Goal: Transaction & Acquisition: Purchase product/service

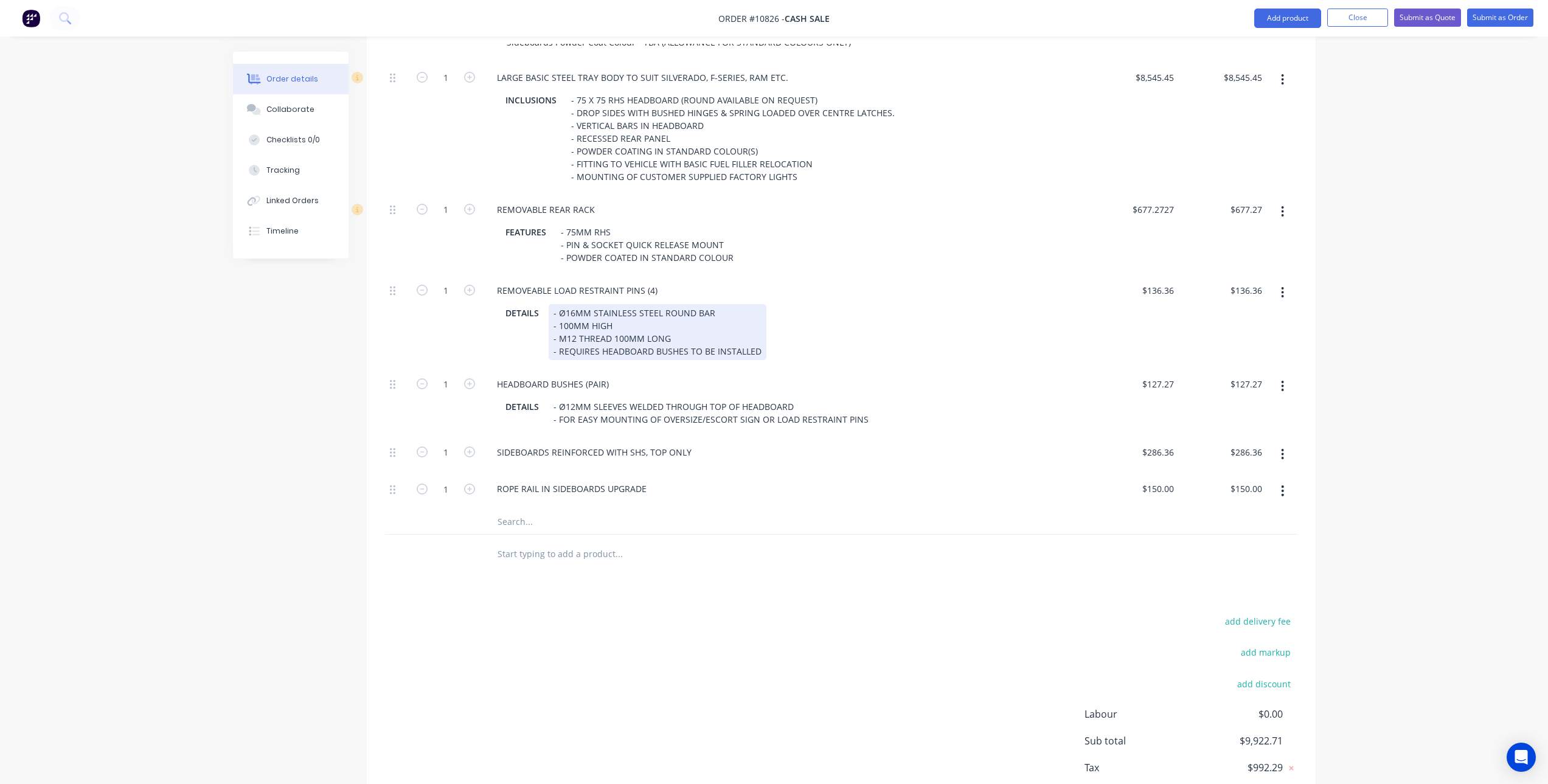
scroll to position [592, 0]
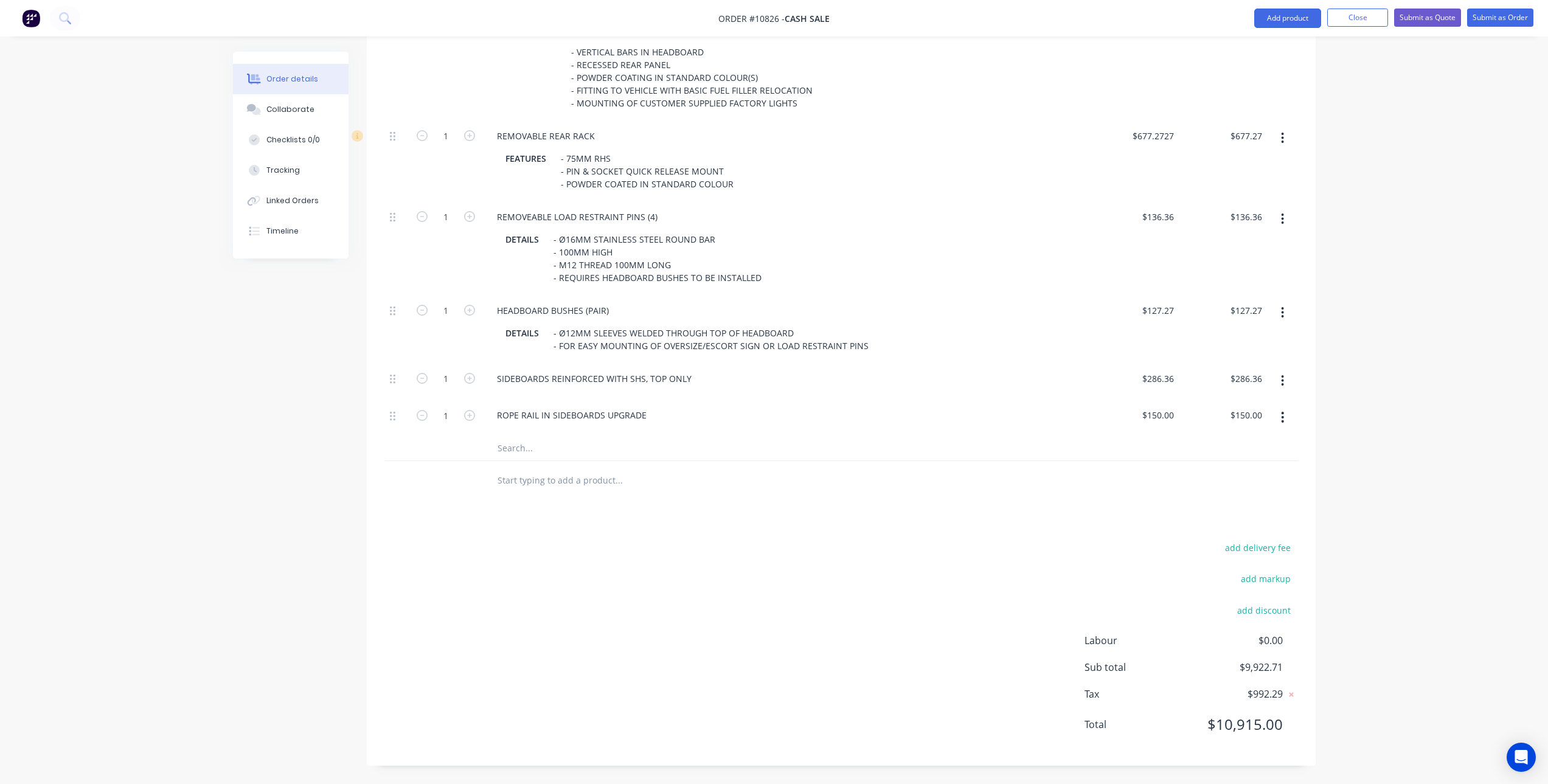
click at [536, 446] on input "text" at bounding box center [618, 448] width 243 height 24
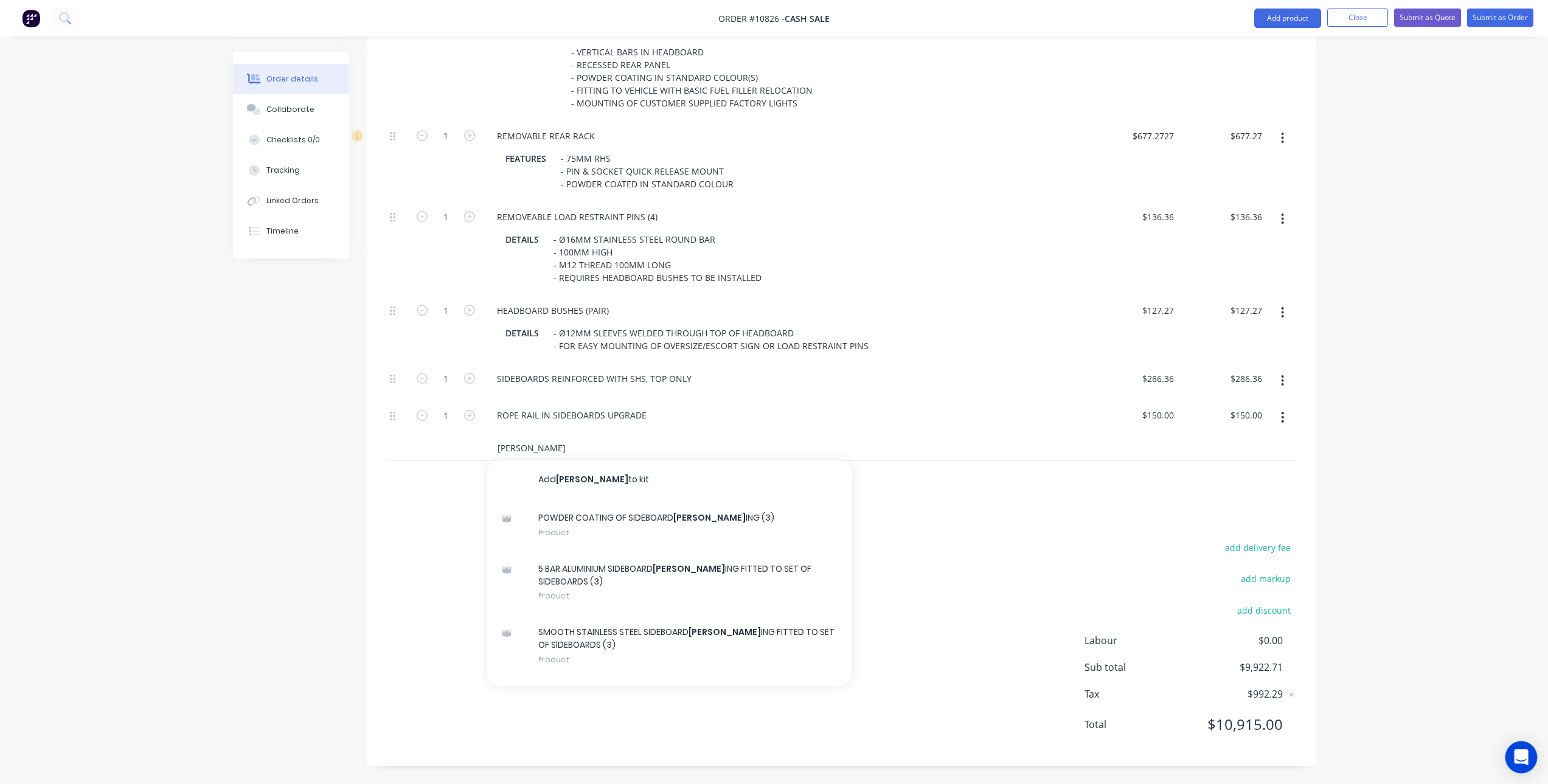
type input "[PERSON_NAME]"
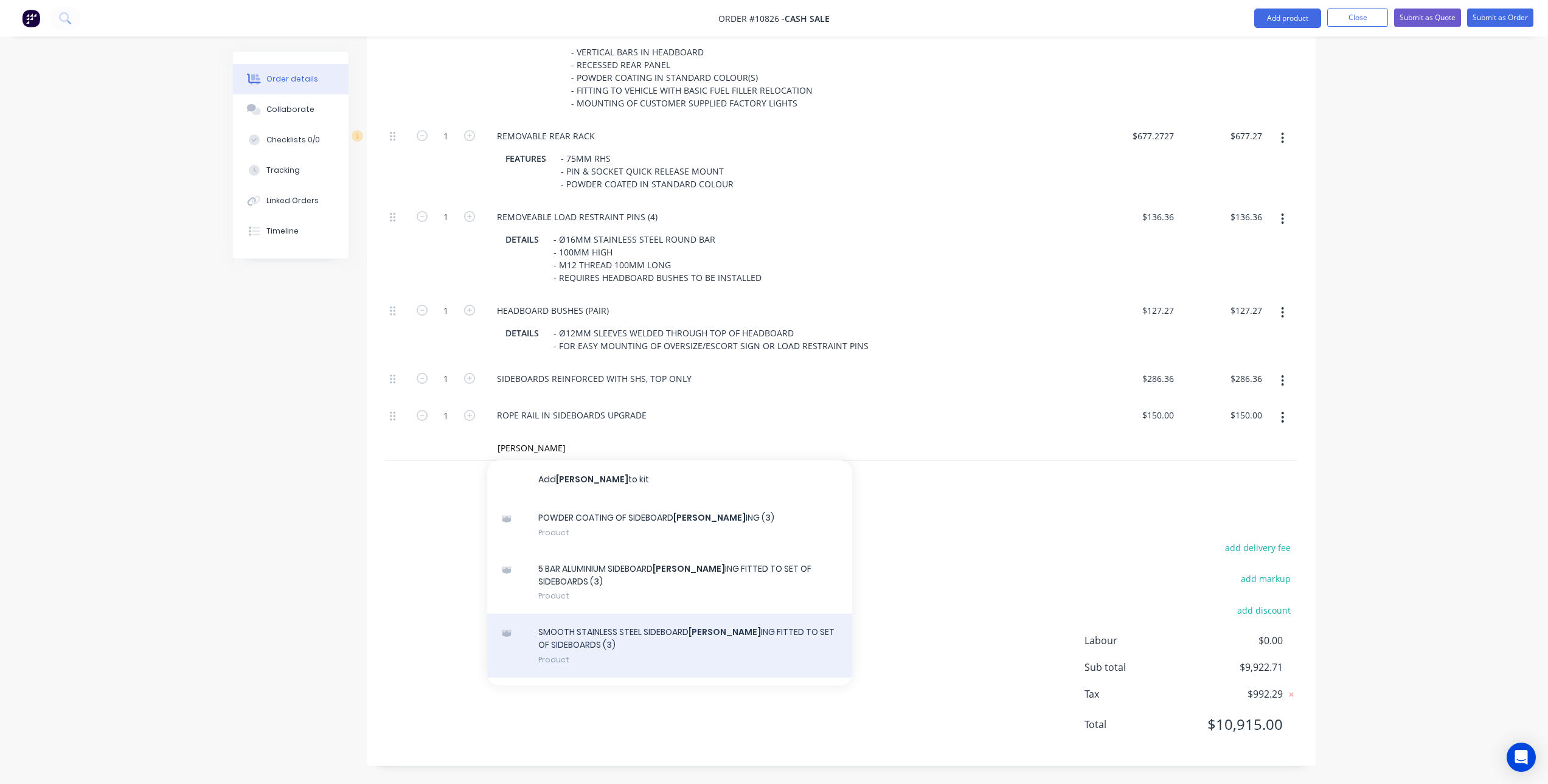
click at [639, 638] on div "SMOOTH STAINLESS STEEL SIDEBOARD [PERSON_NAME] ING FITTED TO SET OF SIDEBOARDS …" at bounding box center [670, 646] width 365 height 64
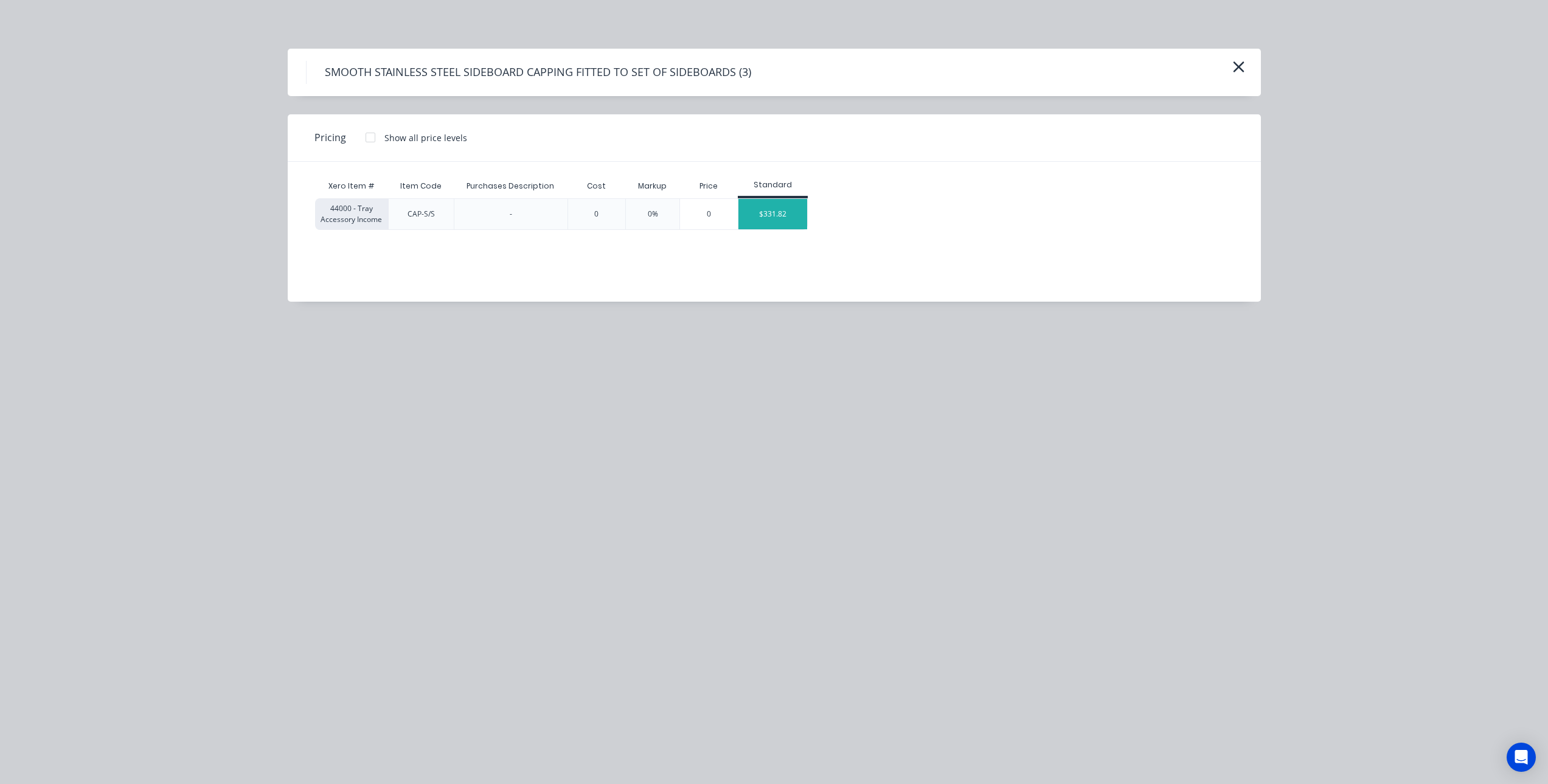
click at [780, 214] on div "$331.82" at bounding box center [773, 214] width 69 height 31
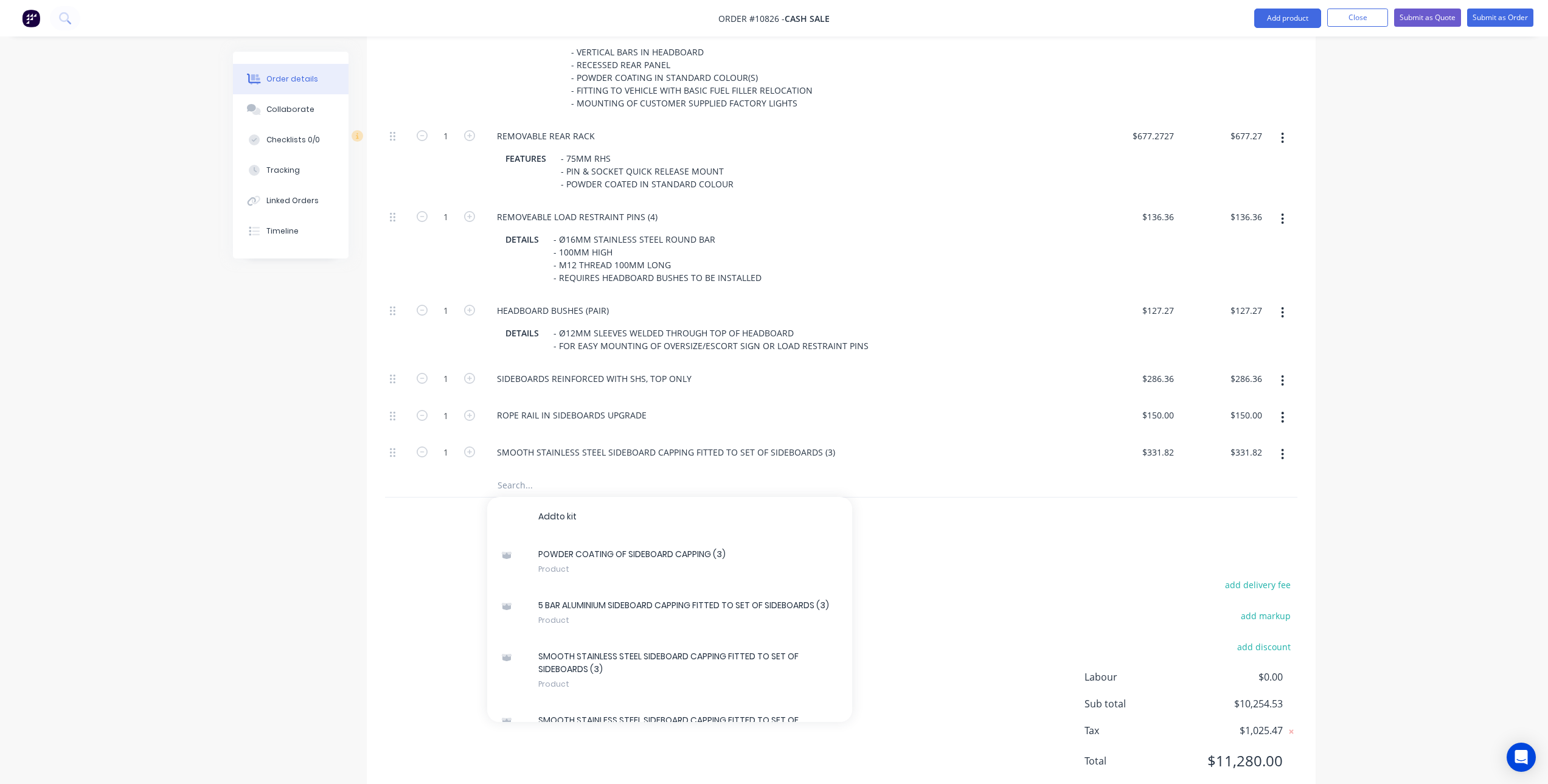
click at [495, 480] on div "Add to kit P O W D E R C O A T I N G O F S I D E B O A R D C A P P I N G ( 3 ) …" at bounding box center [670, 485] width 365 height 24
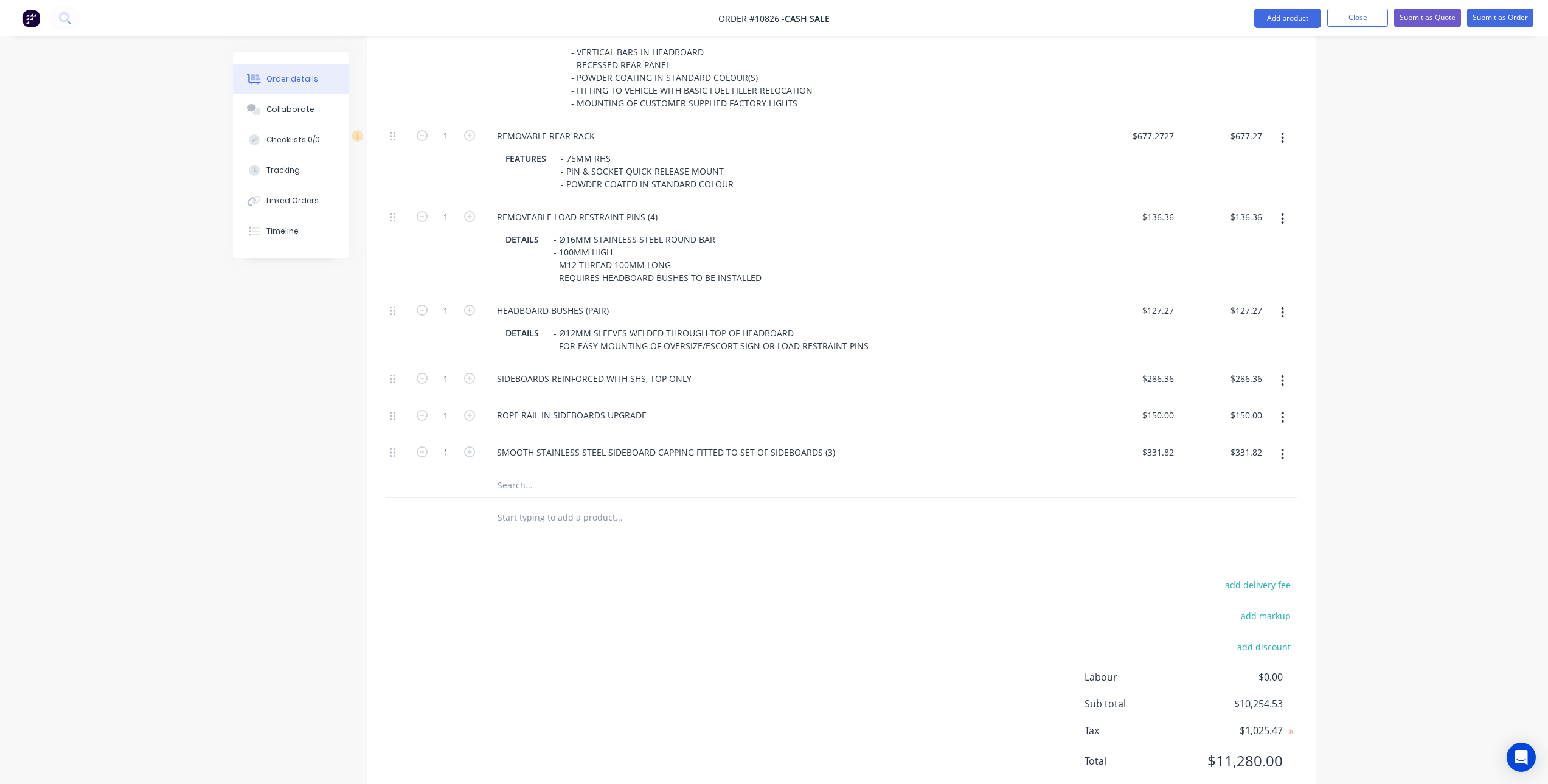
click at [503, 483] on input "text" at bounding box center [618, 485] width 243 height 24
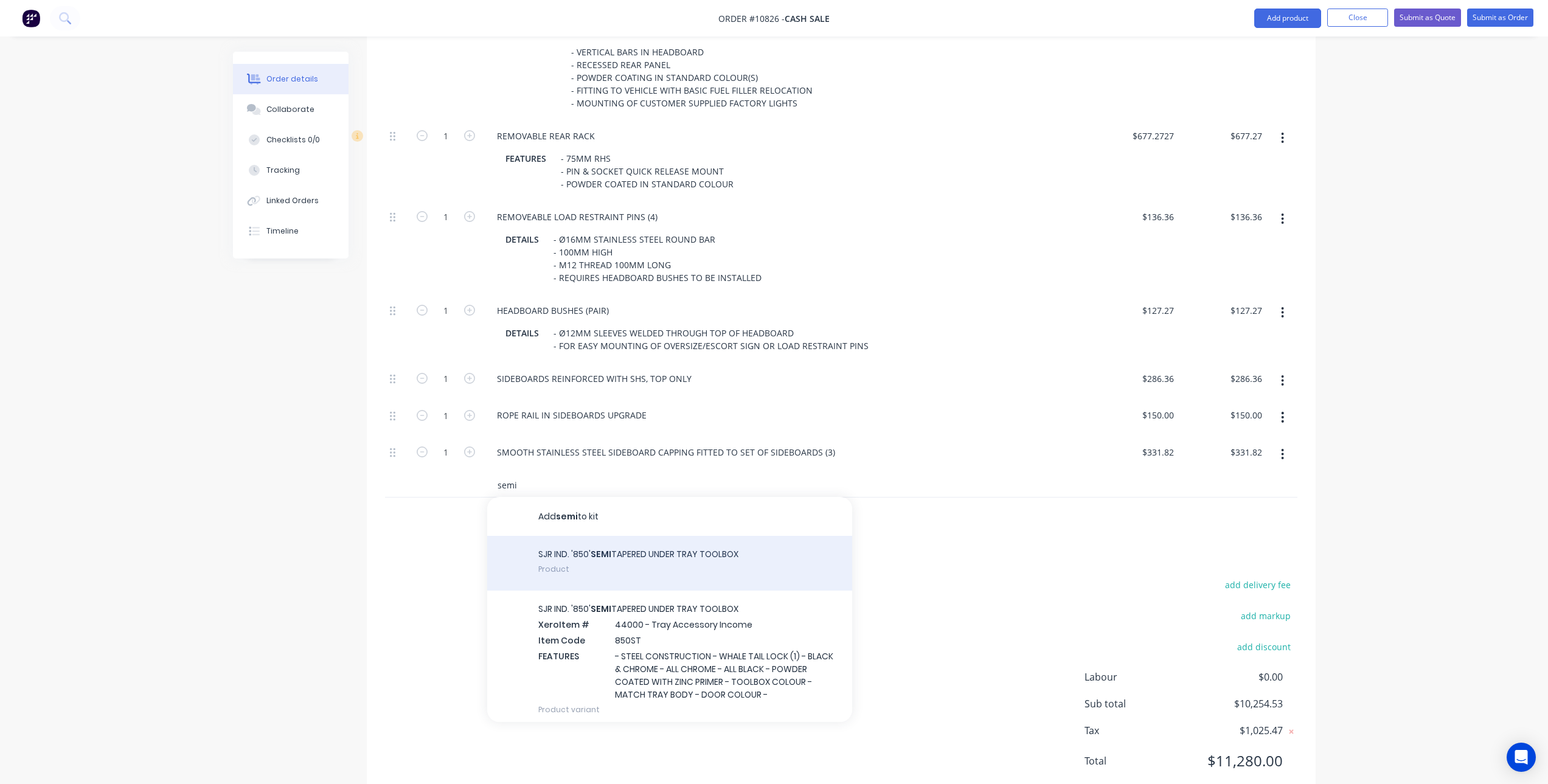
type input "semi"
click at [613, 567] on div "SJR IND. '850' SEMI TAPERED UNDER TRAY TOOLBOX Product" at bounding box center [670, 563] width 365 height 55
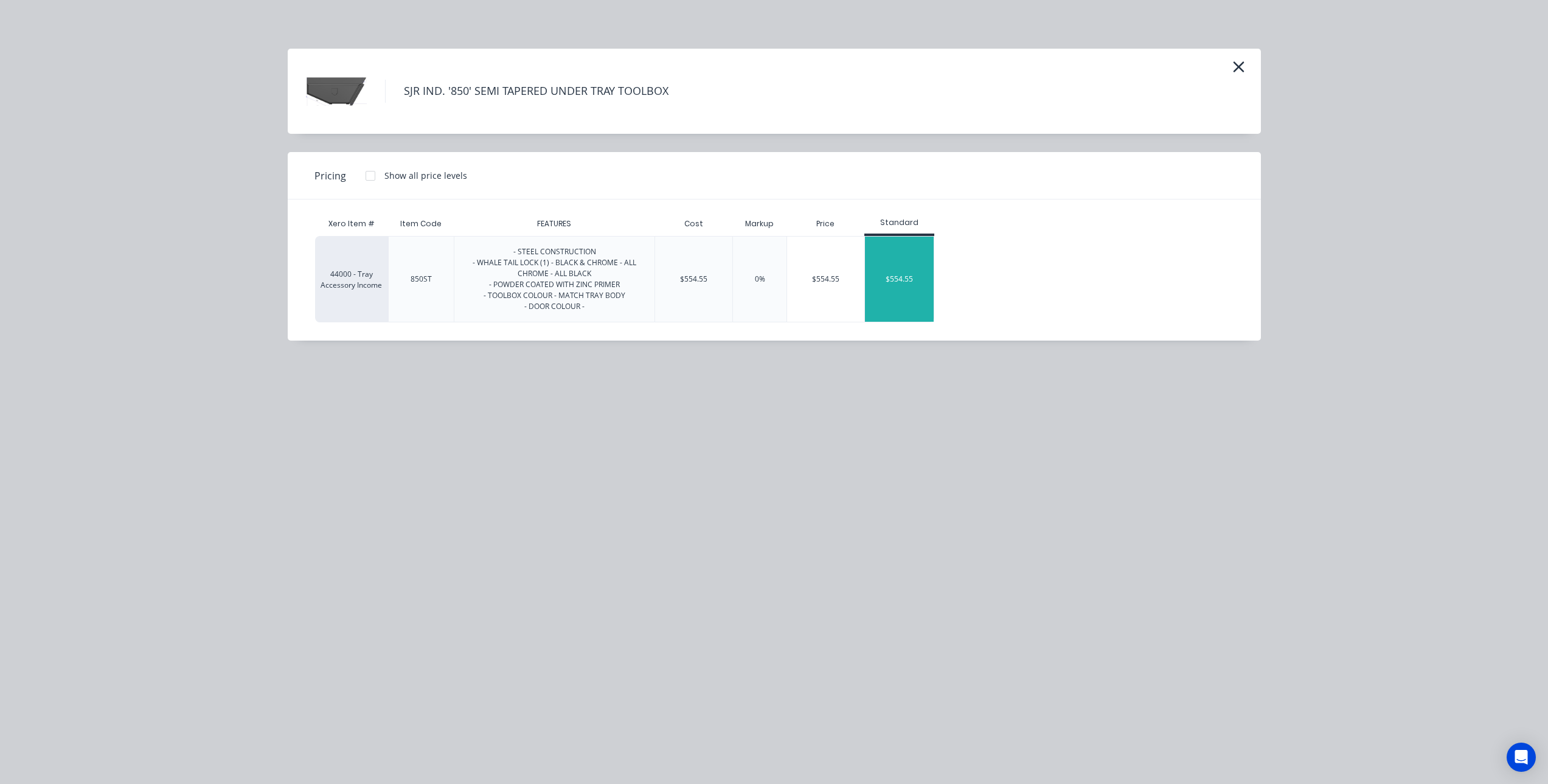
click at [902, 300] on div "$554.55" at bounding box center [899, 279] width 69 height 85
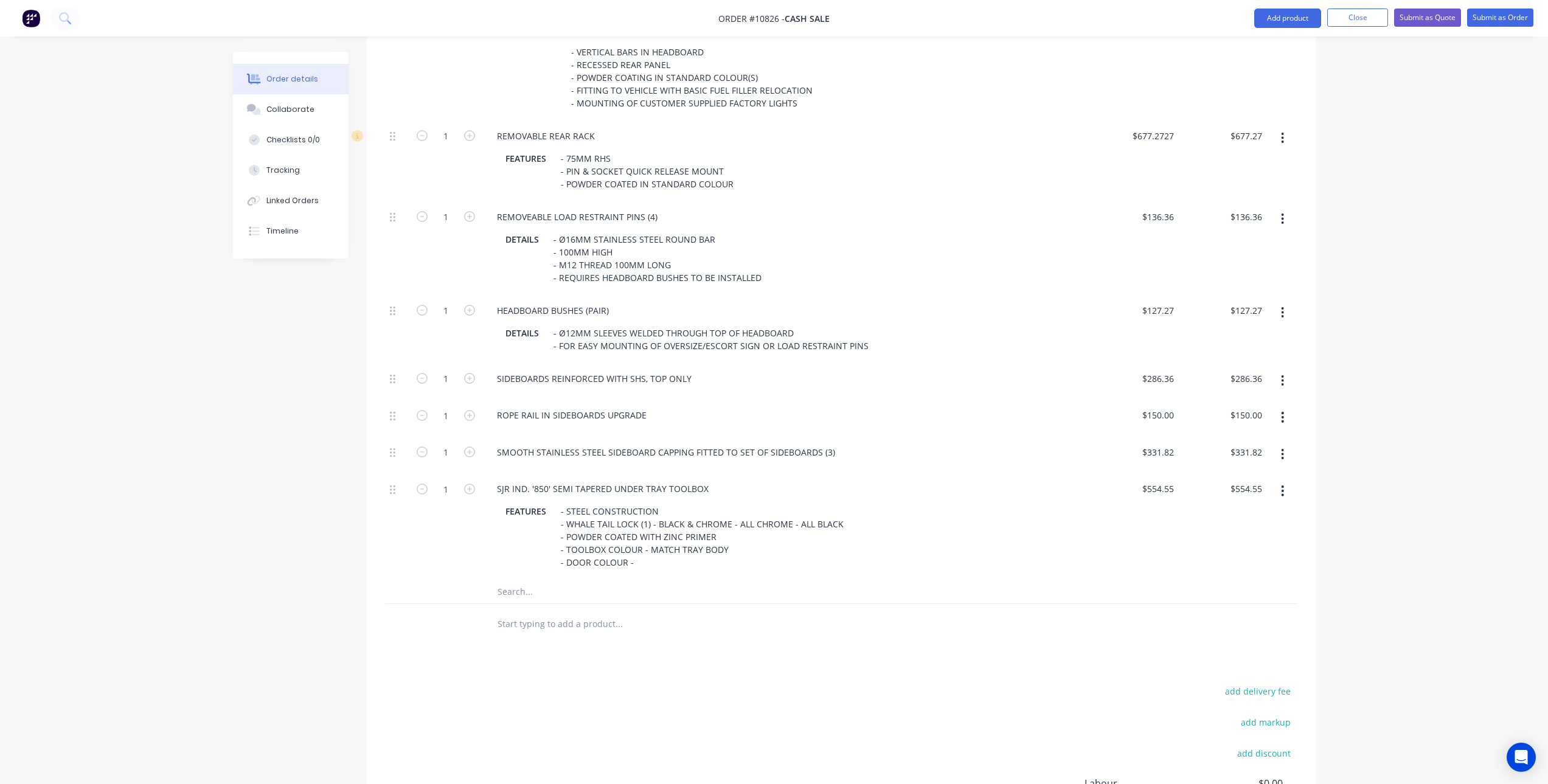
click at [467, 482] on button "button" at bounding box center [469, 487] width 16 height 13
type input "2"
type input "$1,109.10"
click at [524, 596] on input "text" at bounding box center [618, 591] width 243 height 24
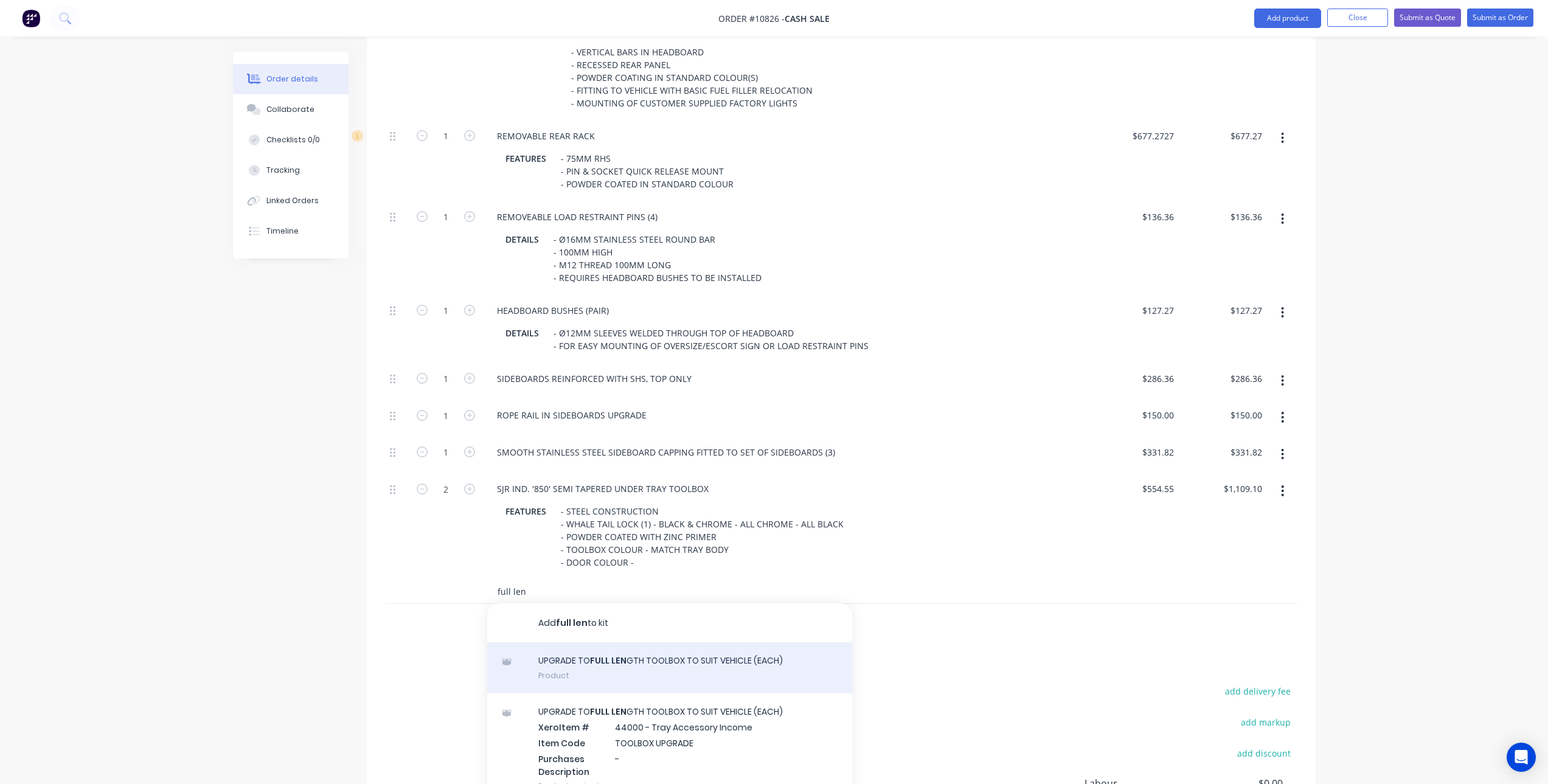
type input "full len"
click at [670, 660] on div "UPGRADE TO FULL LEN GTH TOOLBOX TO SUIT VEHICLE (EACH) Product" at bounding box center [670, 668] width 365 height 51
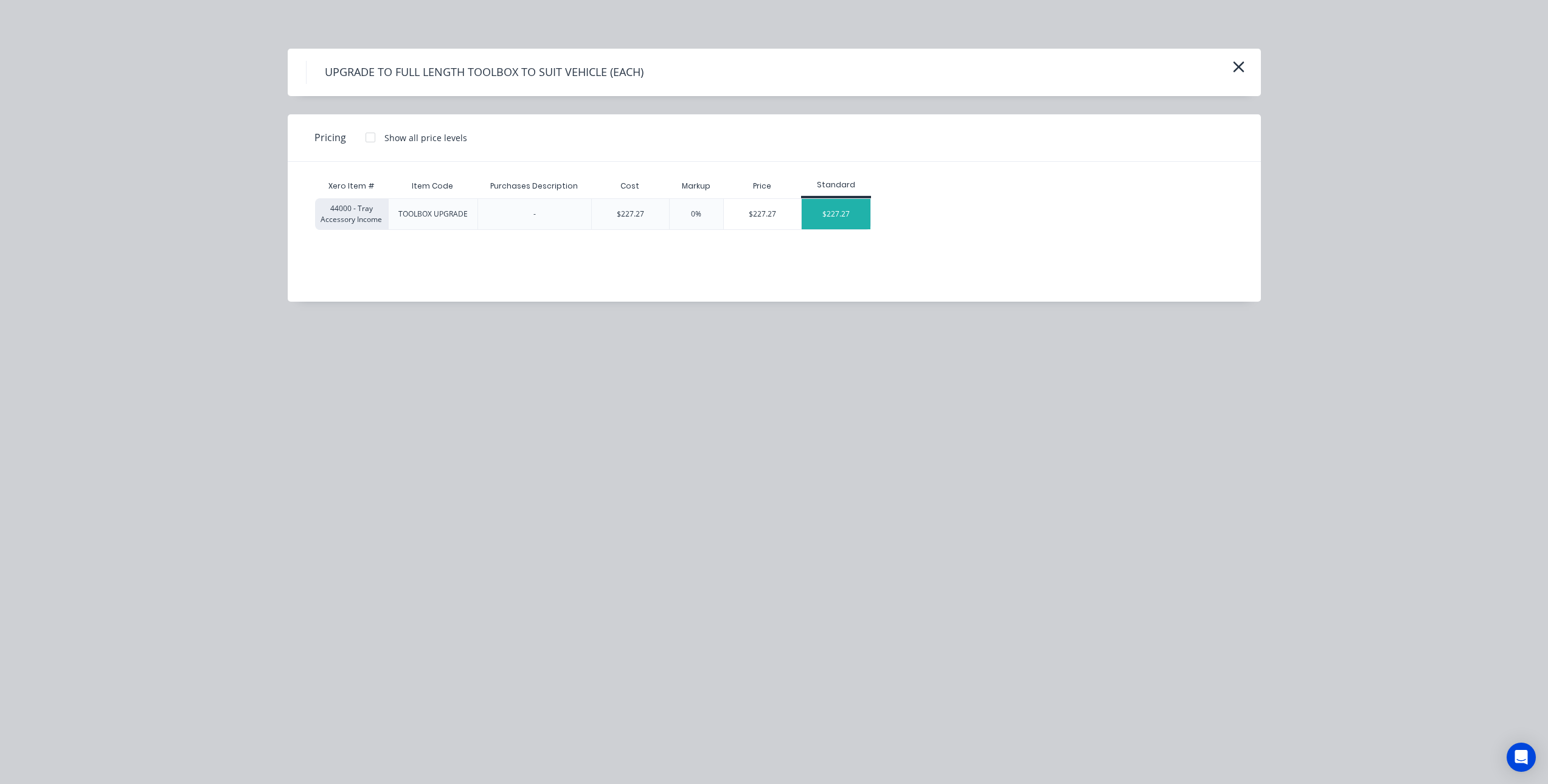
click at [809, 212] on div "$227.27" at bounding box center [836, 214] width 69 height 31
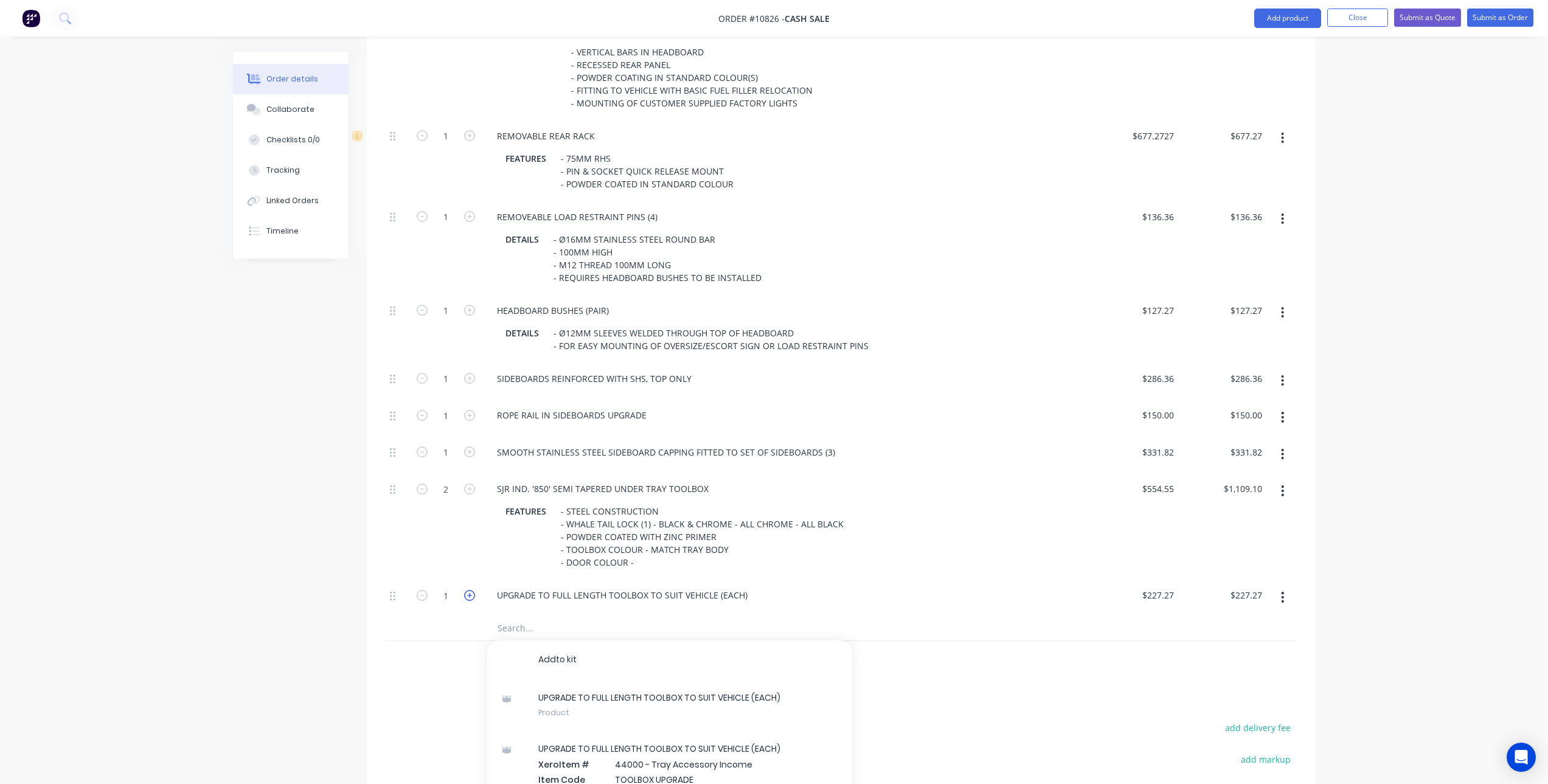
click at [468, 592] on icon "button" at bounding box center [469, 596] width 11 height 11
type input "2"
type input "$454.54"
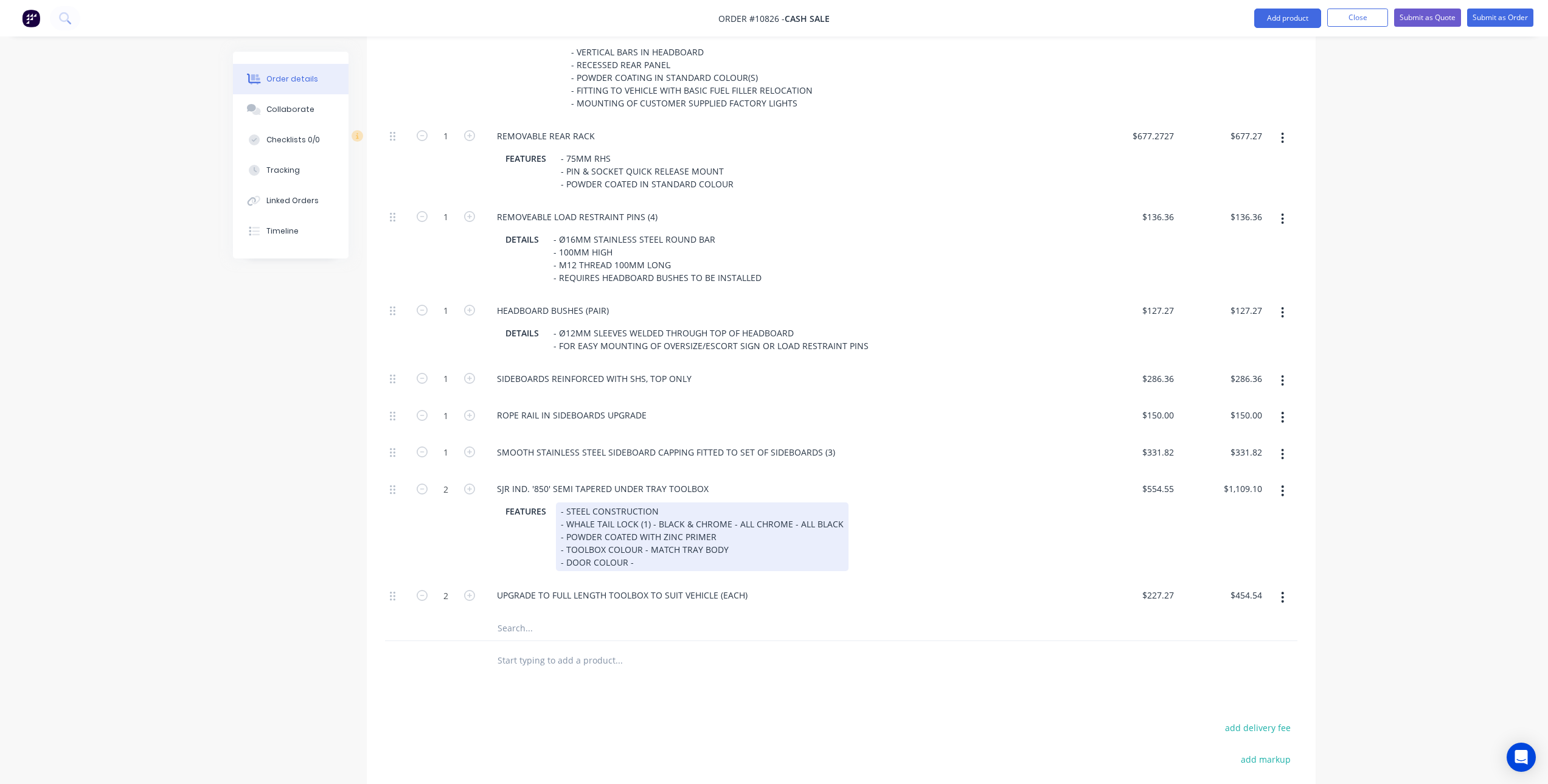
click at [760, 532] on div "- STEEL CONSTRUCTION - WHALE TAIL LOCK (1) - BLACK & CHROME - ALL CHROME - ALL …" at bounding box center [703, 536] width 293 height 69
drag, startPoint x: 785, startPoint y: 522, endPoint x: 874, endPoint y: 540, distance: 90.8
click at [874, 540] on div "FEATURES - STEEL CONSTRUCTION - WHALE TAIL LOCK (1) - BLACK & CHROME - ALL CHRO…" at bounding box center [784, 536] width 567 height 69
click at [817, 523] on div "- STEEL CONSTRUCTION - WHALE TAIL LOCK (1) - BLACK & CHROME - ALL CHROME - ALL …" at bounding box center [703, 536] width 293 height 69
drag, startPoint x: 788, startPoint y: 524, endPoint x: 839, endPoint y: 524, distance: 51.0
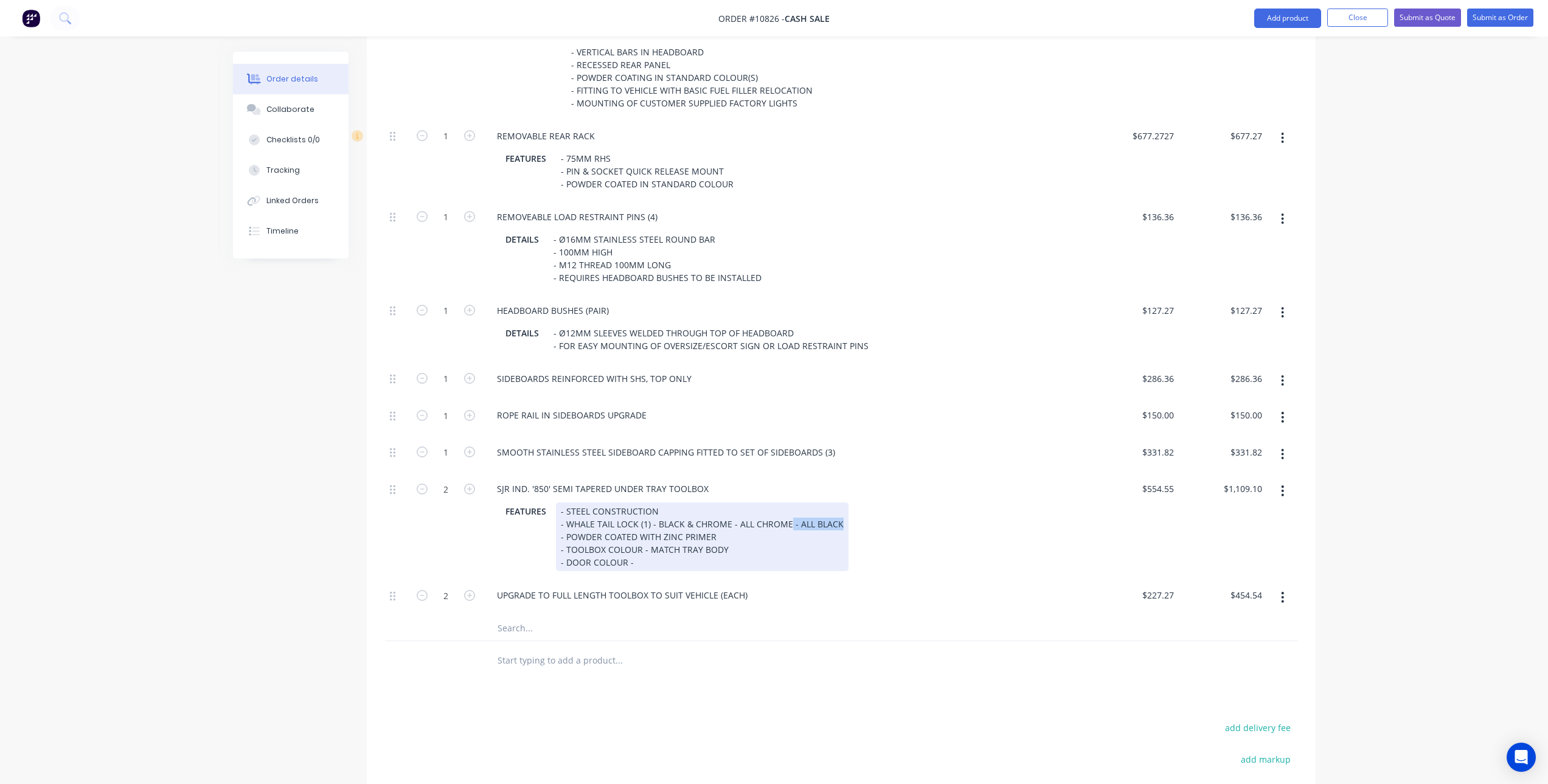
click at [839, 524] on div "- STEEL CONSTRUCTION - WHALE TAIL LOCK (1) - BLACK & CHROME - ALL CHROME - ALL …" at bounding box center [703, 536] width 293 height 69
drag, startPoint x: 735, startPoint y: 524, endPoint x: 655, endPoint y: 528, distance: 80.1
click at [655, 528] on div "- STEEL CONSTRUCTION - WHALE TAIL LOCK (1) - BLACK & CHROME - ALL CHROME - POWD…" at bounding box center [677, 536] width 242 height 69
click at [677, 569] on div "- STEEL CONSTRUCTION - WHALE TAIL LOCK (1) - ALL CHROME - POWDER COATED WITH ZI…" at bounding box center [645, 536] width 178 height 69
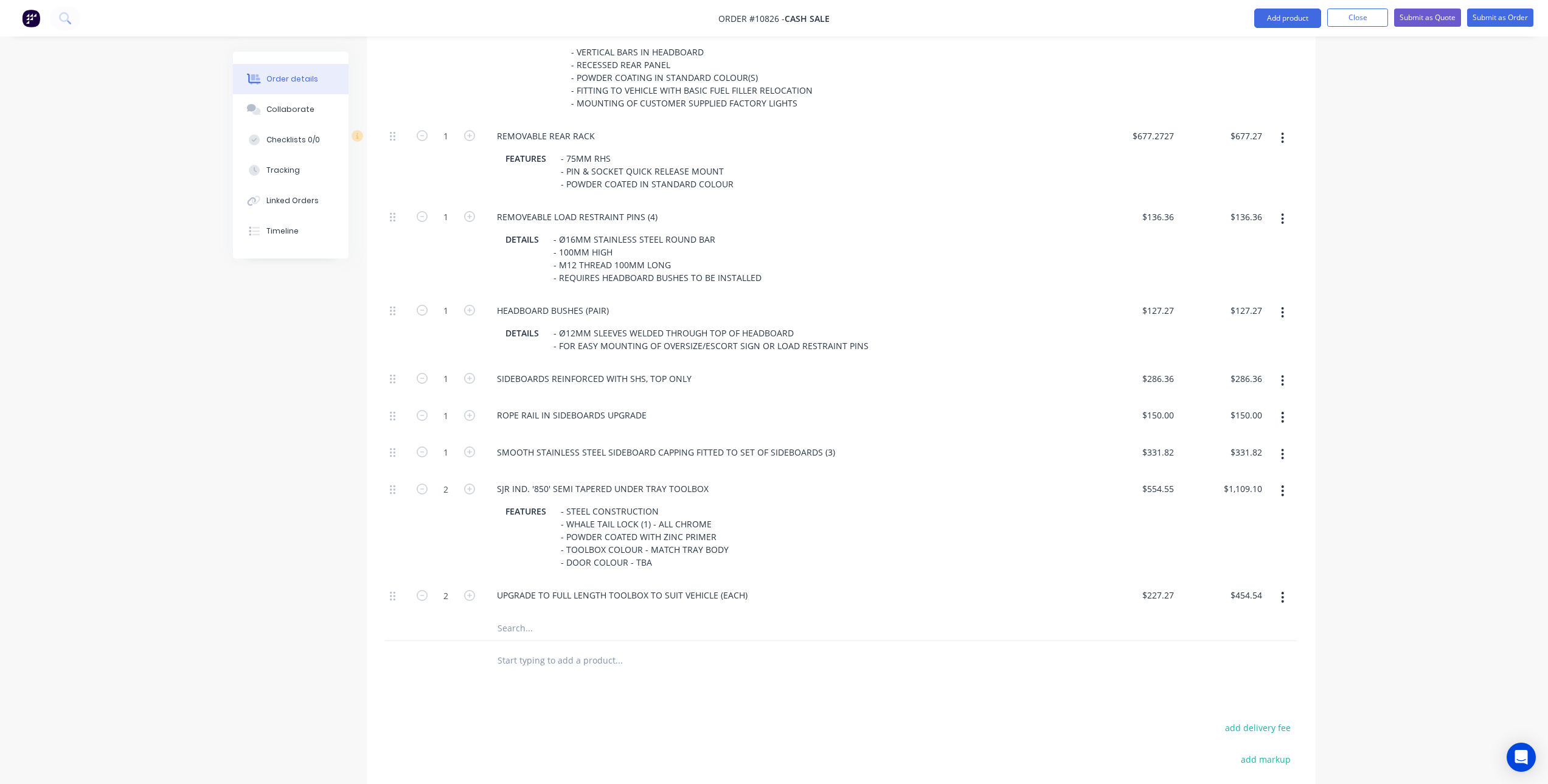
click at [700, 702] on div "Products Show / Hide columns Add product Qty Price Total Kit 1 Tray Body & Acce…" at bounding box center [841, 375] width 949 height 1143
click at [523, 630] on input "text" at bounding box center [618, 628] width 243 height 24
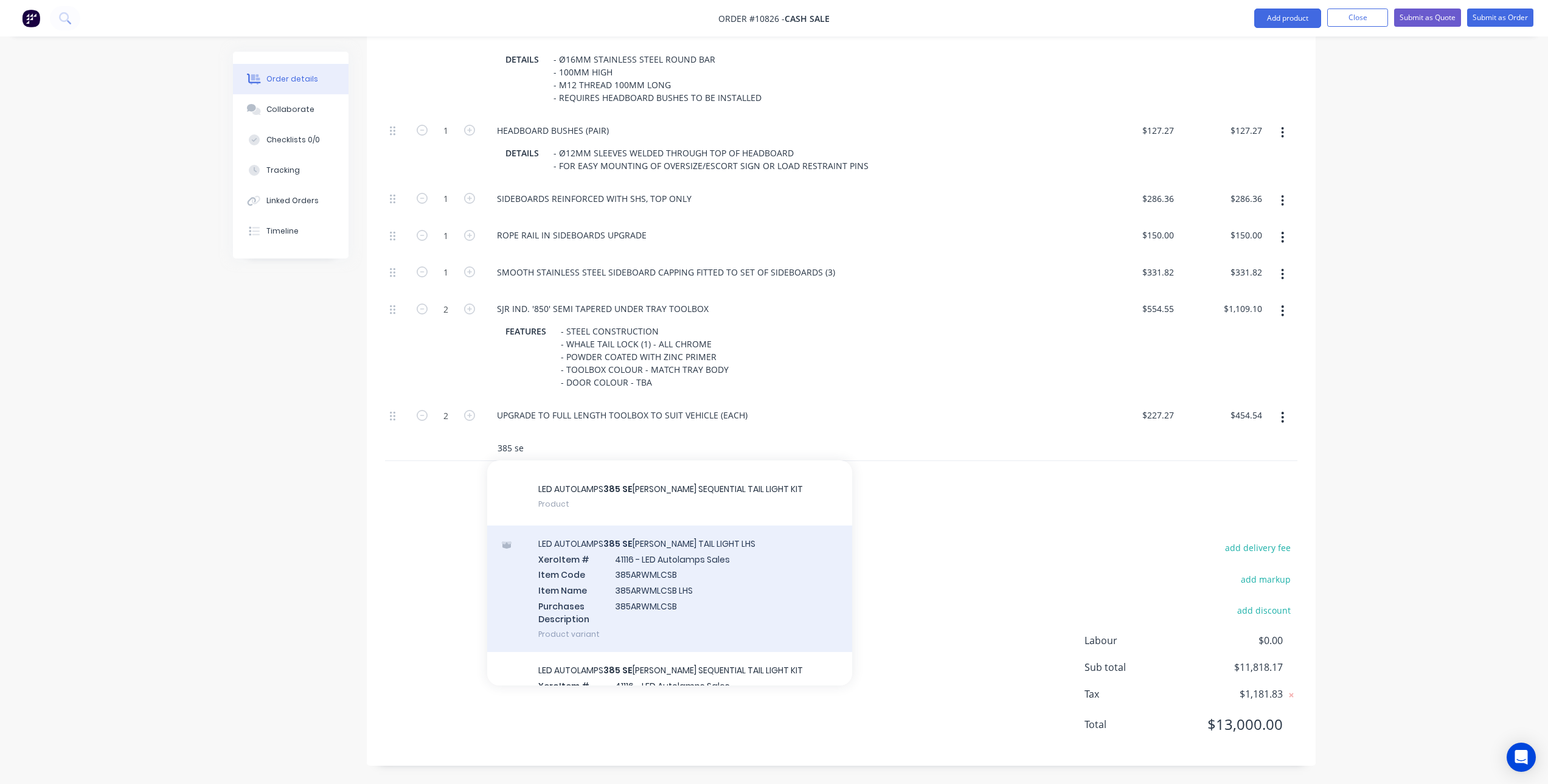
scroll to position [0, 0]
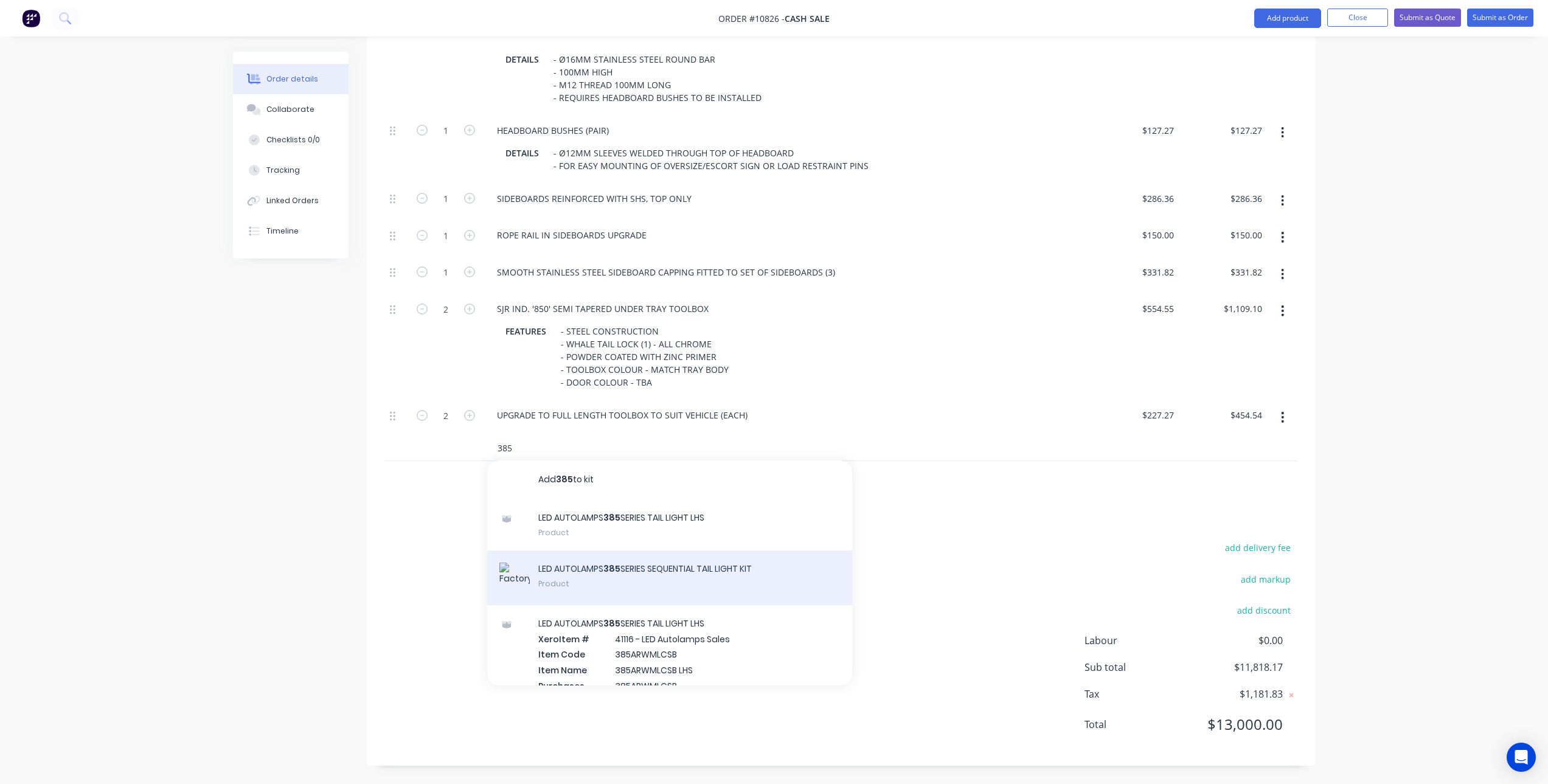
type input "385"
click at [720, 572] on div "LED AUTOLAMPS 385 SERIES SEQUENTIAL TAIL LIGHT KIT Product" at bounding box center [670, 578] width 365 height 55
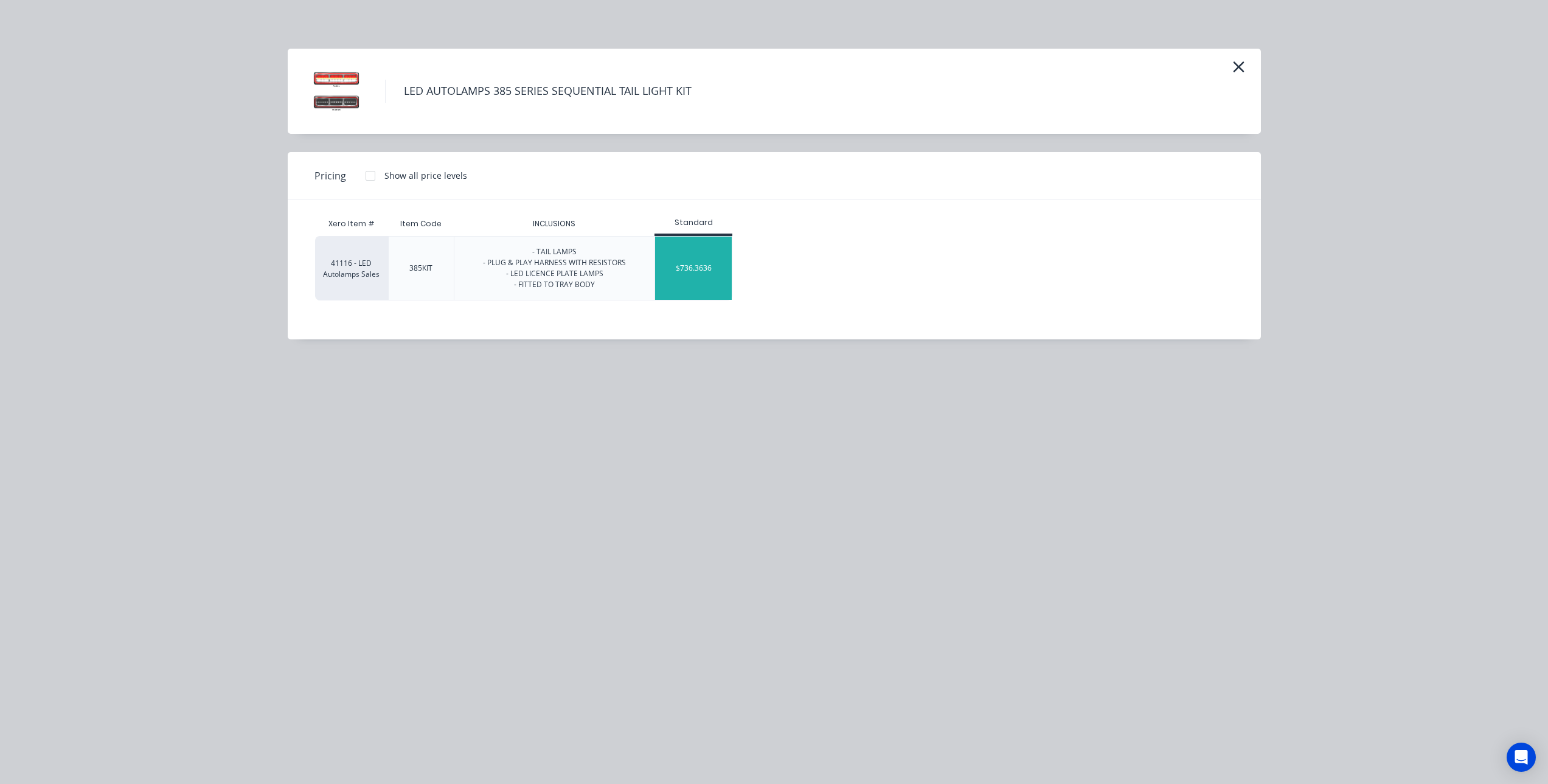
click at [700, 267] on div "$736.3636" at bounding box center [693, 268] width 77 height 63
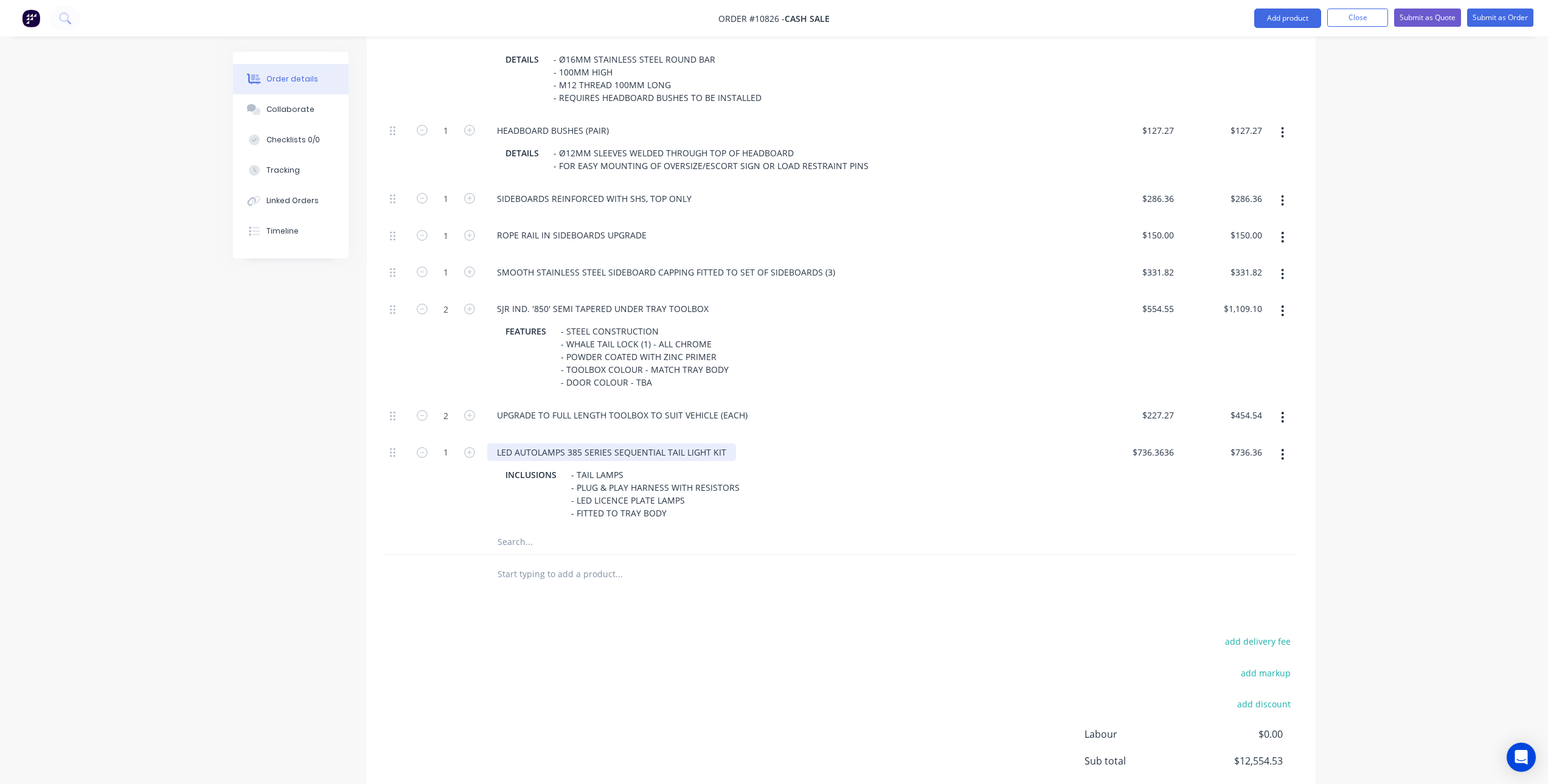
click at [578, 452] on div "LED AUTOLAMPS 385 SERIES SEQUENTIAL TAIL LIGHT KIT" at bounding box center [612, 452] width 249 height 17
click at [579, 452] on div "LED AUTOLAMPS 385 SERIES SEQUENTIAL TAIL LIGHT KIT" at bounding box center [612, 452] width 249 height 17
click at [674, 691] on div "add delivery fee add markup add discount Labour $0.00 Sub total $12,554.53 Tax …" at bounding box center [841, 737] width 912 height 208
click at [527, 544] on input "text" at bounding box center [618, 542] width 243 height 24
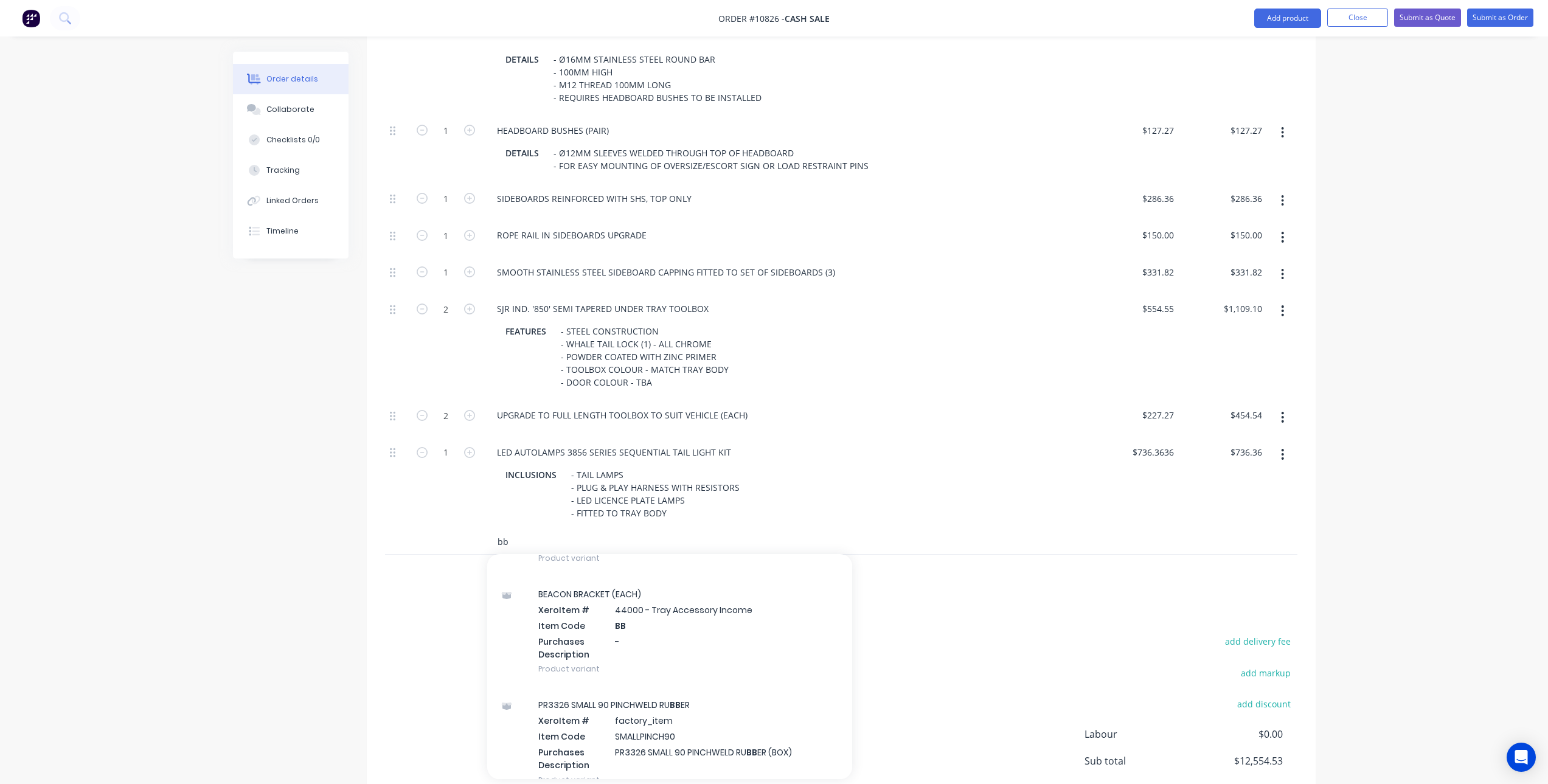
scroll to position [1217, 0]
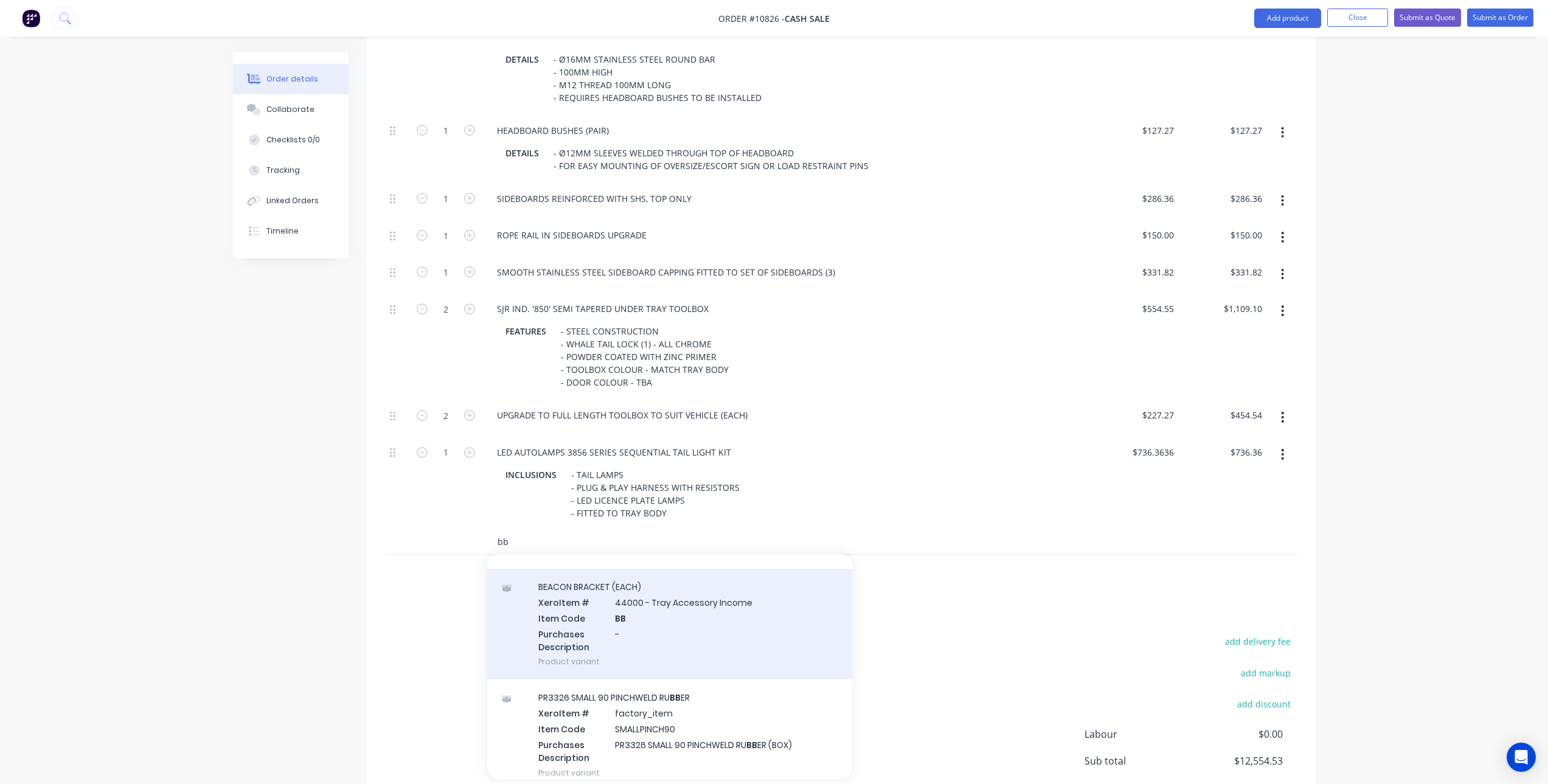
type input "bb"
click at [639, 627] on div "BEACON BRACKET (EACH) Xero Item # 44000 - Tray Accessory Income Item Code BB Pu…" at bounding box center [670, 624] width 365 height 111
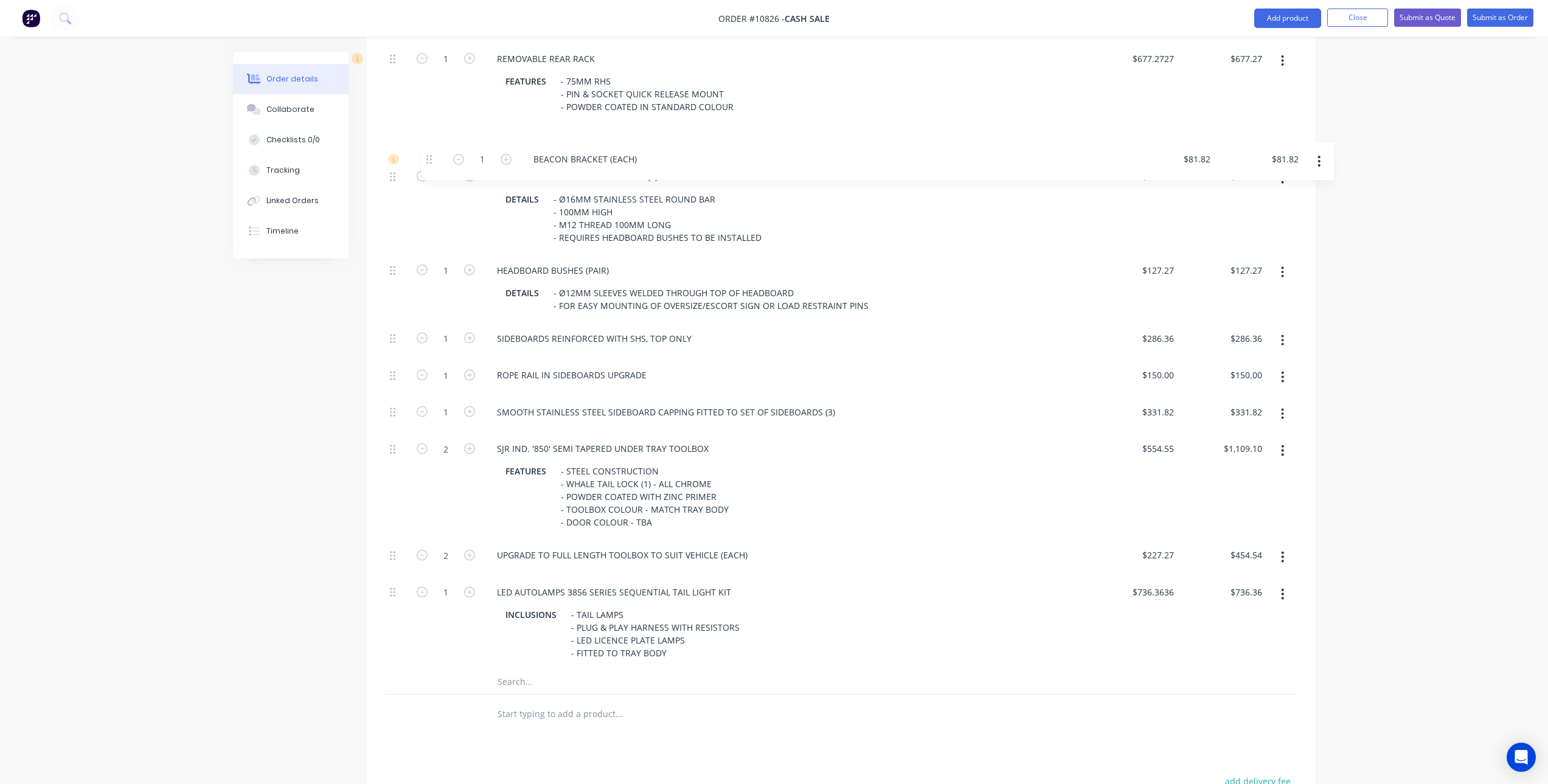
scroll to position [667, 0]
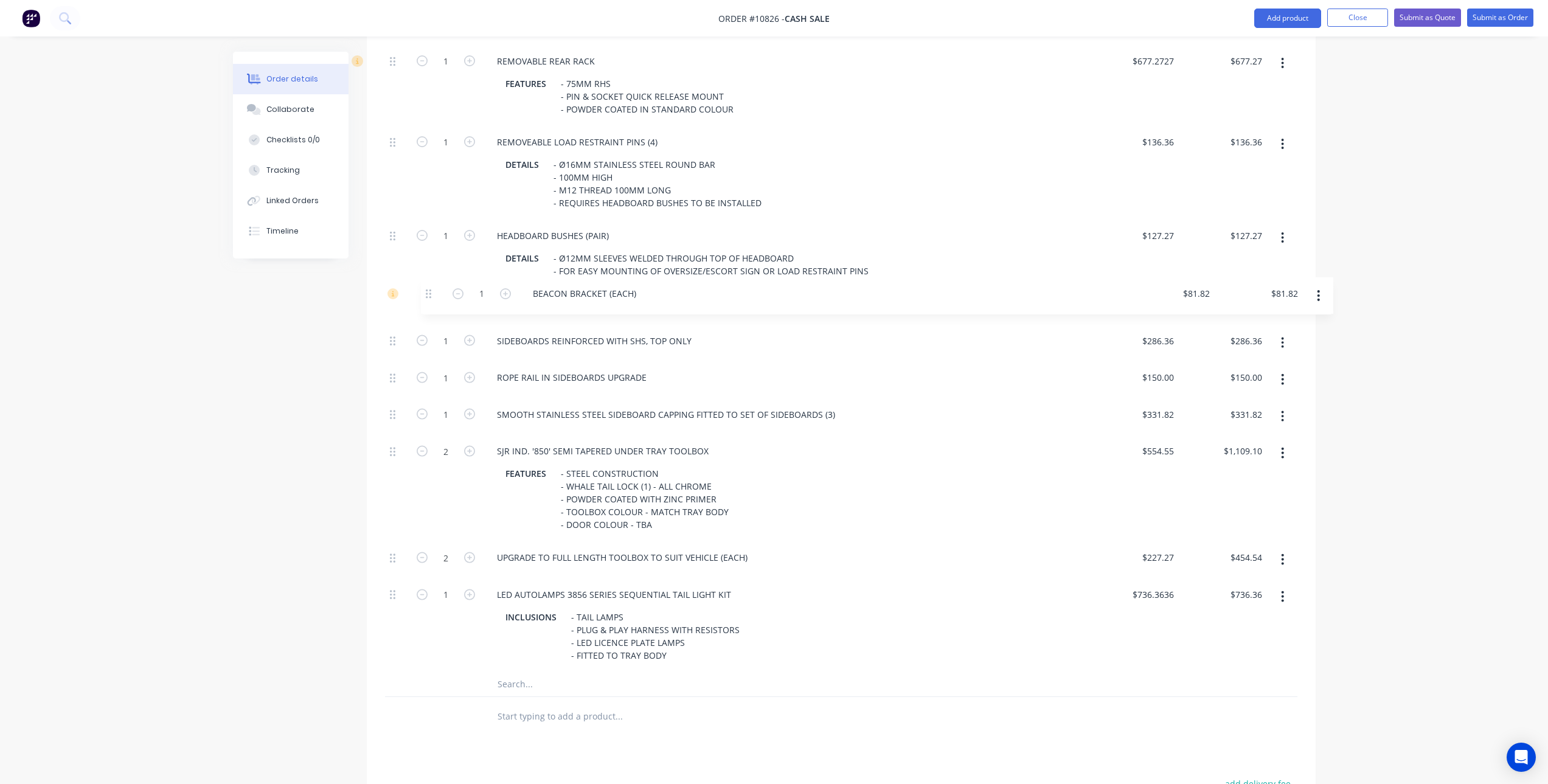
drag, startPoint x: 393, startPoint y: 550, endPoint x: 427, endPoint y: 299, distance: 253.3
click at [427, 299] on div "1 LARGE BASIC STEEL TRAY BODY TO SUIT SILVERADO, F-SERIES, RAM ETC. INCLUSIONS …" at bounding box center [841, 292] width 912 height 759
click at [598, 303] on div "BEACON BRACKET (EACH)" at bounding box center [549, 304] width 123 height 17
click at [664, 353] on div "SIDEBOARDS REINFORCED WITH SHS, TOP ONLY" at bounding box center [786, 343] width 608 height 37
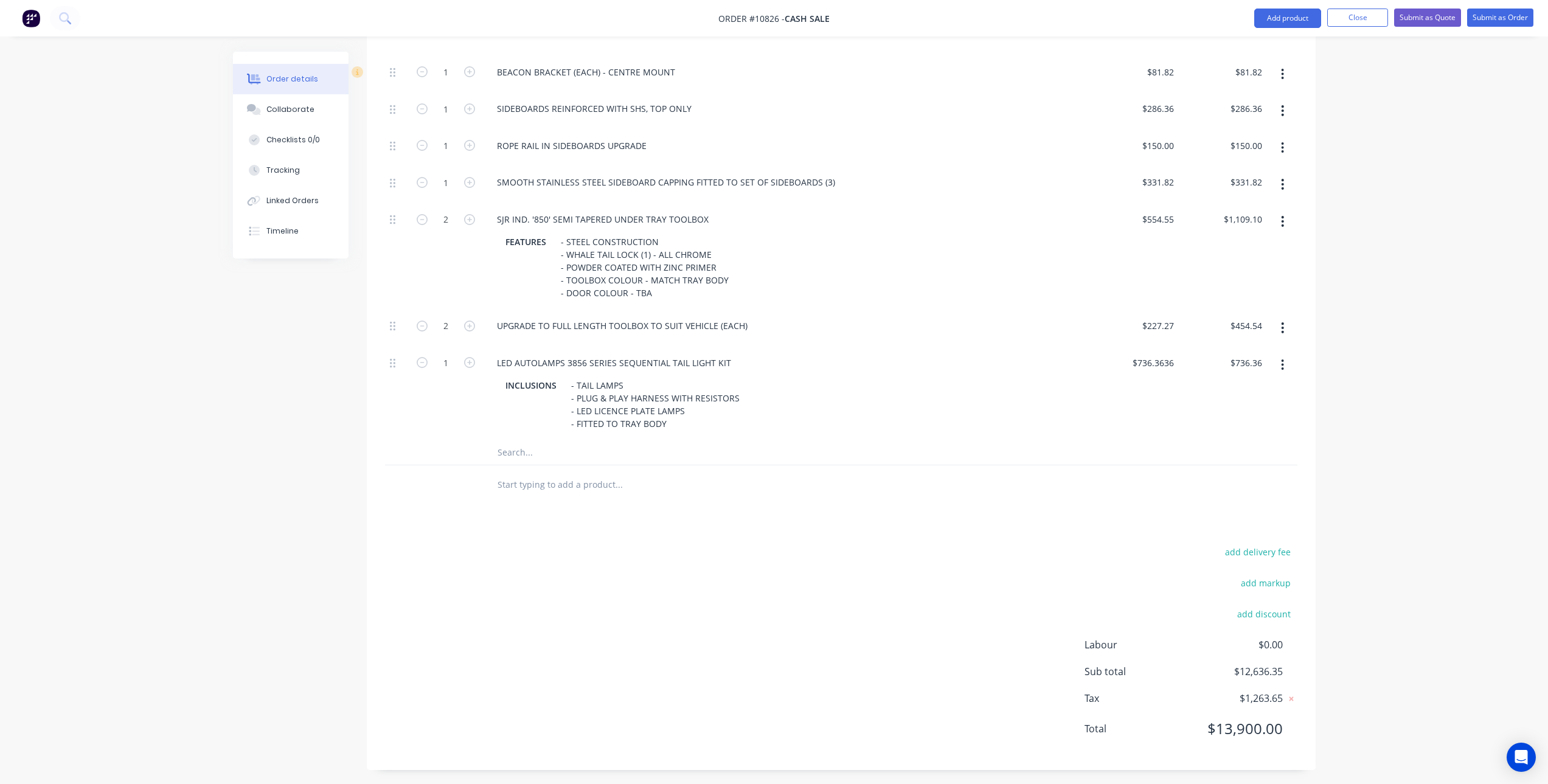
scroll to position [904, 0]
click at [525, 446] on input "text" at bounding box center [618, 448] width 243 height 24
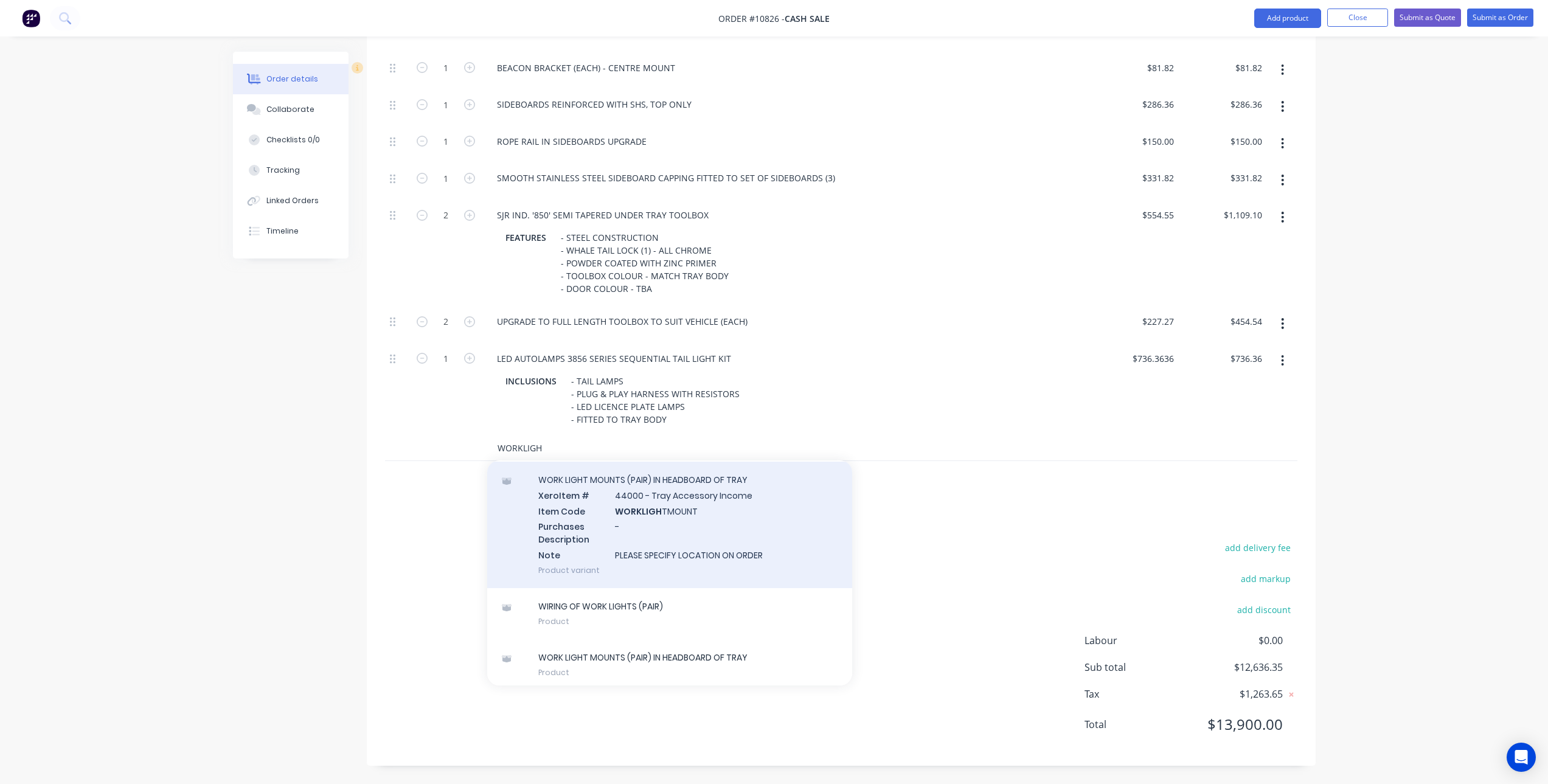
scroll to position [125, 0]
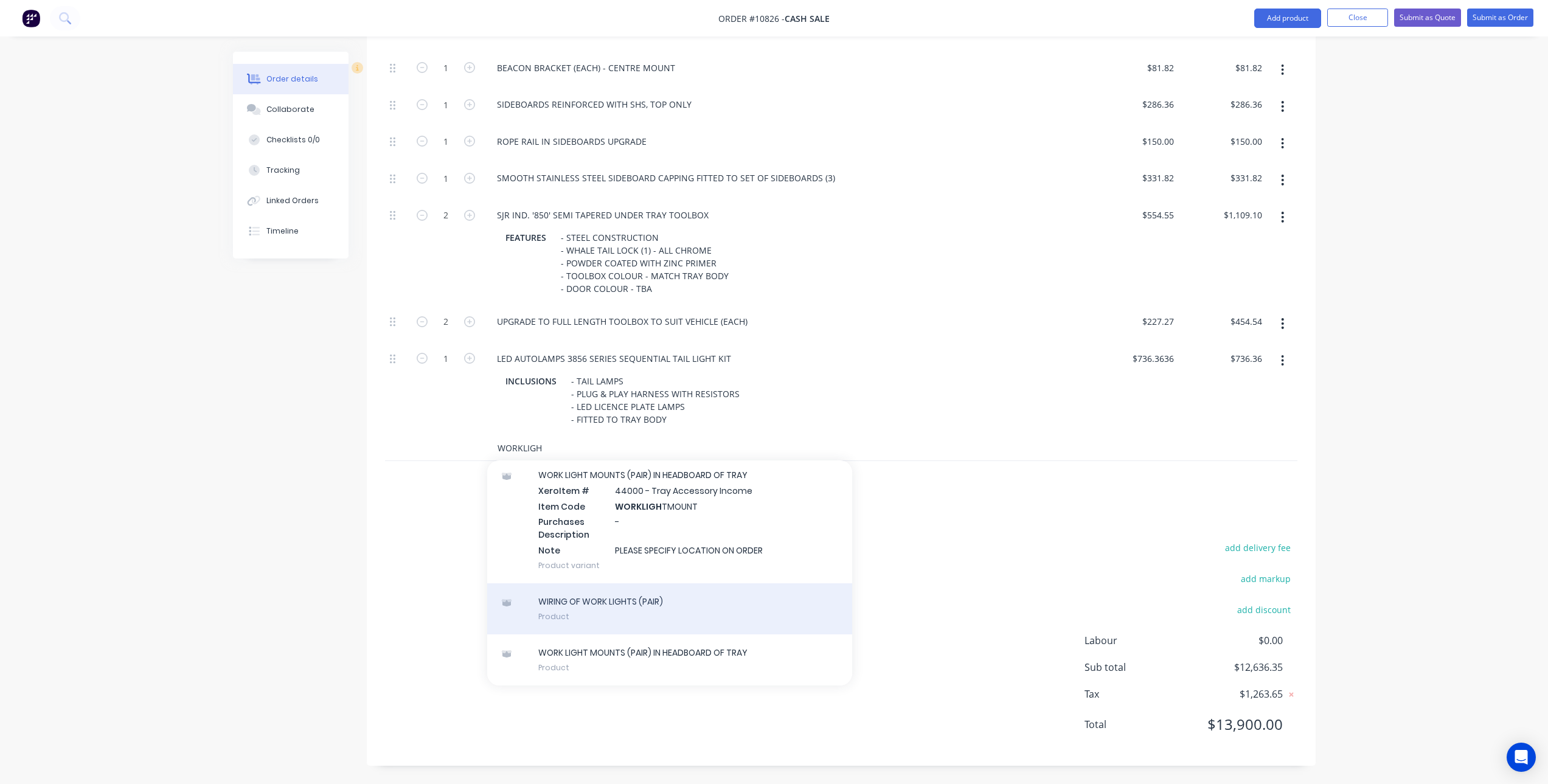
type input "WORKLIGH"
click at [628, 610] on div "WIRING OF WORK LIGHTS (PAIR) Product" at bounding box center [670, 609] width 365 height 51
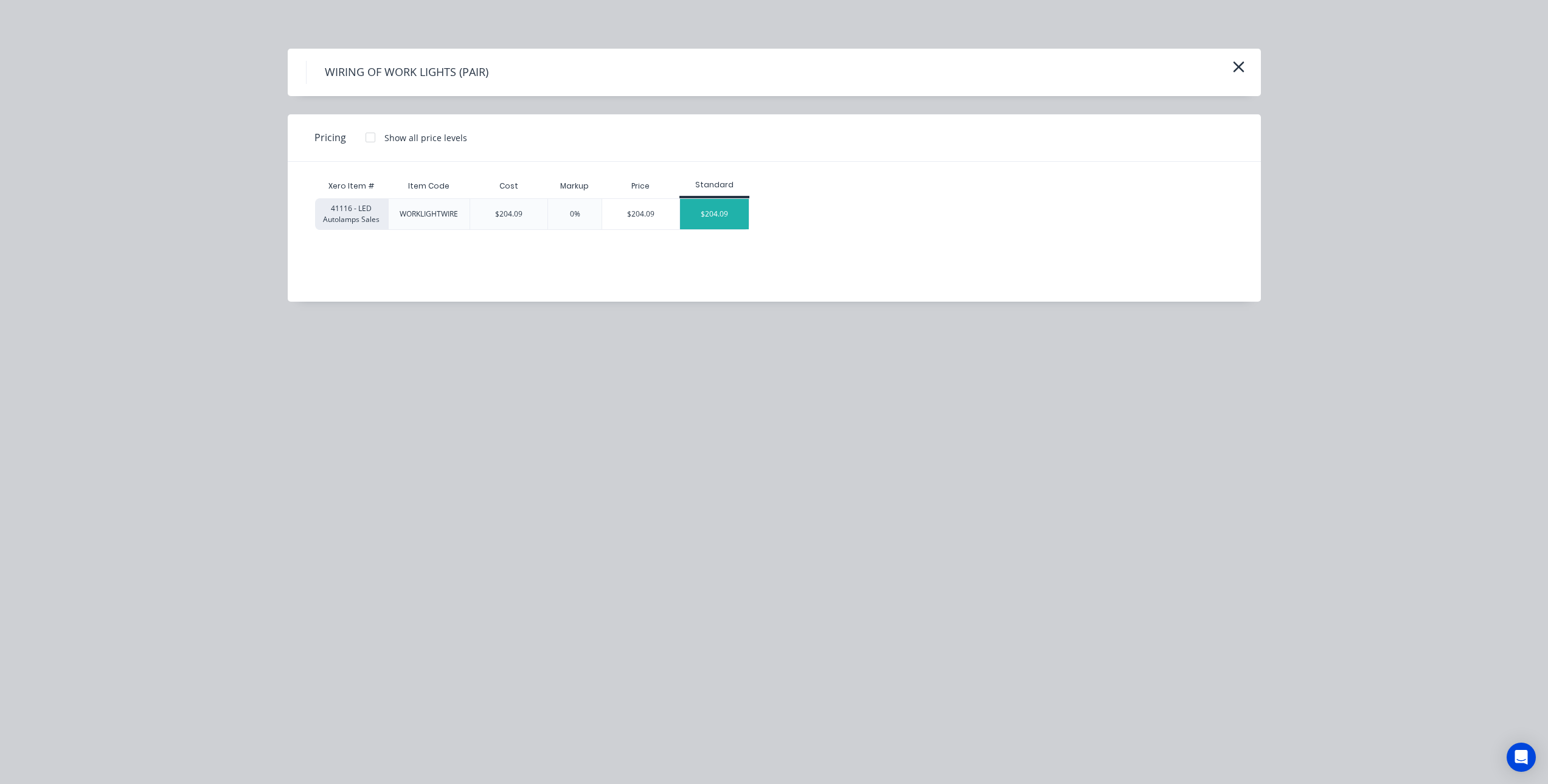
click at [730, 211] on div "$204.09" at bounding box center [714, 214] width 69 height 31
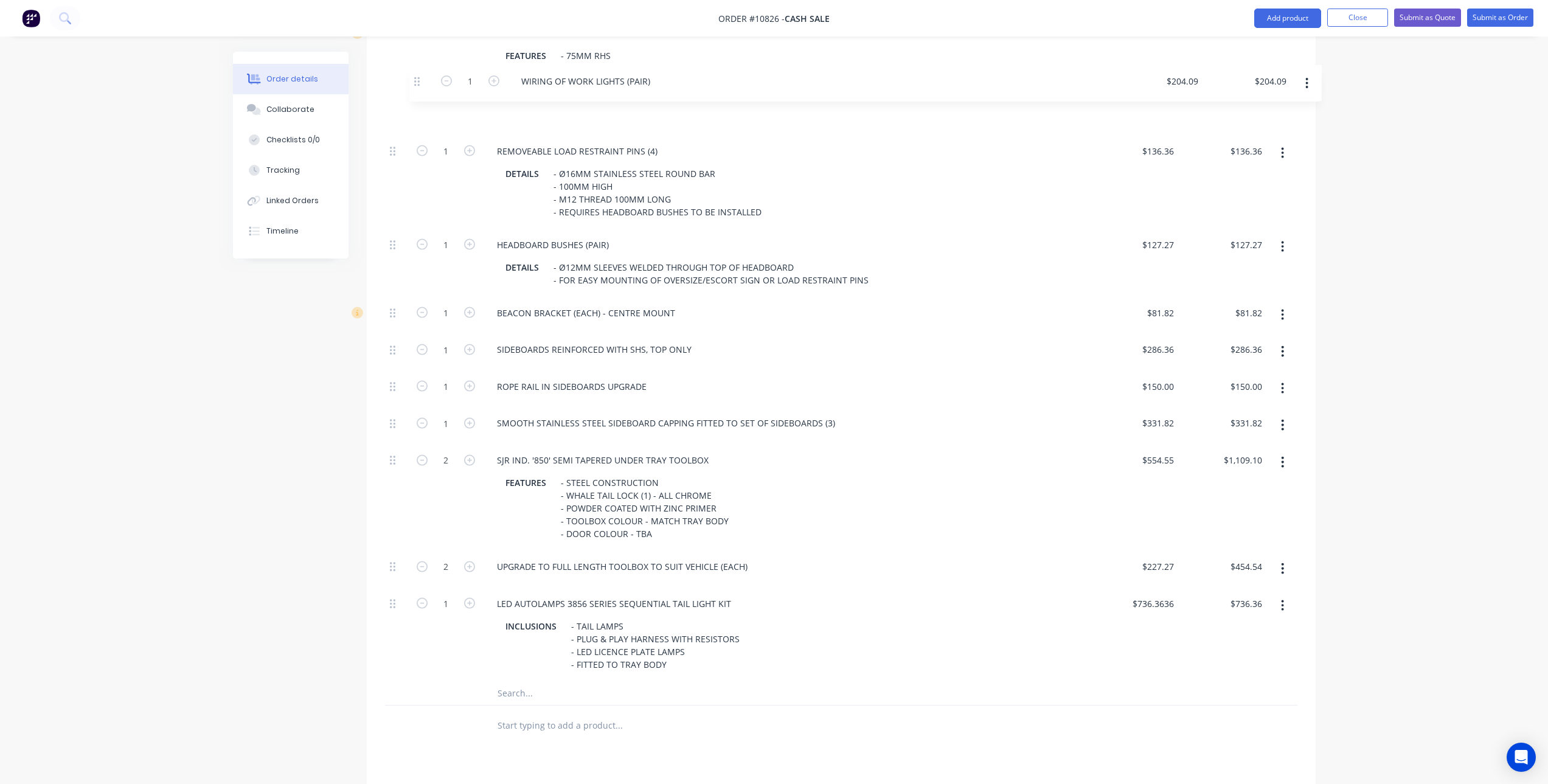
scroll to position [695, 0]
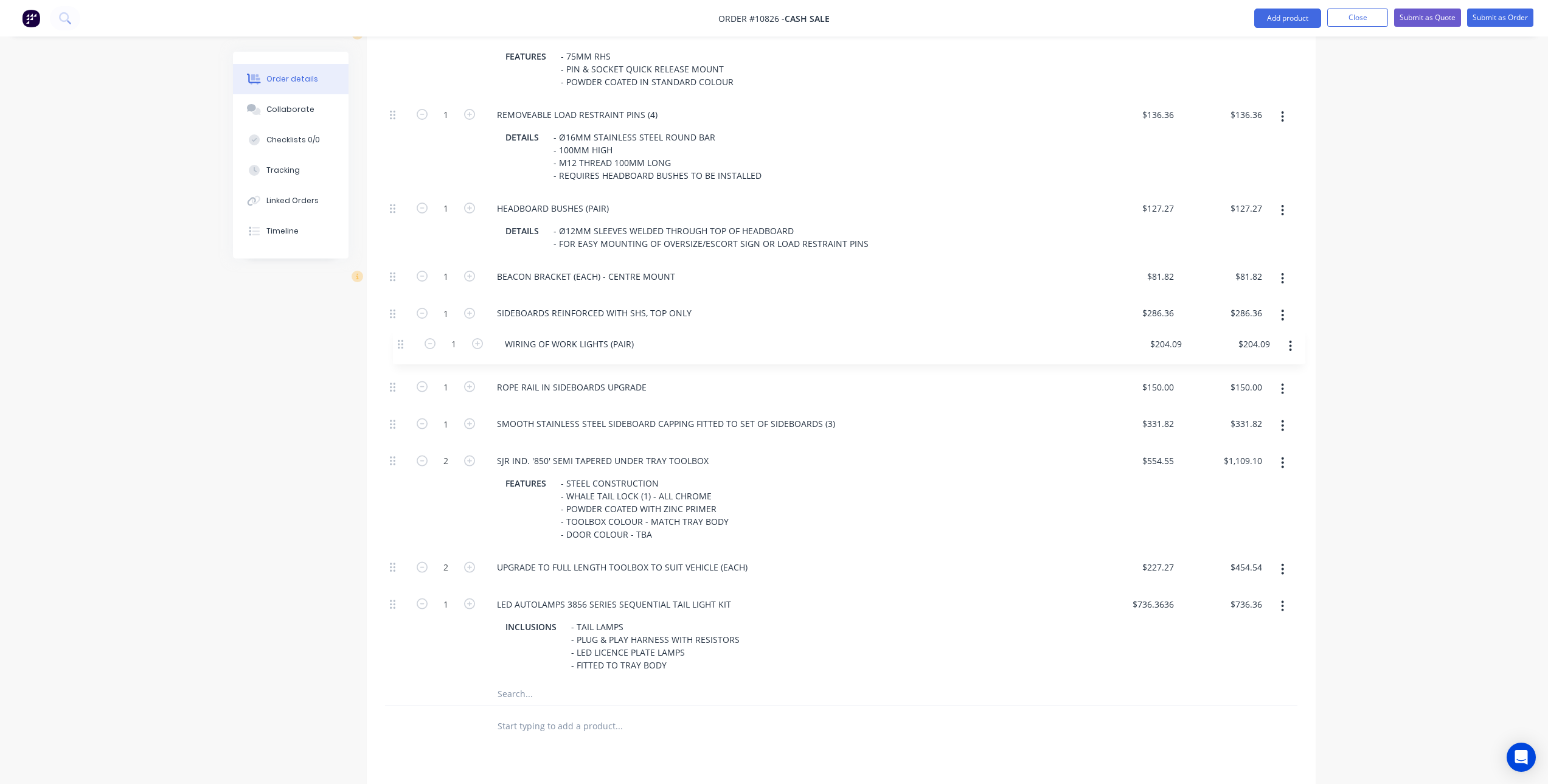
drag, startPoint x: 391, startPoint y: 449, endPoint x: 399, endPoint y: 338, distance: 111.3
click at [399, 338] on div "1 LARGE BASIC STEEL TRAY BODY TO SUIT SILVERADO, F-SERIES, RAM ETC. INCLUSIONS …" at bounding box center [841, 284] width 912 height 796
click at [1278, 349] on button "button" at bounding box center [1282, 352] width 29 height 22
click at [1238, 436] on div "Delete" at bounding box center [1239, 433] width 93 height 17
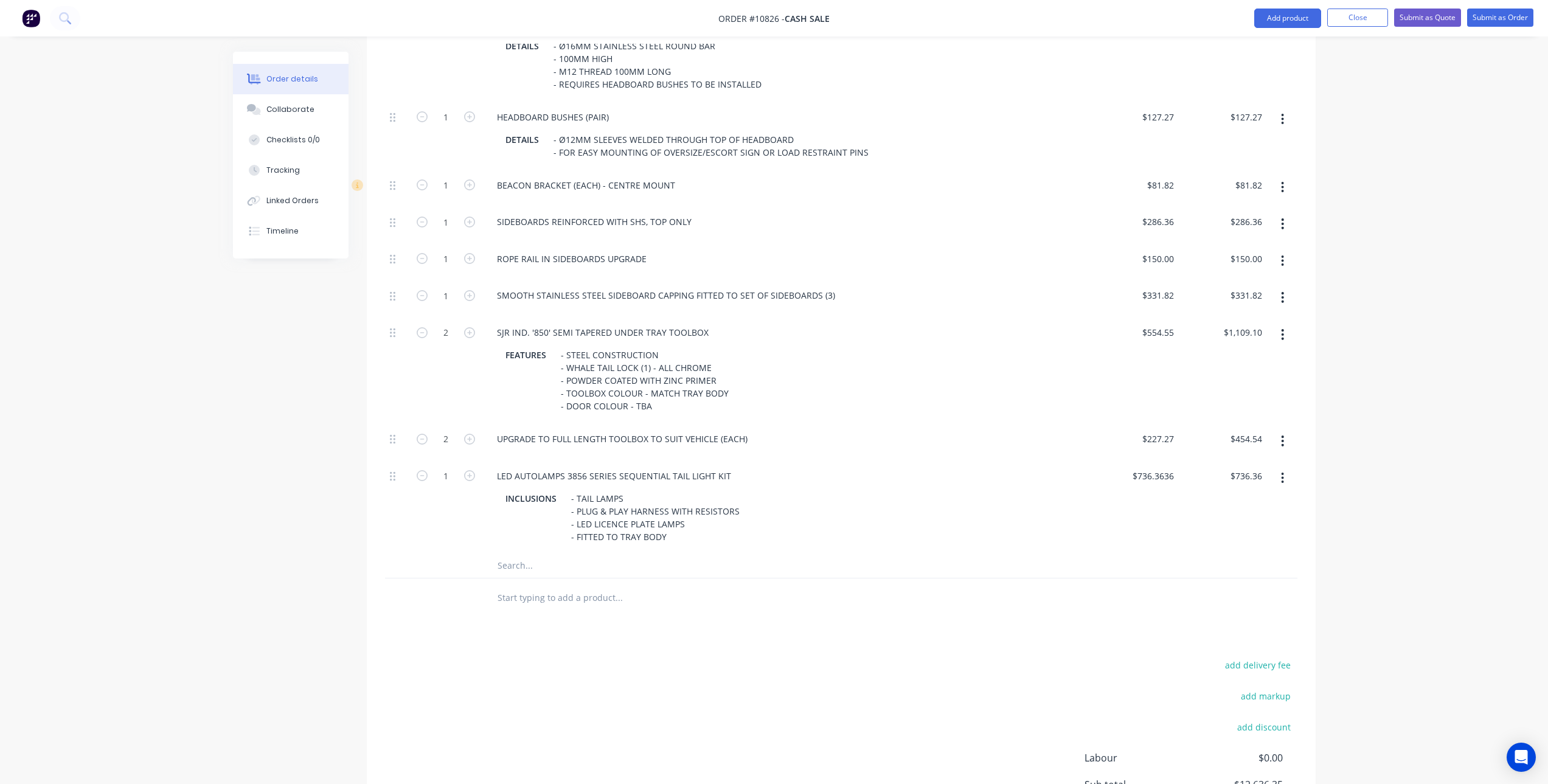
scroll to position [904, 0]
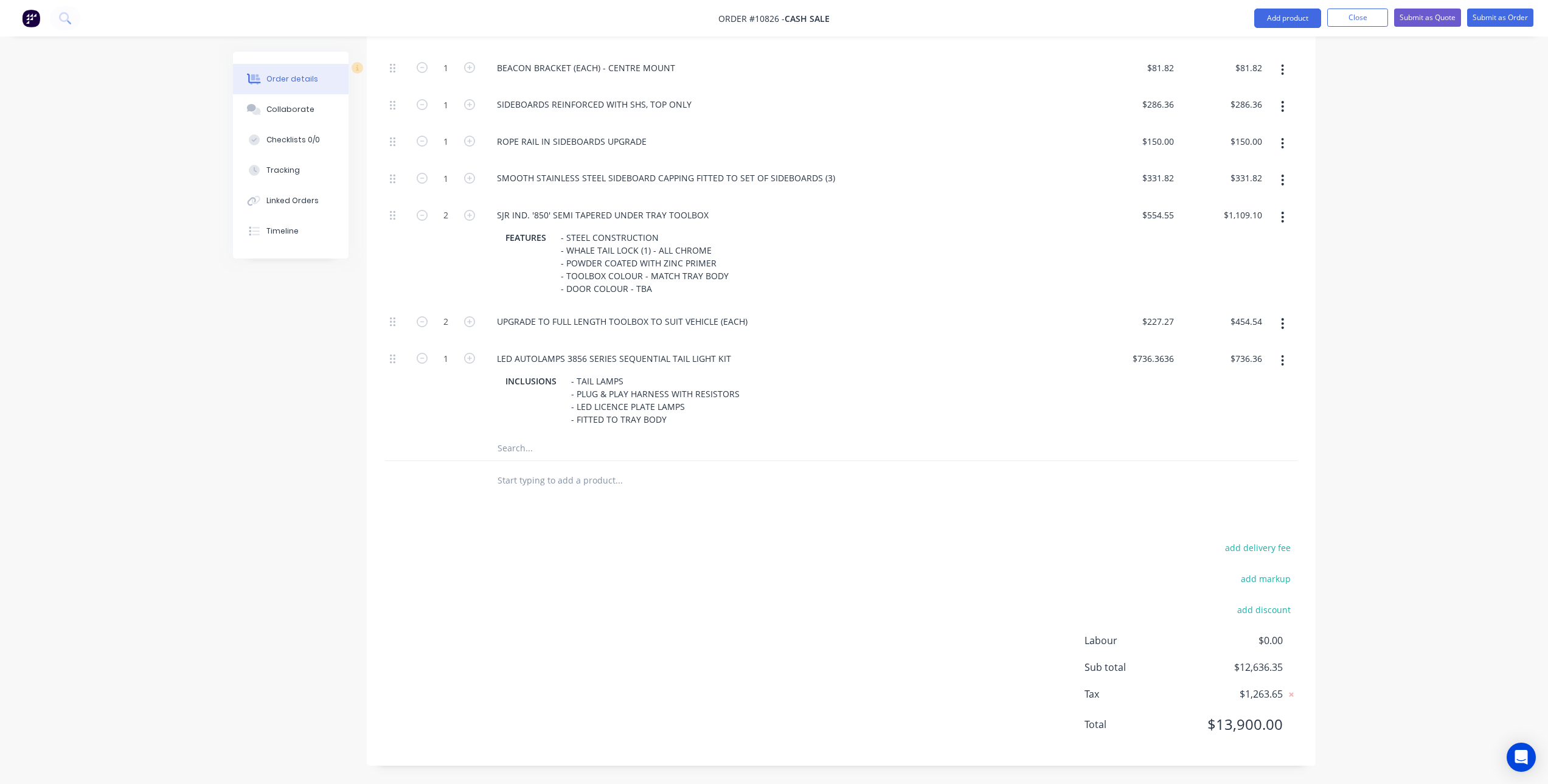
click at [521, 461] on div at bounding box center [701, 480] width 438 height 39
click at [525, 438] on input "text" at bounding box center [618, 448] width 243 height 24
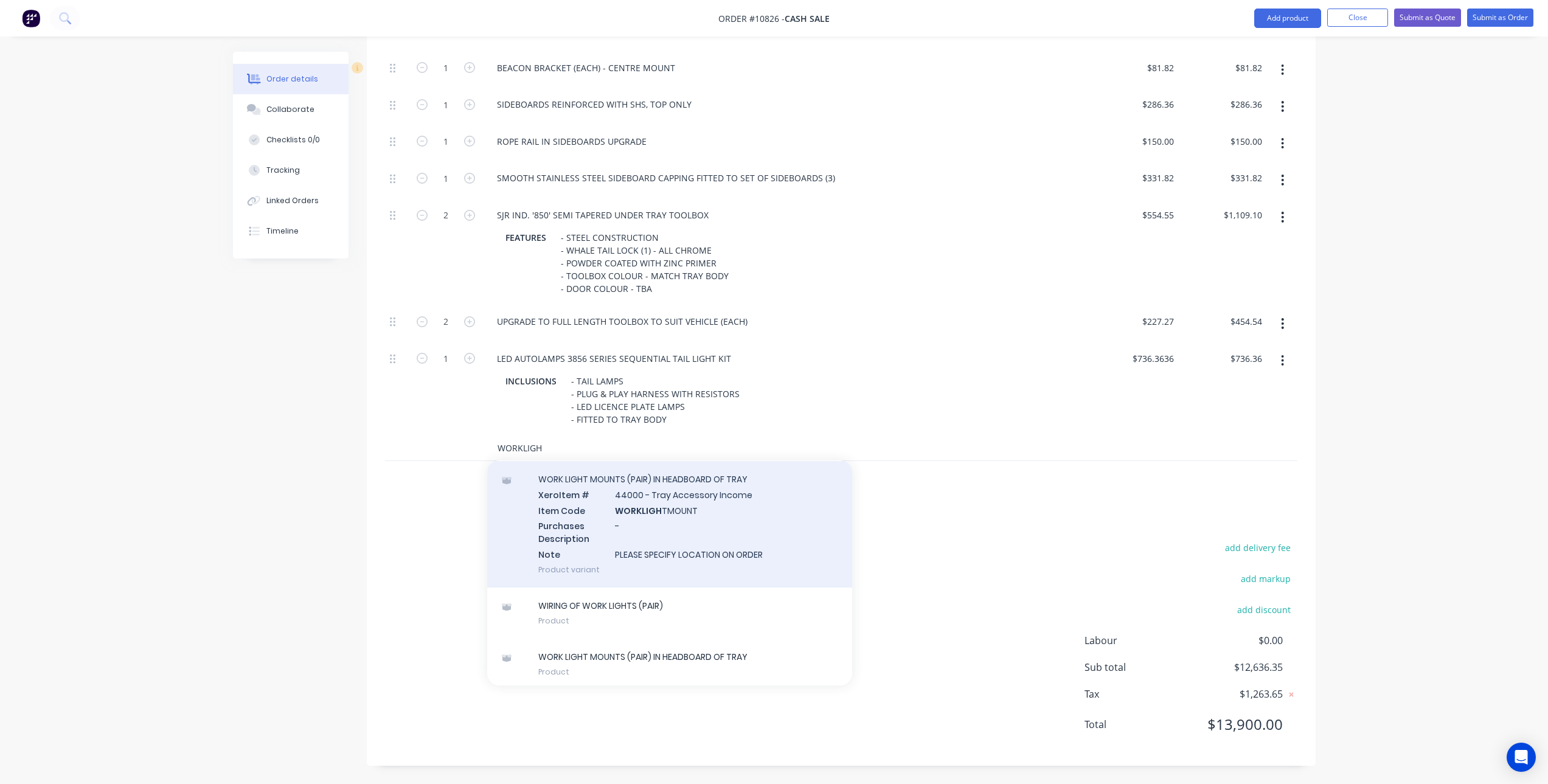
scroll to position [122, 0]
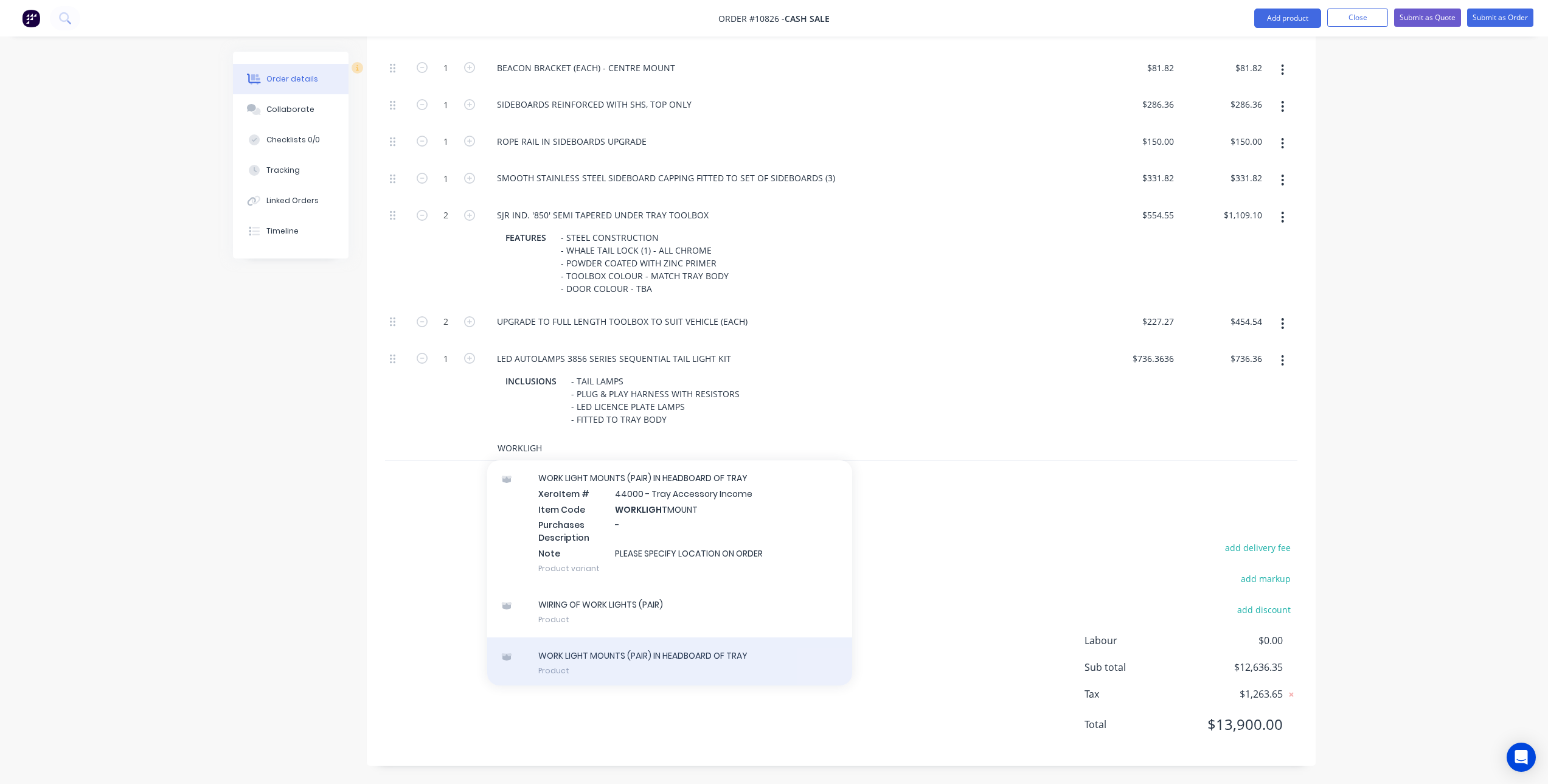
type input "WORKLIGH"
click at [674, 659] on div "WORK LIGHT MOUNTS (PAIR) IN HEADBOARD OF TRAY Product" at bounding box center [670, 663] width 365 height 51
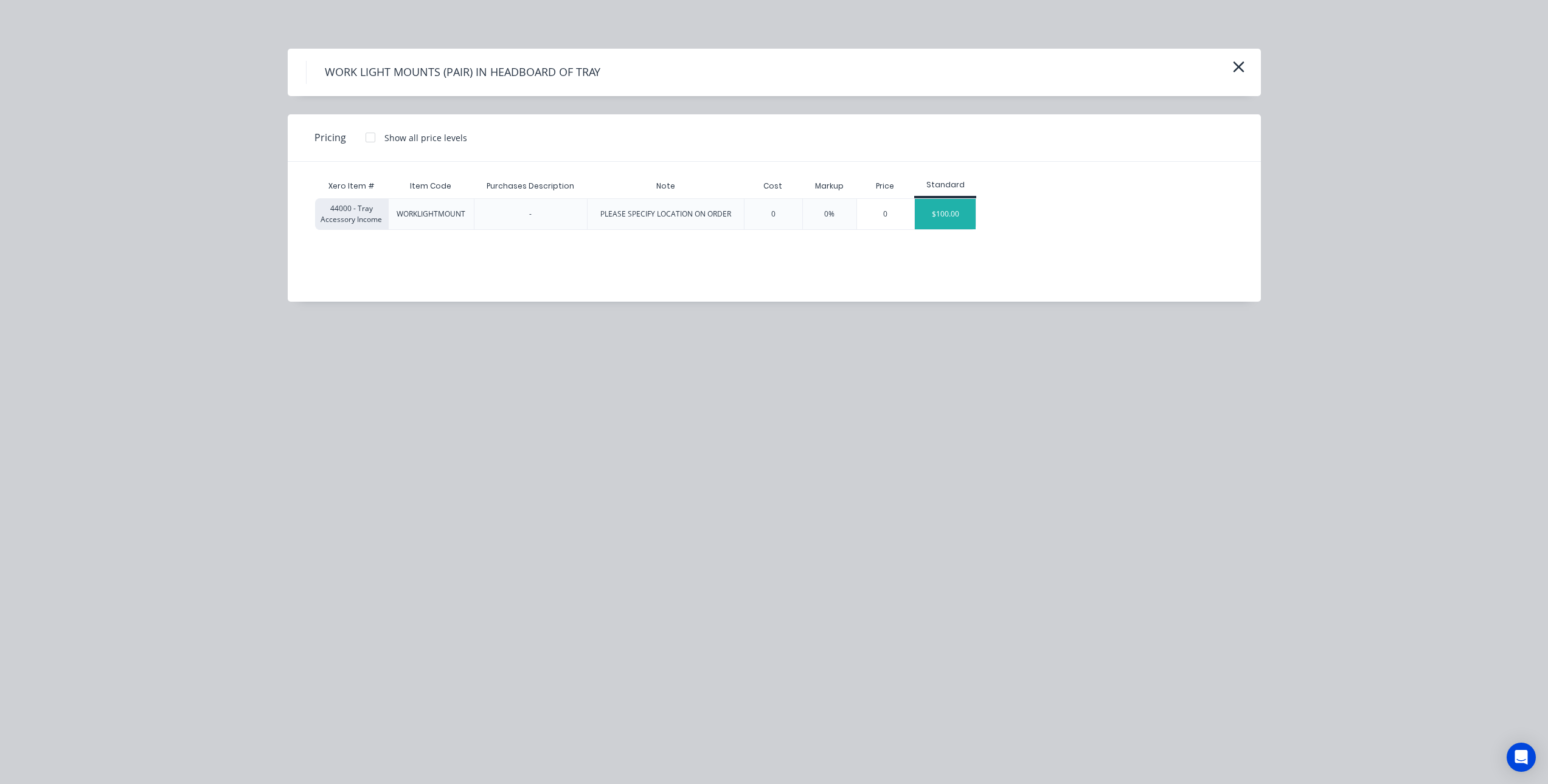
click at [968, 210] on div "$100.00" at bounding box center [945, 214] width 61 height 31
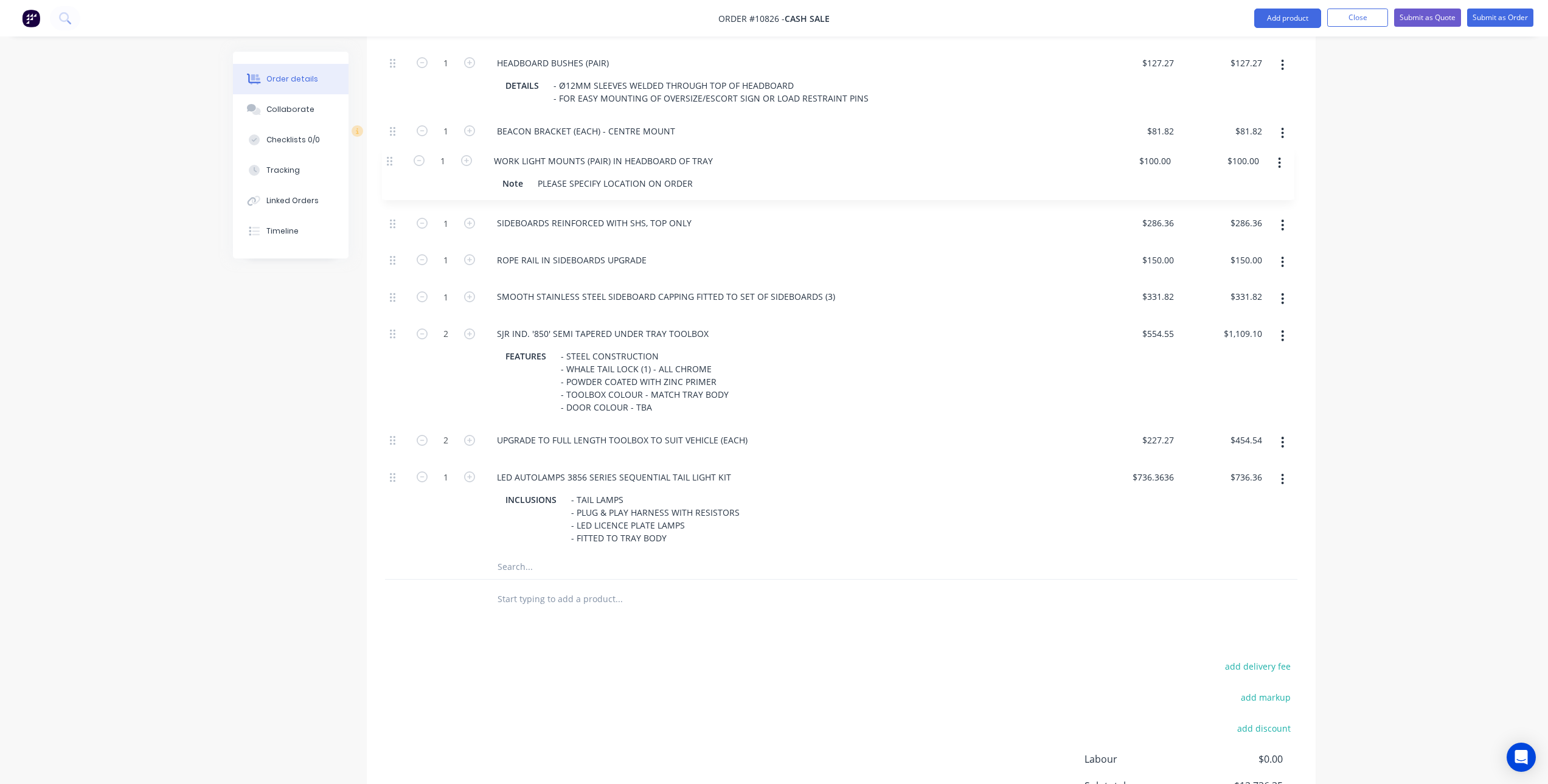
scroll to position [833, 0]
drag, startPoint x: 393, startPoint y: 455, endPoint x: 386, endPoint y: 146, distance: 309.1
click at [386, 146] on div "1 LARGE BASIC STEEL TRAY BODY TO SUIT SILVERADO, F-SERIES, RAM ETC. INCLUSIONS …" at bounding box center [841, 154] width 912 height 815
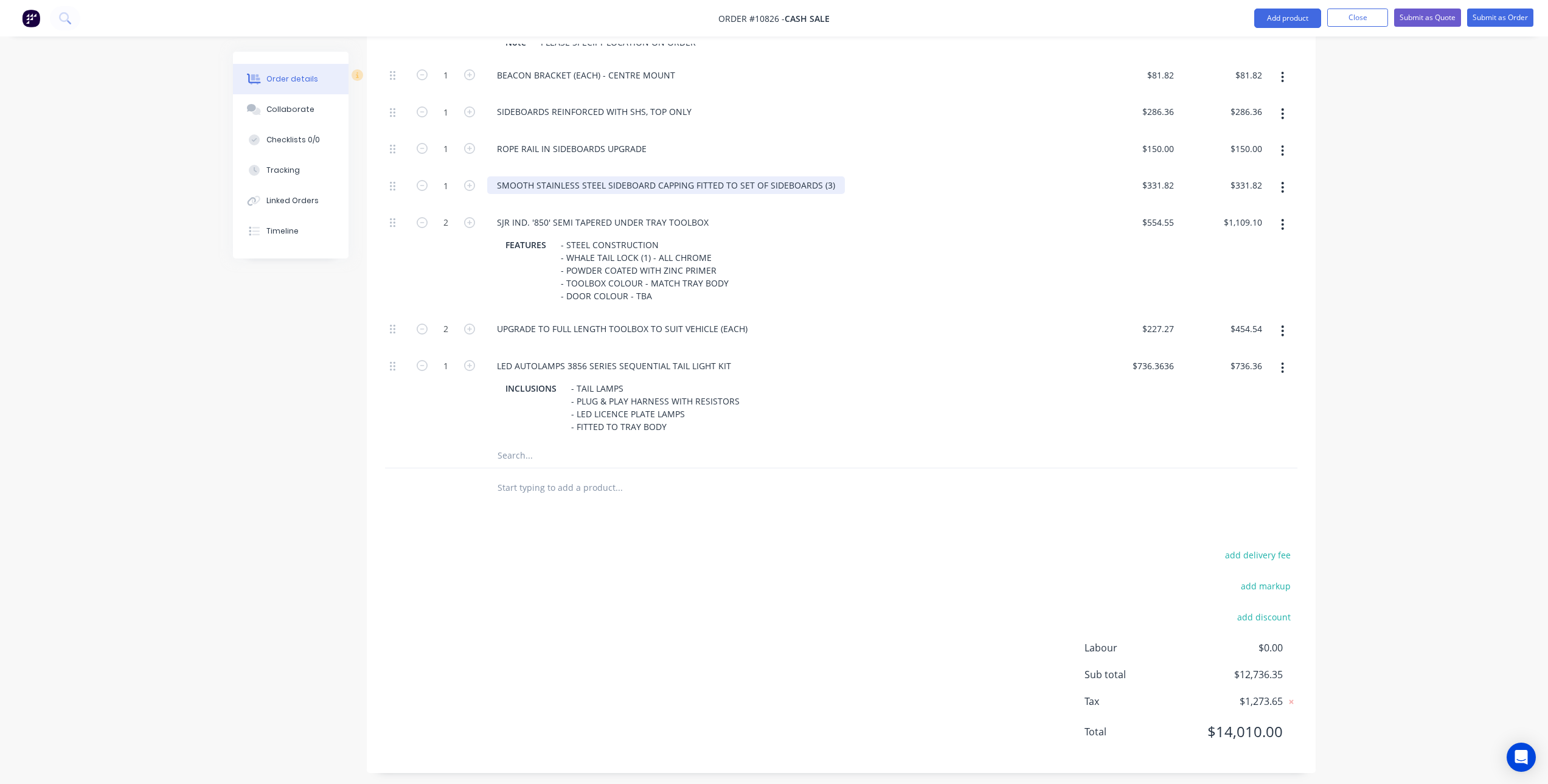
scroll to position [959, 0]
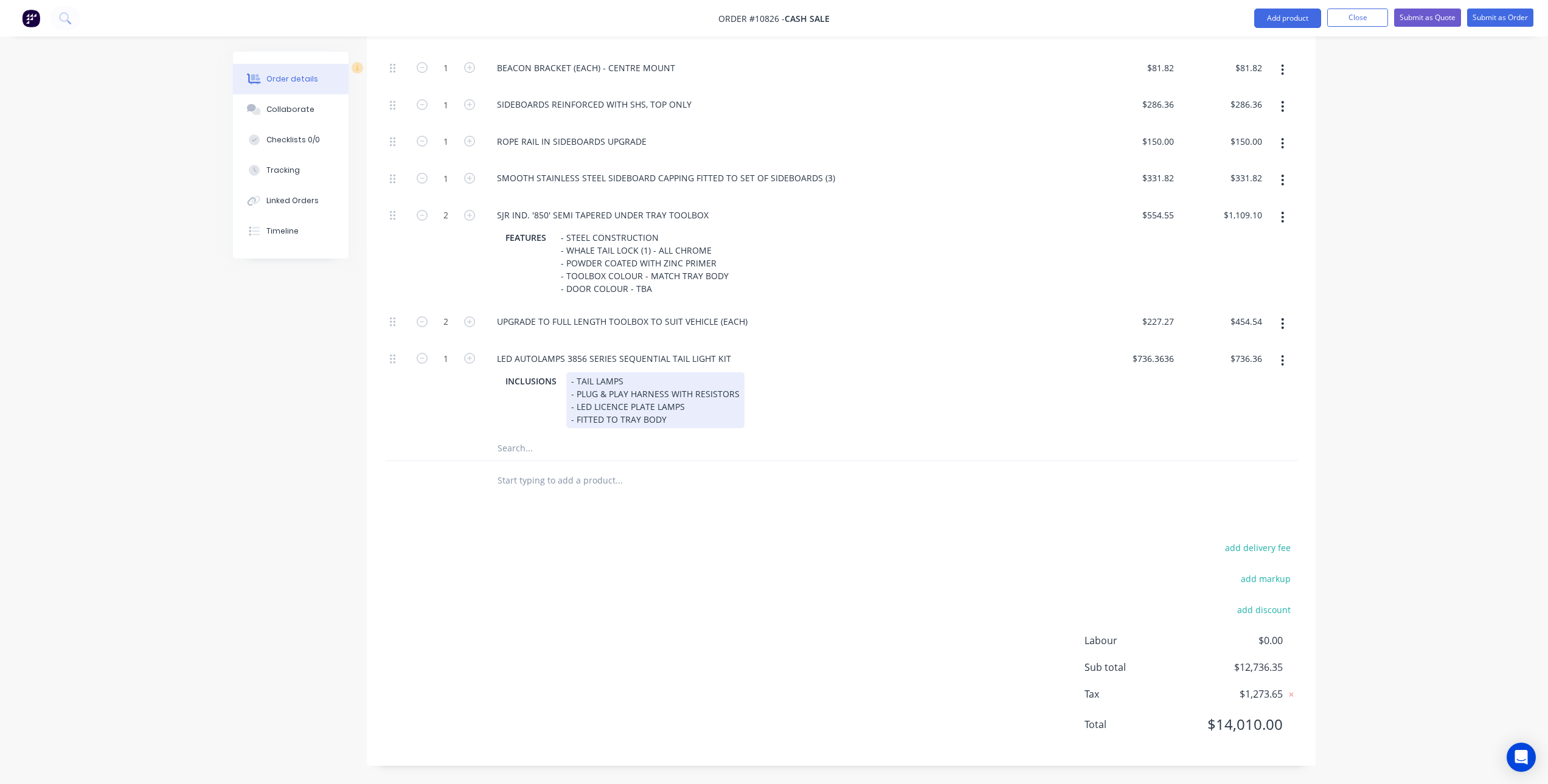
click at [548, 431] on div "LED AUTOLAMPS 3856 SERIES SEQUENTIAL TAIL LIGHT KIT INCLUSIONS - TAIL LAMPS - P…" at bounding box center [786, 389] width 608 height 93
click at [529, 440] on input "text" at bounding box center [618, 448] width 243 height 24
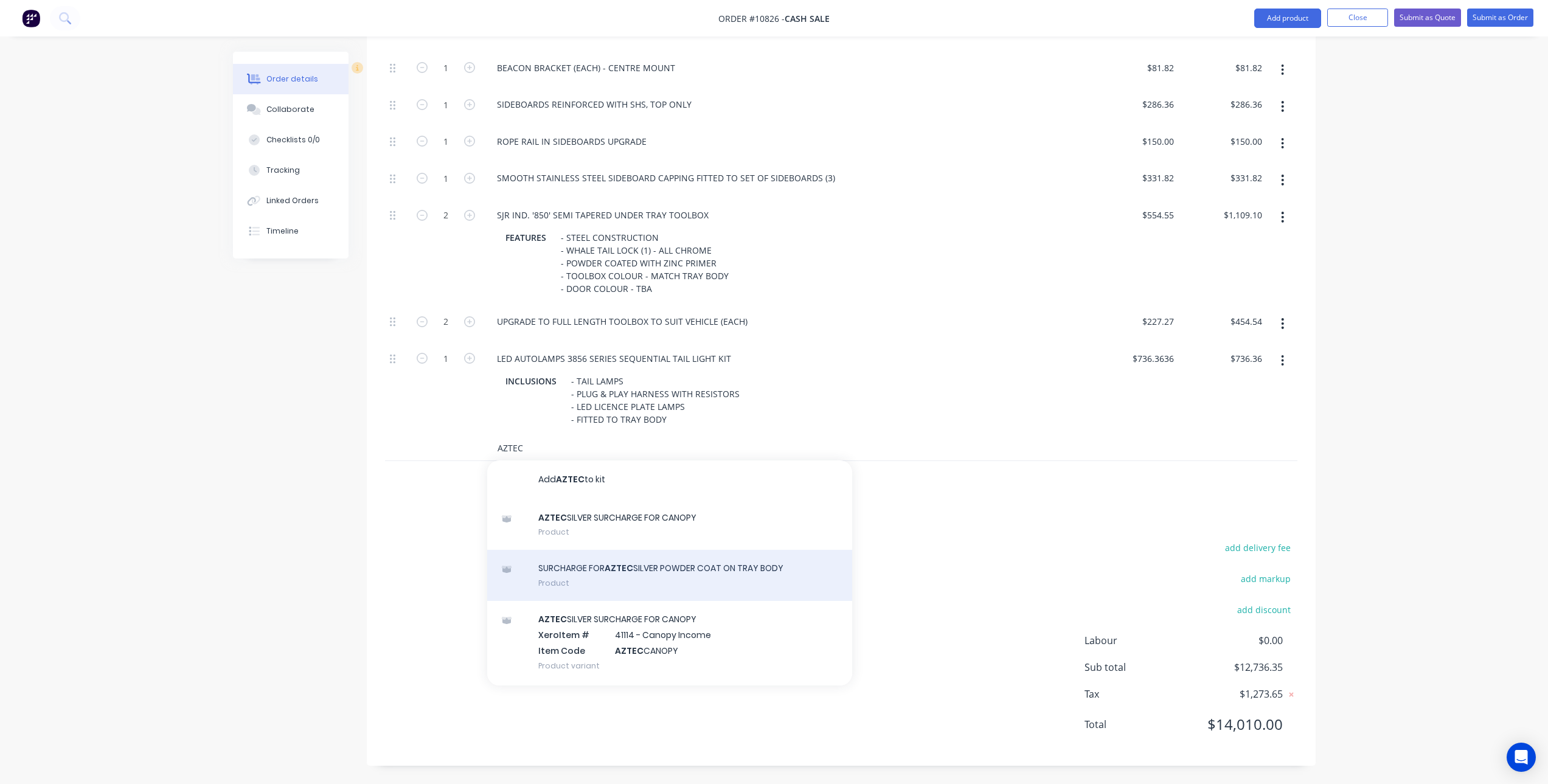
type input "AZTEC"
click at [644, 564] on div "SURCHARGE FOR AZTEC SILVER POWDER COAT ON TRAY BODY Product" at bounding box center [670, 575] width 365 height 51
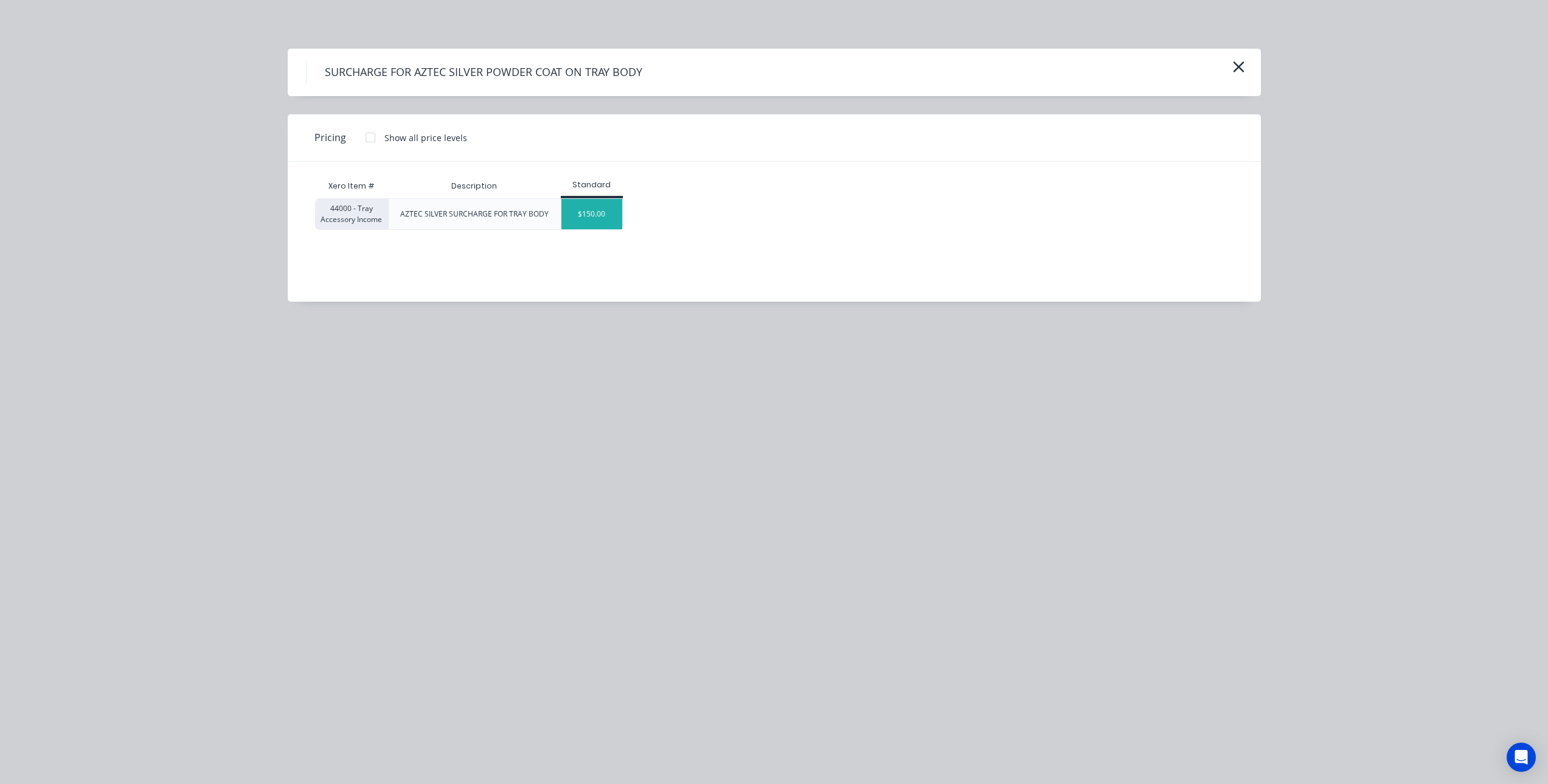
click at [607, 210] on div "$150.00" at bounding box center [592, 214] width 61 height 31
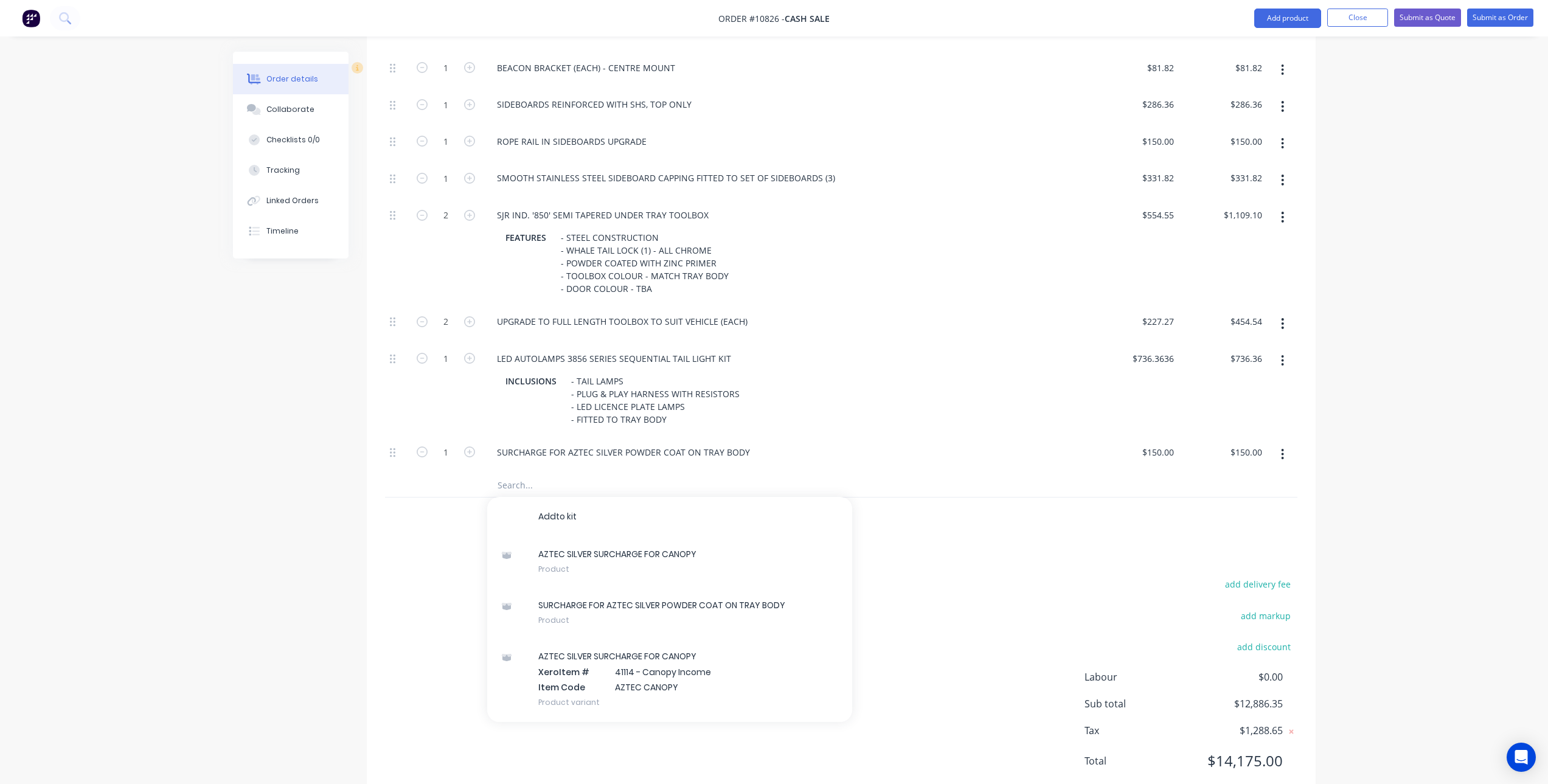
click at [1028, 466] on div "SURCHARGE FOR AZTEC SILVER POWDER COAT ON TRAY BODY" at bounding box center [786, 455] width 608 height 37
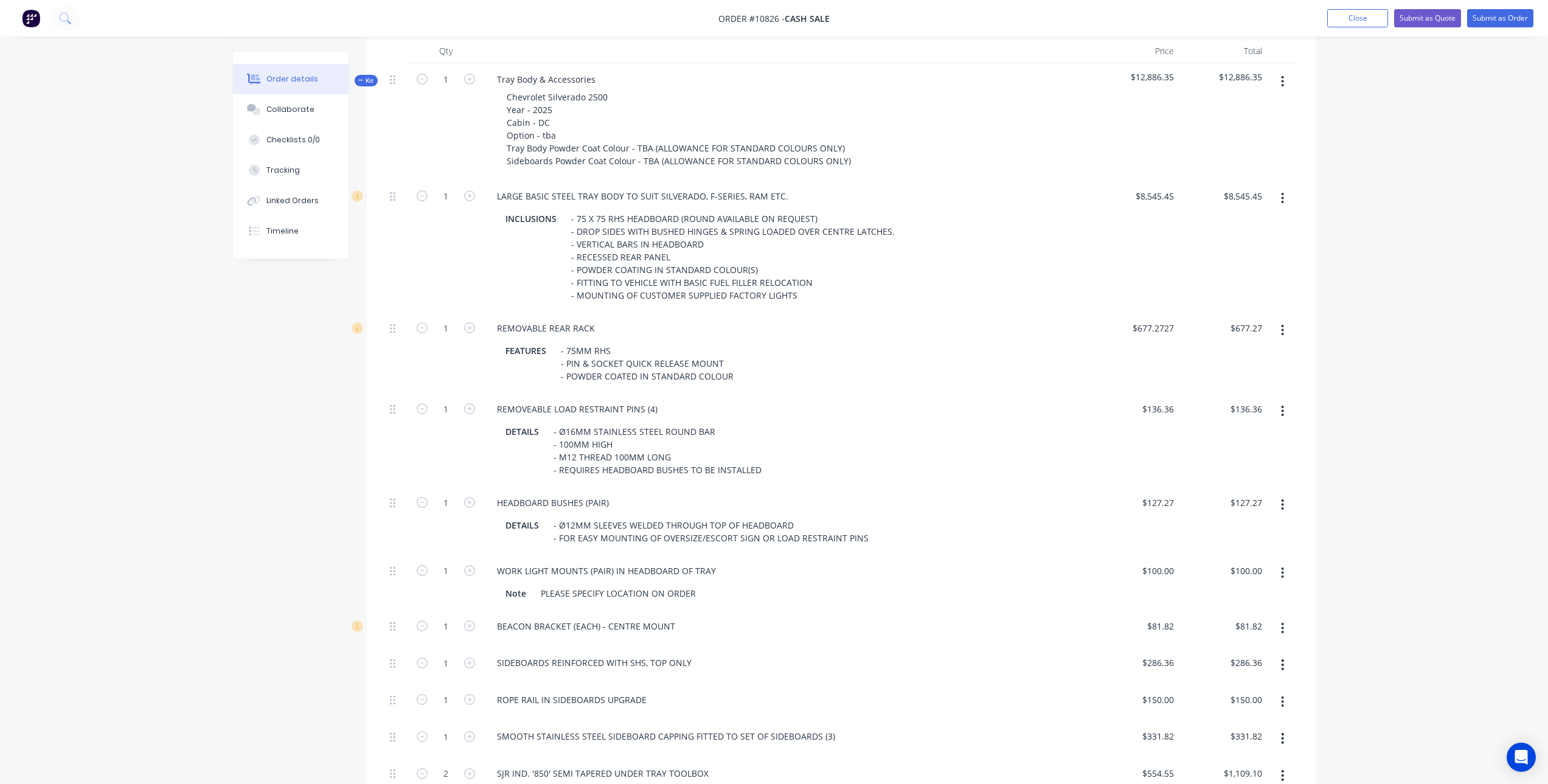
scroll to position [290, 0]
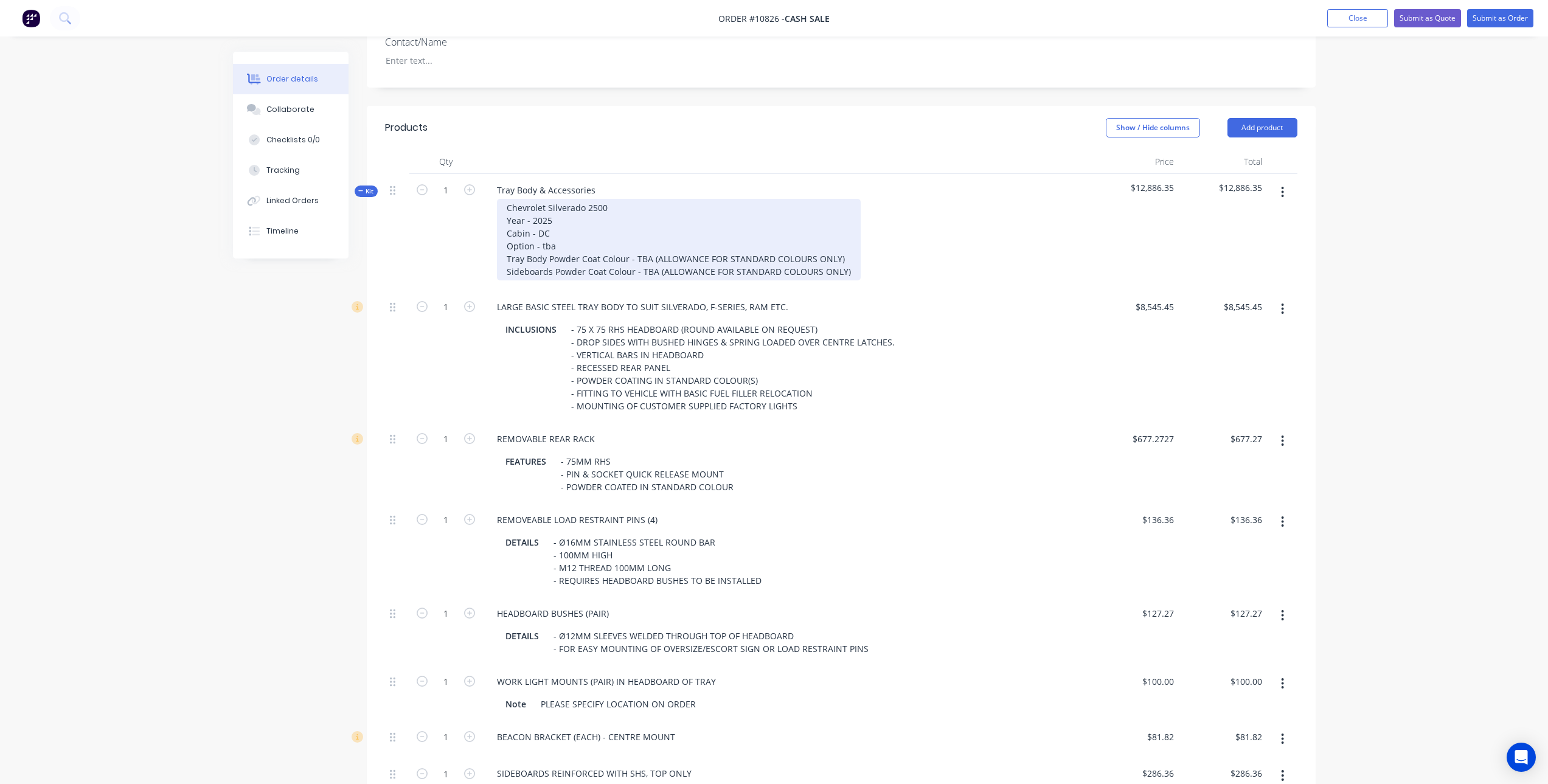
click at [632, 264] on div "Chevrolet Silverado 2500 Year - 2025 Cabin - DC Option - tba Tray Body Powder C…" at bounding box center [679, 240] width 364 height 81
drag, startPoint x: 636, startPoint y: 256, endPoint x: 842, endPoint y: 258, distance: 206.0
click at [842, 258] on div "Chevrolet Silverado 2500 Year - 2025 Cabin - DC Option - tba Tray Body Powder C…" at bounding box center [679, 240] width 364 height 81
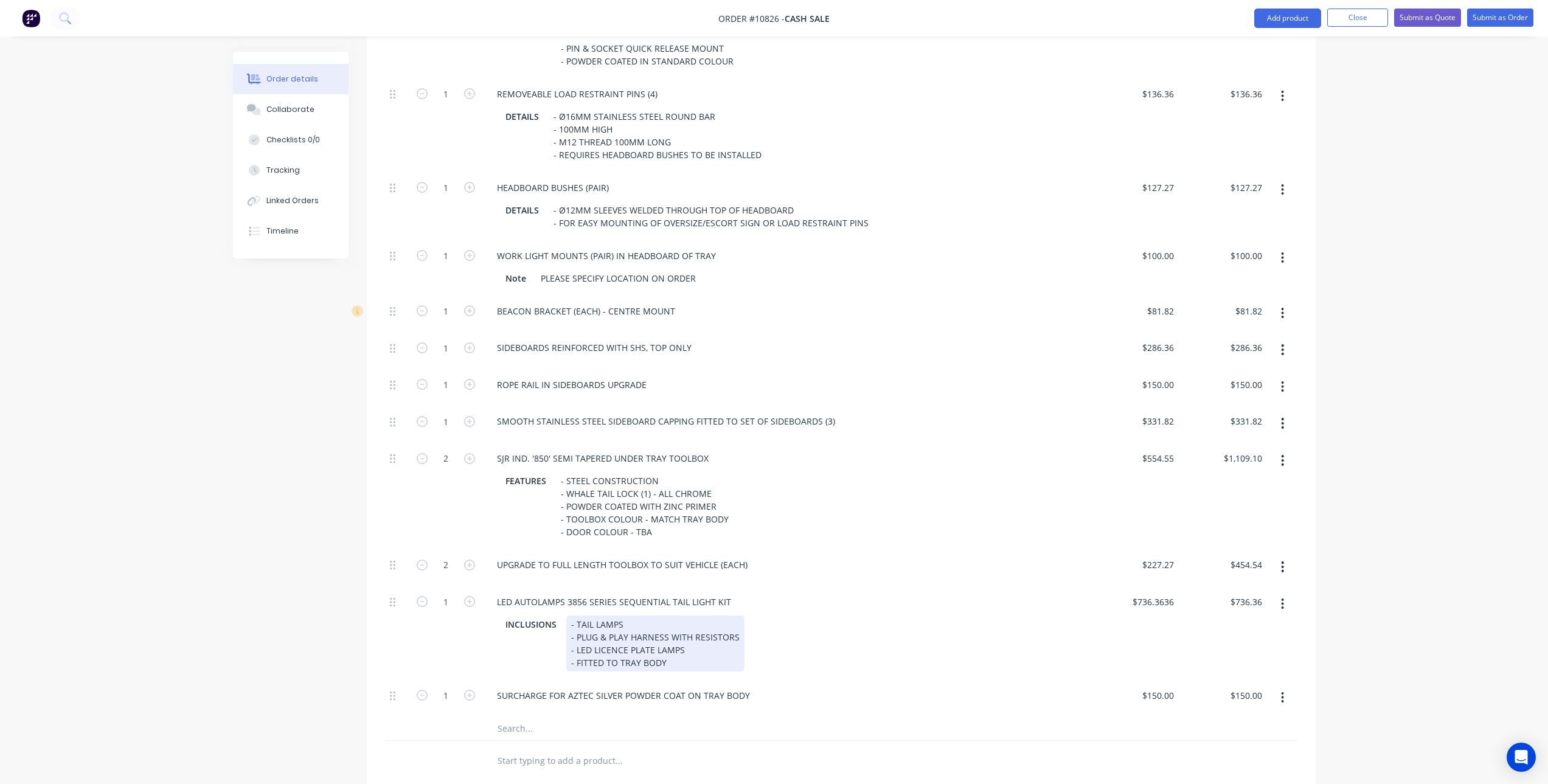
scroll to position [995, 0]
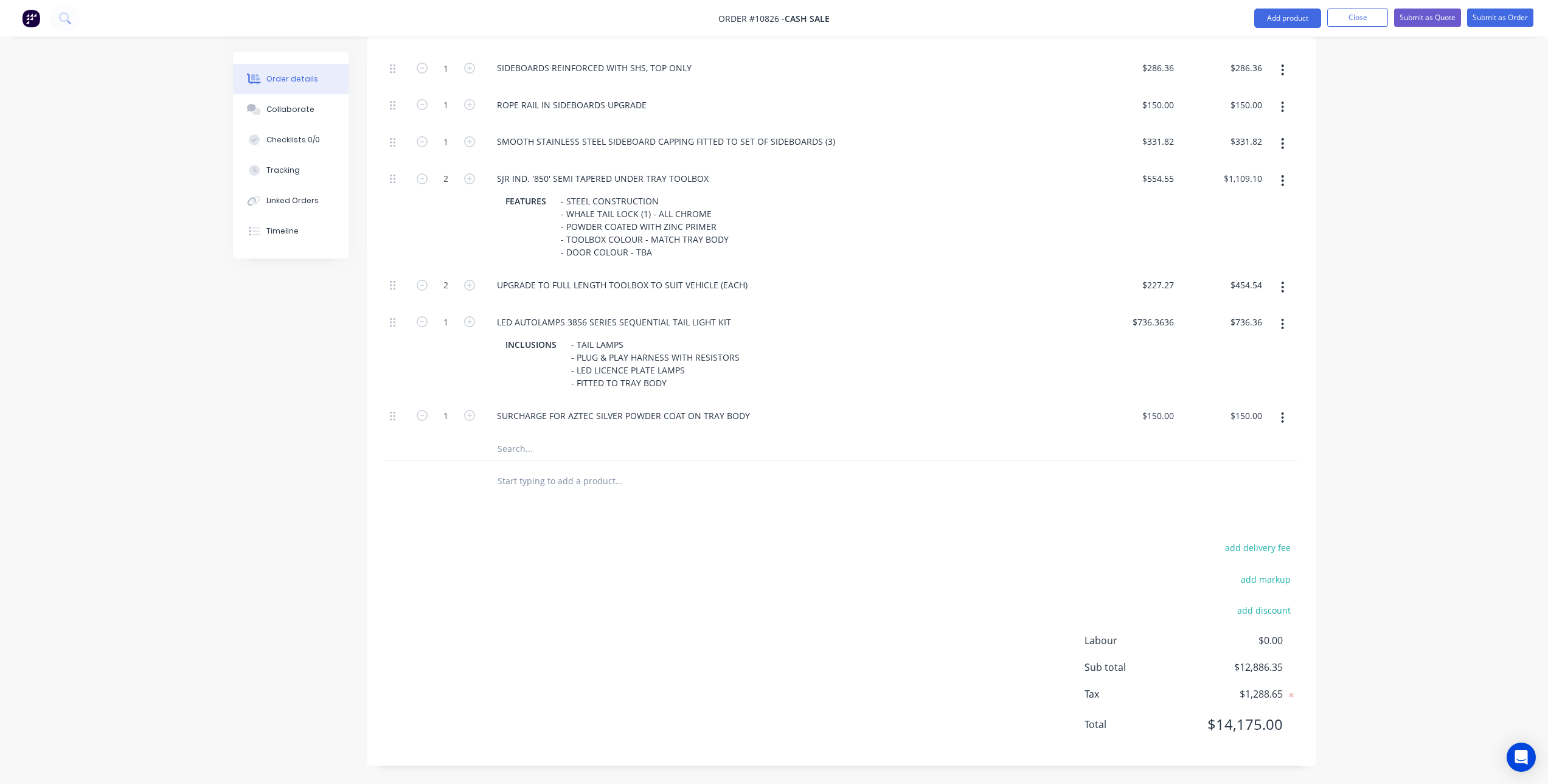
click at [646, 449] on input "text" at bounding box center [618, 448] width 243 height 24
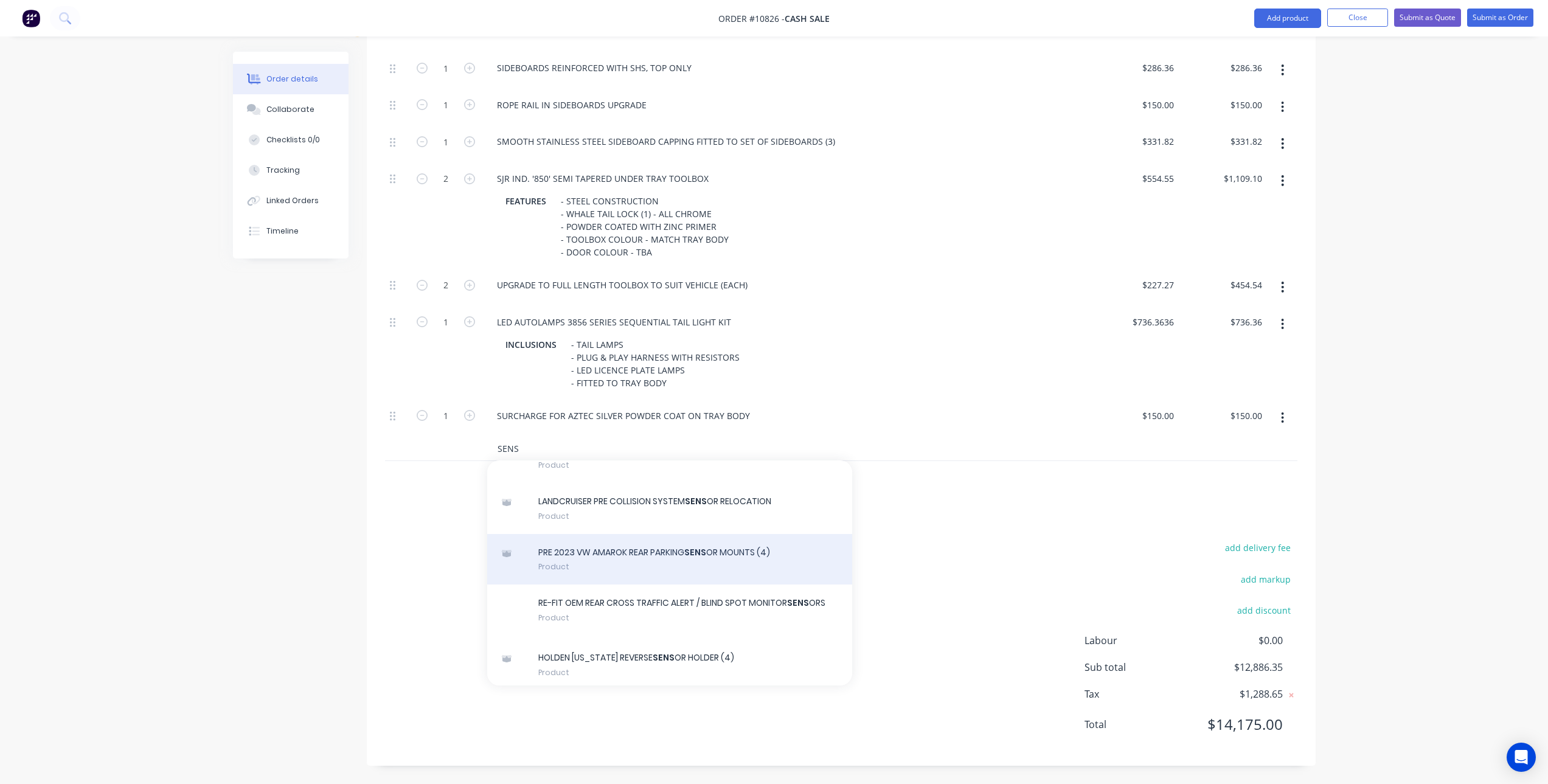
scroll to position [122, 0]
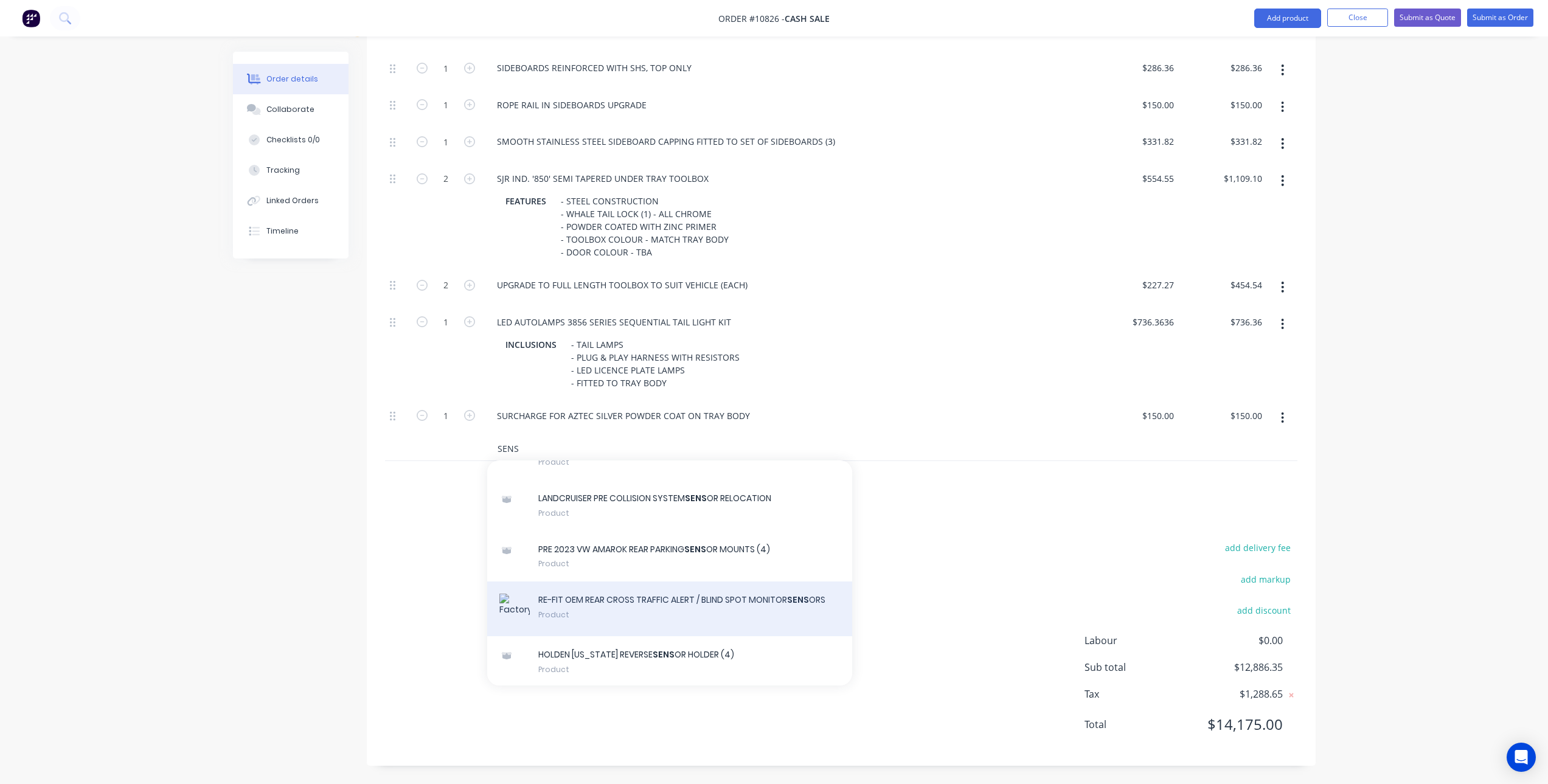
type input "SENS"
click at [695, 602] on div "RE-FIT OEM REAR CROSS TRAFFIC ALERT / BLIND SPOT MONITOR SENS ORS Product" at bounding box center [670, 609] width 365 height 55
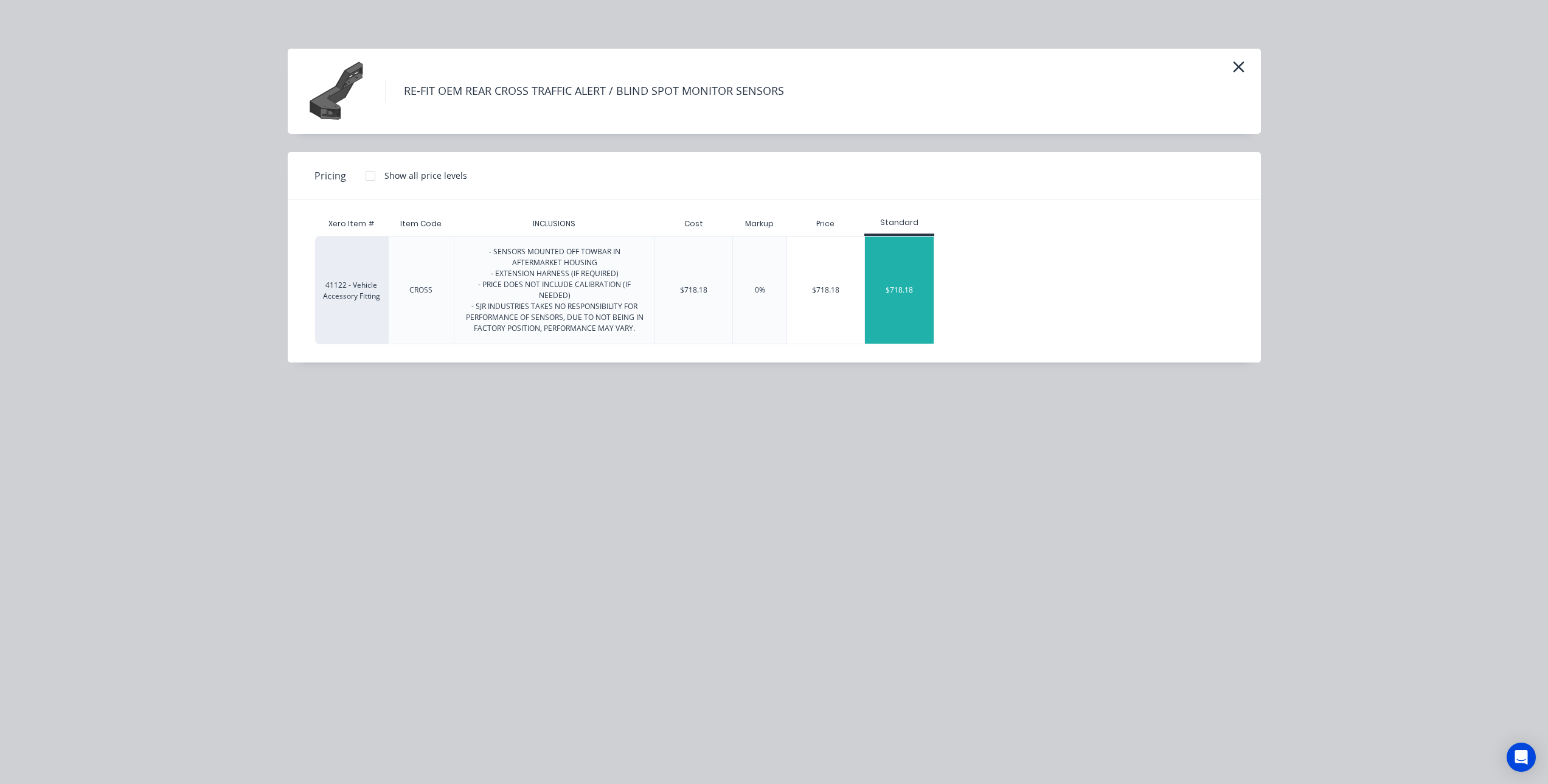
click at [890, 297] on div "$718.18" at bounding box center [899, 290] width 69 height 107
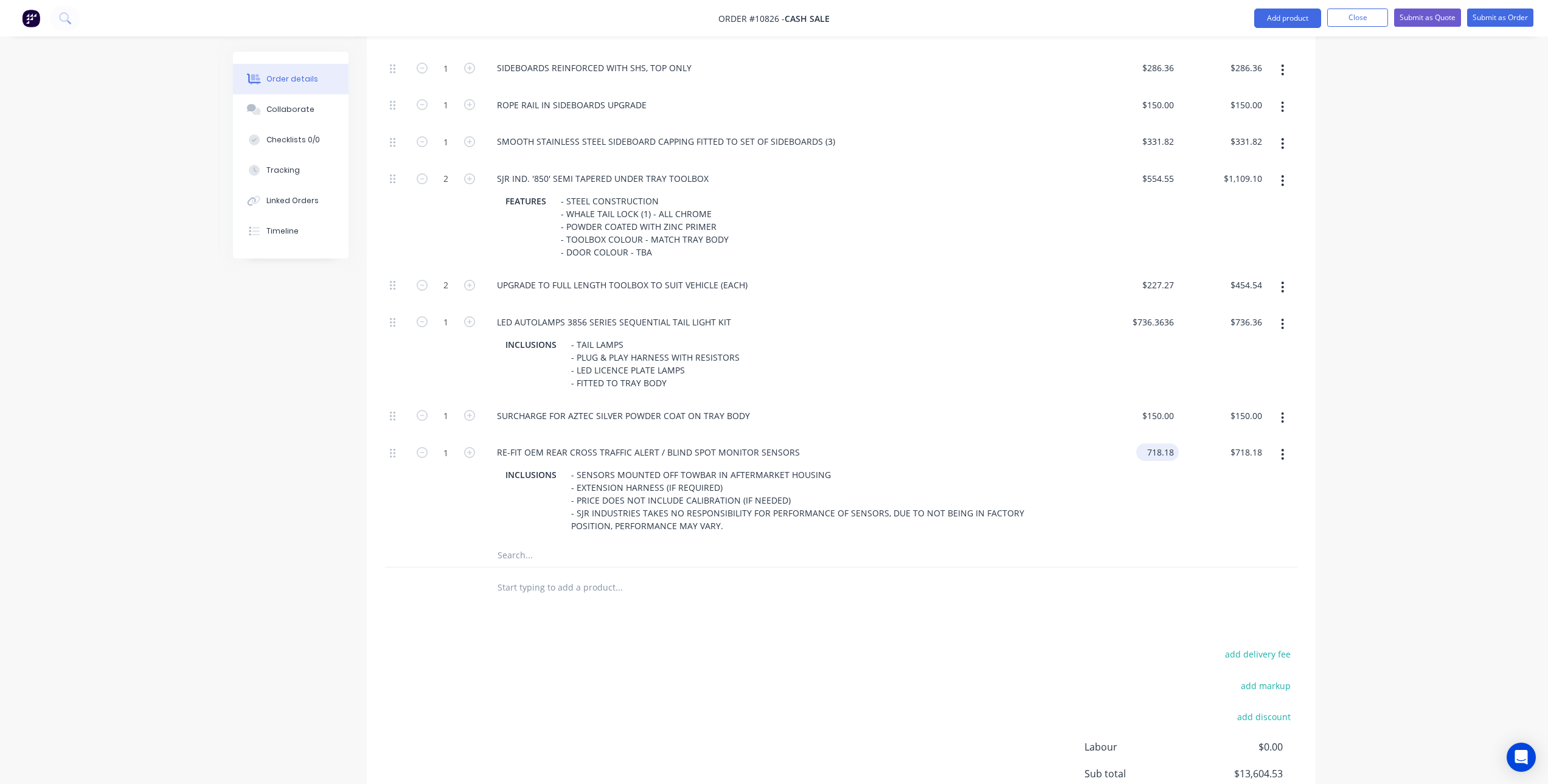
click at [1154, 449] on input "718.18" at bounding box center [1160, 452] width 37 height 17
type input "$1,150.00"
click at [1040, 588] on div at bounding box center [841, 587] width 912 height 39
click at [522, 550] on input "text" at bounding box center [618, 555] width 243 height 24
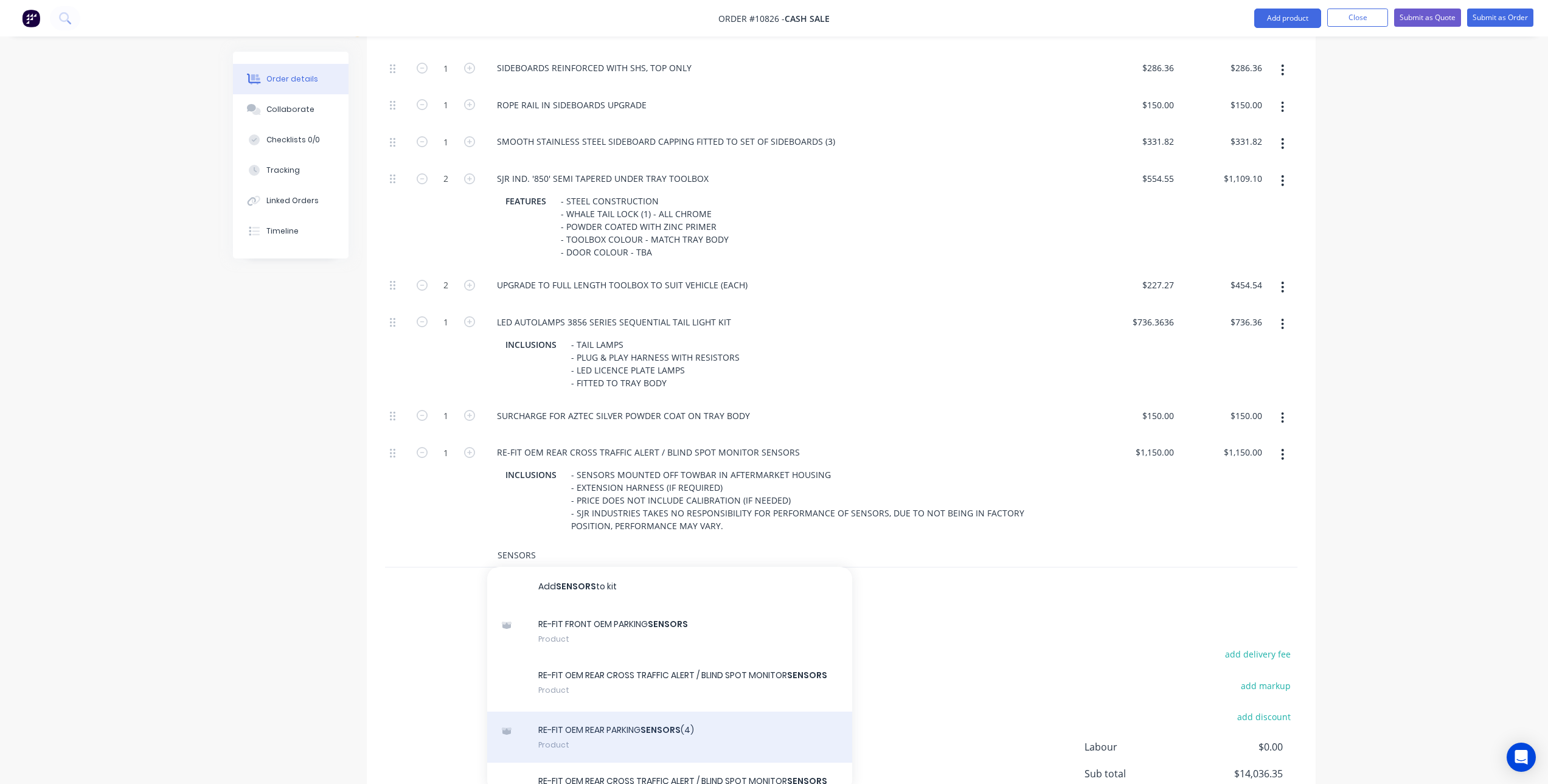
type input "SENSORS"
click at [632, 740] on div "RE-FIT OEM REAR PARKING SENSORS (4) Product" at bounding box center [670, 737] width 365 height 51
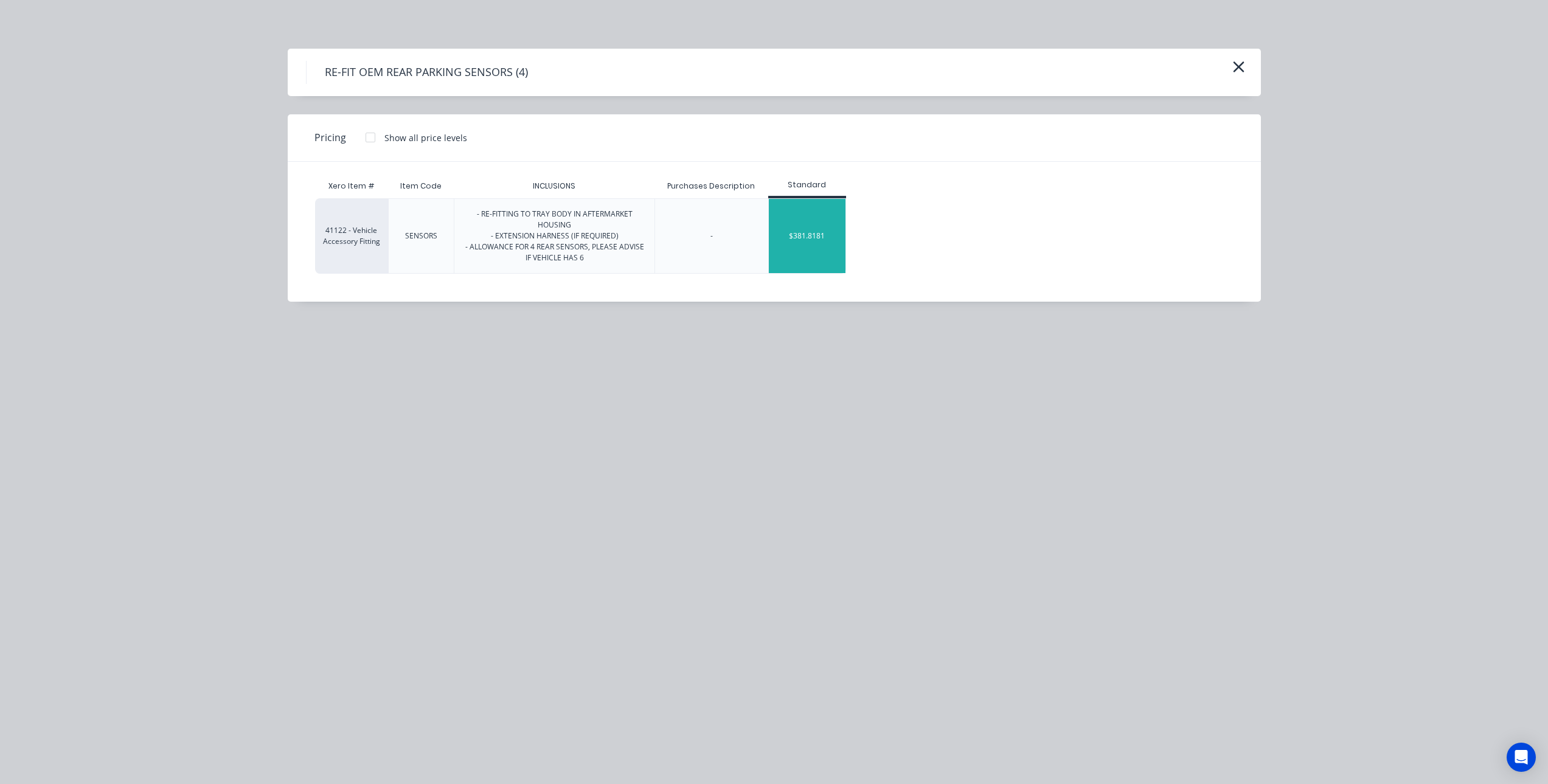
click at [814, 226] on div "$381.8181" at bounding box center [807, 236] width 77 height 74
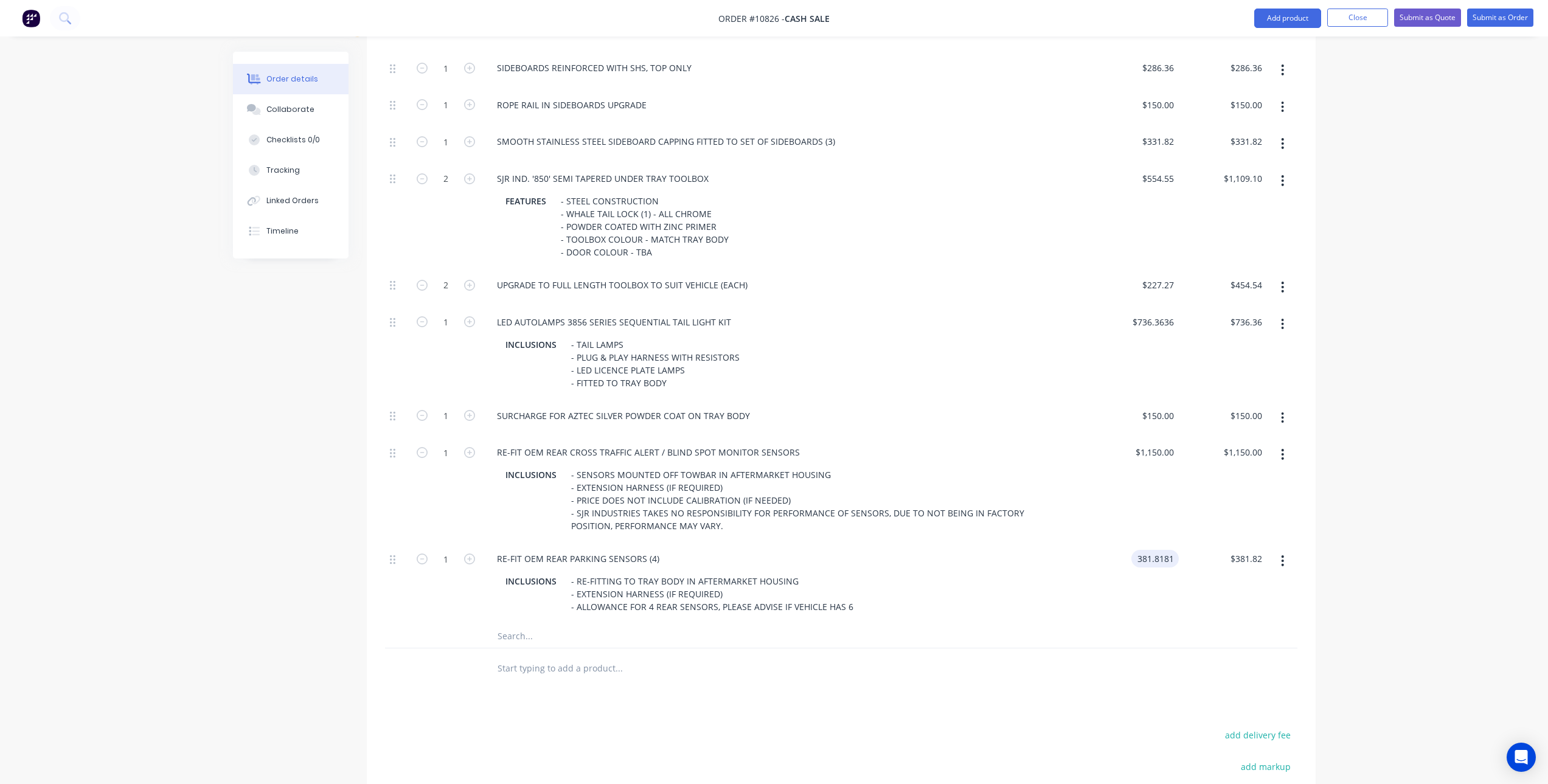
click at [1137, 557] on input "381.8181" at bounding box center [1158, 558] width 43 height 17
click at [1151, 636] on div at bounding box center [841, 636] width 912 height 25
type input "$450.00"
click at [1152, 561] on div "450 450" at bounding box center [1135, 583] width 88 height 81
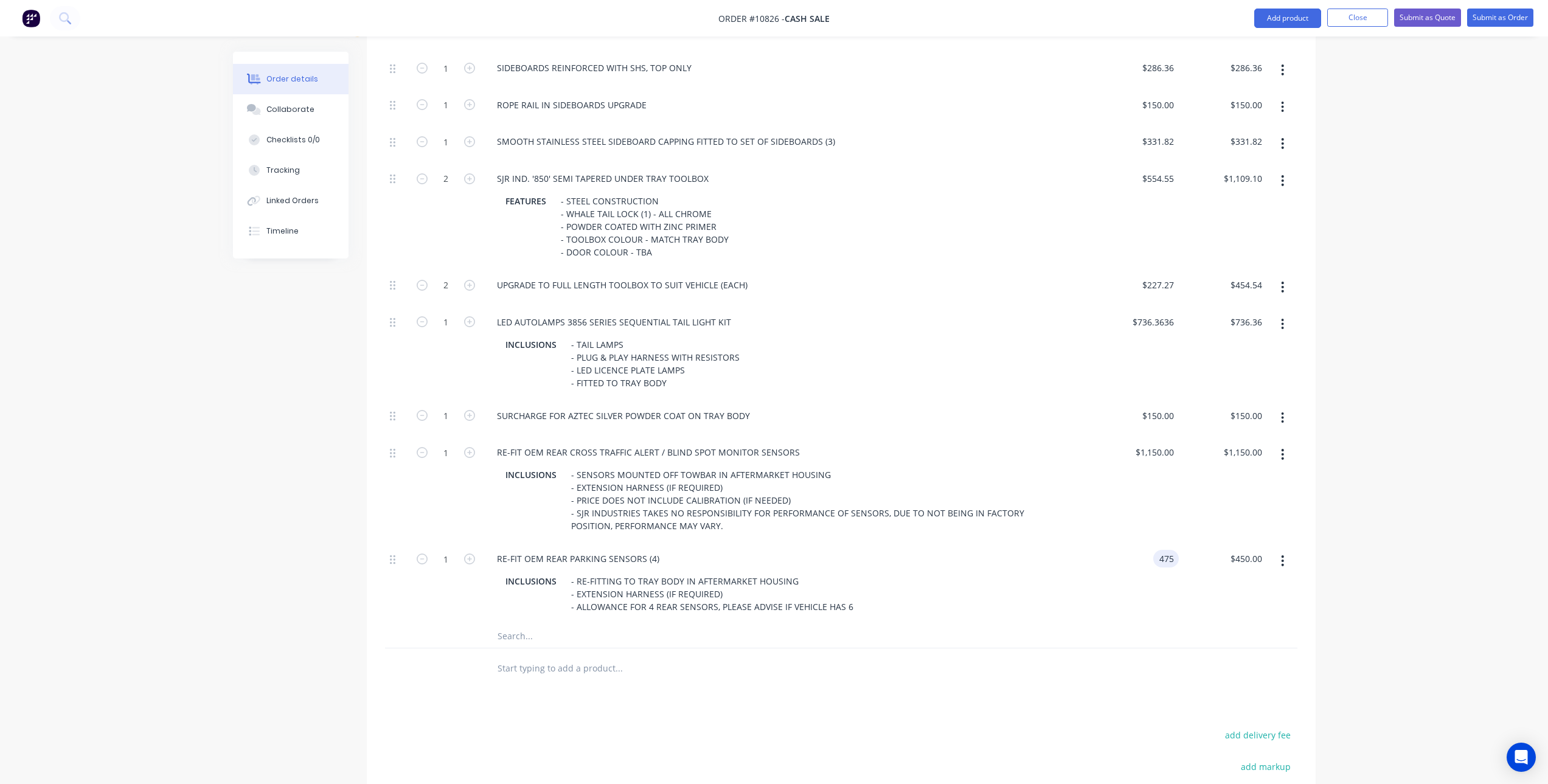
type input "$475.00"
click at [1139, 654] on div at bounding box center [841, 668] width 912 height 39
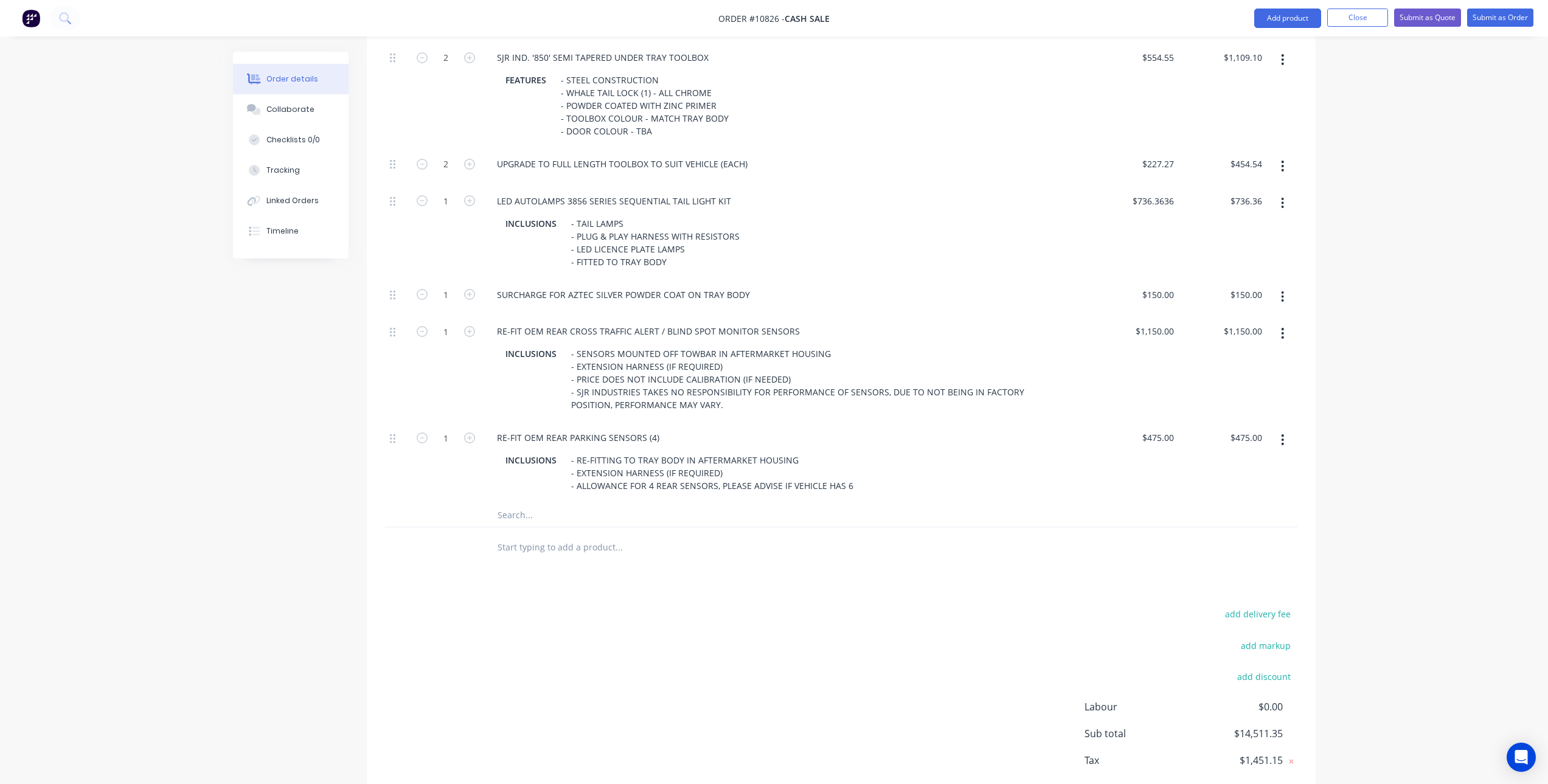
scroll to position [1117, 0]
click at [1155, 439] on div "475 $475.00" at bounding box center [1158, 437] width 43 height 17
type input "$525.00"
click at [959, 595] on div "Products Show / Hide columns Add product Qty Price Total Kit 1 Tray Body & Acce…" at bounding box center [841, 55] width 949 height 1553
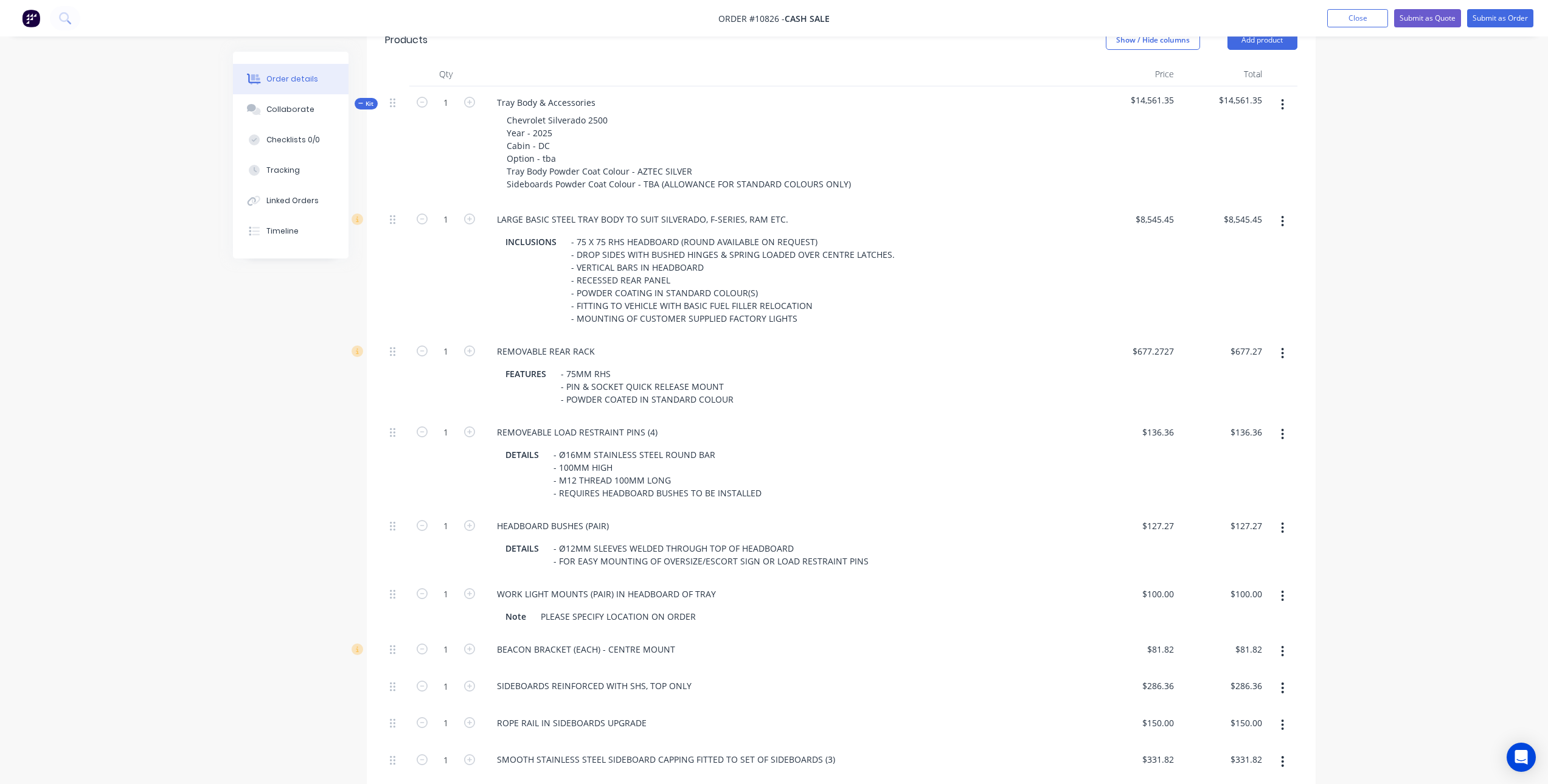
scroll to position [270, 0]
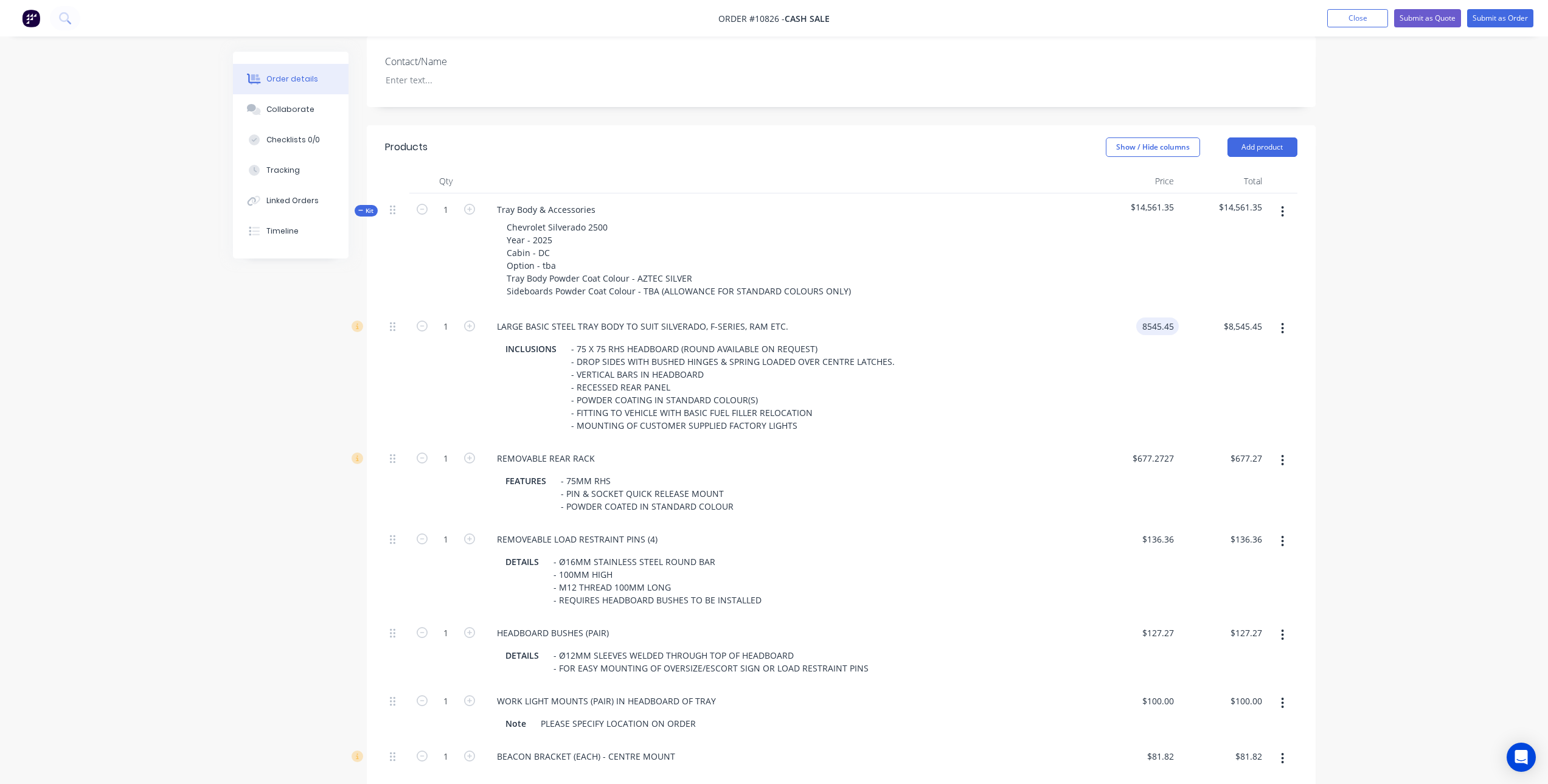
click at [1143, 331] on input "8545.45" at bounding box center [1160, 326] width 37 height 17
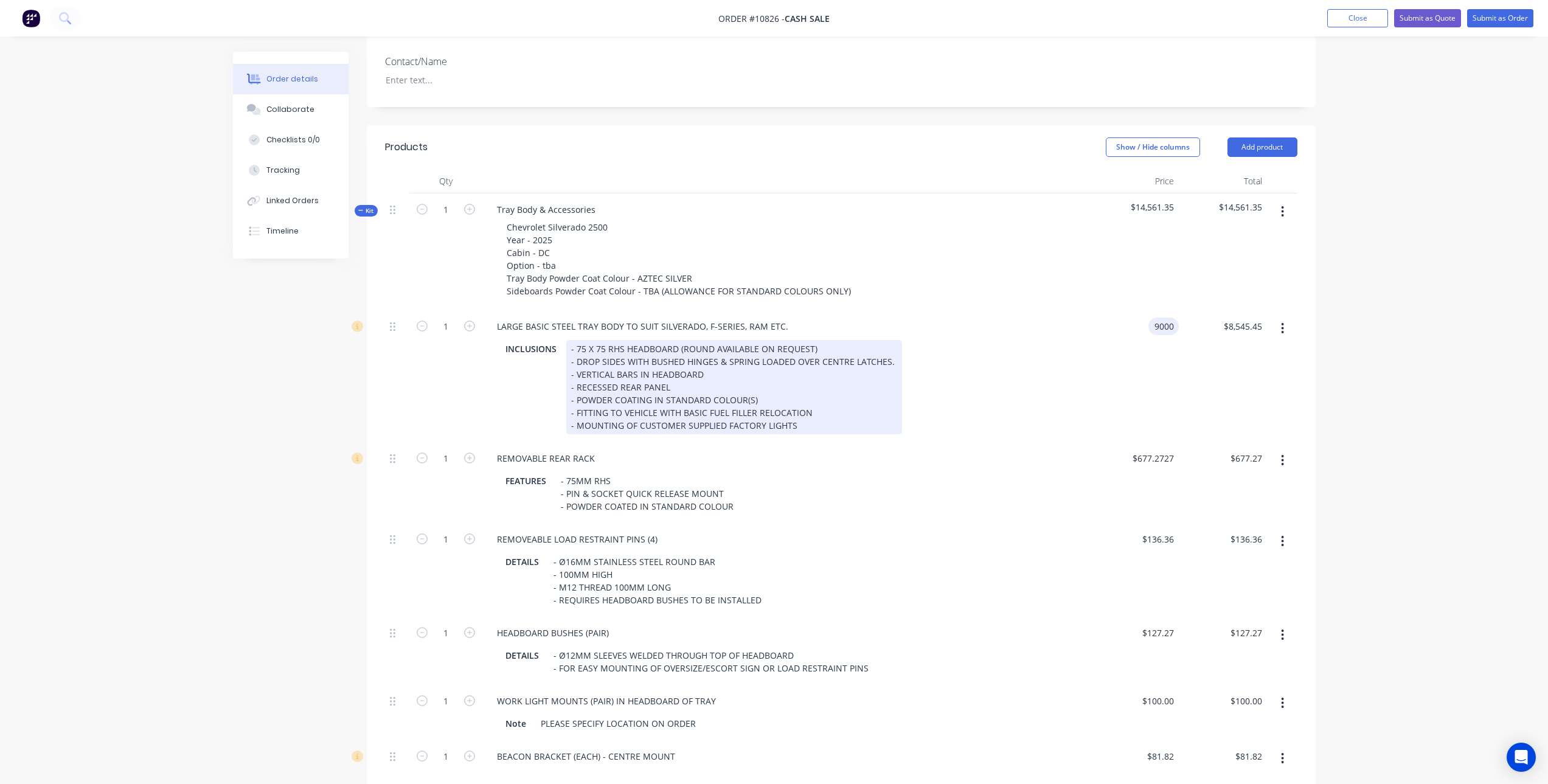
type input "$9,000.00"
click at [1010, 385] on div "INCLUSIONS - 75 X 75 RHS HEADBOARD (ROUND AVAILABLE ON REQUEST) - DROP SIDES WI…" at bounding box center [784, 387] width 567 height 94
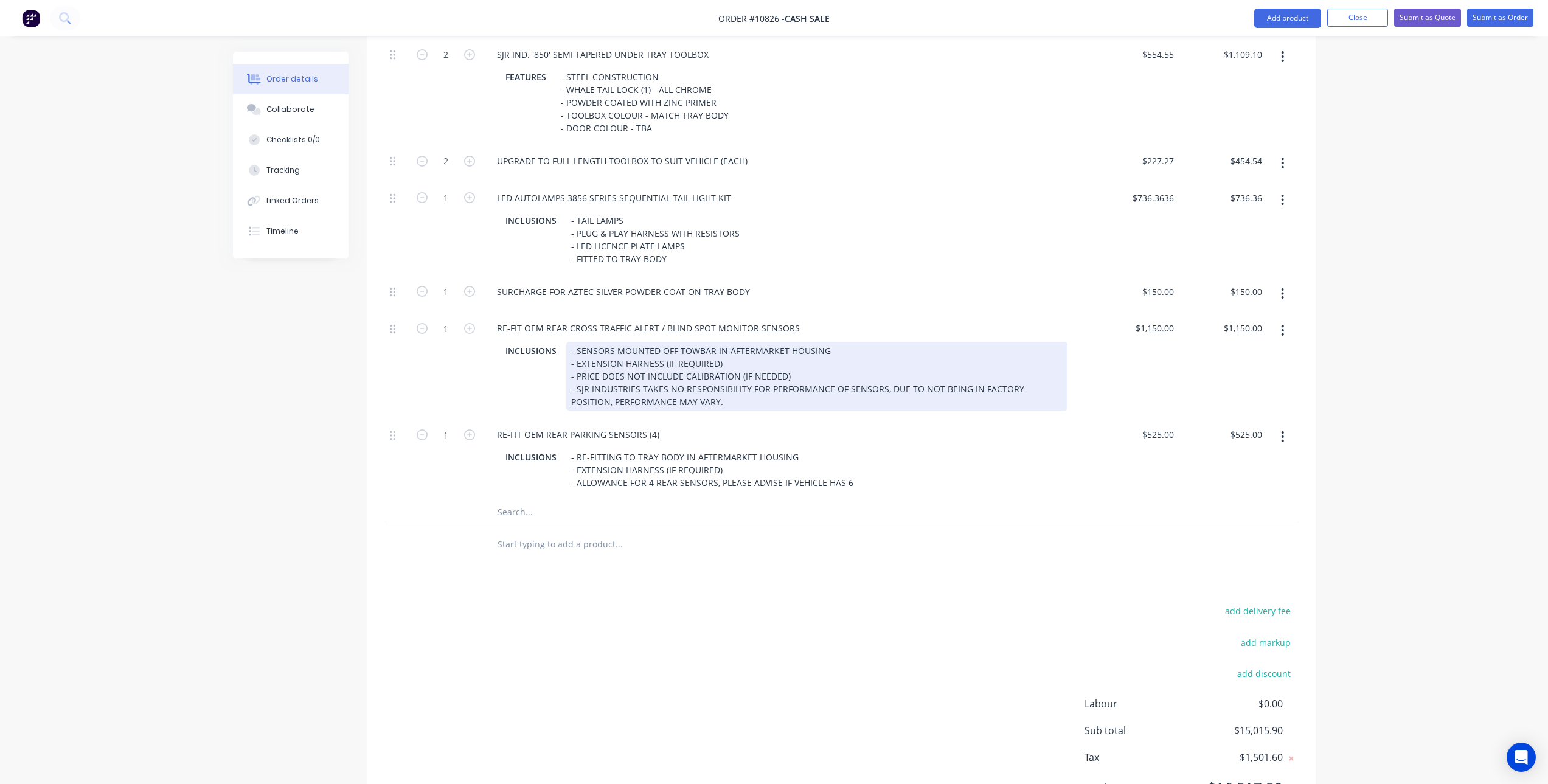
scroll to position [1183, 0]
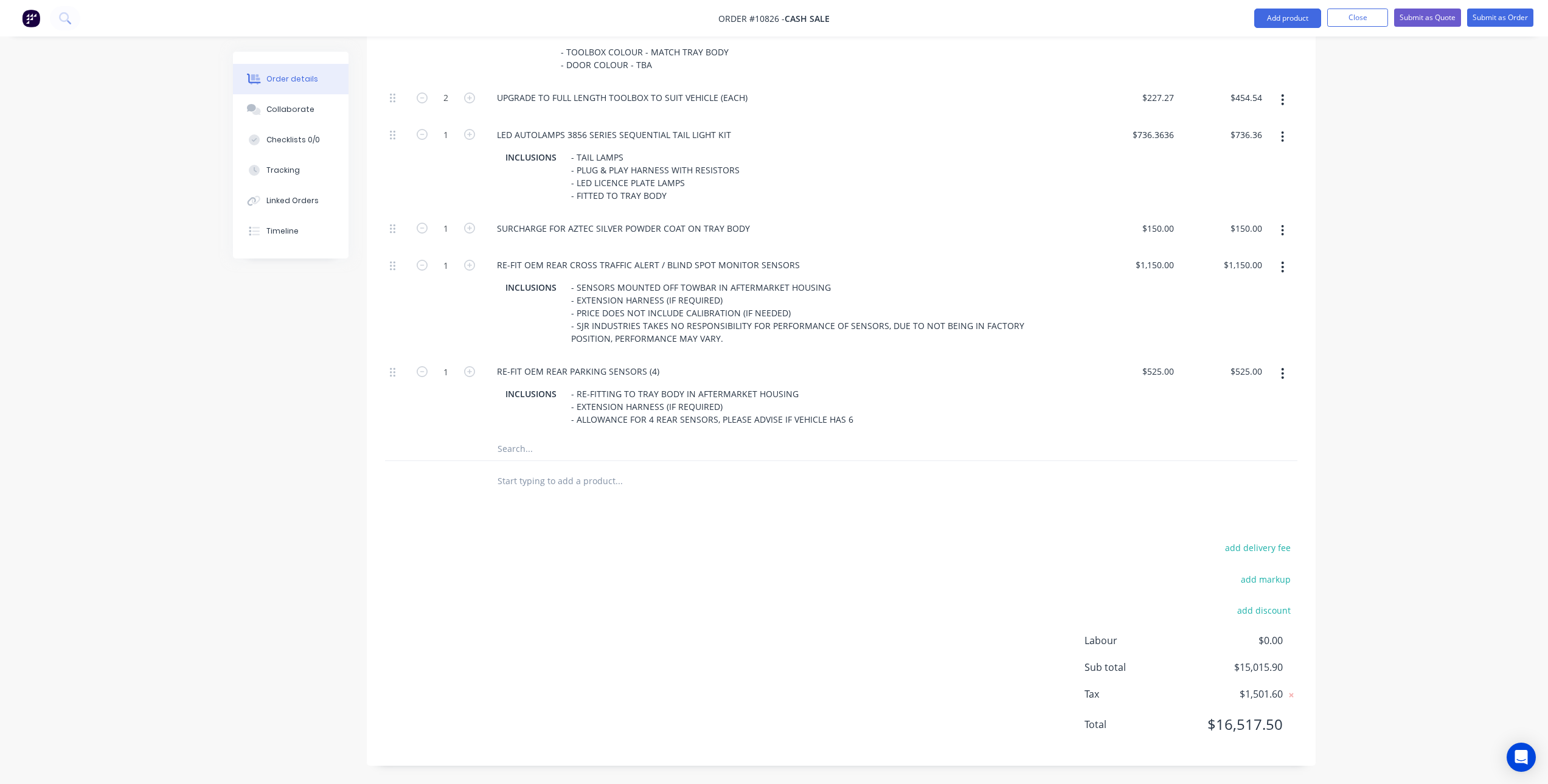
click at [541, 457] on input "text" at bounding box center [618, 448] width 243 height 24
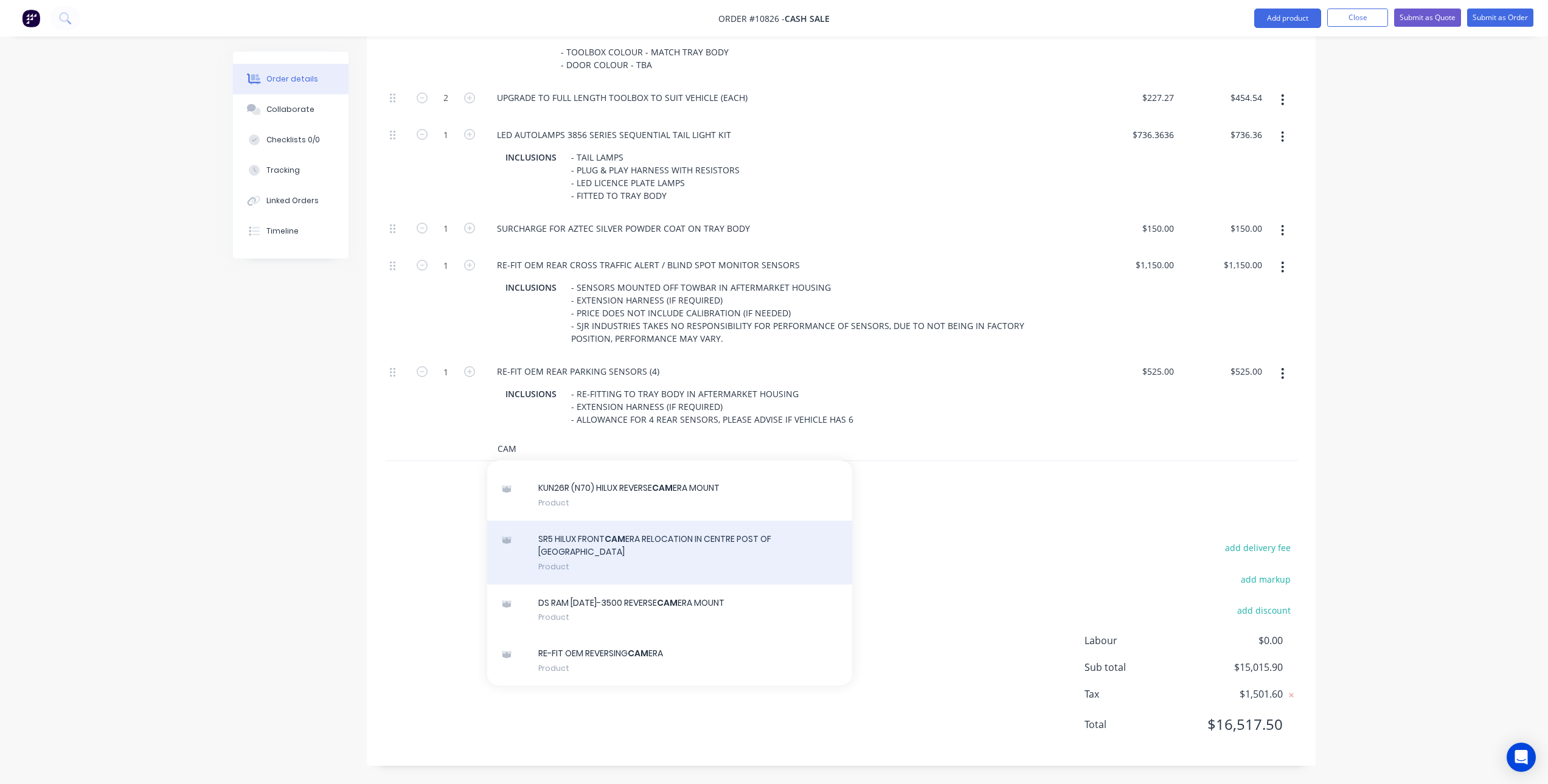
scroll to position [365, 0]
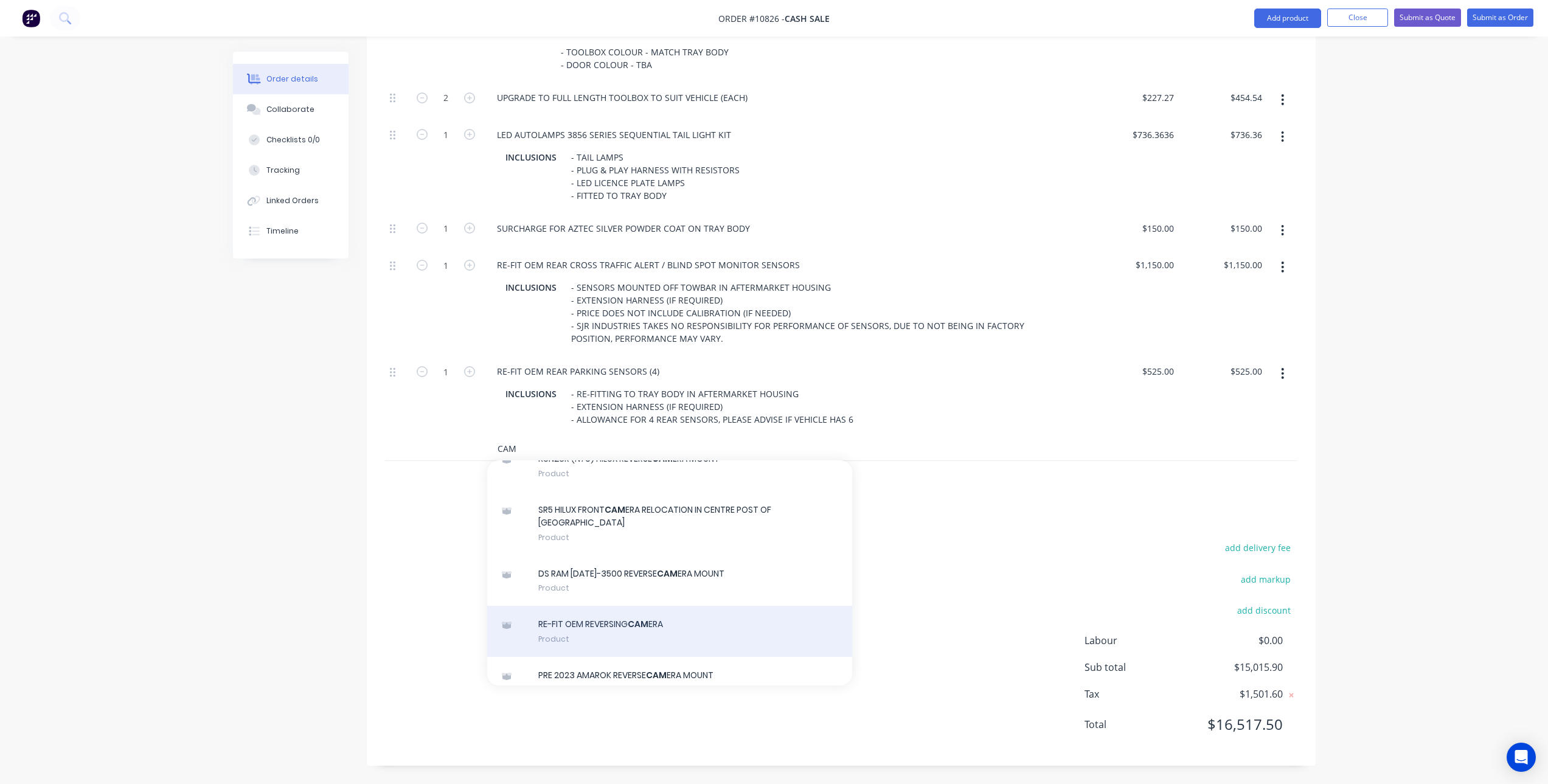
type input "CAM"
click at [646, 638] on div "RE-FIT OEM REVERSING CAM ERA Product" at bounding box center [670, 631] width 365 height 51
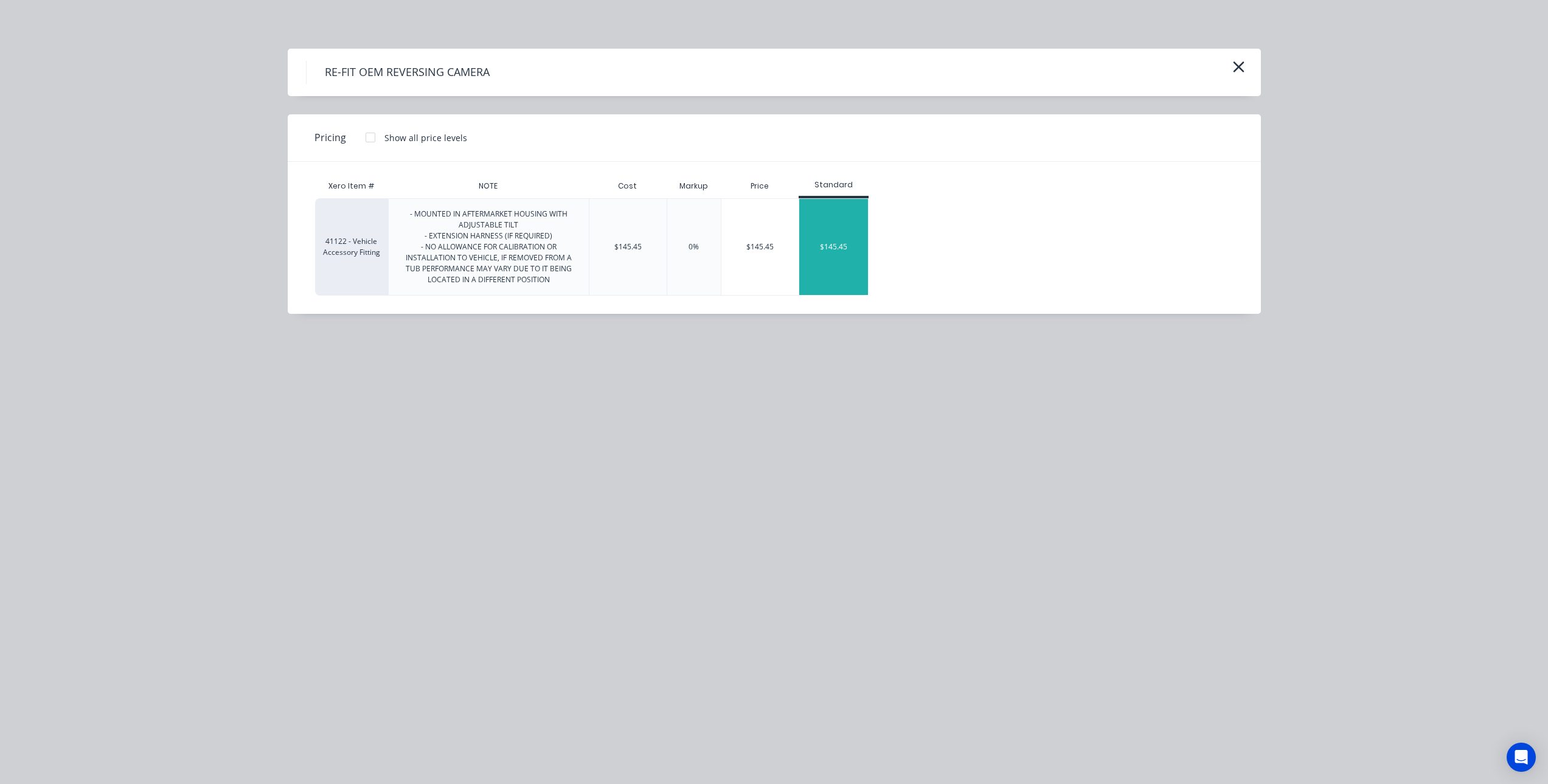
click at [839, 254] on div "$145.45" at bounding box center [833, 247] width 69 height 96
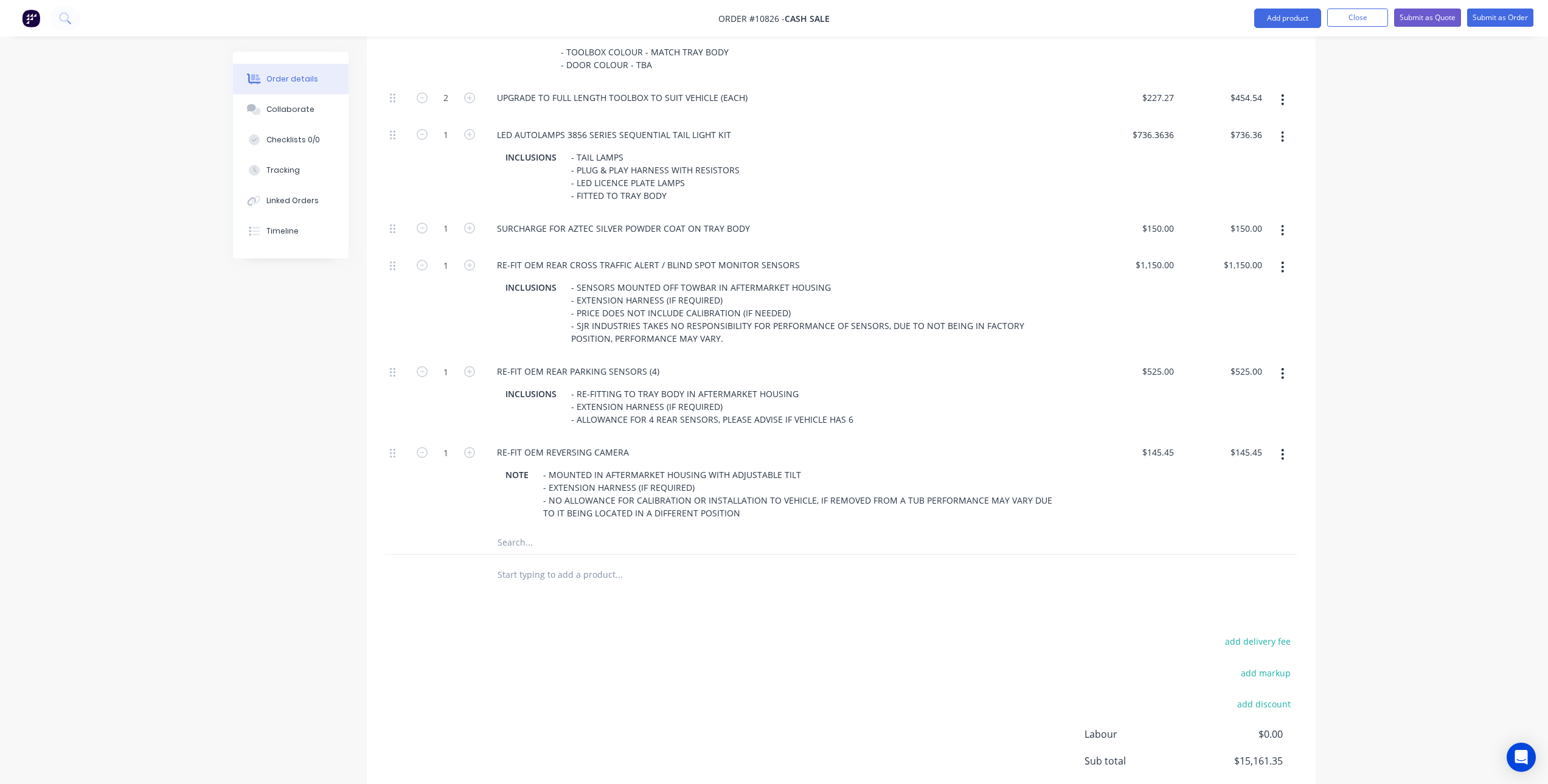
click at [586, 576] on input "text" at bounding box center [618, 574] width 243 height 24
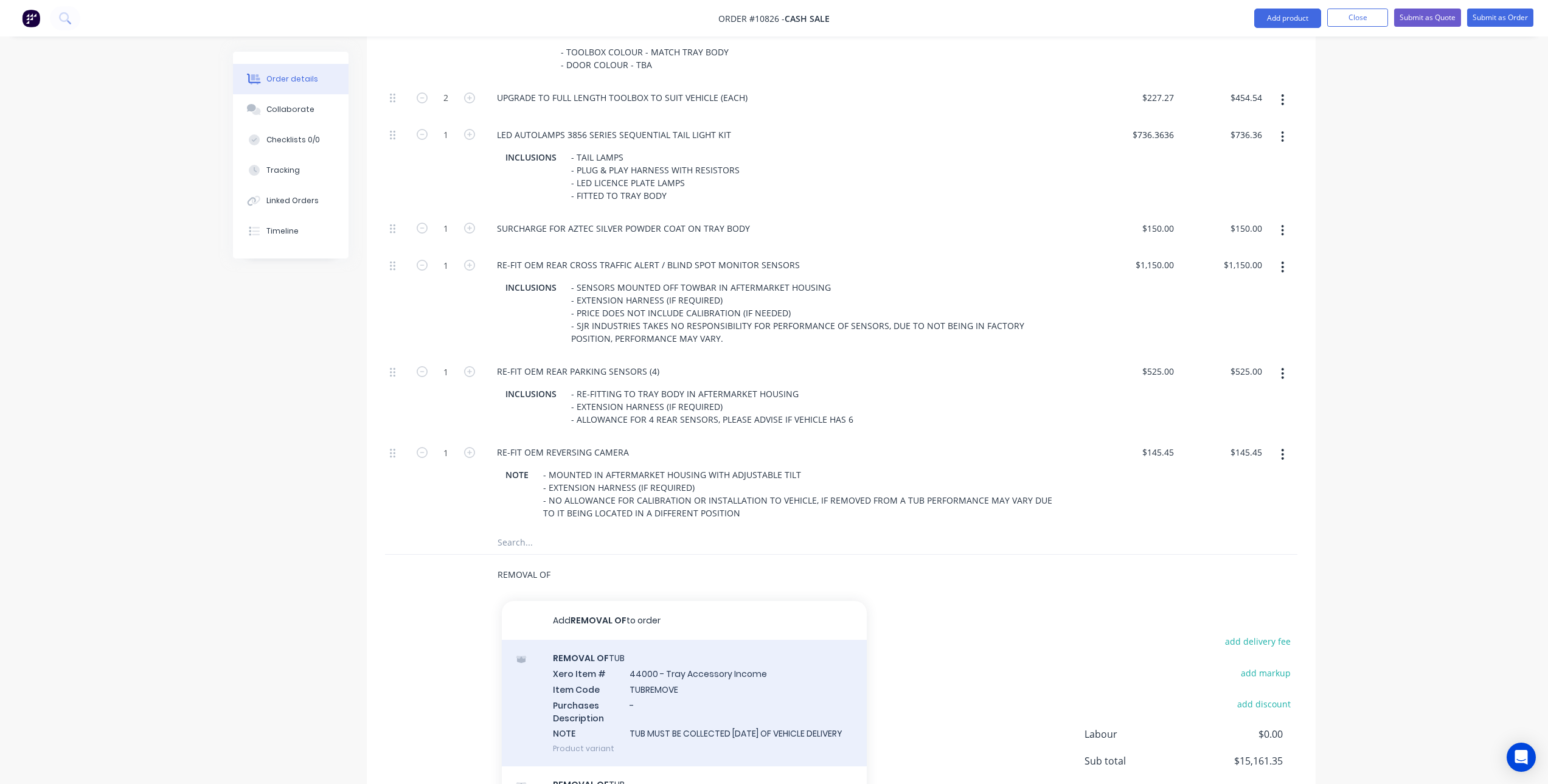
scroll to position [4, 0]
type input "REMOVAL OF"
click at [674, 684] on div "REMOVAL OF TUB Xero Item # 44000 - Tray Accessory Income Item Code TUBREMOVE Pu…" at bounding box center [684, 703] width 365 height 126
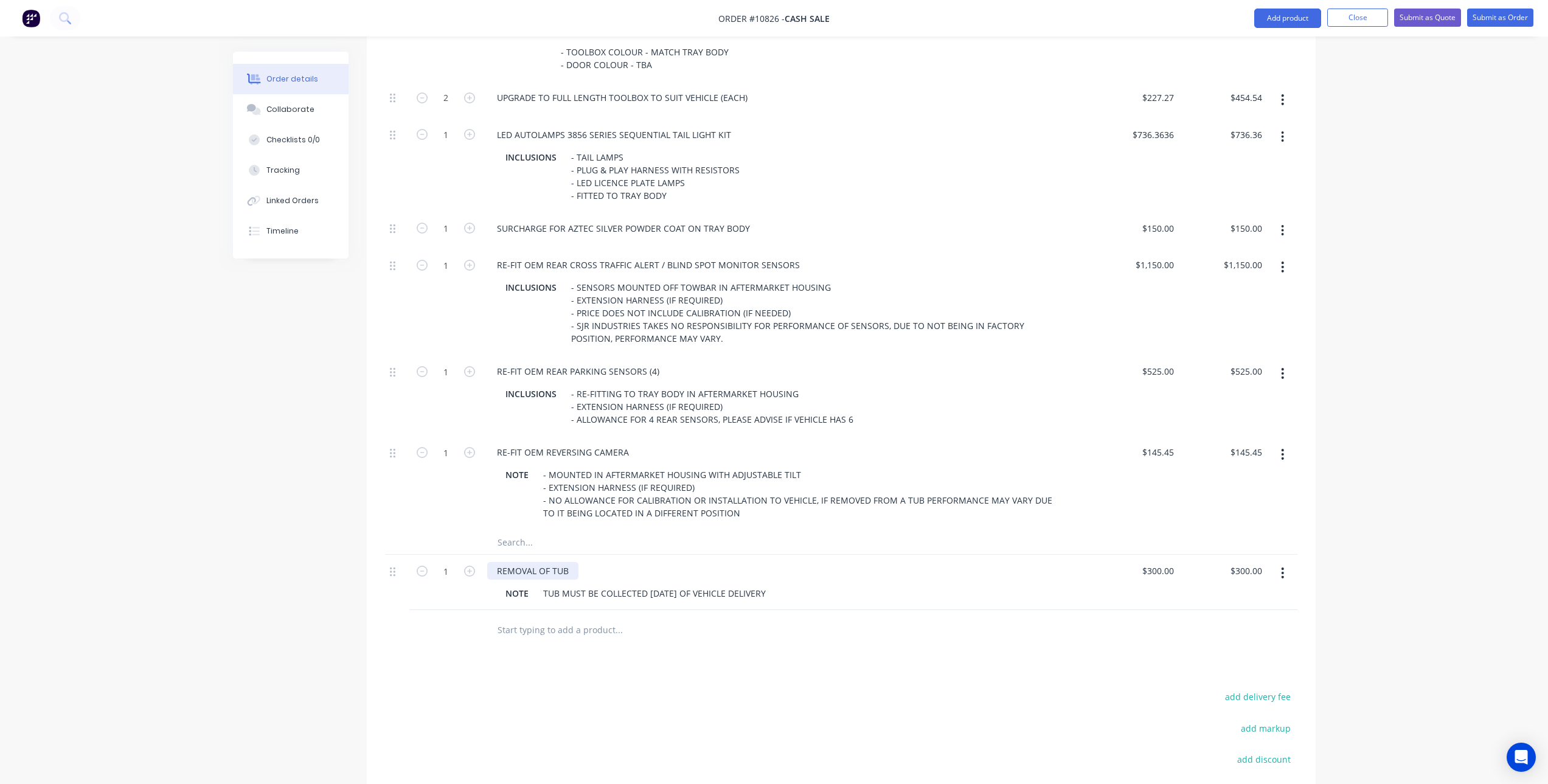
click at [551, 568] on div "REMOVAL OF TUB" at bounding box center [533, 571] width 91 height 17
click at [1149, 569] on div "300 $300.00" at bounding box center [1135, 582] width 88 height 55
type input "$445.4544"
type input "$445.45"
click at [1149, 622] on div at bounding box center [841, 630] width 912 height 39
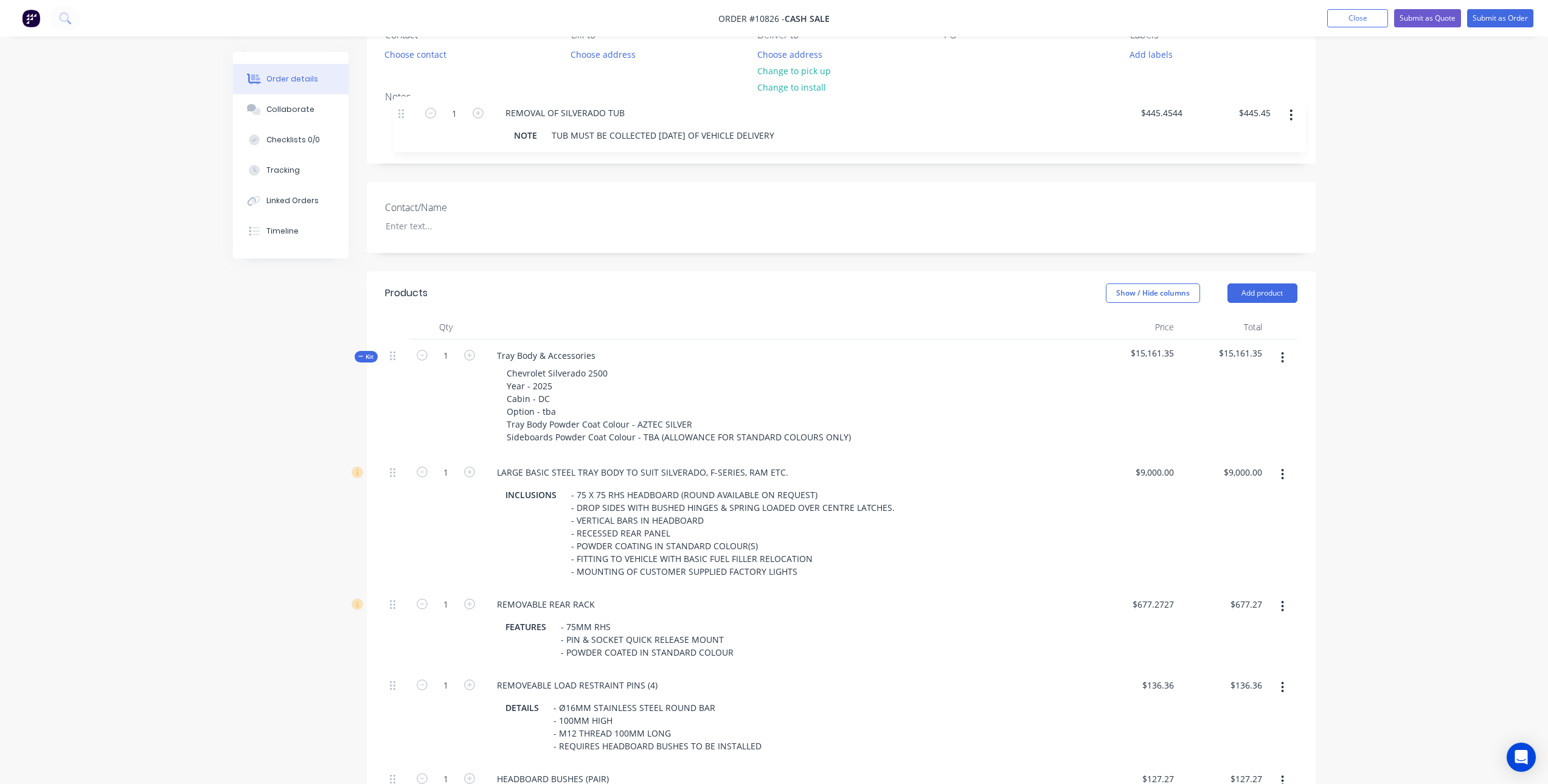
scroll to position [118, 0]
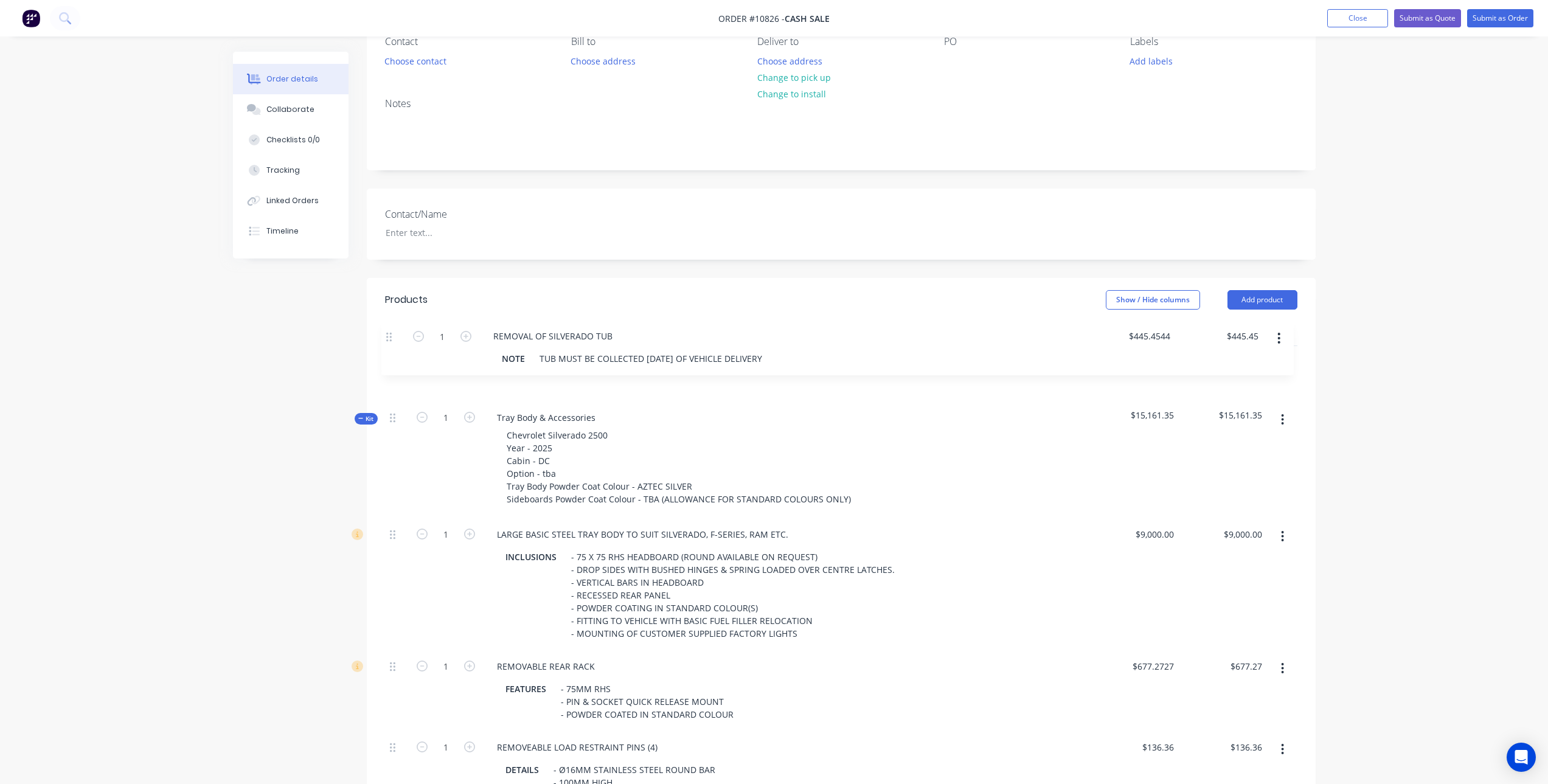
drag, startPoint x: 394, startPoint y: 604, endPoint x: 389, endPoint y: 333, distance: 271.0
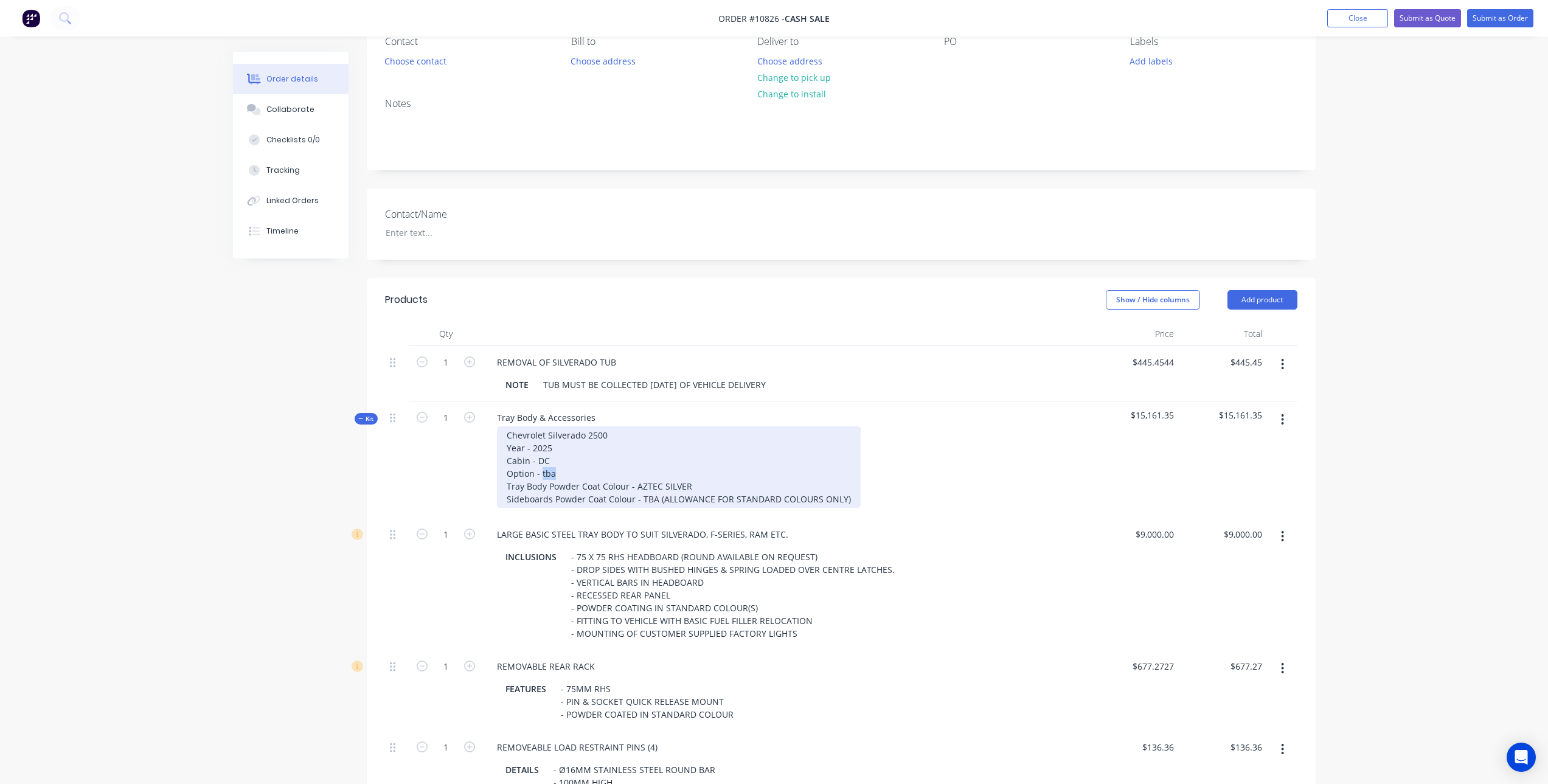
drag, startPoint x: 556, startPoint y: 472, endPoint x: 542, endPoint y: 472, distance: 14.0
click at [542, 472] on div "Chevrolet Silverado 2500 Year - 2025 Cabin - DC Option - tba Tray Body Powder C…" at bounding box center [679, 467] width 364 height 81
click at [637, 495] on div "Chevrolet Silverado 2500 Year - 2025 Cabin - DC Option - TBA Tray Body Powder C…" at bounding box center [679, 467] width 364 height 81
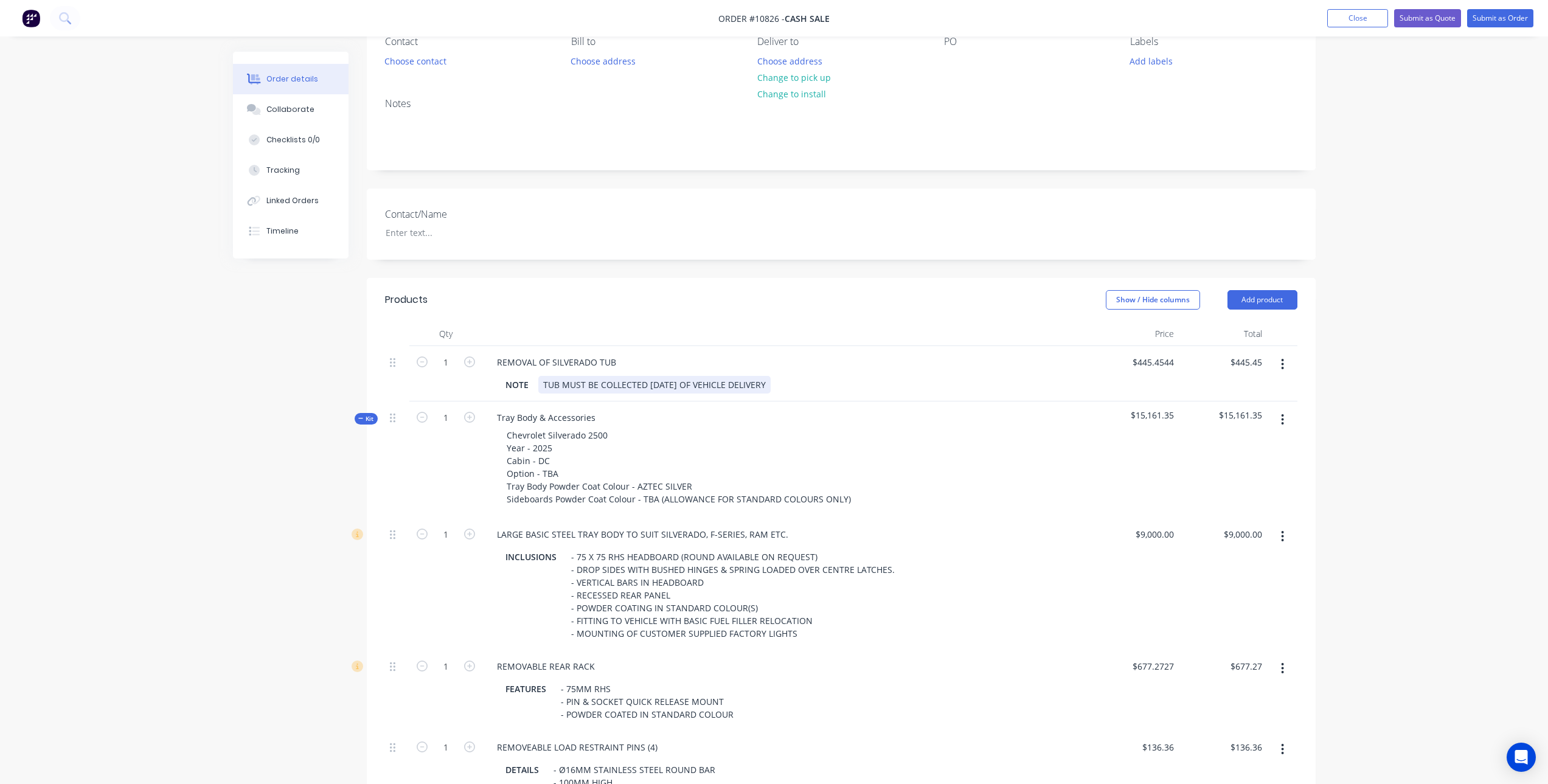
click at [771, 386] on div "TUB MUST BE COLLECTED [DATE] OF VEHICLE DELIVERY" at bounding box center [654, 385] width 232 height 17
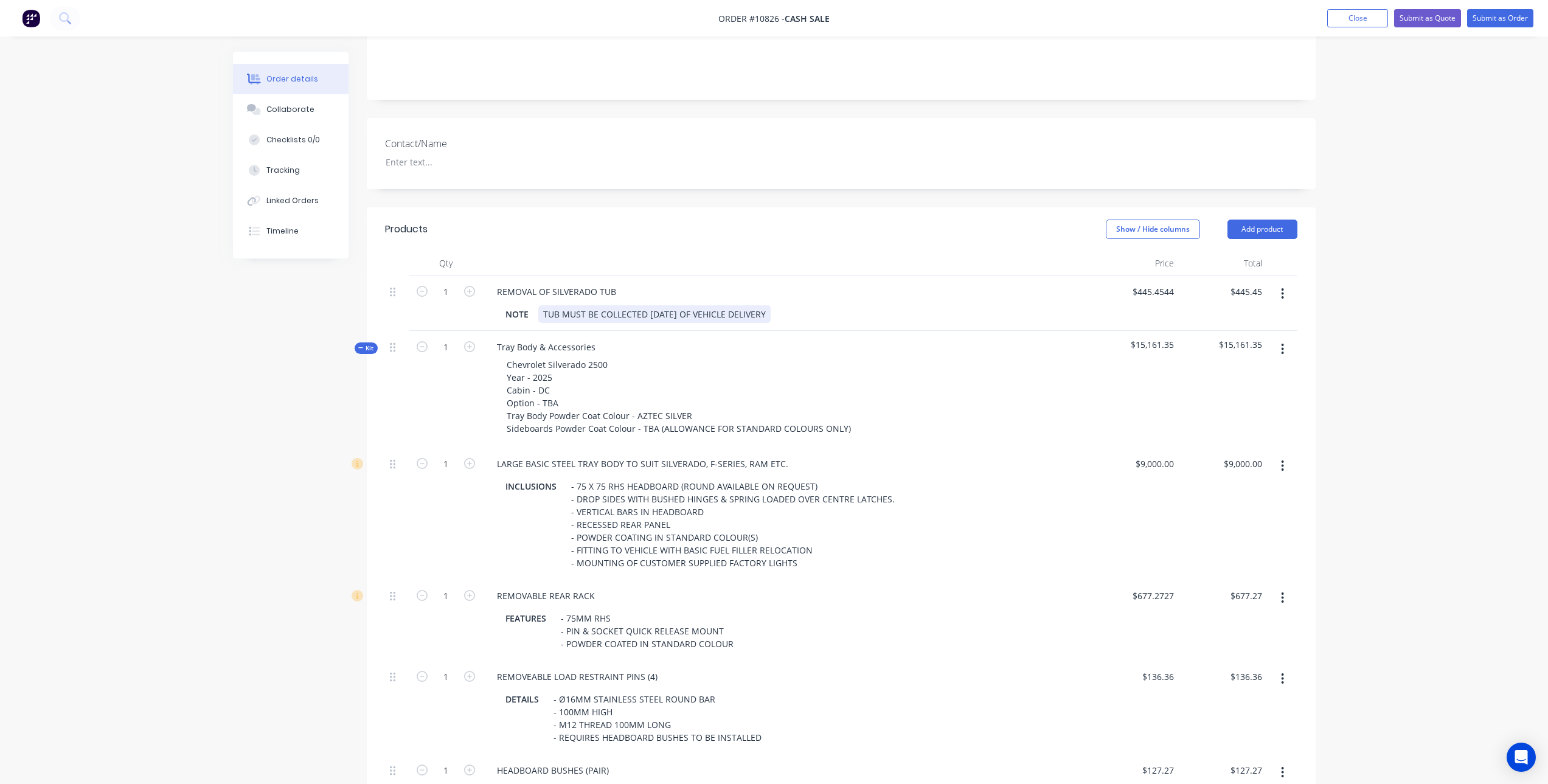
scroll to position [300, 0]
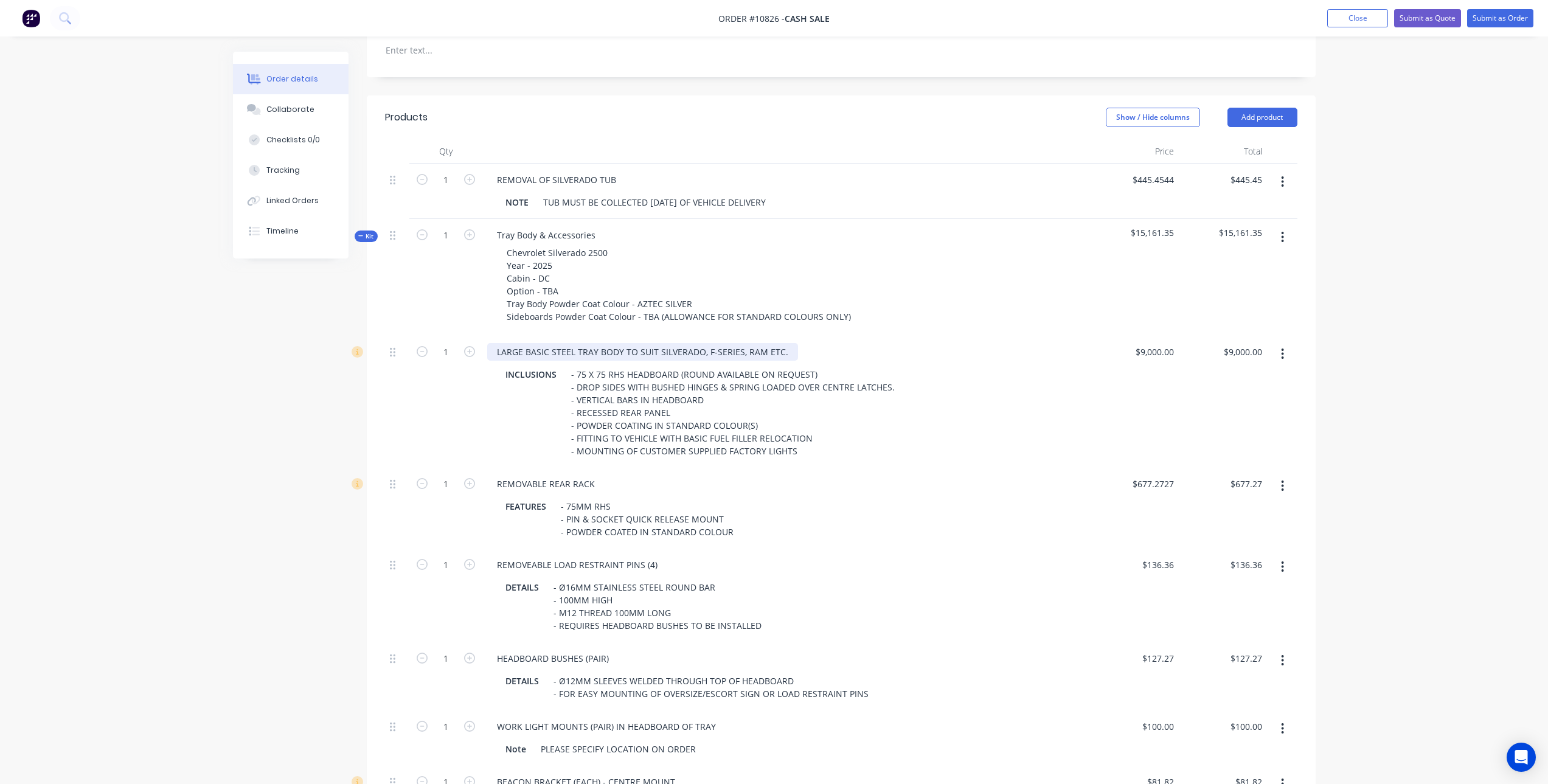
click at [523, 352] on div "LARGE BASIC STEEL TRAY BODY TO SUIT SILVERADO, F-SERIES, RAM ETC." at bounding box center [642, 352] width 311 height 17
click at [729, 509] on div "- 75MM RHS - PIN & SOCKET QUICK RELEASE MOUNT - POWDER COATED IN STANDARD COLOUR" at bounding box center [647, 519] width 182 height 43
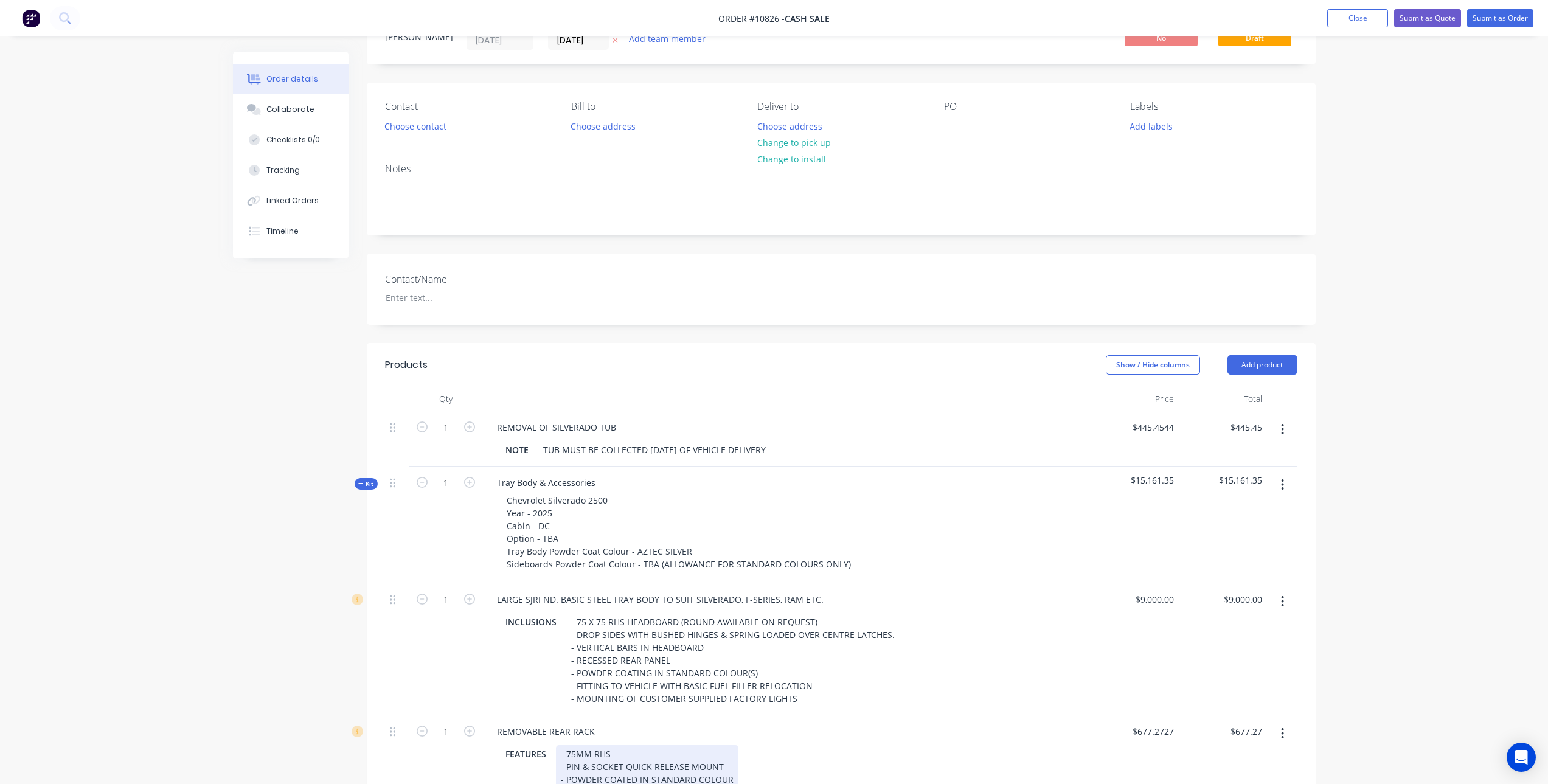
scroll to position [0, 0]
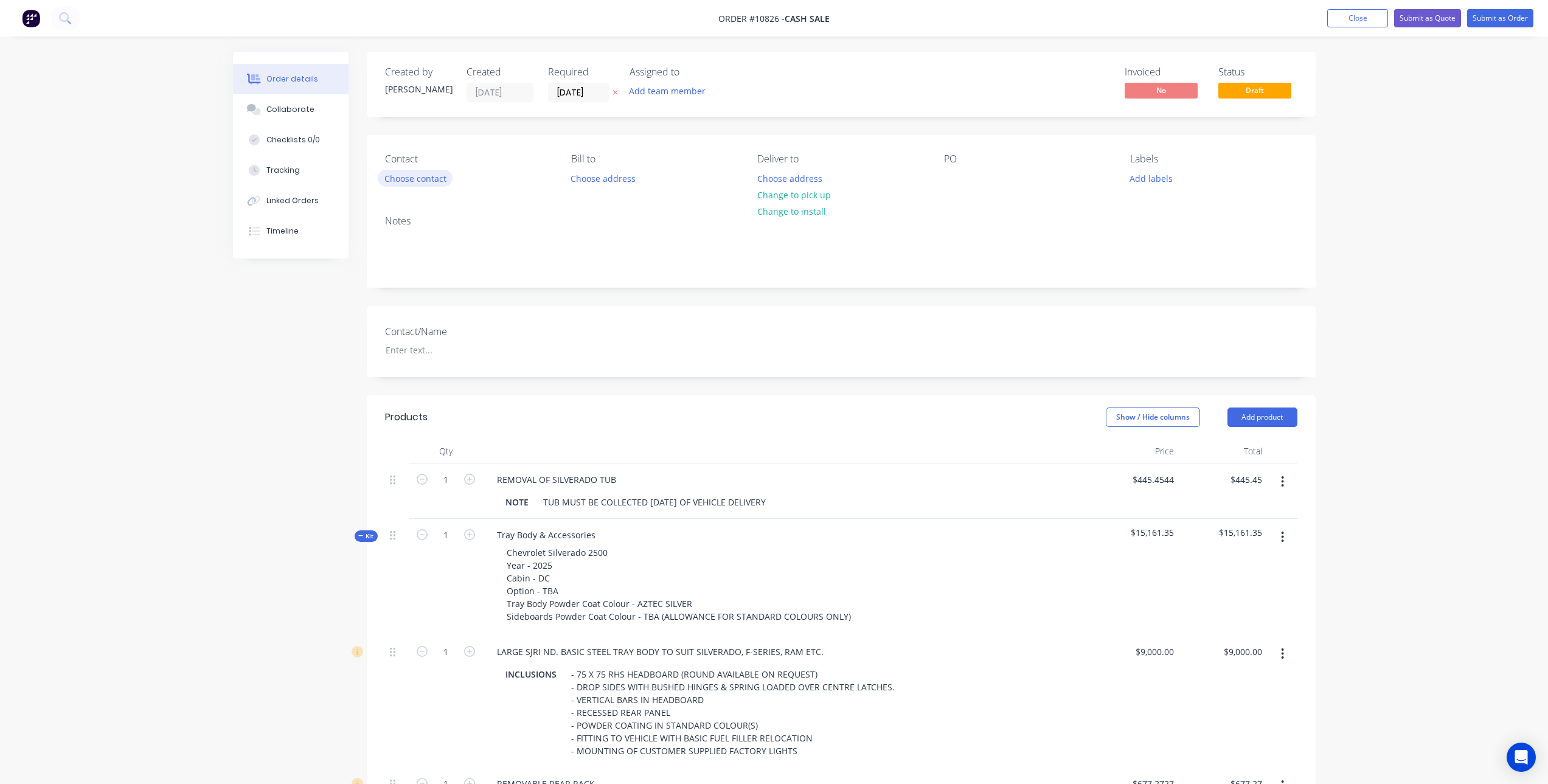
click at [421, 178] on button "Choose contact" at bounding box center [415, 178] width 75 height 17
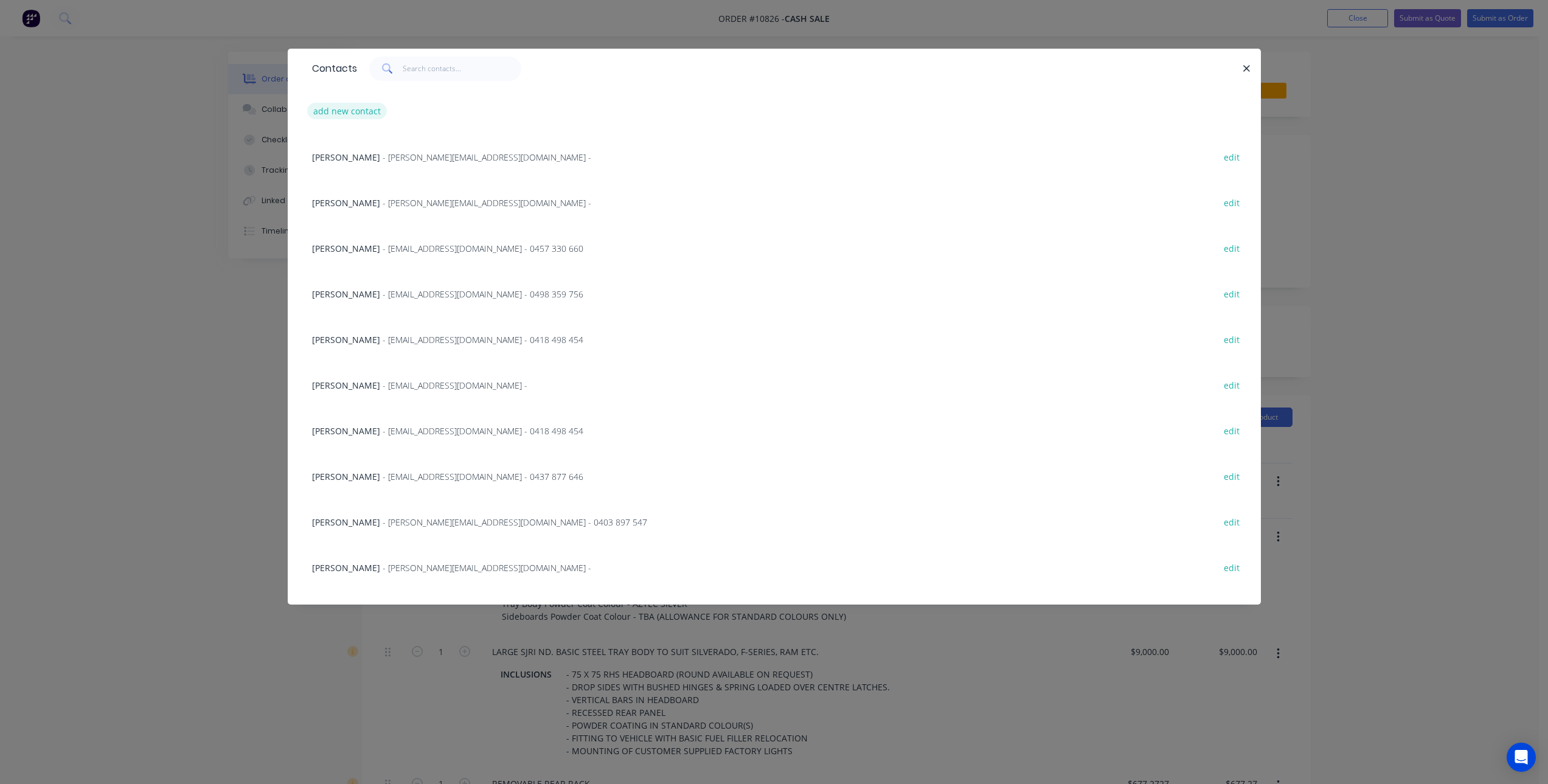
click at [360, 110] on button "add new contact" at bounding box center [347, 111] width 80 height 17
select select "AU"
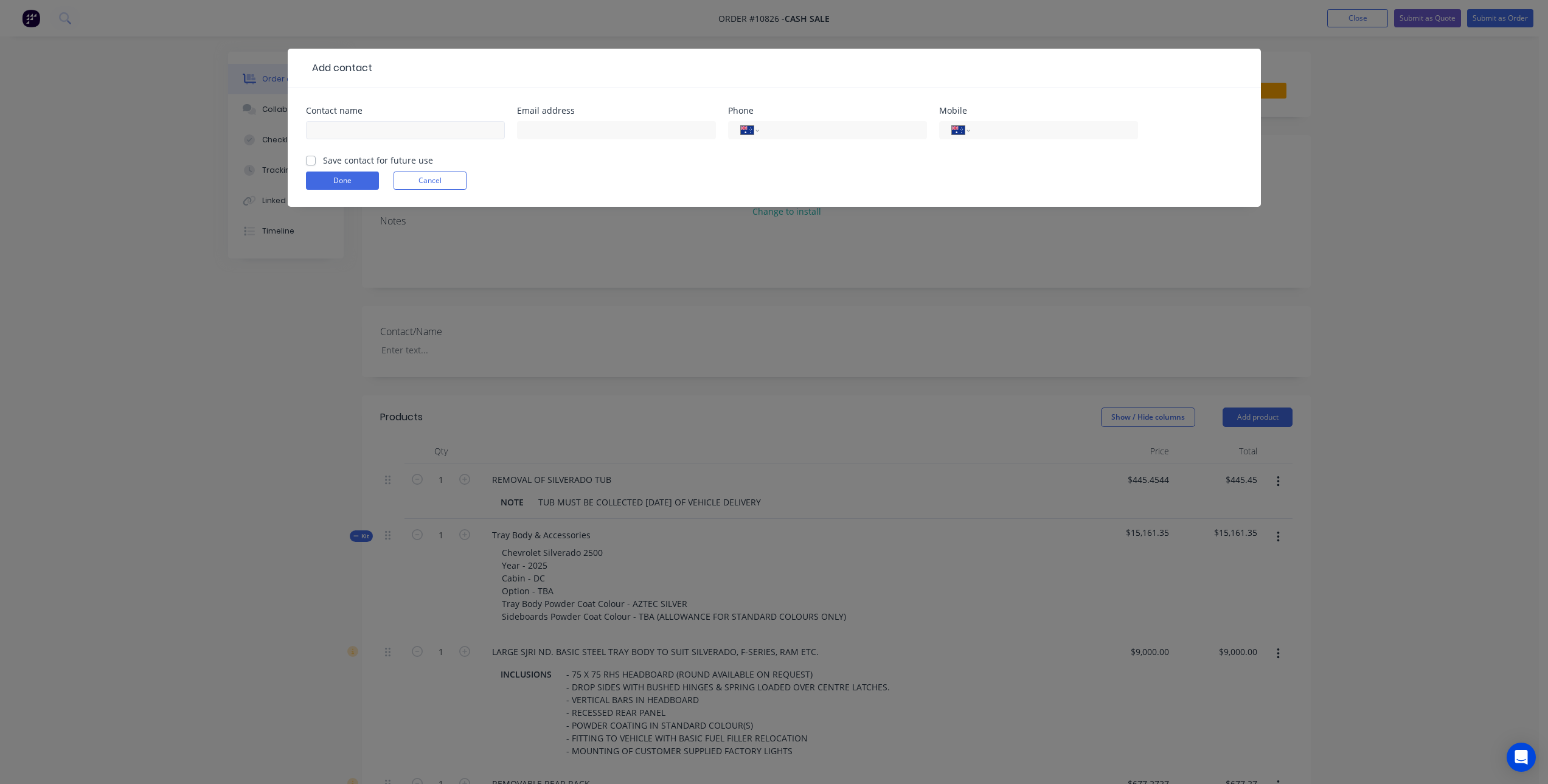
click at [393, 140] on div at bounding box center [405, 136] width 199 height 36
click at [384, 130] on input "text" at bounding box center [405, 130] width 199 height 18
paste input "[PERSON_NAME]"
drag, startPoint x: 315, startPoint y: 133, endPoint x: 305, endPoint y: 139, distance: 11.7
click at [306, 139] on div "[PERSON_NAME]" at bounding box center [405, 130] width 199 height 18
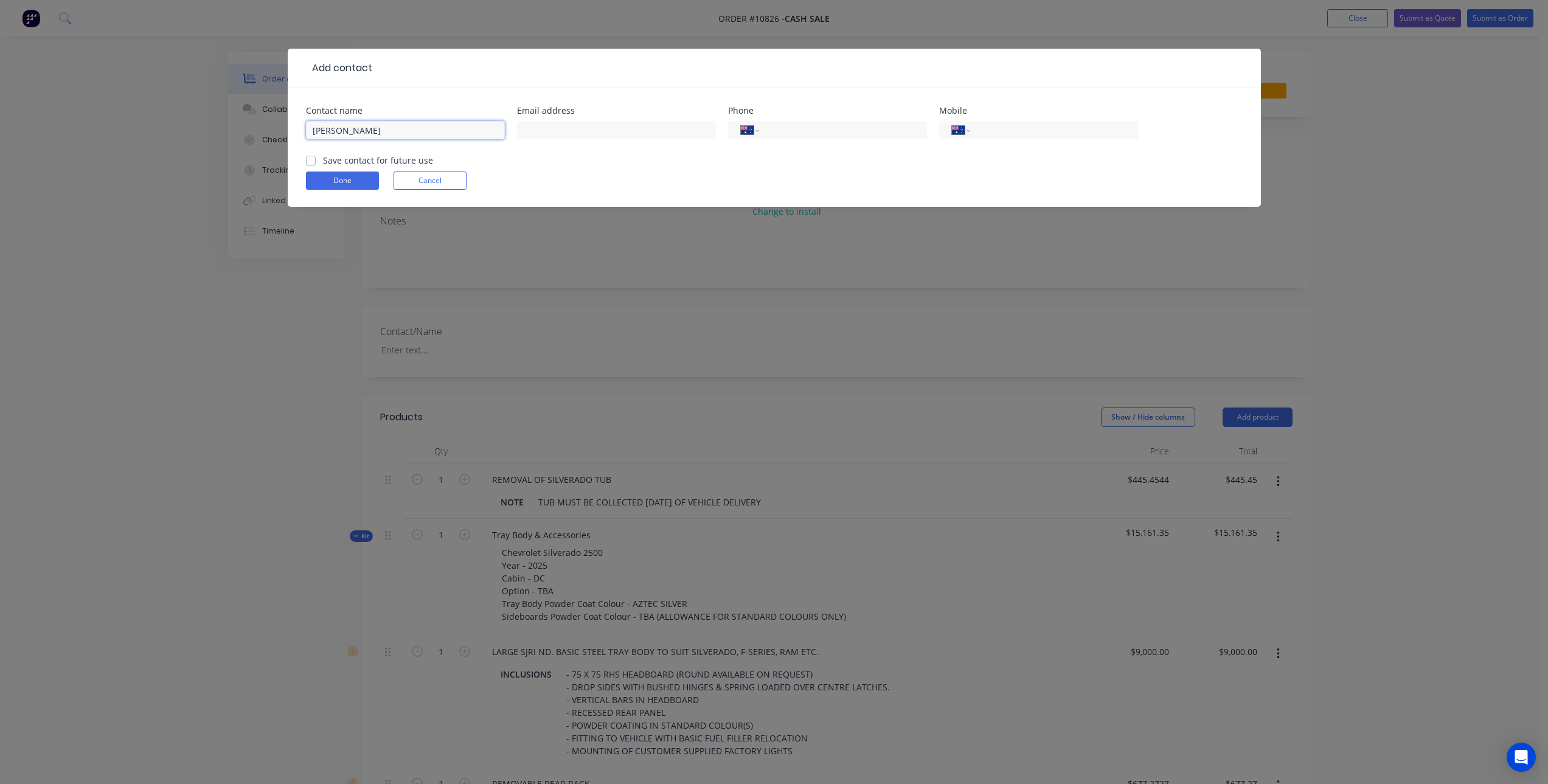
click at [343, 128] on input "[PERSON_NAME]" at bounding box center [405, 130] width 199 height 18
type input "[PERSON_NAME]"
click at [311, 168] on form "Contact name [PERSON_NAME] Email address Phone International [GEOGRAPHIC_DATA] …" at bounding box center [774, 156] width 937 height 100
click at [323, 160] on label "Save contact for future use" at bounding box center [378, 160] width 110 height 13
click at [311, 160] on input "Save contact for future use" at bounding box center [311, 159] width 10 height 11
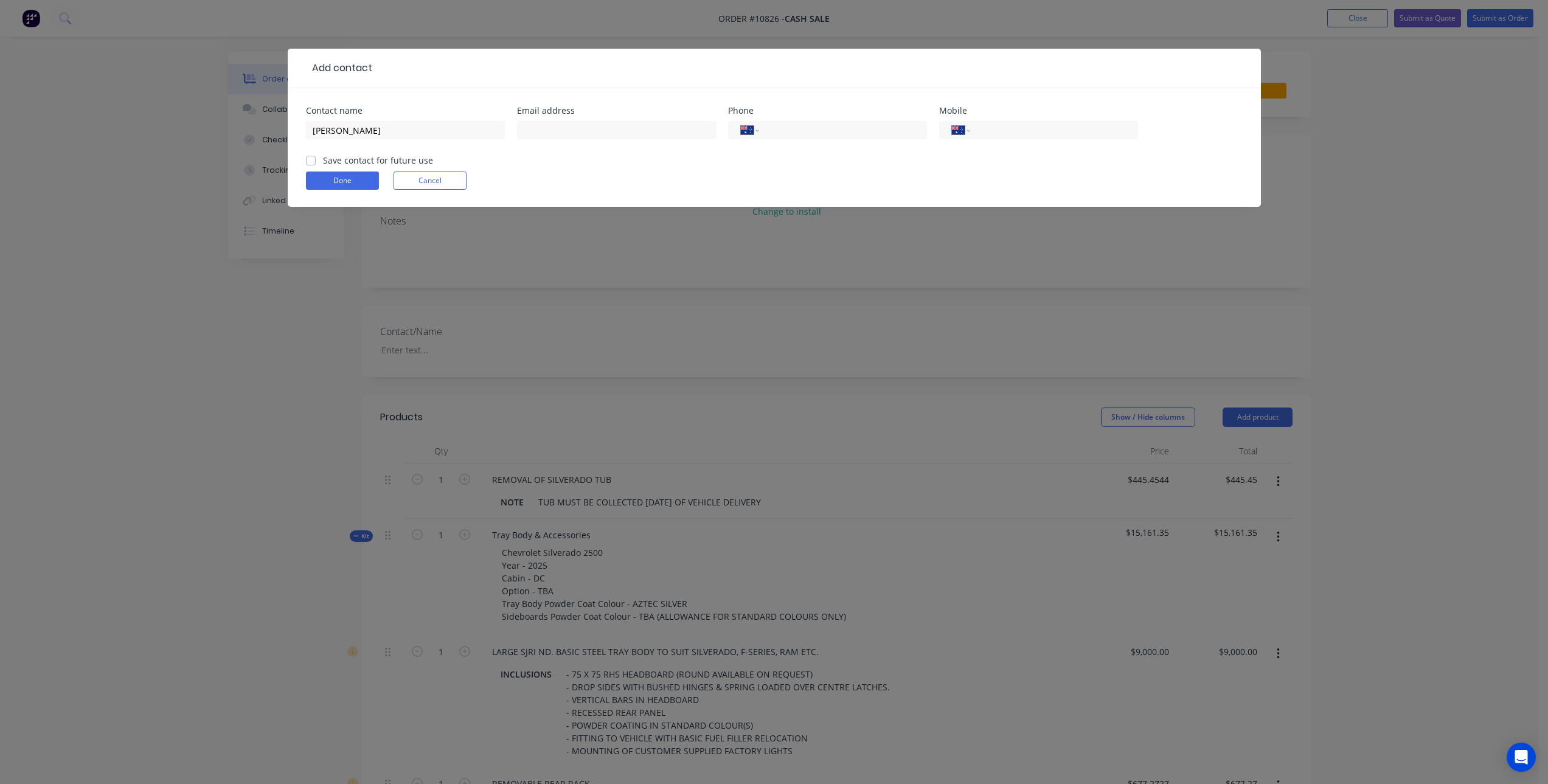
checkbox input "true"
click at [1041, 134] on input "tel" at bounding box center [1052, 130] width 146 height 14
paste input "0421 672 238"
type input "0421 672 238"
drag, startPoint x: 544, startPoint y: 130, endPoint x: 560, endPoint y: 130, distance: 16.0
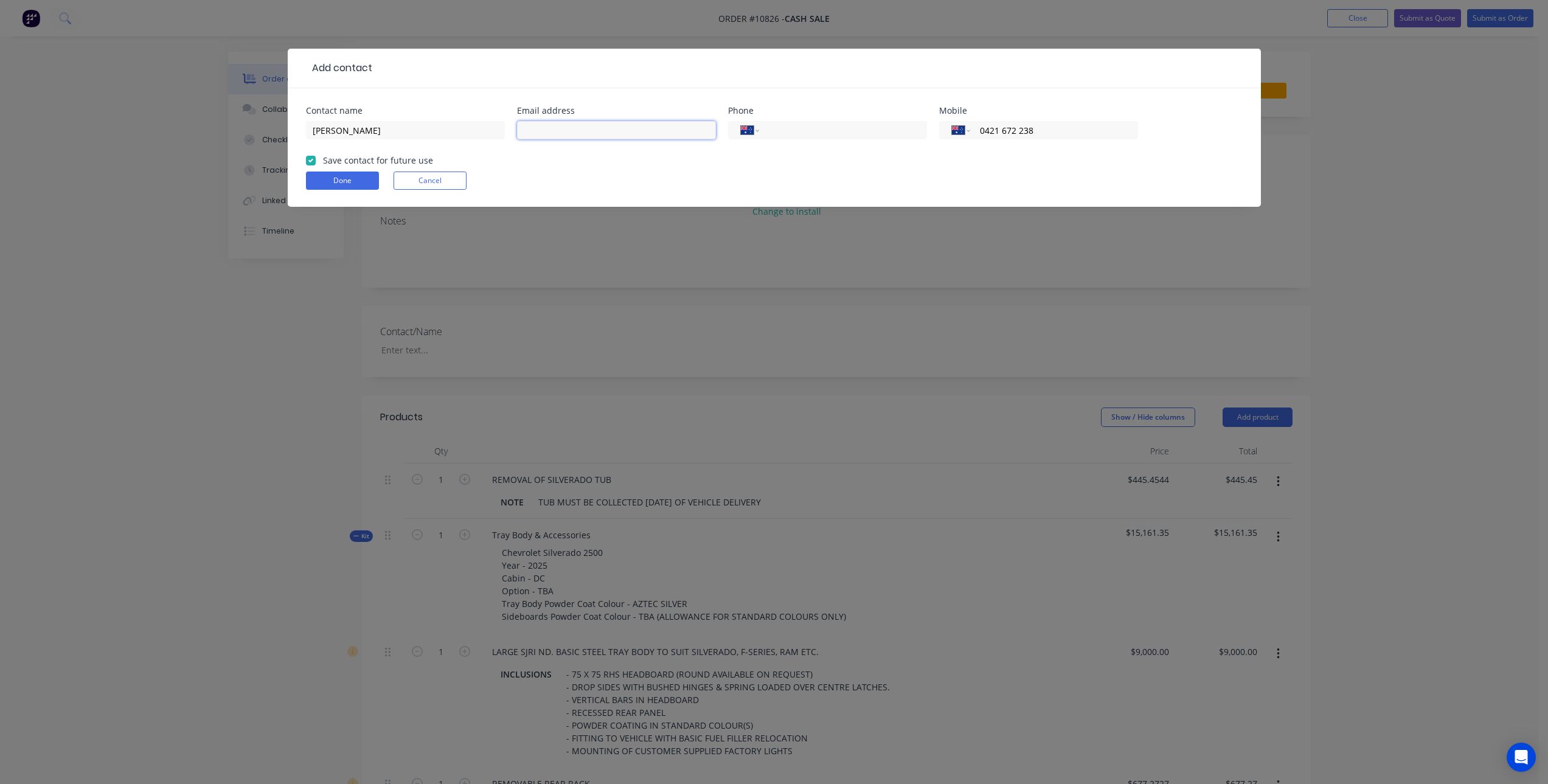
click at [544, 130] on input "text" at bounding box center [616, 130] width 199 height 18
paste input "[EMAIL_ADDRESS][DOMAIN_NAME]"
type input "[EMAIL_ADDRESS][DOMAIN_NAME]"
click at [338, 183] on button "Done" at bounding box center [342, 180] width 73 height 18
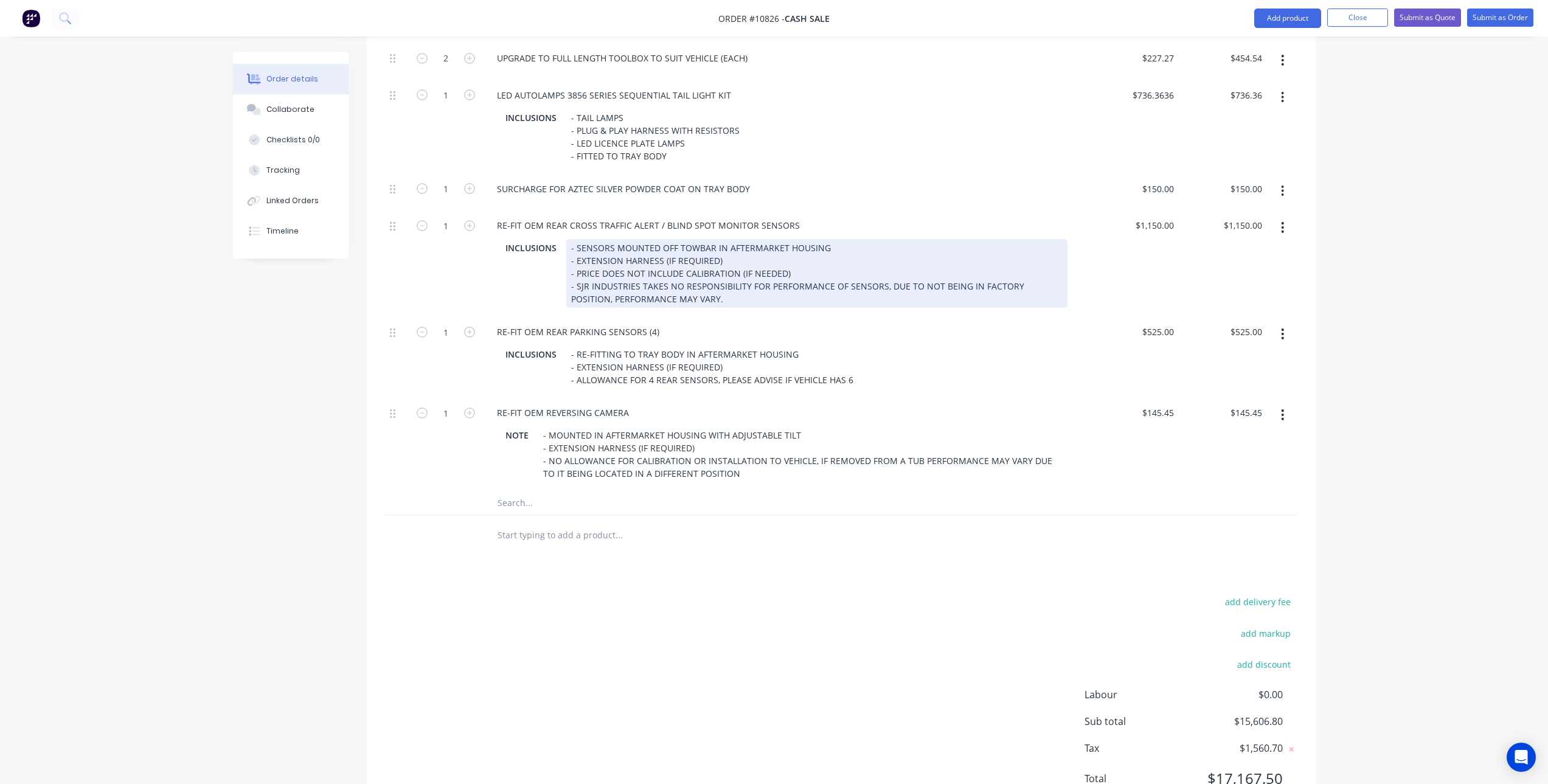
scroll to position [1366, 0]
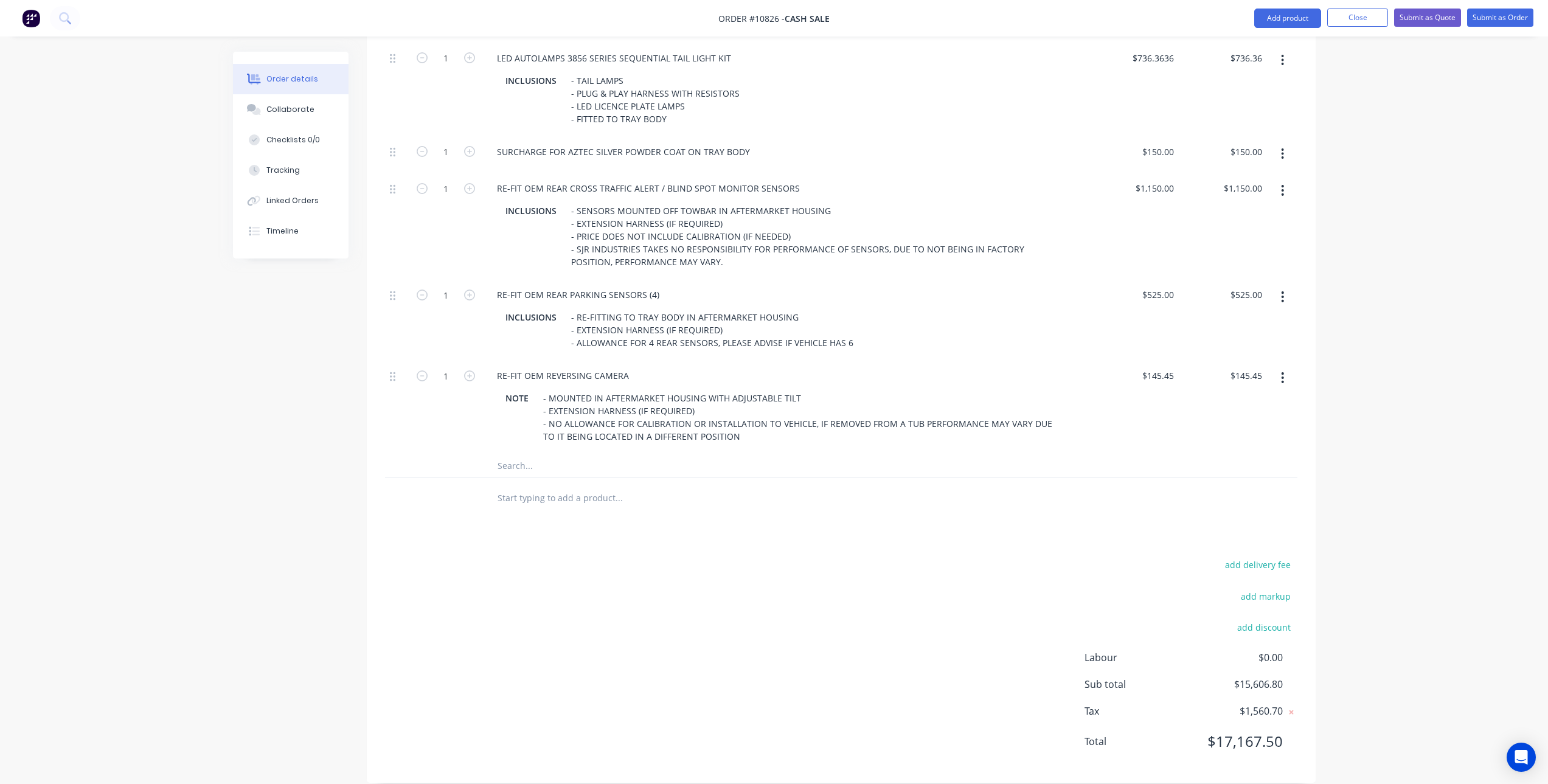
click at [560, 485] on input "text" at bounding box center [618, 498] width 243 height 24
click at [543, 453] on input "text" at bounding box center [618, 465] width 243 height 24
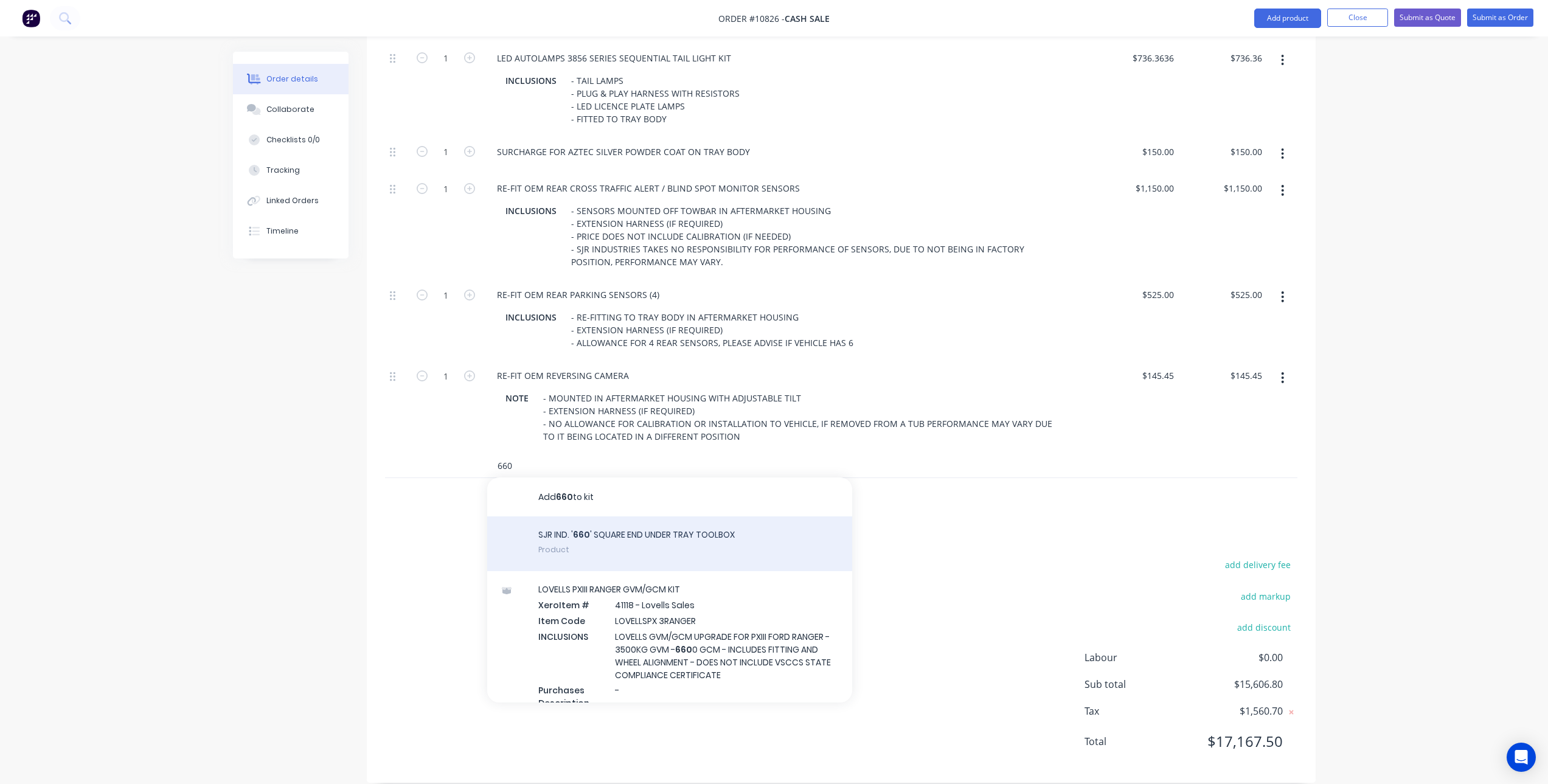
type input "660"
click at [618, 525] on div "SJR IND. ' 660 ' SQUARE END UNDER TRAY TOOLBOX Product" at bounding box center [670, 544] width 365 height 55
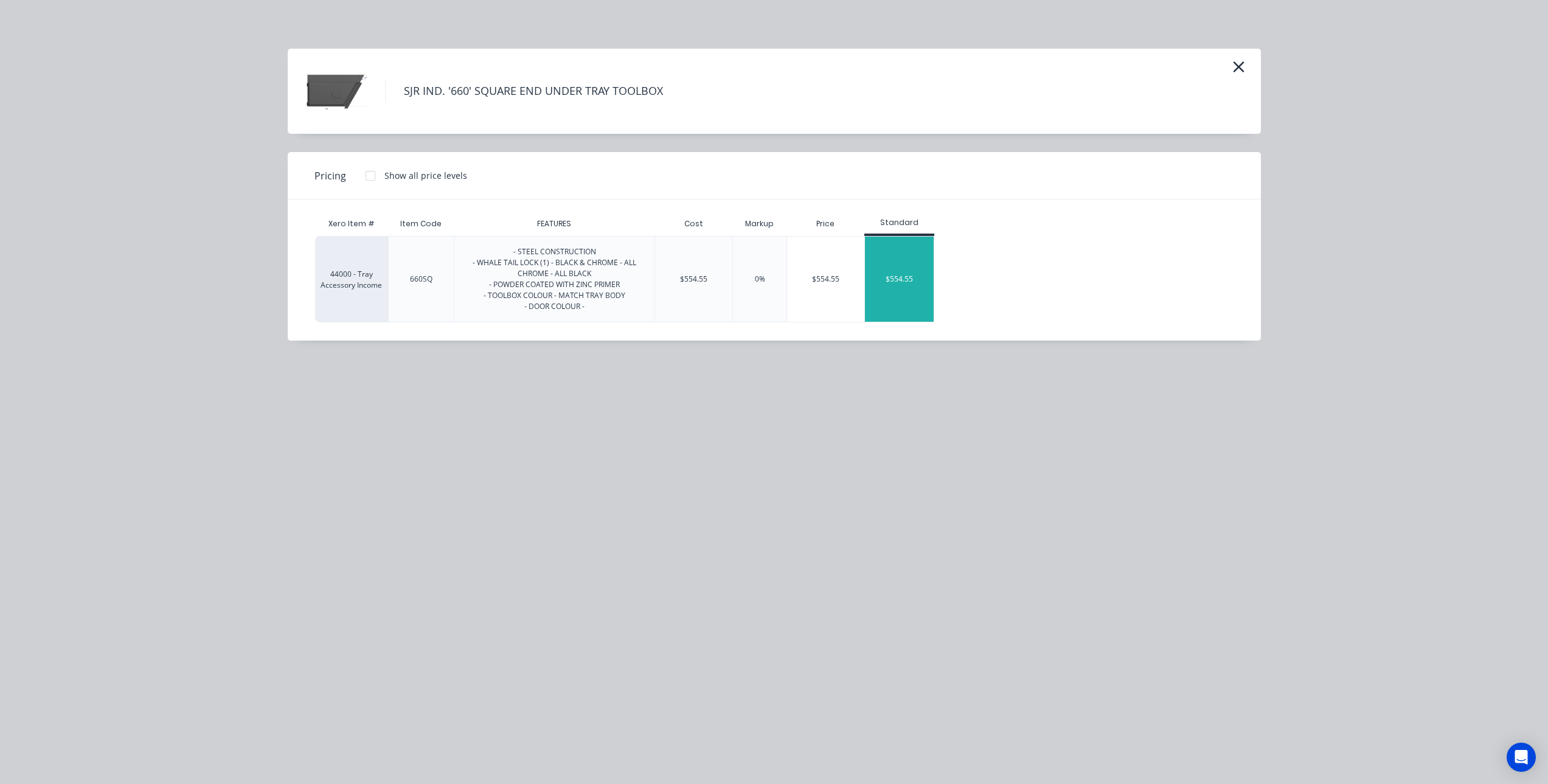
click at [890, 272] on div "$554.55" at bounding box center [899, 279] width 69 height 85
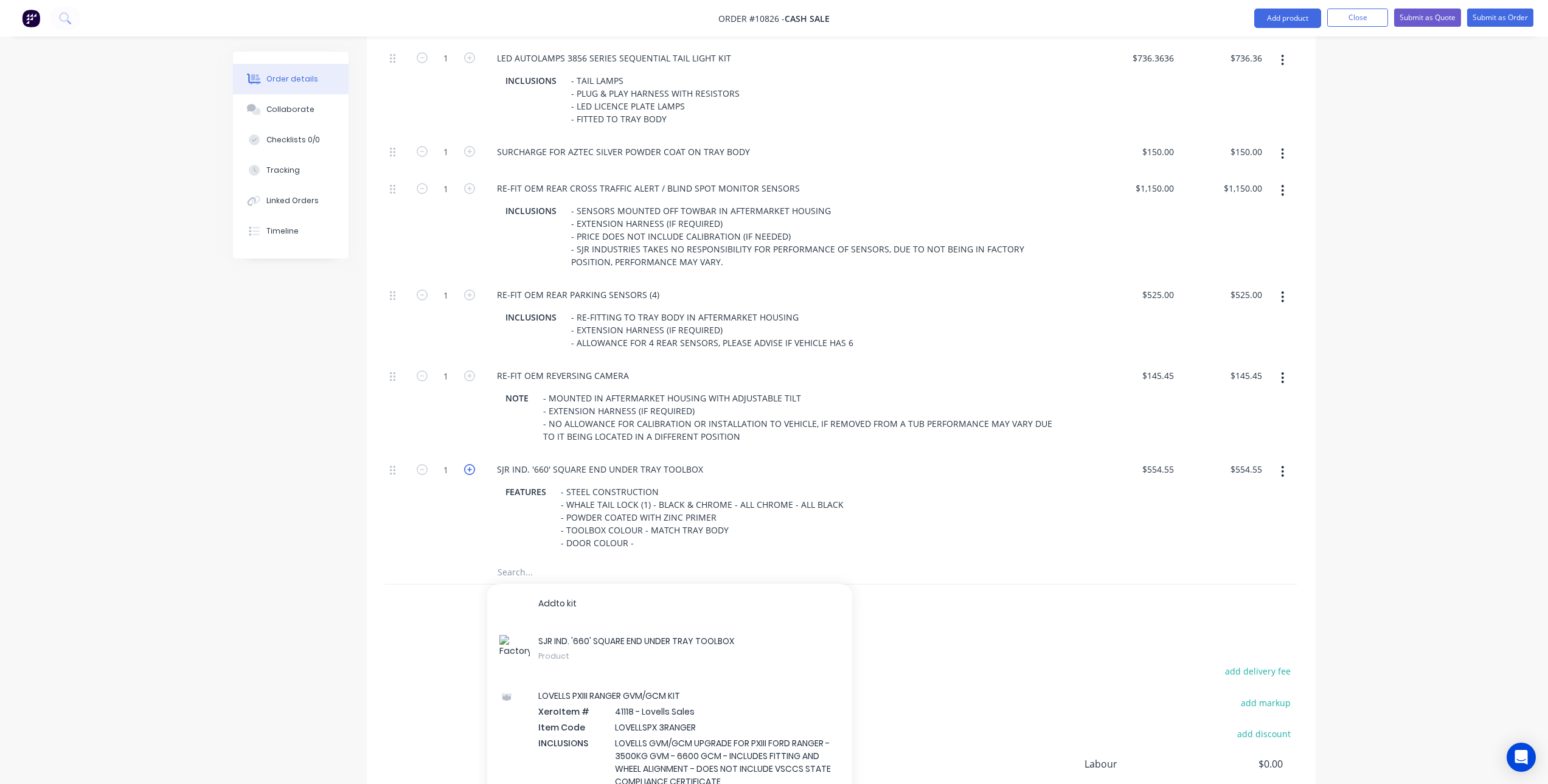
click at [473, 464] on icon "button" at bounding box center [469, 469] width 11 height 11
type input "2"
type input "$1,109.10"
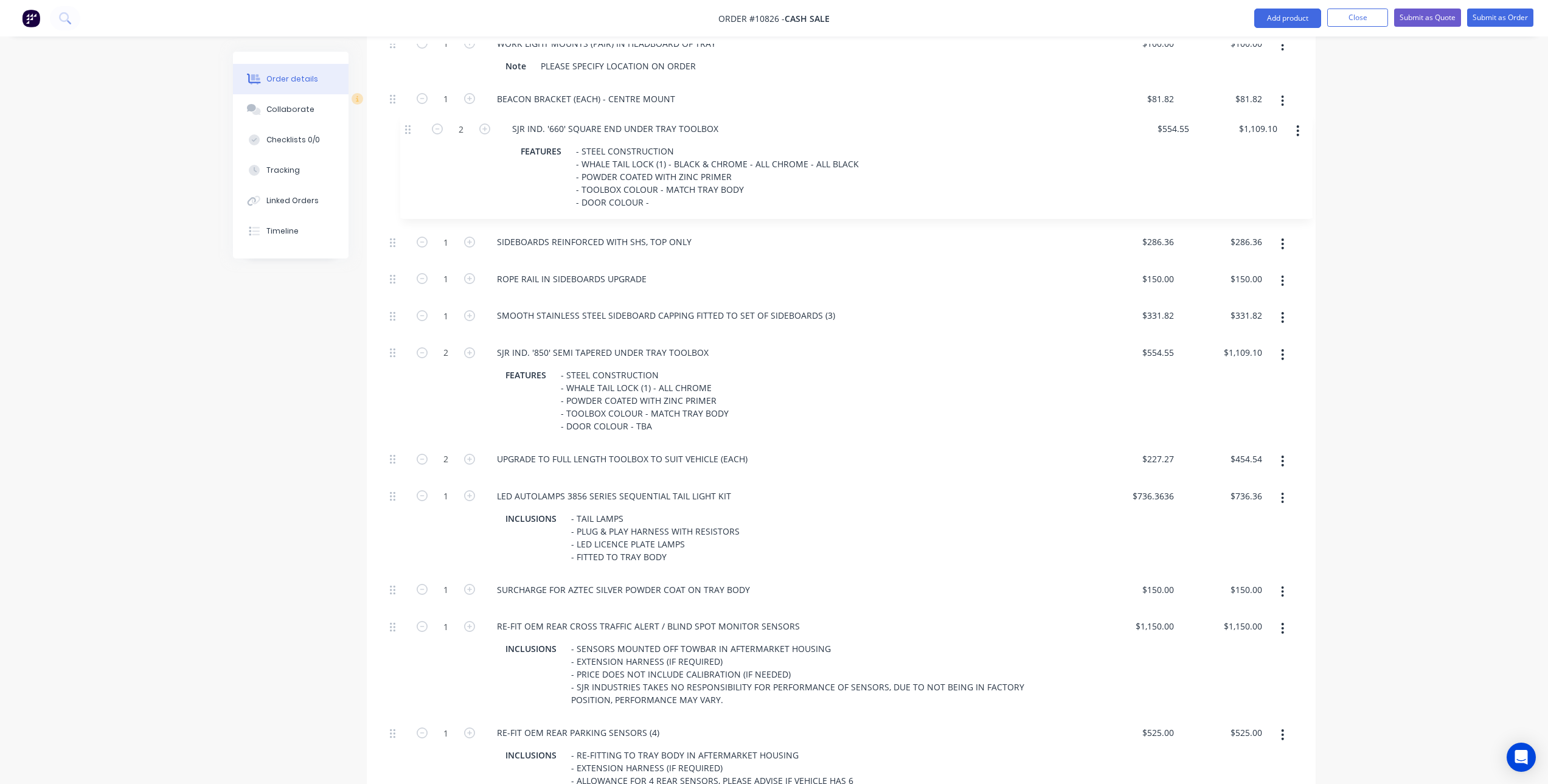
scroll to position [1031, 0]
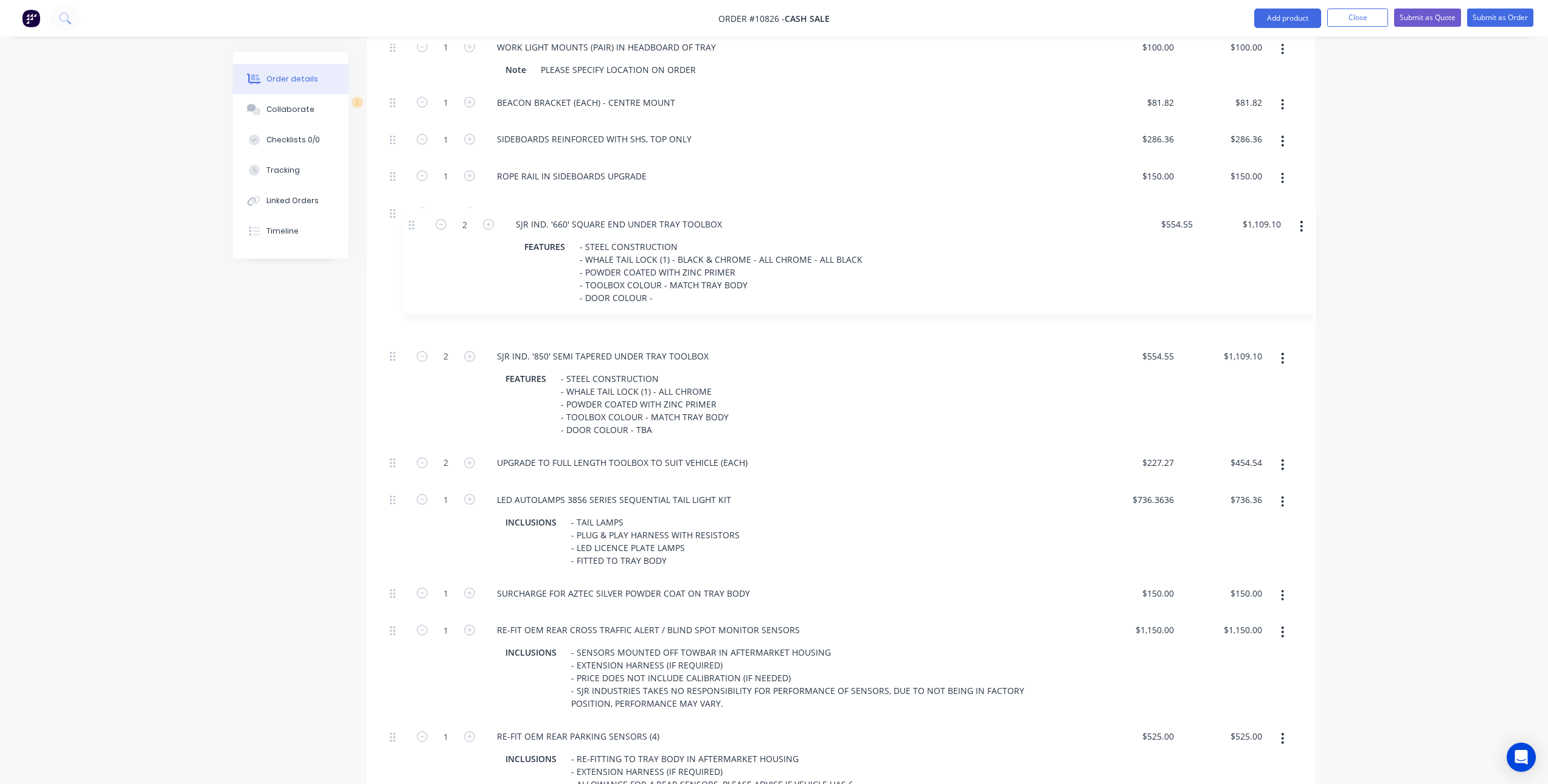
drag, startPoint x: 392, startPoint y: 455, endPoint x: 411, endPoint y: 222, distance: 233.8
click at [411, 222] on div "1 LARGE SJRI ND. BASIC STEEL TRAY BODY TO SUIT SILVERADO, F-SERIES, RAM ETC. IN…" at bounding box center [841, 275] width 912 height 1239
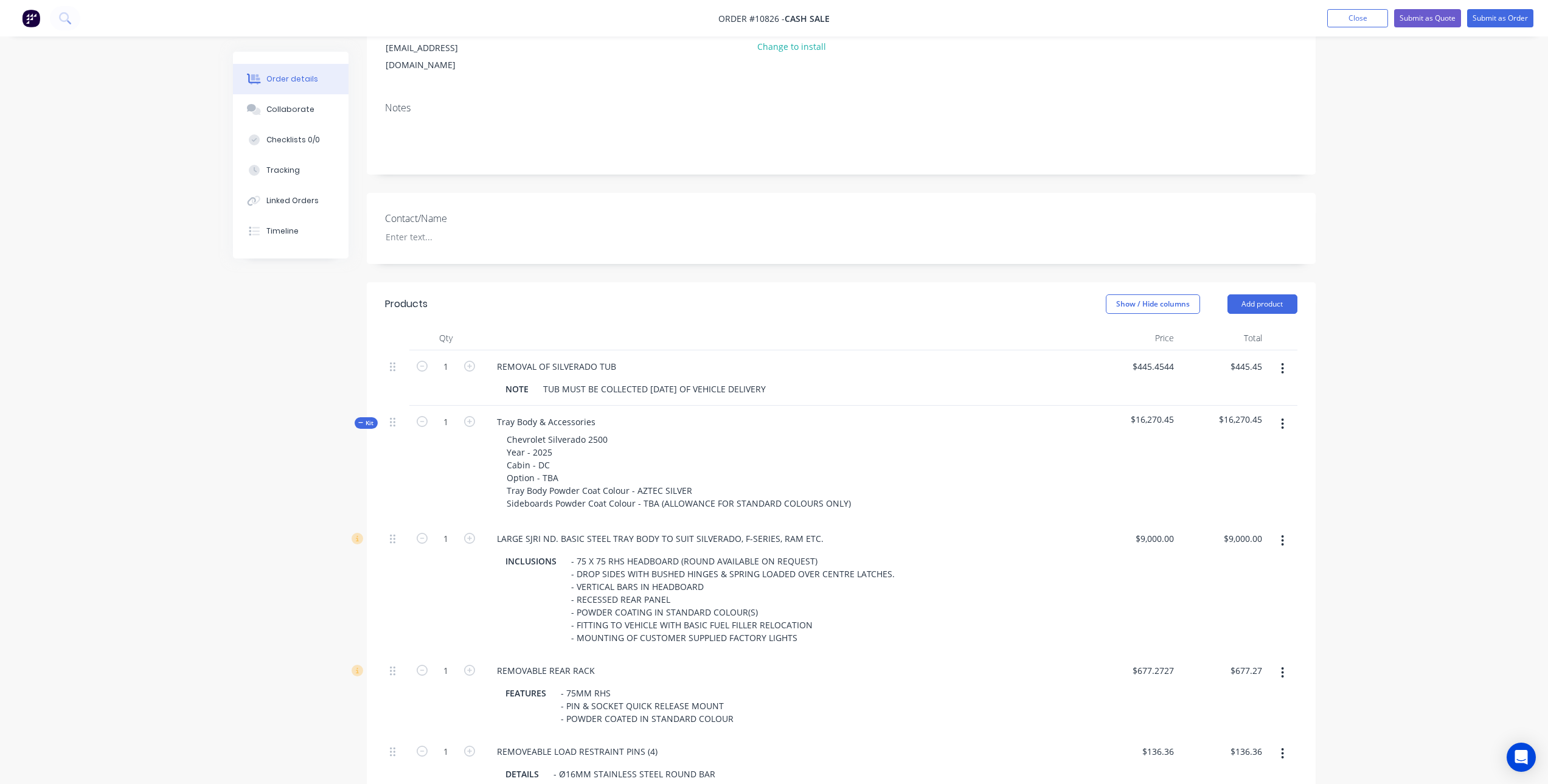
scroll to position [0, 0]
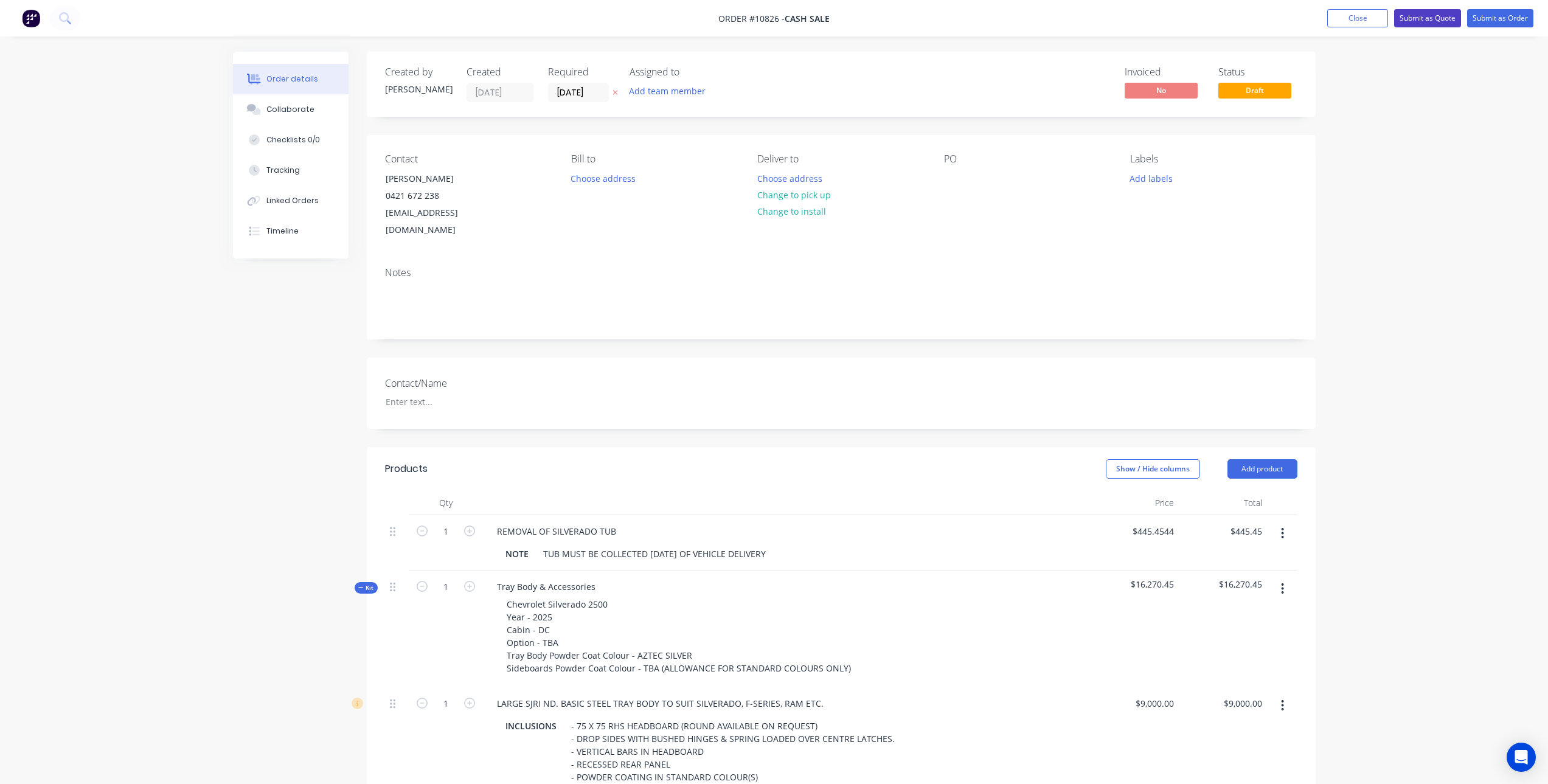
click at [1418, 17] on button "Submit as Quote" at bounding box center [1428, 18] width 67 height 18
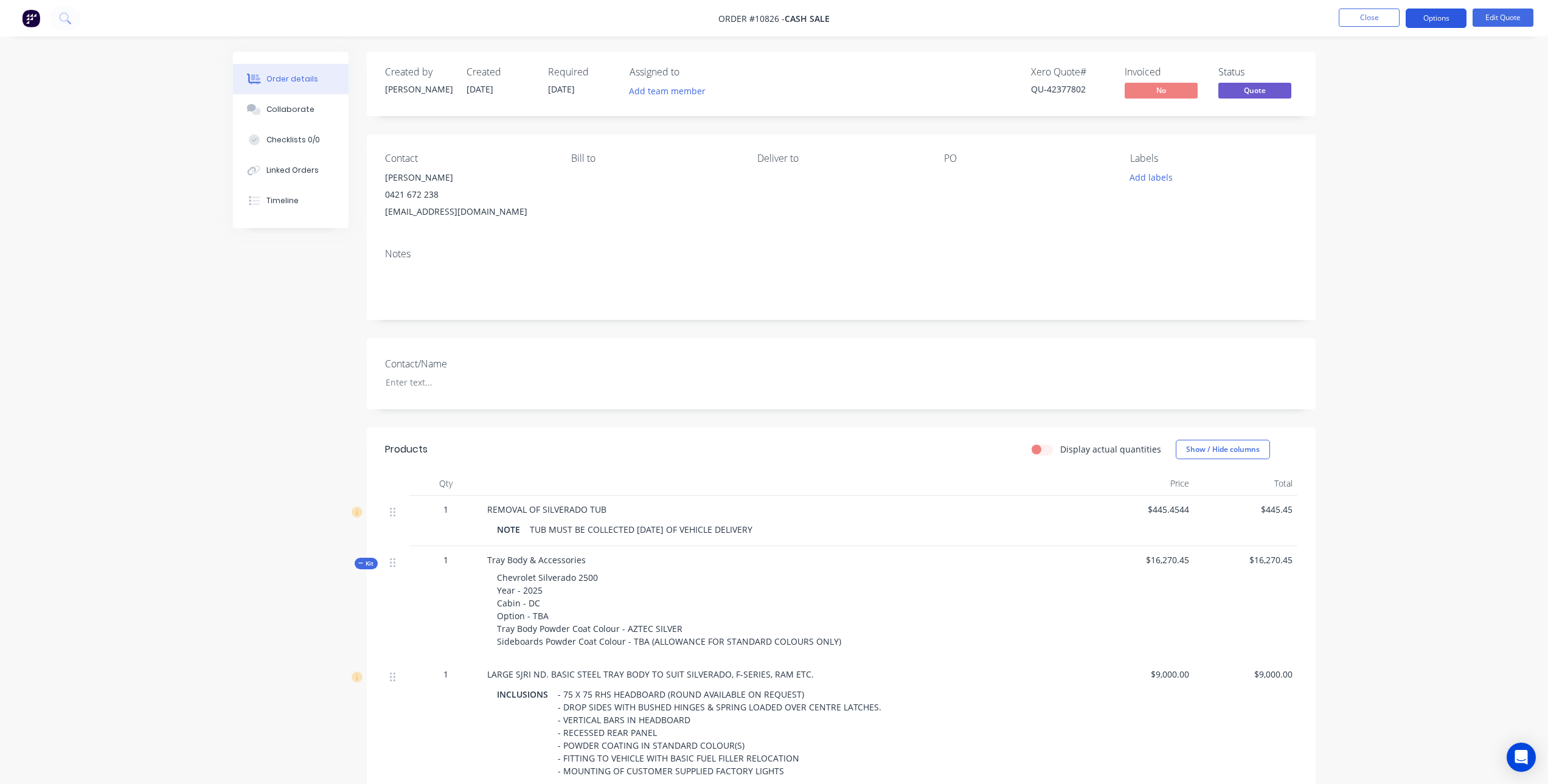
click at [1438, 15] on button "Options" at bounding box center [1436, 18] width 61 height 19
click at [1360, 77] on div "Quote" at bounding box center [1400, 73] width 112 height 17
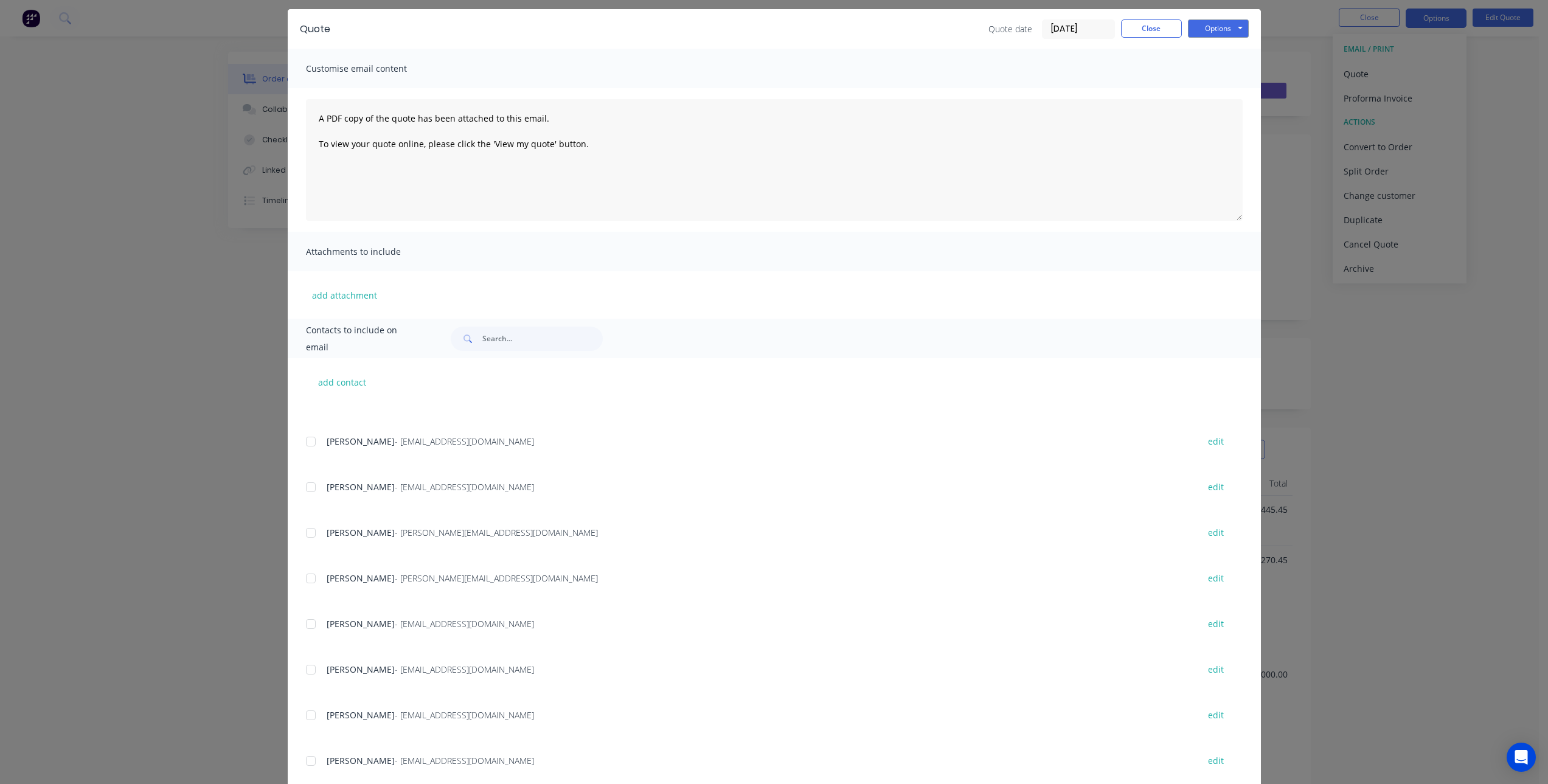
scroll to position [61, 0]
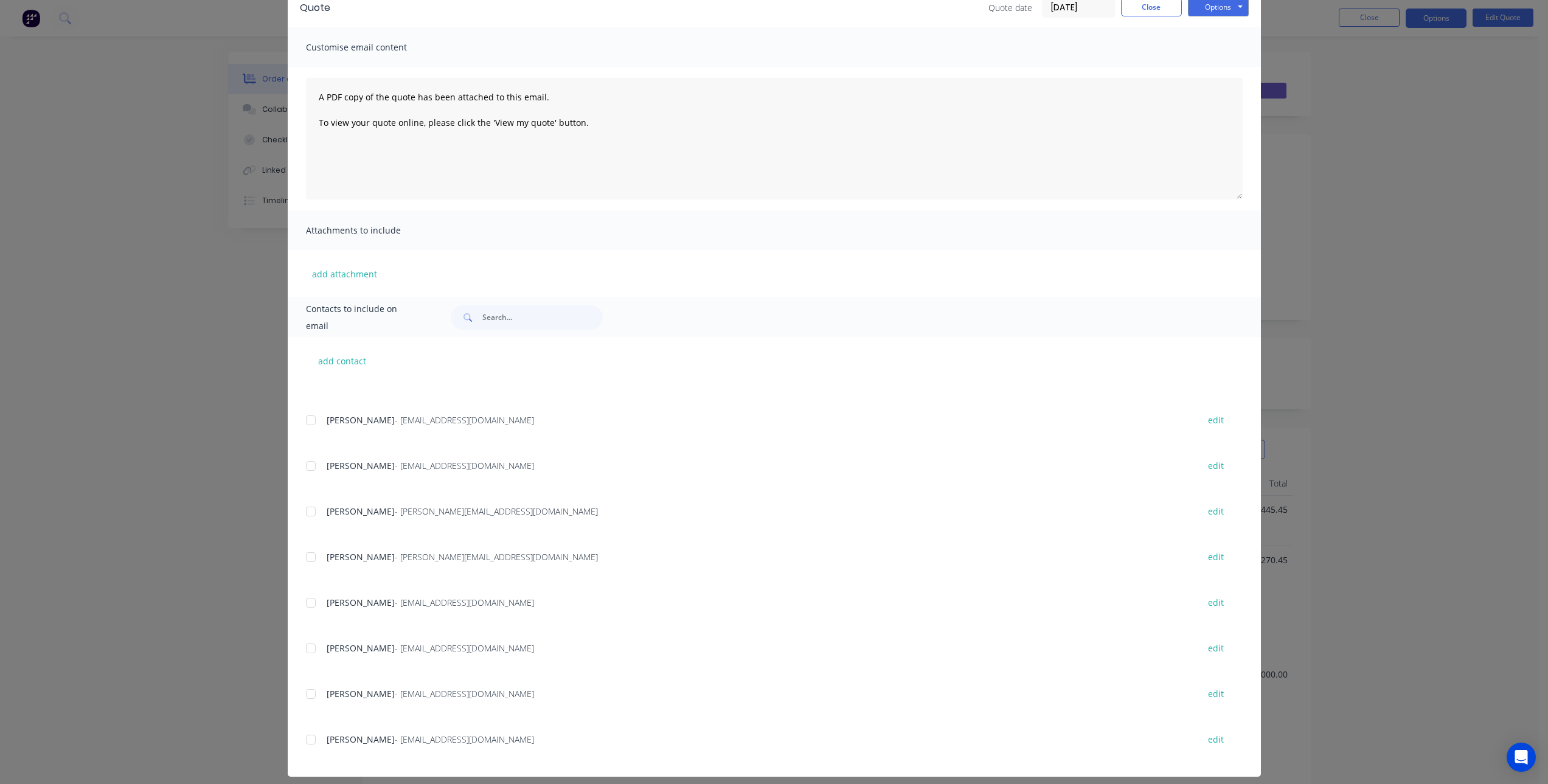
click at [310, 741] on div at bounding box center [311, 739] width 24 height 24
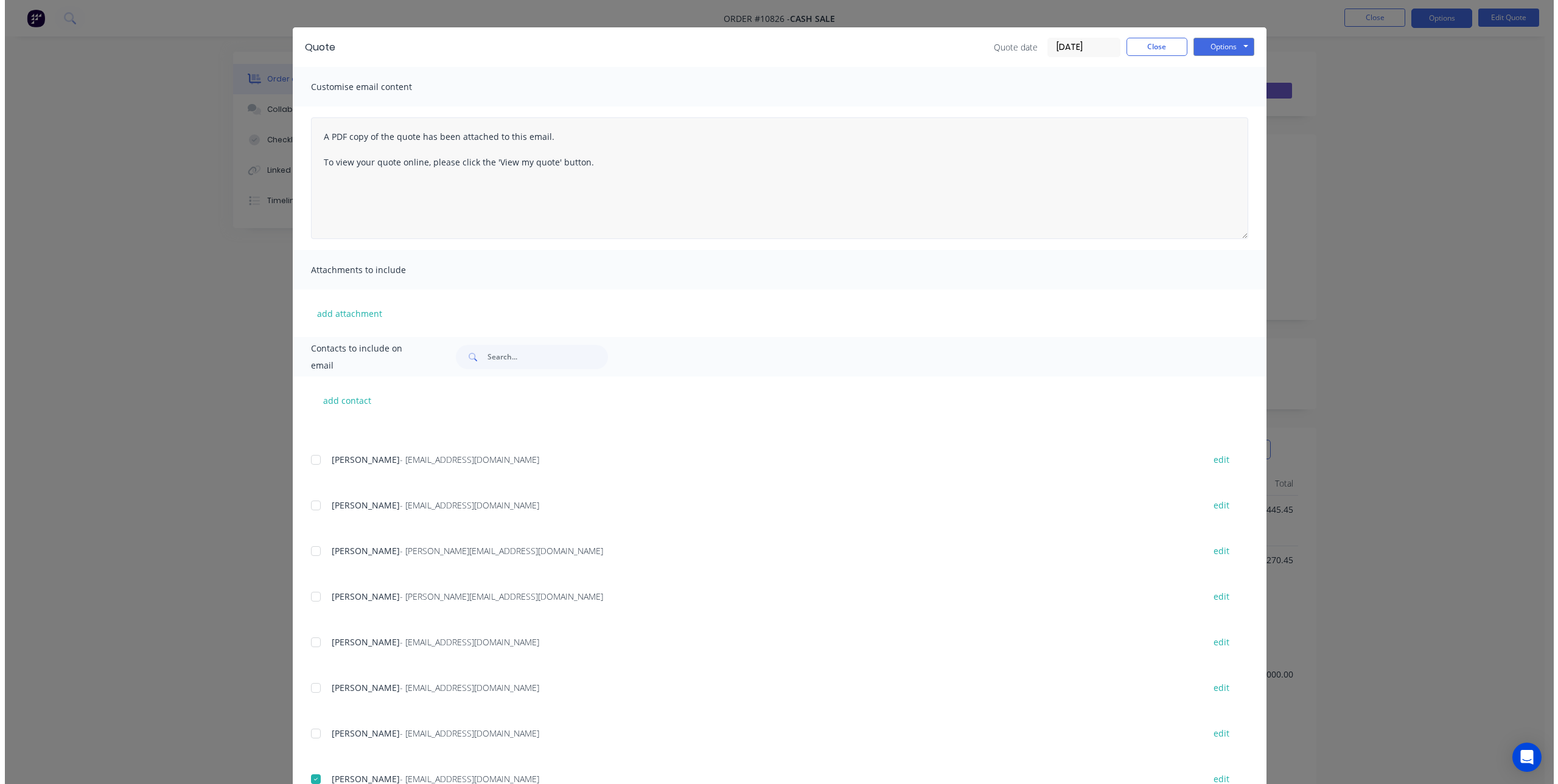
scroll to position [0, 0]
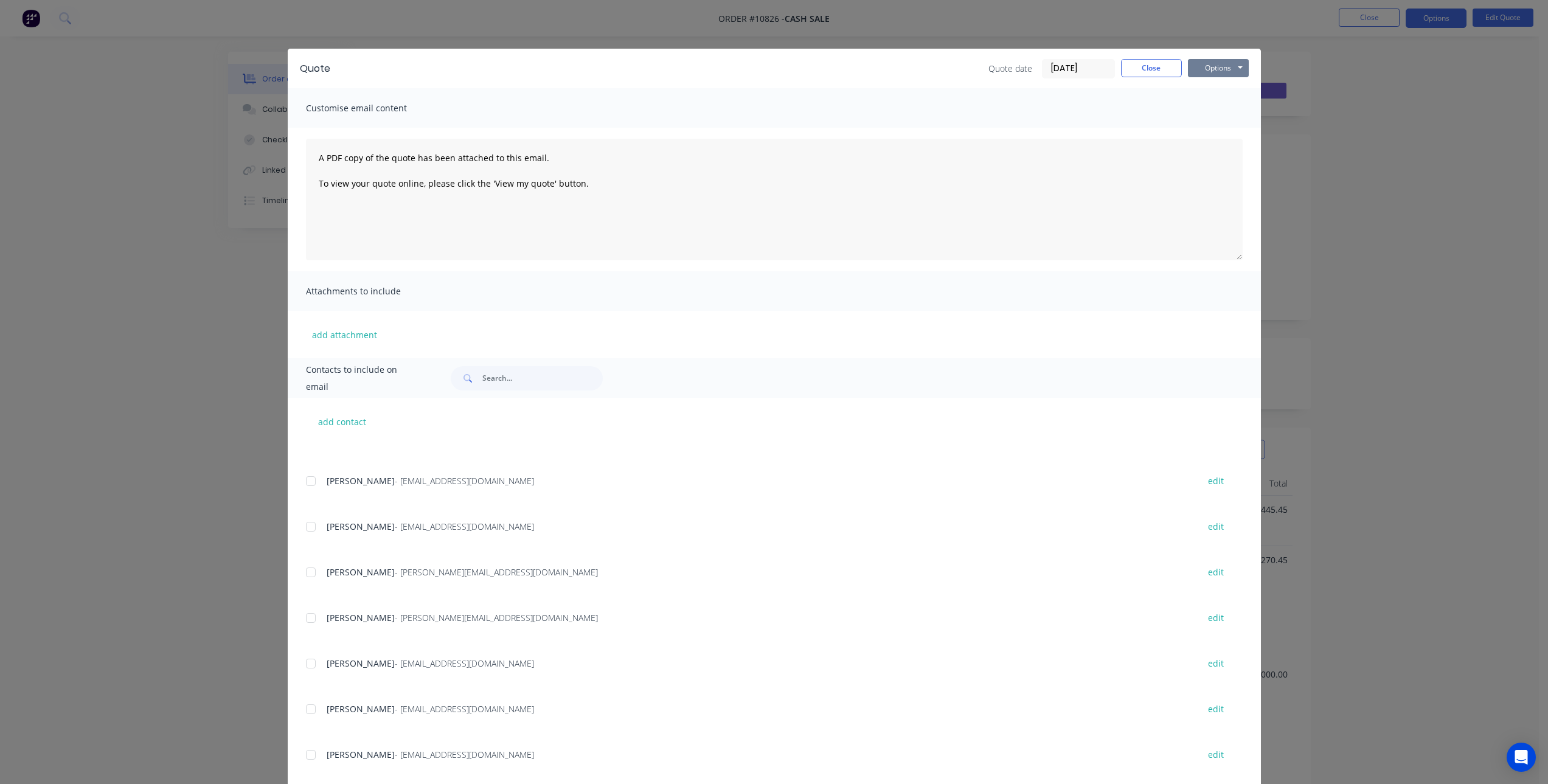
click at [1206, 68] on button "Options" at bounding box center [1218, 67] width 61 height 18
click at [1219, 128] on button "Email" at bounding box center [1227, 130] width 78 height 20
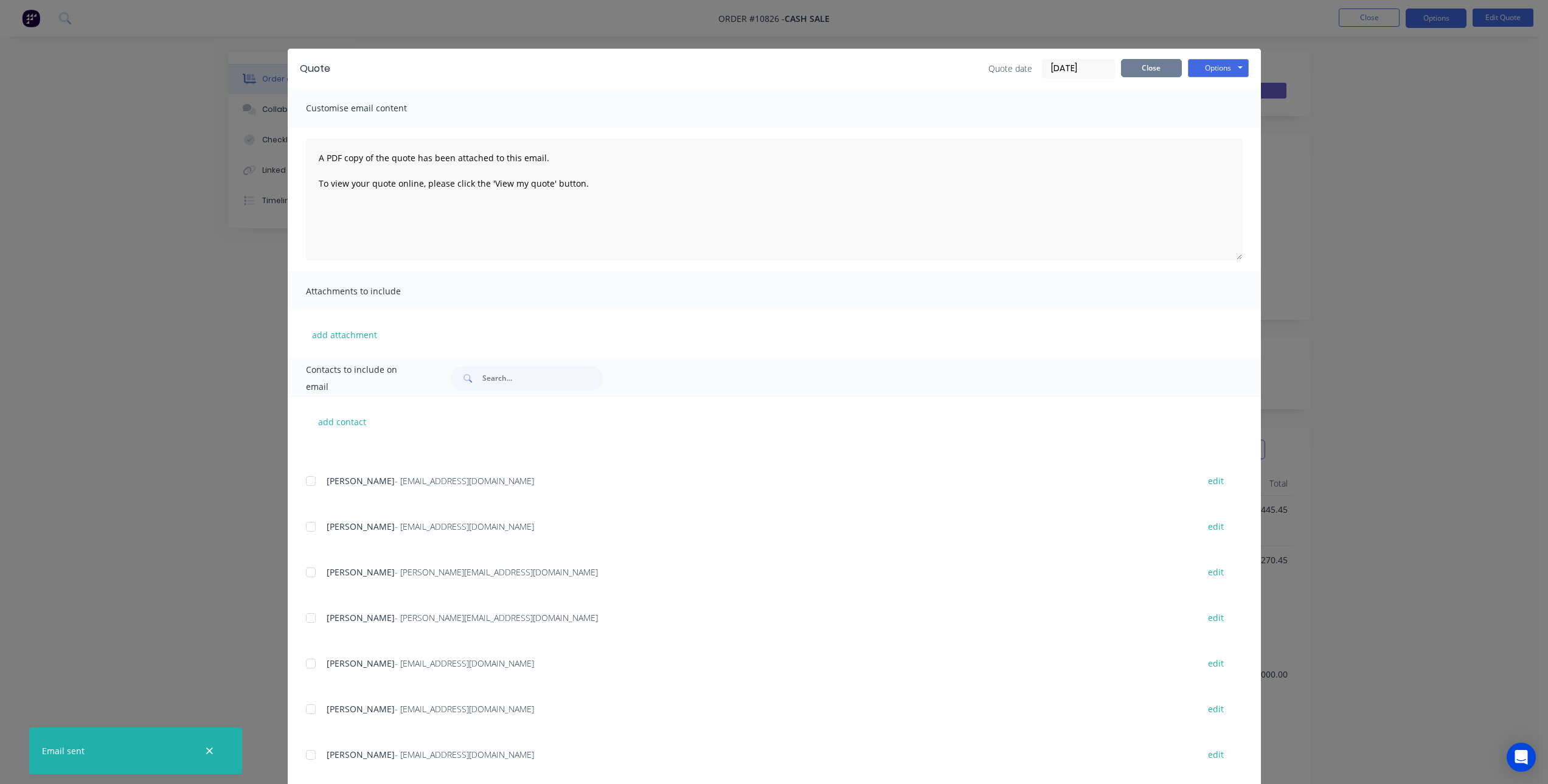
click at [1136, 75] on button "Close" at bounding box center [1151, 67] width 61 height 18
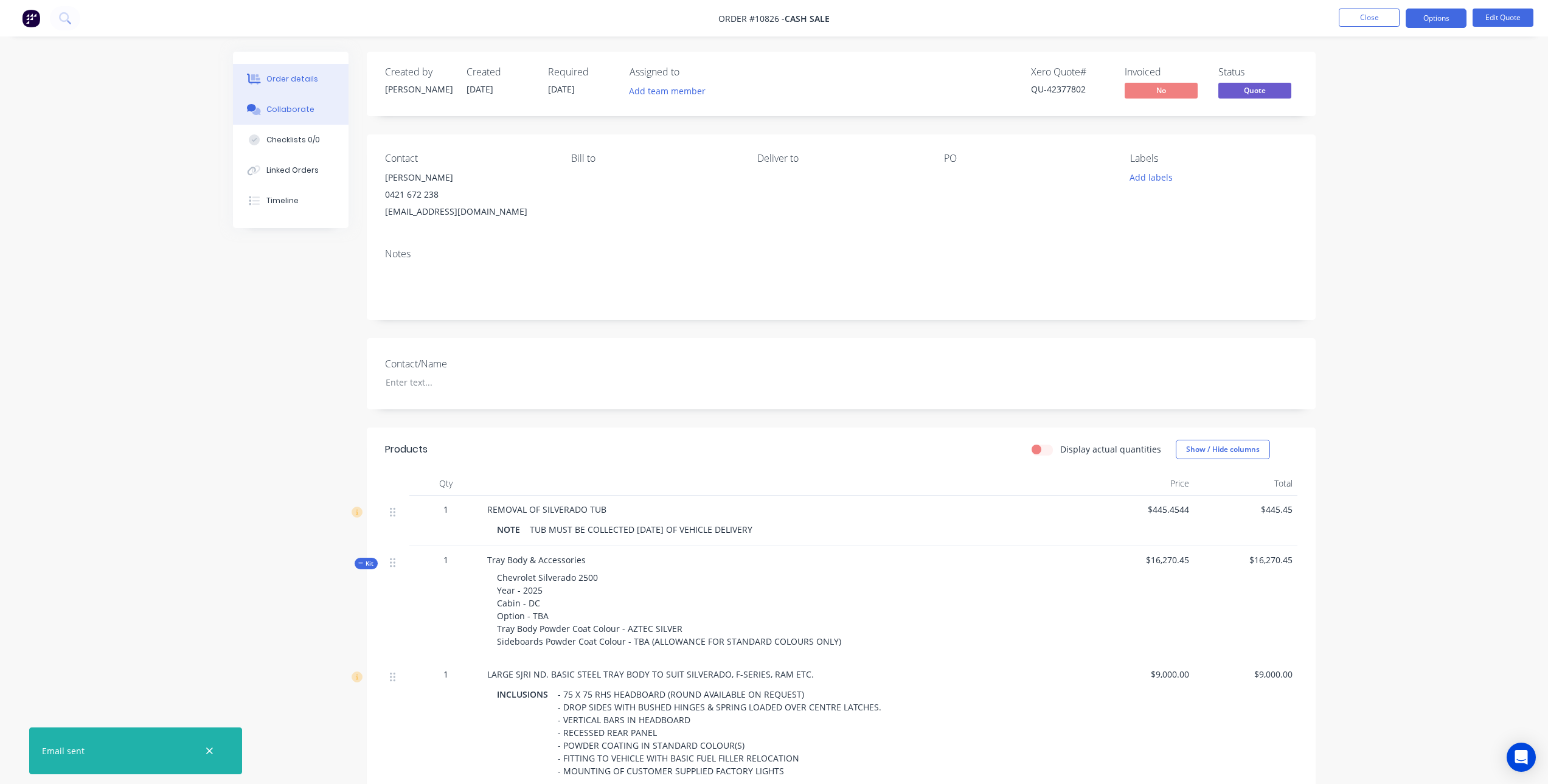
click at [305, 102] on button "Collaborate" at bounding box center [291, 110] width 116 height 31
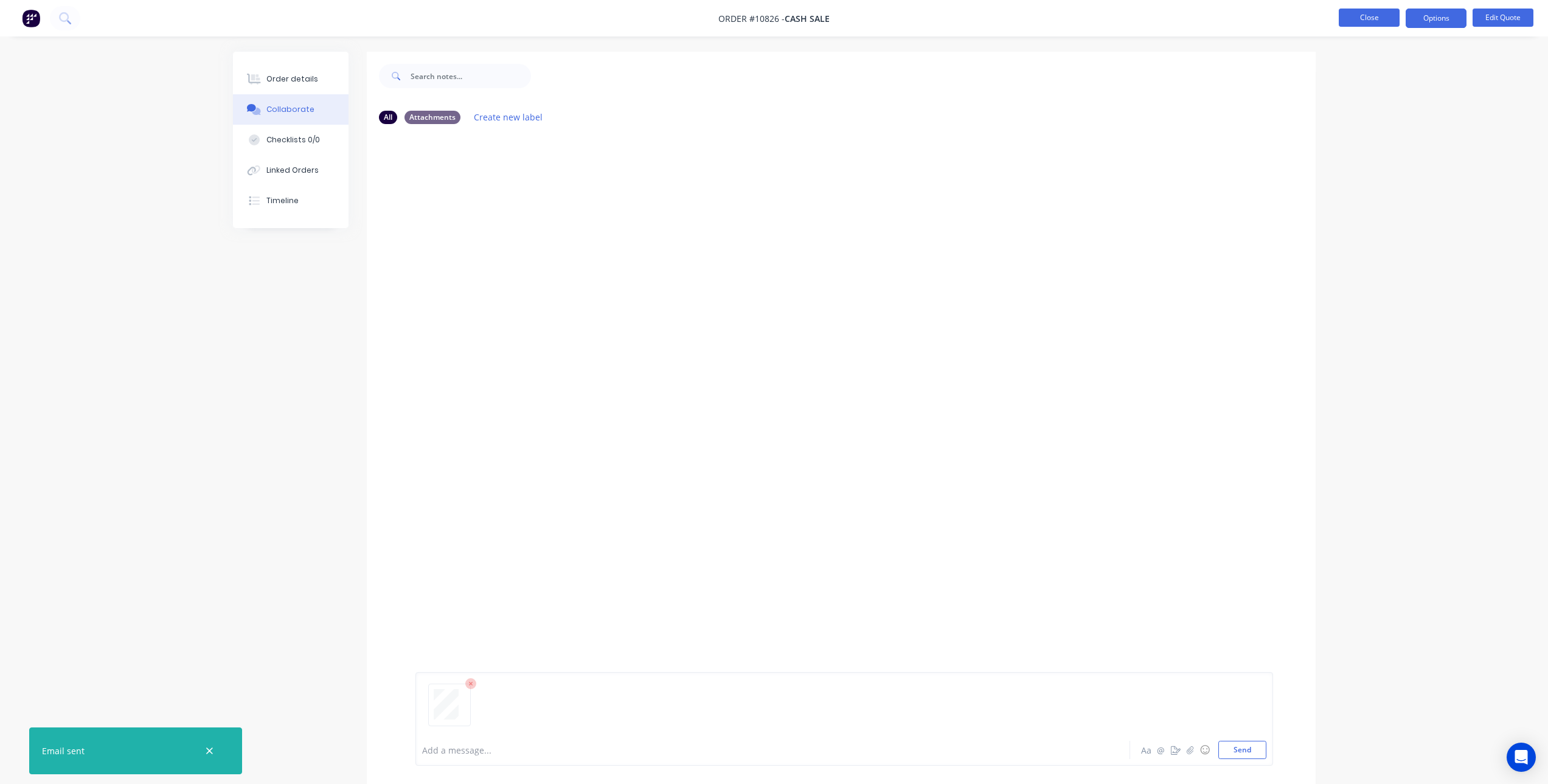
click at [1340, 10] on button "Close" at bounding box center [1369, 17] width 61 height 18
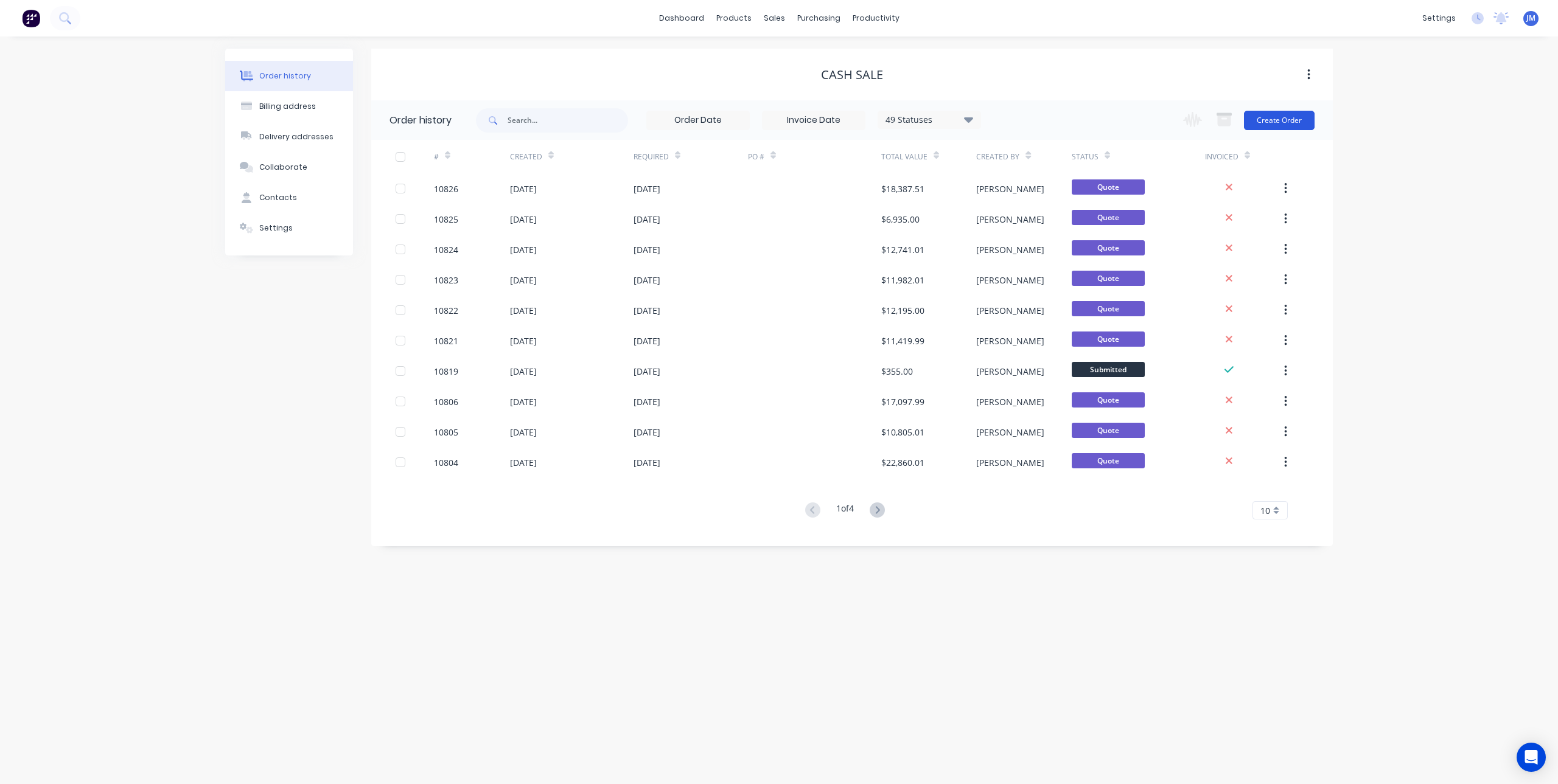
click at [1277, 124] on button "Create Order" at bounding box center [1279, 120] width 71 height 19
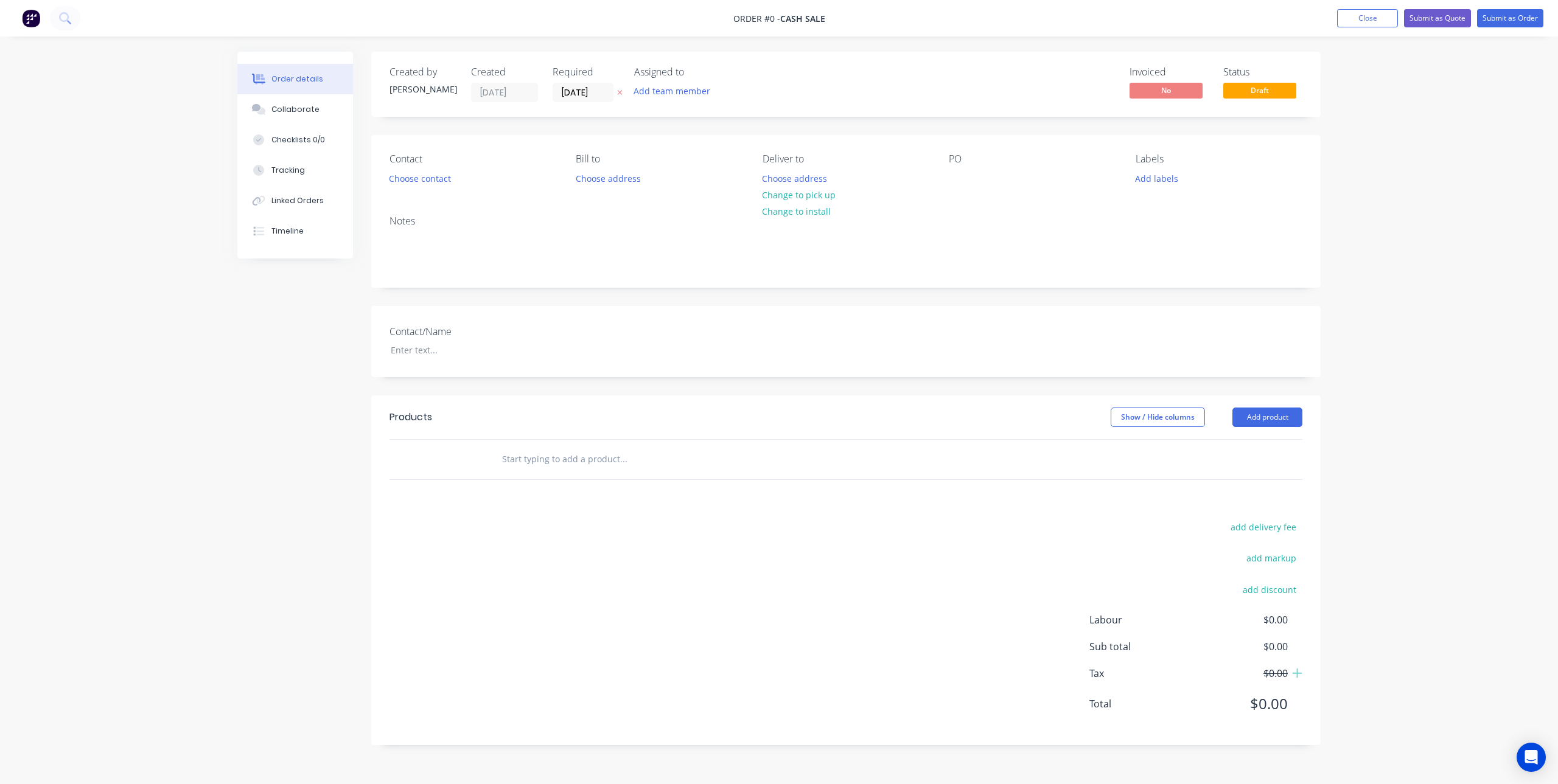
click at [565, 457] on input "text" at bounding box center [623, 459] width 243 height 24
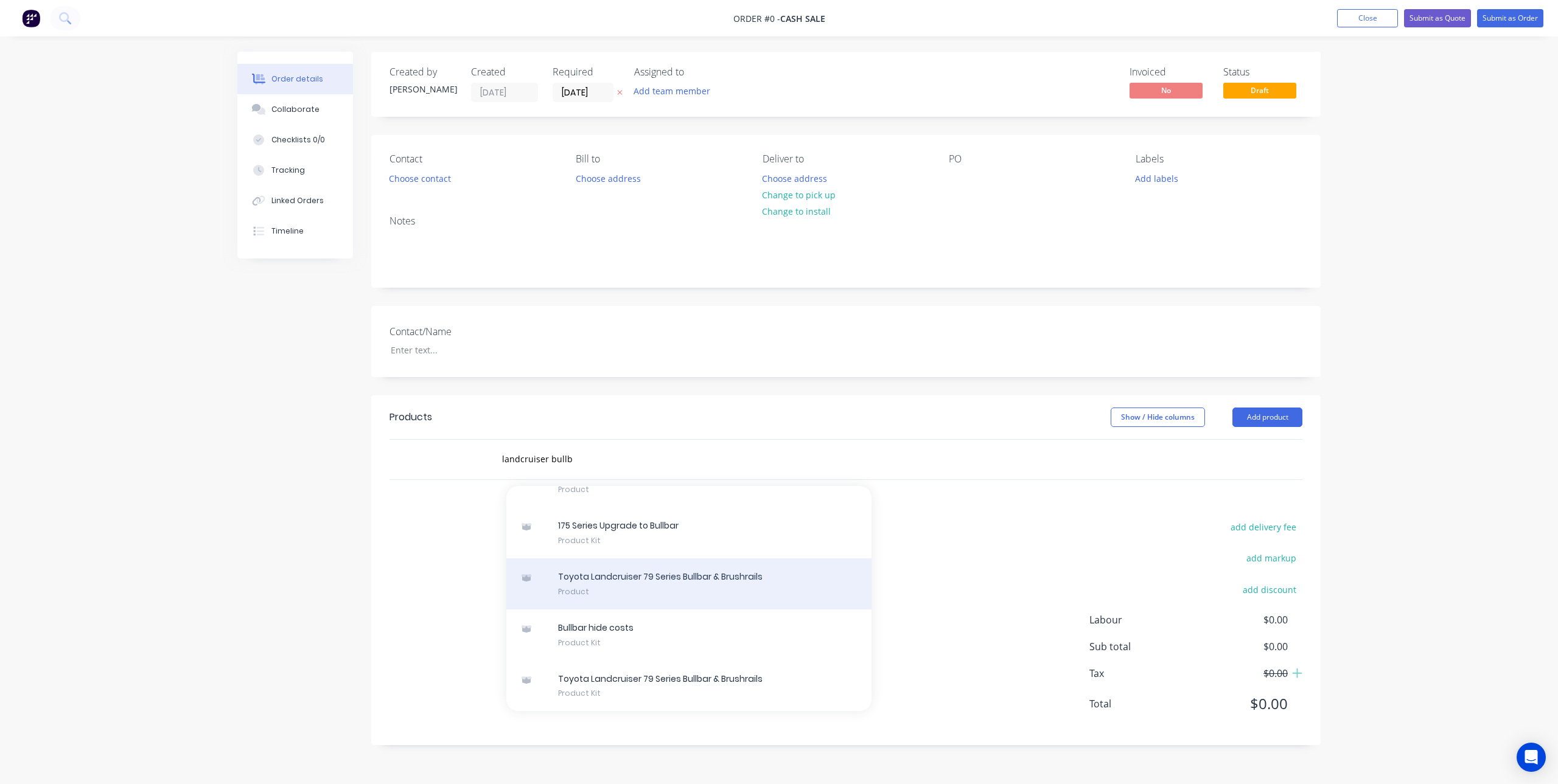
click at [687, 578] on div "Toyota Landcruiser 79 Series Bullbar & Brushrails Product" at bounding box center [689, 584] width 365 height 51
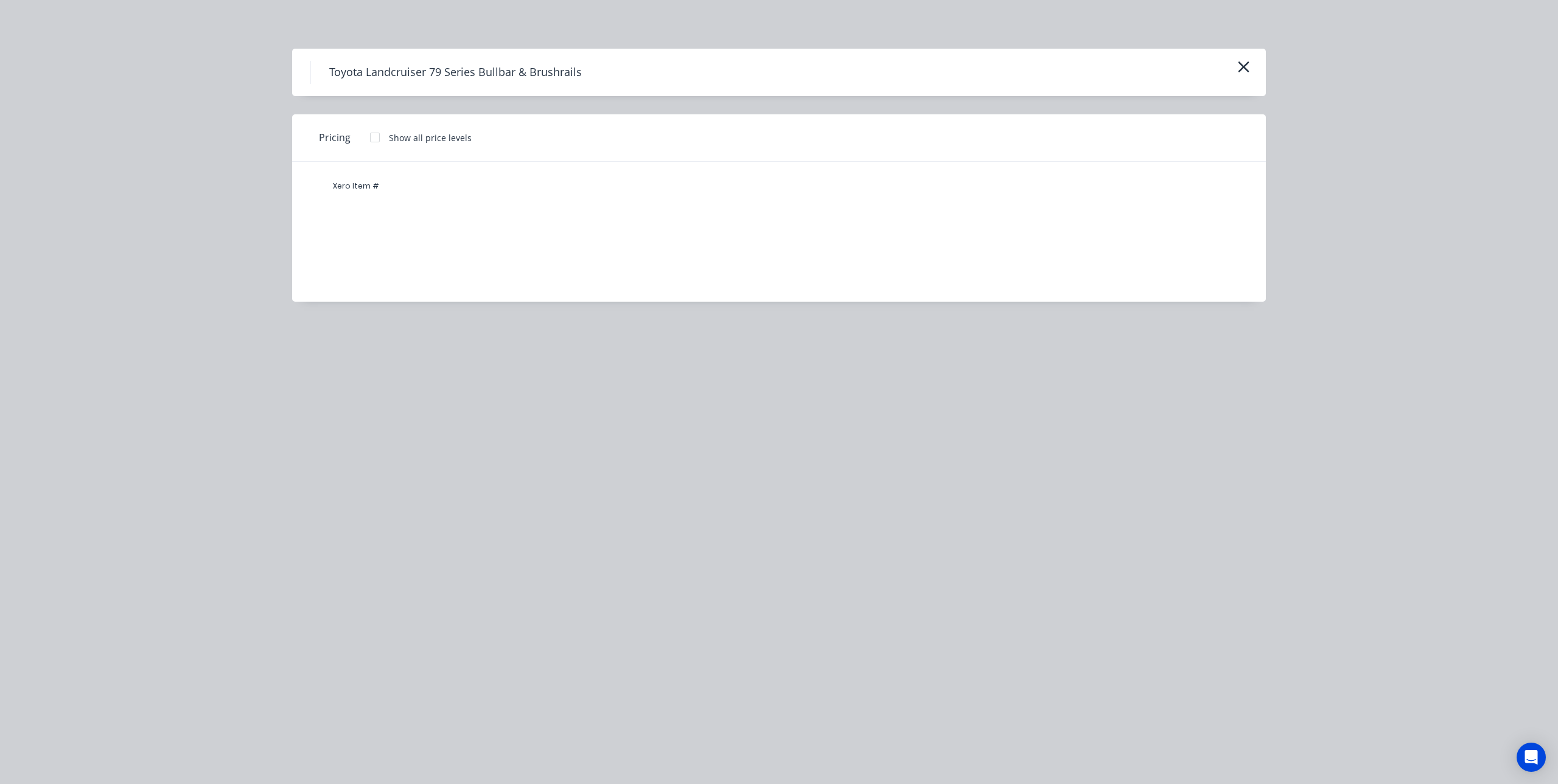
click at [373, 140] on div at bounding box center [375, 138] width 24 height 24
click at [1242, 67] on icon "button" at bounding box center [1244, 67] width 11 height 11
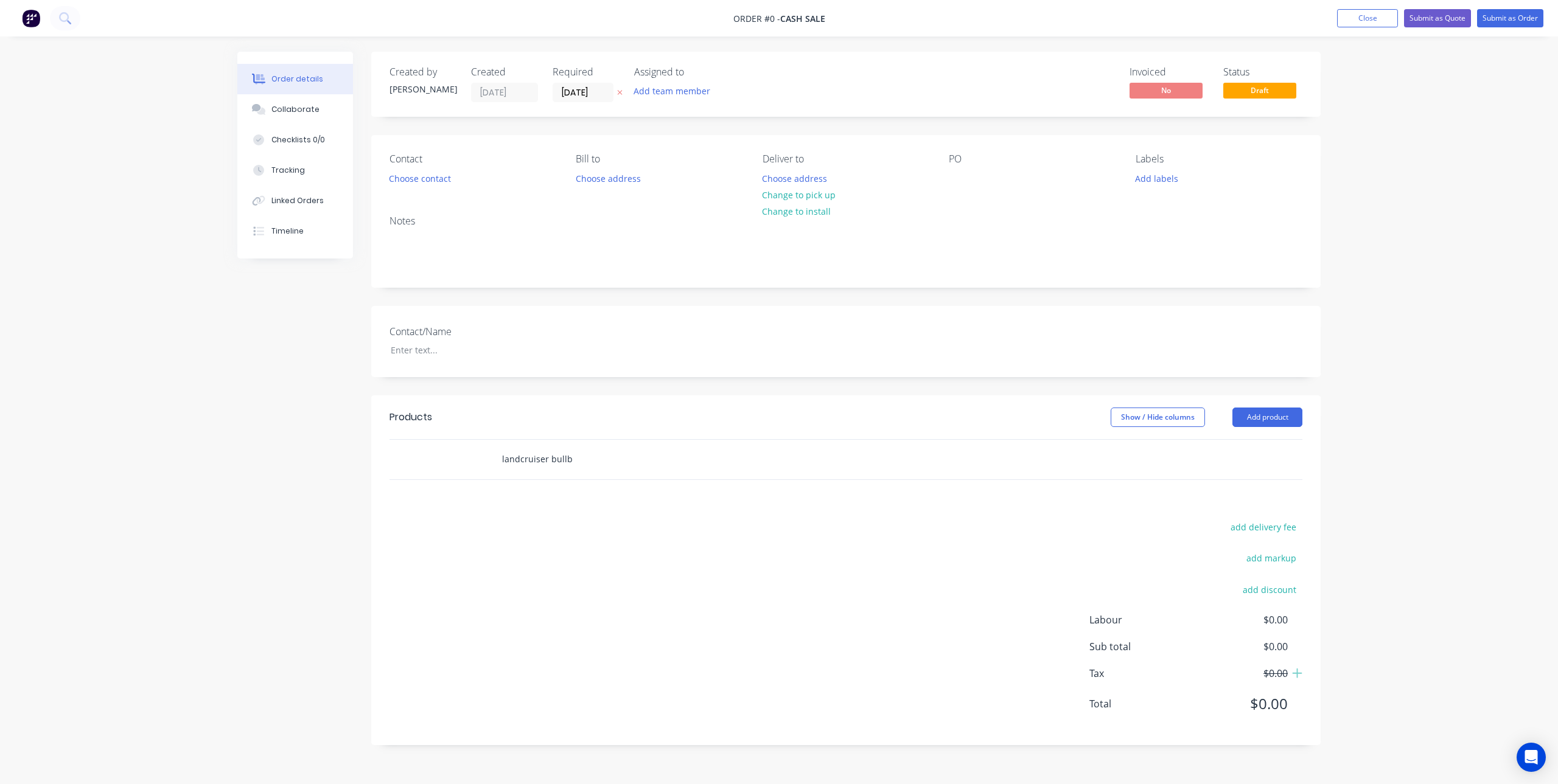
click at [587, 463] on input "landcruiser bullb" at bounding box center [623, 459] width 243 height 24
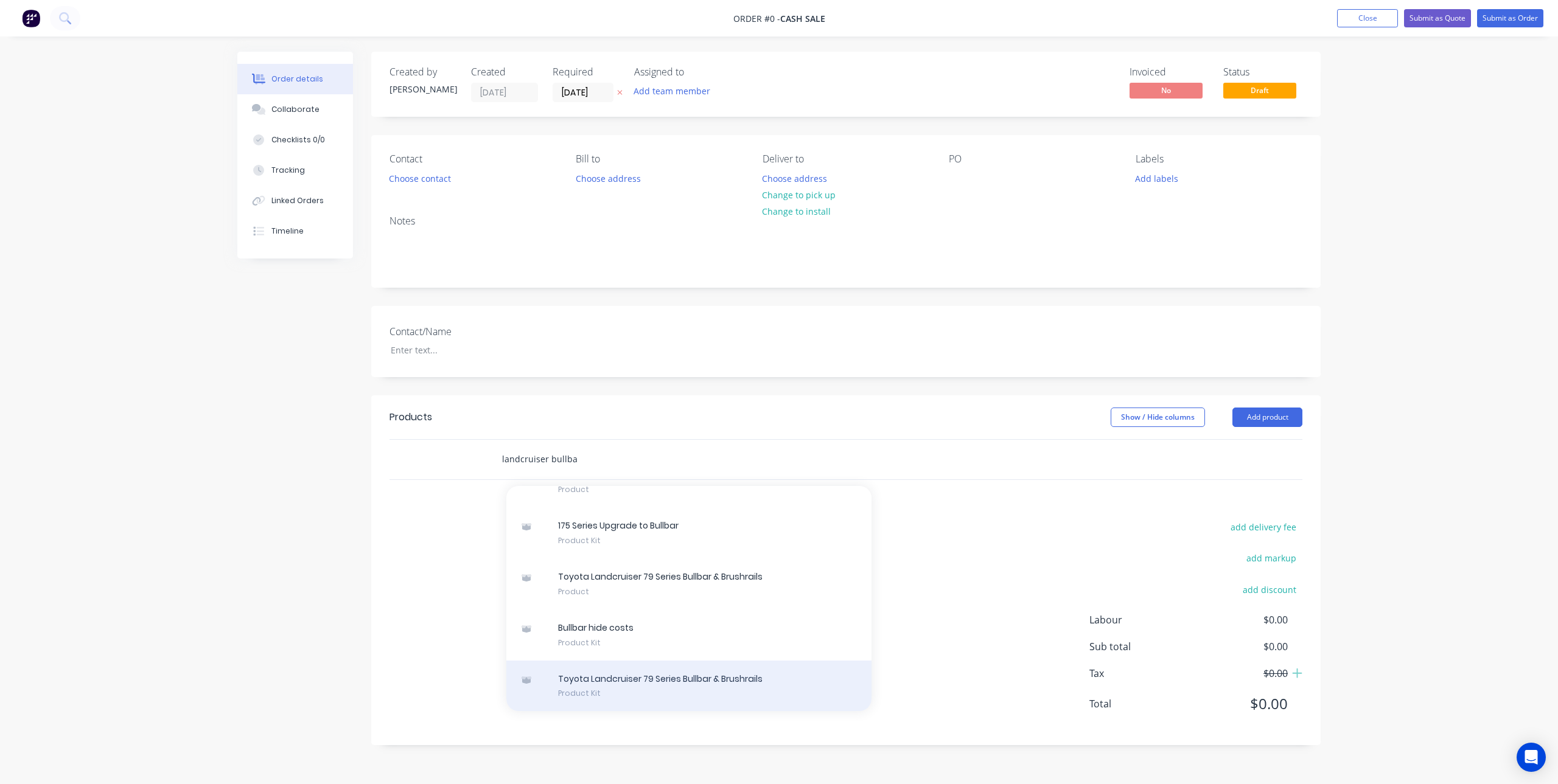
type input "landcruiser bullba"
click at [649, 686] on div "Toyota Landcruiser 79 Series Bullbar & Brushrails Product Kit" at bounding box center [689, 686] width 365 height 51
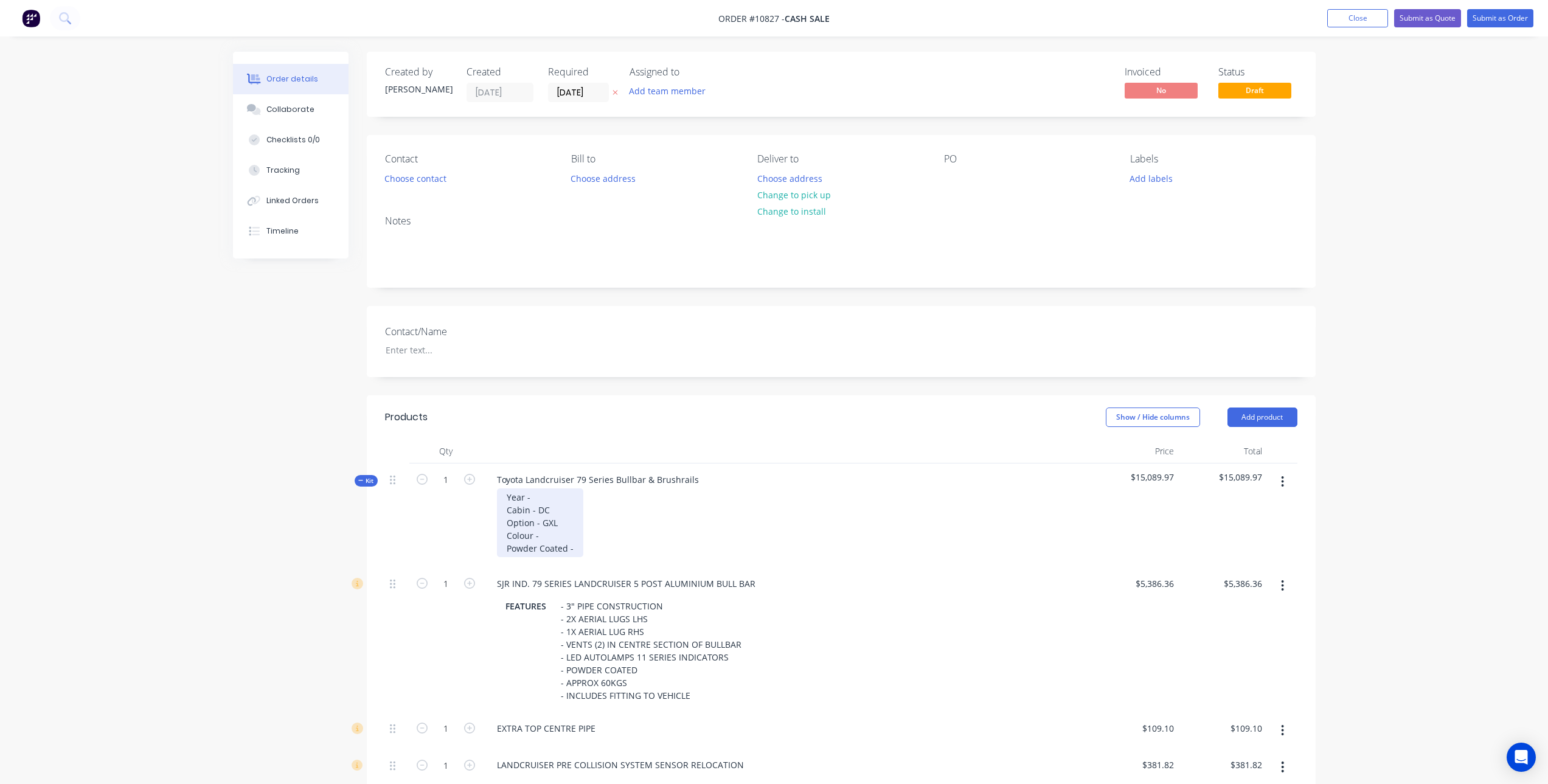
click at [550, 498] on div "Year - Cabin - DC Option - GXL Colour - Powder Coated -" at bounding box center [540, 522] width 86 height 69
click at [543, 509] on div "Year - 2020 Cabin - DC Option - GXL Colour - Powder Coated -" at bounding box center [540, 522] width 86 height 69
click at [560, 522] on div "Year - 2020 Cabin - SC Option - GXL Colour - Powder Coated -" at bounding box center [540, 522] width 86 height 69
click at [560, 541] on div "Year - 2020 Cabin - SC Option - GX Colour - Powder Coated -" at bounding box center [540, 522] width 86 height 69
click at [607, 548] on div "Year - 2020 Cabin - SC Option - GX Colour - 058 French Vanilla Powder Coated -" at bounding box center [561, 522] width 129 height 69
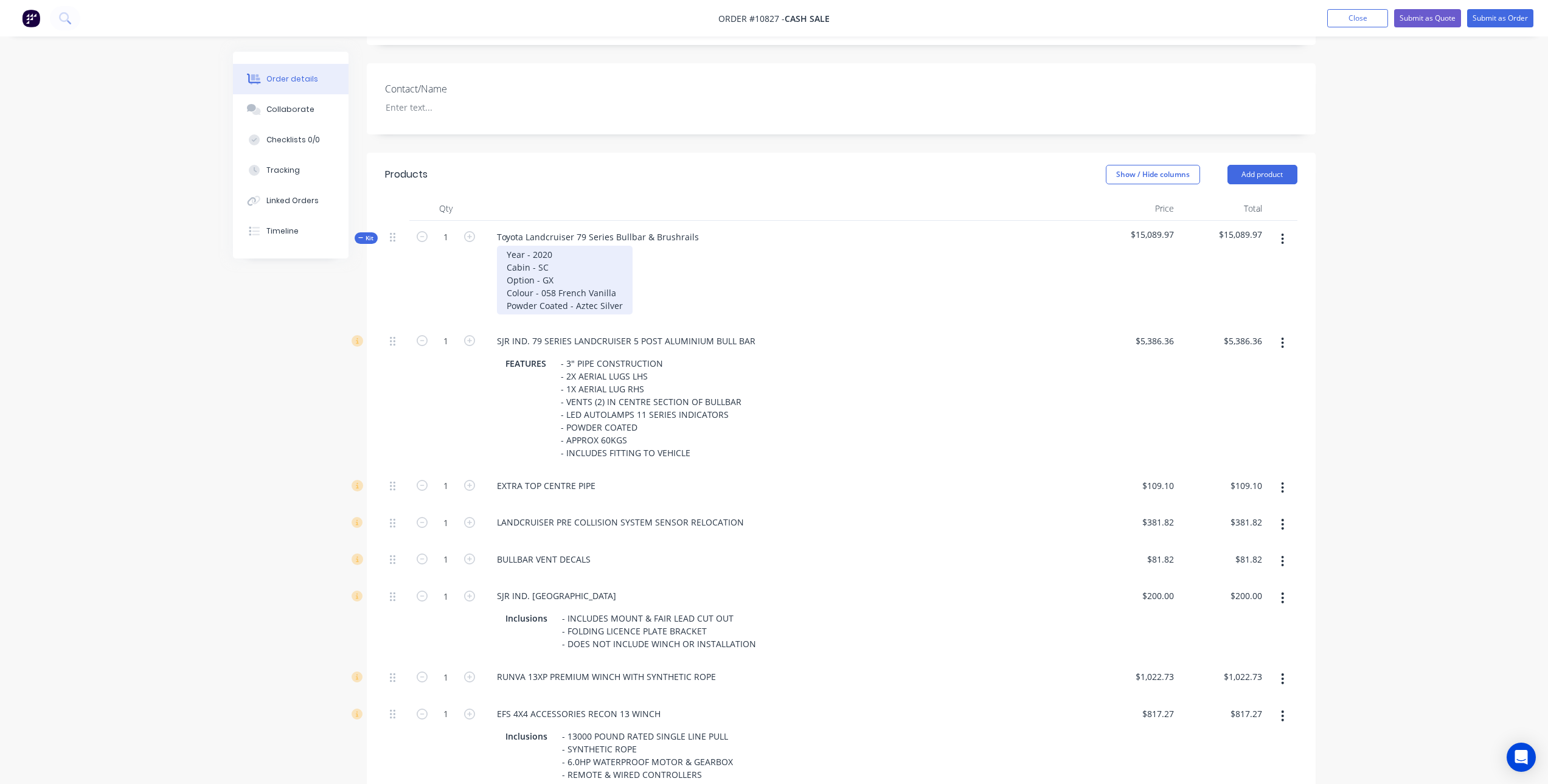
scroll to position [243, 0]
click at [1283, 487] on icon "button" at bounding box center [1283, 487] width 3 height 11
click at [1232, 574] on div "Delete" at bounding box center [1239, 568] width 93 height 17
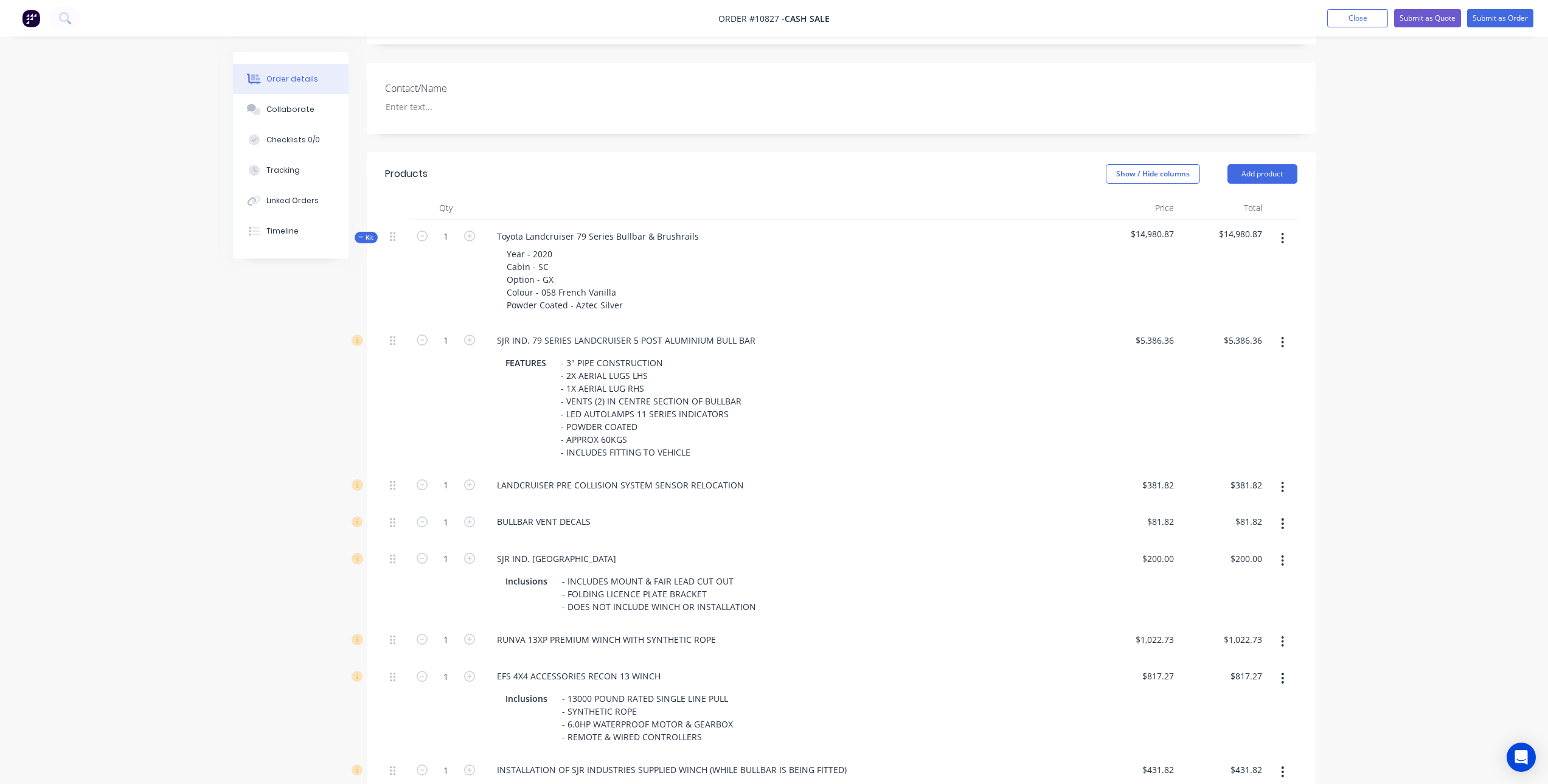
click at [1284, 486] on icon "button" at bounding box center [1283, 487] width 3 height 11
click at [1212, 564] on div "Delete" at bounding box center [1239, 568] width 93 height 17
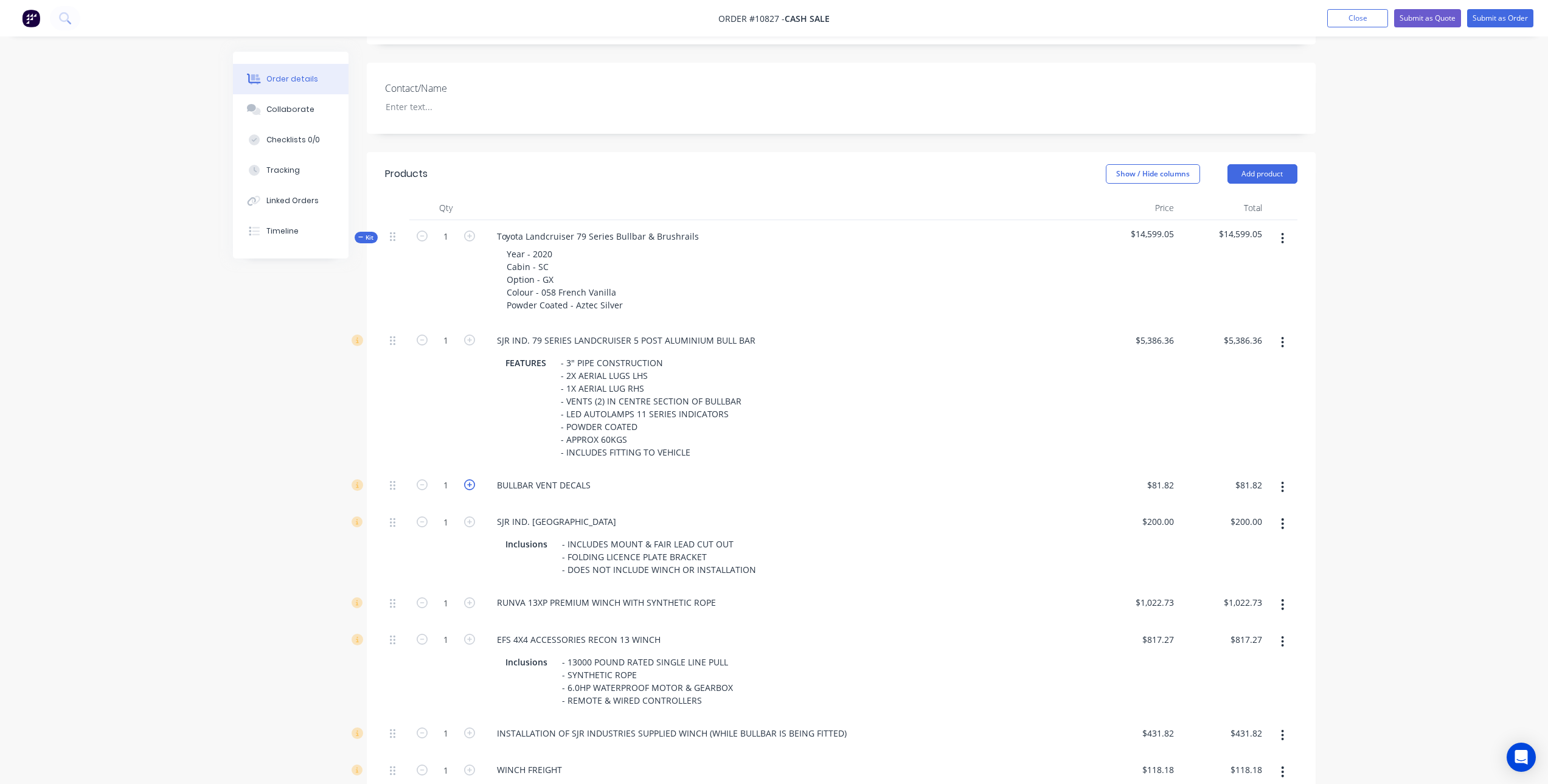
click at [471, 483] on icon "button" at bounding box center [469, 485] width 11 height 11
type input "2"
type input "$163.64"
click at [604, 488] on div "BULLBAR VENT DECALS" at bounding box center [787, 485] width 598 height 17
click at [592, 486] on div "BULLBAR VENT DECALS" at bounding box center [544, 485] width 113 height 17
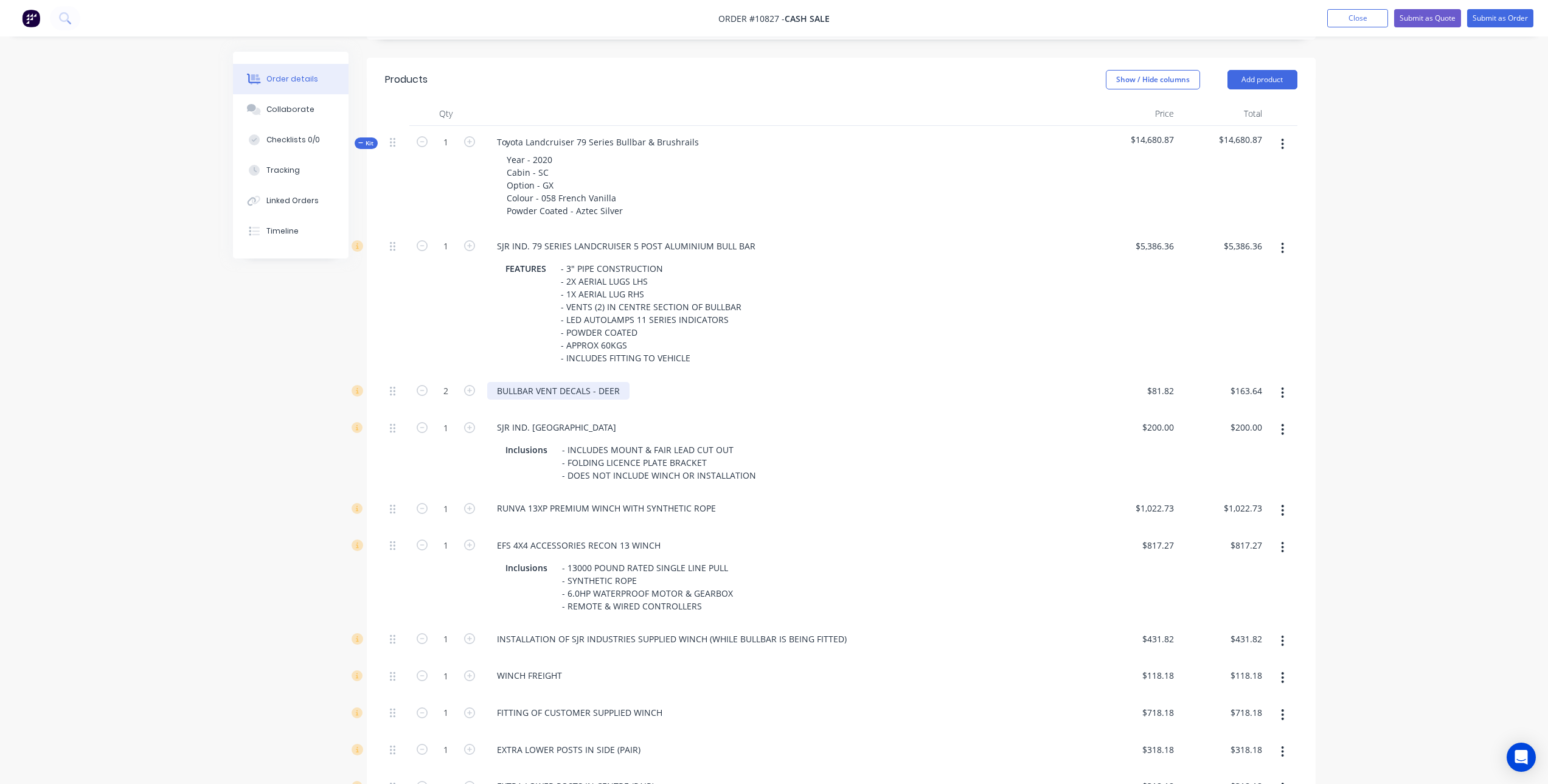
scroll to position [365, 0]
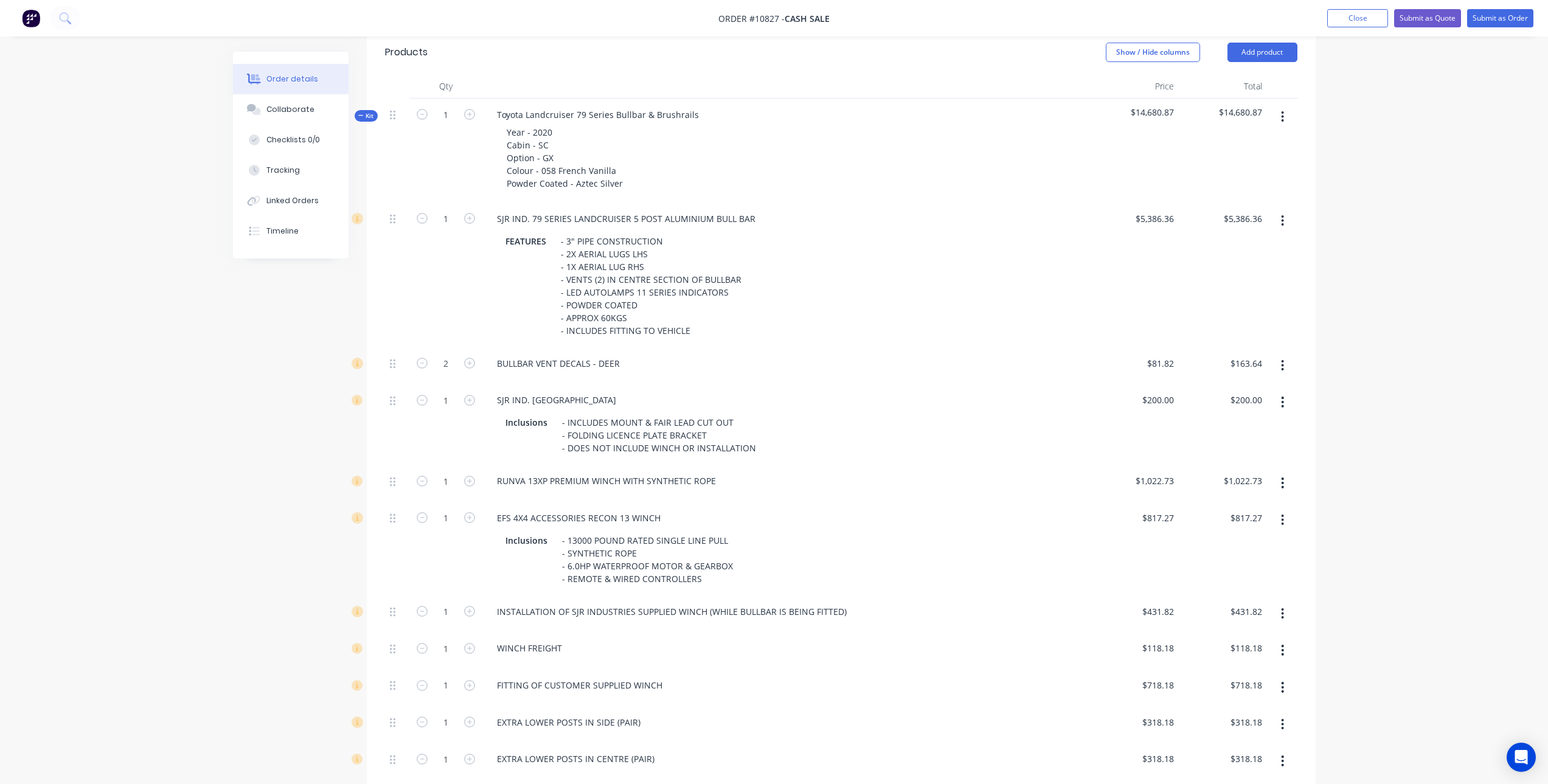
click at [1280, 522] on button "button" at bounding box center [1282, 520] width 29 height 22
click at [1246, 606] on div "Delete" at bounding box center [1239, 600] width 93 height 17
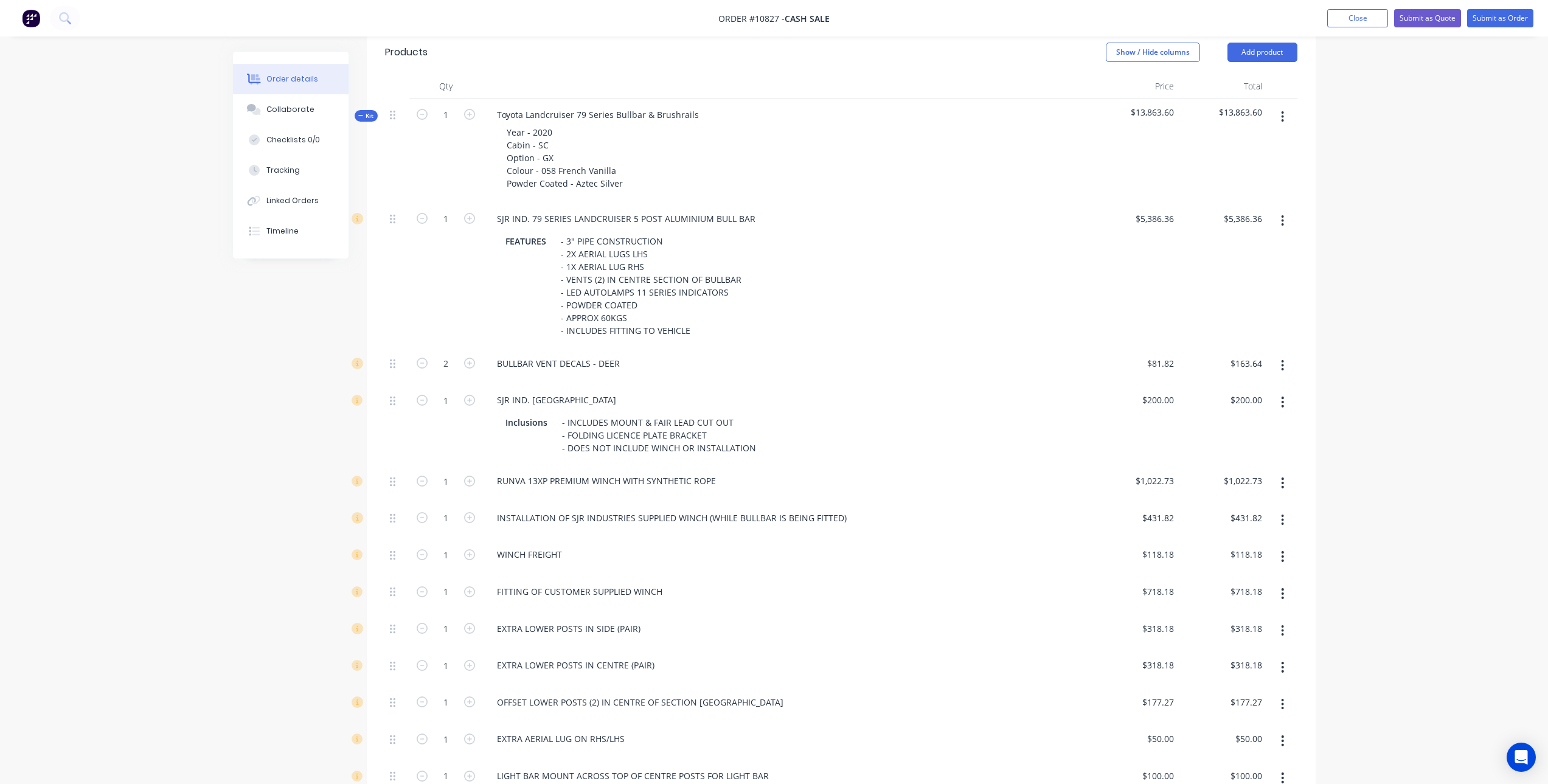
click at [1287, 522] on button "button" at bounding box center [1282, 520] width 29 height 22
click at [783, 563] on div "WINCH FREIGHT" at bounding box center [787, 554] width 598 height 17
click at [1280, 599] on button "button" at bounding box center [1282, 594] width 29 height 22
click at [1237, 679] on div "Delete" at bounding box center [1239, 674] width 93 height 17
click at [1282, 634] on icon "button" at bounding box center [1282, 631] width 3 height 13
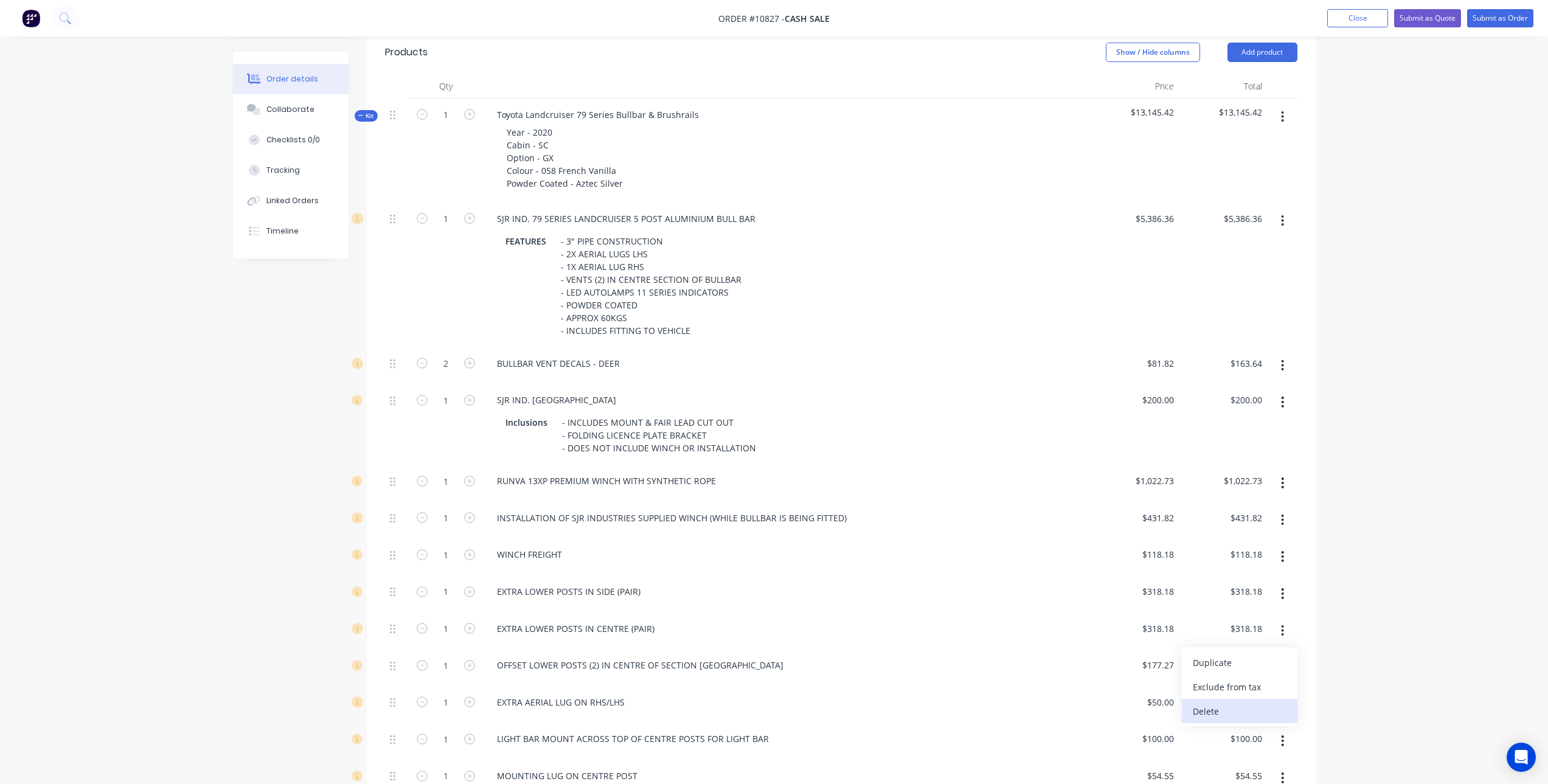
click at [1240, 707] on div "Delete" at bounding box center [1239, 711] width 93 height 17
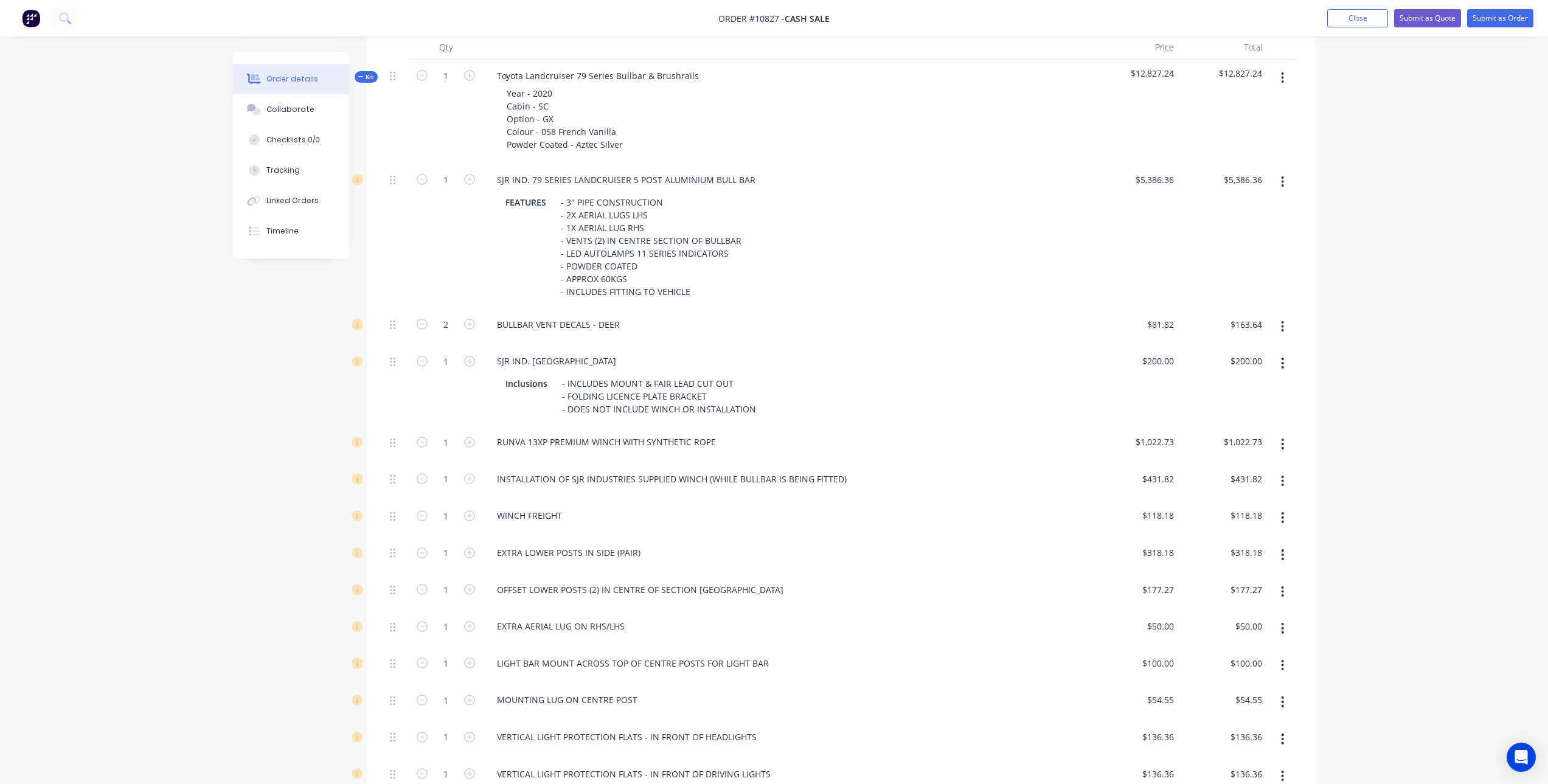
scroll to position [426, 0]
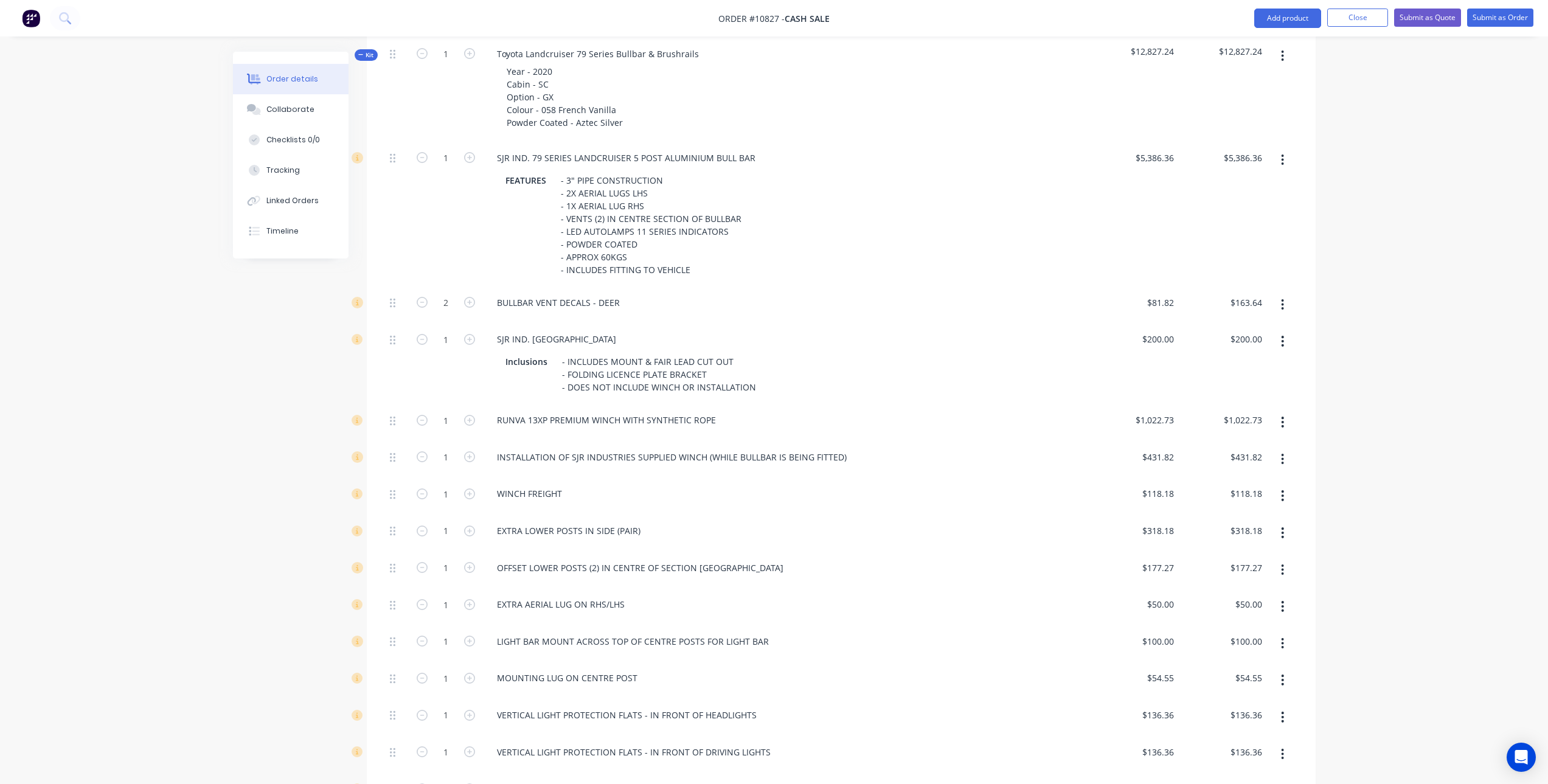
click at [1282, 608] on icon "button" at bounding box center [1282, 606] width 3 height 13
click at [1232, 686] on div "Delete" at bounding box center [1239, 687] width 93 height 17
click at [1283, 606] on icon "button" at bounding box center [1283, 606] width 3 height 11
click at [1257, 680] on div "Delete" at bounding box center [1239, 687] width 93 height 17
click at [1281, 610] on icon "button" at bounding box center [1282, 606] width 3 height 13
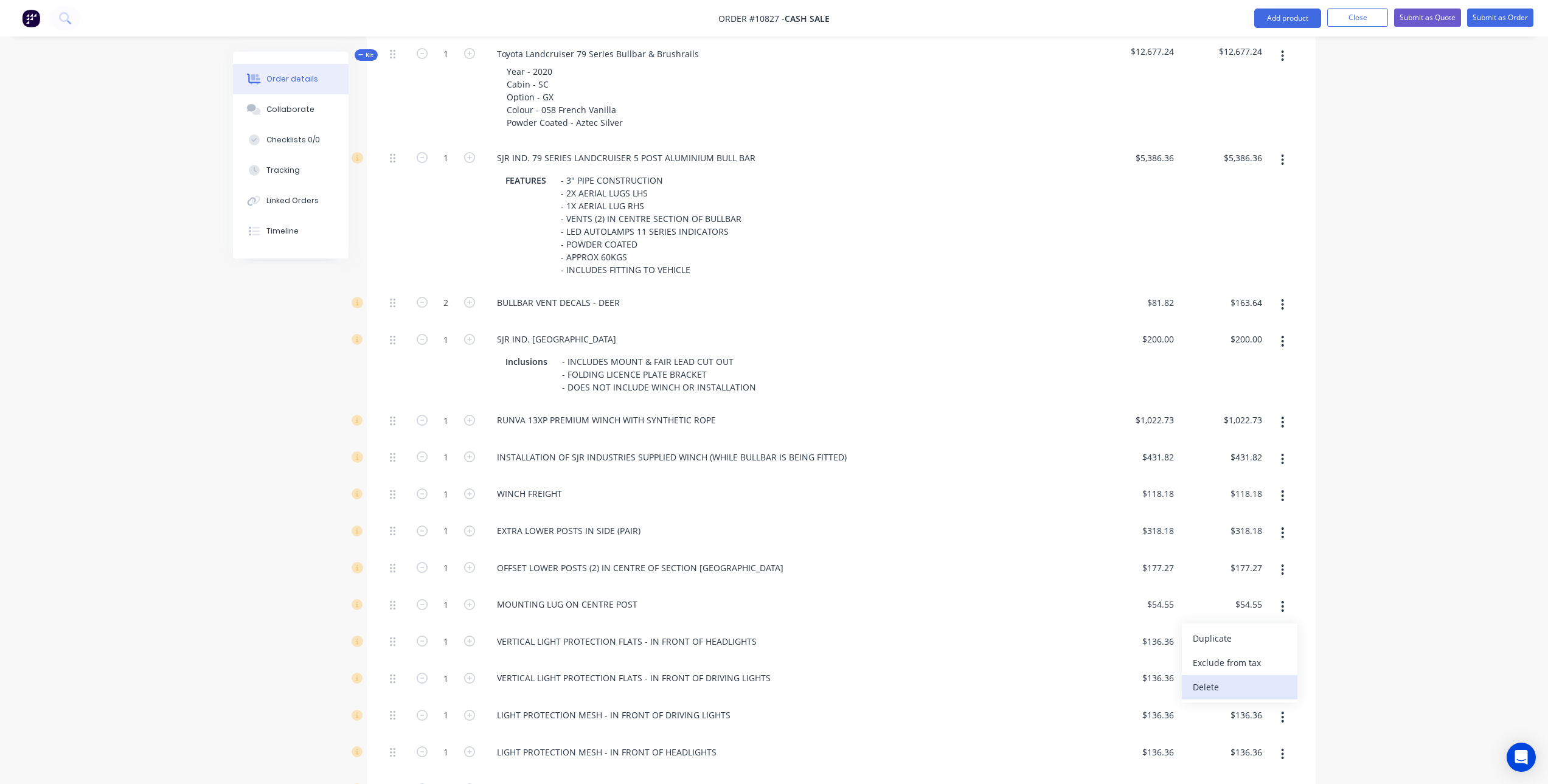
click at [1255, 691] on div "Delete" at bounding box center [1239, 687] width 93 height 17
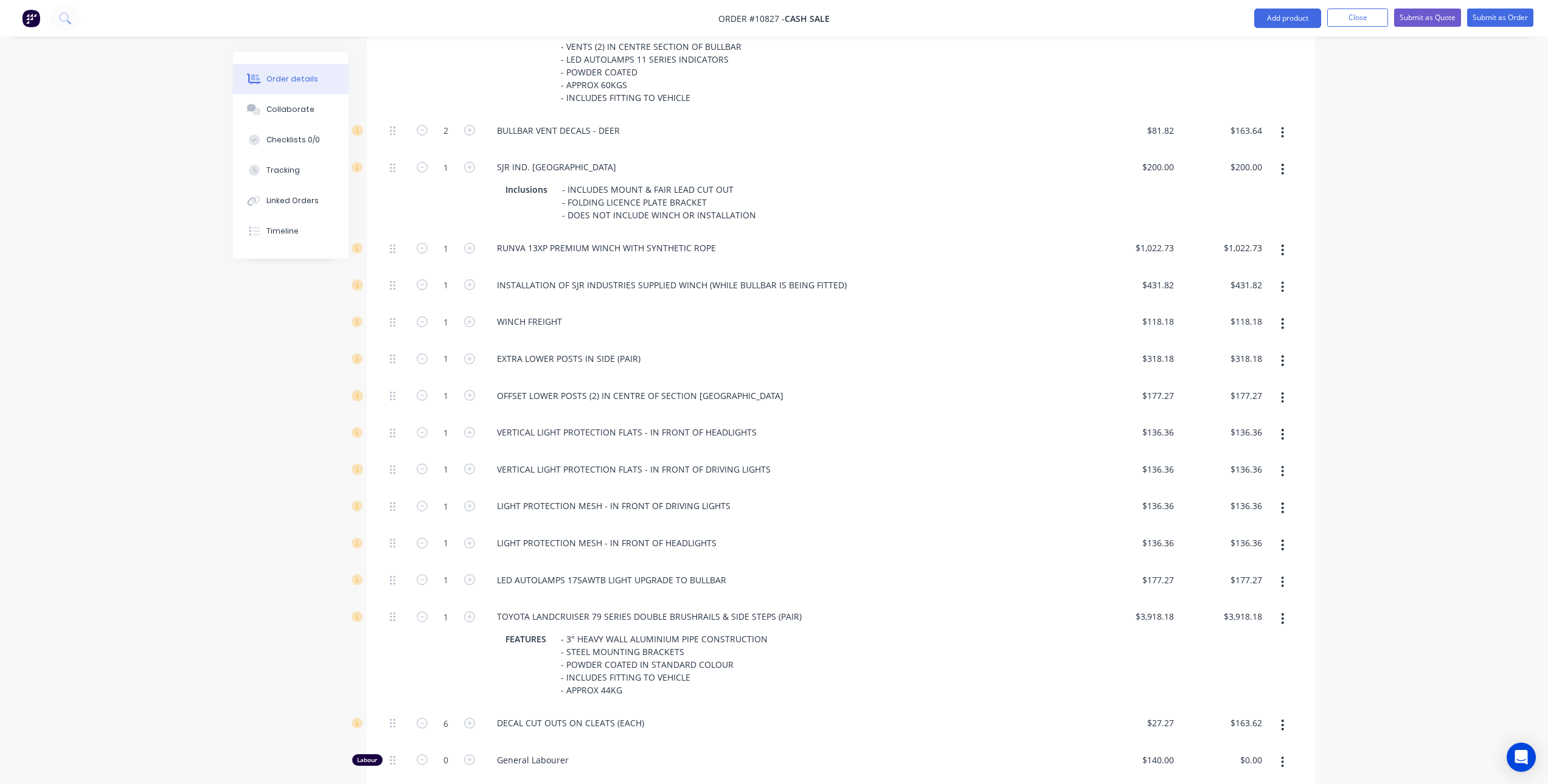
scroll to position [608, 0]
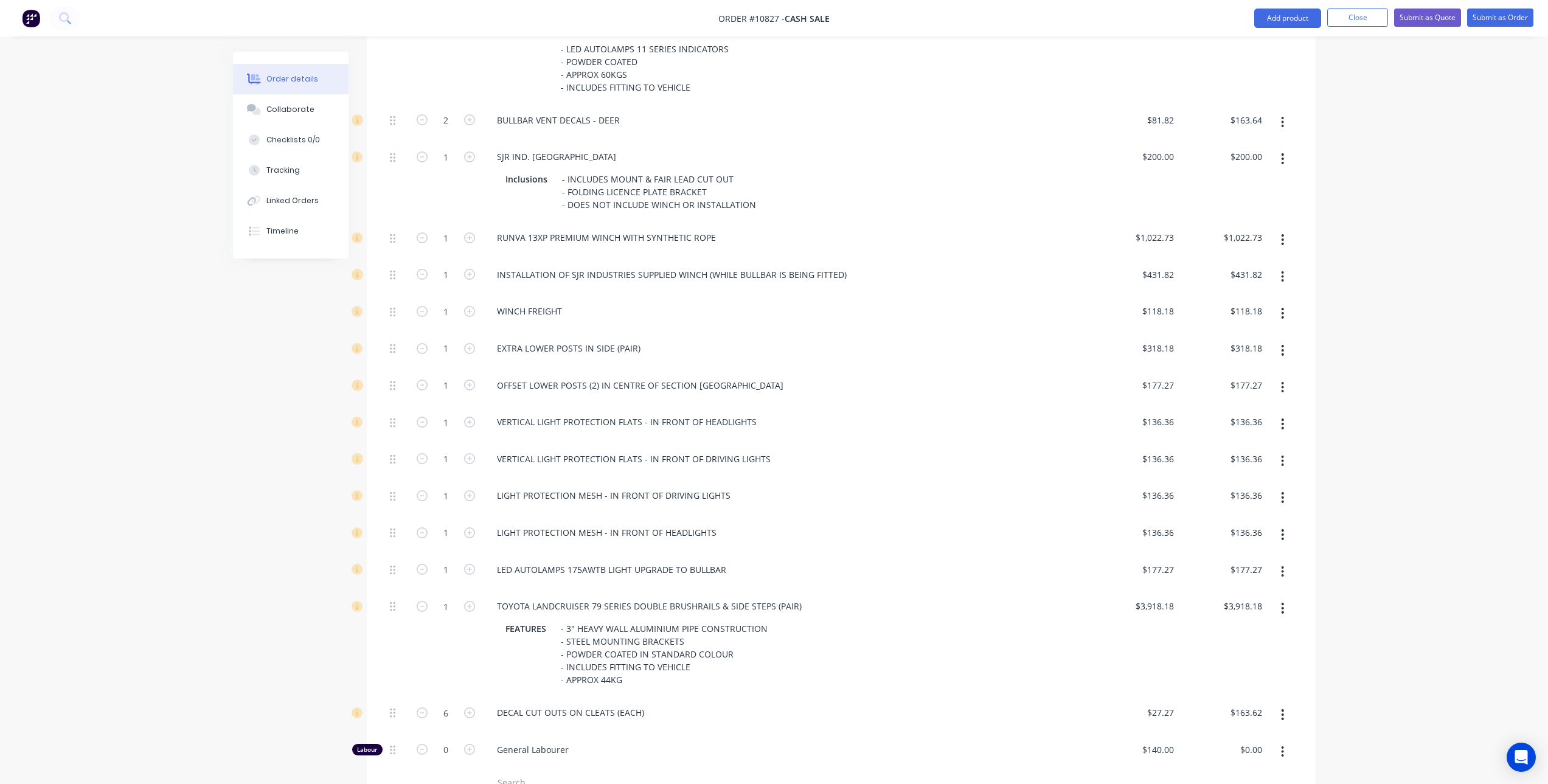
click at [1282, 497] on icon "button" at bounding box center [1283, 498] width 3 height 11
click at [1253, 581] on div "Delete" at bounding box center [1239, 578] width 93 height 17
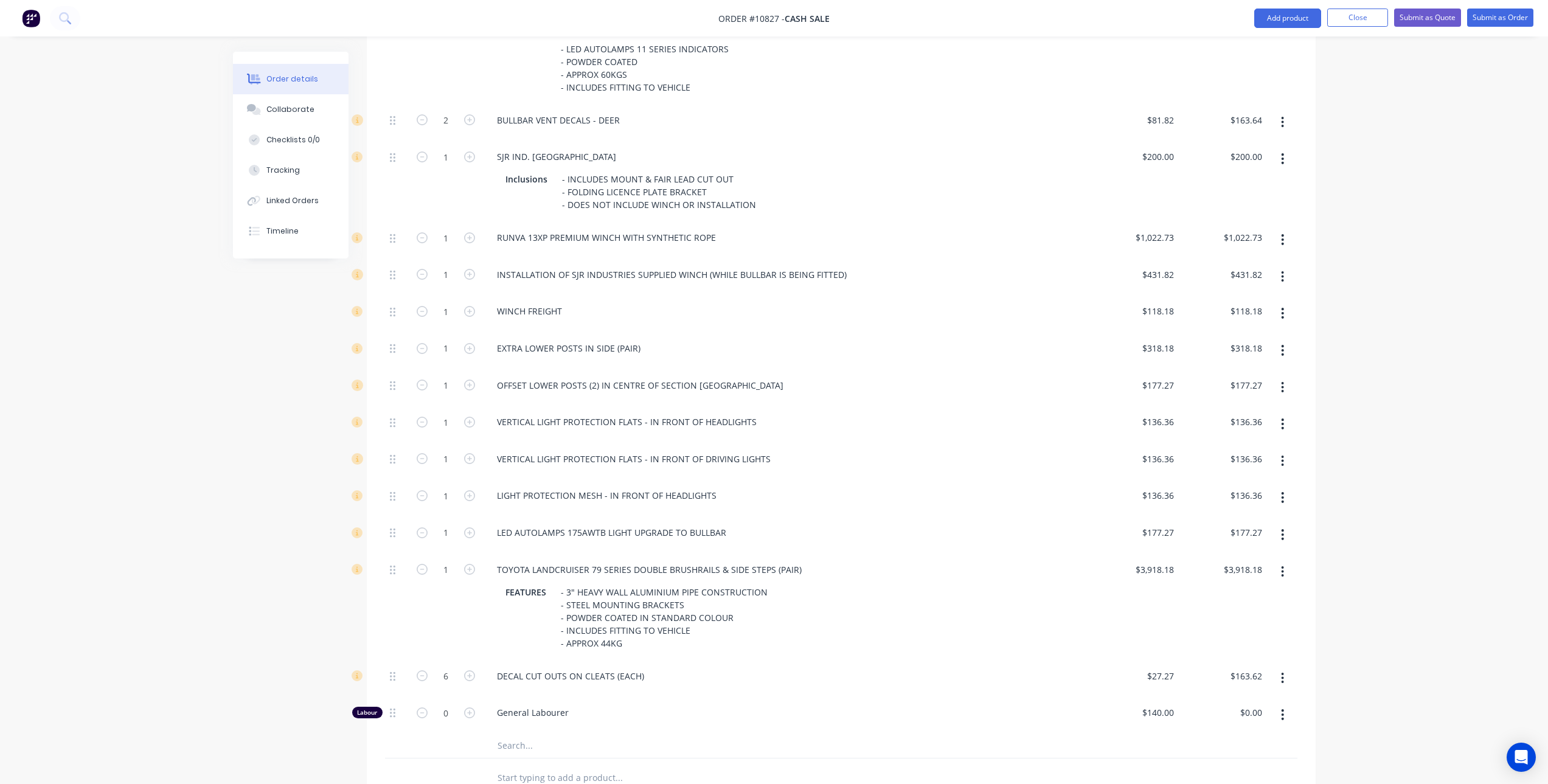
click at [1282, 494] on icon "button" at bounding box center [1283, 498] width 3 height 11
click at [1232, 580] on div "Delete" at bounding box center [1239, 578] width 93 height 17
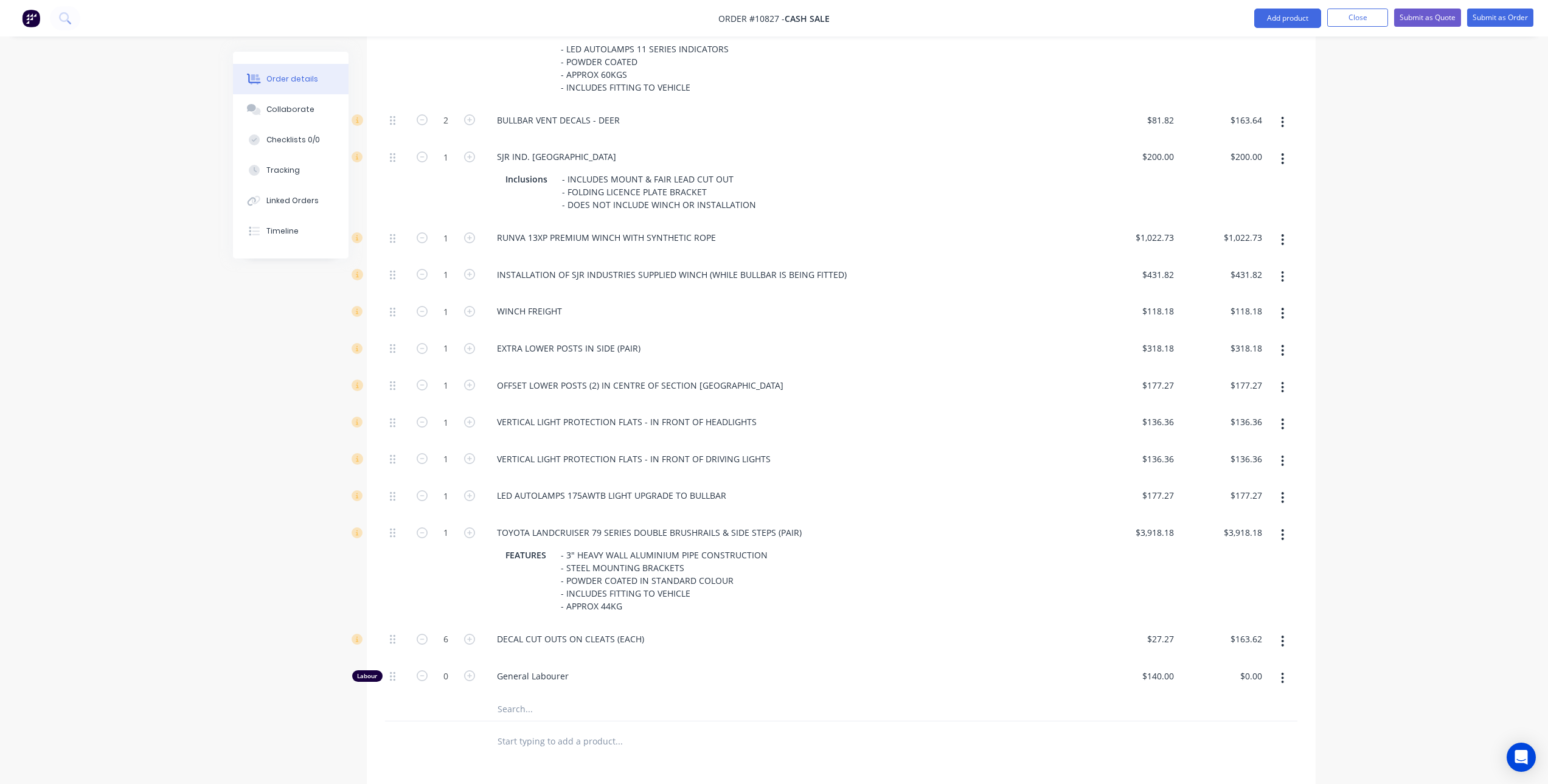
click at [1282, 498] on icon "button" at bounding box center [1283, 498] width 3 height 11
click at [1246, 570] on div "Delete" at bounding box center [1239, 578] width 93 height 17
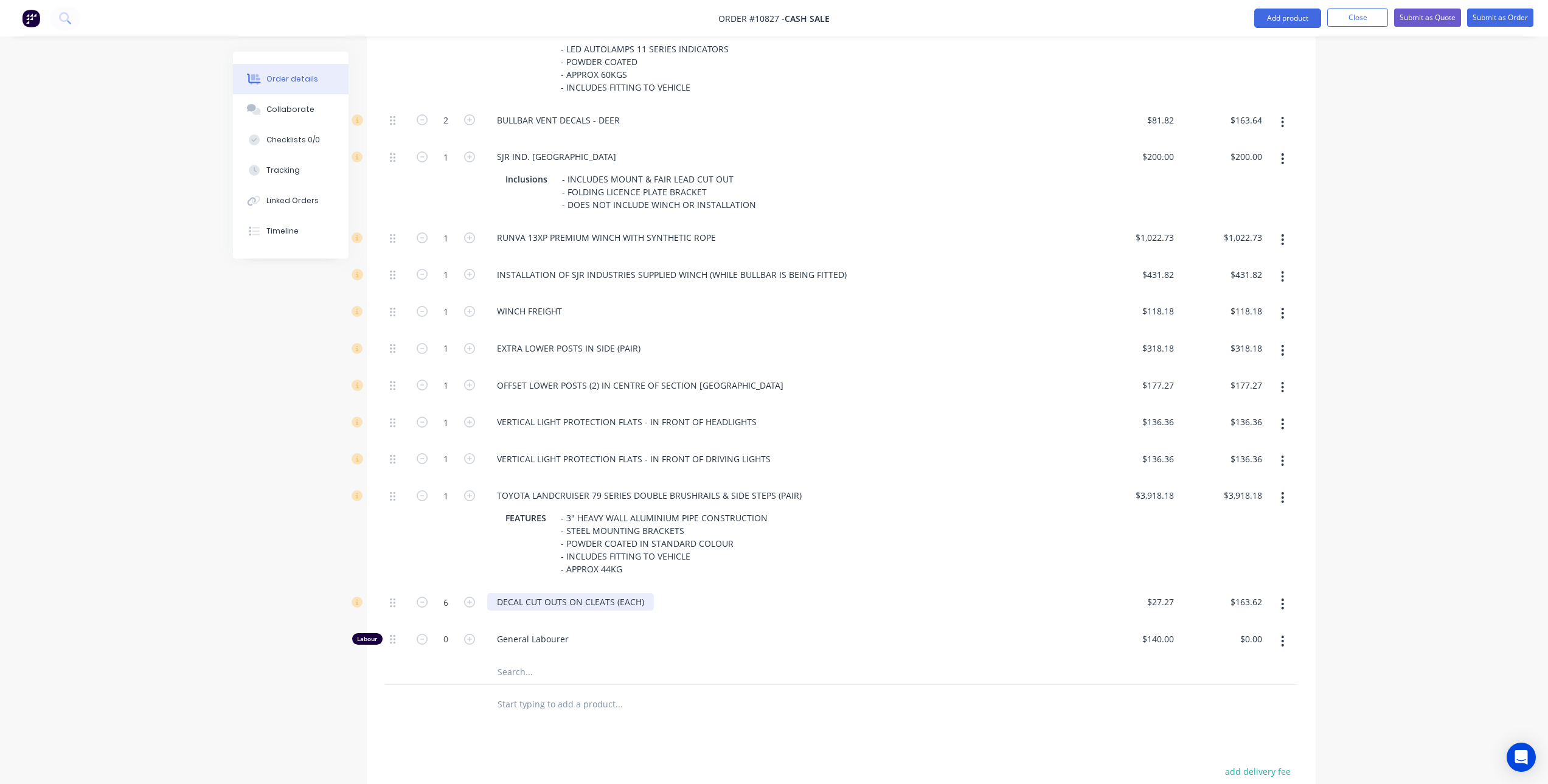
click at [648, 602] on div "DECAL CUT OUTS ON CLEATS (EACH)" at bounding box center [571, 602] width 167 height 17
drag, startPoint x: 1280, startPoint y: 642, endPoint x: 1262, endPoint y: 652, distance: 20.6
click at [1280, 641] on button "button" at bounding box center [1282, 641] width 29 height 22
click at [1219, 718] on div "Delete" at bounding box center [1239, 722] width 93 height 17
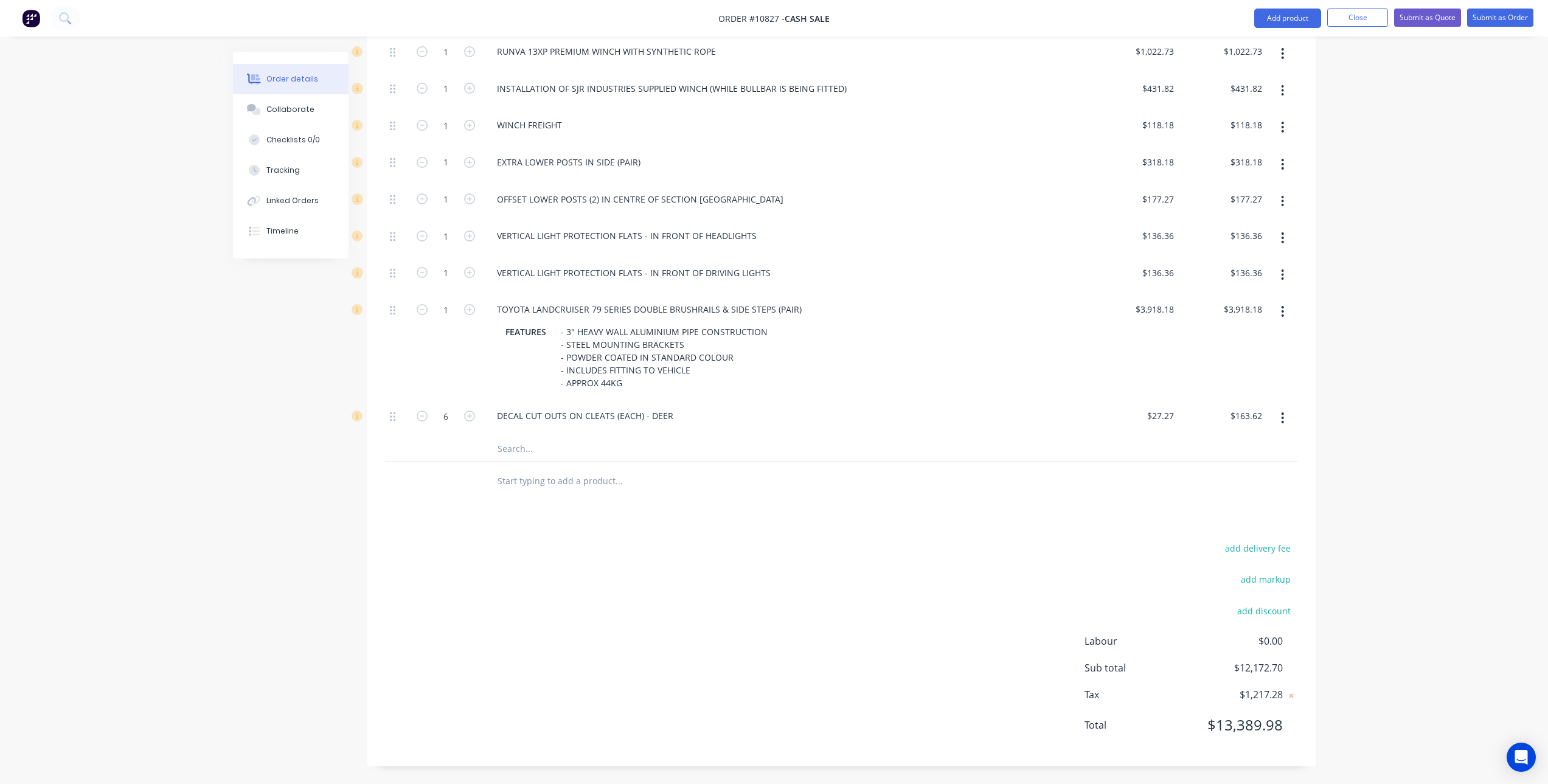
scroll to position [795, 0]
click at [568, 487] on input "text" at bounding box center [618, 480] width 243 height 24
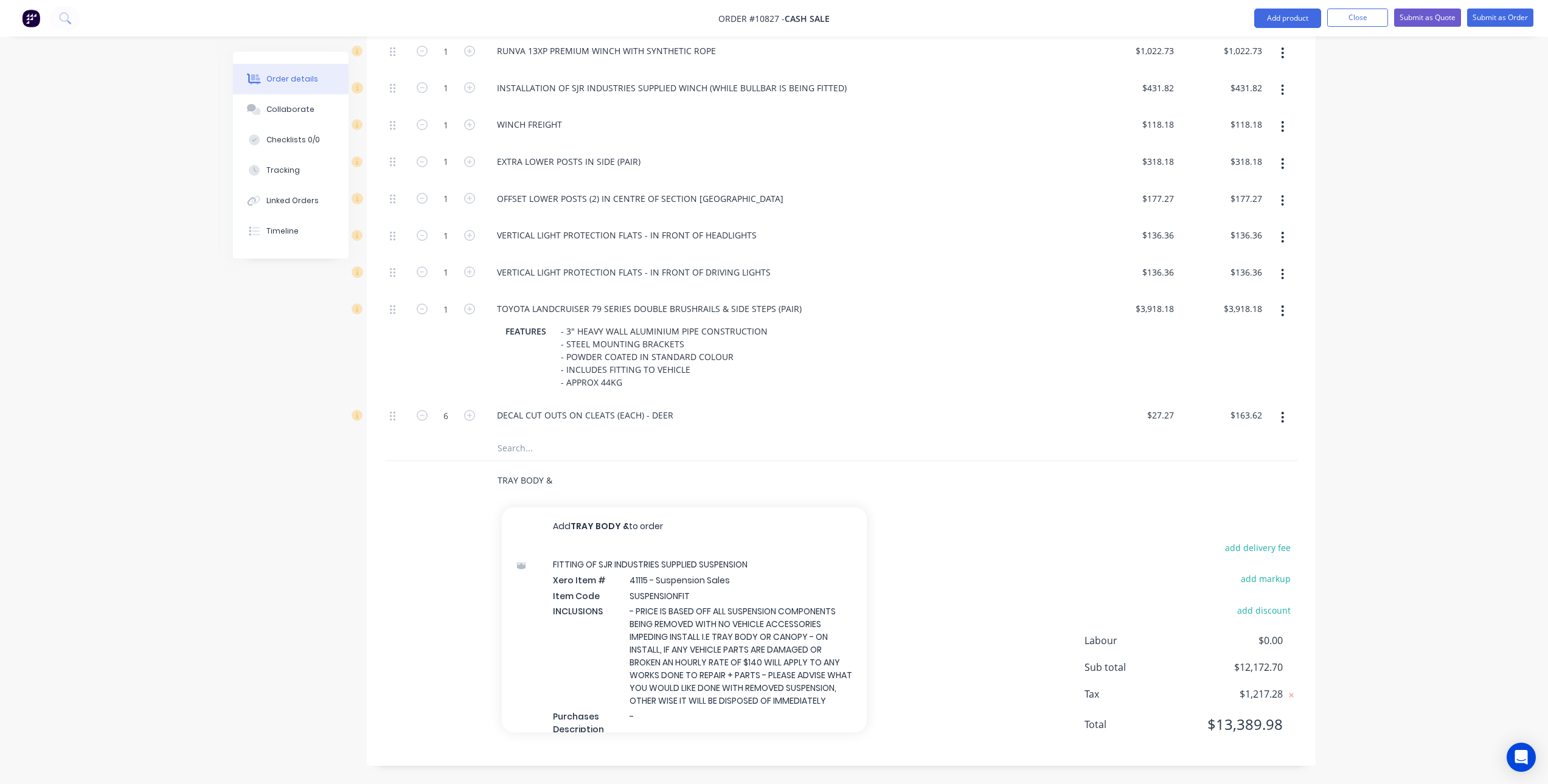
type input "TRAY BODY &"
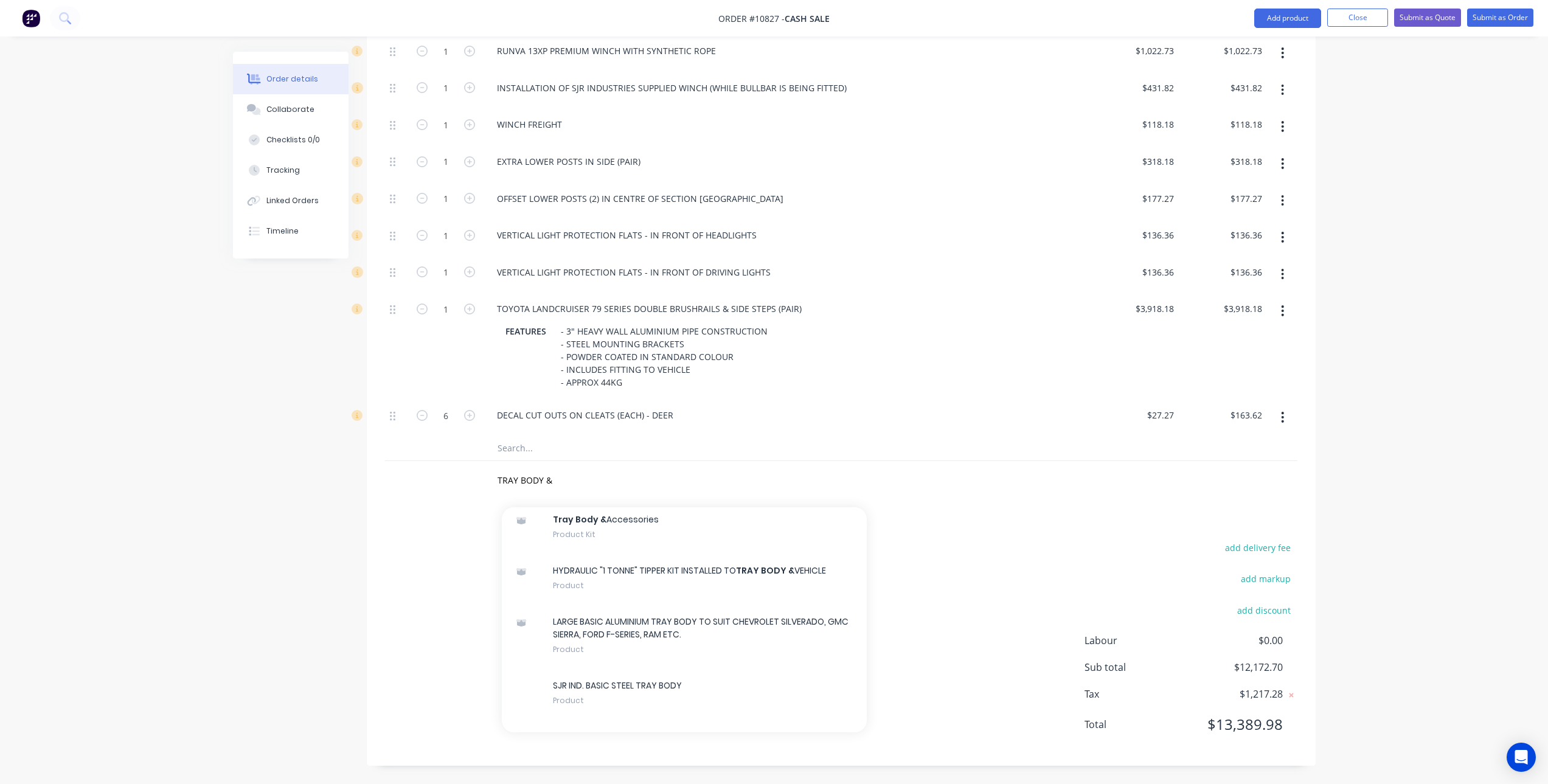
scroll to position [2798, 0]
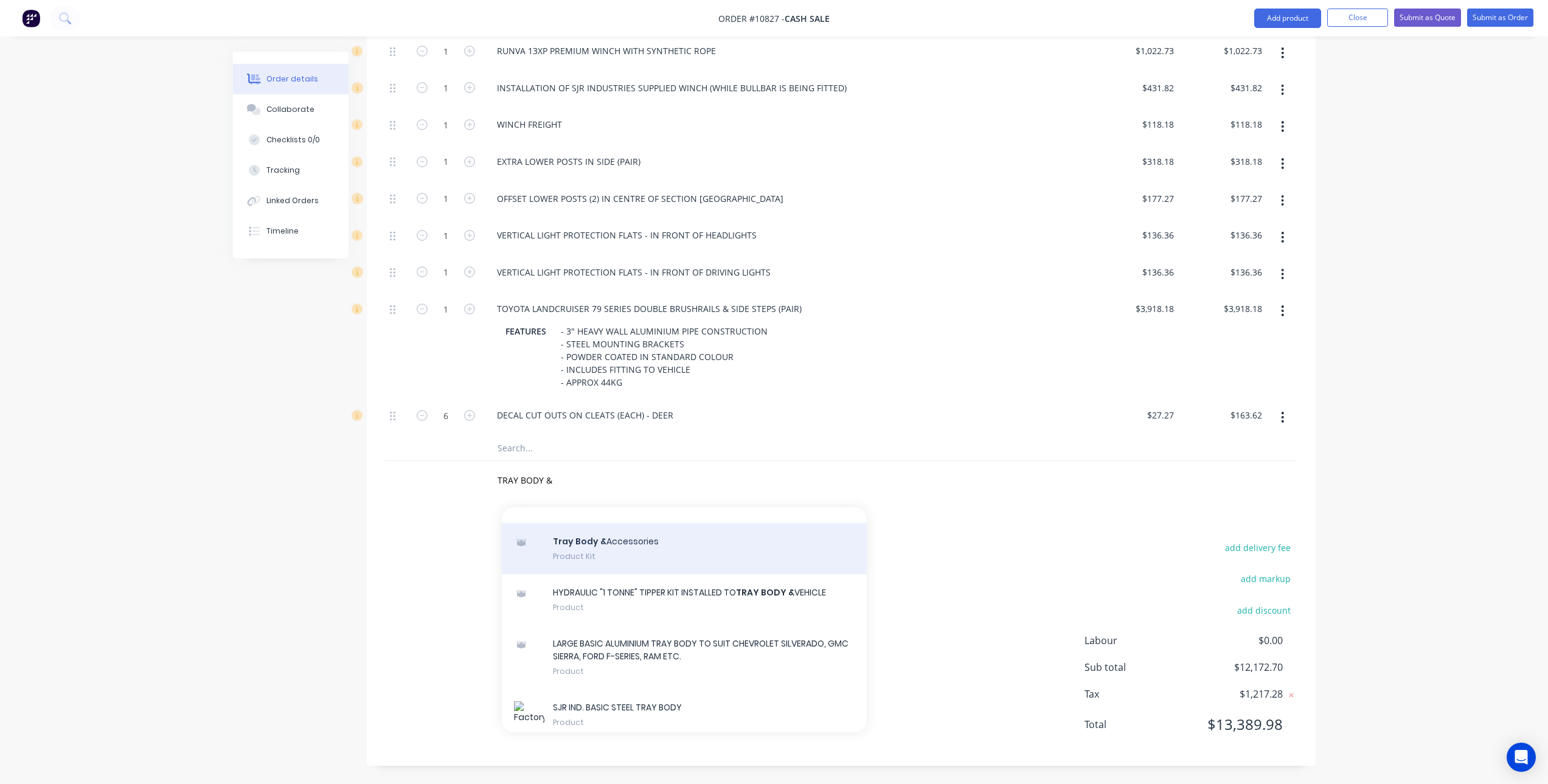
click at [569, 574] on div "Tray Body & Accessories Product Kit" at bounding box center [684, 548] width 365 height 51
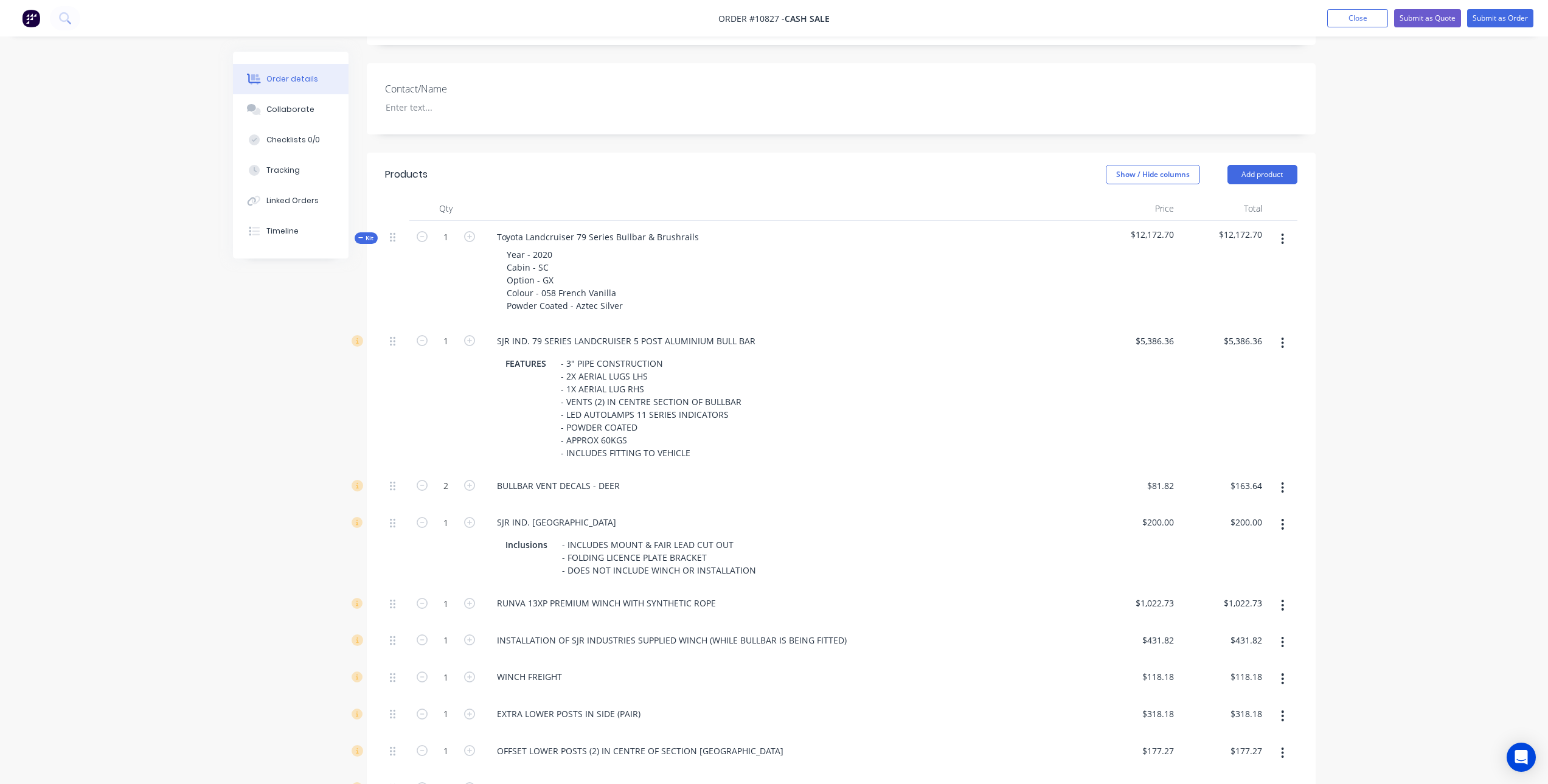
scroll to position [243, 0]
drag, startPoint x: 502, startPoint y: 251, endPoint x: 617, endPoint y: 290, distance: 121.4
click at [617, 290] on div "Year - 2020 Cabin - SC Option - GX Colour - 058 French Vanilla Powder Coated - …" at bounding box center [564, 279] width 136 height 69
copy div "Year - 2020 Cabin - SC Option - GX Colour - 058 French Vanilla"
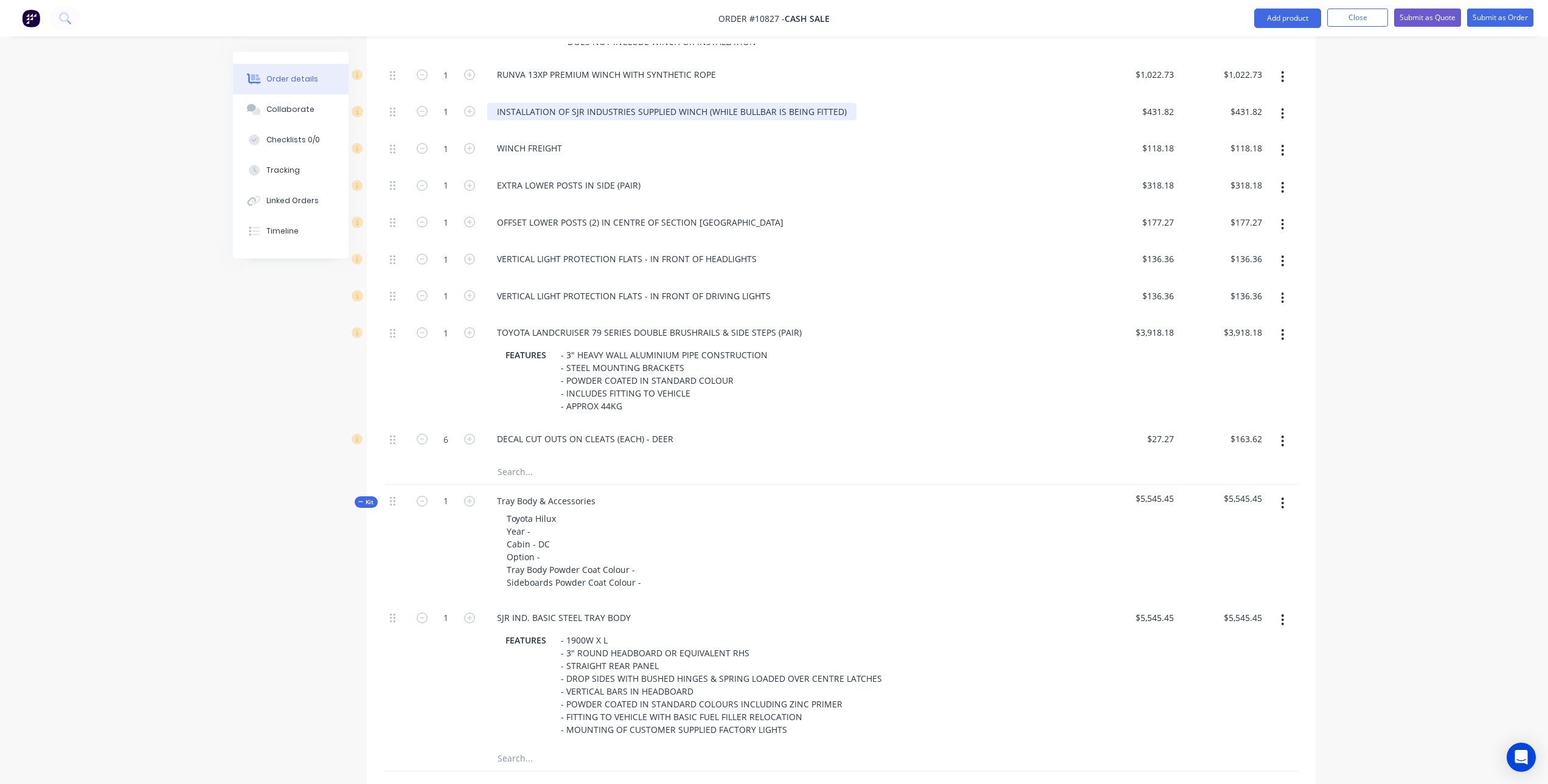
scroll to position [973, 0]
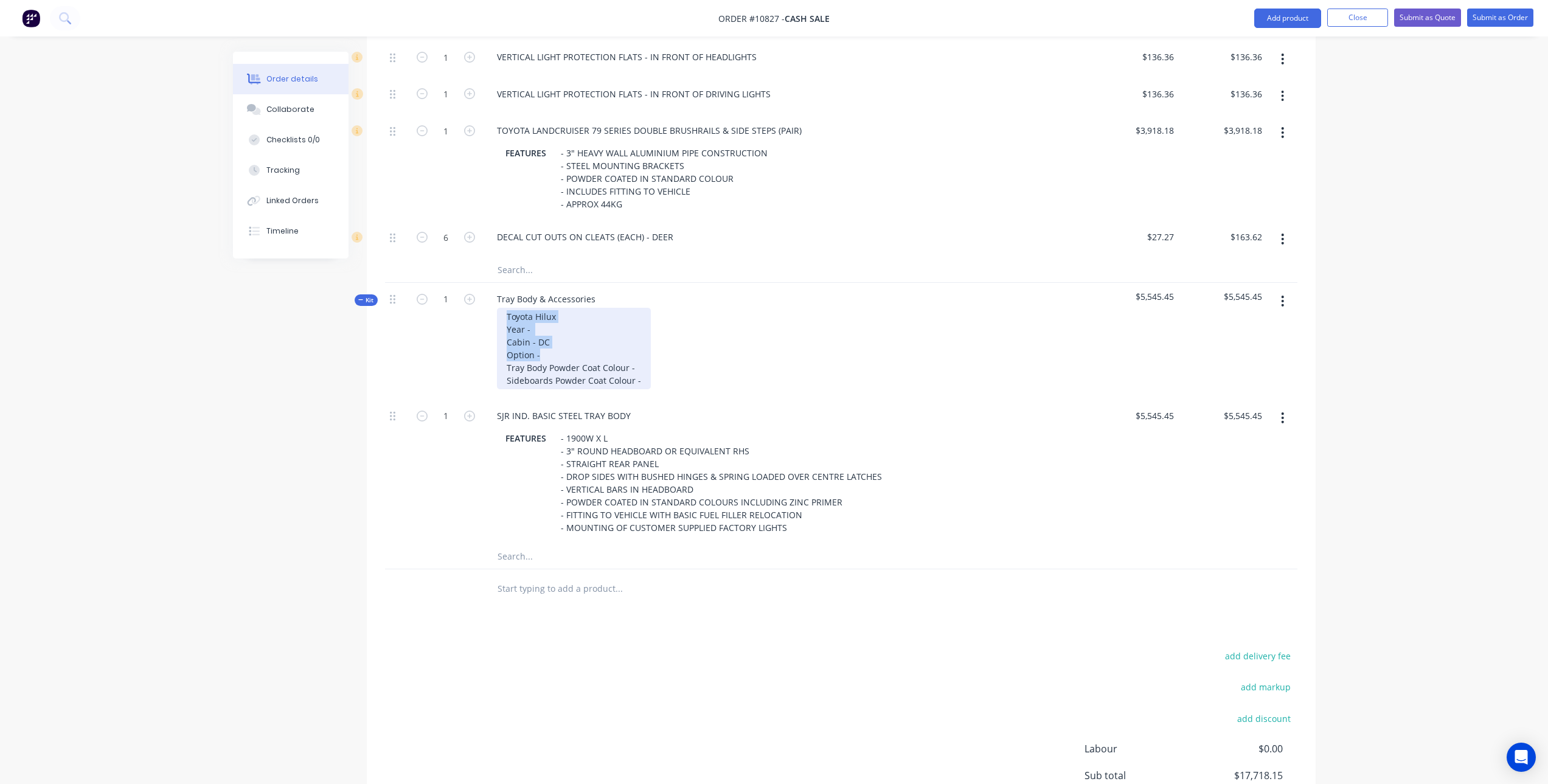
drag, startPoint x: 506, startPoint y: 318, endPoint x: 564, endPoint y: 354, distance: 68.3
click at [564, 354] on div "Toyota Hilux Year - Cabin - DC Option - Tray Body Powder Coat Colour - Sideboar…" at bounding box center [574, 349] width 154 height 81
paste div
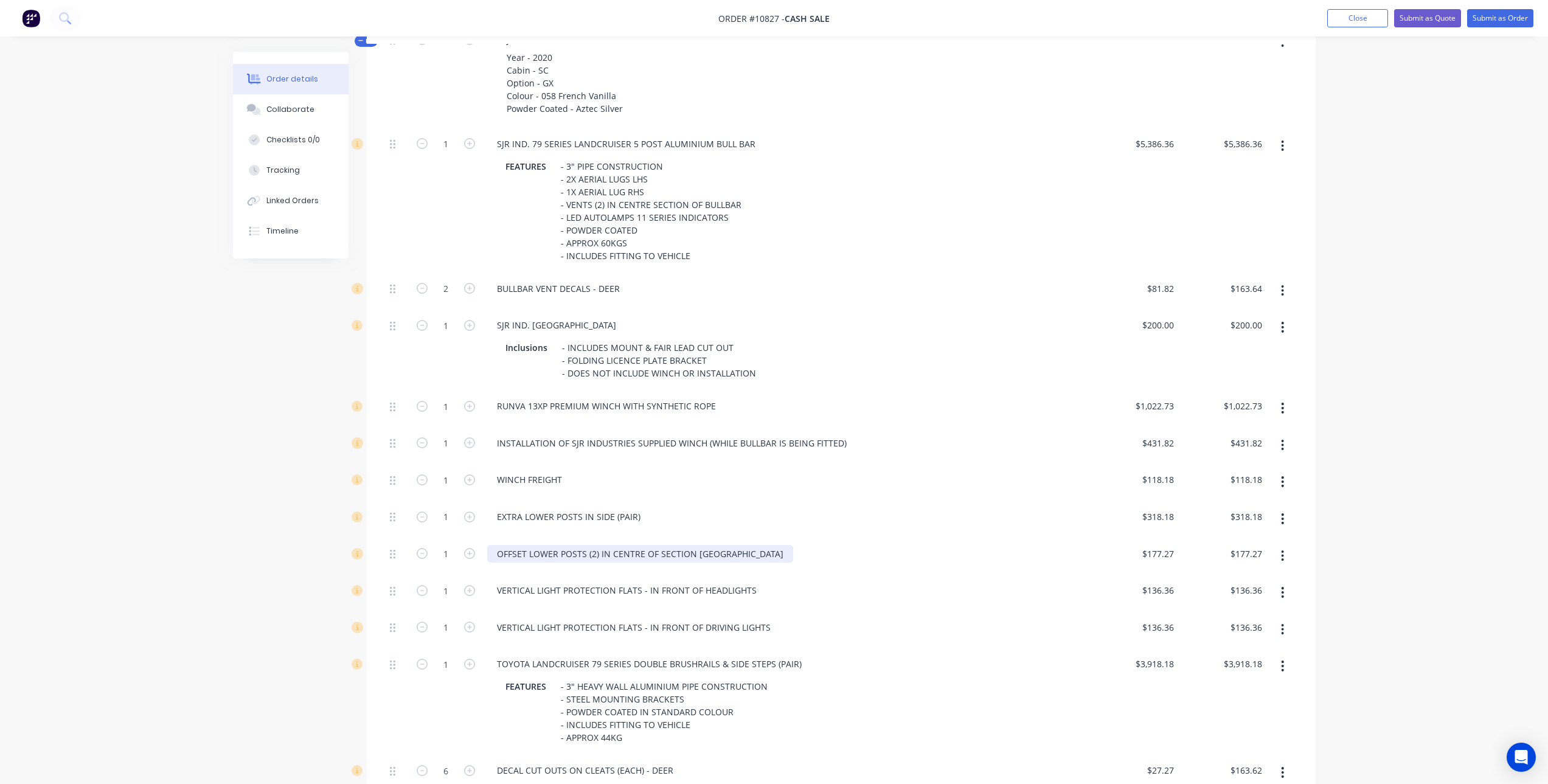
scroll to position [669, 0]
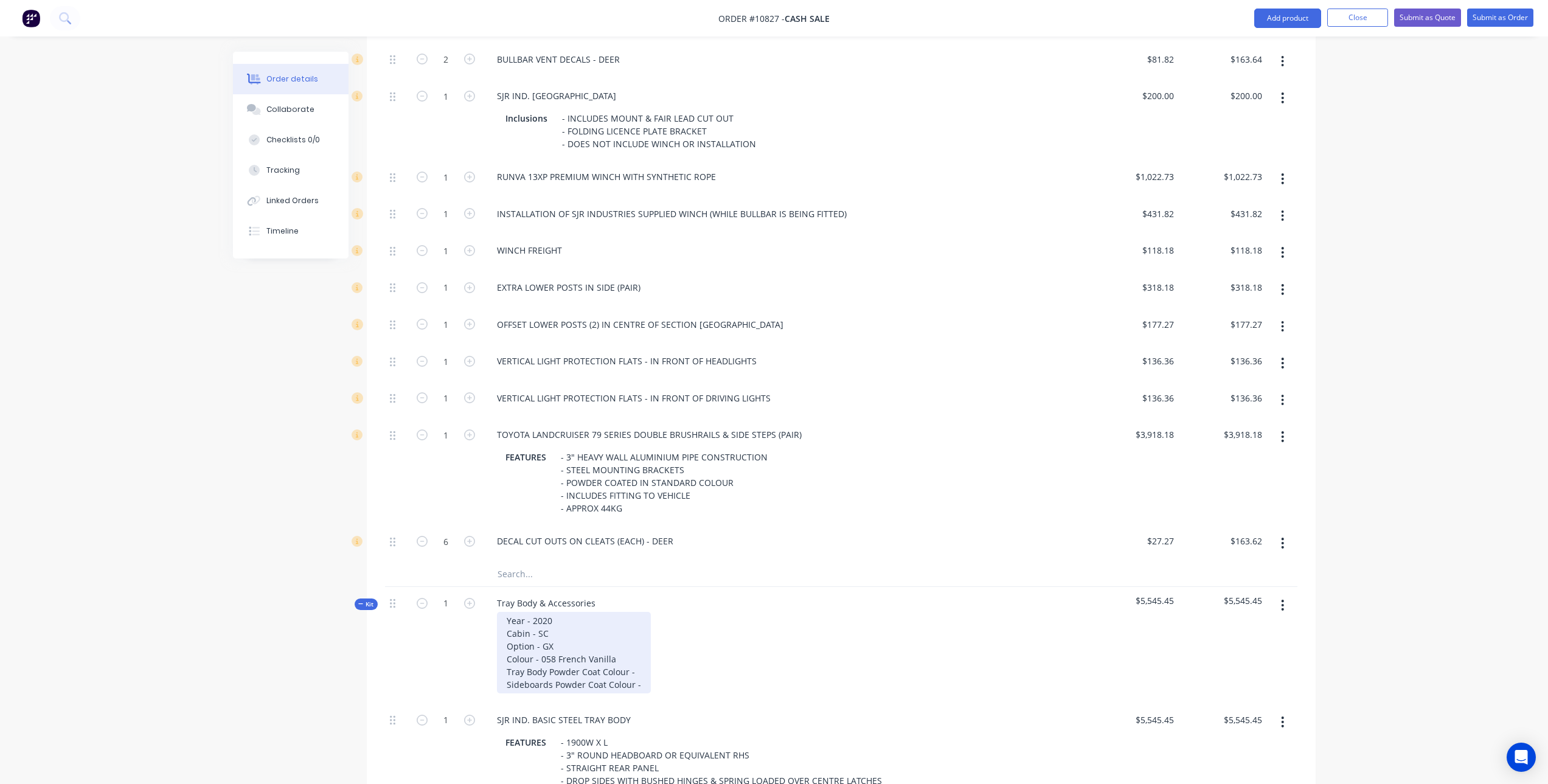
click at [508, 618] on div "Year - 2020 Cabin - SC Option - GX Colour - 058 French Vanilla Tray Body Powder…" at bounding box center [574, 652] width 154 height 81
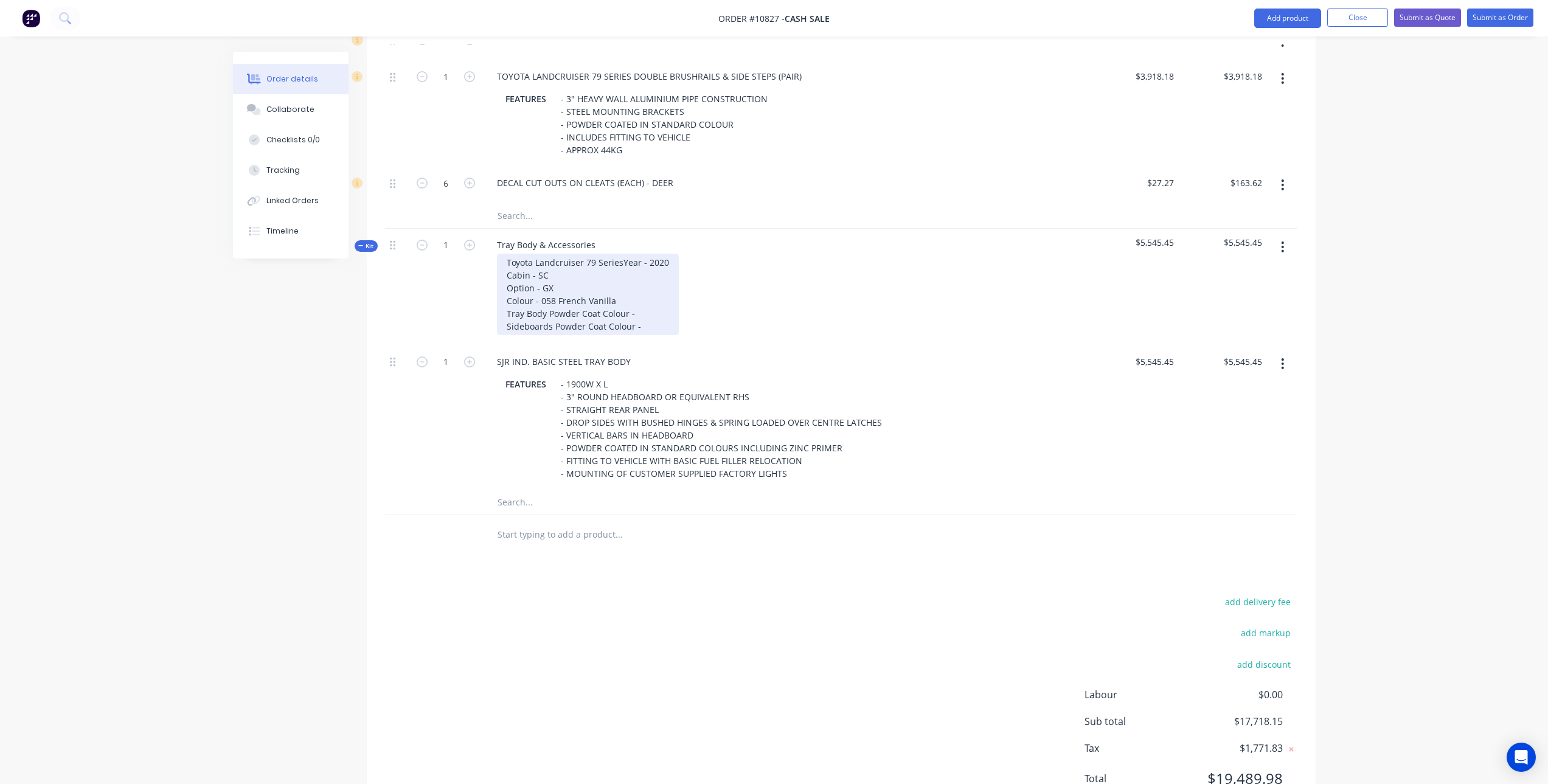
scroll to position [1034, 0]
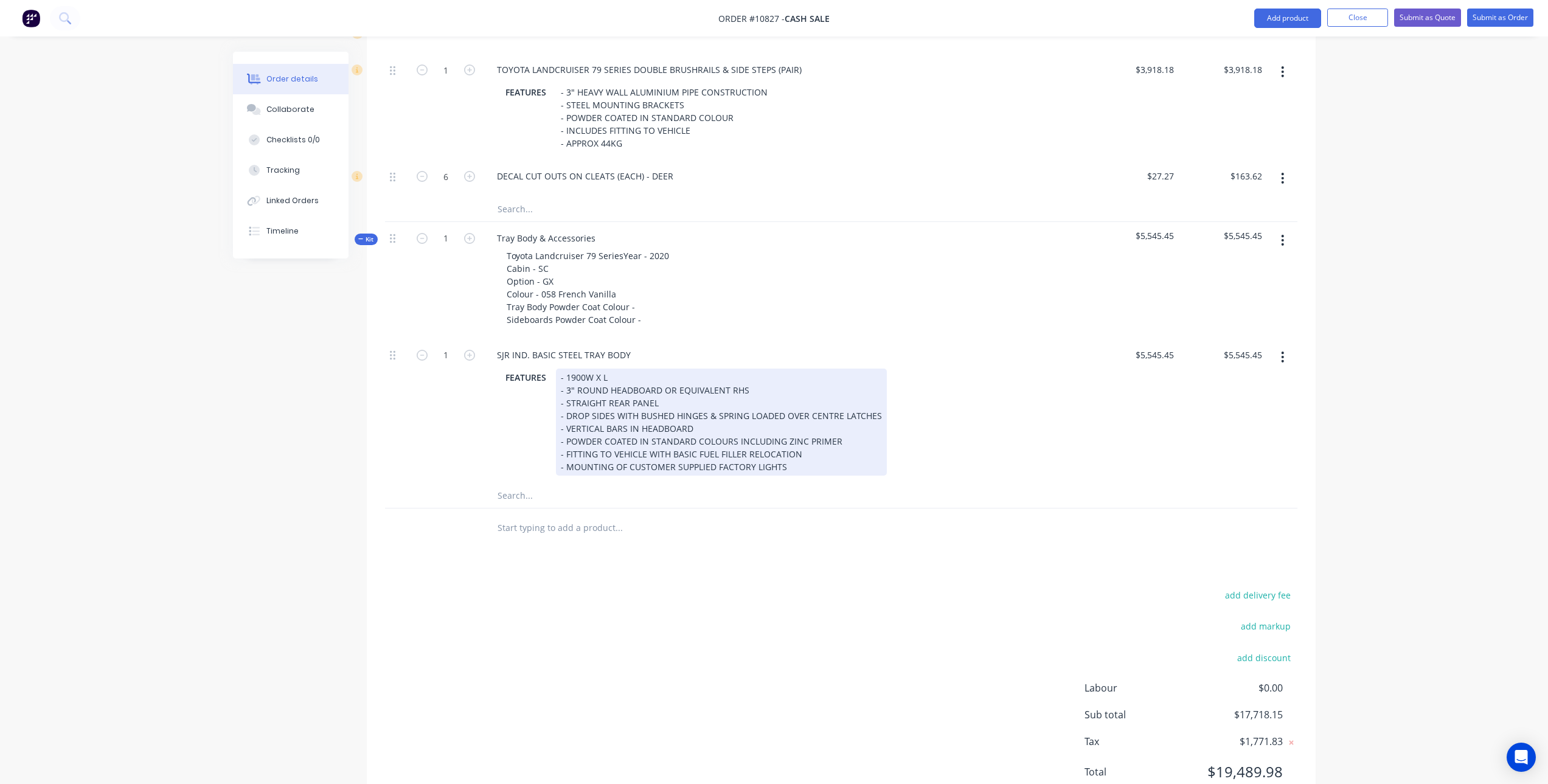
click at [601, 387] on div "- 1900W X L - 3" ROUND HEADBOARD OR EQUIVALENT RHS - STRAIGHT REAR PANEL - DROP…" at bounding box center [722, 422] width 331 height 107
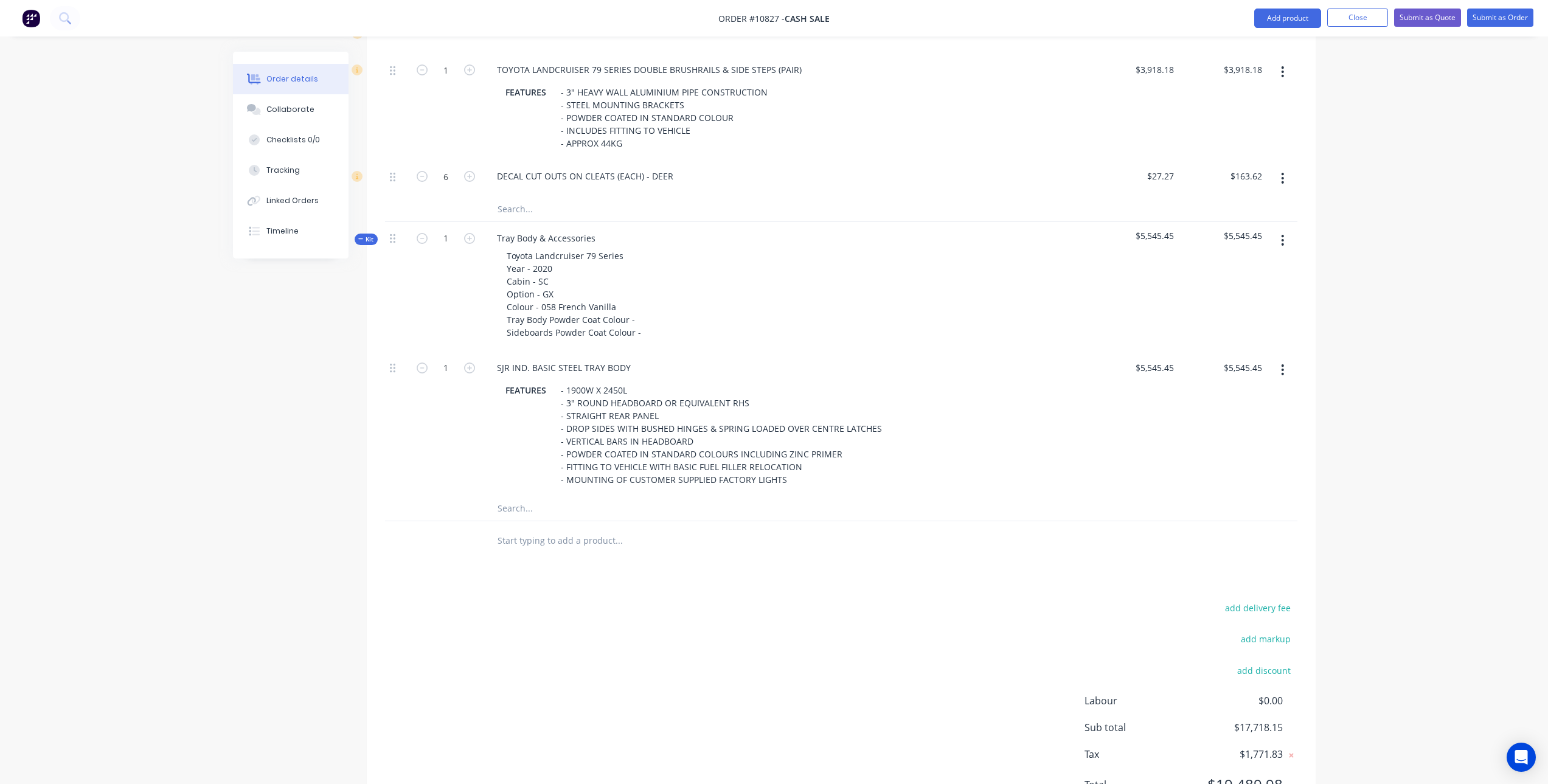
click at [536, 510] on input "text" at bounding box center [618, 508] width 243 height 24
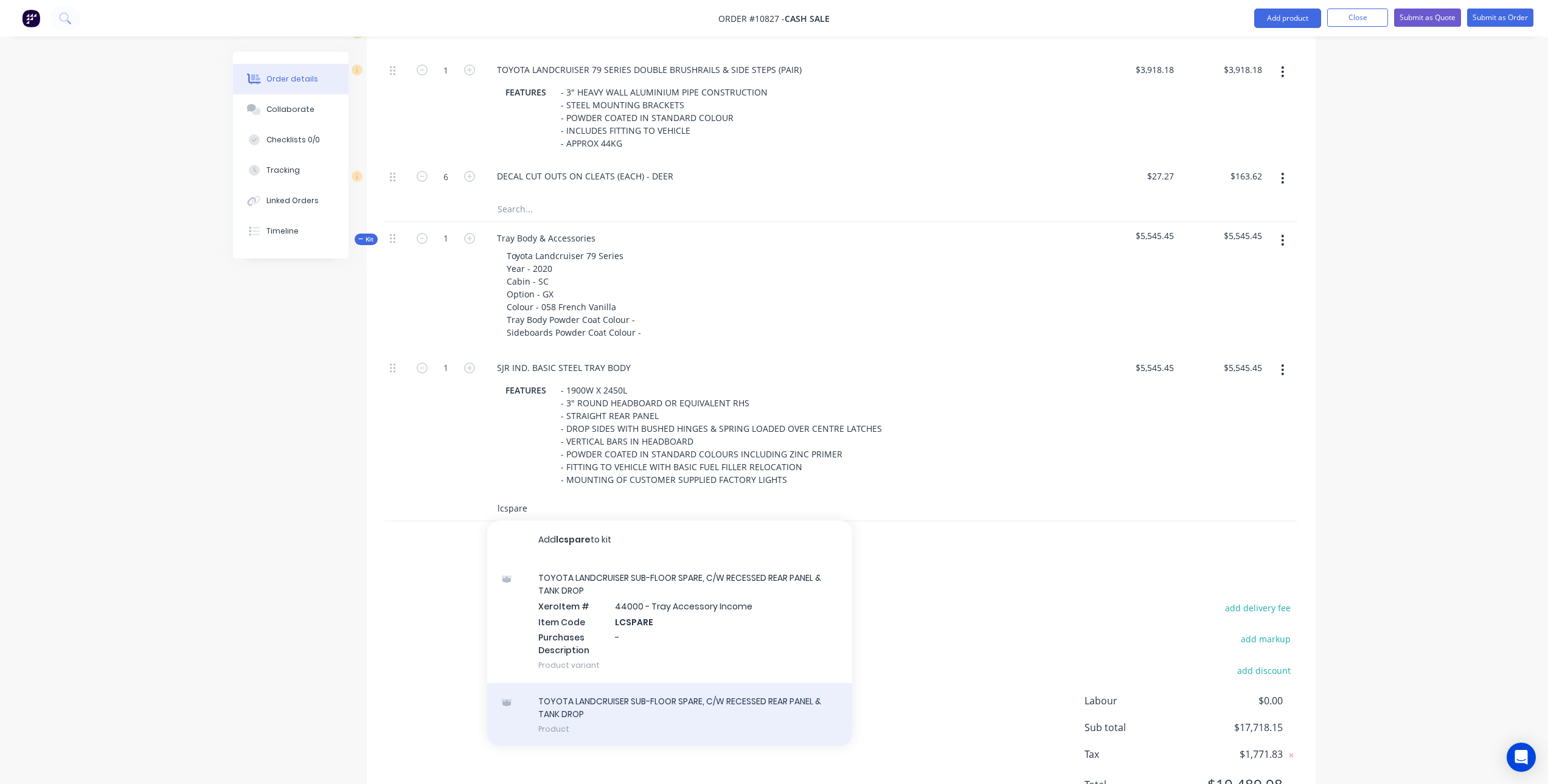
type input "lcspare"
click at [664, 707] on div "TOYOTA LANDCRUISER SUB-FLOOR SPARE, C/W RECESSED REAR PANEL & TANK DROP Product" at bounding box center [670, 715] width 365 height 64
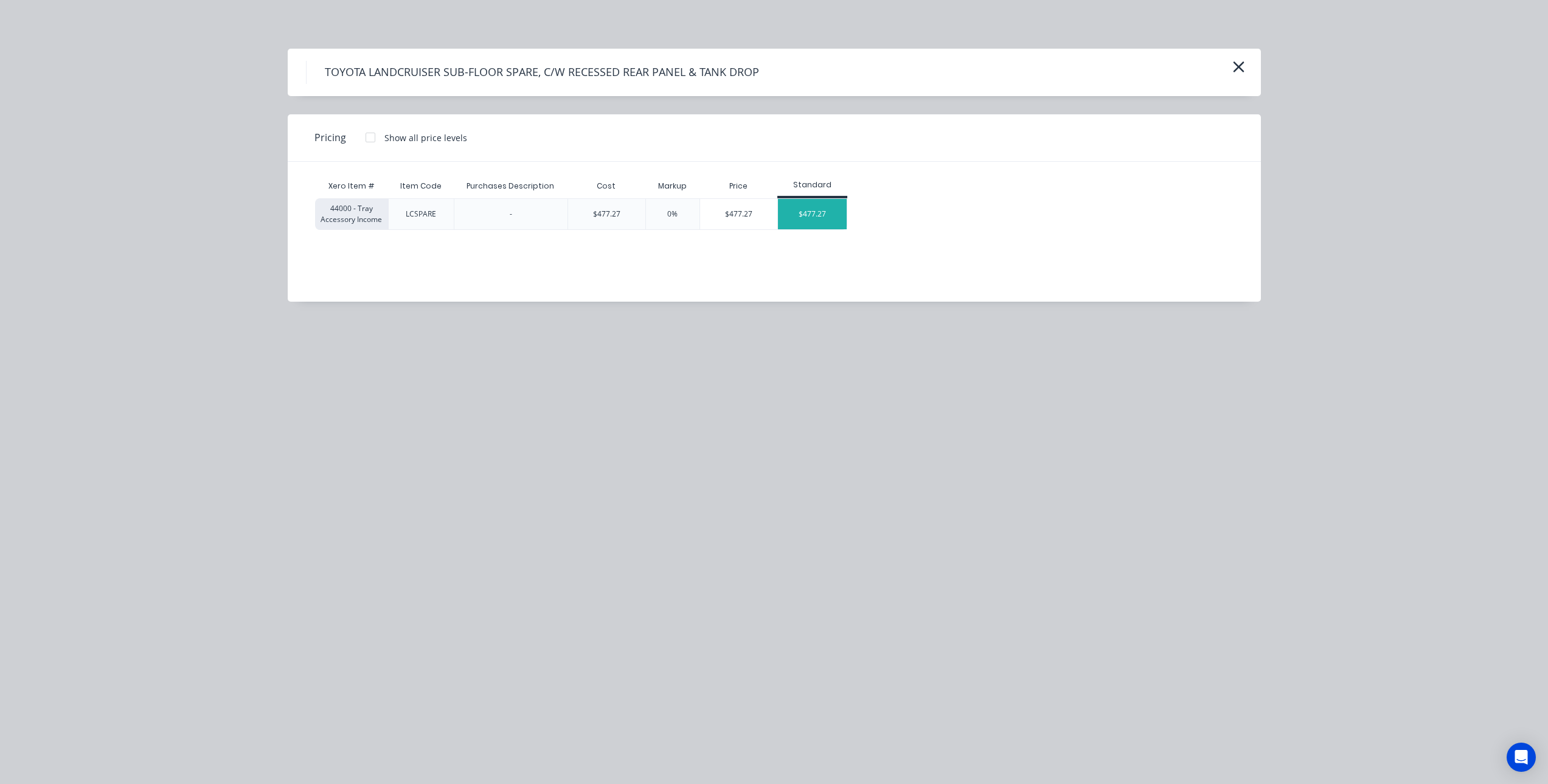
click at [810, 208] on div "$477.27" at bounding box center [812, 214] width 69 height 31
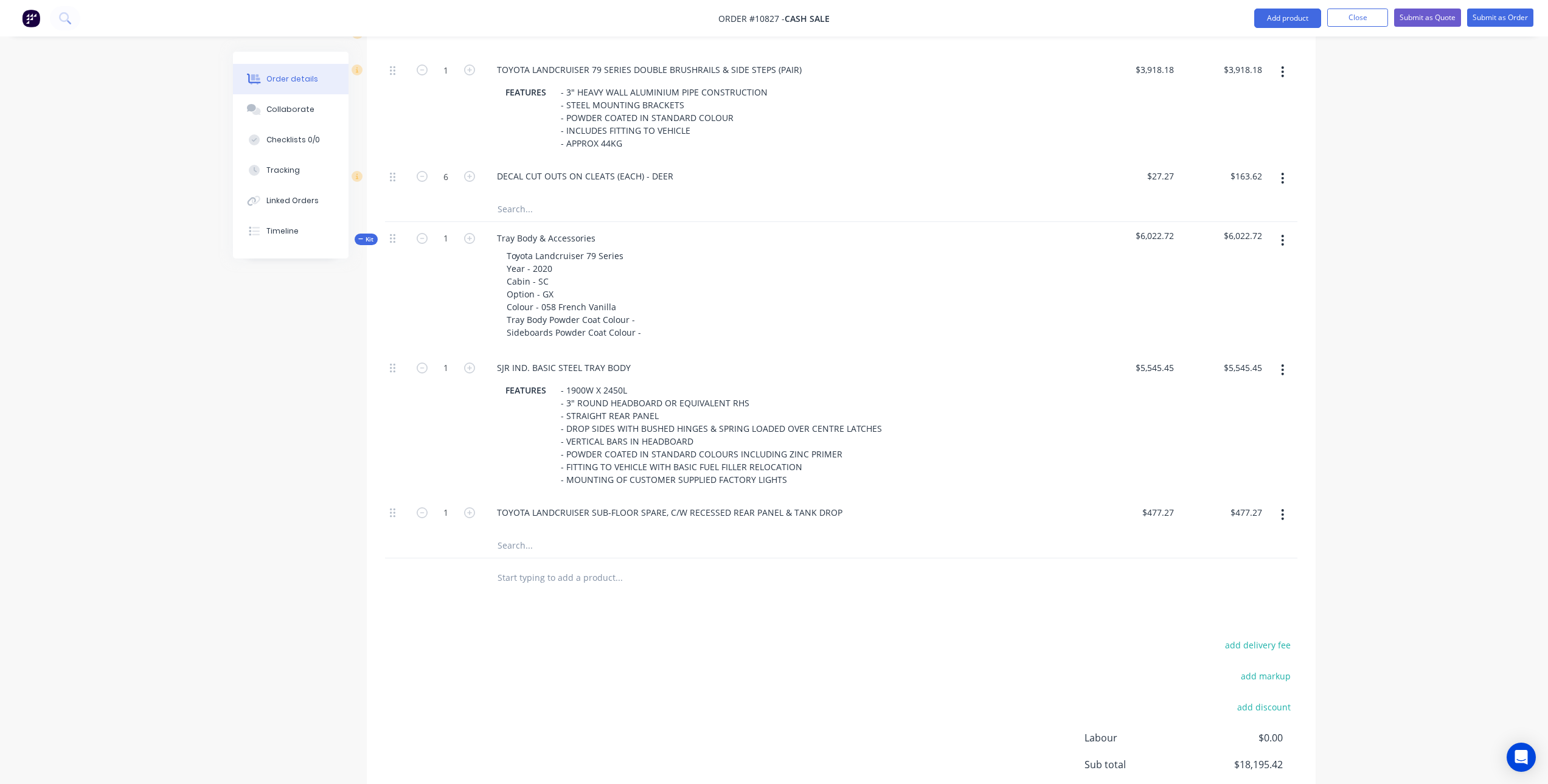
click at [508, 545] on input "text" at bounding box center [618, 546] width 243 height 24
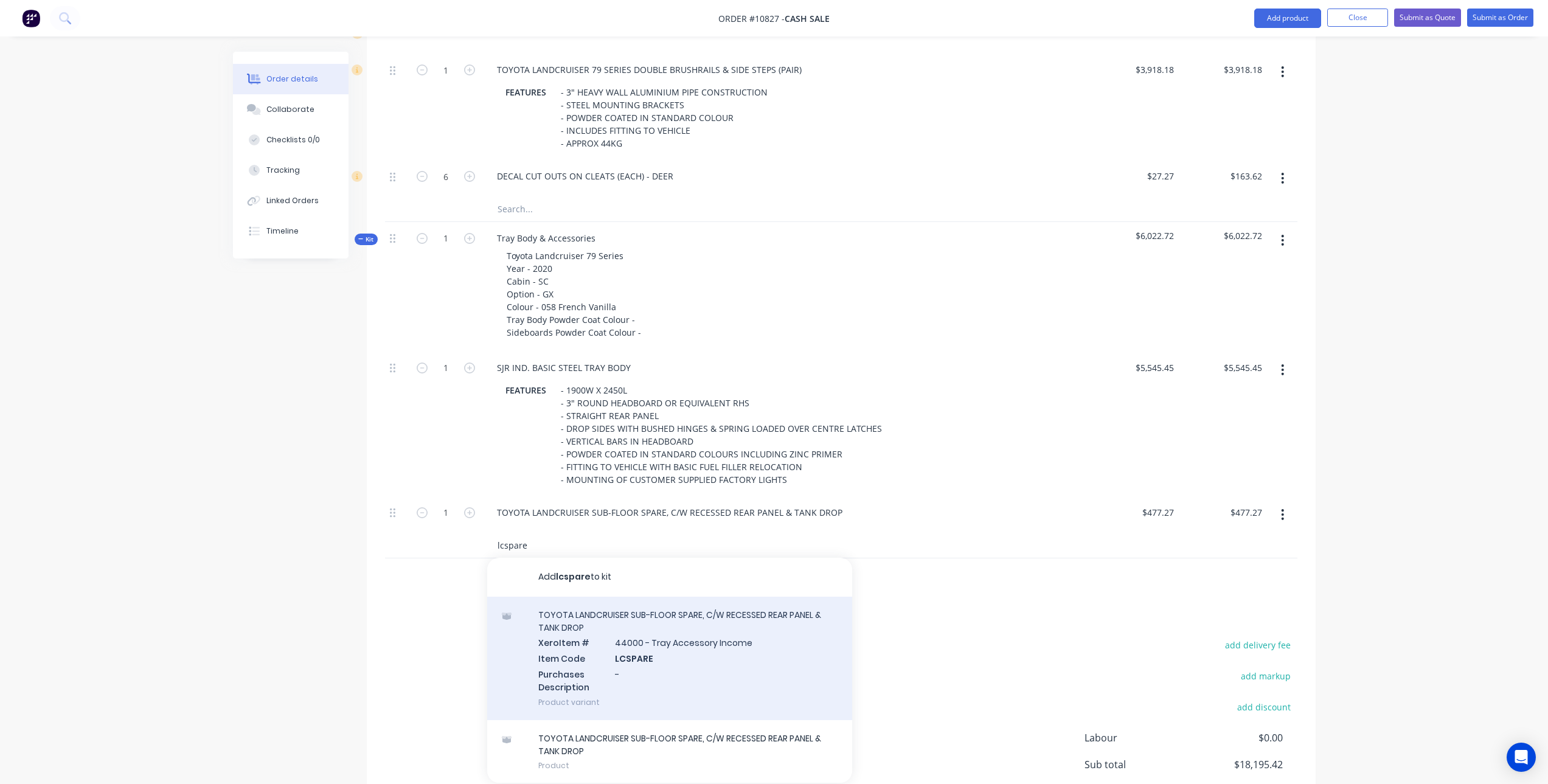
scroll to position [1, 0]
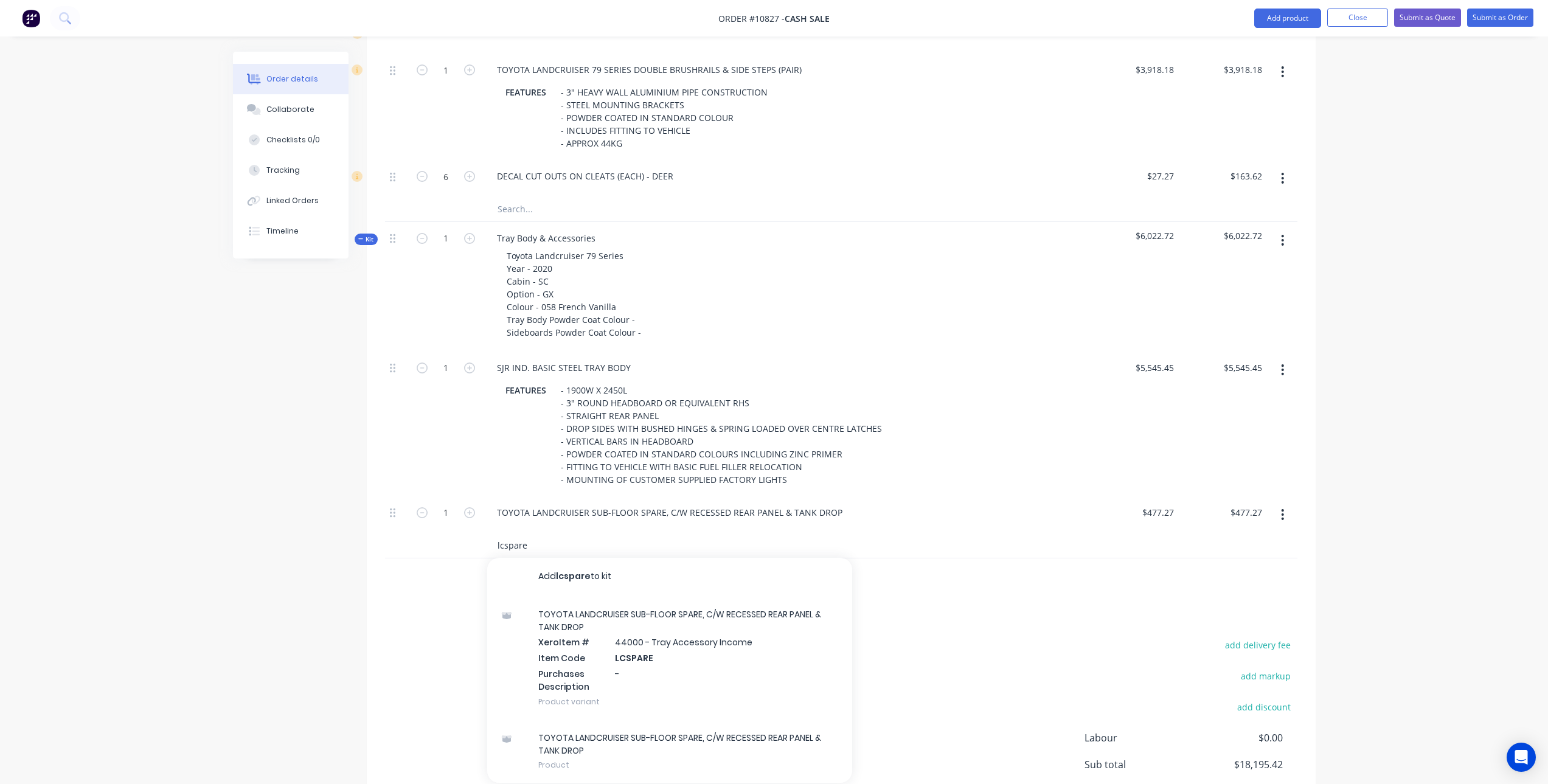
type input "lcspare"
click at [1362, 16] on button "Close" at bounding box center [1358, 17] width 61 height 18
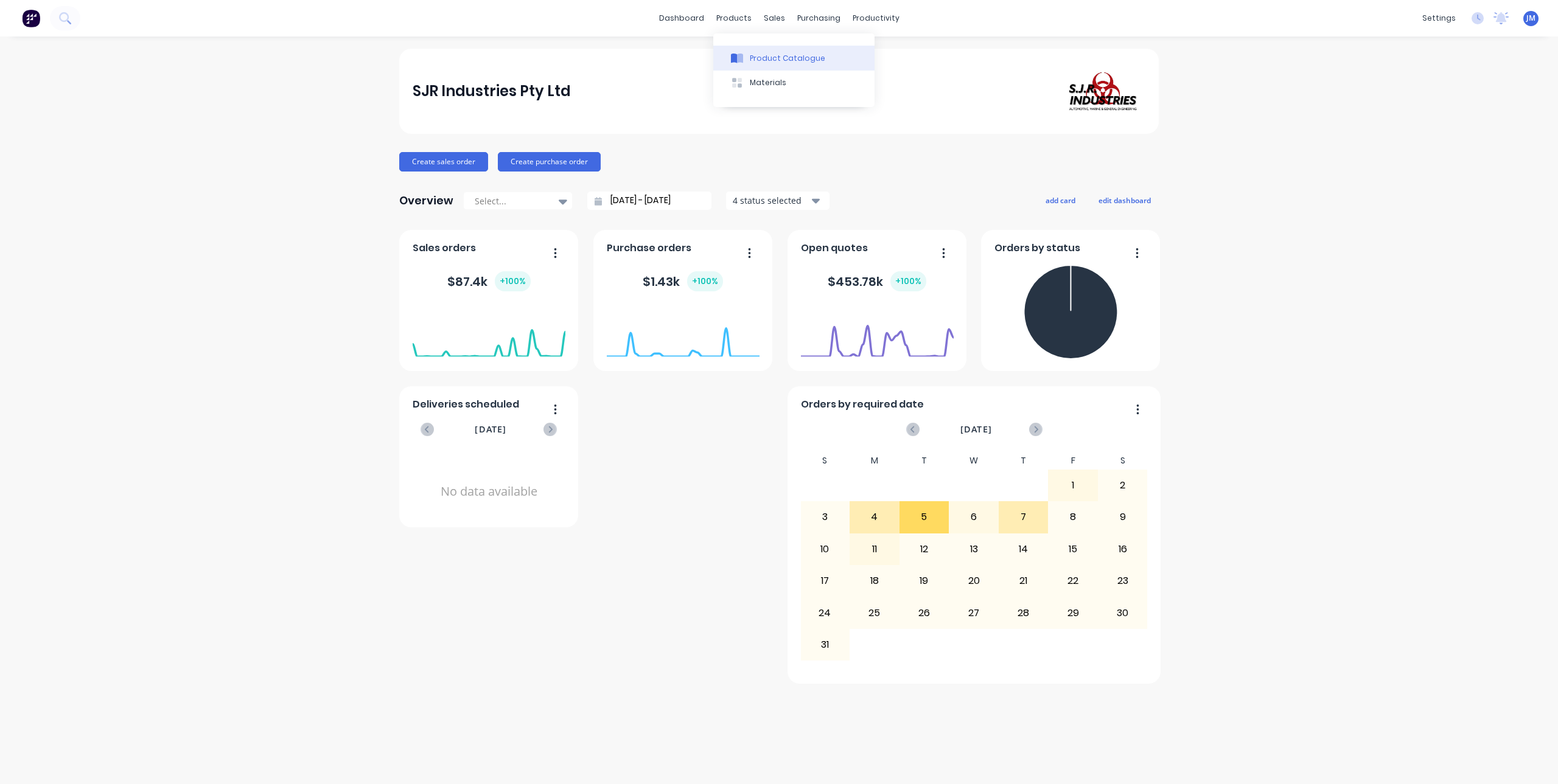
click at [750, 61] on div "Product Catalogue" at bounding box center [787, 58] width 75 height 11
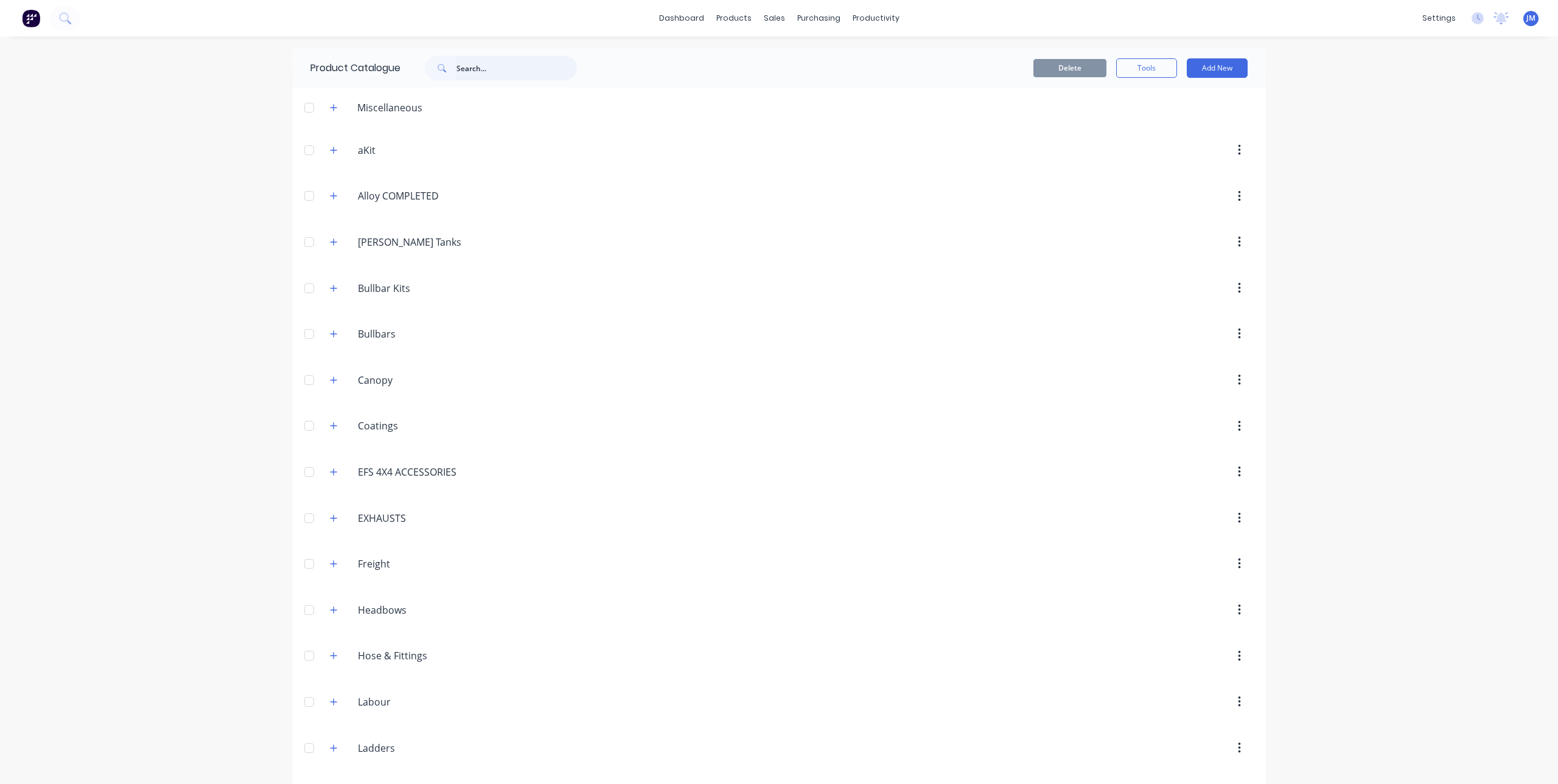
click at [491, 71] on input "text" at bounding box center [516, 68] width 120 height 24
type input "lc"
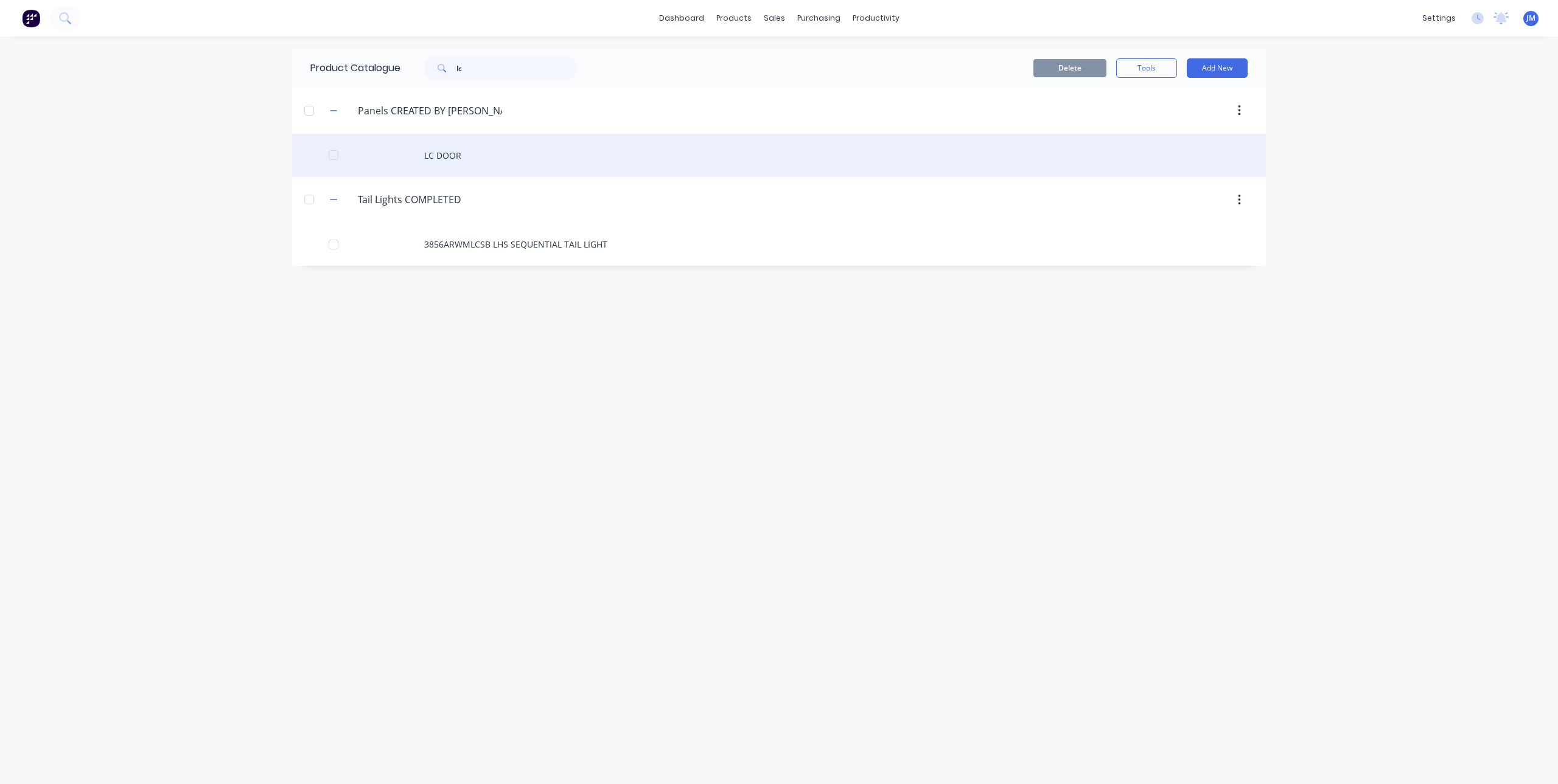
click at [453, 152] on div "LC DOOR" at bounding box center [778, 155] width 973 height 43
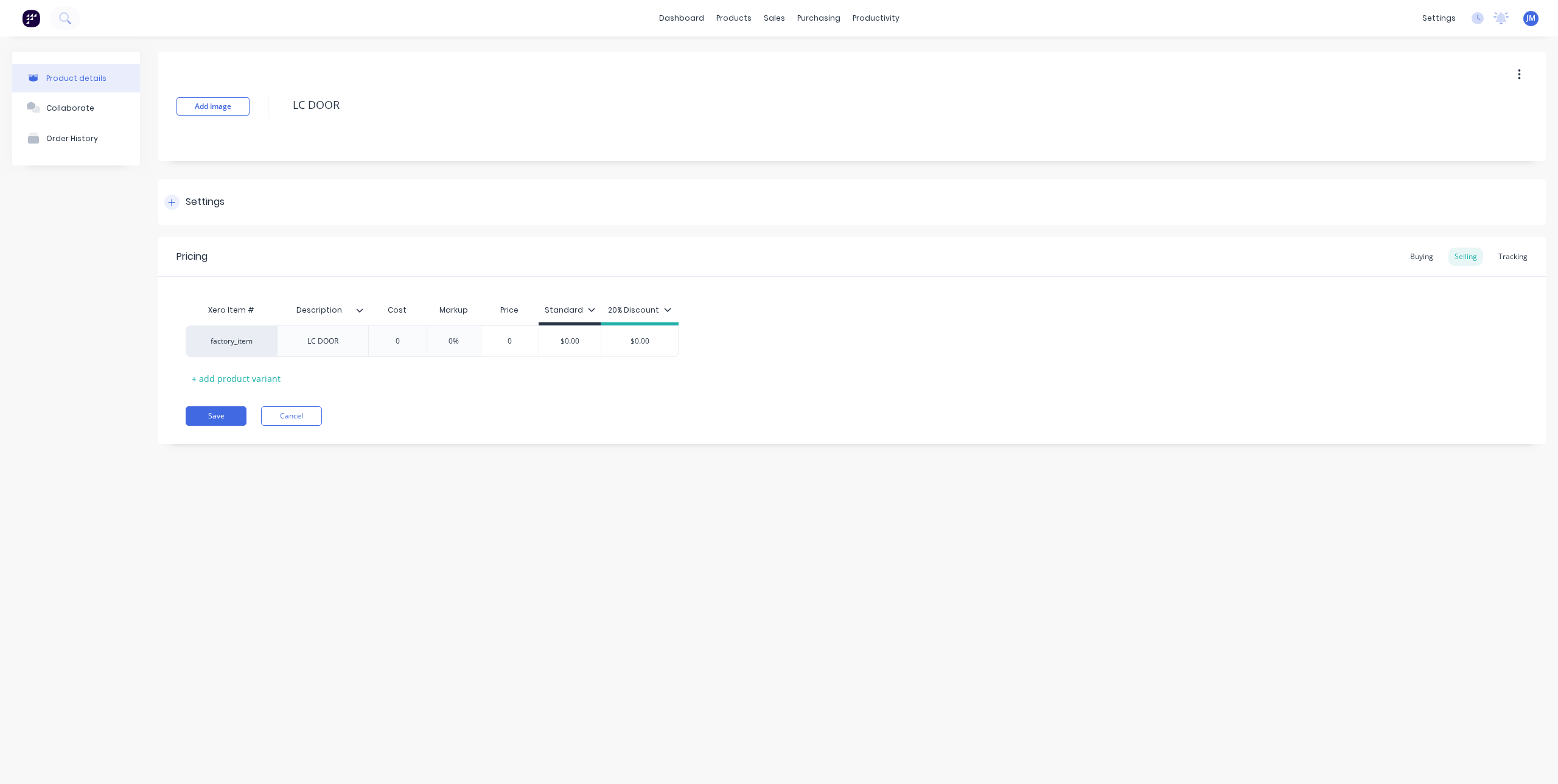
click at [174, 202] on icon at bounding box center [171, 202] width 7 height 9
type textarea "x"
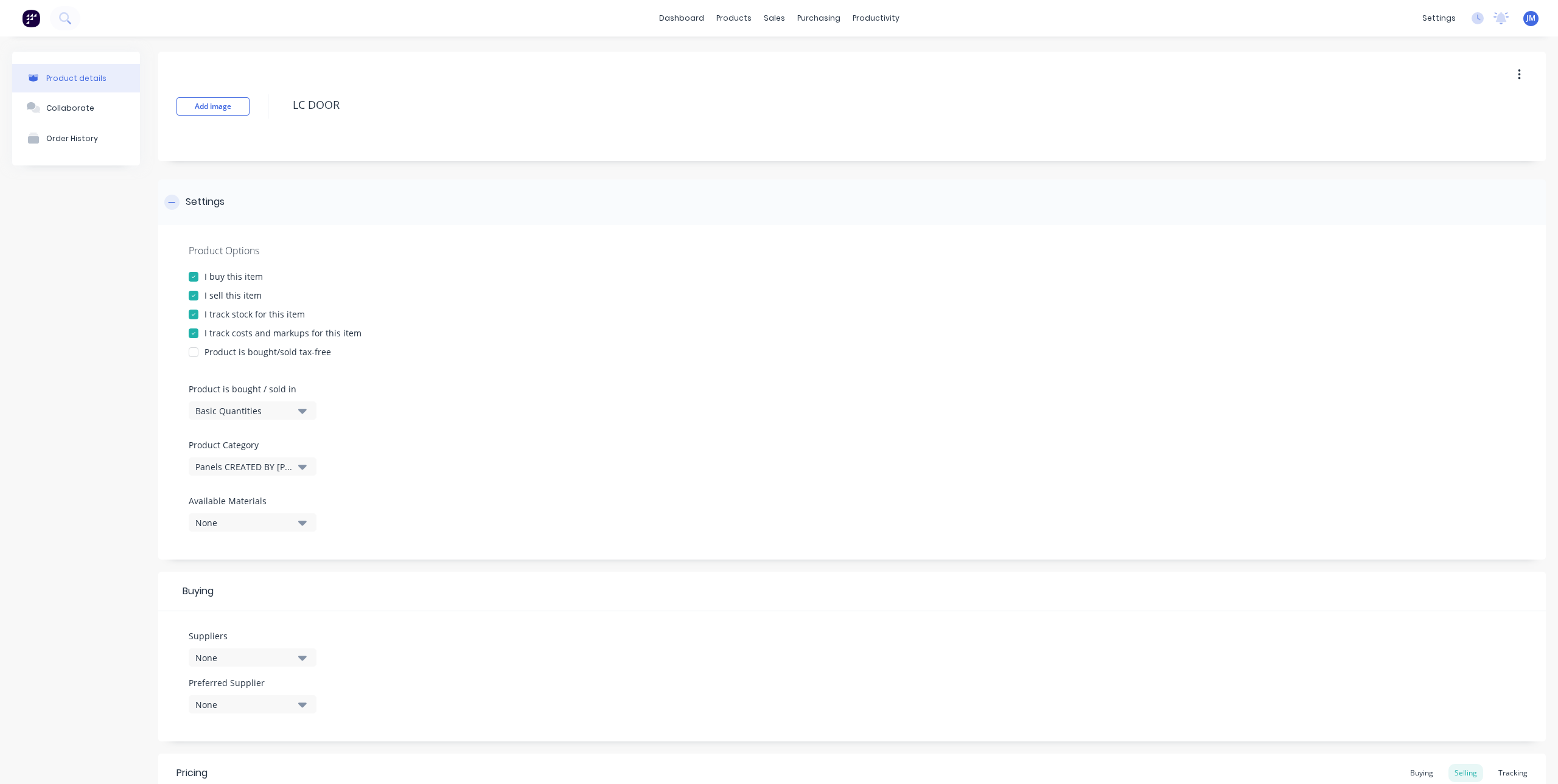
click at [174, 202] on icon at bounding box center [171, 202] width 7 height 9
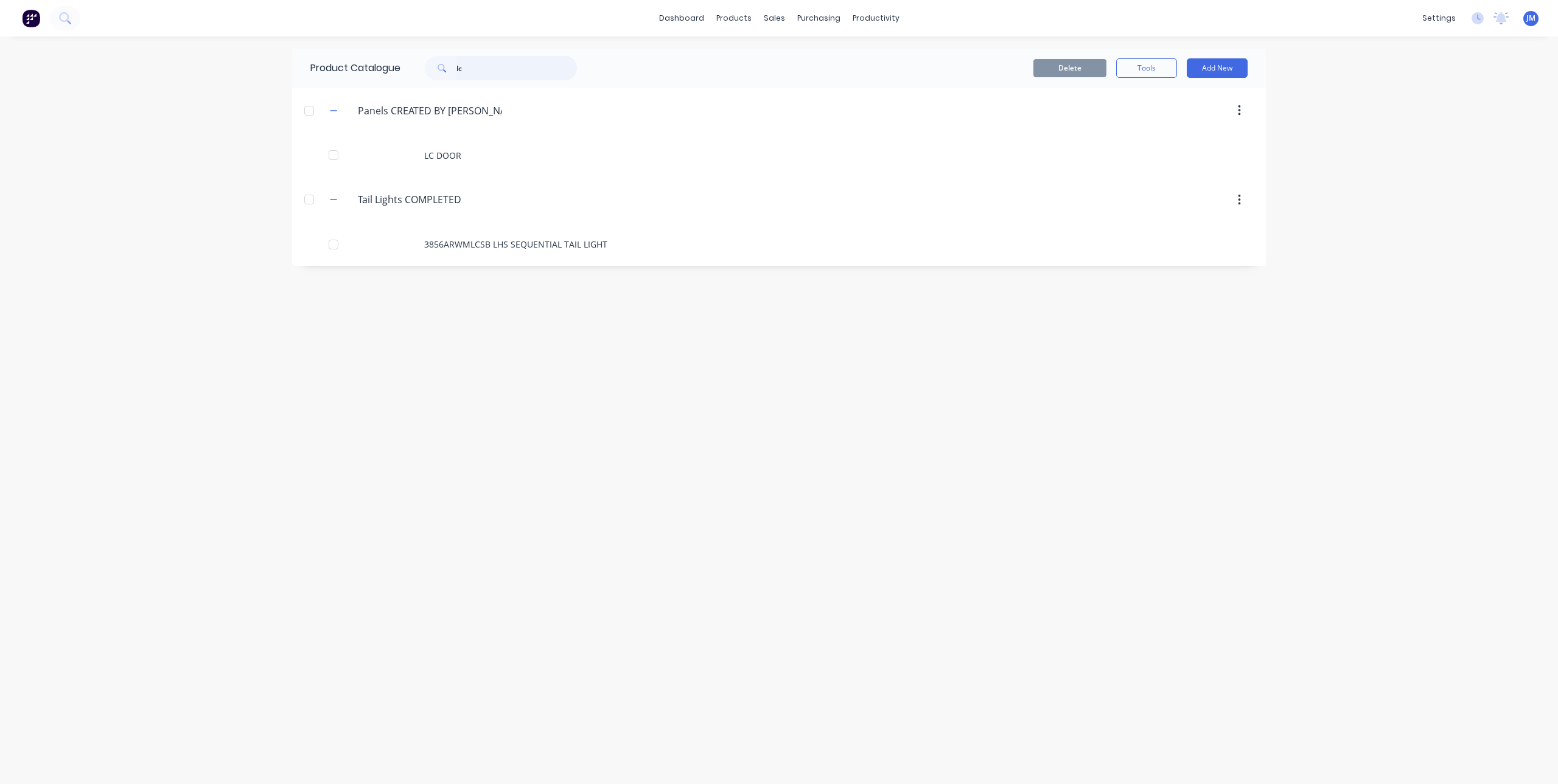
click at [482, 76] on input "lc" at bounding box center [516, 68] width 120 height 24
drag, startPoint x: 508, startPoint y: 71, endPoint x: 442, endPoint y: 79, distance: 66.5
click at [442, 79] on div "lc spa" at bounding box center [501, 68] width 152 height 24
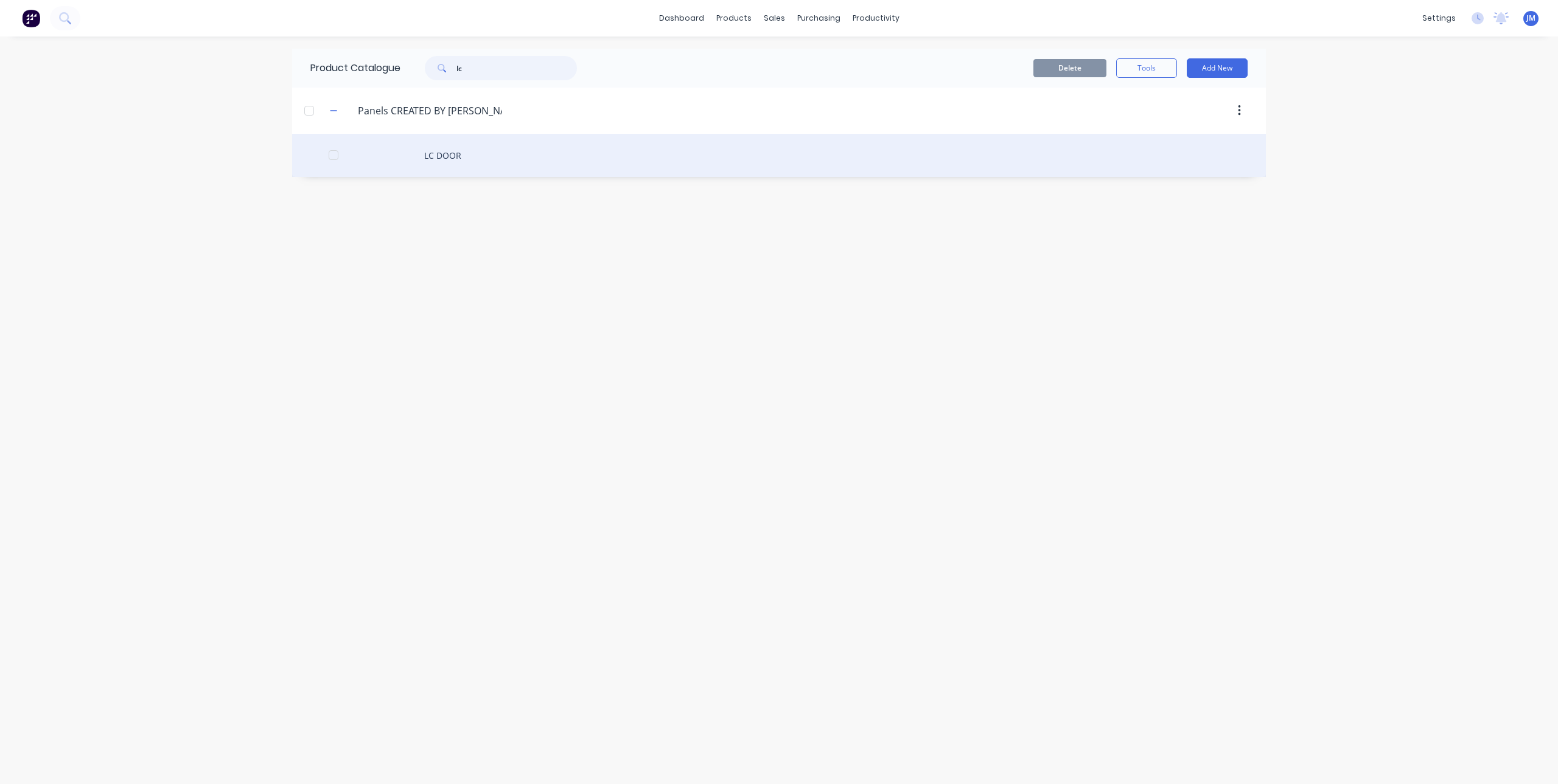
type input "lc"
click at [456, 161] on div "LC DOOR" at bounding box center [778, 155] width 973 height 43
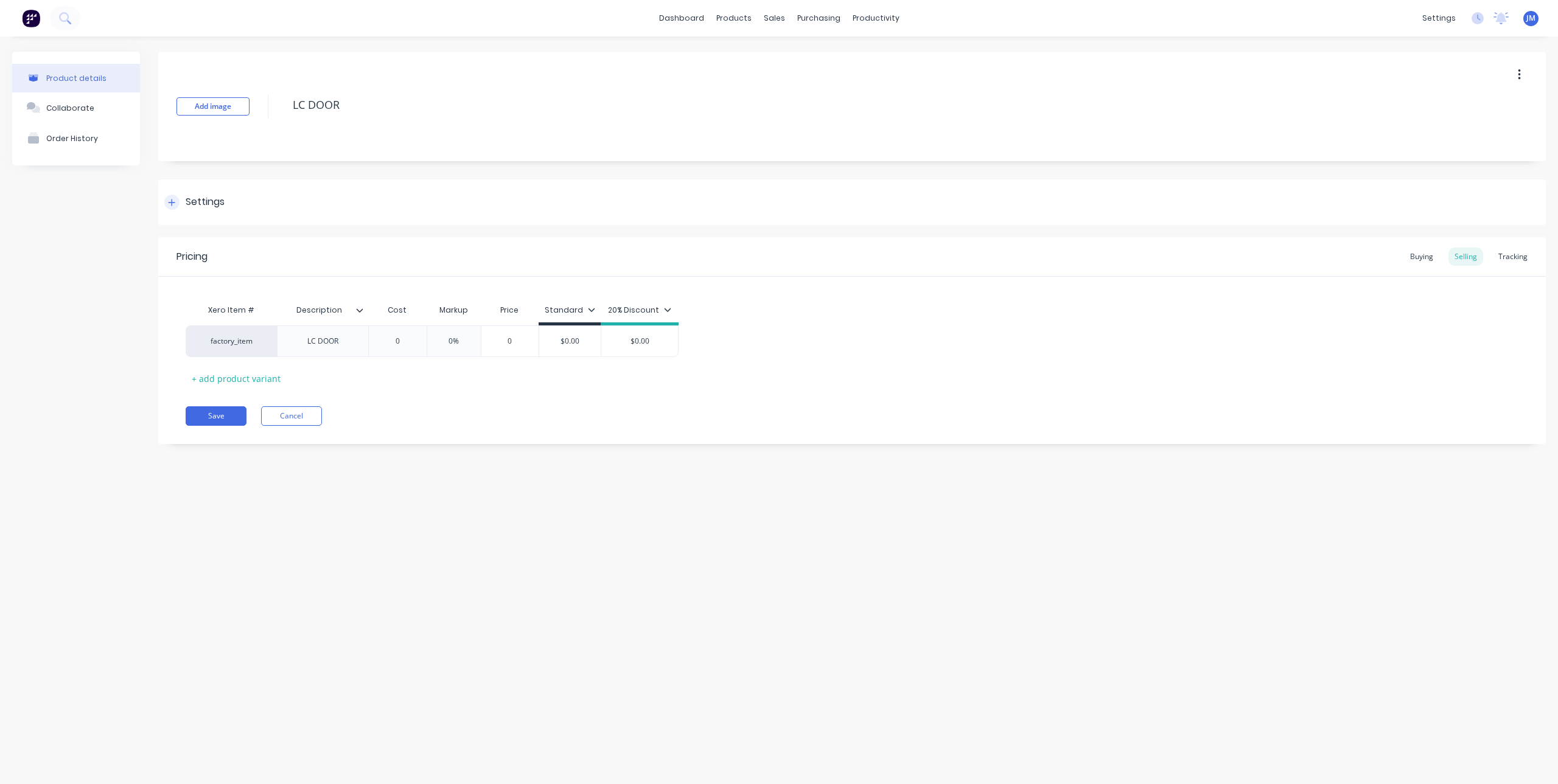
click at [162, 206] on div "Settings" at bounding box center [852, 202] width 1388 height 45
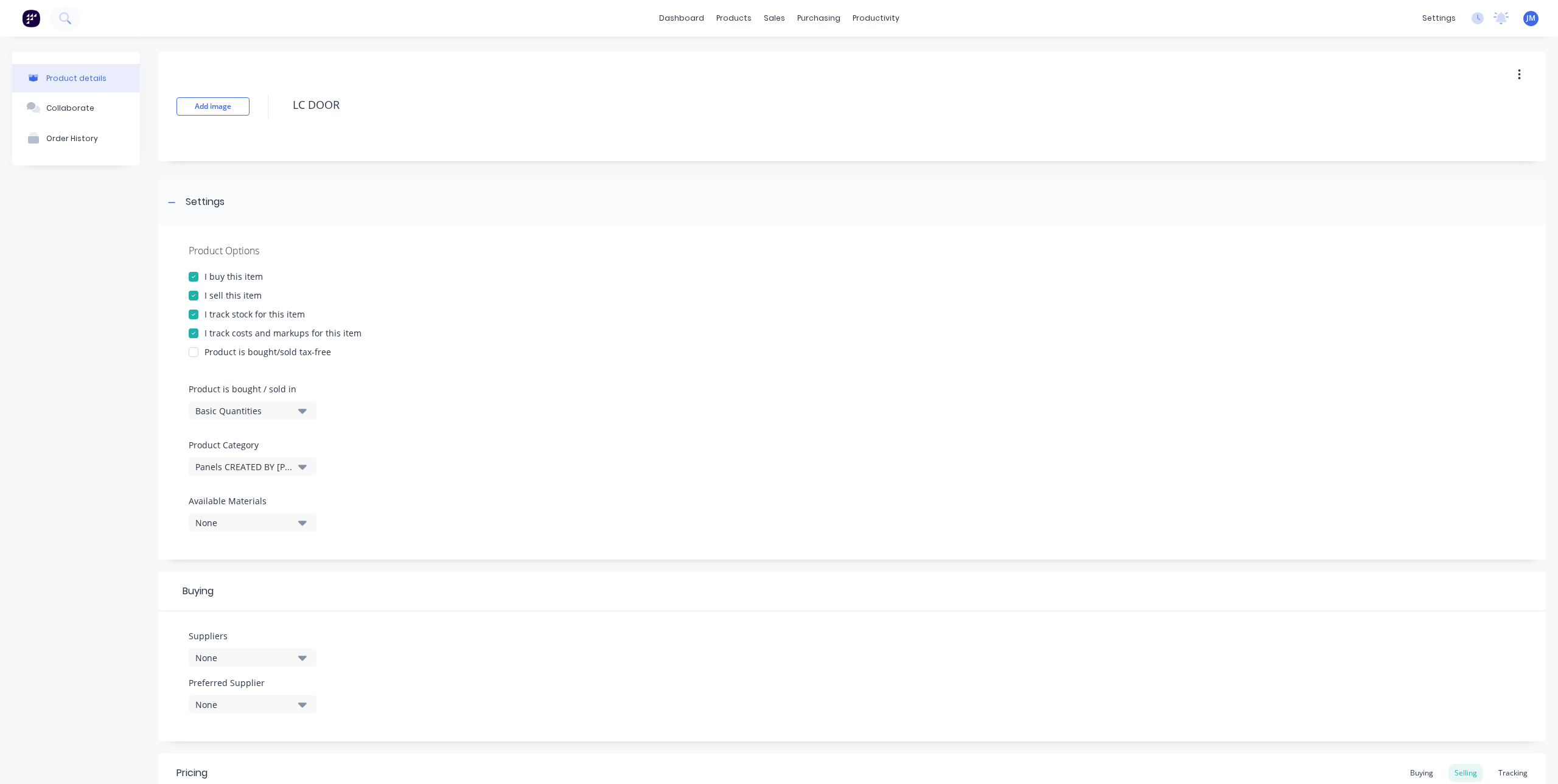
click at [1518, 75] on icon "button" at bounding box center [1519, 75] width 3 height 13
click at [1448, 141] on button "Delete" at bounding box center [1475, 132] width 116 height 24
type textarea "x"
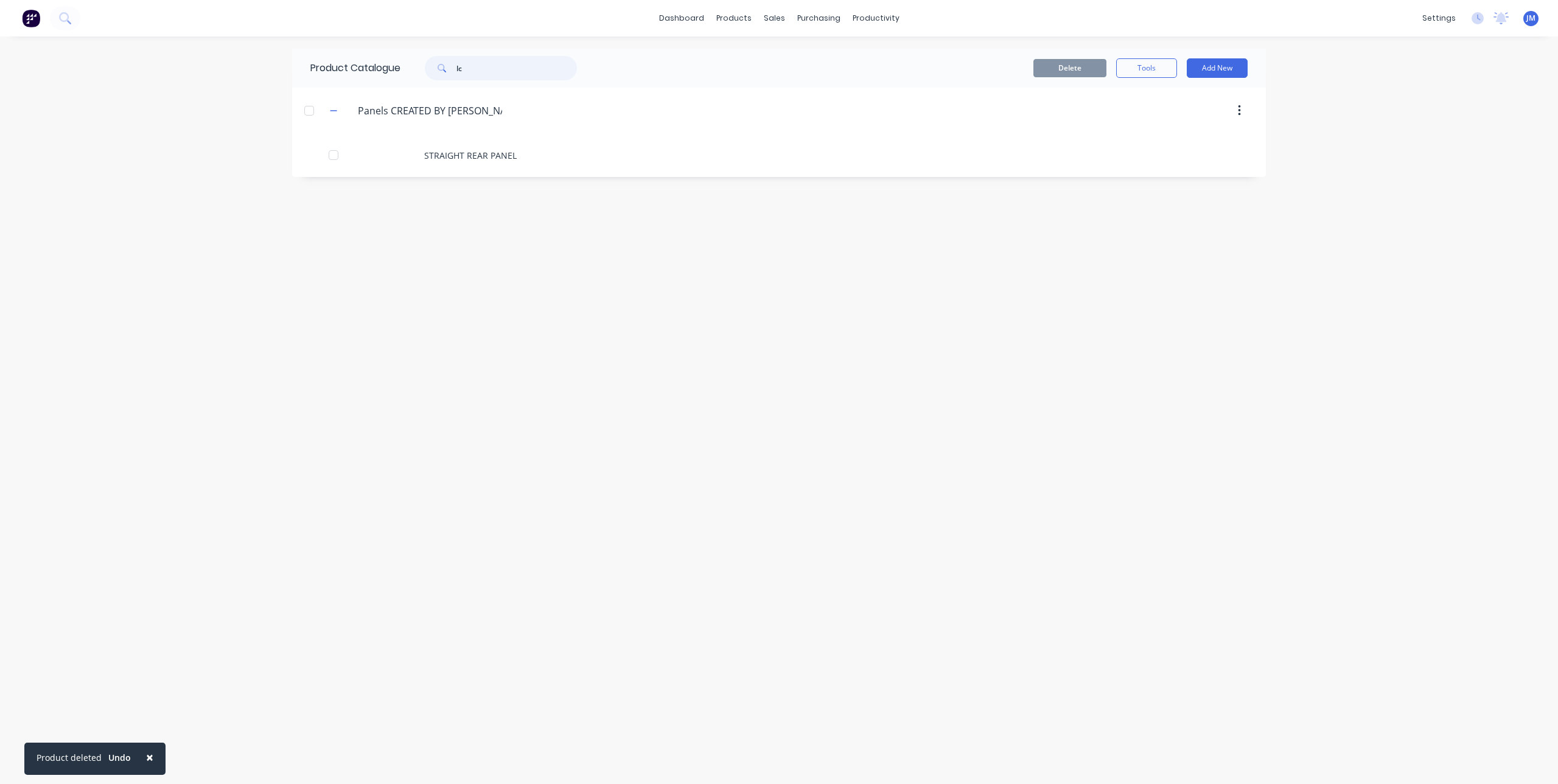
drag, startPoint x: 516, startPoint y: 65, endPoint x: 434, endPoint y: 67, distance: 82.0
click at [434, 67] on div "lc" at bounding box center [501, 68] width 152 height 24
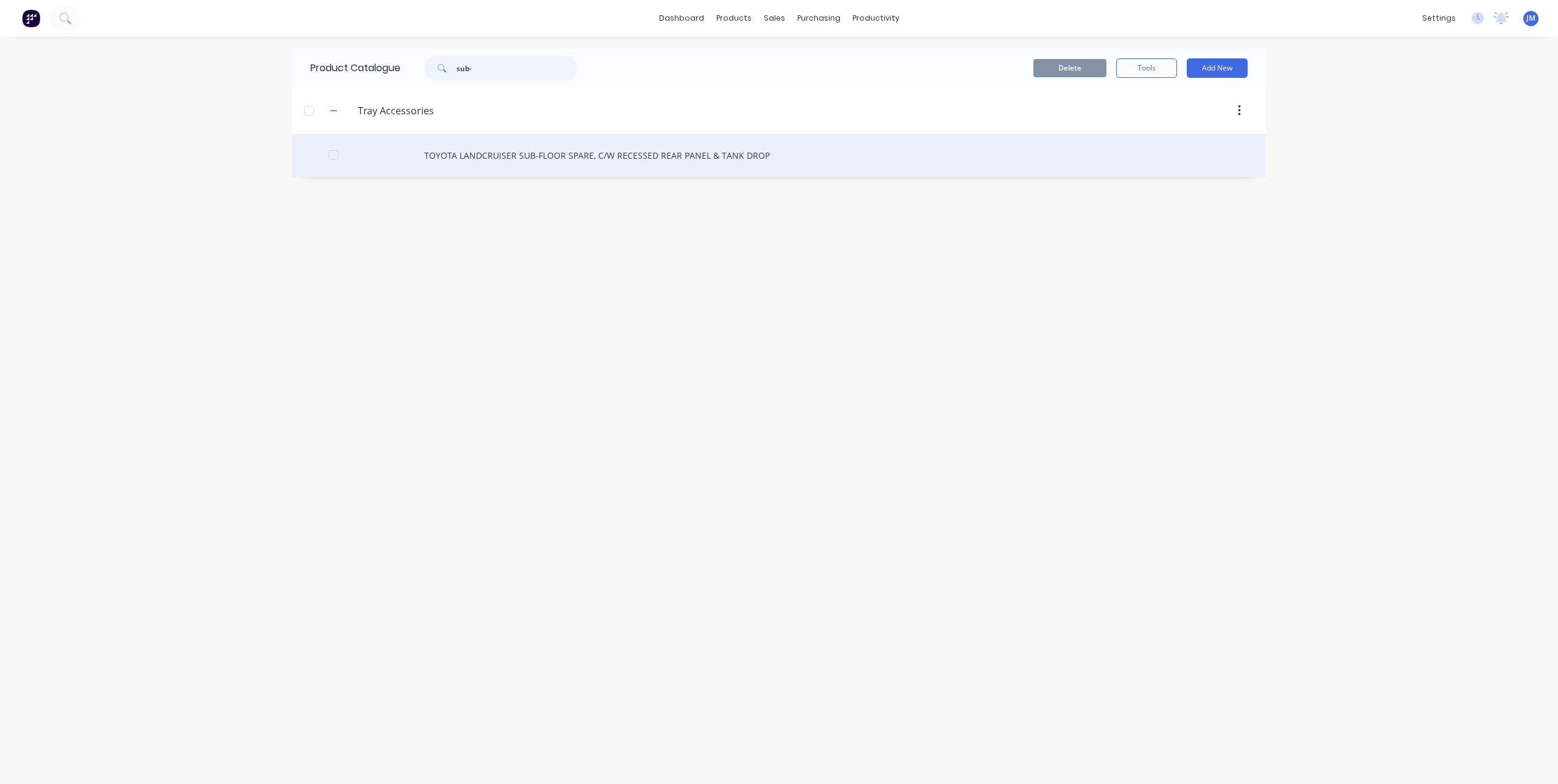
type input "sub-"
click at [532, 162] on div "TOYOTA LANDCRUISER SUB-FLOOR SPARE, C/W RECESSED REAR PANEL & TANK DROP" at bounding box center [778, 155] width 973 height 43
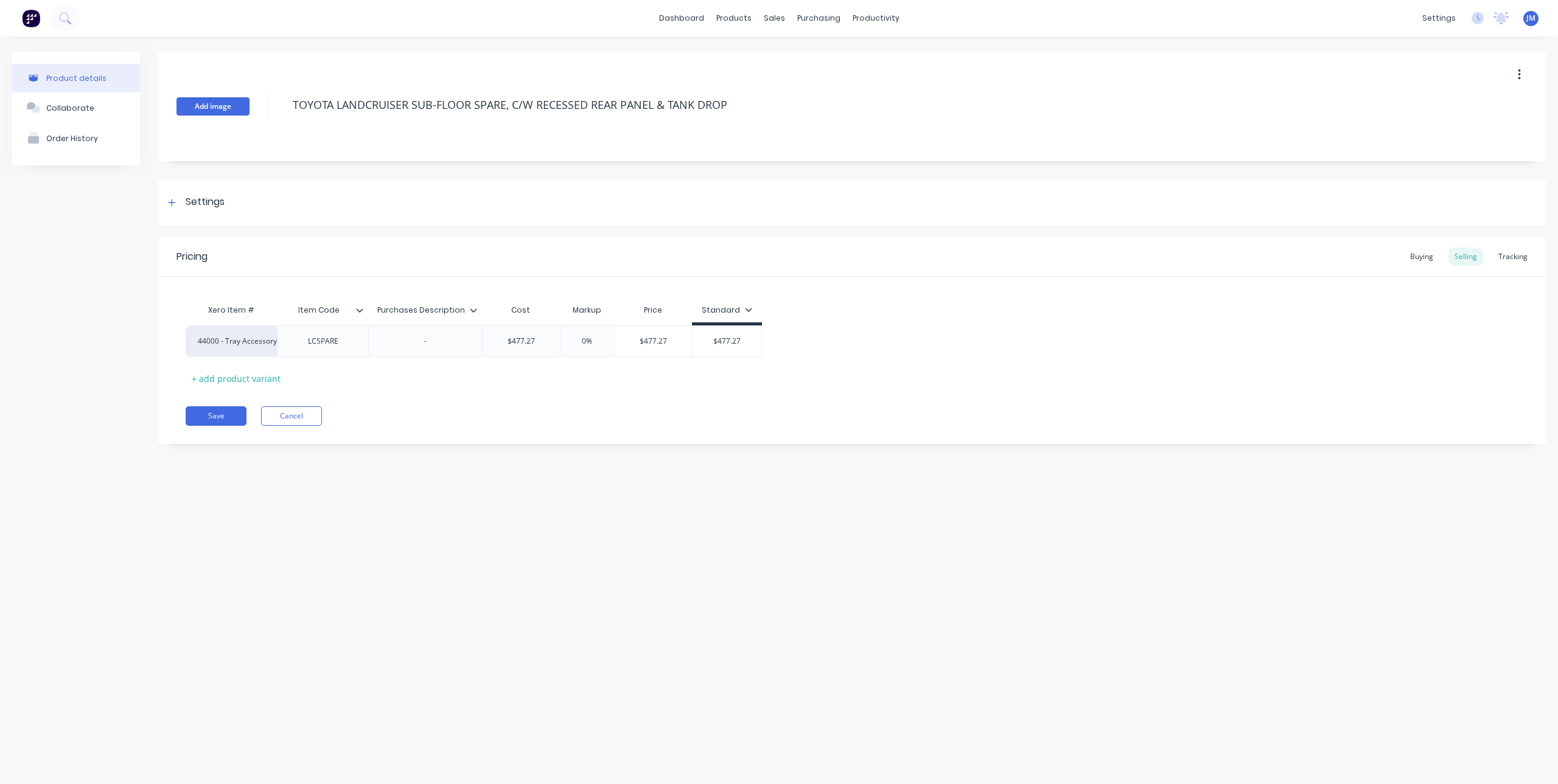
click at [211, 102] on button "Add image" at bounding box center [212, 106] width 73 height 18
click at [178, 207] on div "Settings" at bounding box center [194, 202] width 60 height 15
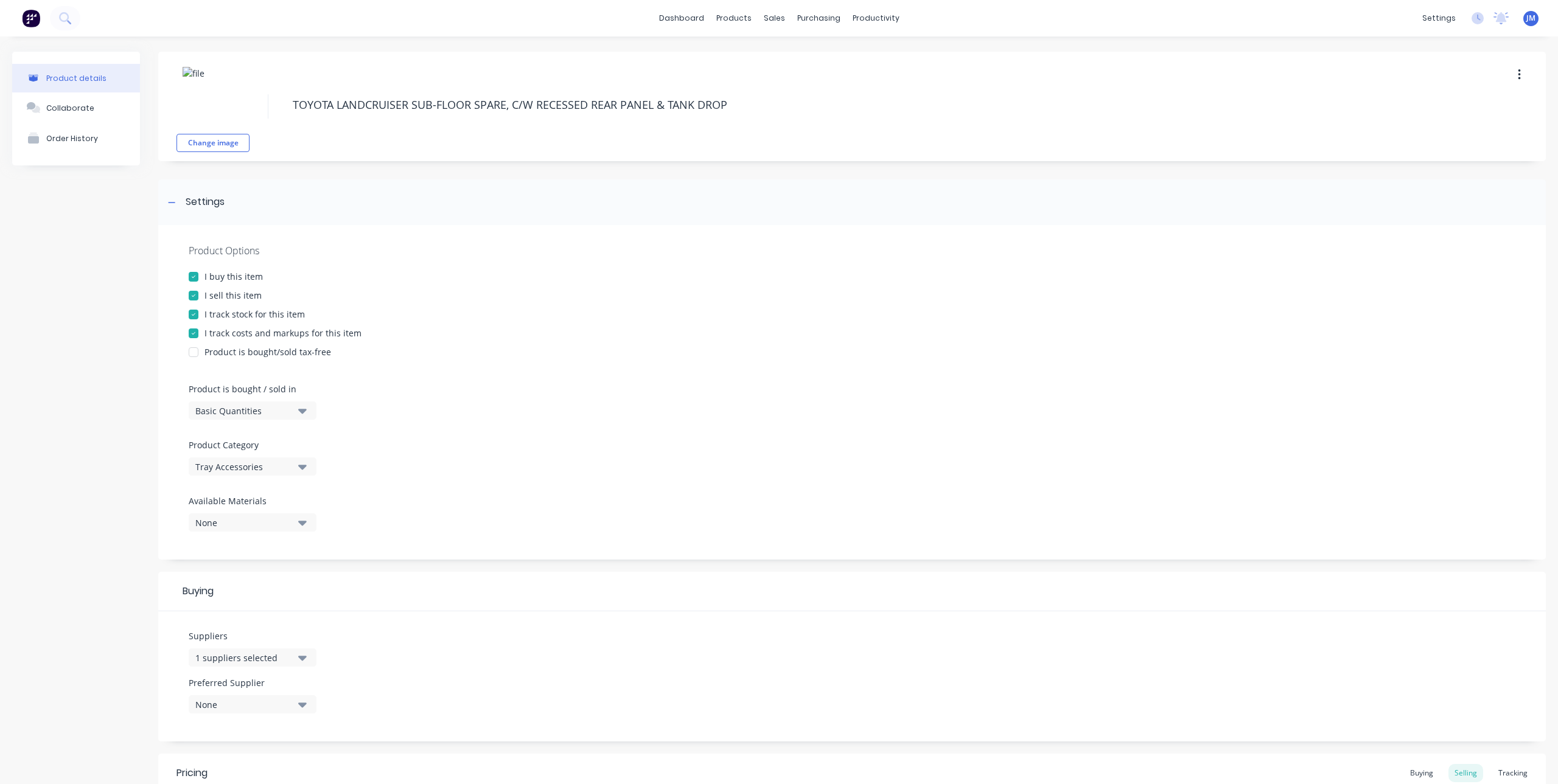
click at [192, 276] on div at bounding box center [193, 276] width 24 height 24
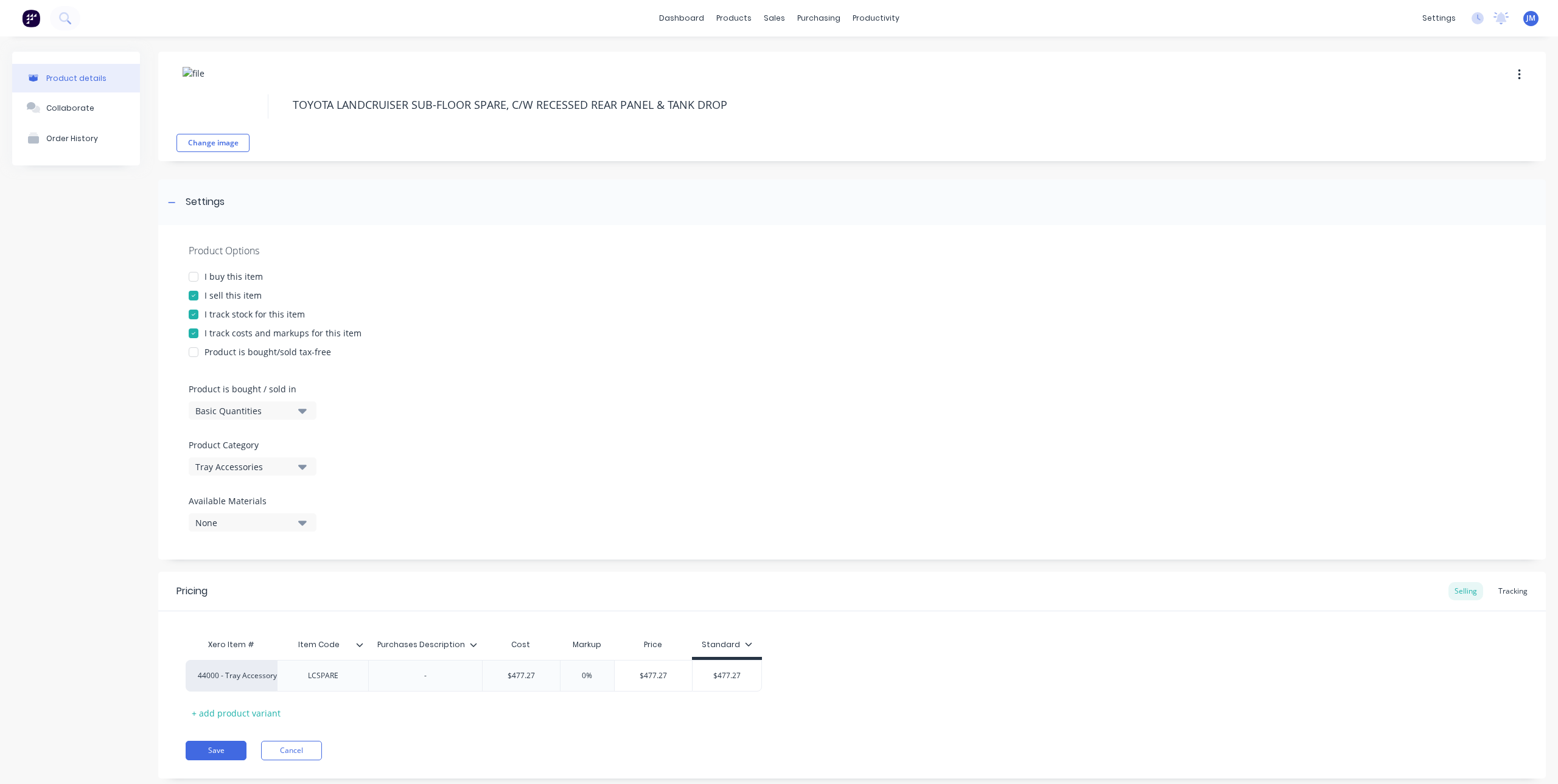
click at [193, 315] on div at bounding box center [193, 315] width 24 height 24
type textarea "x"
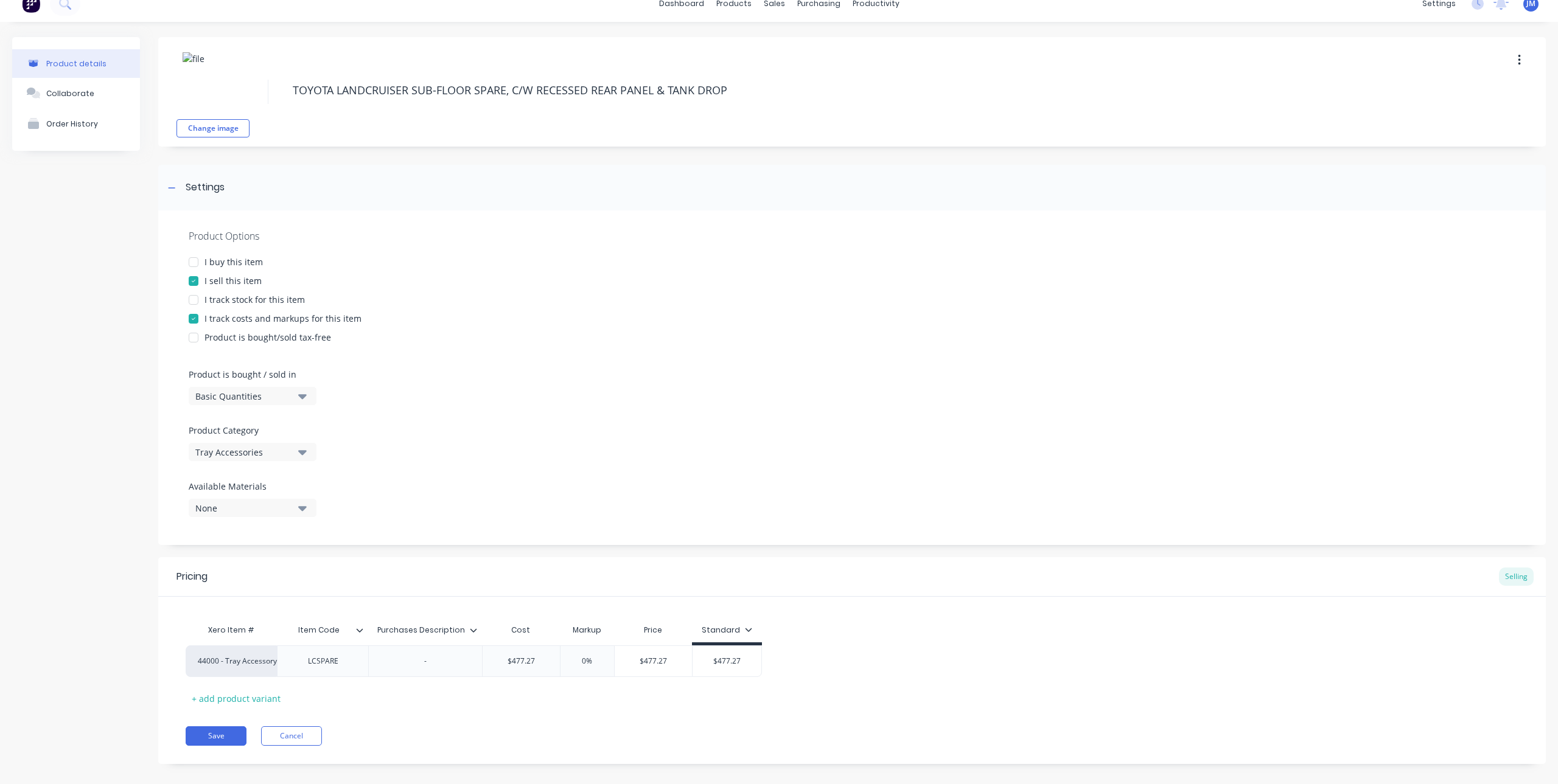
scroll to position [28, 0]
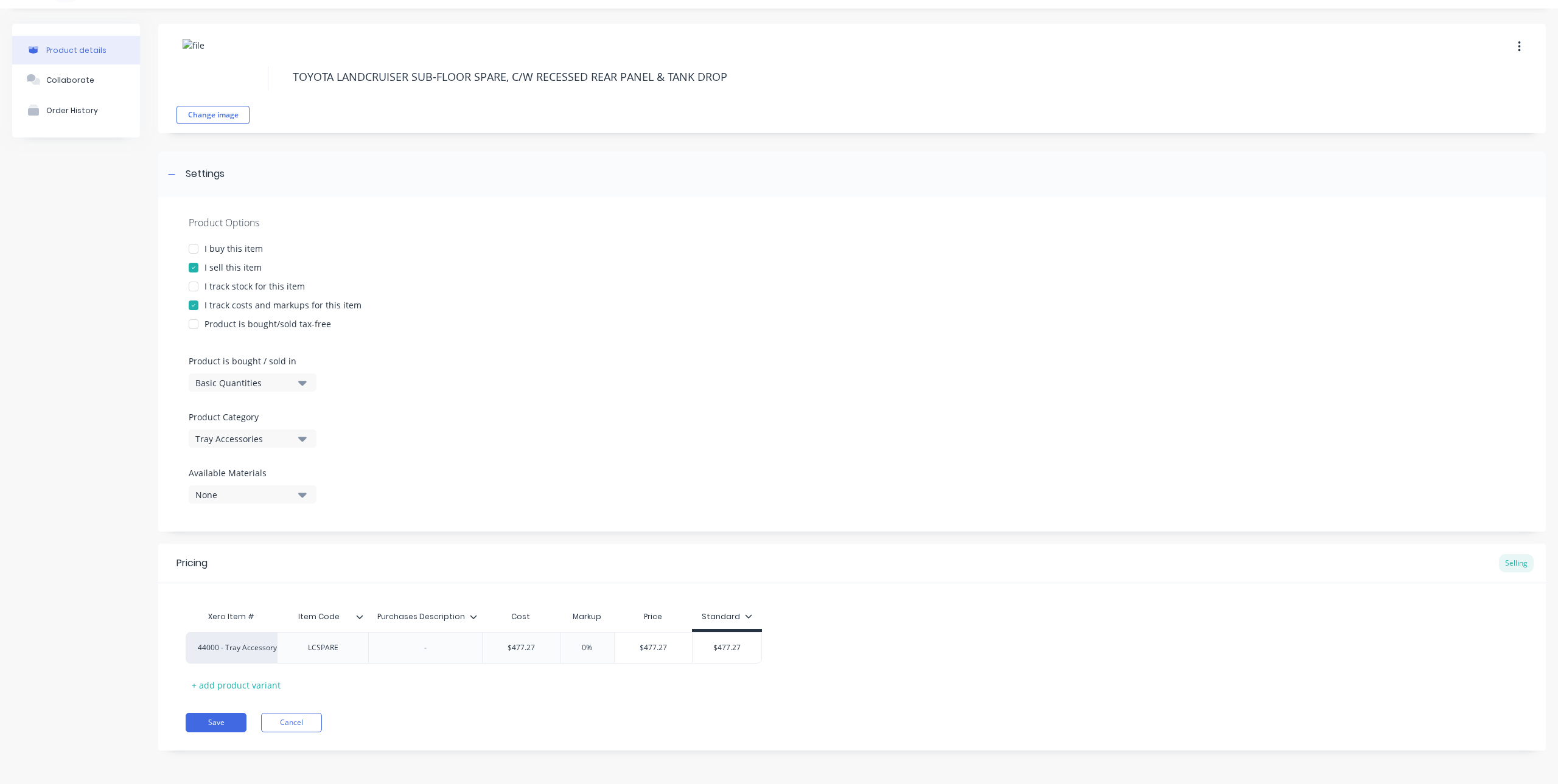
click at [462, 619] on input "Purchases Description" at bounding box center [421, 616] width 106 height 11
drag, startPoint x: 462, startPoint y: 619, endPoint x: 368, endPoint y: 618, distance: 94.0
click at [368, 618] on input "Purchases Description" at bounding box center [421, 616] width 106 height 11
type input "f"
type input "INCLUDING"
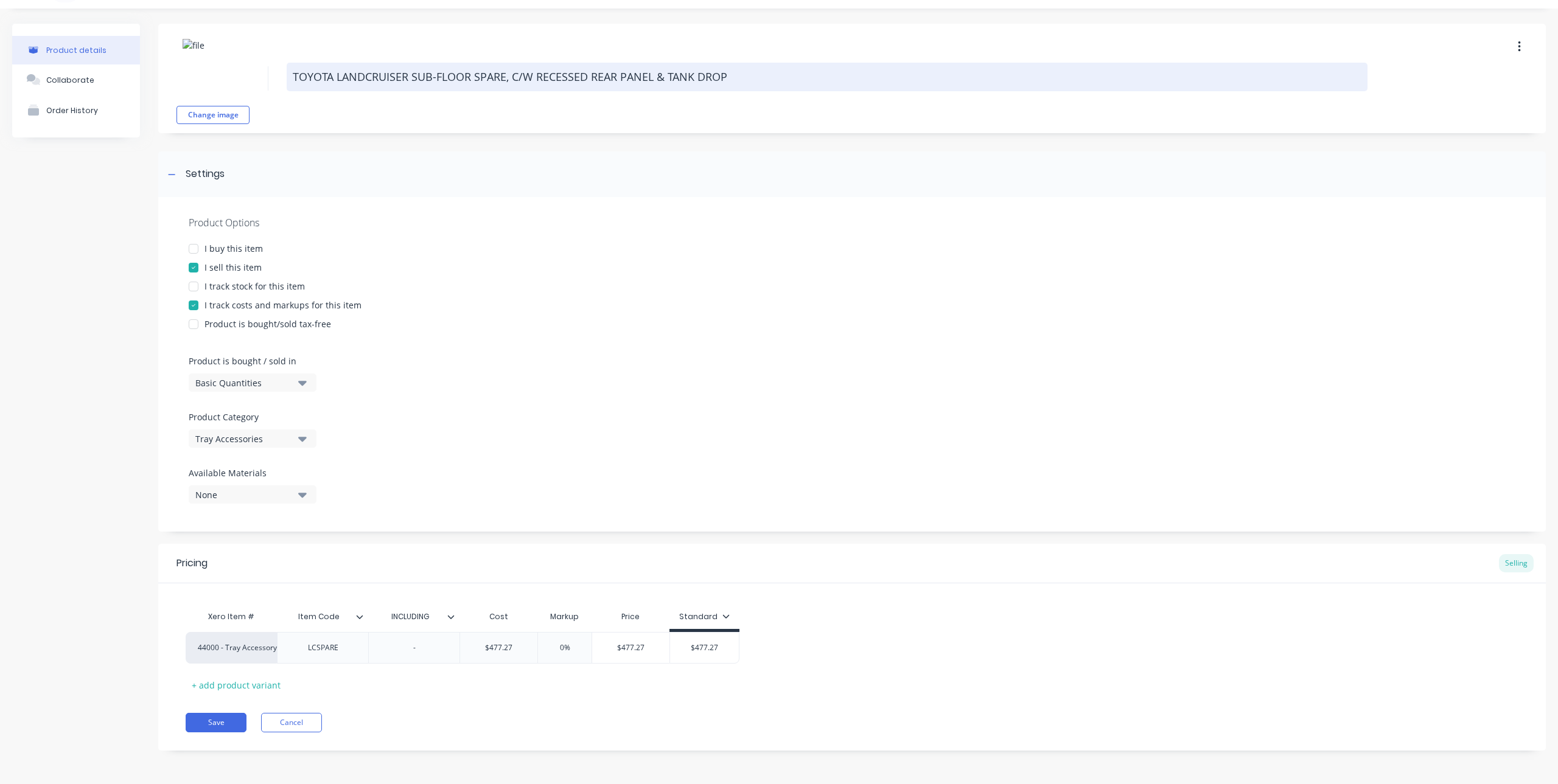
click at [365, 72] on textarea "TOYOTA LANDCRUISER SUB-FLOOR SPARE, C/W RECESSED REAR PANEL & TANK DROP" at bounding box center [827, 77] width 1081 height 29
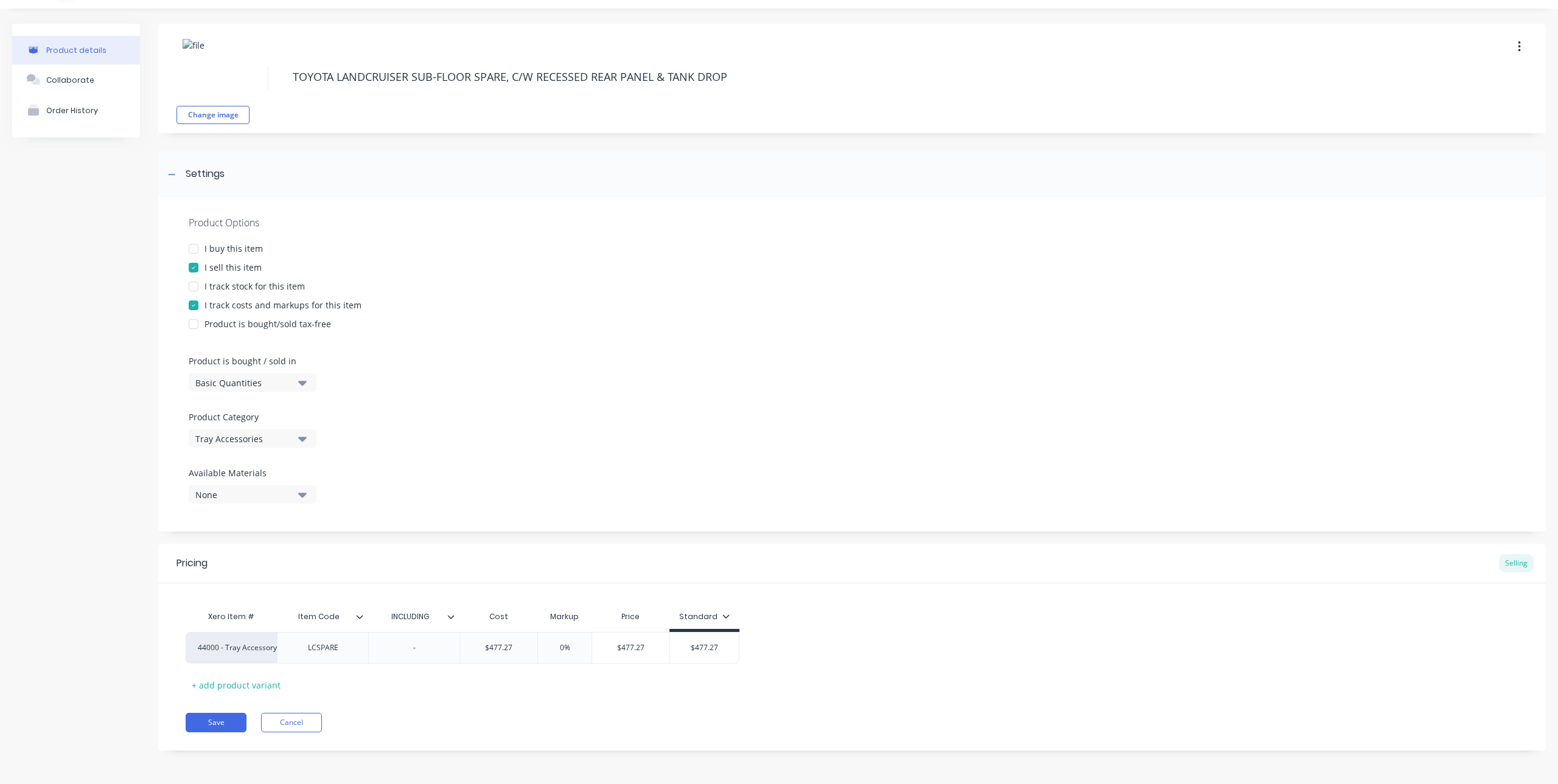
drag, startPoint x: 412, startPoint y: 77, endPoint x: 761, endPoint y: 102, distance: 349.9
click at [761, 102] on div "Change image TOYOTA LANDCRUISER SUB-FLOOR SPARE, C/W RECESSED REAR PANEL & TANK…" at bounding box center [852, 79] width 1388 height 110
type textarea "x"
type textarea "TOYOTA LANDCRUISER"
type textarea "x"
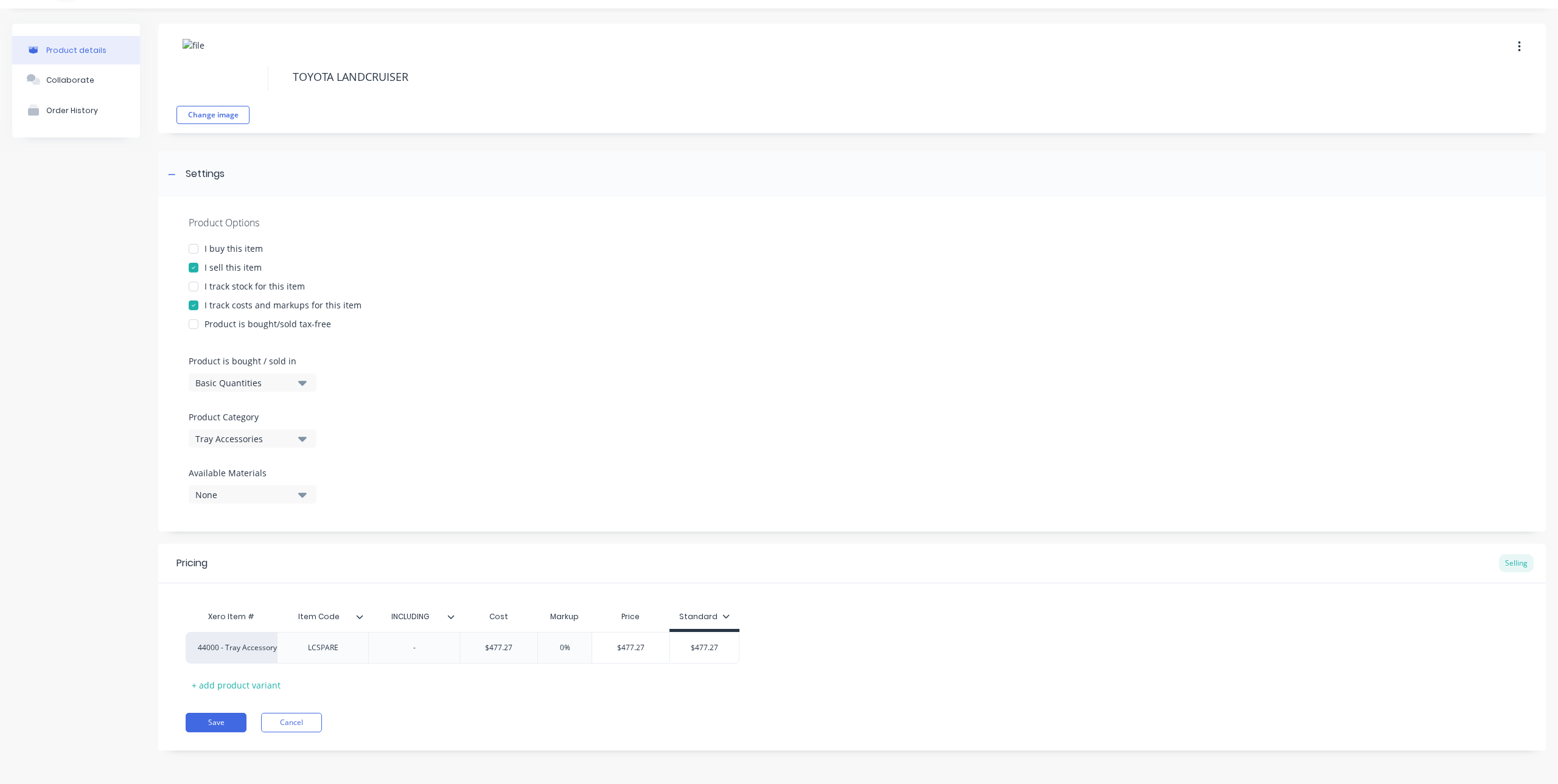
type textarea "TOYOTA LANDCRUISER U"
type textarea "x"
type textarea "TOYOTA LANDCRUISER UN"
type textarea "x"
type textarea "TOYOTA LANDCRUISER UND"
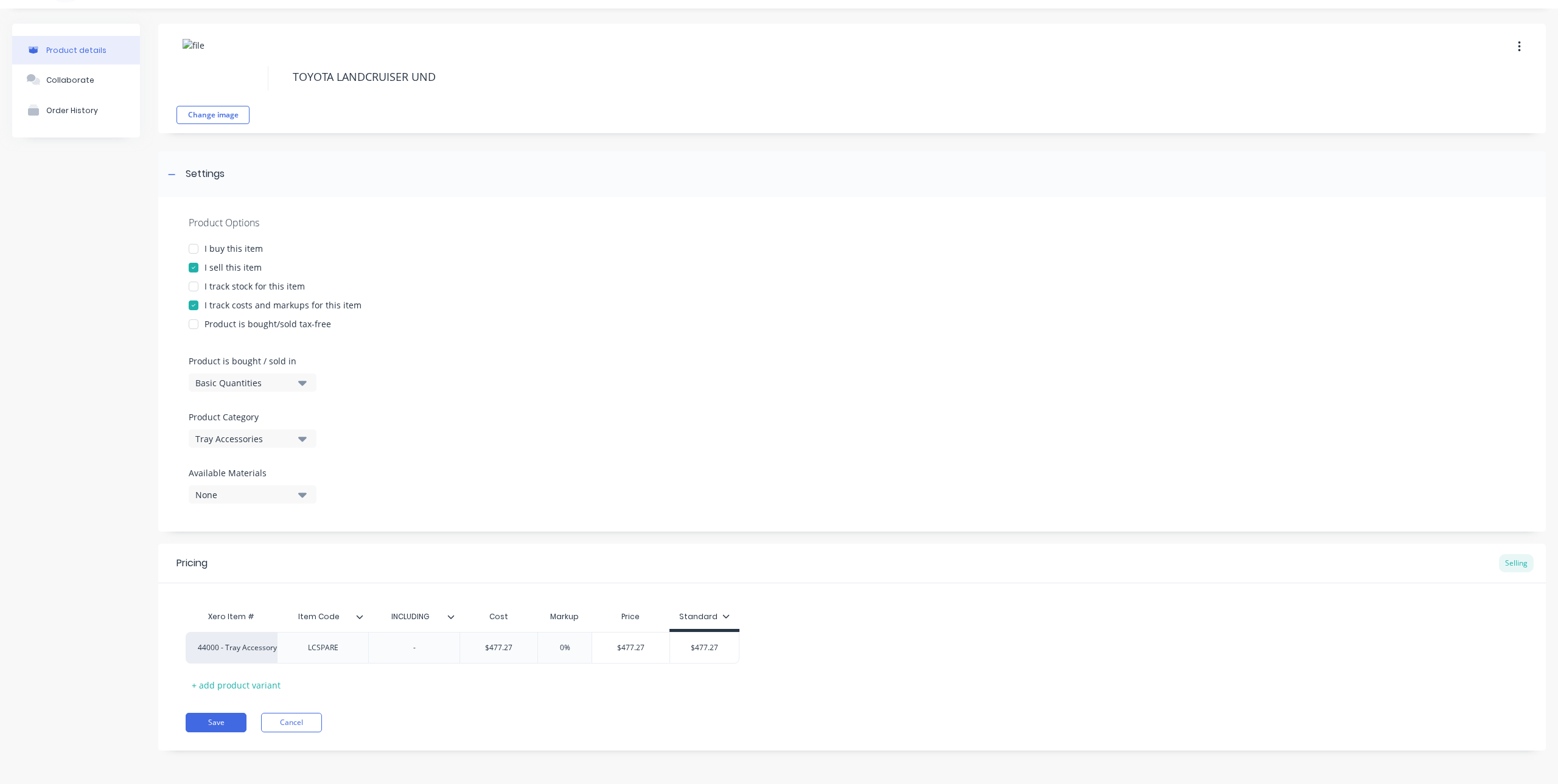
type textarea "x"
type textarea "TOYOTA LANDCRUISER UNDE"
type textarea "x"
type textarea "TOYOTA LANDCRUISER UNDER"
type textarea "x"
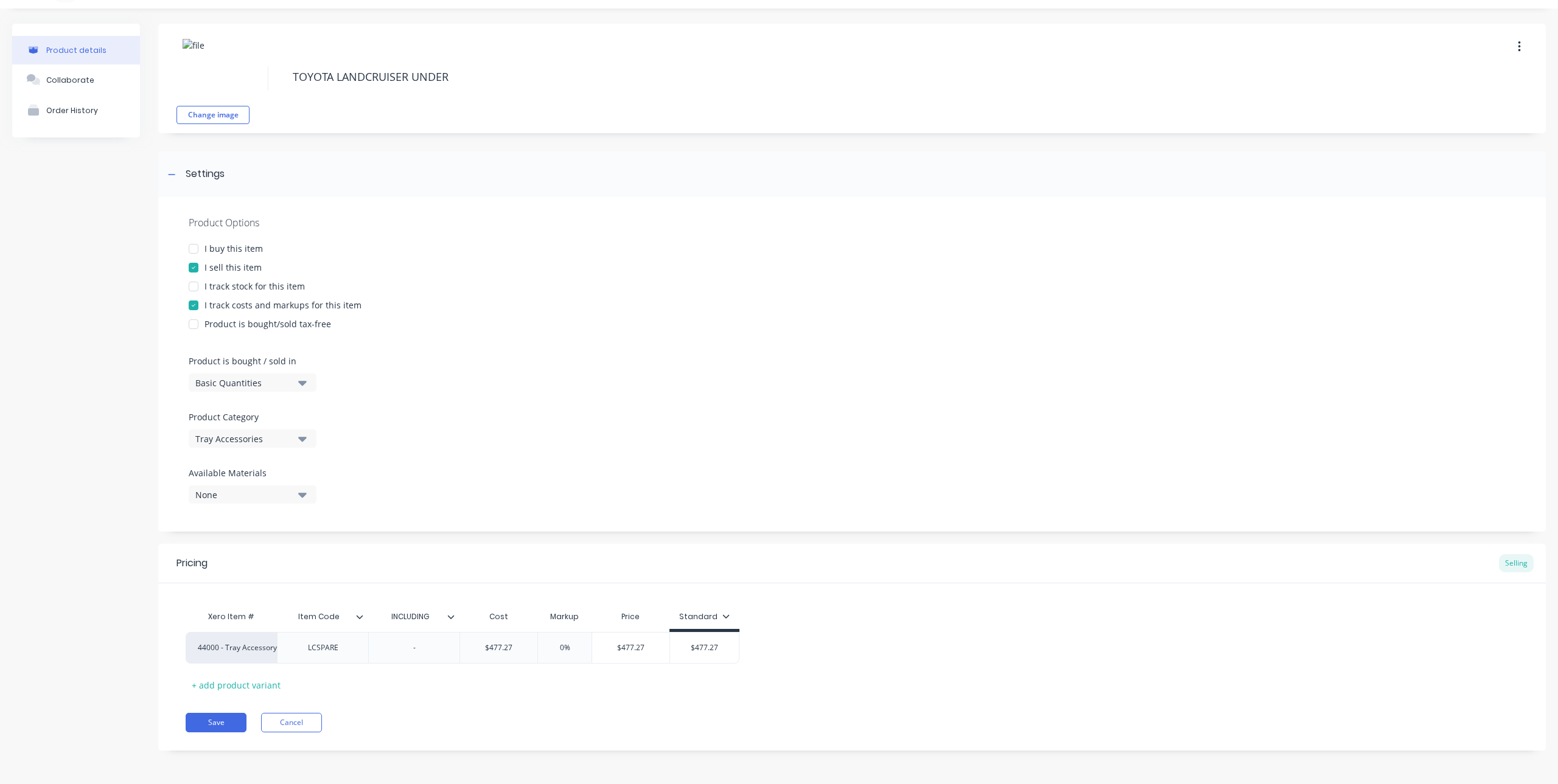
type textarea "TOYOTA LANDCRUISER UNDER"
type textarea "x"
type textarea "TOYOTA LANDCRUISER UNDER T"
type textarea "x"
type textarea "TOYOTA LANDCRUISER UNDER TR"
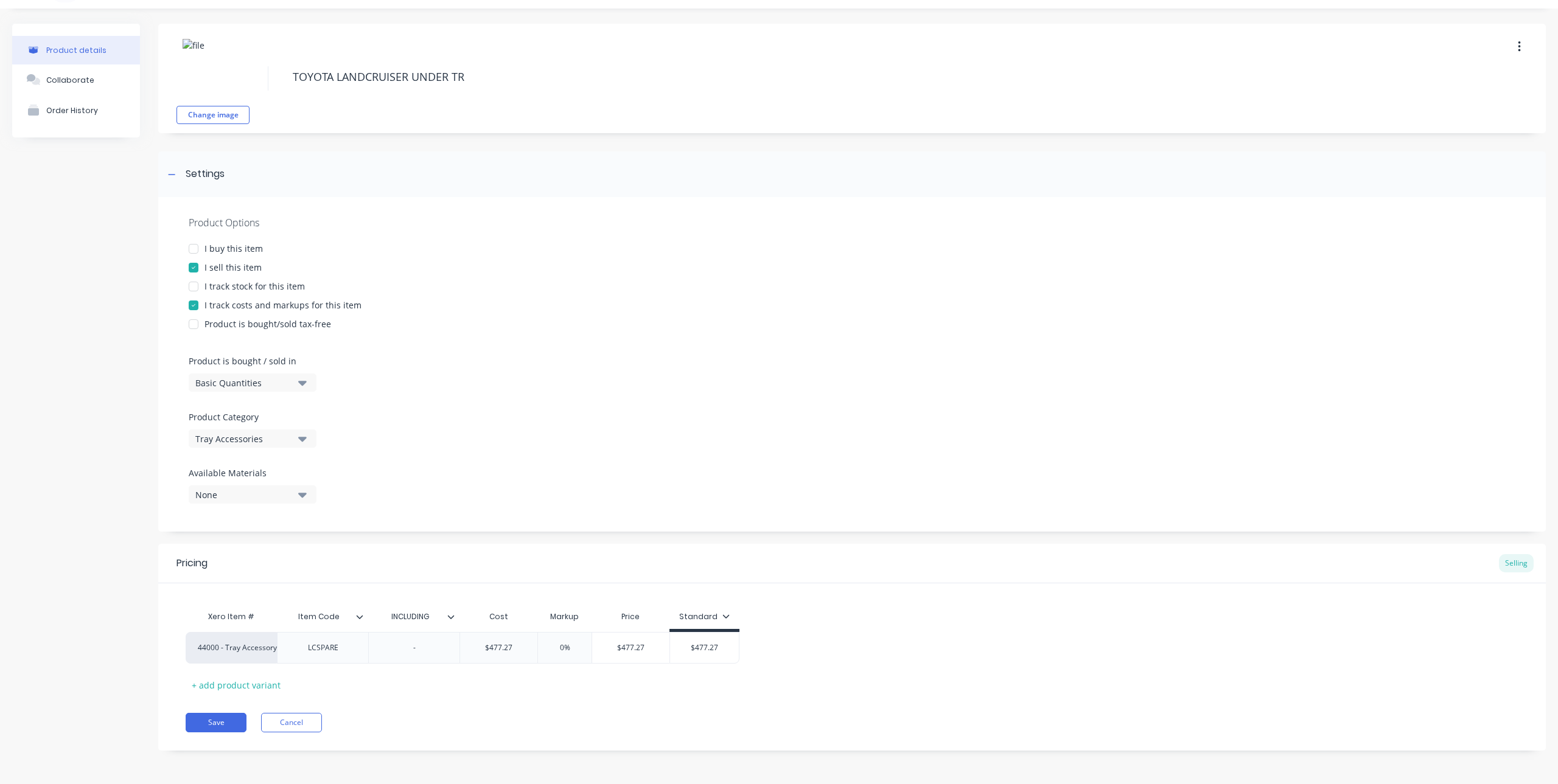
type textarea "x"
type textarea "TOYOTA LANDCRUISER UNDER TRA"
type textarea "x"
type textarea "TOYOTA LANDCRUISER UNDER TRAY"
type textarea "x"
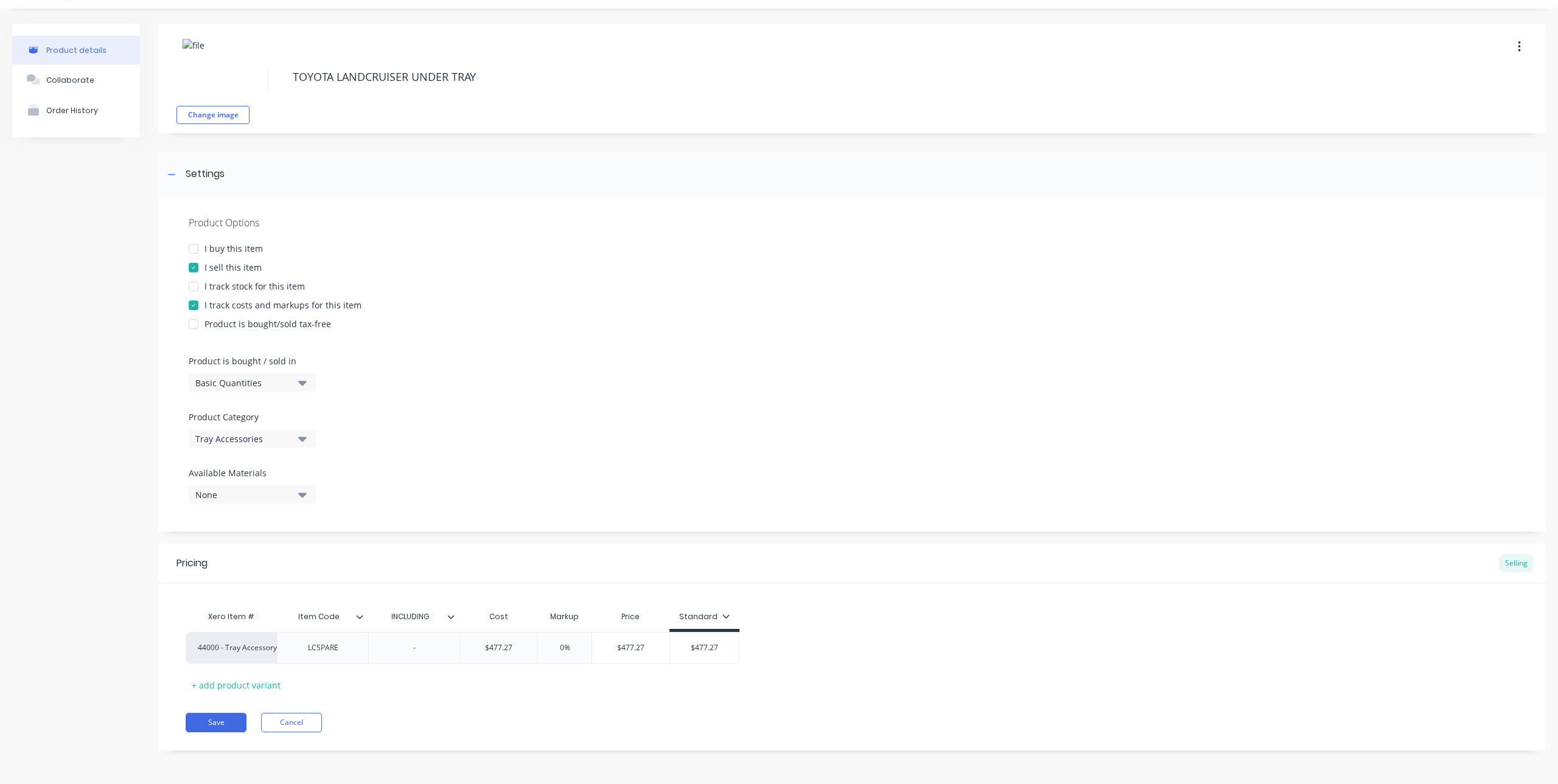
type textarea "TOYOTA LANDCRUISER UNDER TRAY"
type textarea "x"
type textarea "TOYOTA LANDCRUISER UNDER TRAY S"
type textarea "x"
type textarea "TOYOTA LANDCRUISER UNDER TRAY SP"
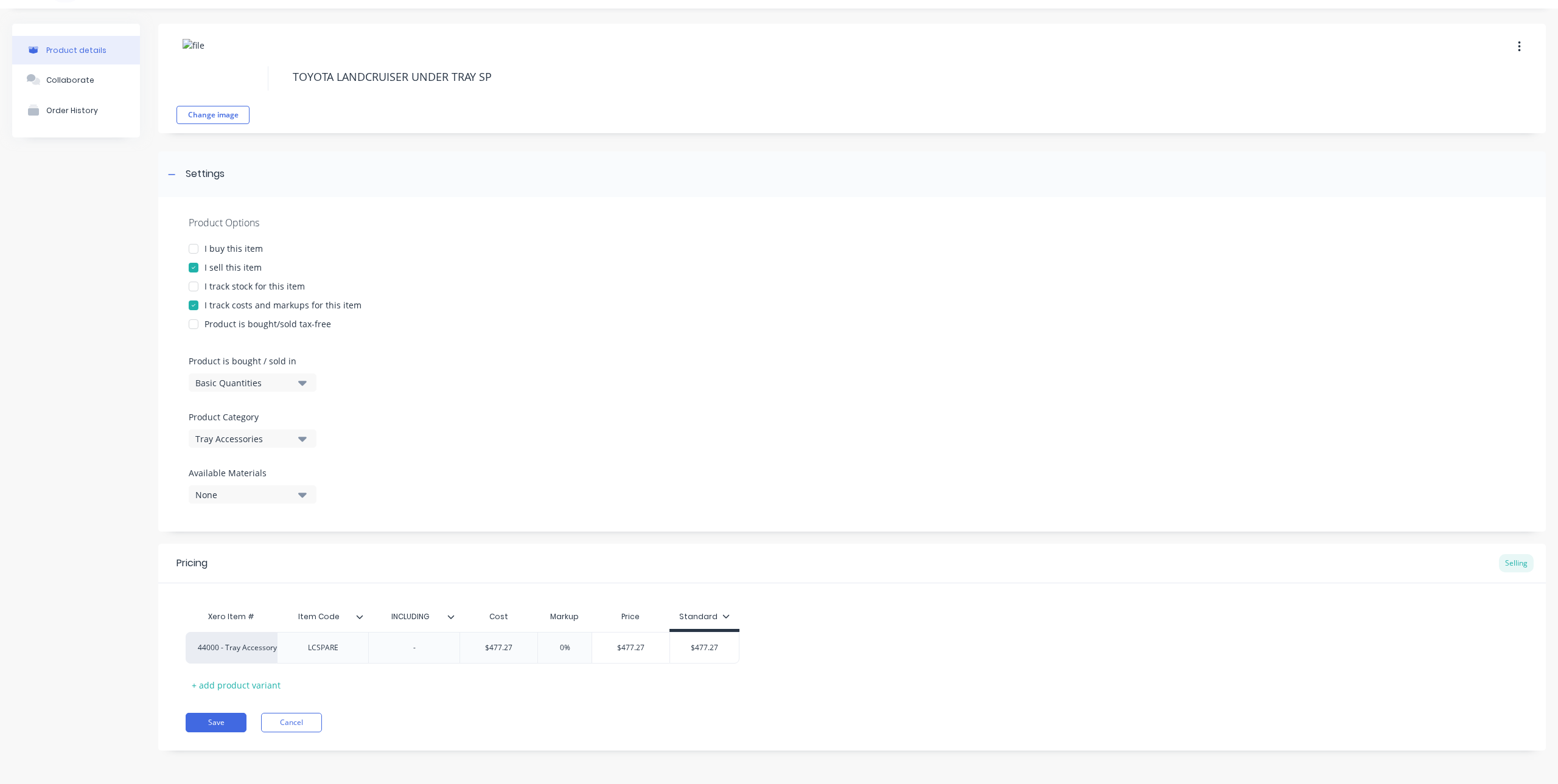
type textarea "x"
type textarea "TOYOTA LANDCRUISER UNDER TRAY SPA"
type textarea "x"
type textarea "TOYOTA LANDCRUISER UNDER TRAY SPAR"
type textarea "x"
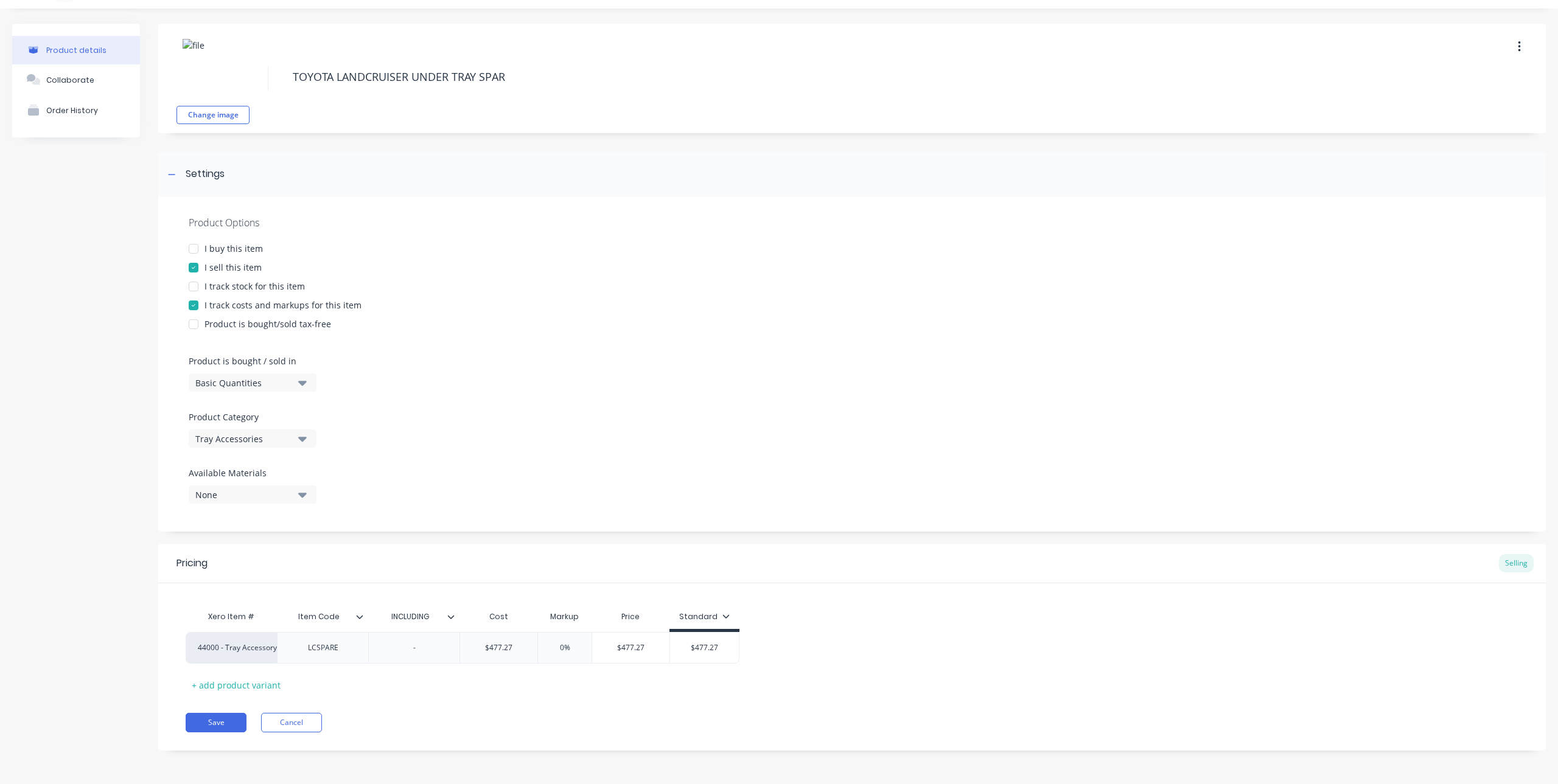
type textarea "TOYOTA LANDCRUISER UNDER TRAY SPARE"
type textarea "x"
type textarea "TOYOTA LANDCRUISER UNDER TRAY SPARE"
type textarea "x"
type textarea "TOYOTA LANDCRUISER UNDER TRAY SPARE S"
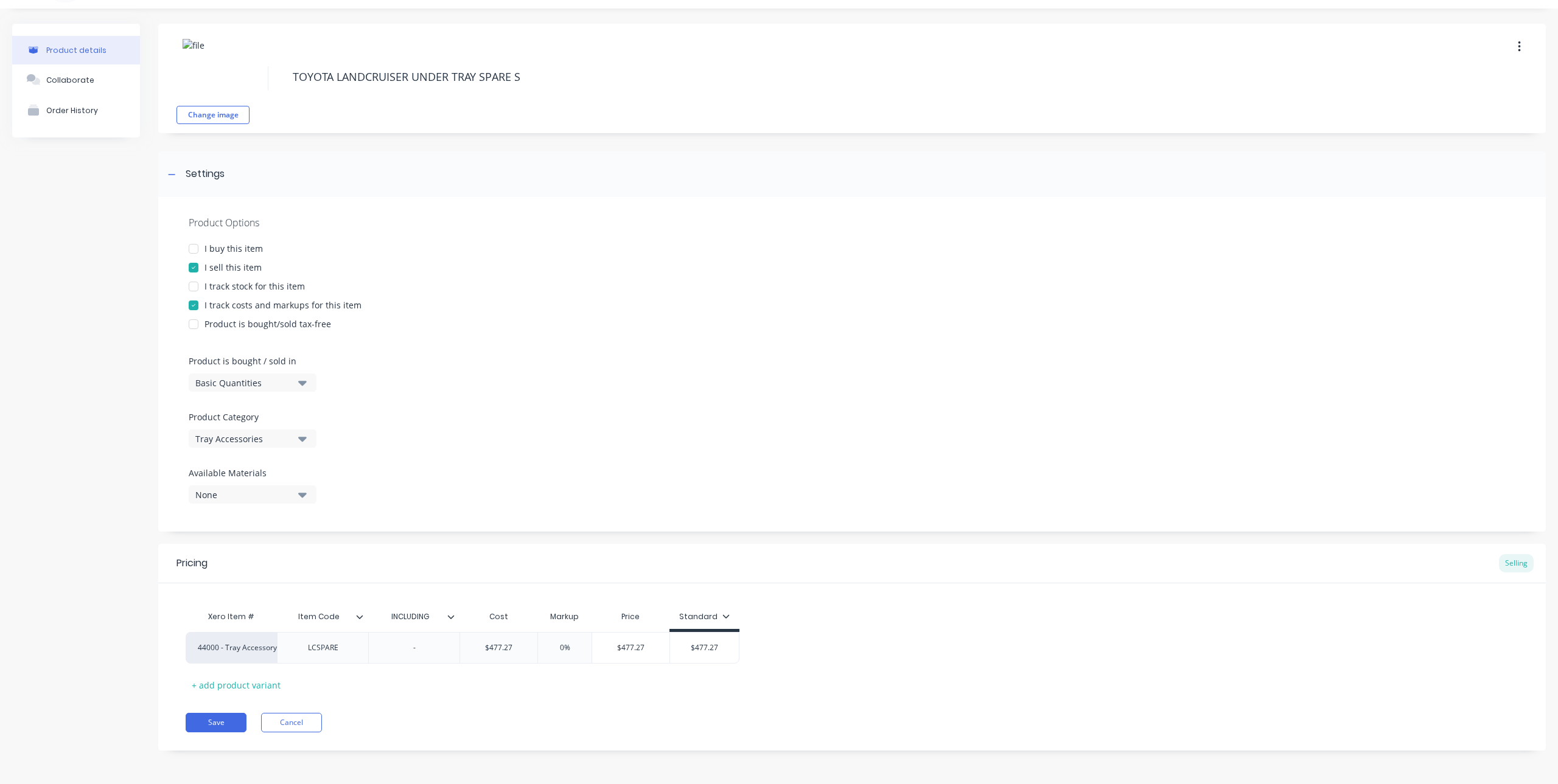
type textarea "x"
type textarea "TOYOTA LANDCRUISER UNDER TRAY SPARE"
type textarea "x"
type textarea "TOYOTA LANDCRUISER UNDER TRAY SPARE T"
type textarea "x"
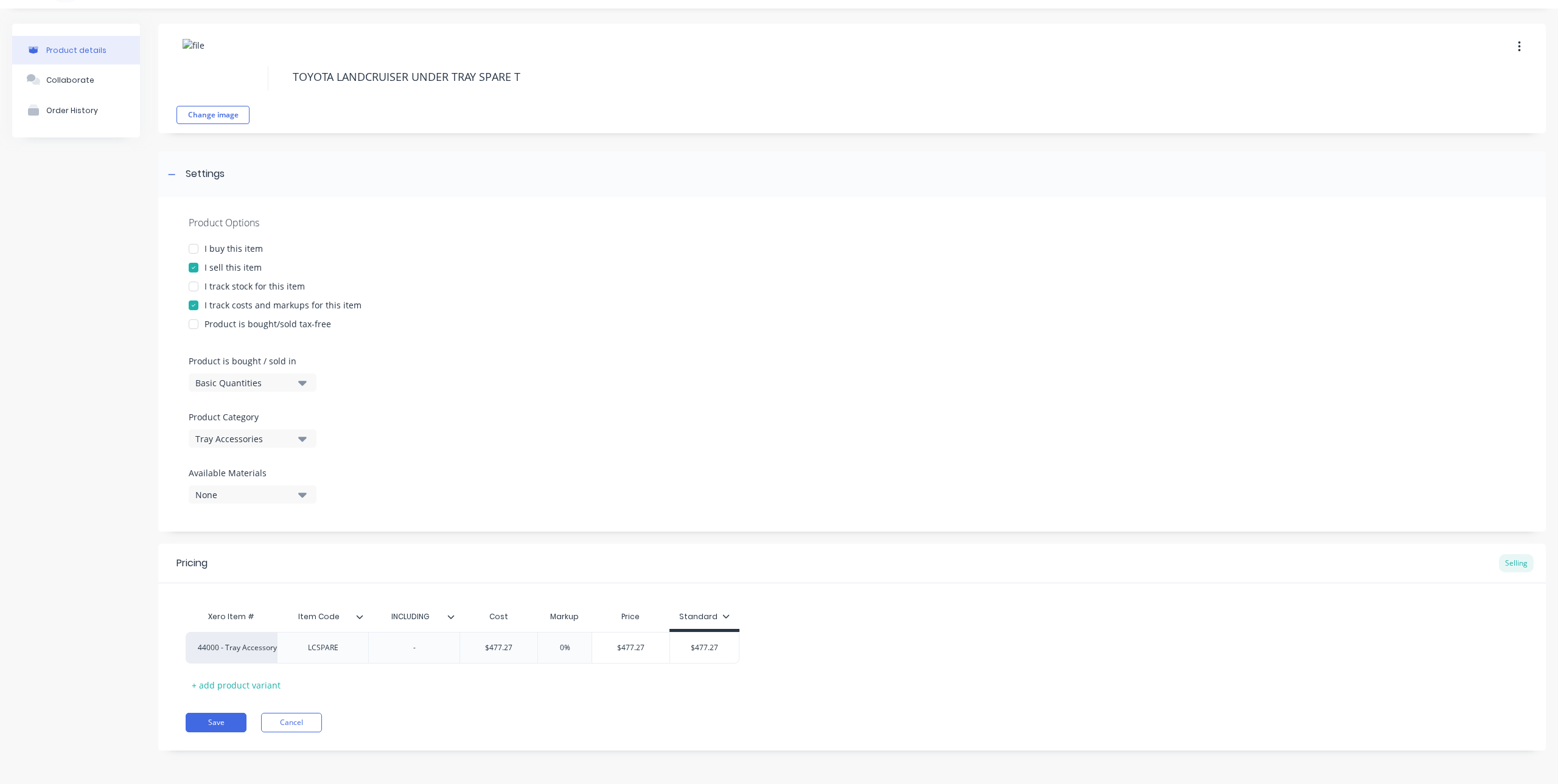
type textarea "TOYOTA LANDCRUISER UNDER TRAY SPARE TY"
type textarea "x"
type textarea "TOYOTA LANDCRUISER UNDER TRAY SPARE TYR"
type textarea "x"
type textarea "TOYOTA LANDCRUISER UNDER TRAY SPARE TYRE"
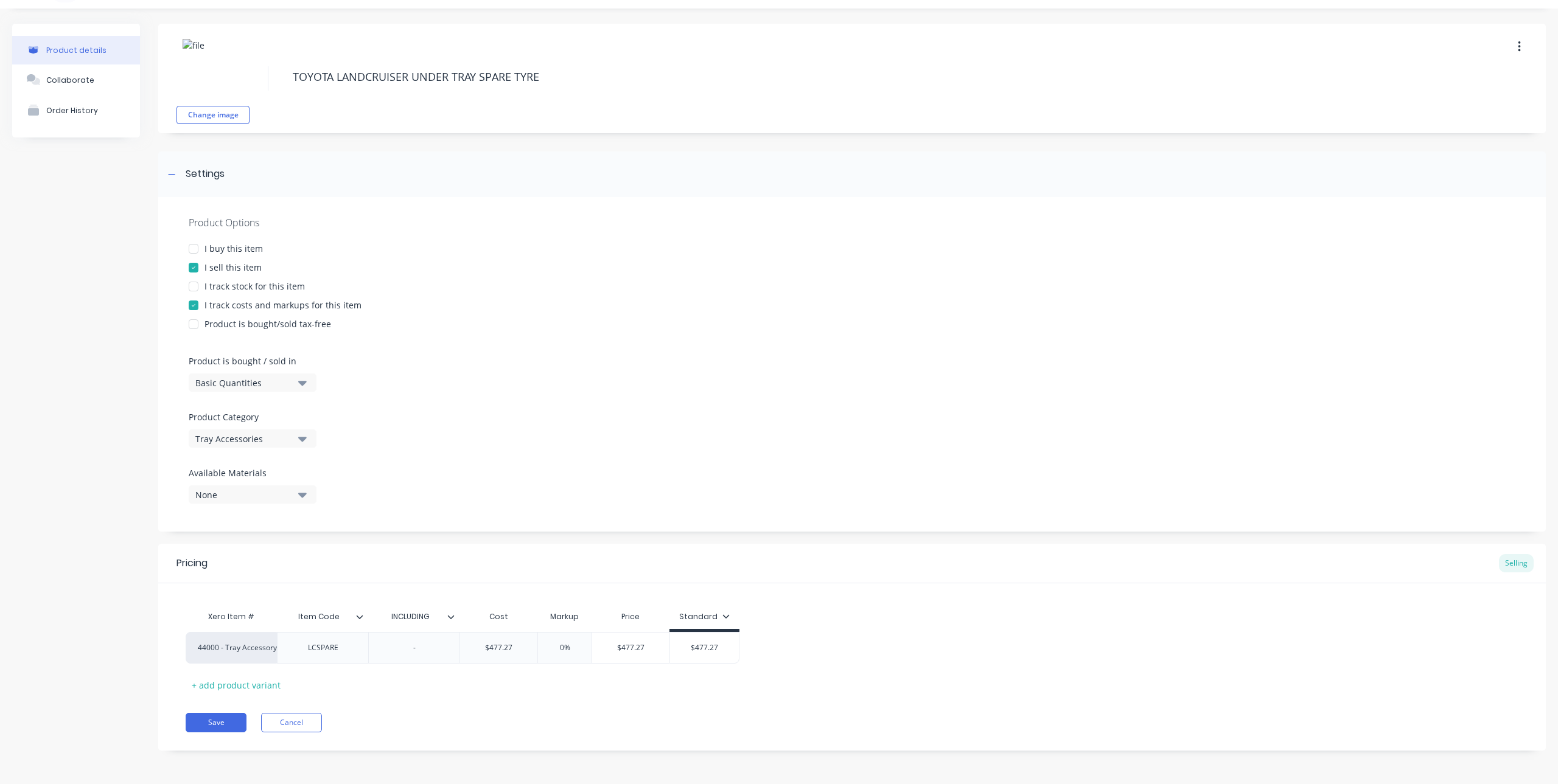
type textarea "x"
type textarea "TOYOTA LANDCRUISER UNDER TRAY SPARE TYRE"
type textarea "x"
type textarea "TOYOTA LANDCRUISER UNDER TRAY SPARE TYRE D"
type textarea "x"
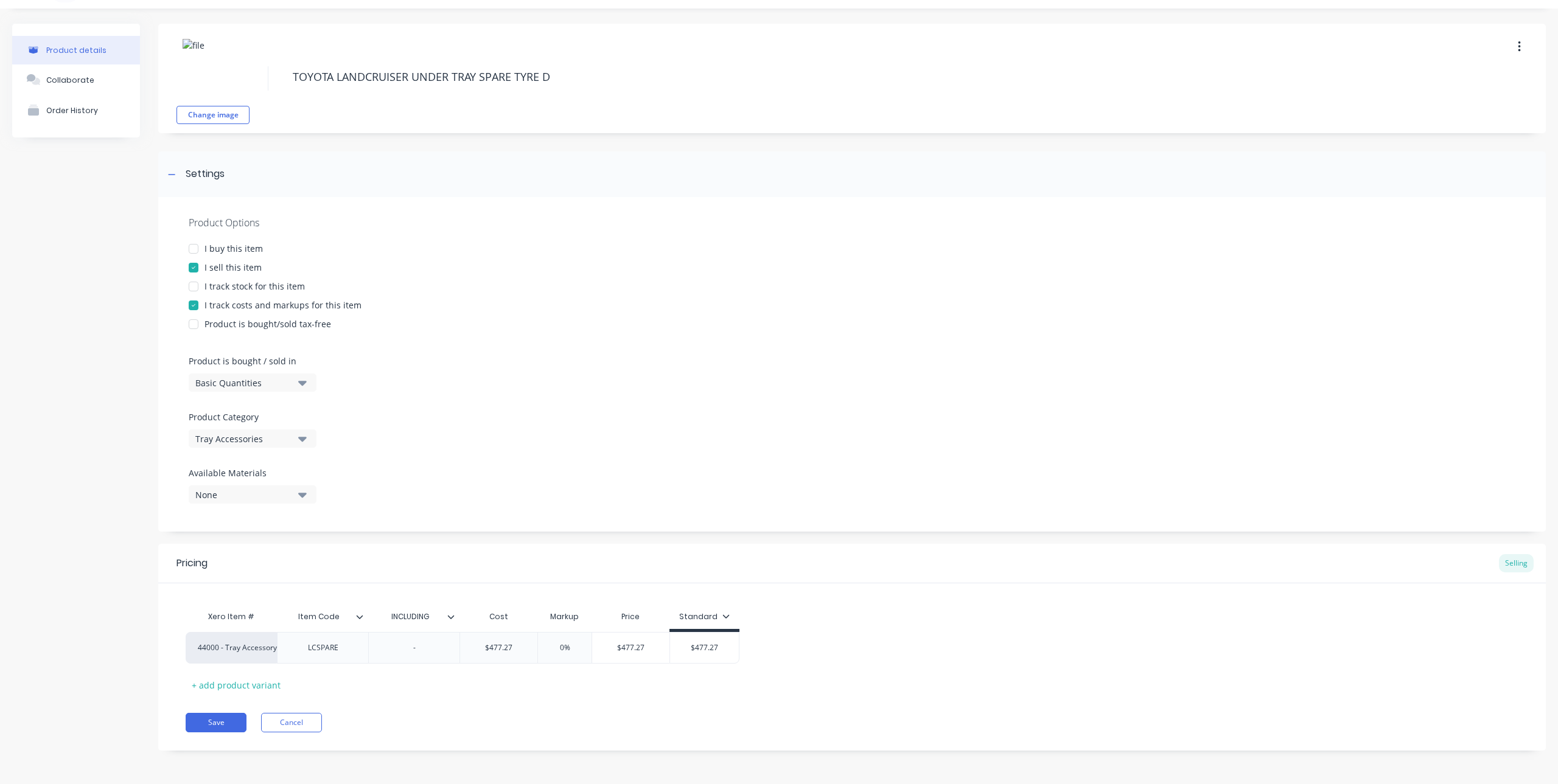
type textarea "TOYOTA LANDCRUISER UNDER TRAY SPARE TYRE DO"
type textarea "x"
type textarea "TOYOTA LANDCRUISER UNDER TRAY SPARE TYRE D"
type textarea "x"
type textarea "TOYOTA LANDCRUISER UNDER TRAY SPARE TYRE"
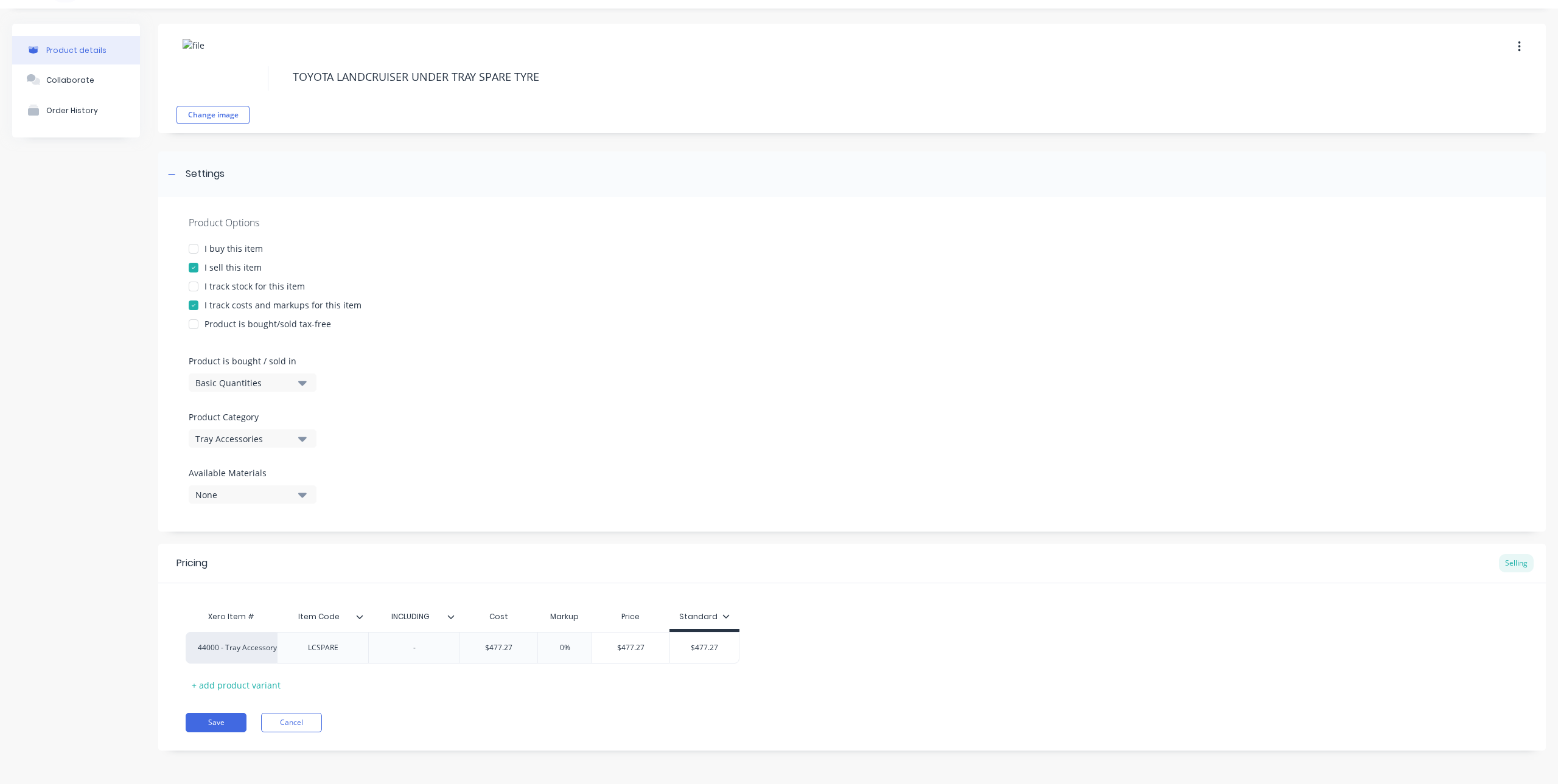
type textarea "x"
type textarea "TOYOTA LANDCRUISER UNDER TRAY SPARE TYRE S"
type textarea "x"
type textarea "TOYOTA LANDCRUISER UNDER TRAY SPARE TYRE ST"
type textarea "x"
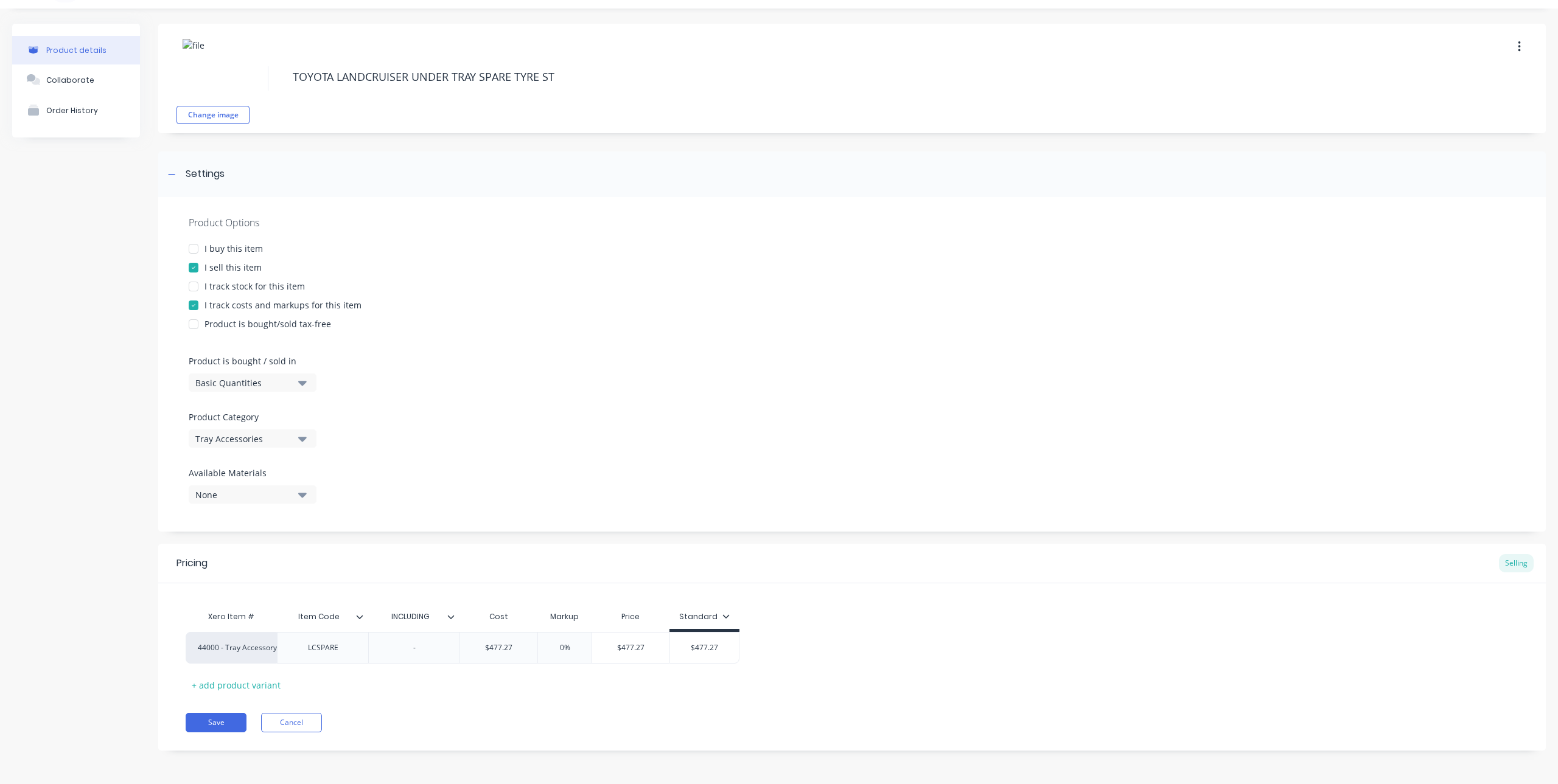
type textarea "TOYOTA LANDCRUISER UNDER TRAY SPARE TYRE STO"
type textarea "x"
type textarea "TOYOTA LANDCRUISER UNDER TRAY SPARE TYRE STOR"
type textarea "x"
type textarea "TOYOTA LANDCRUISER UNDER TRAY SPARE TYRE STORA"
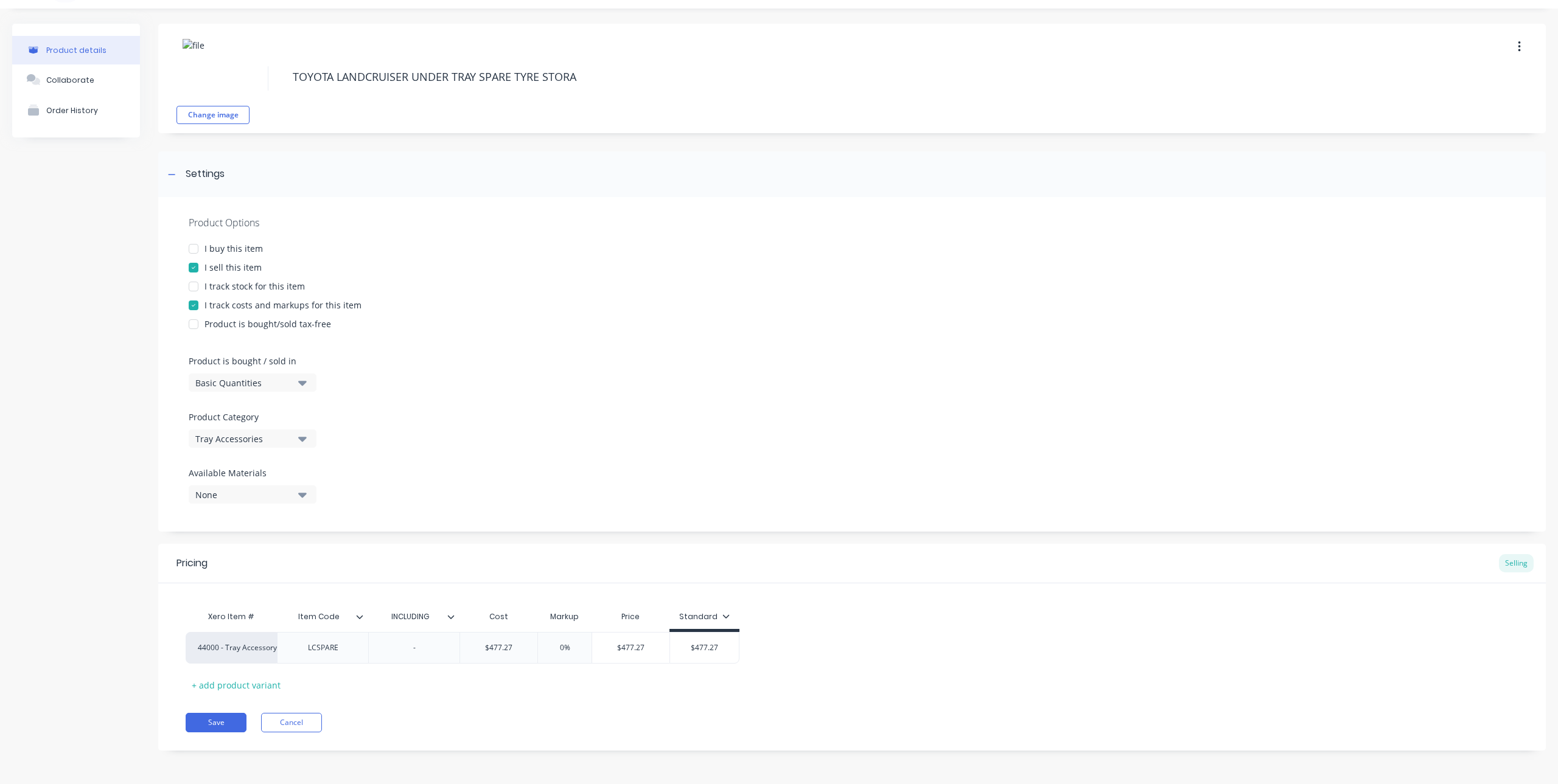
type textarea "x"
type textarea "TOYOTA LANDCRUISER UNDER TRAY SPARE TYRE STORAG"
type textarea "x"
click at [433, 658] on div "-" at bounding box center [414, 647] width 92 height 31
type textarea "TOYOTA LANDCRUISER UNDER TRAY SPARE TYRE STORAGE"
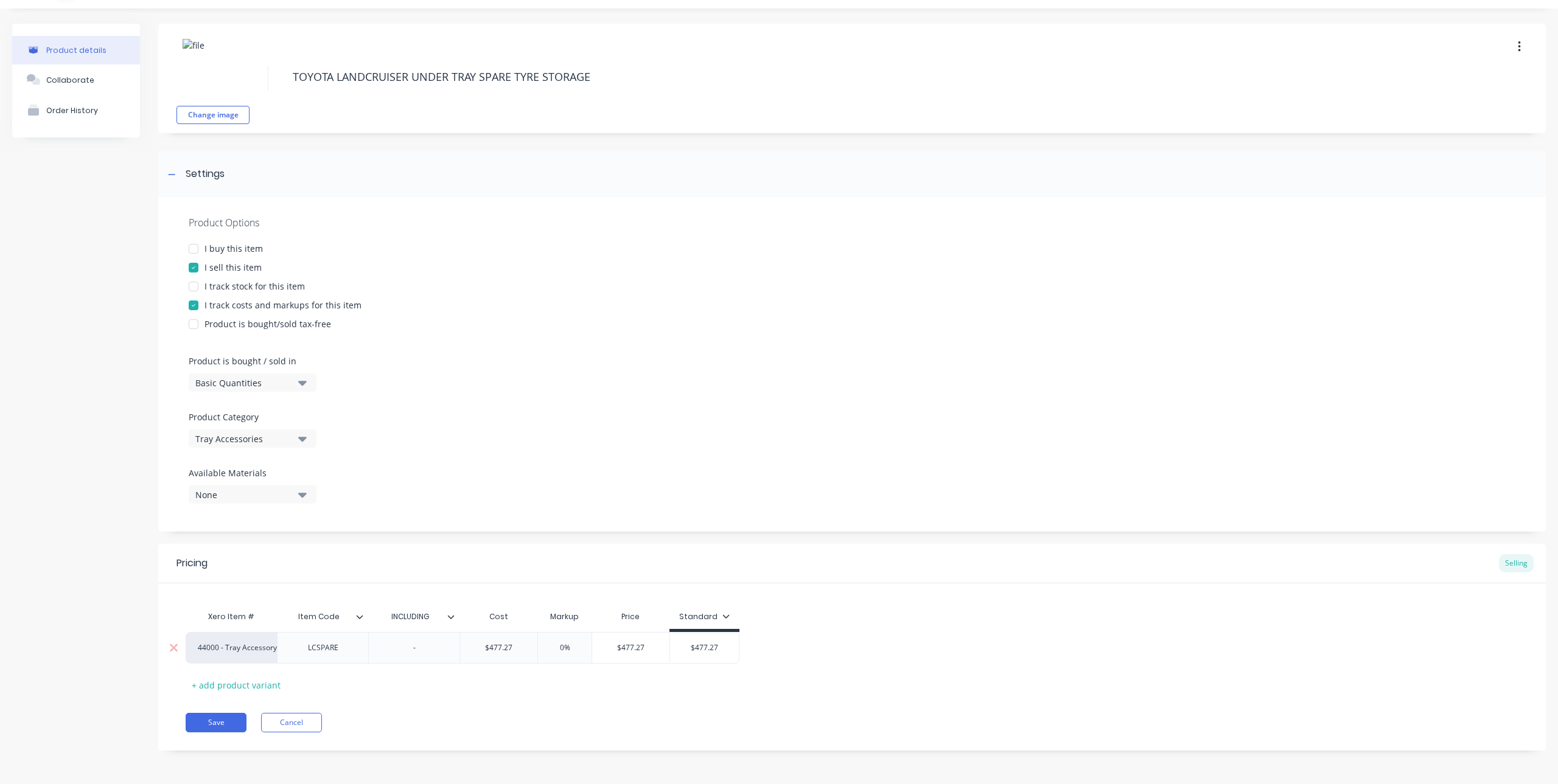
type textarea "x"
type textarea "TOYOTA LANDCRUISER UNDER TRAY SPARE TYRE STORAGE"
click at [440, 648] on div "-" at bounding box center [414, 648] width 61 height 16
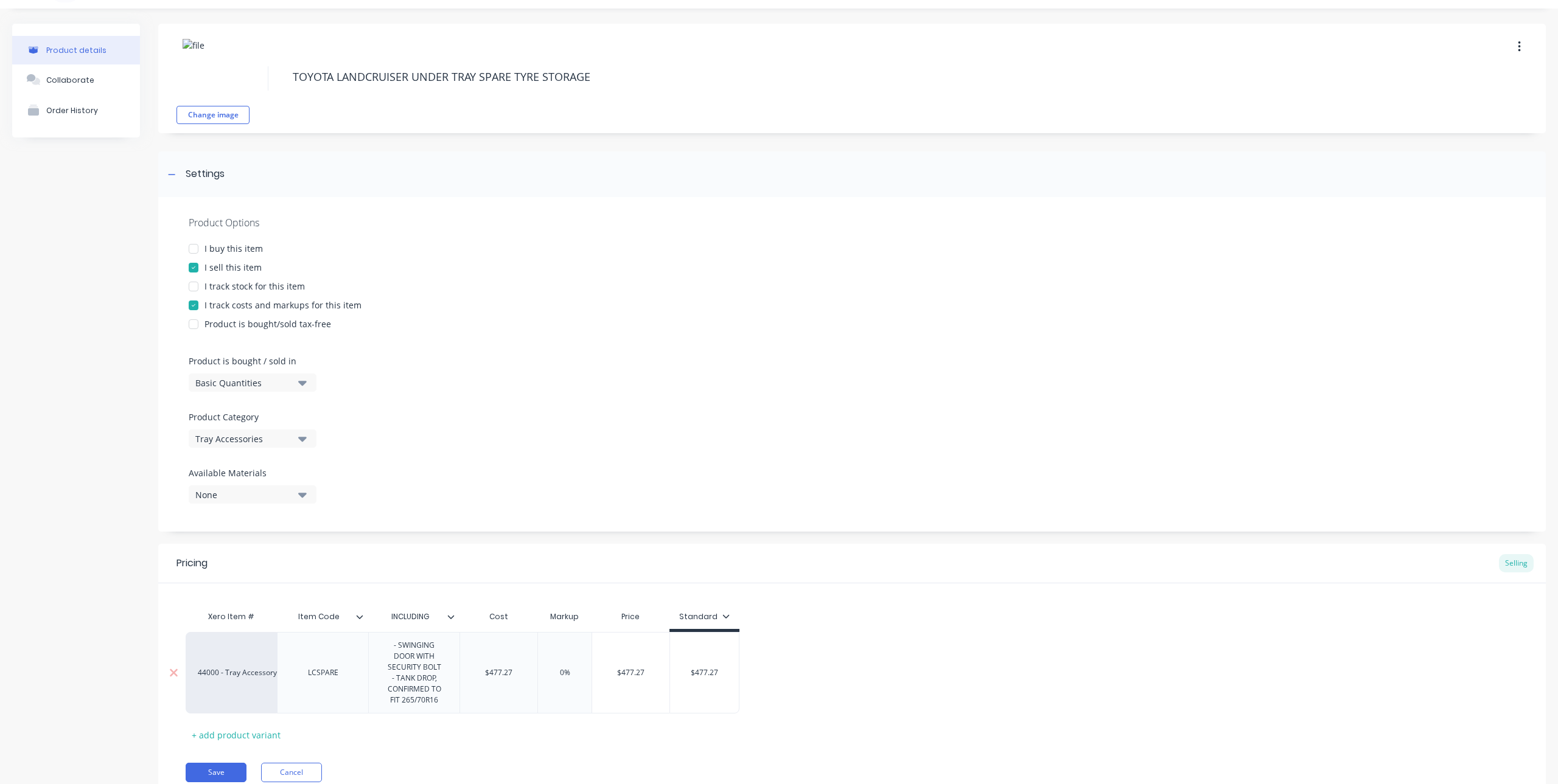
click at [395, 641] on div "- SWINGING DOOR WITH SECURITY BOLT - TANK DROP, CONFIRMED TO FIT 265/70R16" at bounding box center [414, 673] width 81 height 71
click at [386, 644] on div "RECESSED REAR PANEL - SWINGING DOOR WITH SECURITY BOLT - TANK DROP, CONFIRMED T…" at bounding box center [414, 684] width 81 height 92
click at [448, 726] on div "- RECESSED REAR PANEL - SWINGING DOOR WITH SECURITY BOLT - TANK DROP, CONFIRMED…" at bounding box center [414, 684] width 81 height 92
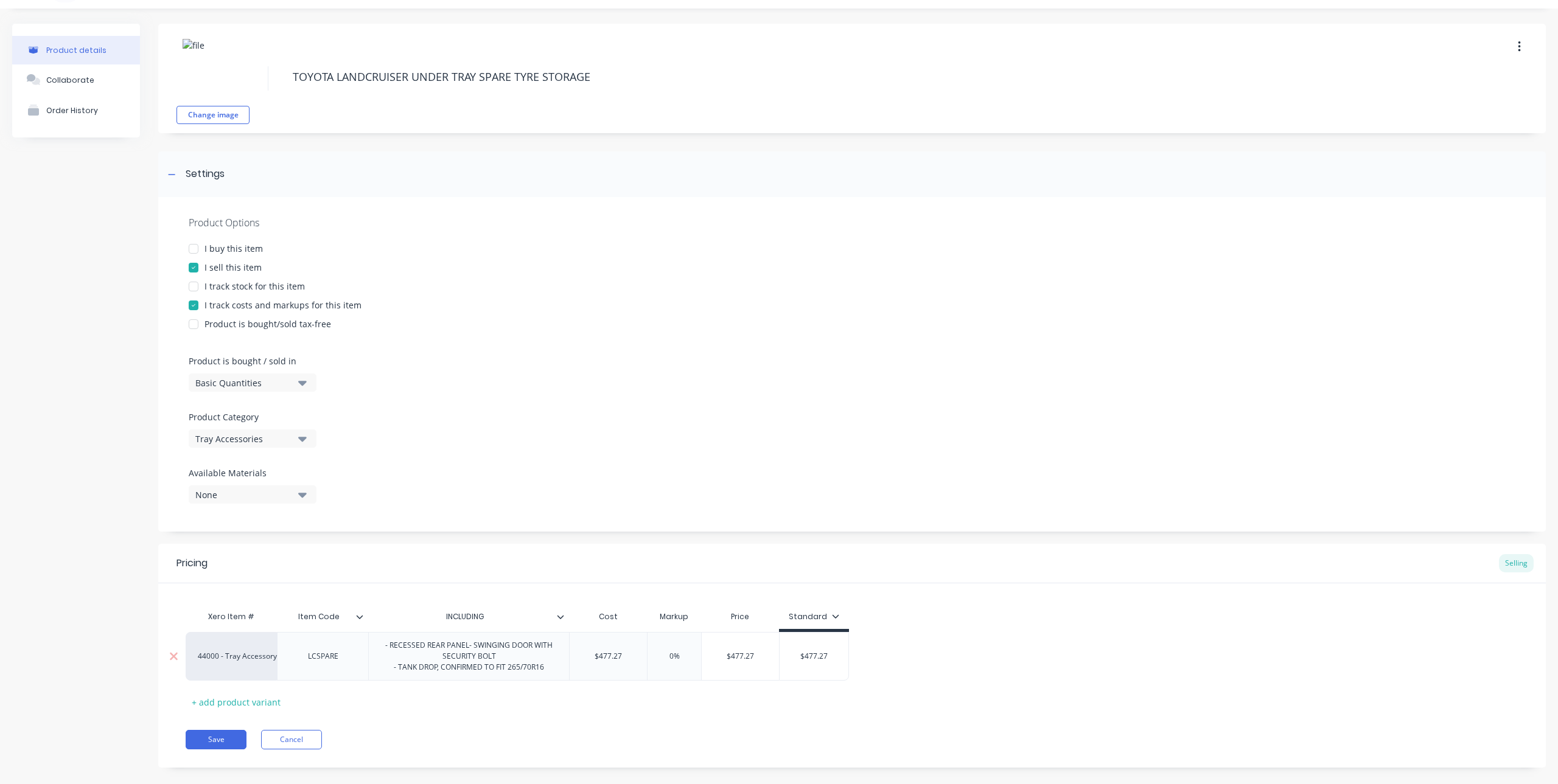
click at [547, 658] on div "- RECESSED REAR PANEL - SWINGING DOOR WITH SECURITY BOLT - TANK DROP, CONFIRMED…" at bounding box center [468, 656] width 190 height 37
click at [548, 707] on div "Xero Item # Item Code INCLUDING Cost Markup Price Standard 44000 - Tray Accesso…" at bounding box center [852, 658] width 1333 height 107
click at [553, 675] on div "- RECESSED REAR PANEL - SWINGING DOOR WITH SECURITY BOLT, TOOL SUPPLIED - TANK …" at bounding box center [468, 656] width 190 height 37
drag, startPoint x: 497, startPoint y: 682, endPoint x: 398, endPoint y: 681, distance: 99.0
click at [398, 675] on div "- RECESSED REAR PANEL - SWINGING DOOR WITH SECURITY BOLT, TOOL SUPPLIED - TANK …" at bounding box center [468, 656] width 190 height 37
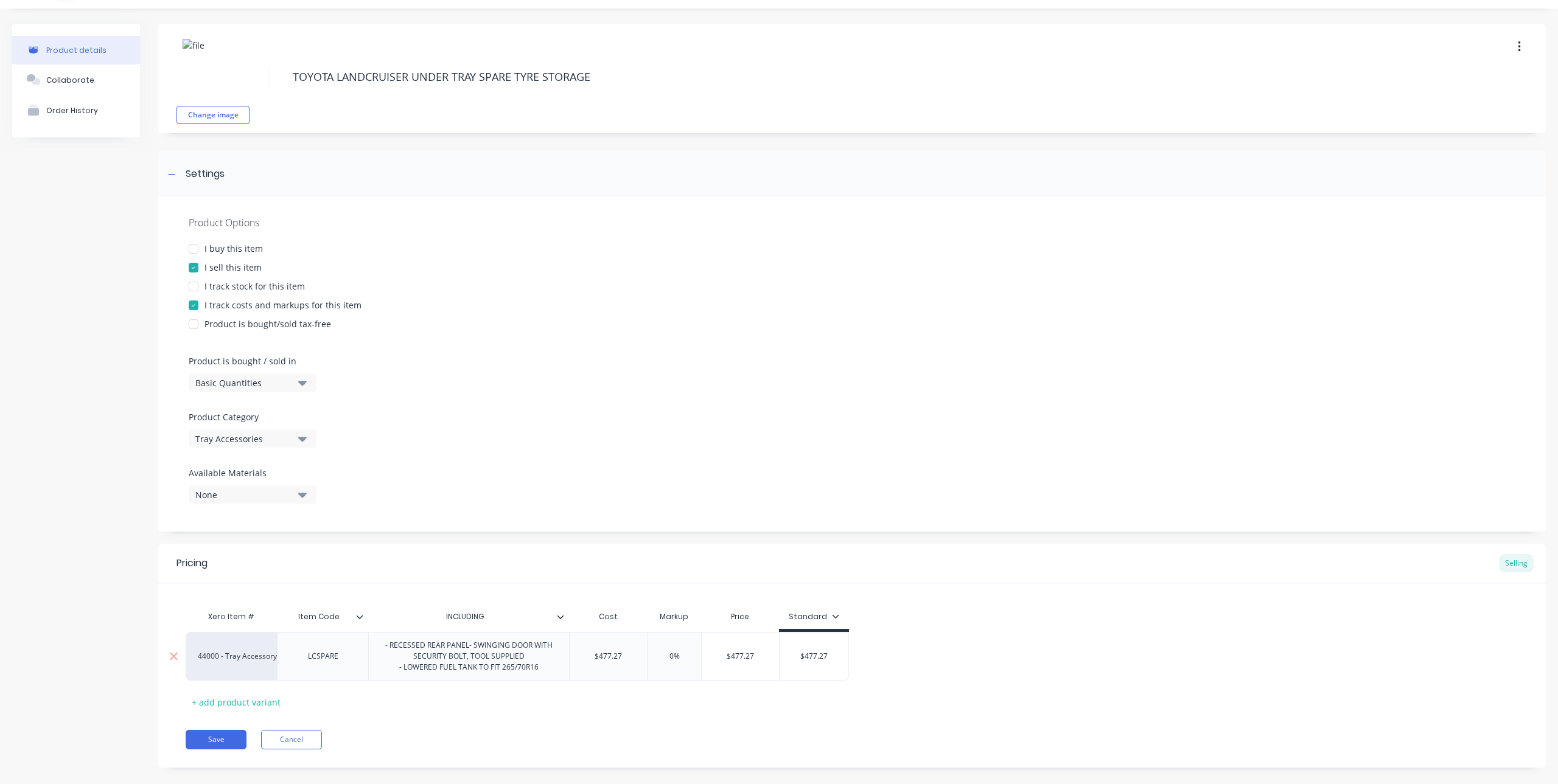
click at [543, 675] on div "- RECESSED REAR PANEL - SWINGING DOOR WITH SECURITY BOLT, TOOL SUPPLIED - LOWER…" at bounding box center [468, 656] width 190 height 37
click at [544, 735] on div "Pricing Selling Xero Item # Item Code INCLUDING Cost Markup Price Standard 4400…" at bounding box center [852, 661] width 1388 height 235
click at [216, 761] on button "Save" at bounding box center [216, 750] width 61 height 19
type textarea "x"
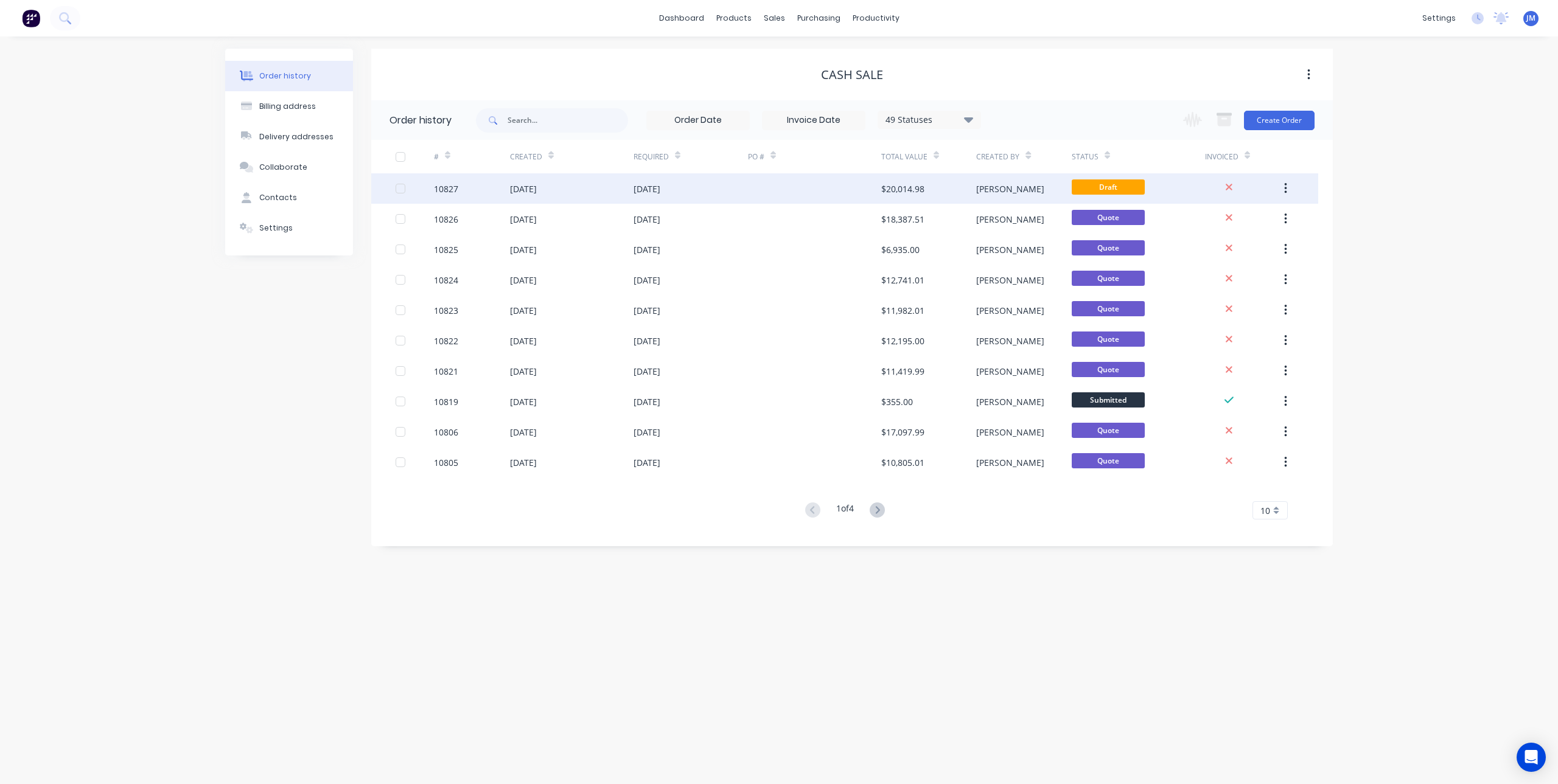
click at [643, 189] on div "[DATE]" at bounding box center [647, 188] width 27 height 13
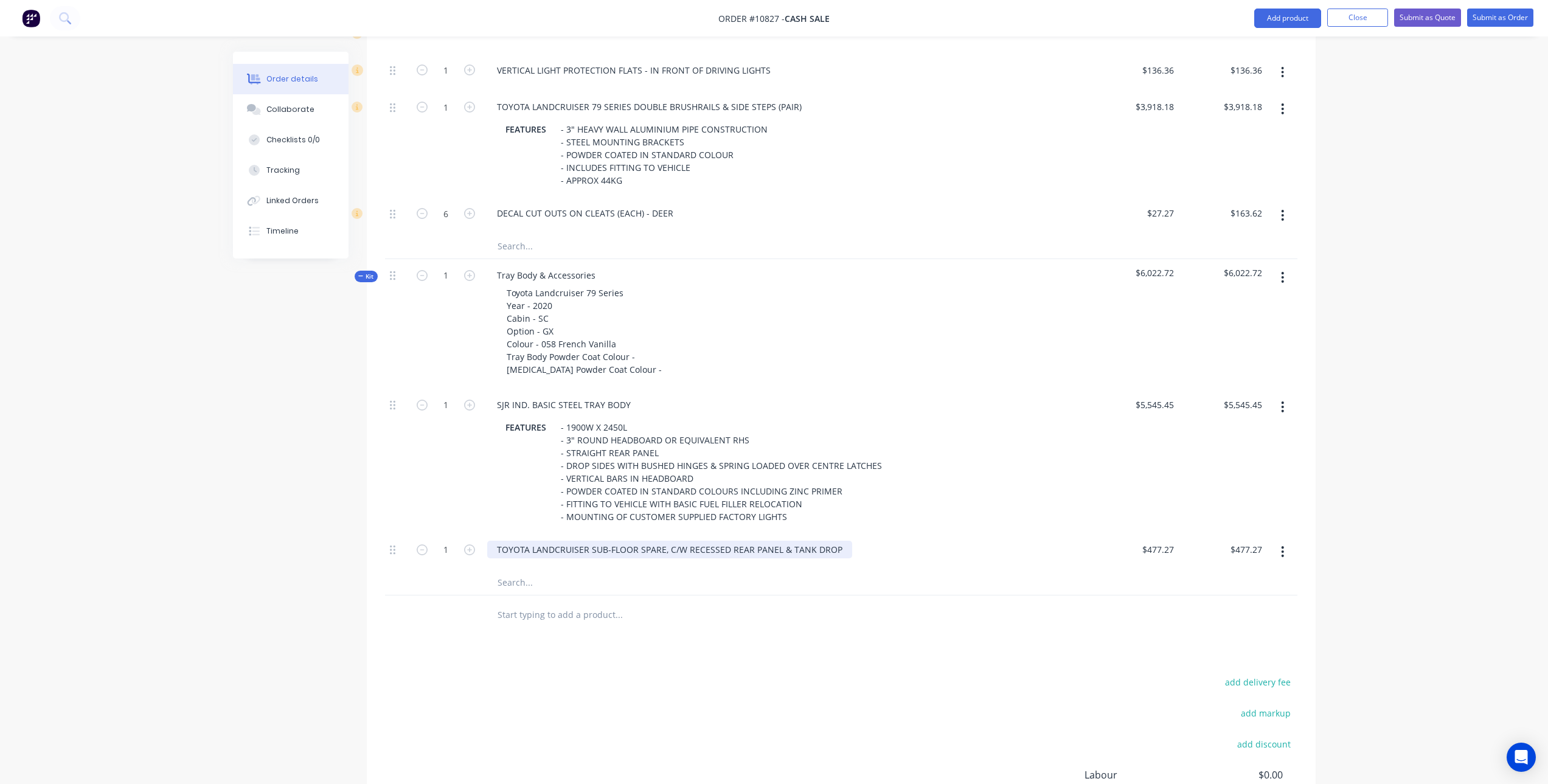
scroll to position [1131, 0]
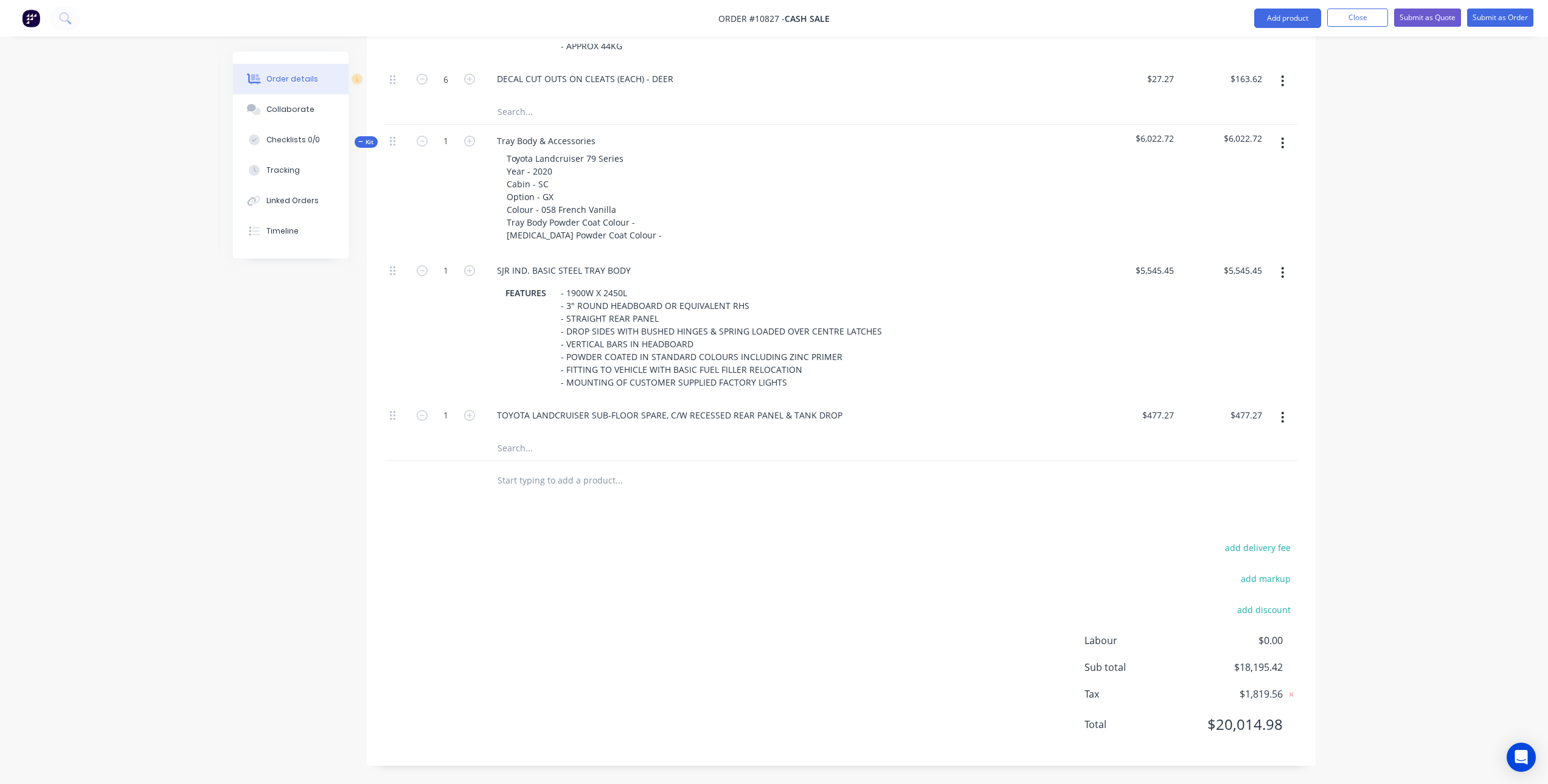
click at [1278, 415] on button "button" at bounding box center [1282, 417] width 29 height 22
click at [1234, 492] on div "Delete" at bounding box center [1239, 498] width 93 height 17
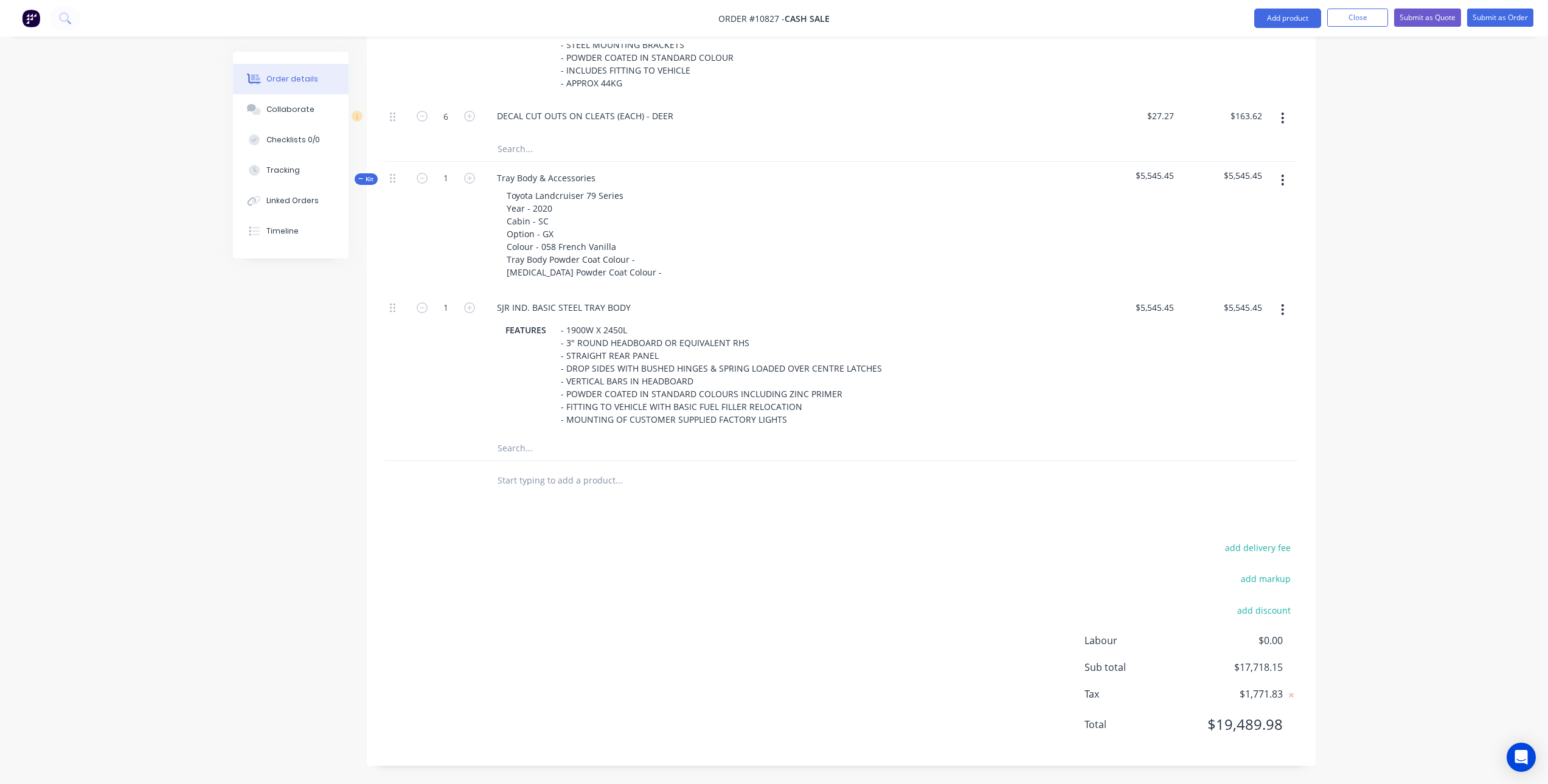
click at [514, 449] on input "text" at bounding box center [618, 448] width 243 height 24
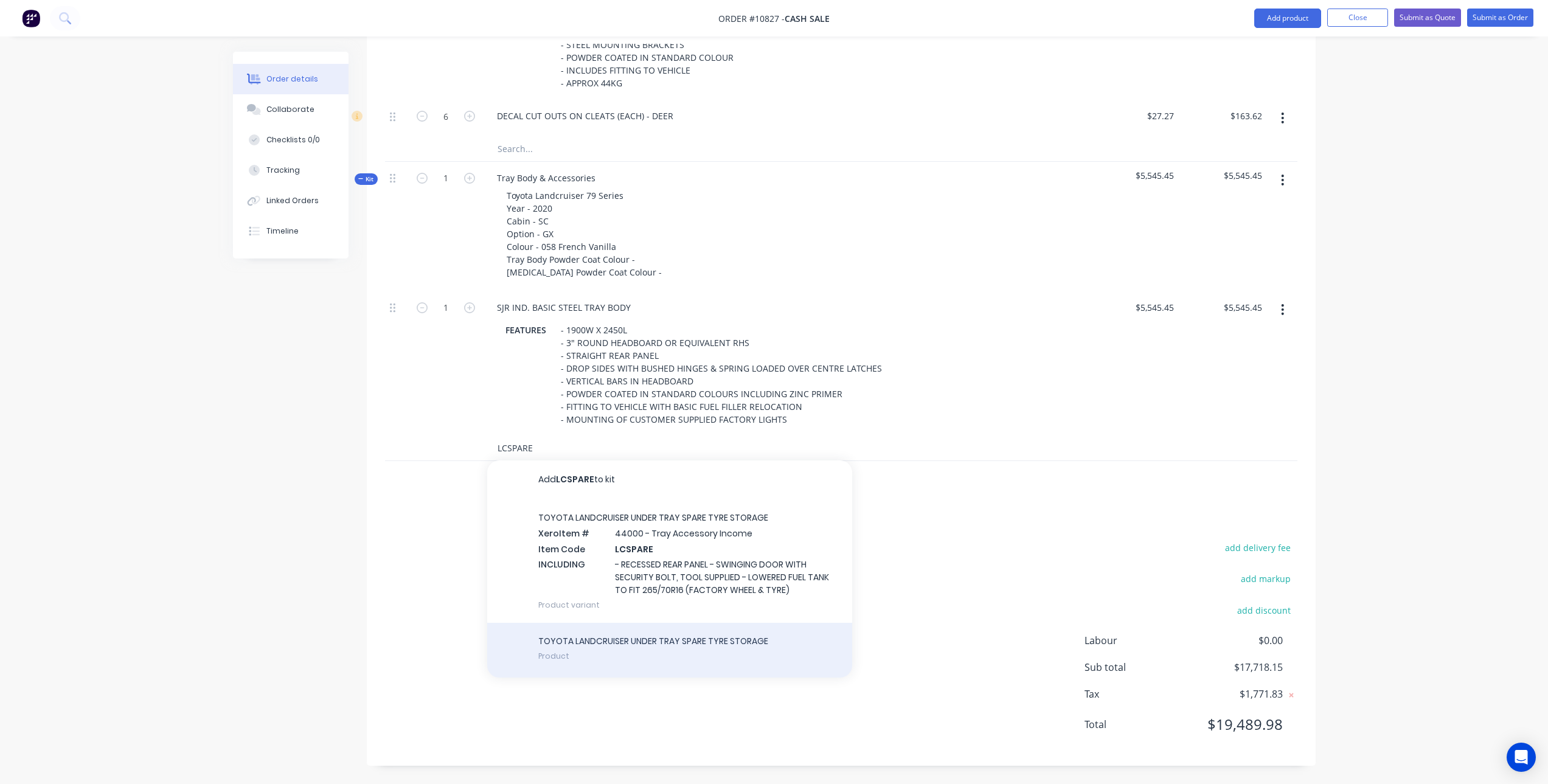
type input "LCSPARE"
click at [626, 664] on div "TOYOTA LANDCRUISER UNDER TRAY SPARE TYRE STORAGE Product" at bounding box center [670, 650] width 365 height 55
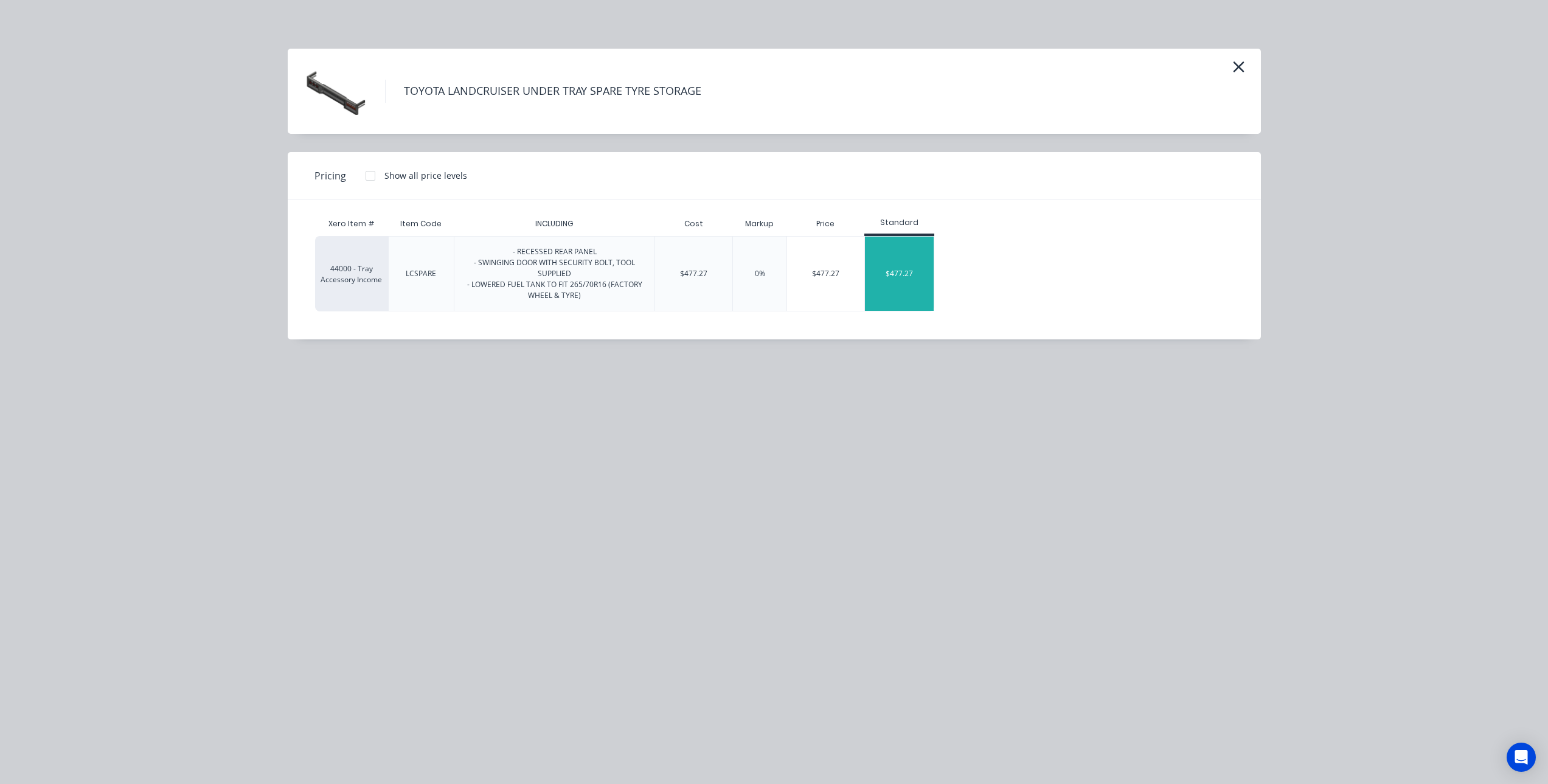
click at [904, 251] on div "$477.27" at bounding box center [899, 273] width 69 height 74
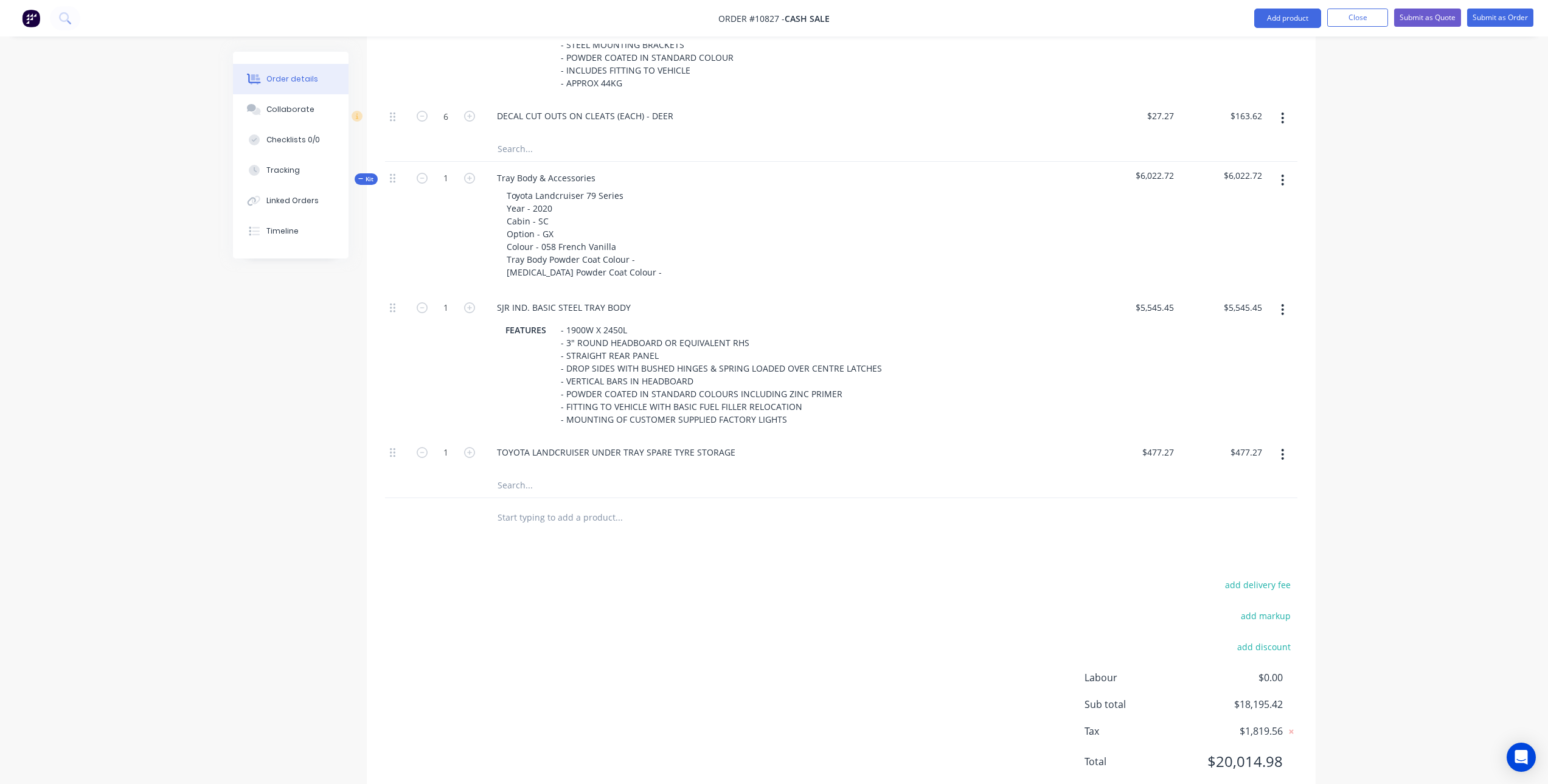
click at [1284, 452] on icon "button" at bounding box center [1282, 454] width 3 height 13
click at [1206, 542] on div "Delete" at bounding box center [1239, 535] width 93 height 17
click at [1362, 14] on button "Close" at bounding box center [1358, 17] width 61 height 18
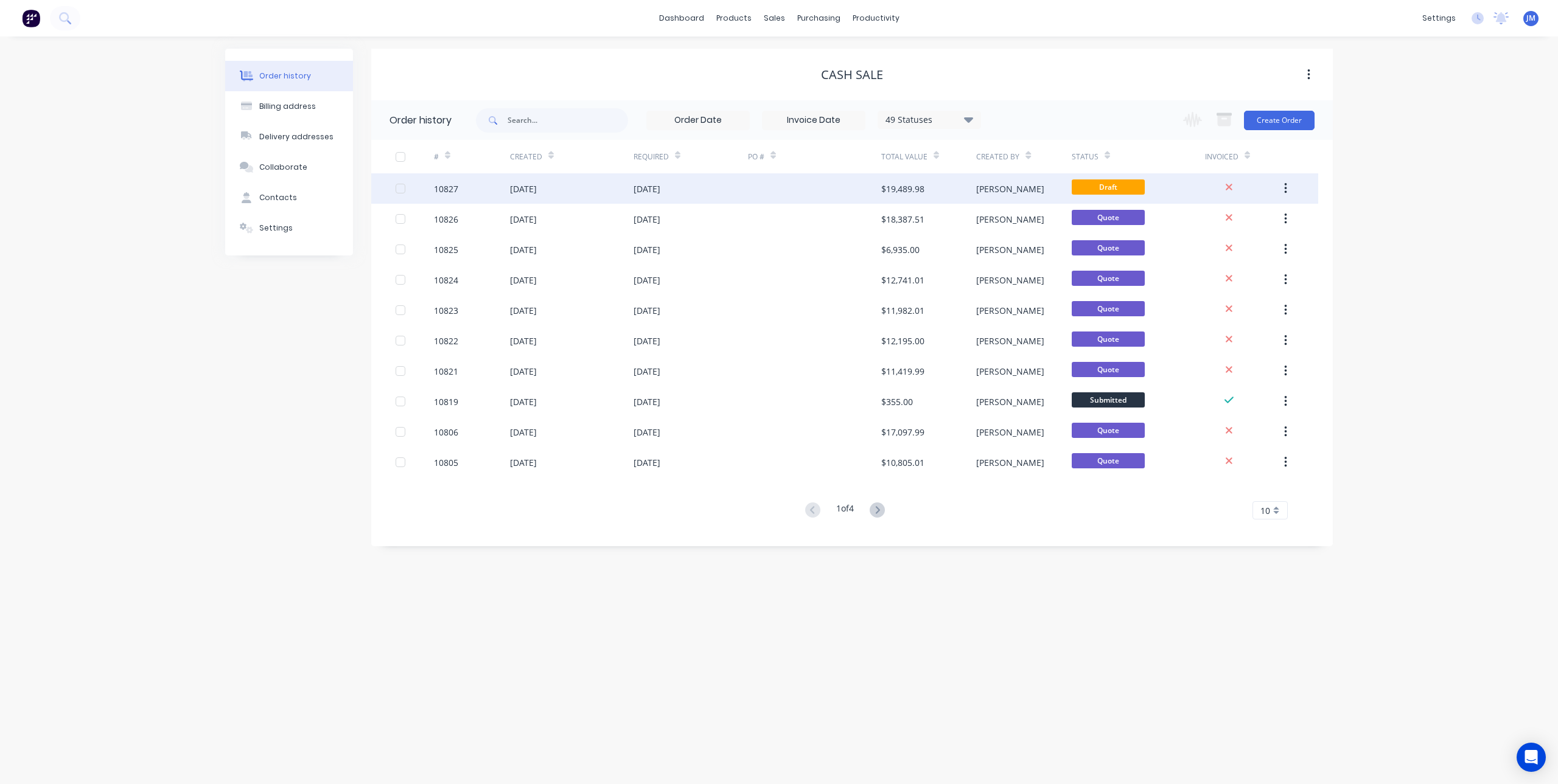
click at [618, 185] on div "[DATE]" at bounding box center [571, 189] width 124 height 31
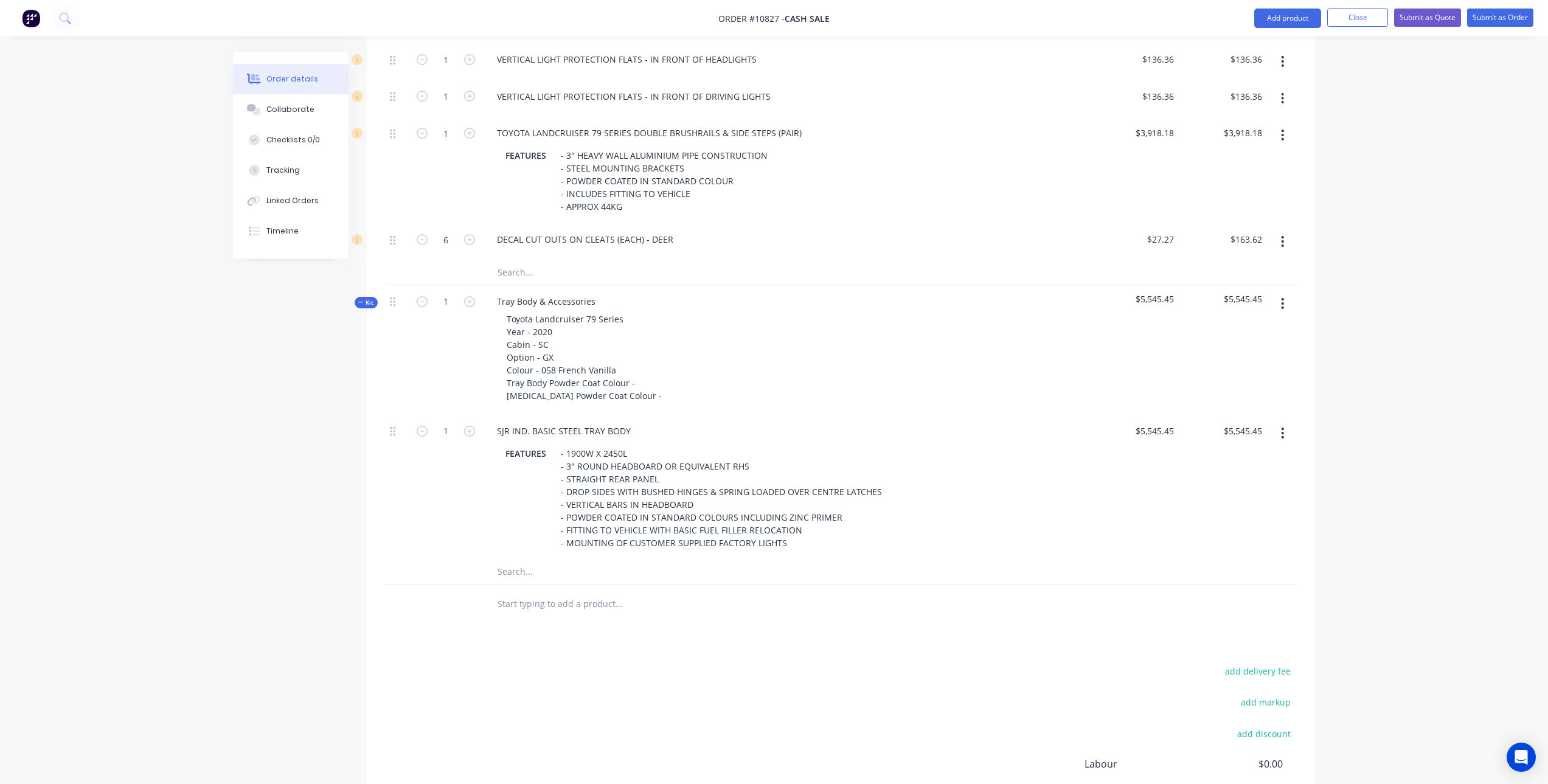
scroll to position [1095, 0]
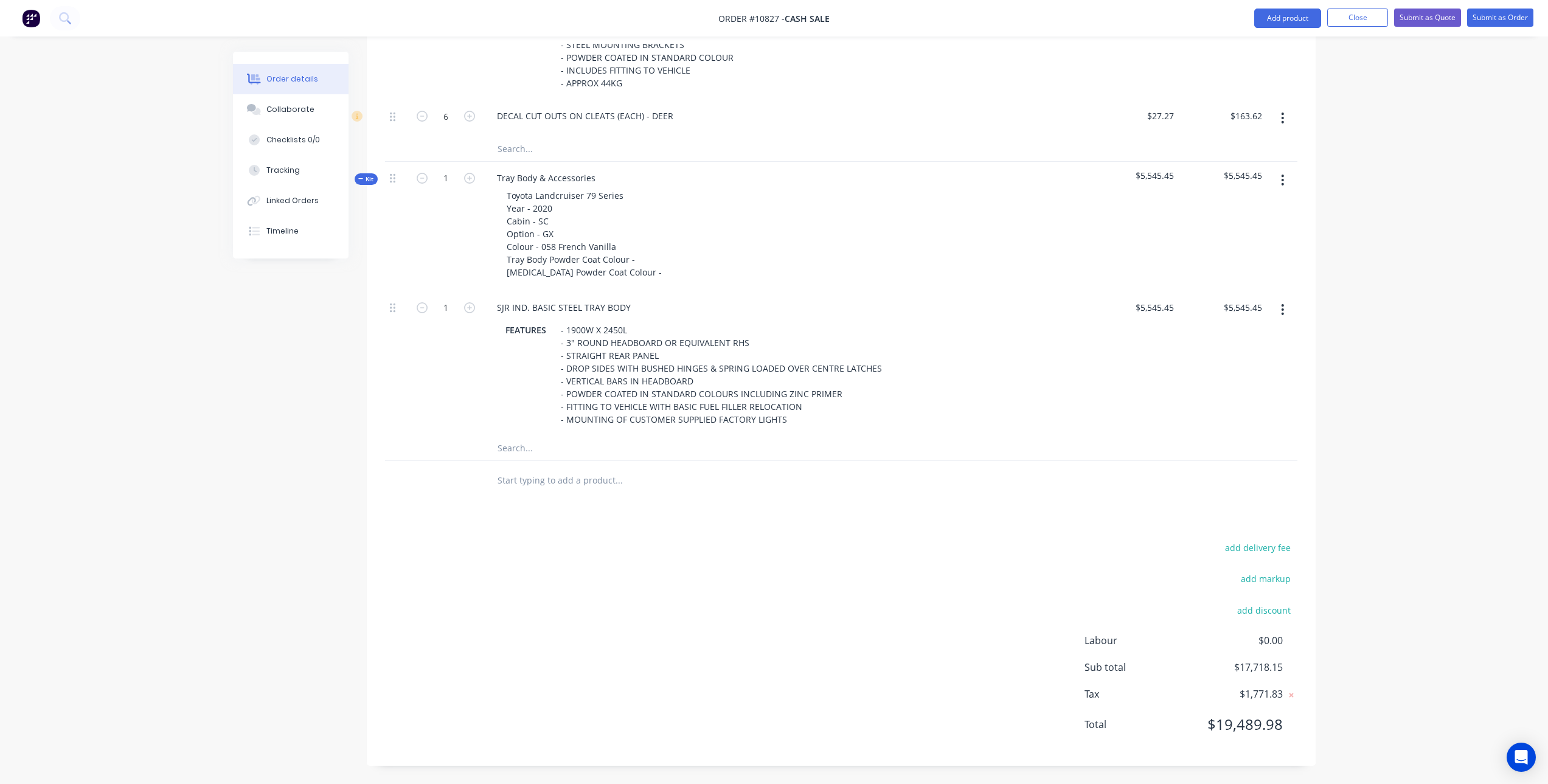
click at [544, 447] on input "text" at bounding box center [618, 448] width 243 height 24
type input "p"
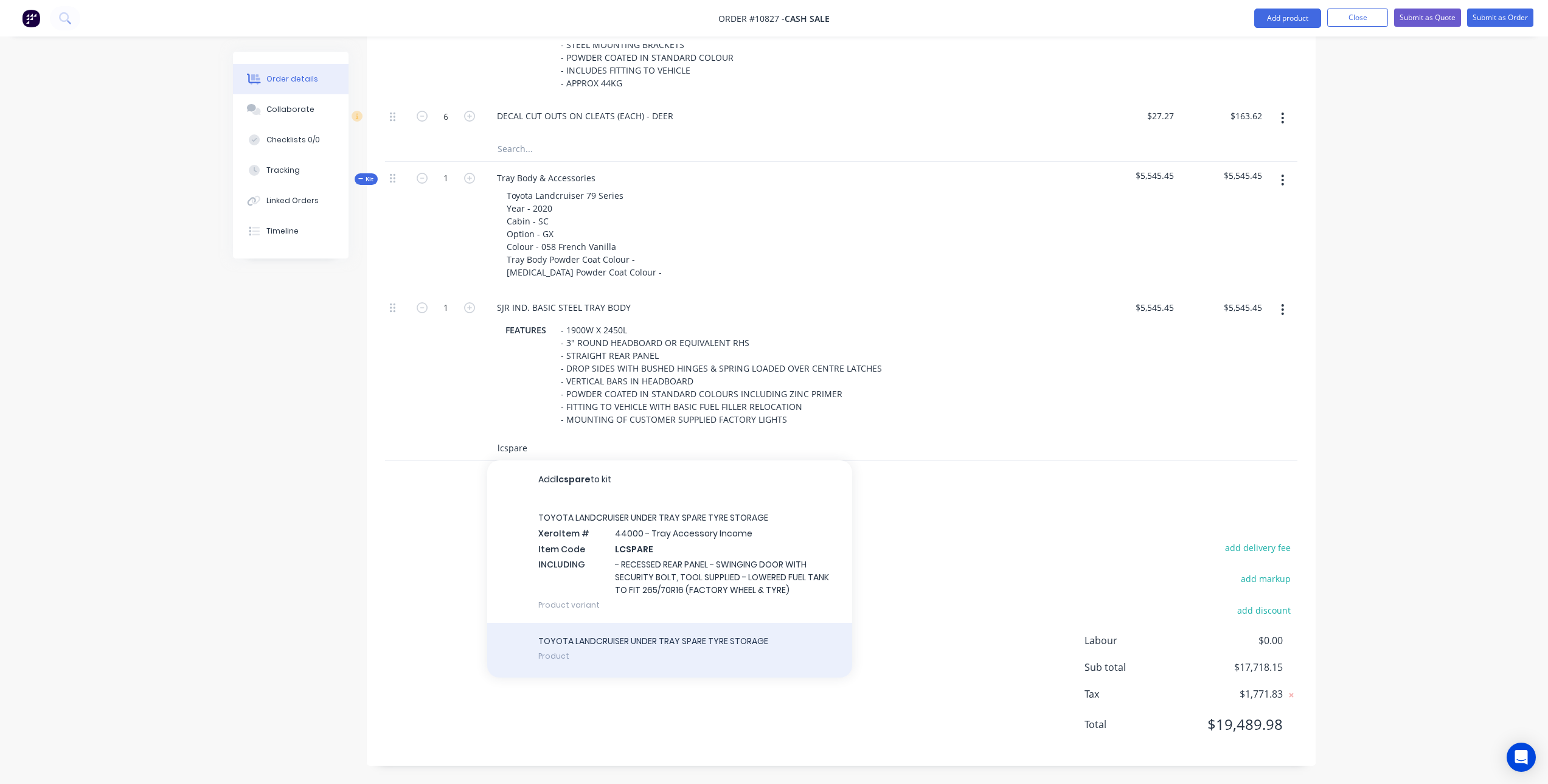
type input "lcspare"
click at [672, 640] on div "TOYOTA LANDCRUISER UNDER TRAY SPARE TYRE STORAGE Product" at bounding box center [670, 650] width 365 height 55
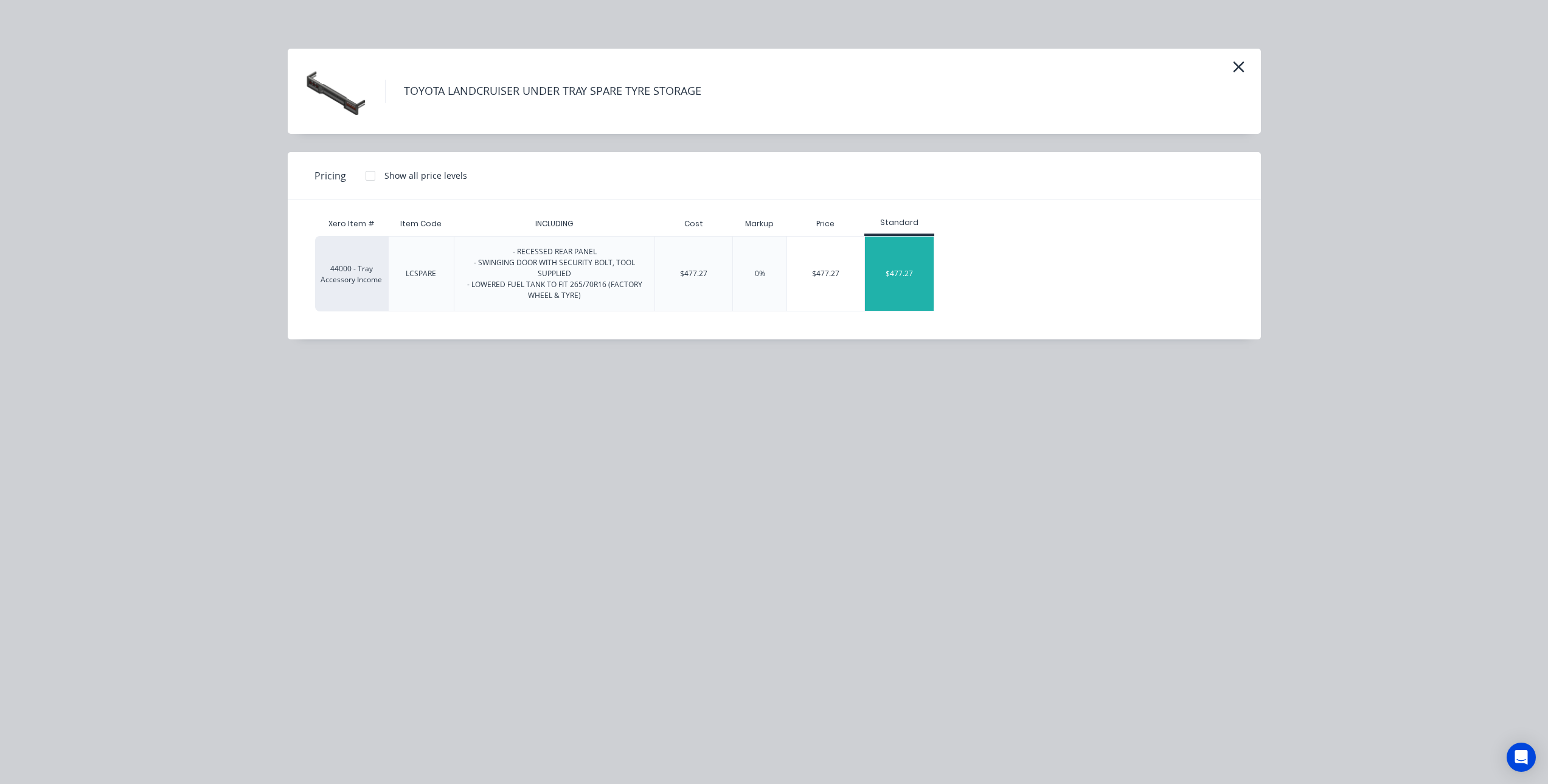
click at [921, 283] on div "$477.27" at bounding box center [899, 273] width 69 height 74
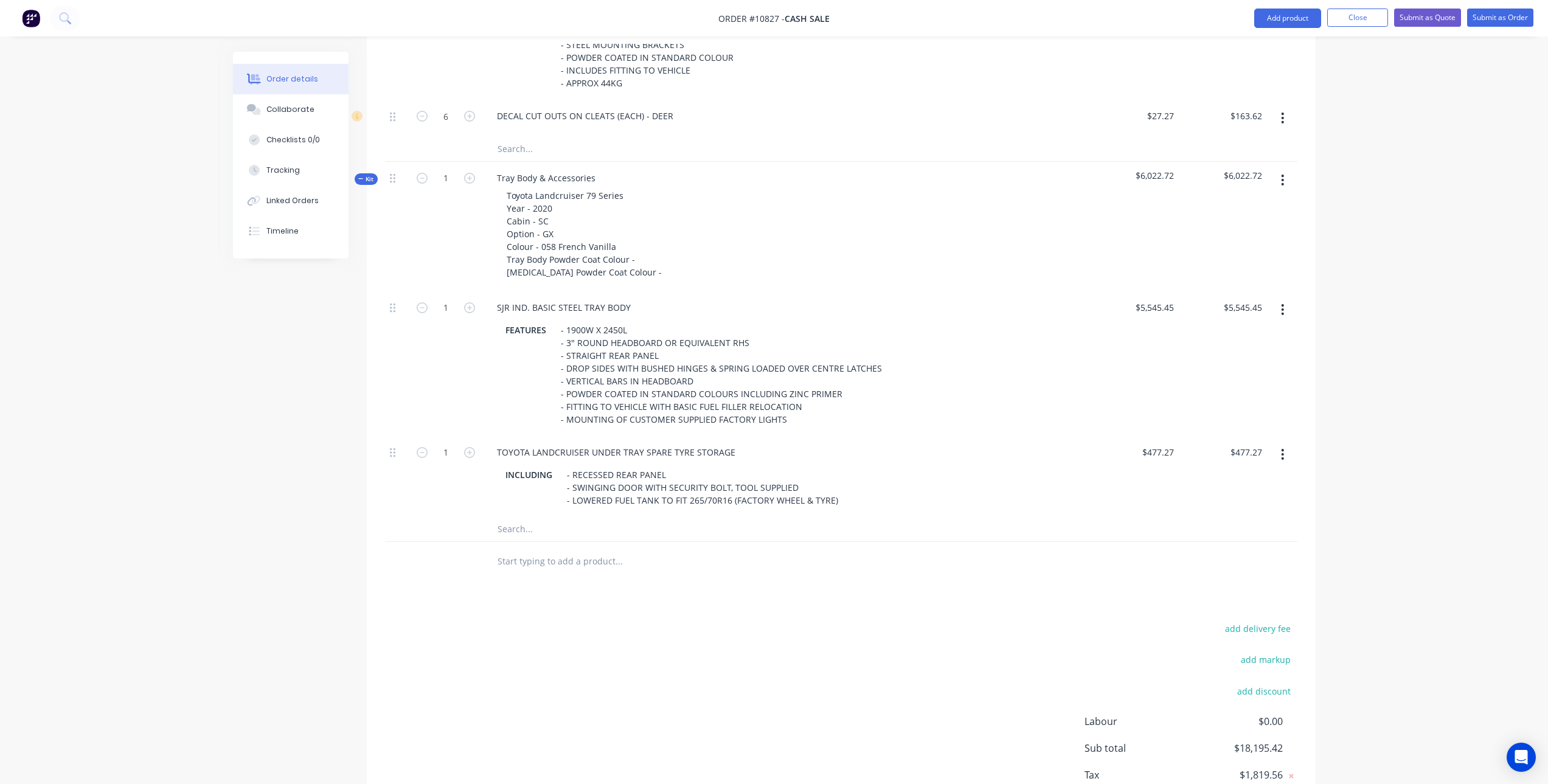
click at [515, 533] on input "text" at bounding box center [618, 529] width 243 height 24
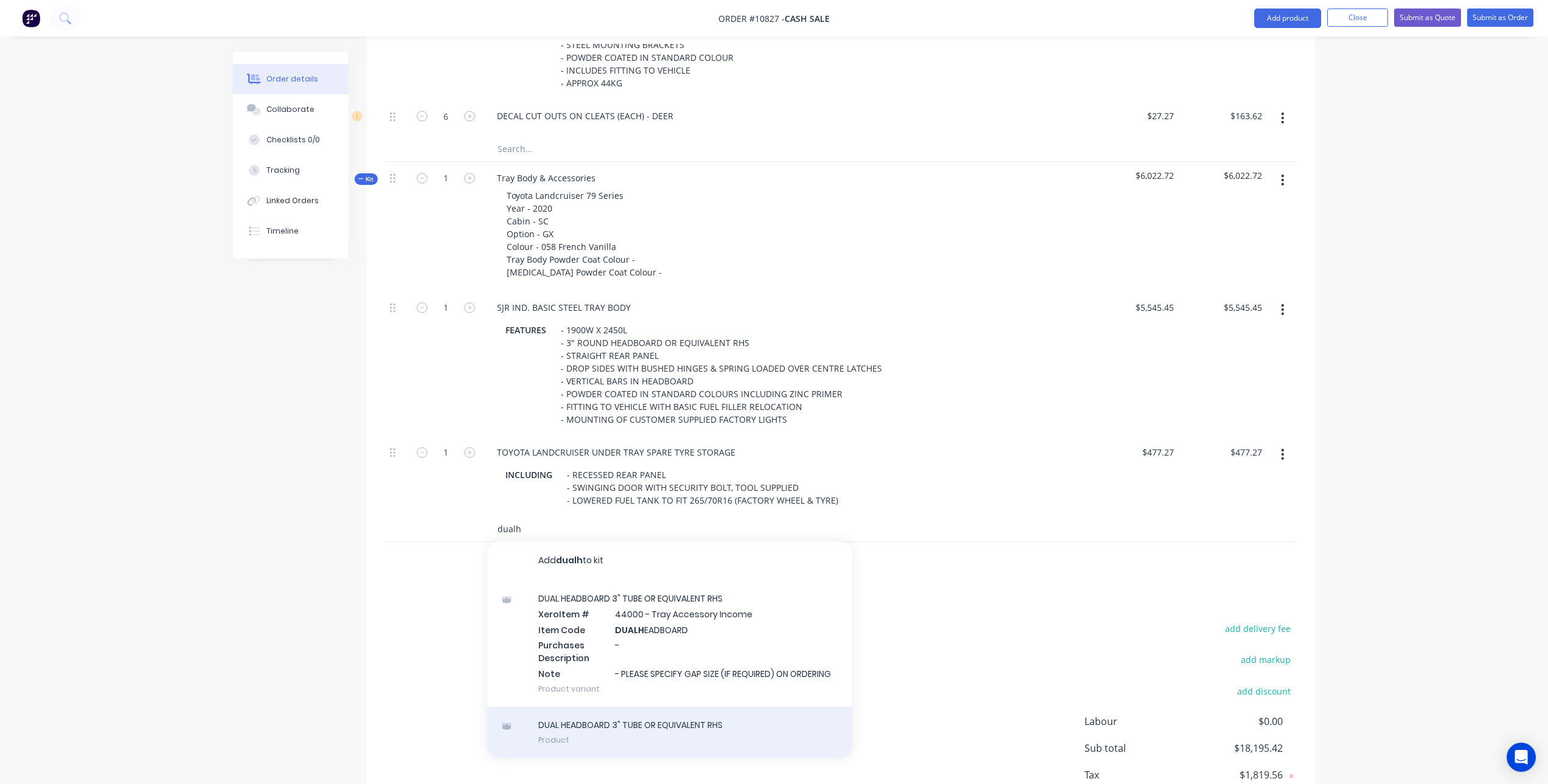
type input "dualh"
click at [701, 720] on div "DUAL HEADBOARD 3" TUBE OR EQUIVALENT RHS Product" at bounding box center [670, 732] width 365 height 51
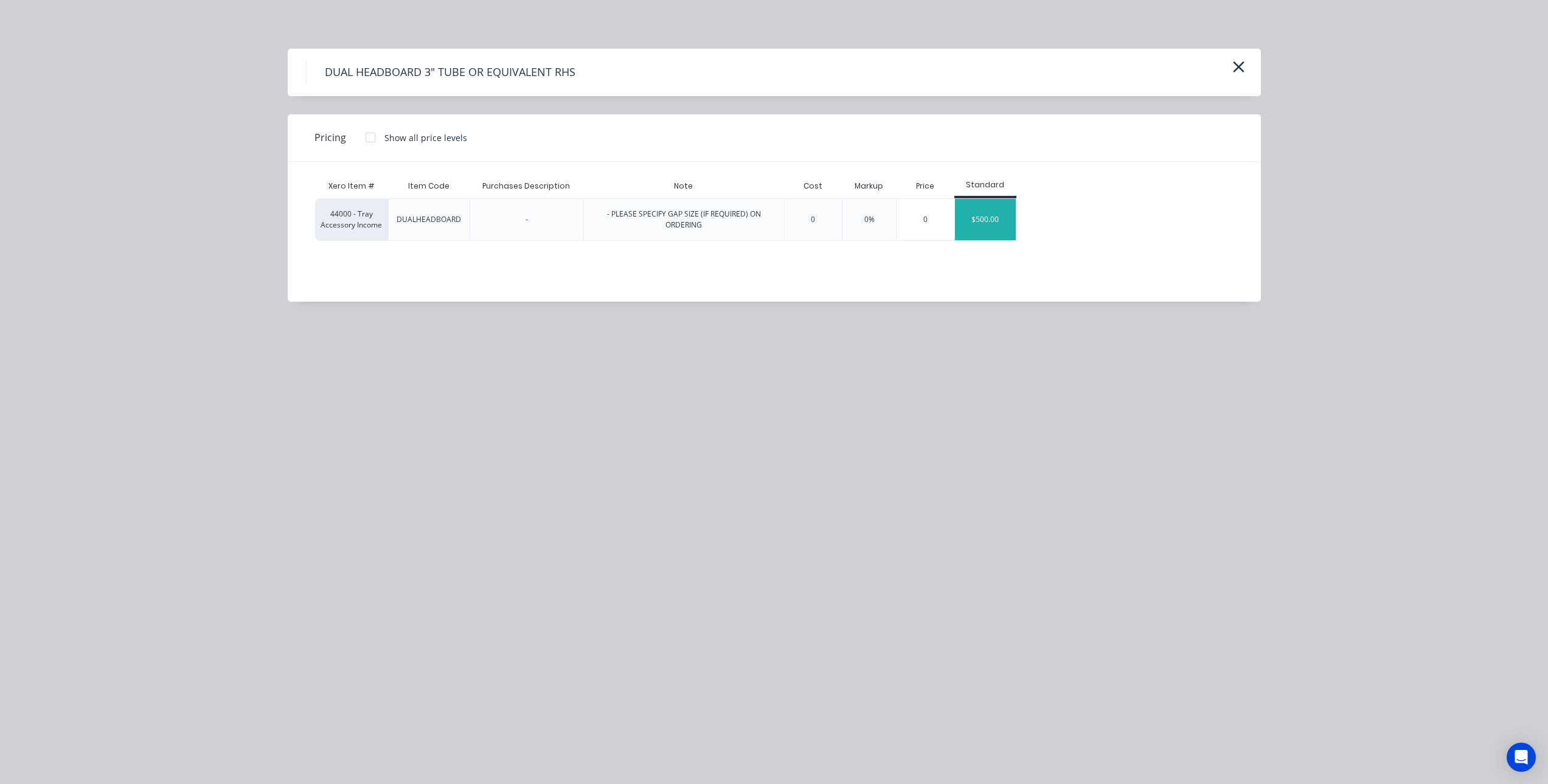
click at [998, 220] on div "$500.00" at bounding box center [985, 220] width 61 height 41
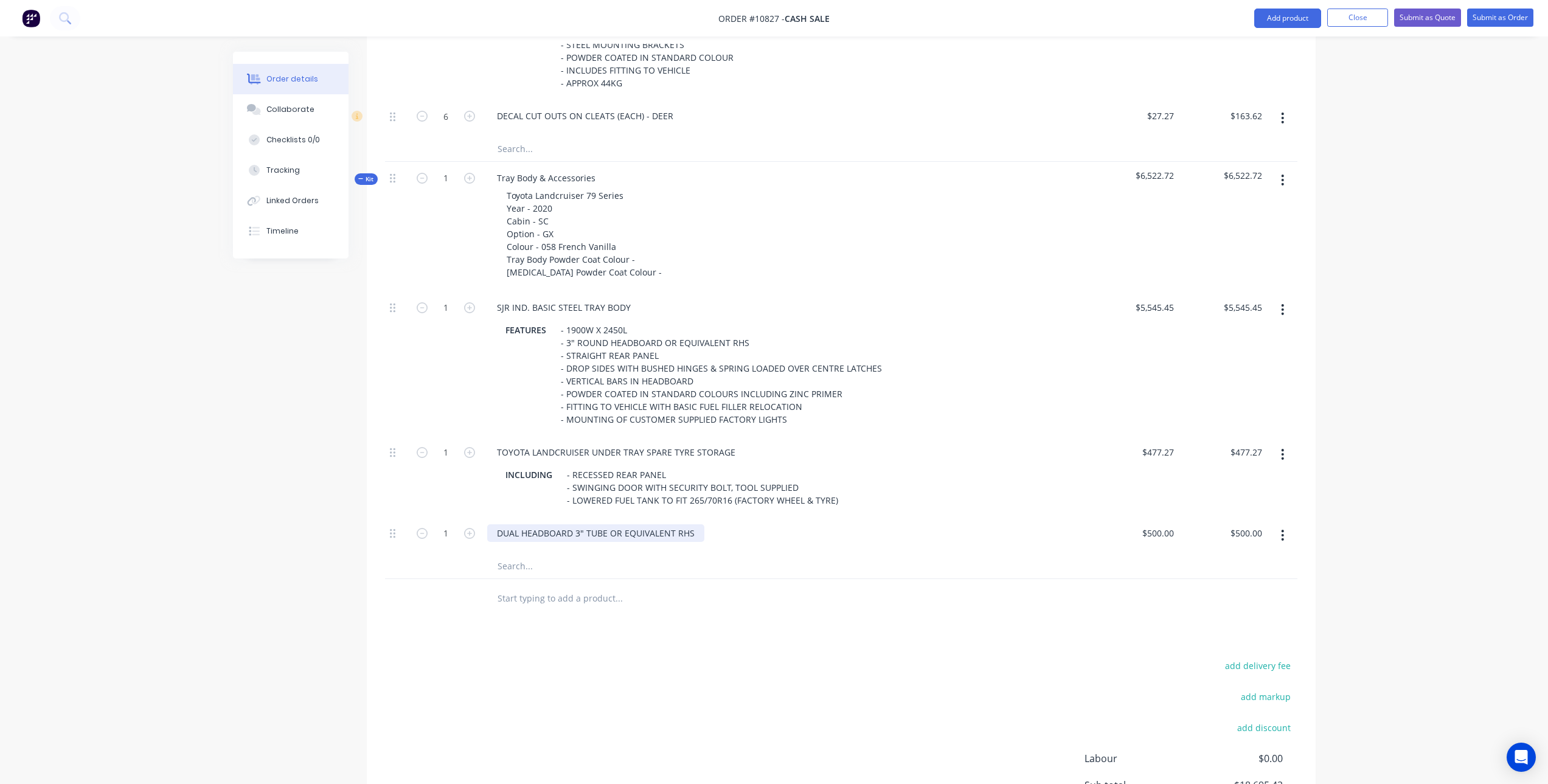
click at [604, 528] on div "DUAL HEADBOARD 3" TUBE OR EQUIVALENT RHS" at bounding box center [596, 533] width 217 height 17
click at [612, 535] on div "DUAL HEADBOARD 3" TUBE OR EQUIVALENT RHS" at bounding box center [596, 533] width 217 height 17
drag, startPoint x: 606, startPoint y: 530, endPoint x: 823, endPoint y: 534, distance: 217.0
click at [823, 534] on div "DUAL HEADBOARD 3" TUBE OR EQUIVALENT RHS" at bounding box center [787, 533] width 598 height 17
click at [574, 530] on div "DUAL HEADBOARD 3" TUBE" at bounding box center [552, 533] width 130 height 17
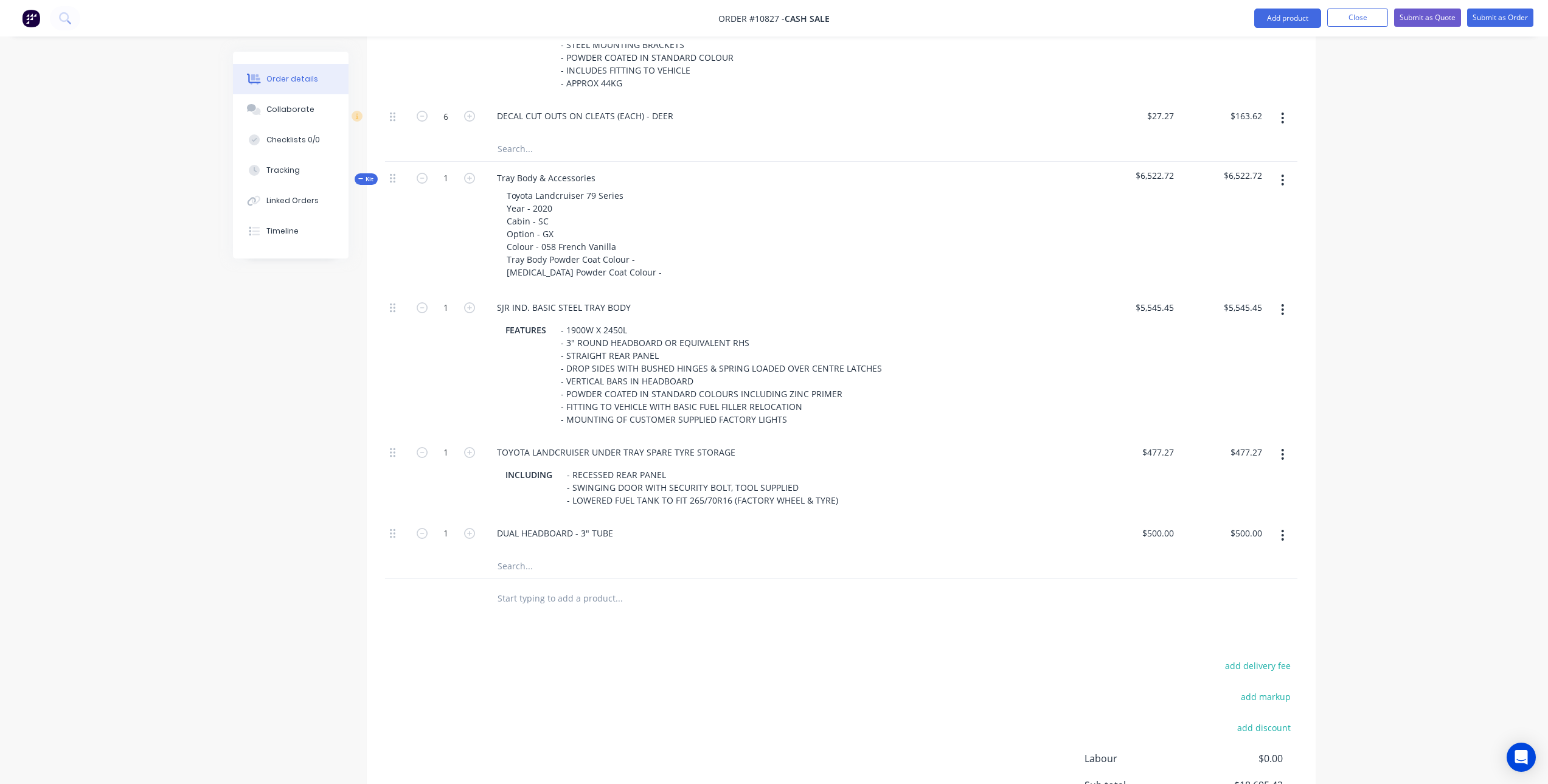
click at [672, 648] on div "Products Show / Hide columns Add product Qty Price Total Kit 1 Toyota Landcruis…" at bounding box center [841, 92] width 949 height 1583
click at [568, 564] on input "text" at bounding box center [618, 566] width 243 height 24
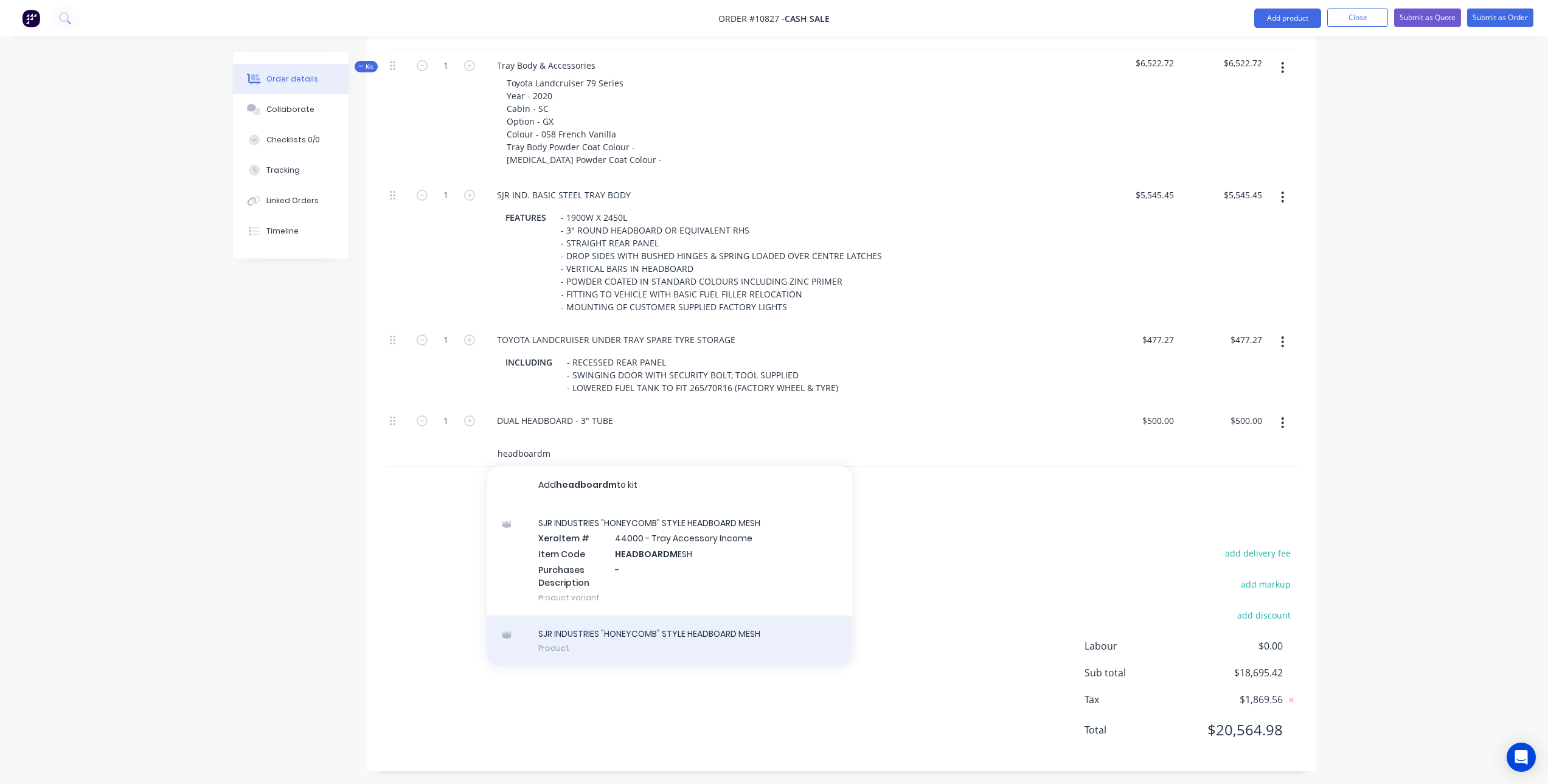
scroll to position [1212, 0]
type input "headboardm"
click at [670, 637] on div "SJR INDUSTRIES "HONEYCOMB" STYLE HEADBOARD MESH Product" at bounding box center [670, 636] width 365 height 51
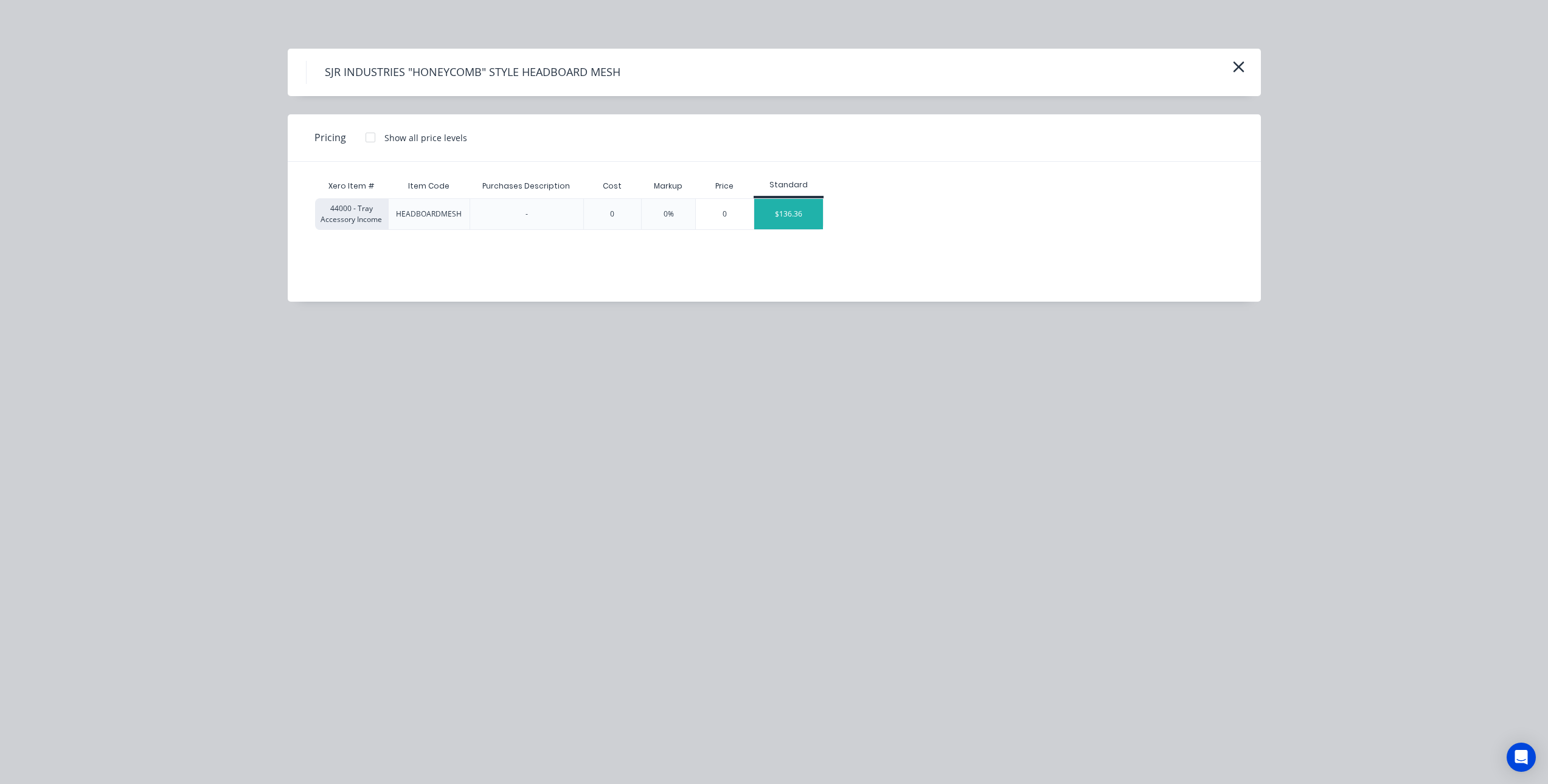
click at [798, 210] on div "$136.36" at bounding box center [789, 214] width 69 height 31
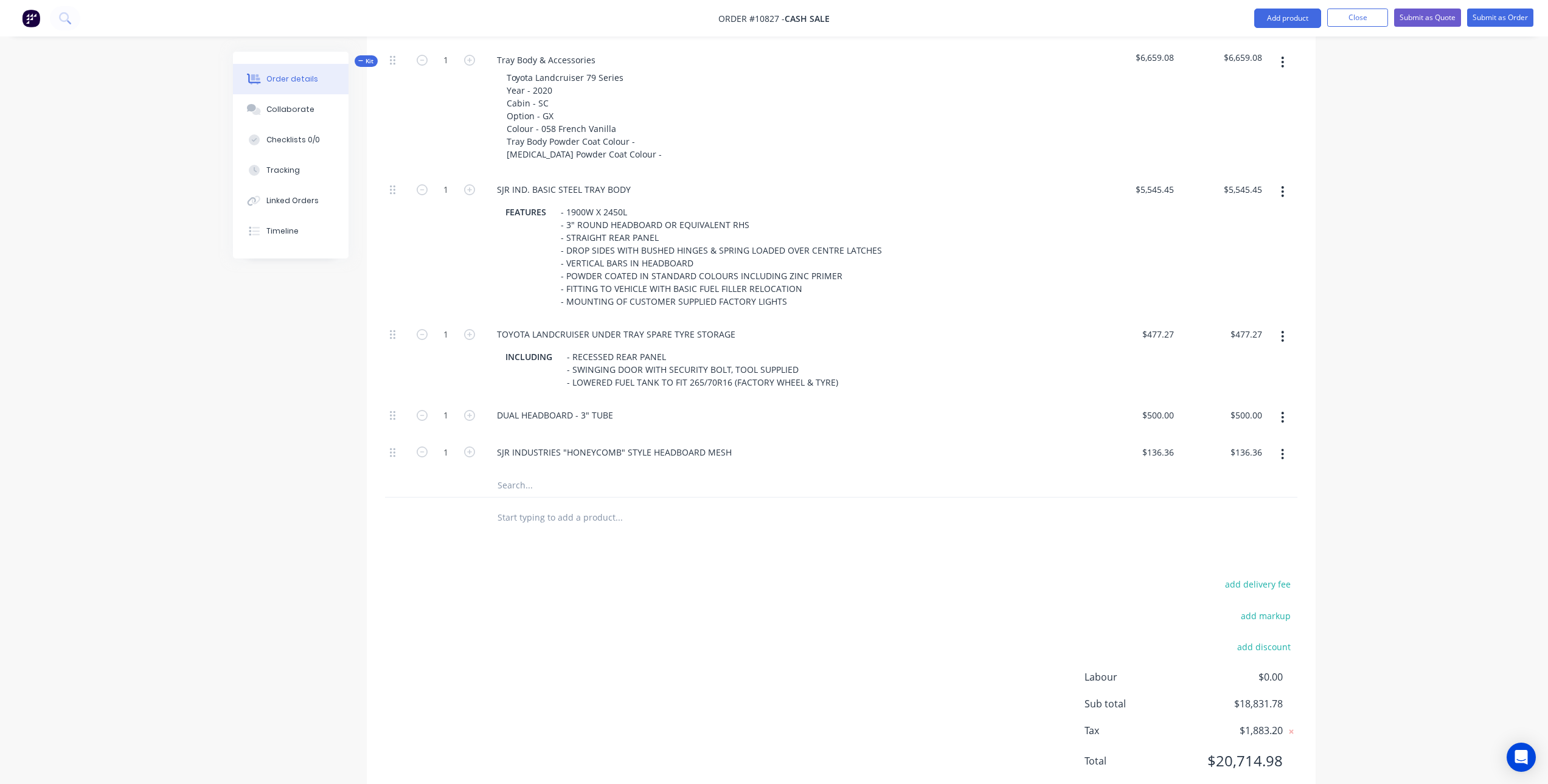
click at [529, 489] on input "text" at bounding box center [618, 485] width 243 height 24
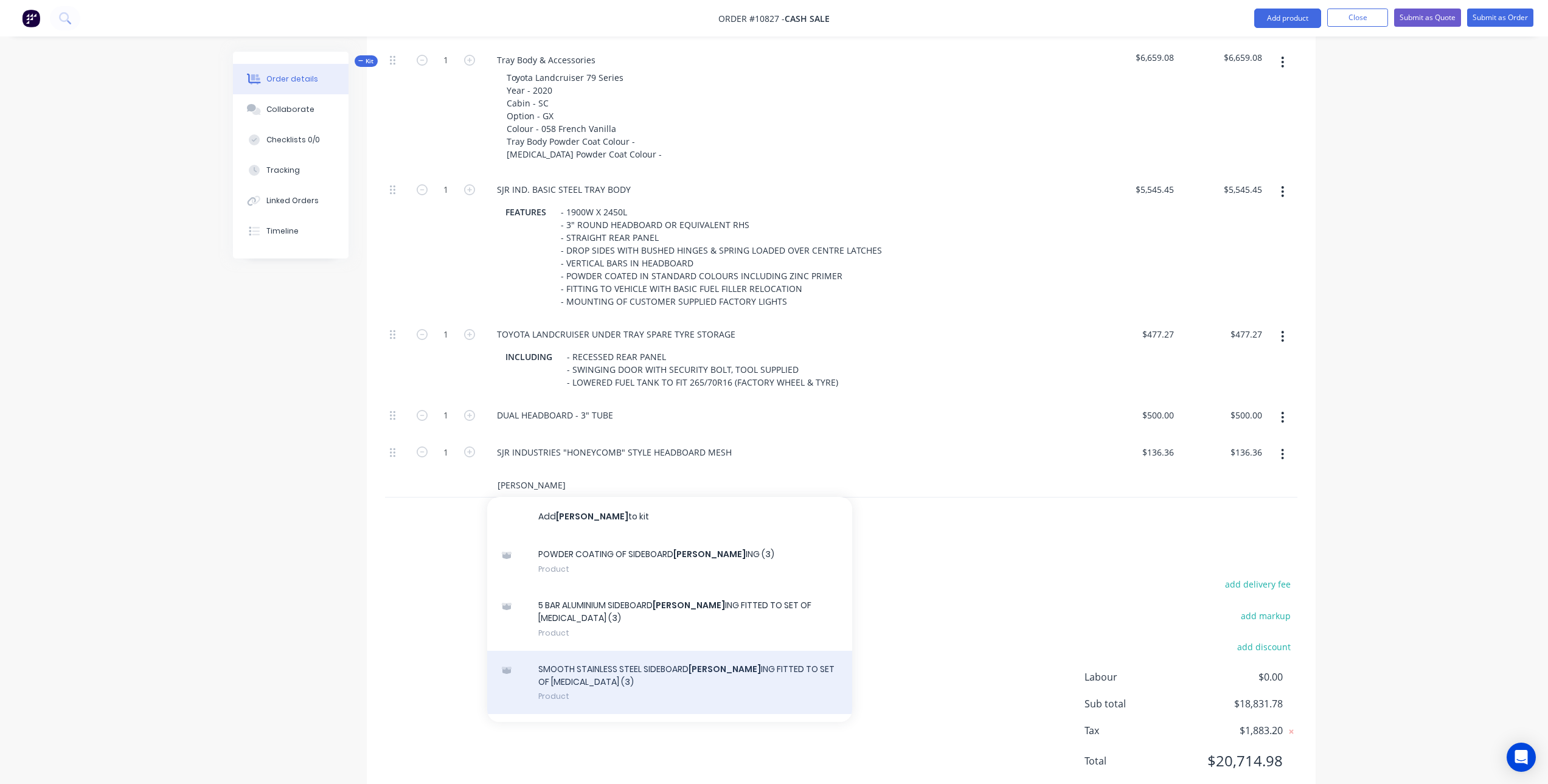
type input "capp"
click at [630, 676] on div "SMOOTH STAINLESS STEEL SIDEBOARD [PERSON_NAME] ING FITTED TO SET OF SIDEBOARDS …" at bounding box center [670, 683] width 365 height 64
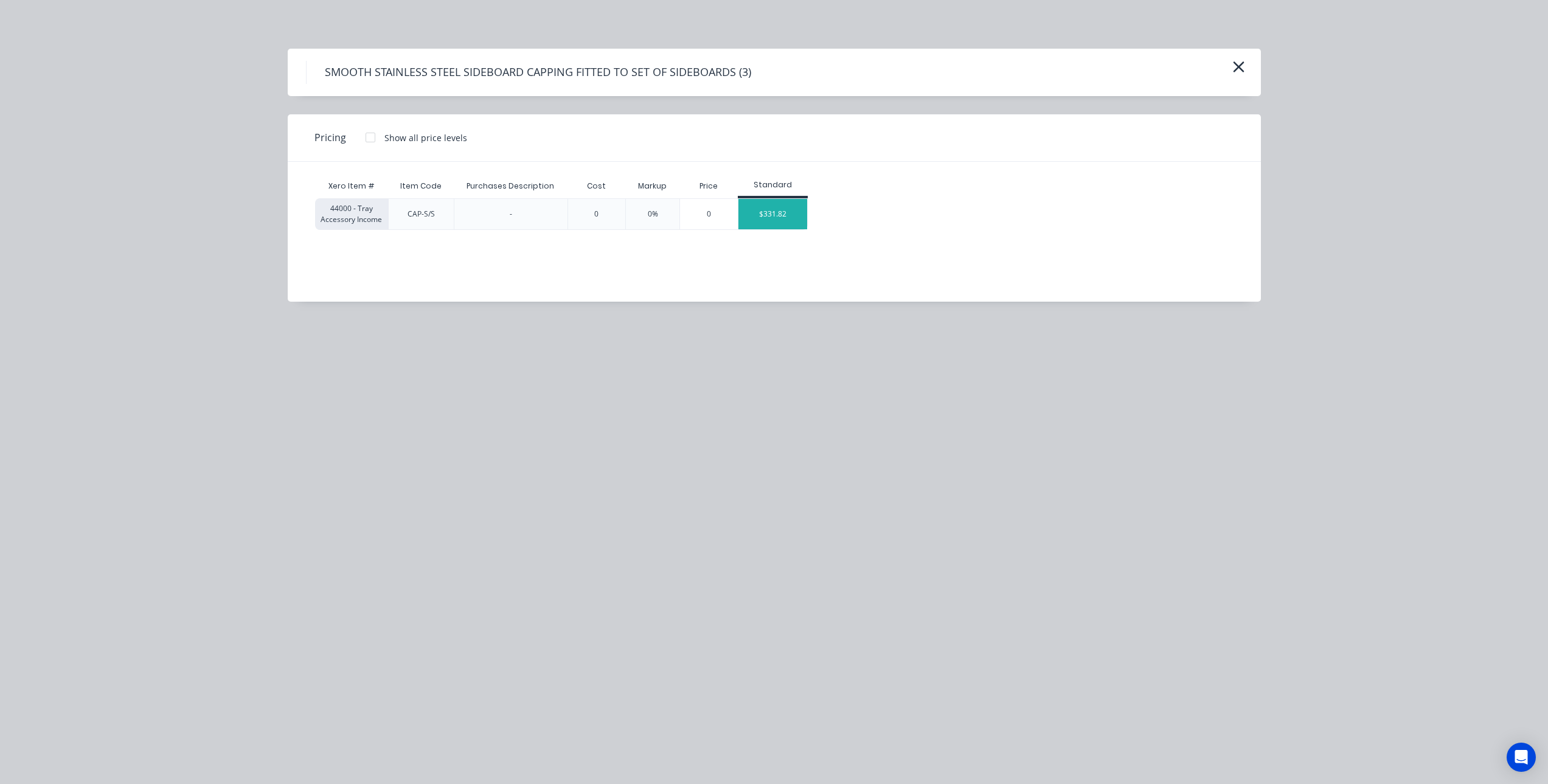
click at [793, 207] on div "$331.82" at bounding box center [773, 214] width 69 height 31
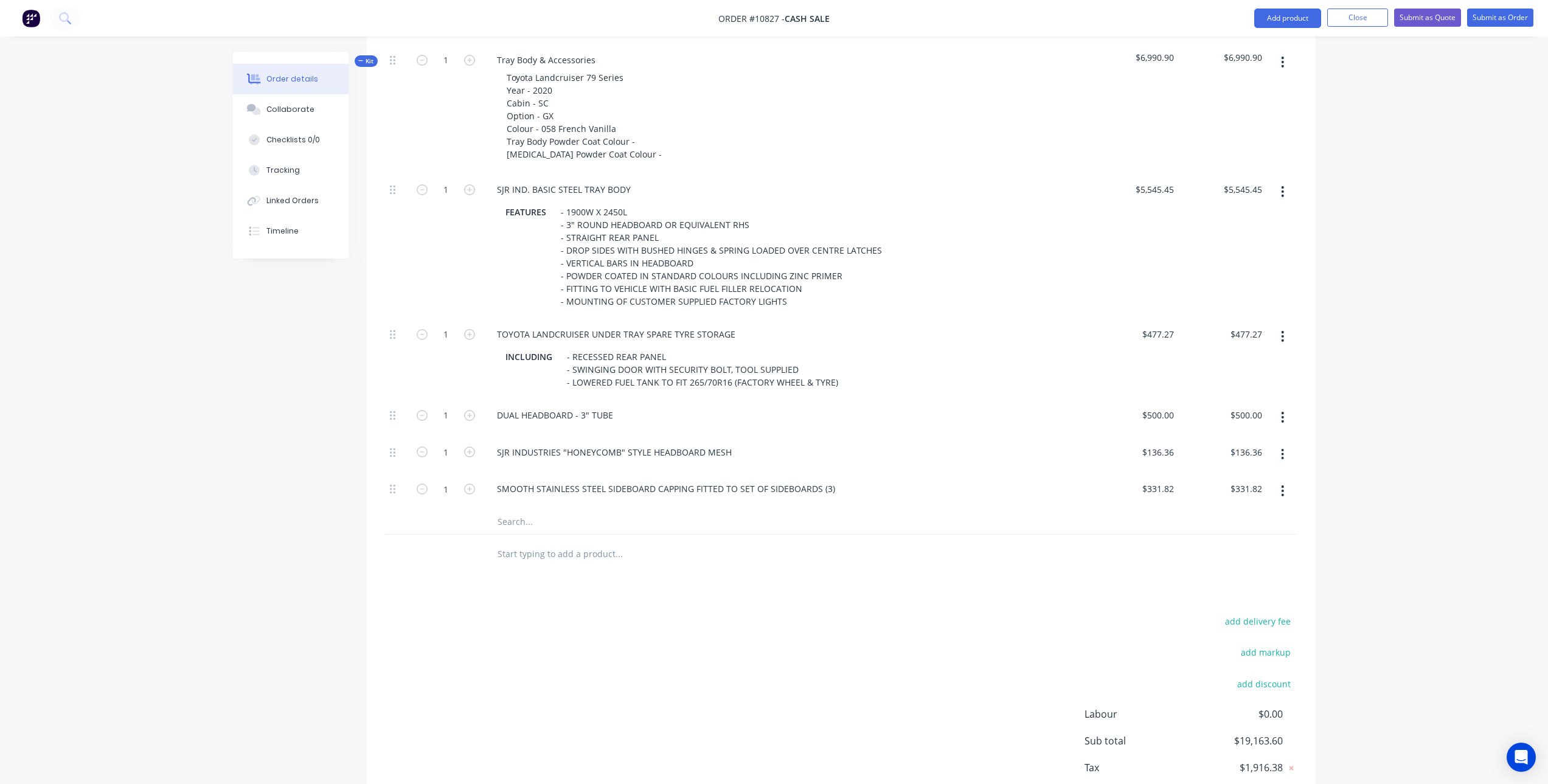
click at [537, 521] on input "text" at bounding box center [618, 522] width 243 height 24
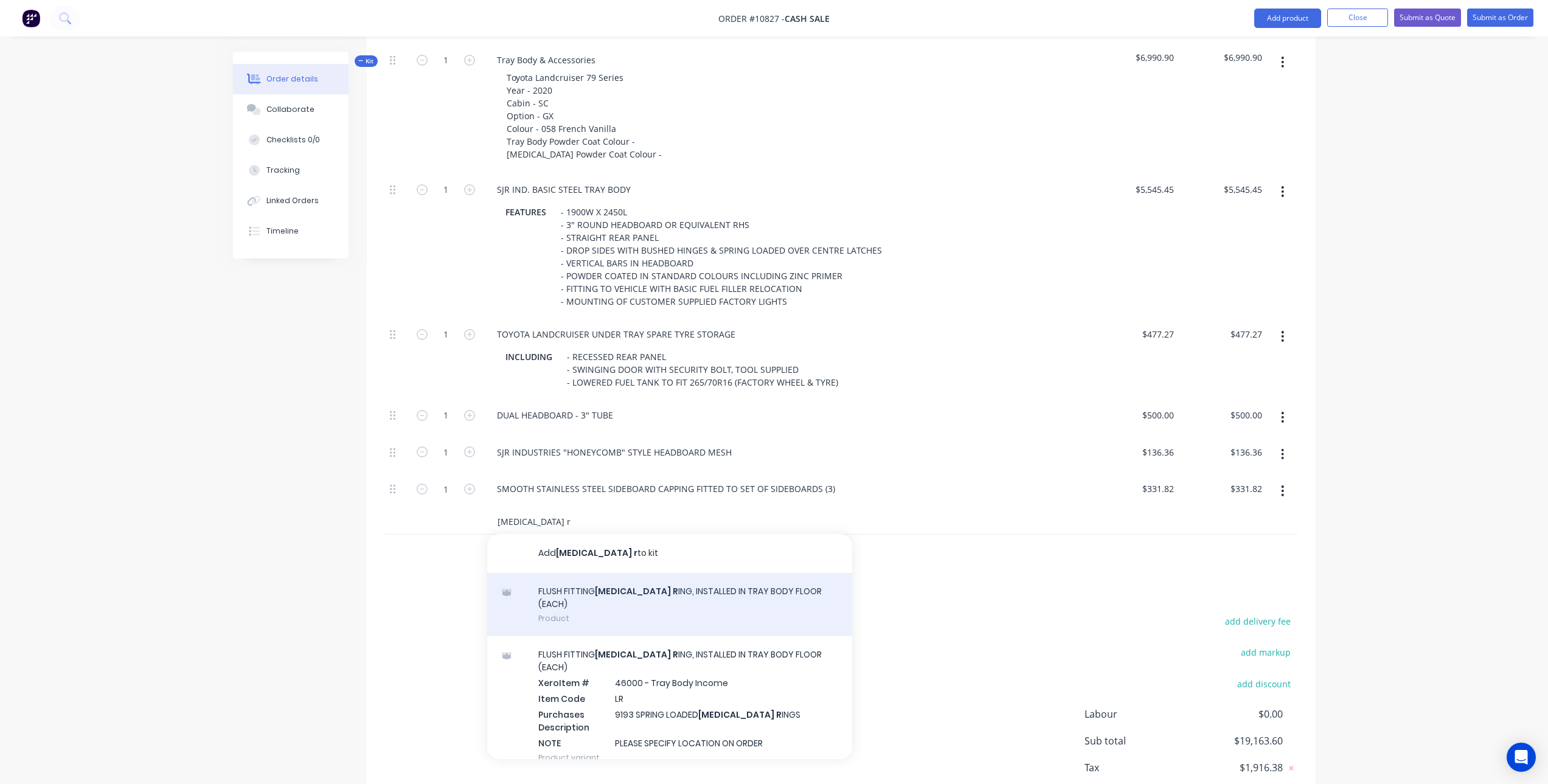
type input "lashing r"
click at [758, 593] on div "FLUSH FITTING LASHING R ING, INSTALLED IN TRAY BODY FLOOR (EACH) Product" at bounding box center [670, 605] width 365 height 64
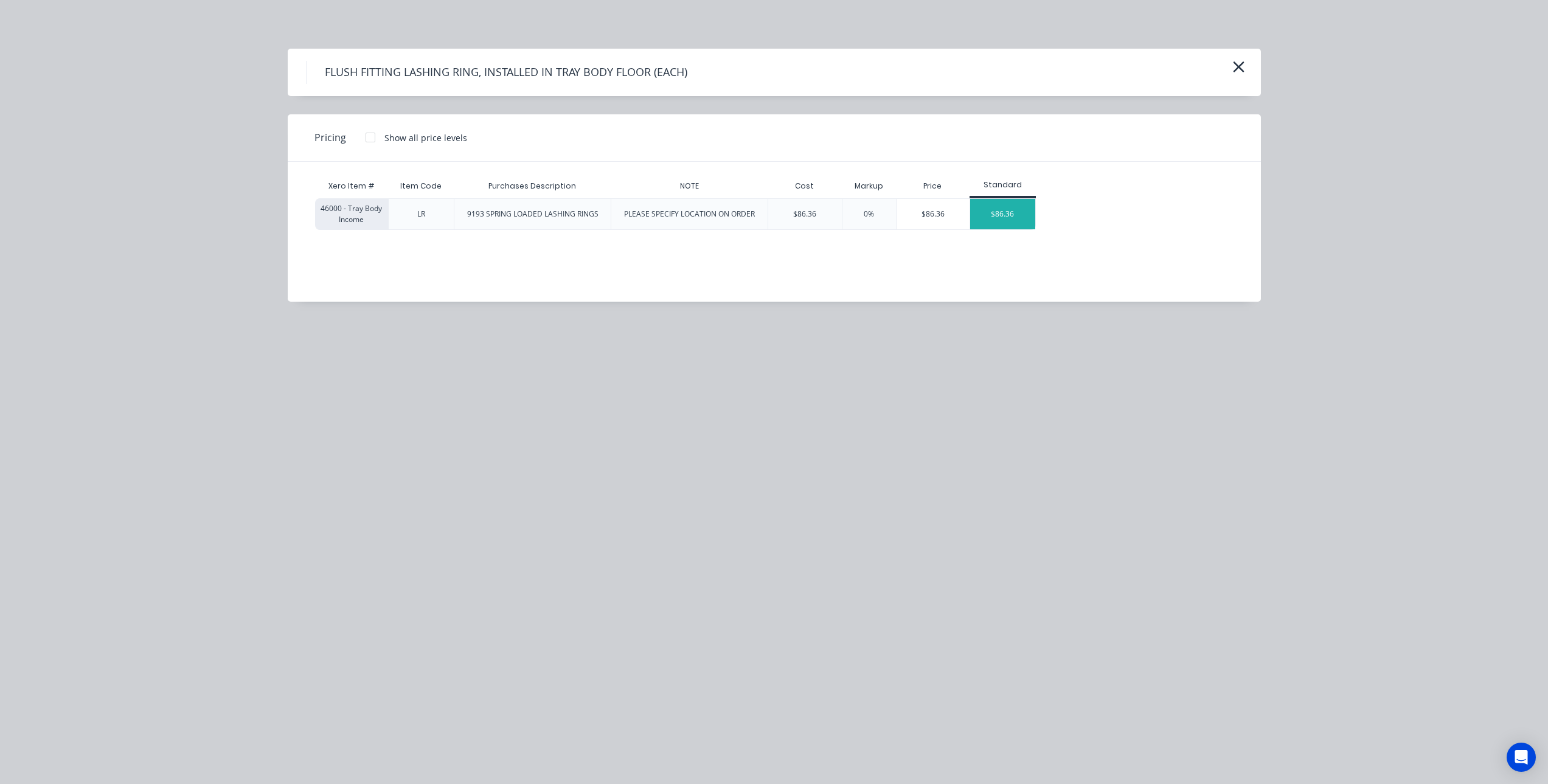
click at [999, 215] on div "$86.36" at bounding box center [1002, 214] width 65 height 31
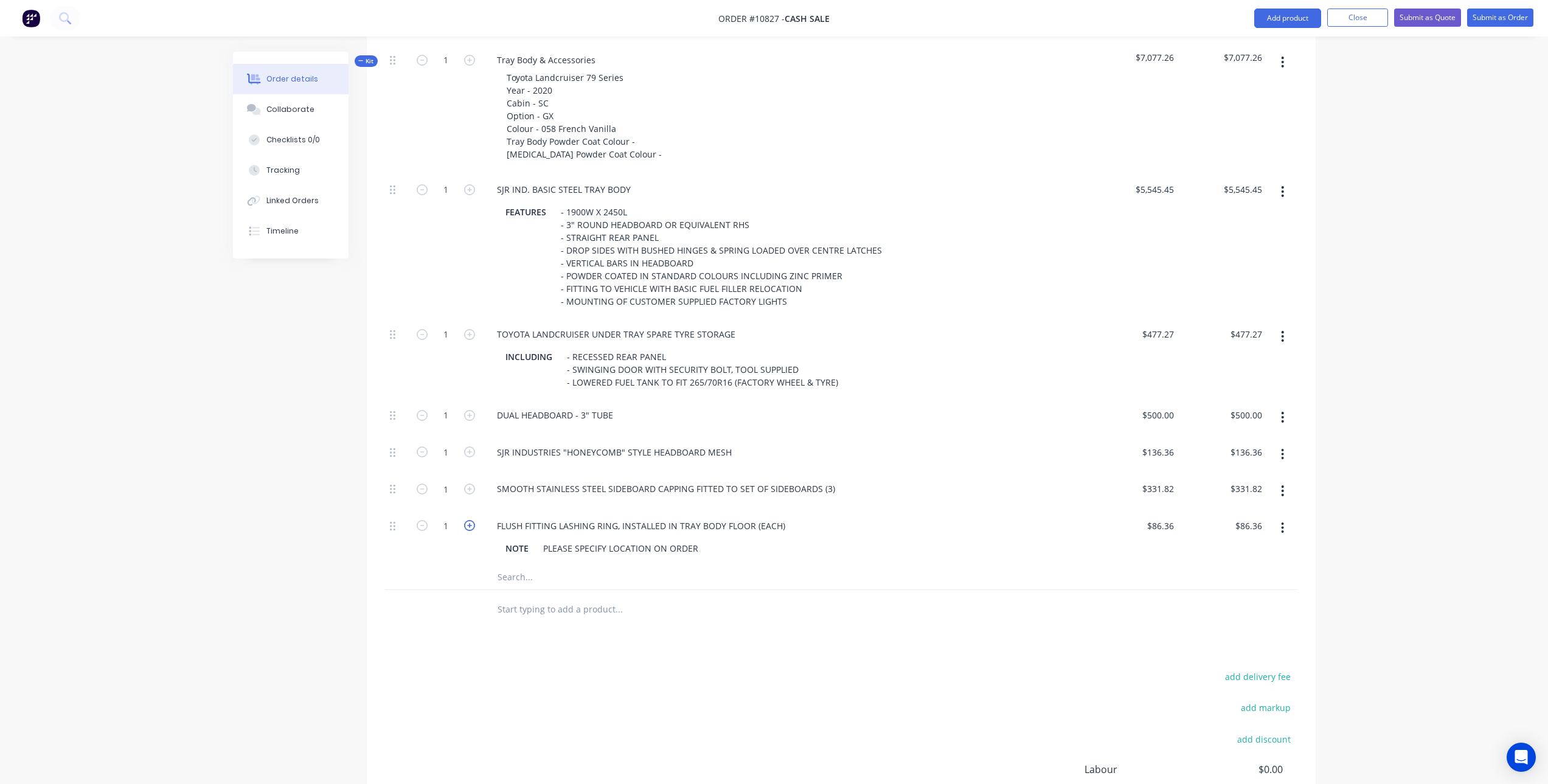
click at [471, 526] on icon "button" at bounding box center [469, 526] width 11 height 11
type input "2"
type input "$172.72"
click at [520, 576] on input "text" at bounding box center [618, 577] width 243 height 24
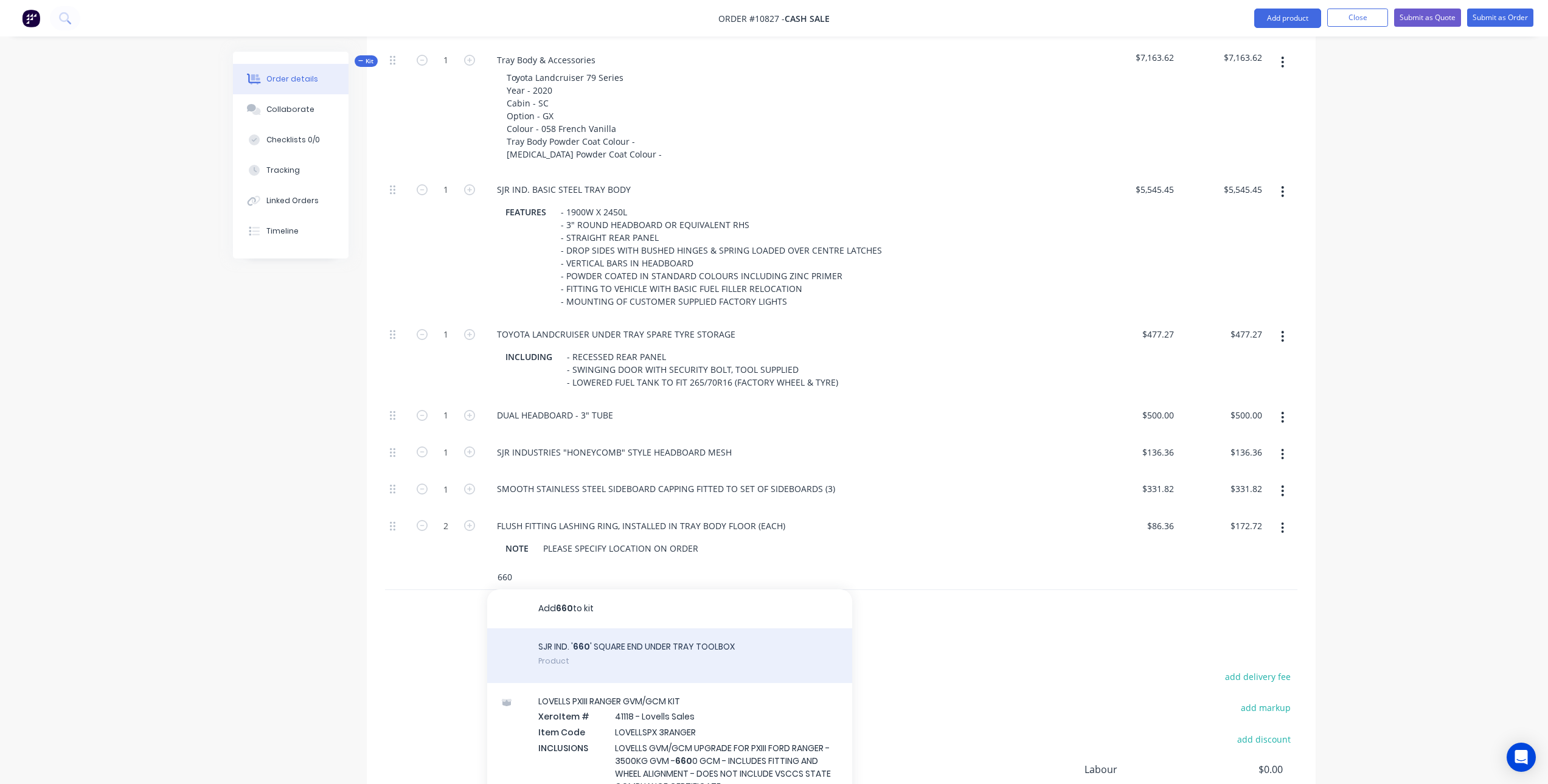
type input "660"
click at [633, 648] on div "SJR IND. ' 660 ' SQUARE END UNDER TRAY TOOLBOX Product" at bounding box center [670, 656] width 365 height 55
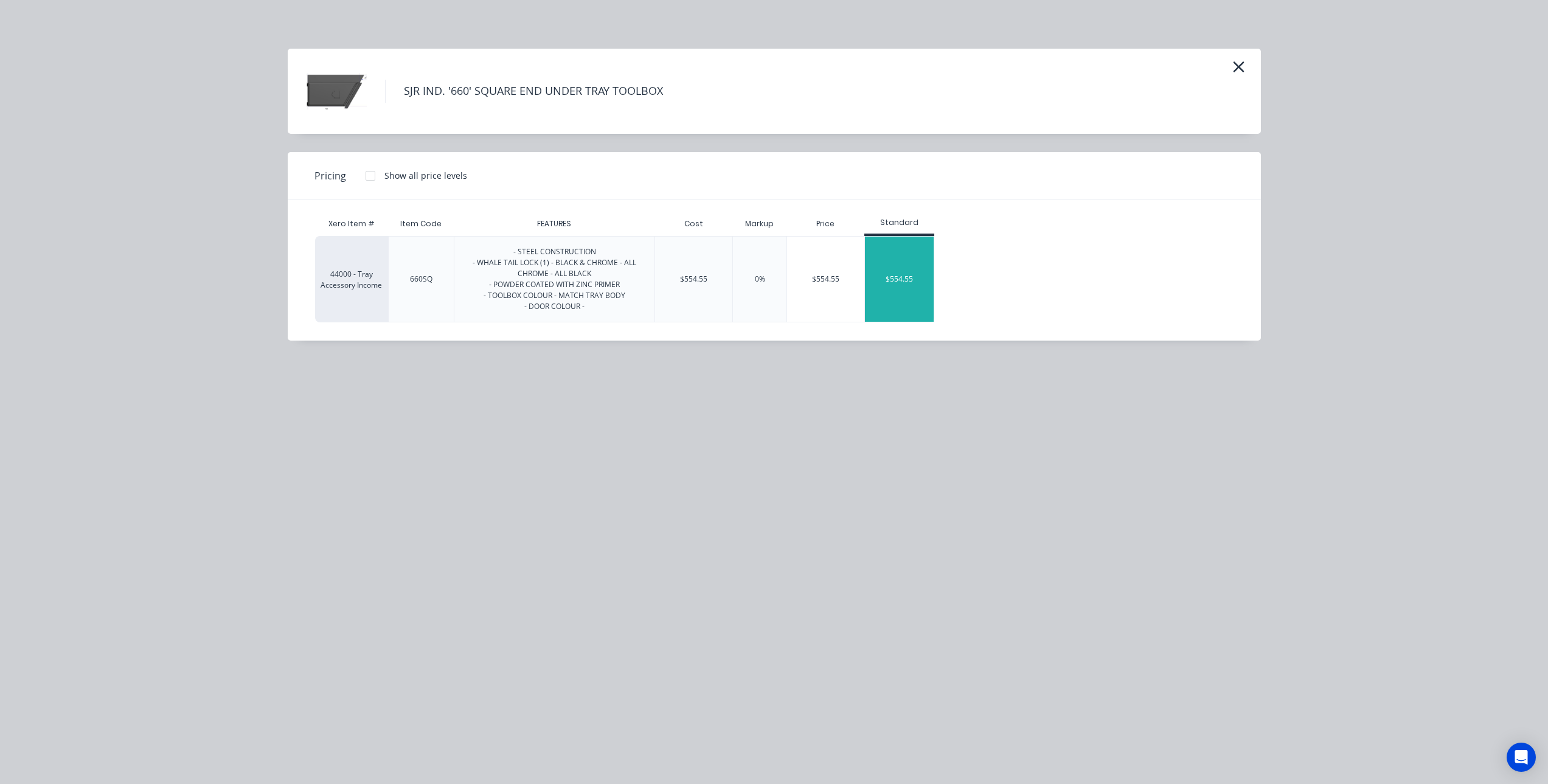
click at [910, 277] on div "$554.55" at bounding box center [899, 279] width 69 height 85
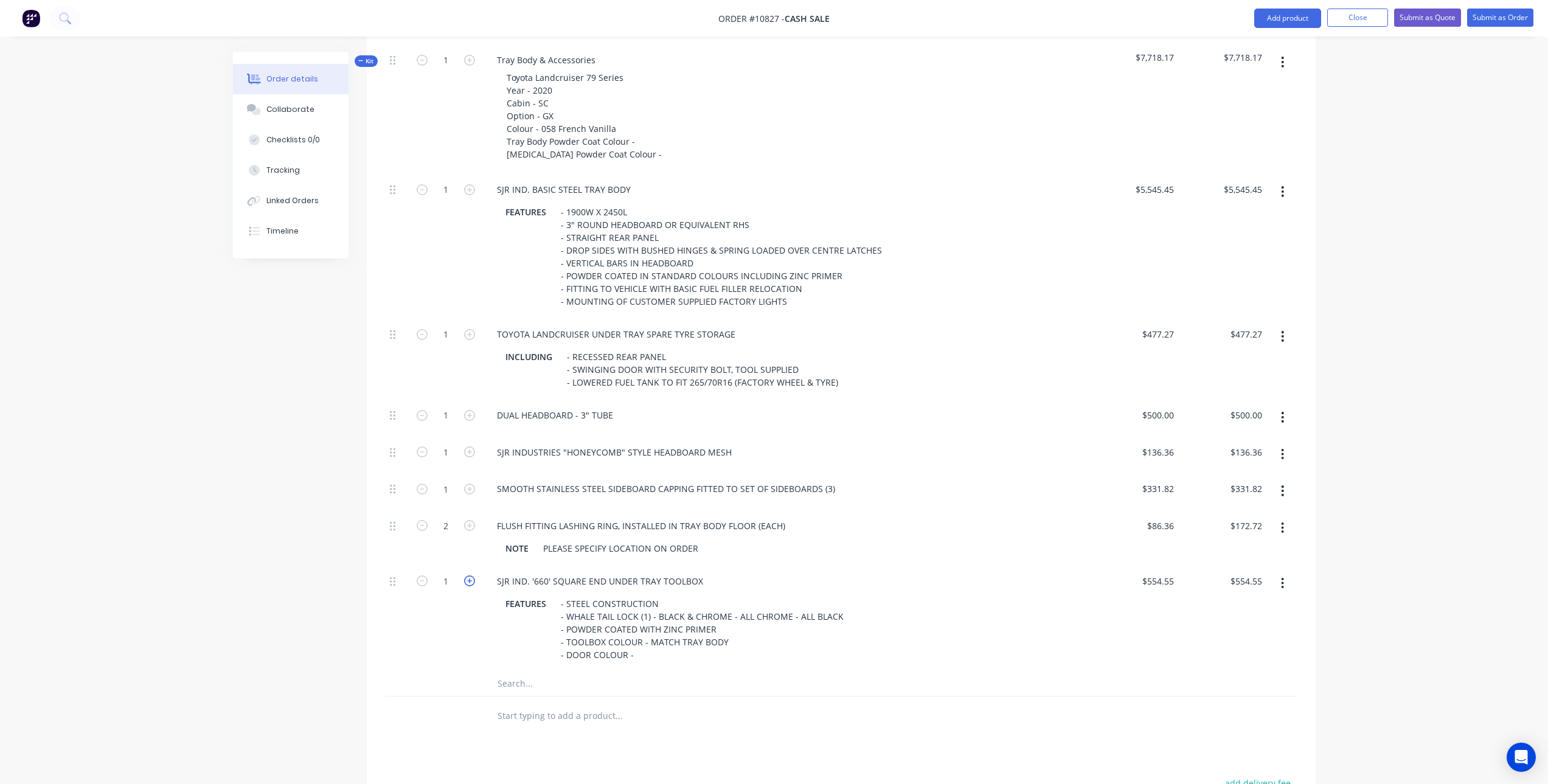
click at [474, 580] on icon "button" at bounding box center [469, 581] width 11 height 11
type input "2"
type input "$1,109.10"
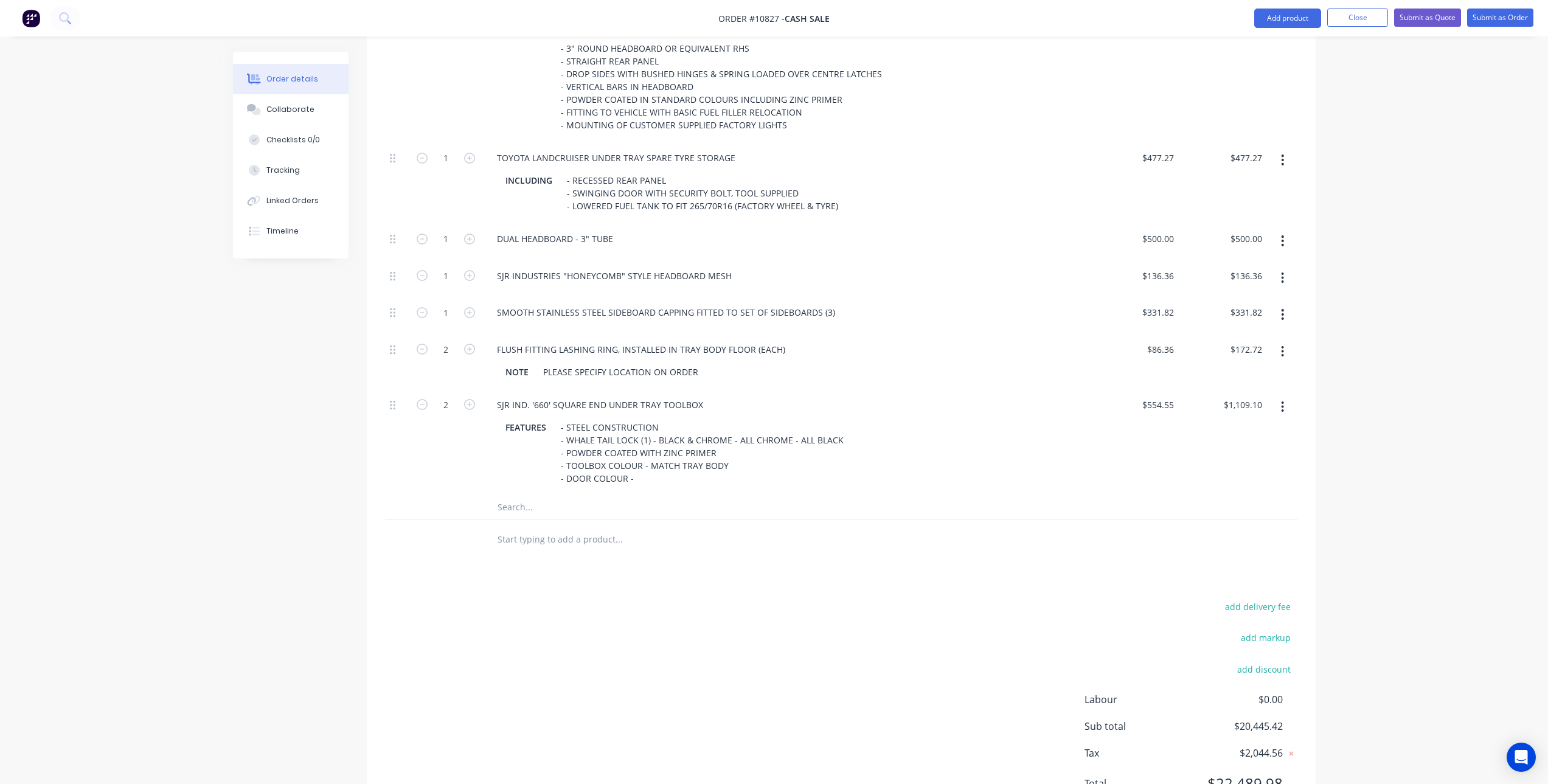
scroll to position [1395, 0]
click at [526, 508] on input "text" at bounding box center [618, 501] width 243 height 24
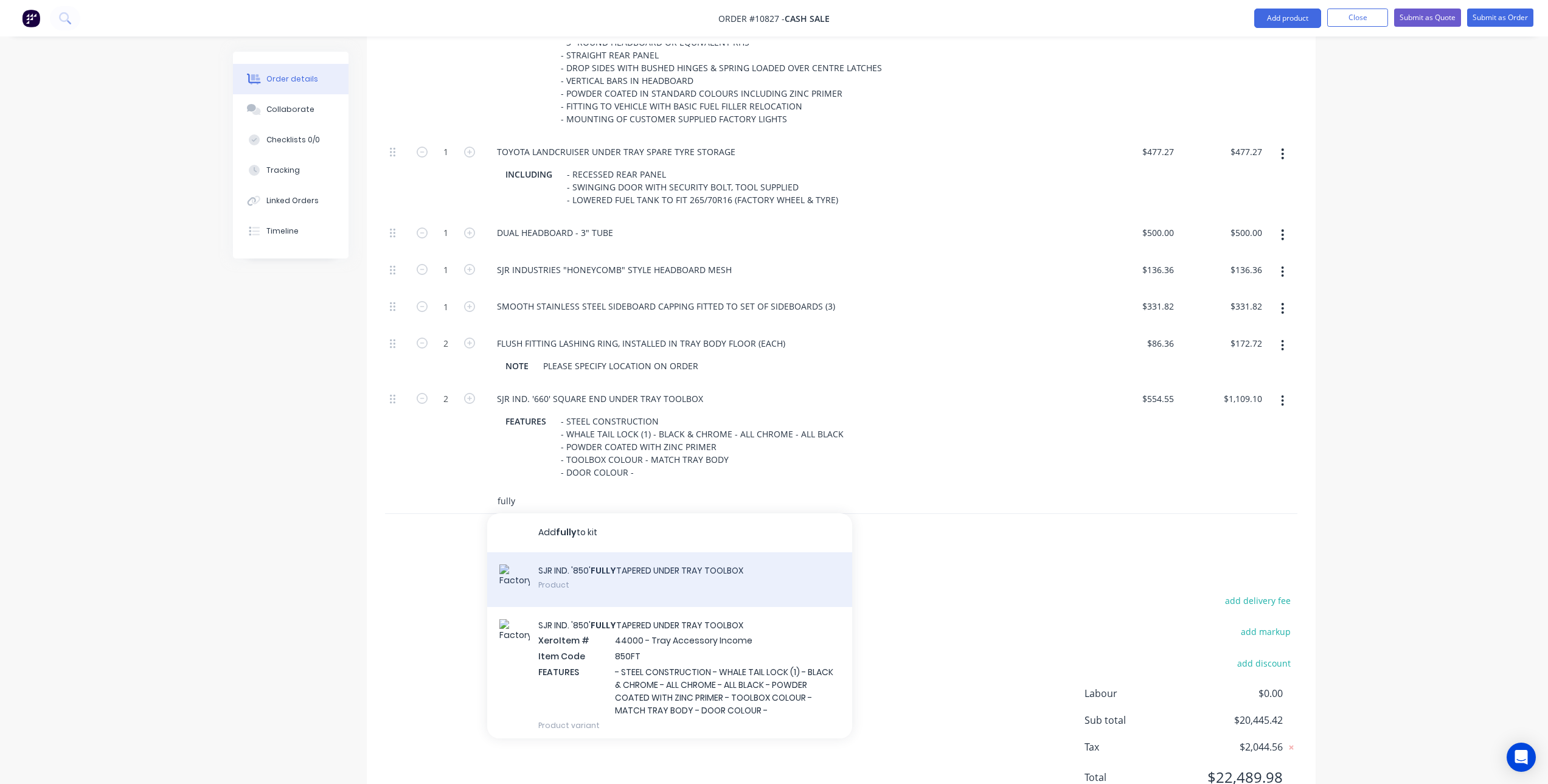
type input "fully"
click at [632, 580] on div "SJR IND. '850' FULLY TAPERED UNDER TRAY TOOLBOX Product" at bounding box center [670, 580] width 365 height 55
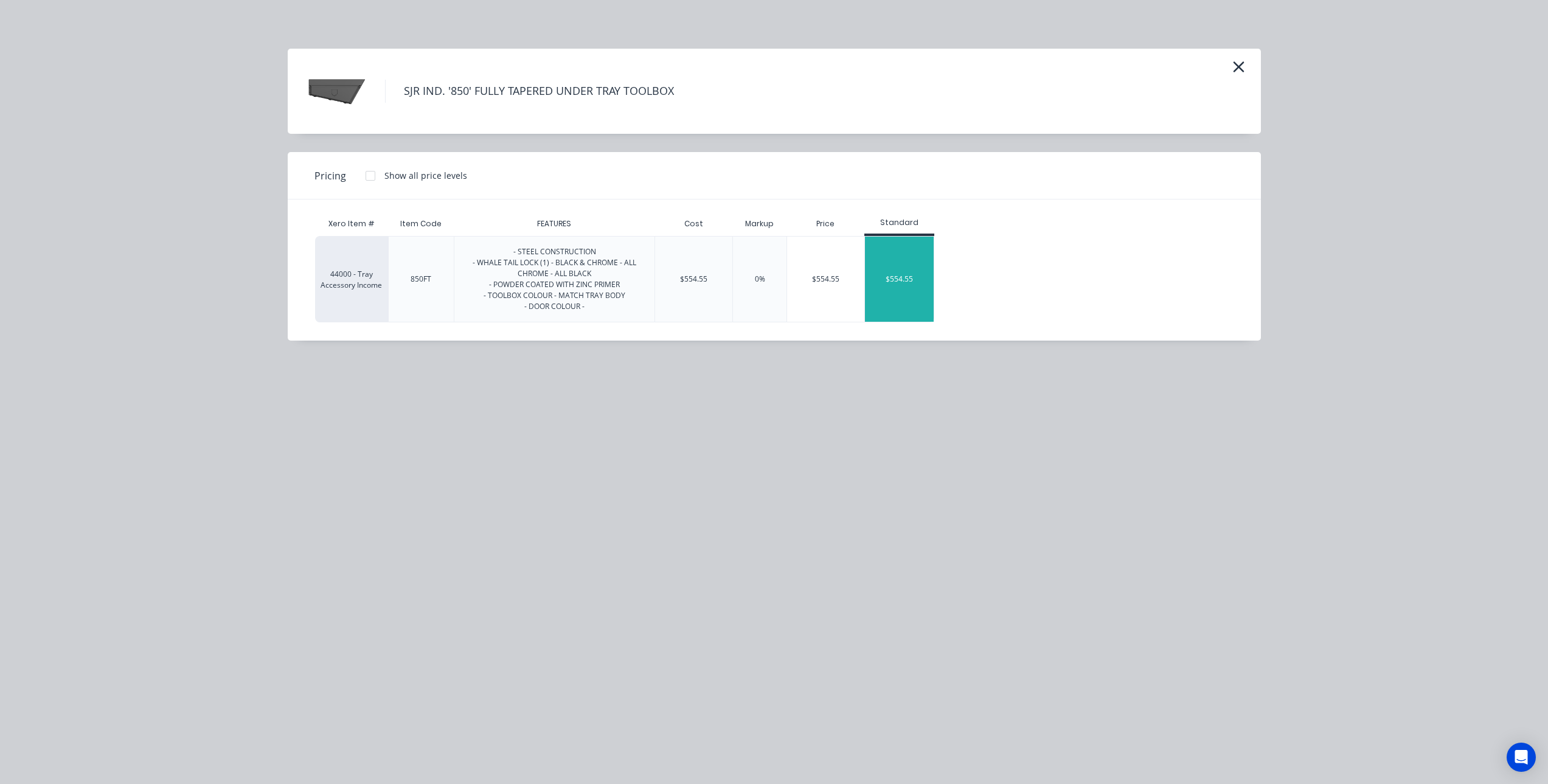
click at [890, 273] on div "$554.55" at bounding box center [899, 279] width 69 height 85
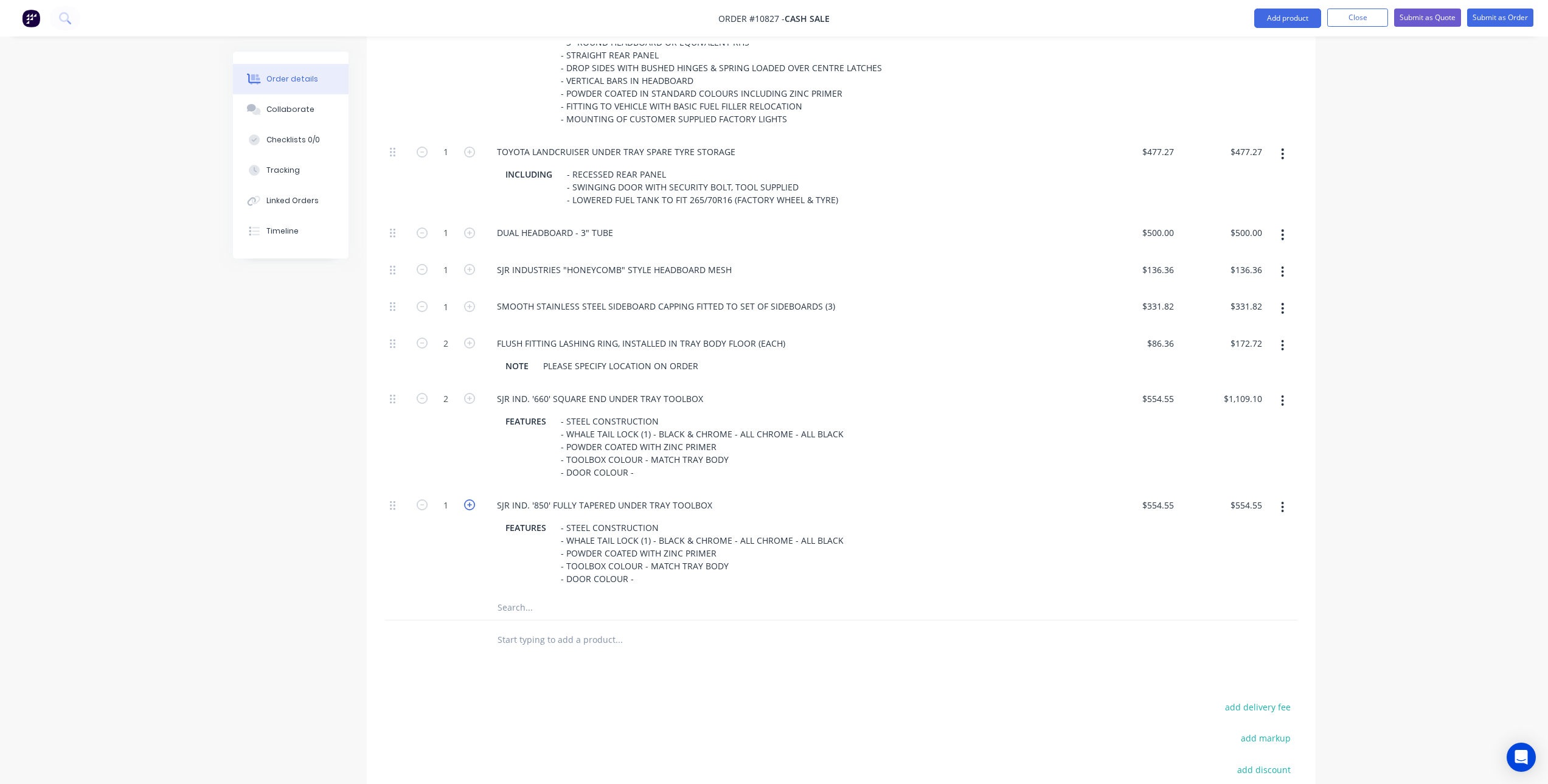
click at [467, 503] on icon "button" at bounding box center [469, 505] width 11 height 11
type input "2"
type input "$1,109.10"
click at [525, 608] on input "text" at bounding box center [618, 608] width 243 height 24
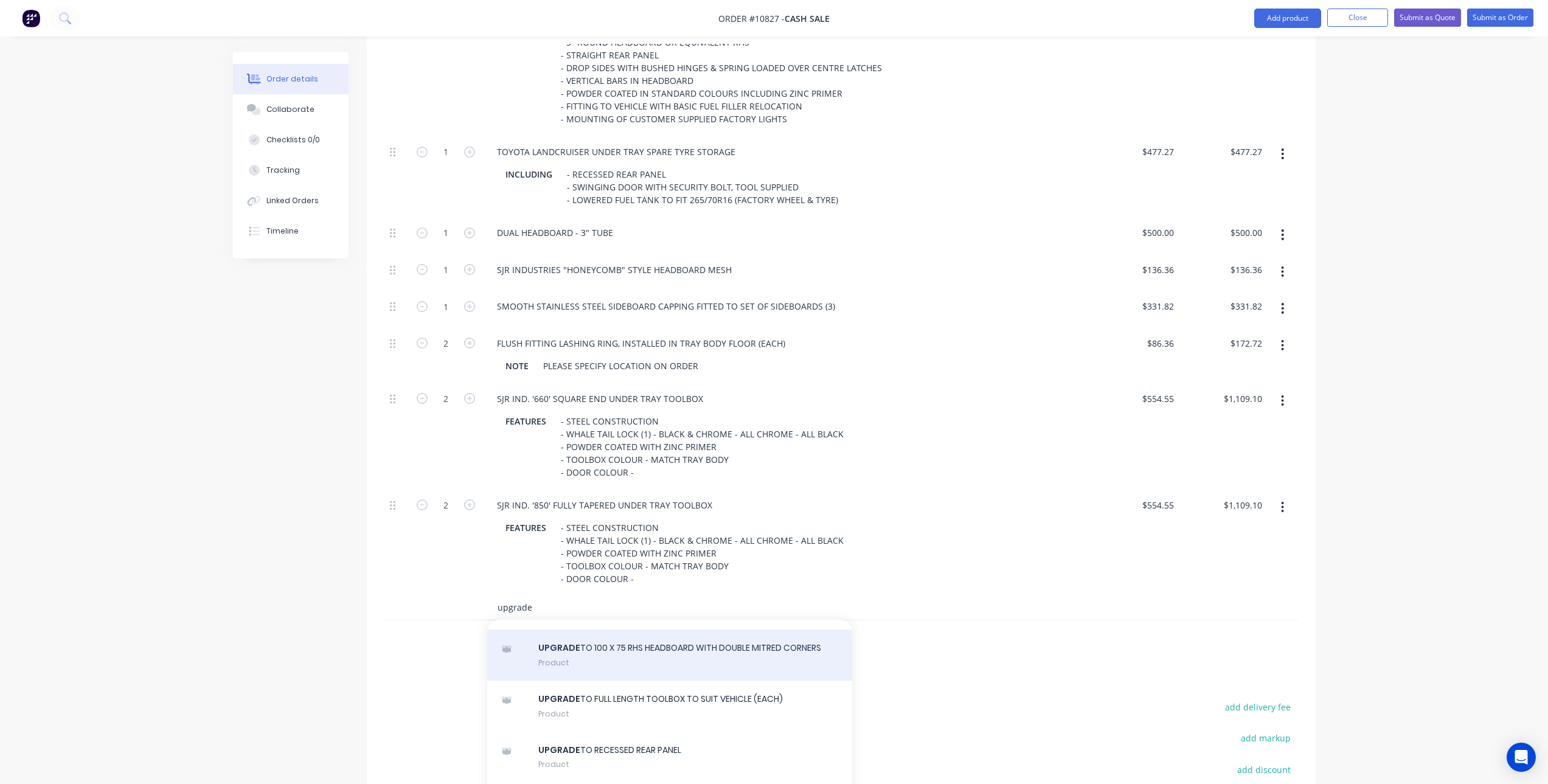
scroll to position [182, 0]
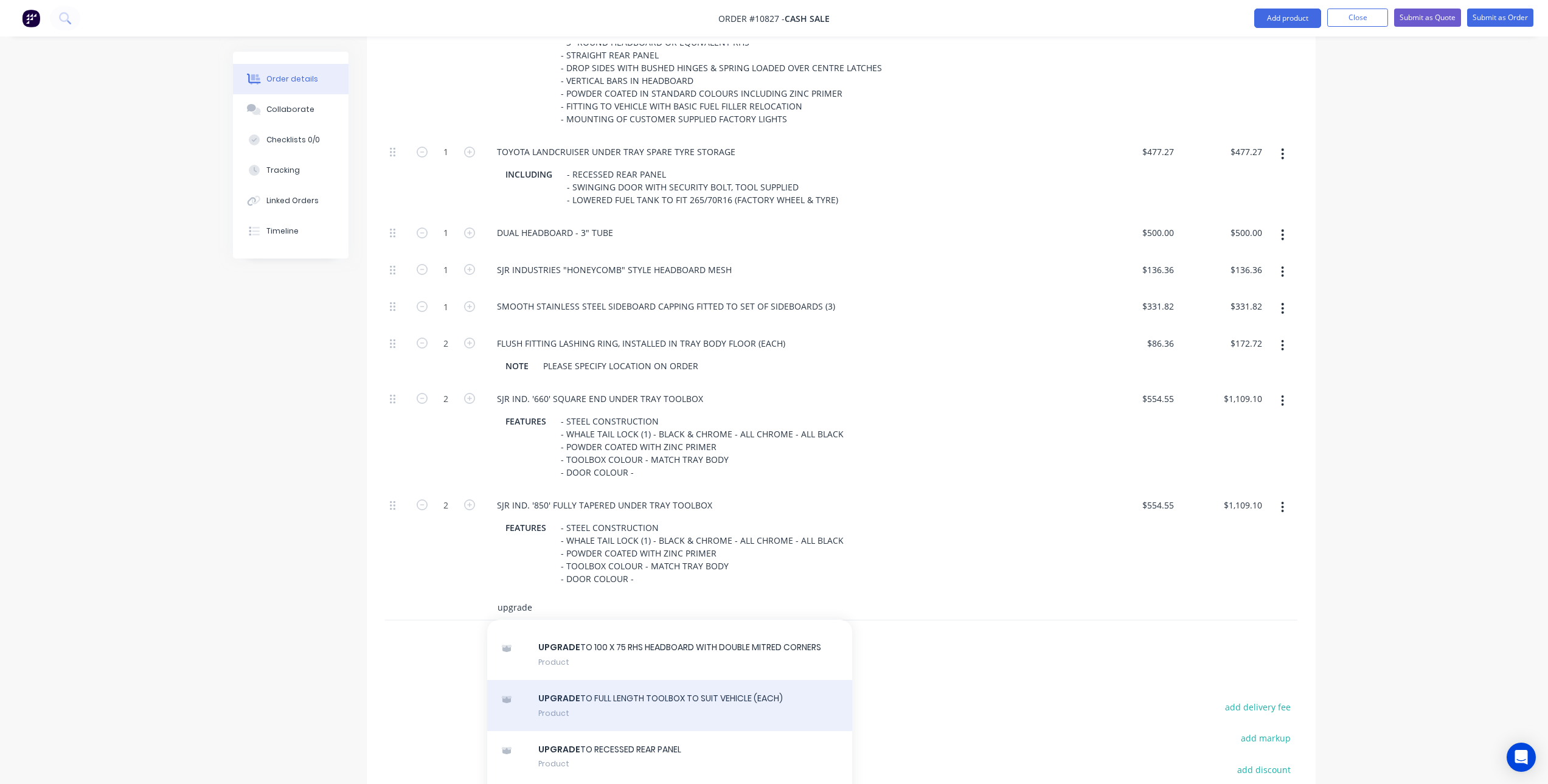
type input "upgrade"
click at [683, 697] on div "UPGRADE TO FULL LENGTH TOOLBOX TO SUIT VEHICLE (EACH) Product" at bounding box center [670, 705] width 365 height 51
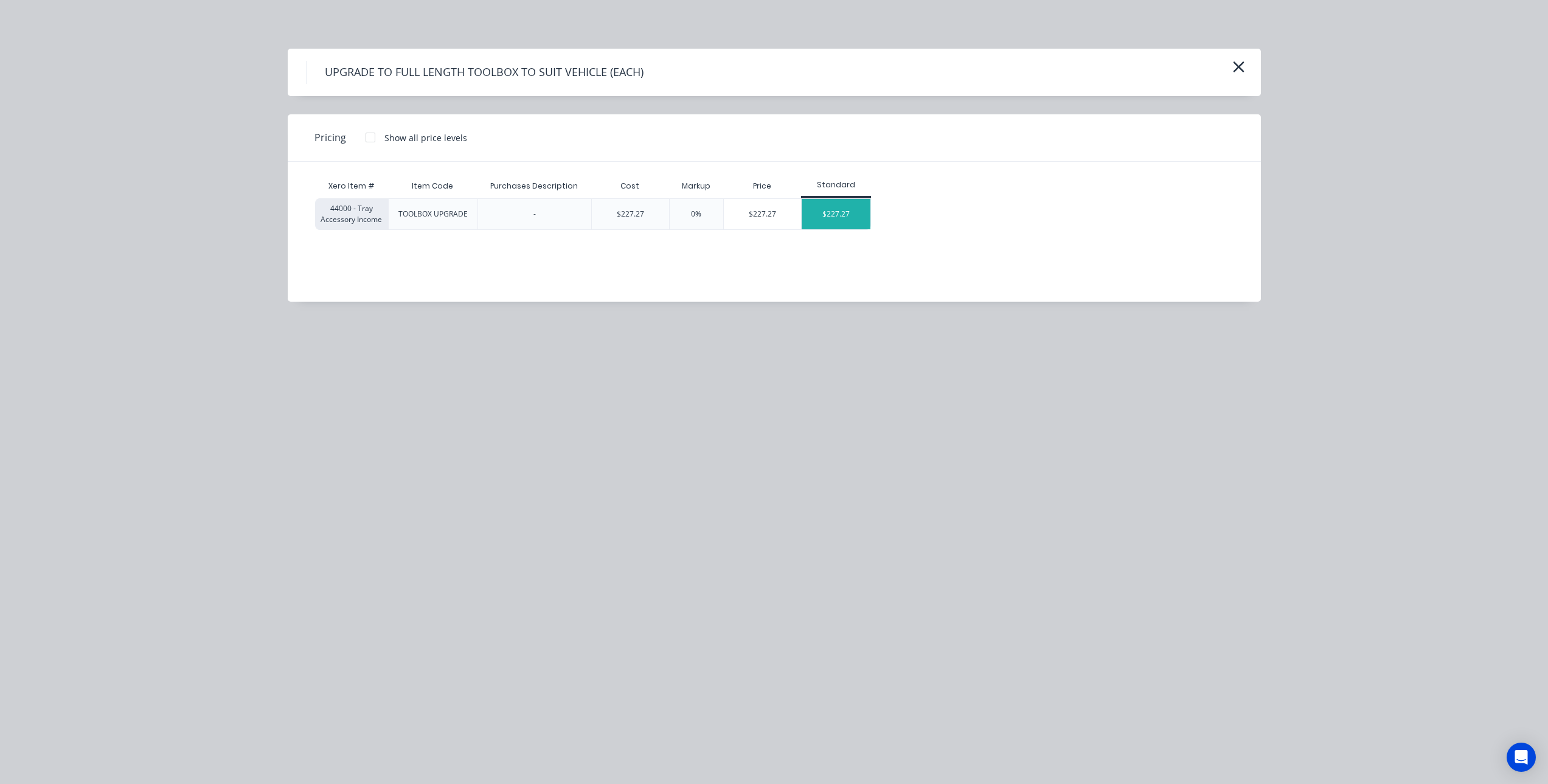
click at [850, 218] on div "$227.27" at bounding box center [836, 214] width 69 height 31
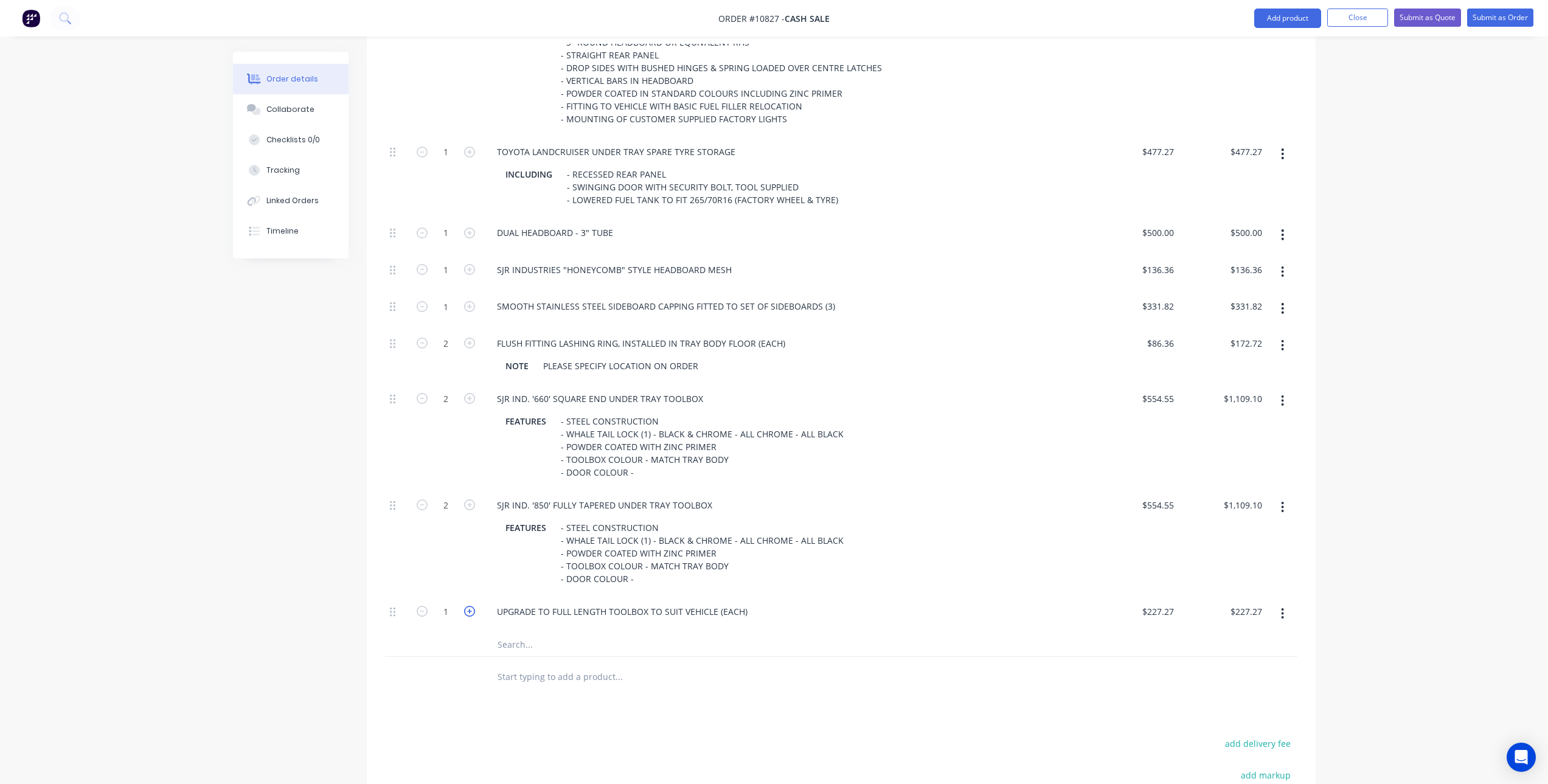
click at [473, 610] on icon "button" at bounding box center [469, 611] width 11 height 11
type input "2"
type input "$454.54"
click at [540, 634] on input "text" at bounding box center [618, 644] width 243 height 24
type input "water"
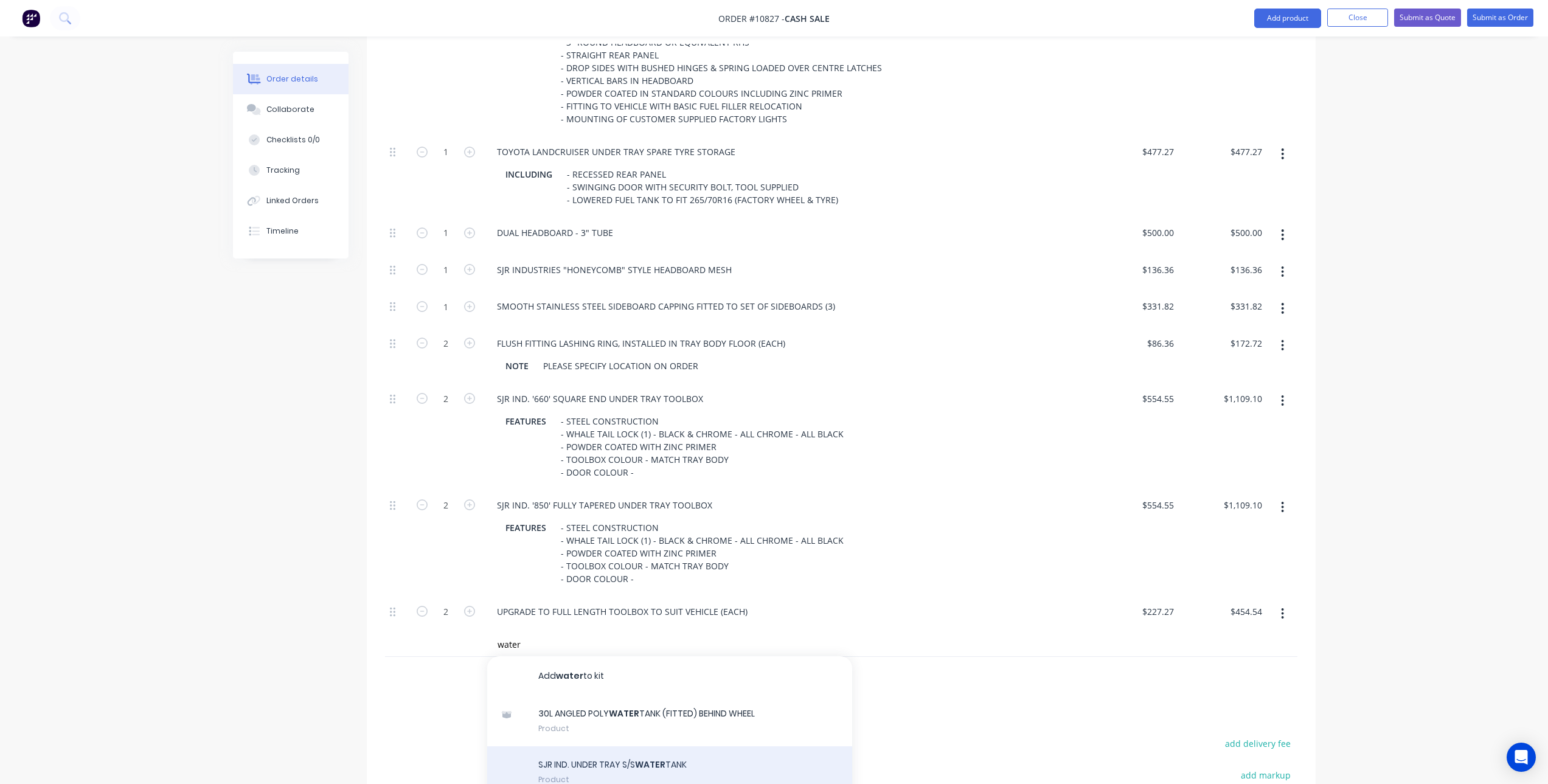
click at [607, 757] on div "SJR IND. UNDER TRAY S/S WATER TANK Product" at bounding box center [670, 774] width 365 height 55
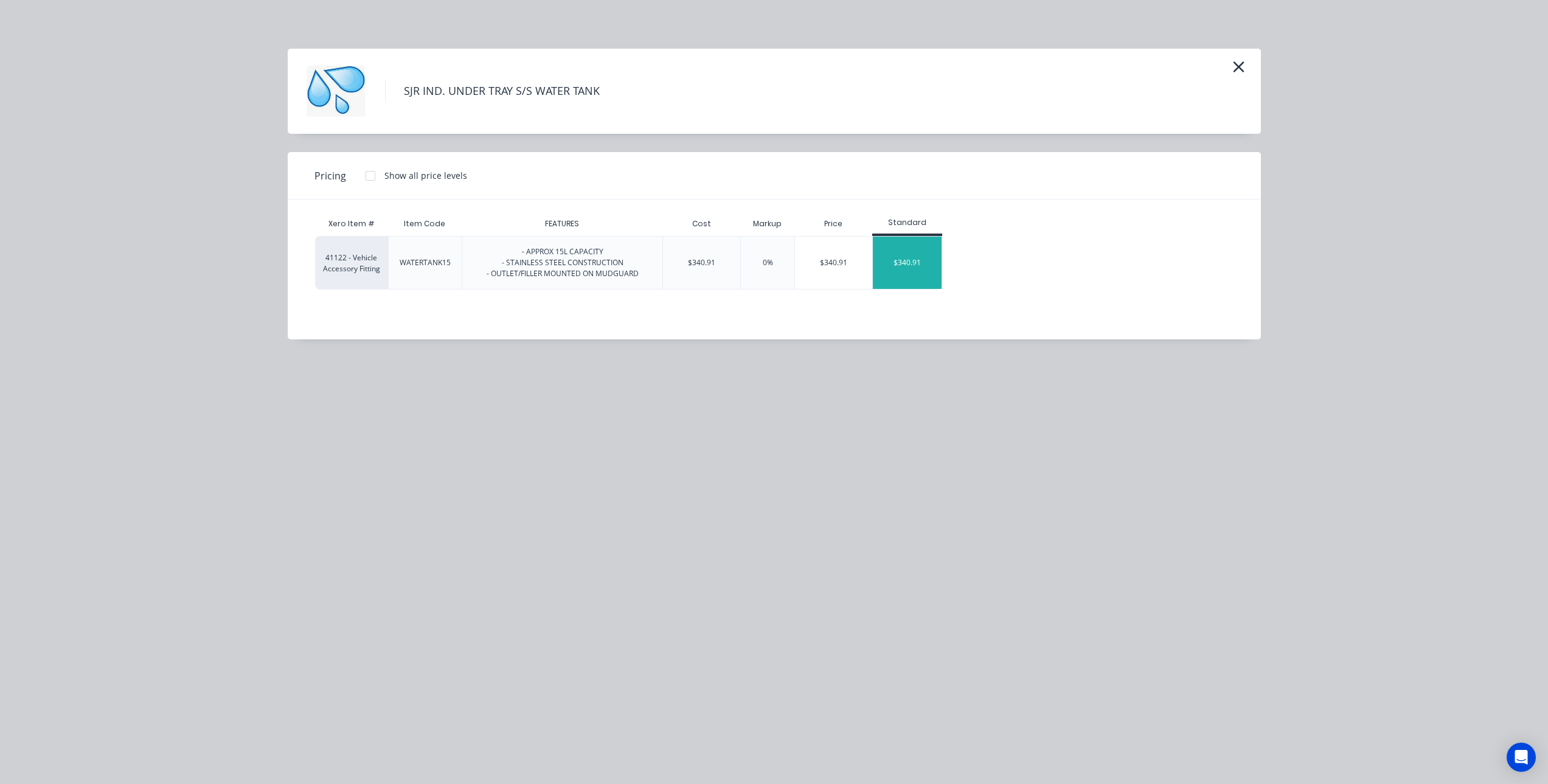
click at [906, 254] on div "$340.91" at bounding box center [907, 262] width 69 height 52
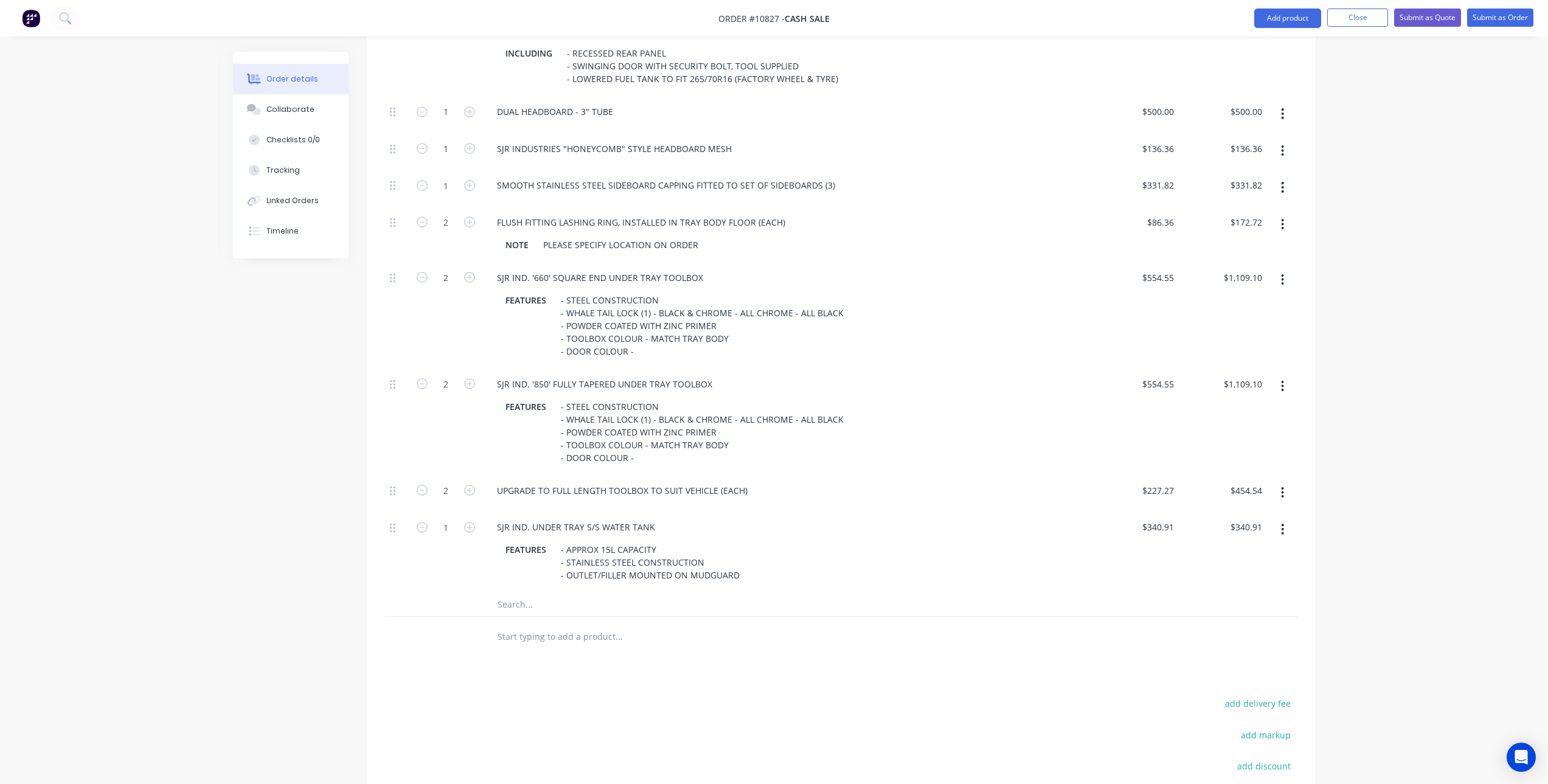
scroll to position [1517, 0]
click at [541, 607] on input "text" at bounding box center [618, 603] width 243 height 24
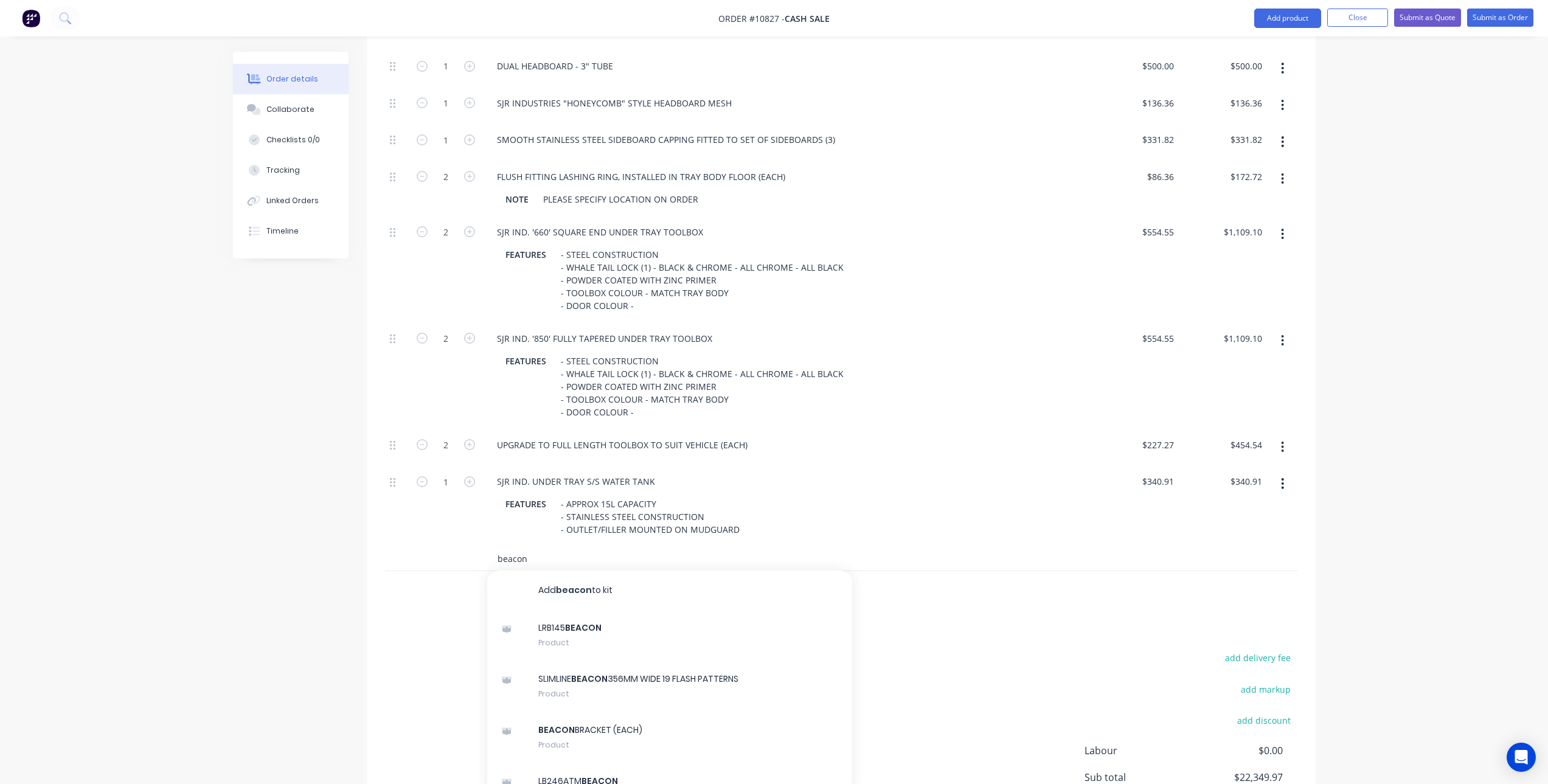
scroll to position [1638, 0]
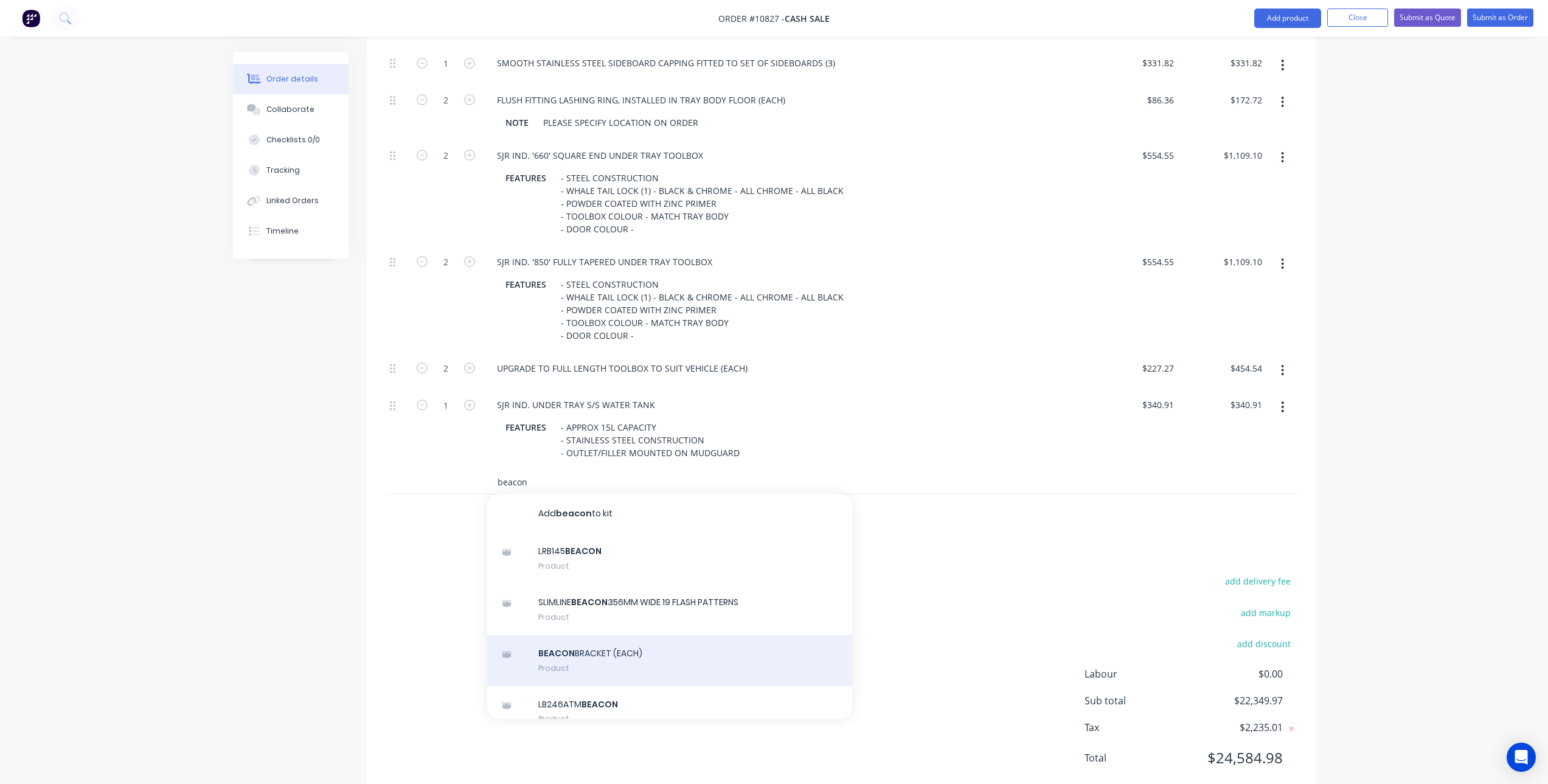
type input "beacon"
click at [640, 655] on div "BEACON BRACKET (EACH) Product" at bounding box center [670, 660] width 365 height 51
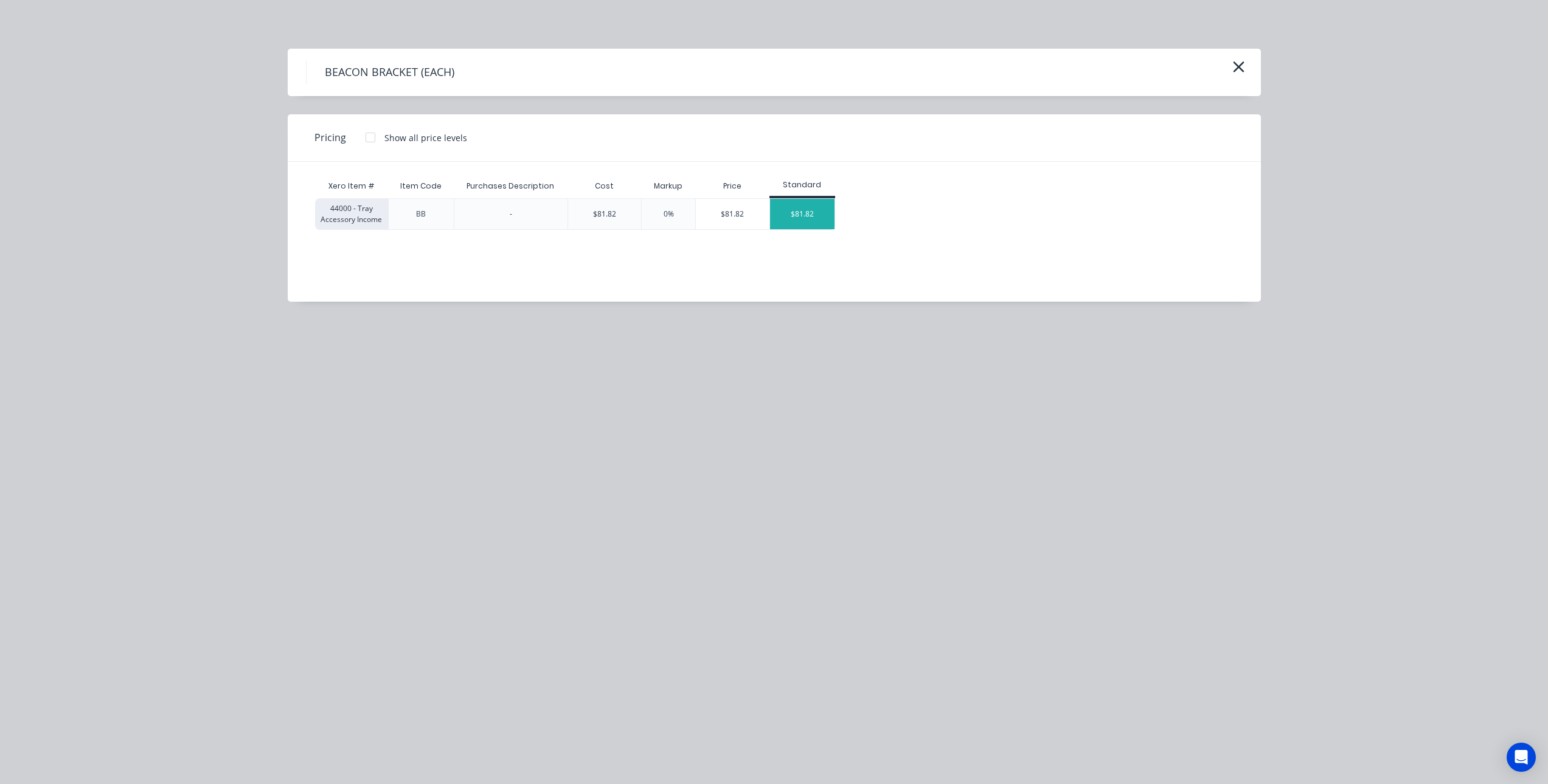
click at [791, 208] on div "$81.82" at bounding box center [802, 214] width 65 height 31
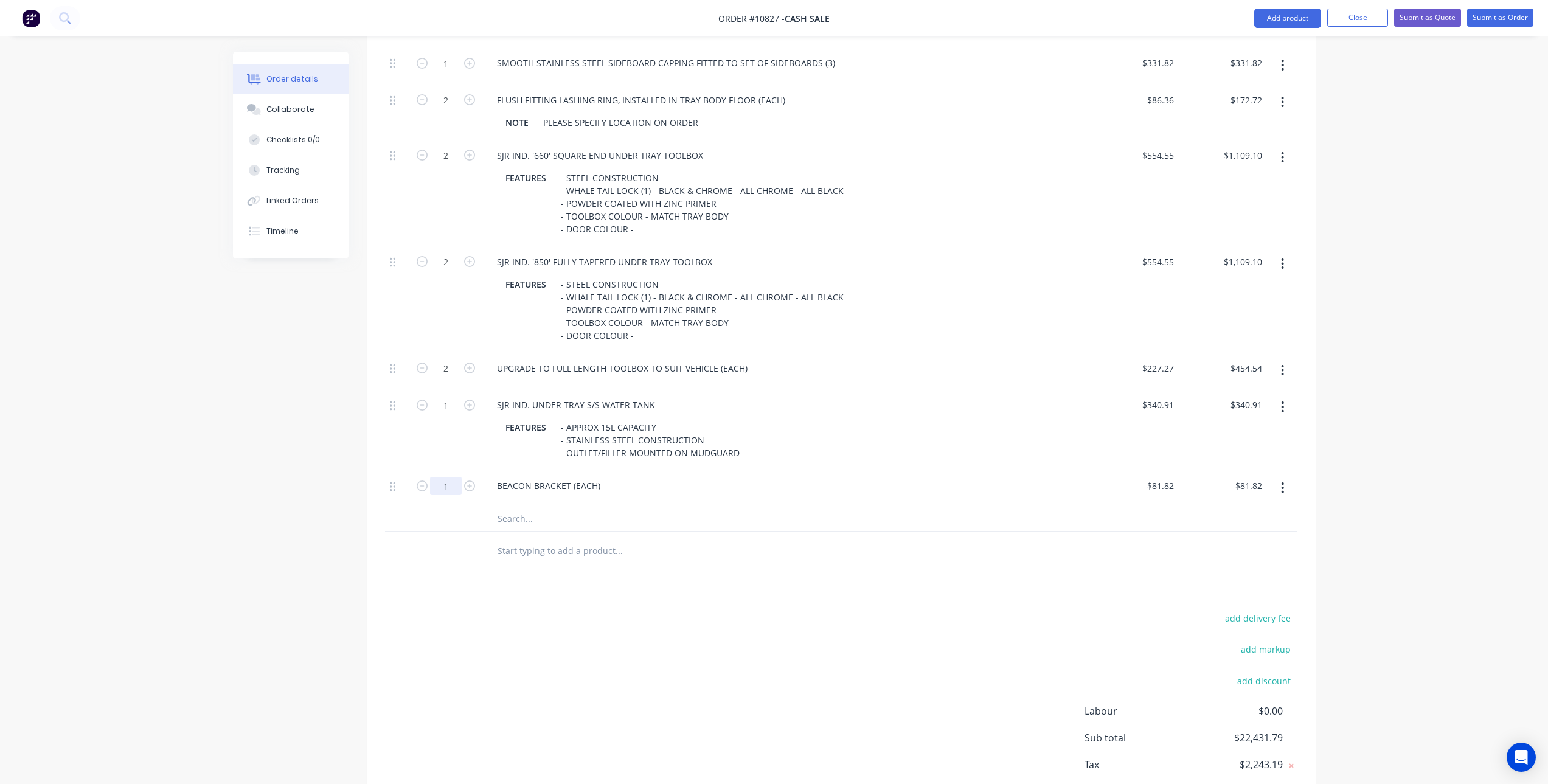
drag, startPoint x: 473, startPoint y: 486, endPoint x: 455, endPoint y: 485, distance: 18.0
click at [472, 485] on icon "button" at bounding box center [469, 486] width 11 height 11
type input "2"
type input "$163.64"
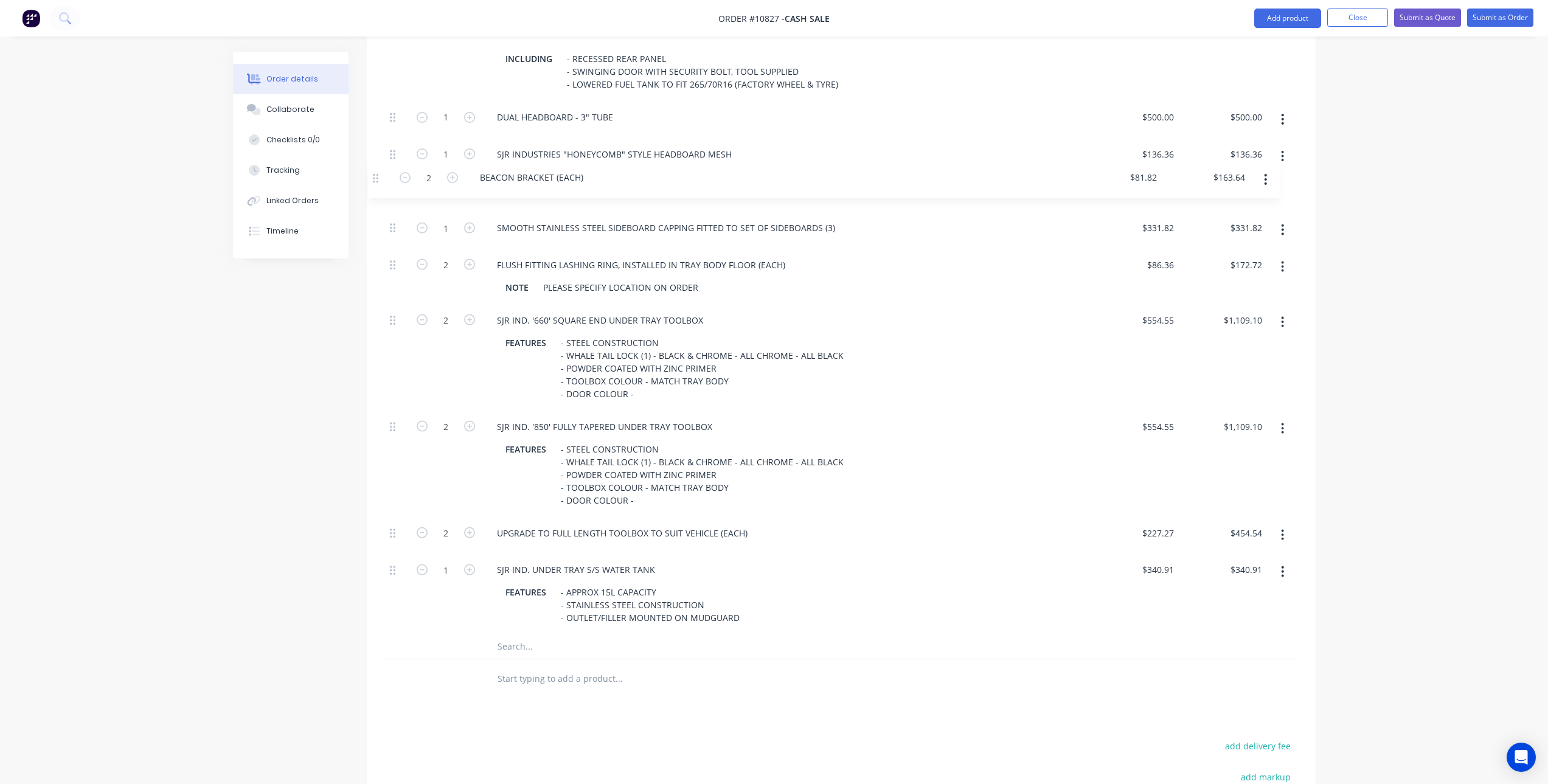
drag, startPoint x: 393, startPoint y: 488, endPoint x: 368, endPoint y: 196, distance: 293.1
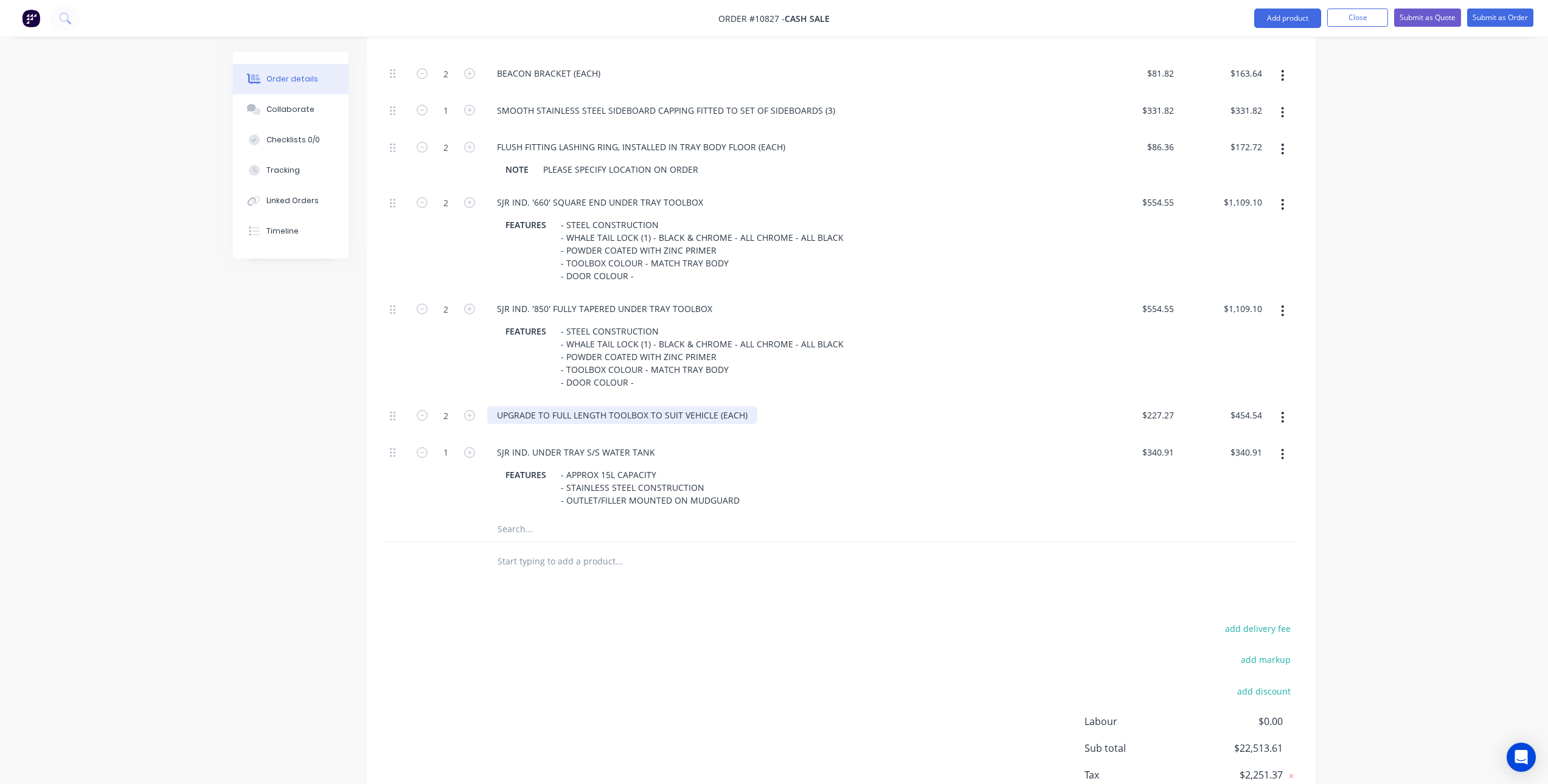
scroll to position [1629, 0]
click at [536, 530] on input "text" at bounding box center [618, 528] width 243 height 24
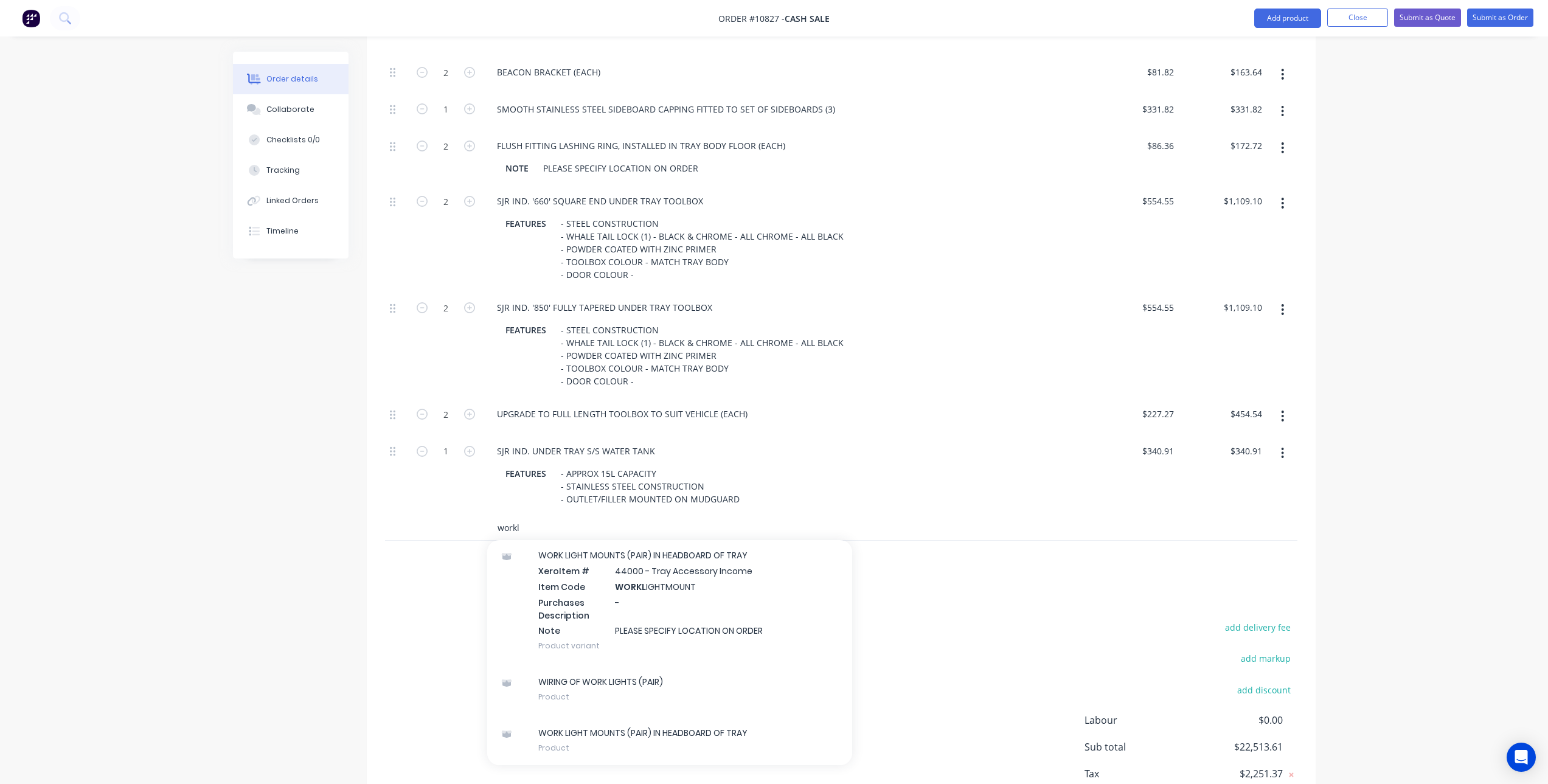
scroll to position [125, 0]
type input "workl"
click at [652, 747] on div "WORK LIGHT MOUNTS (PAIR) IN HEADBOARD OF TRAY Product" at bounding box center [670, 739] width 365 height 51
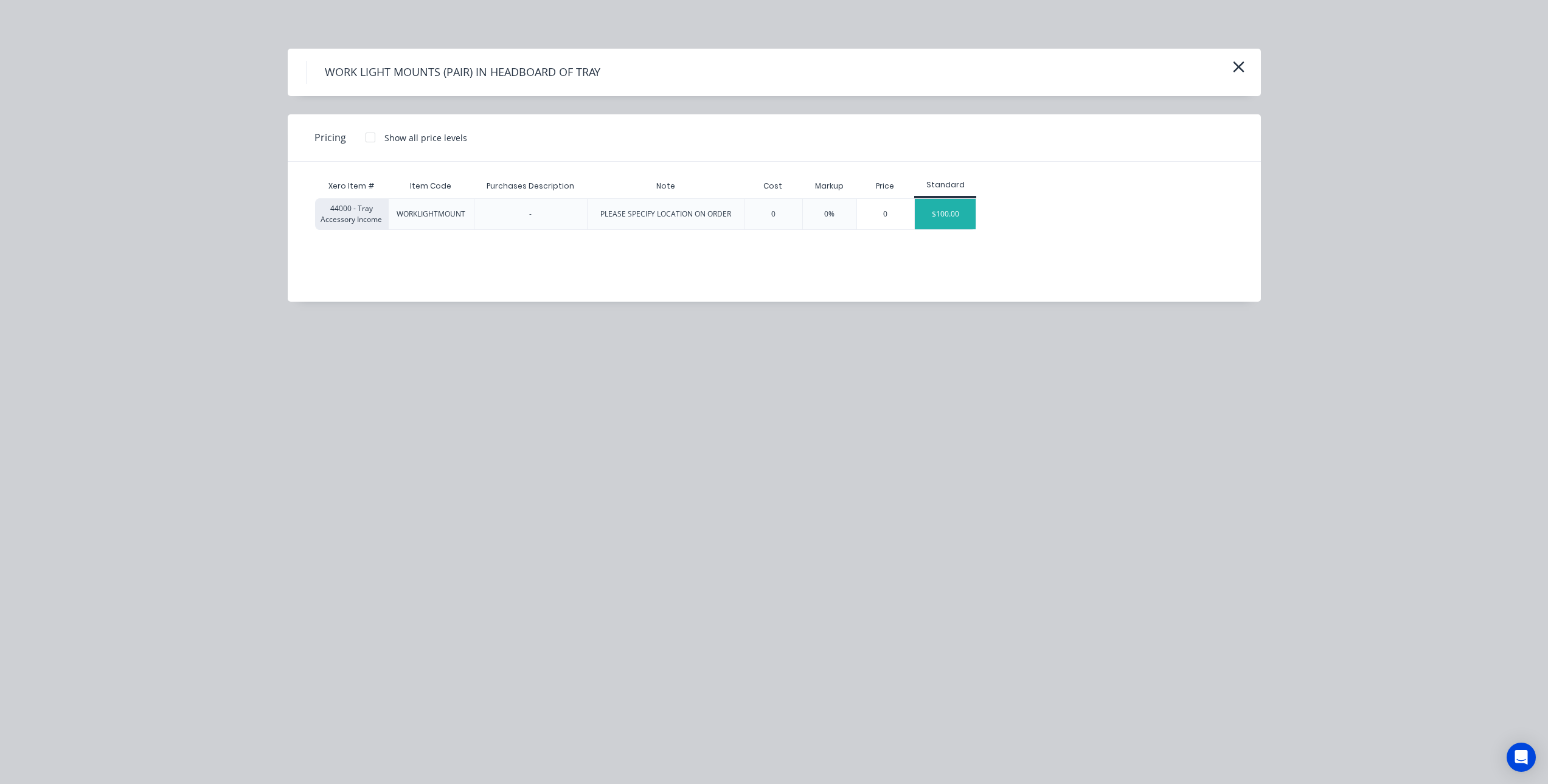
click at [958, 211] on div "$100.00" at bounding box center [945, 214] width 61 height 31
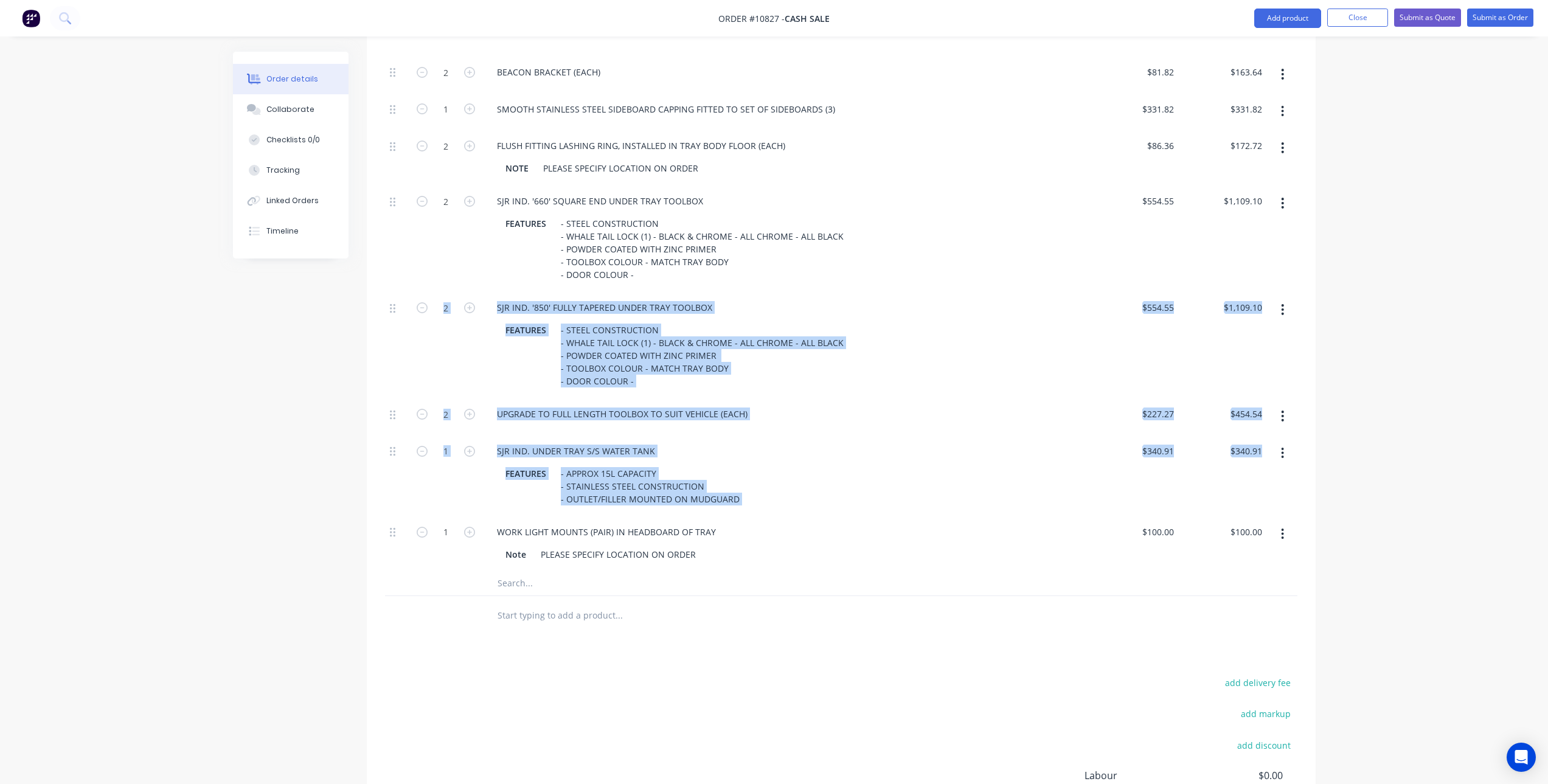
drag, startPoint x: 399, startPoint y: 536, endPoint x: 390, endPoint y: 345, distance: 191.2
click at [390, 345] on div "1 SJR IND. BASIC STEEL TRAY BODY FEATURES - 1900W X 2450L - 3" ROUND HEADBOARD …" at bounding box center [841, 164] width 912 height 815
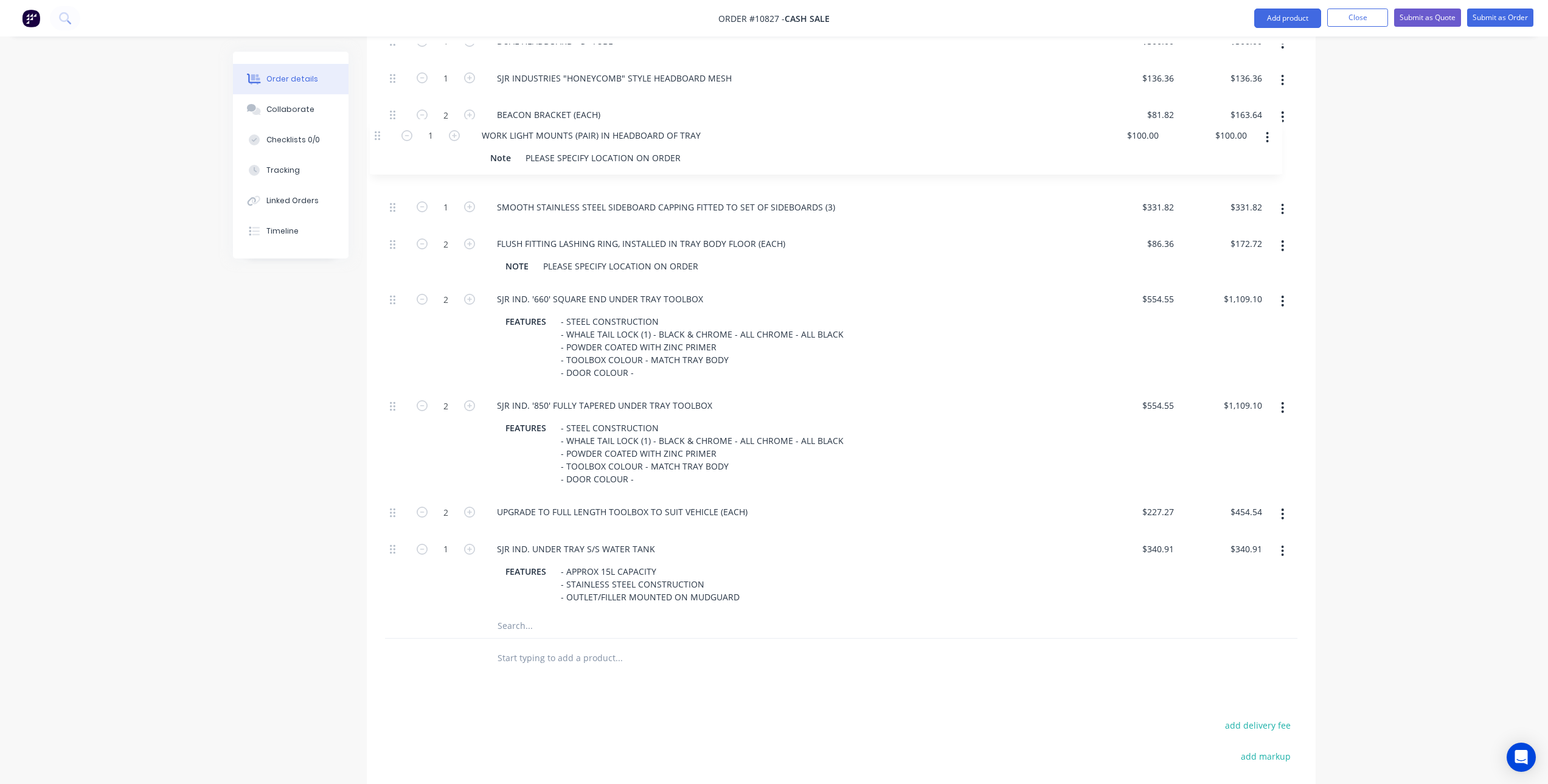
drag, startPoint x: 394, startPoint y: 533, endPoint x: 378, endPoint y: 132, distance: 401.3
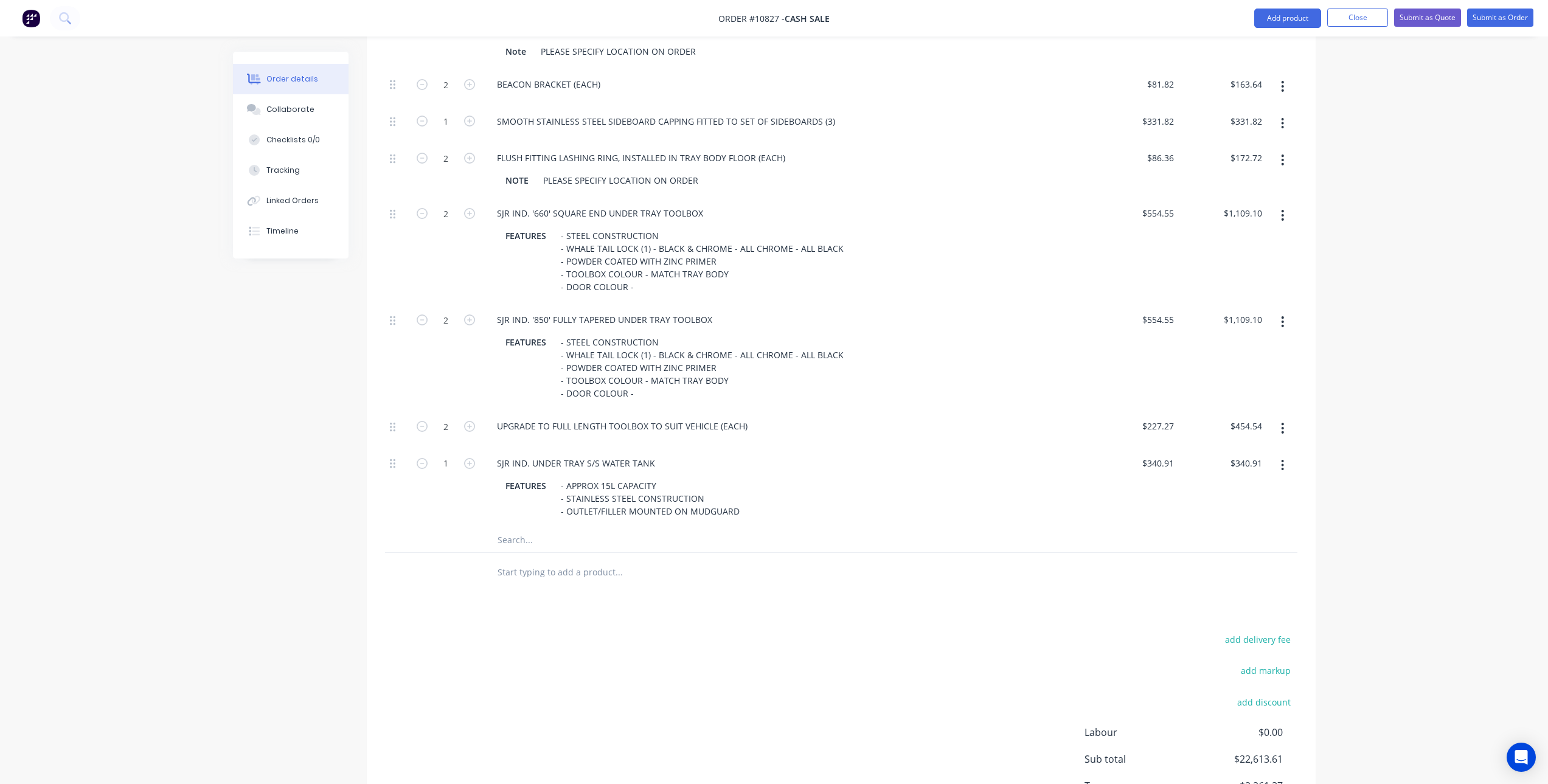
scroll to position [1764, 0]
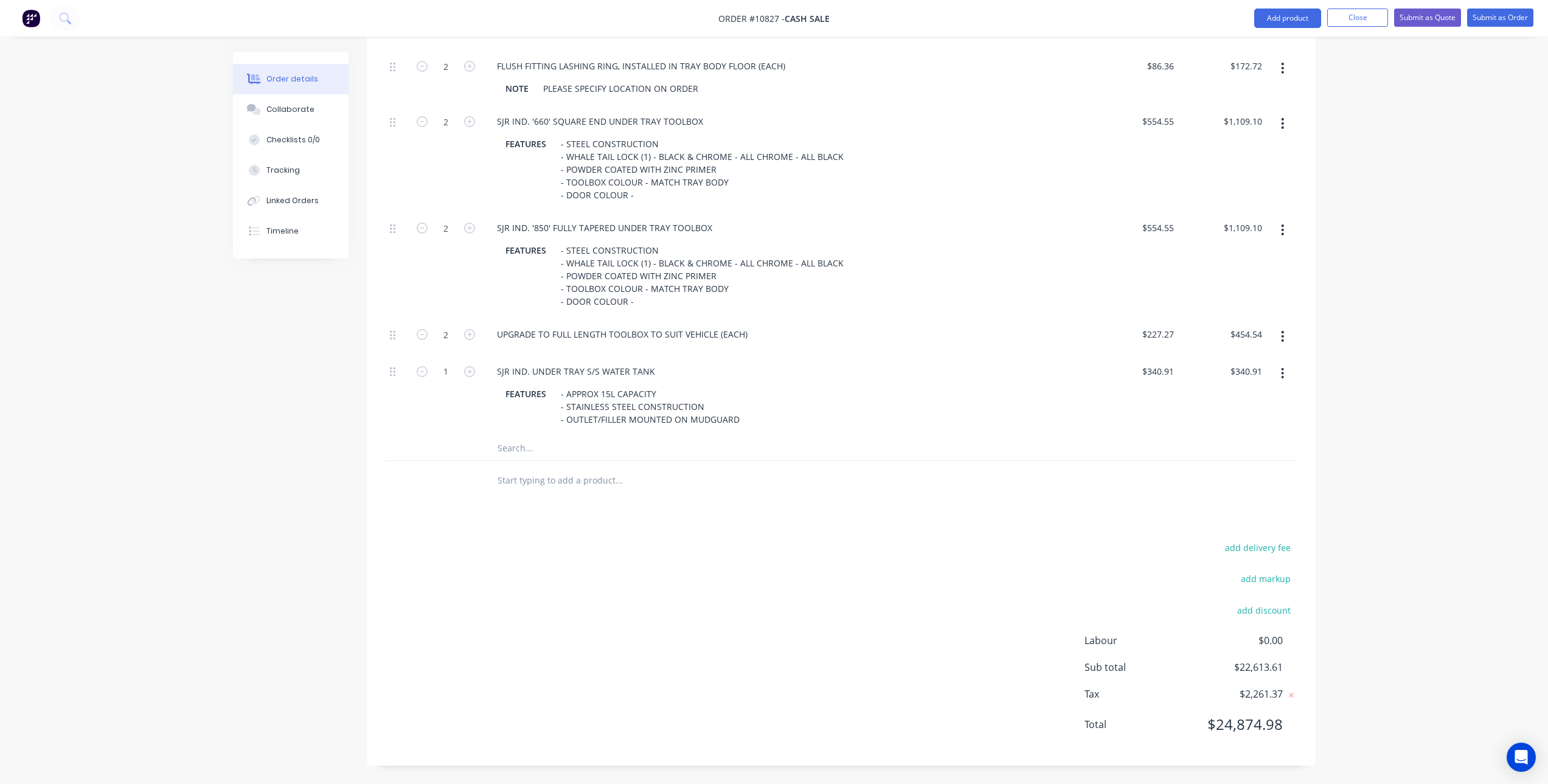
click at [542, 450] on input "text" at bounding box center [618, 448] width 243 height 24
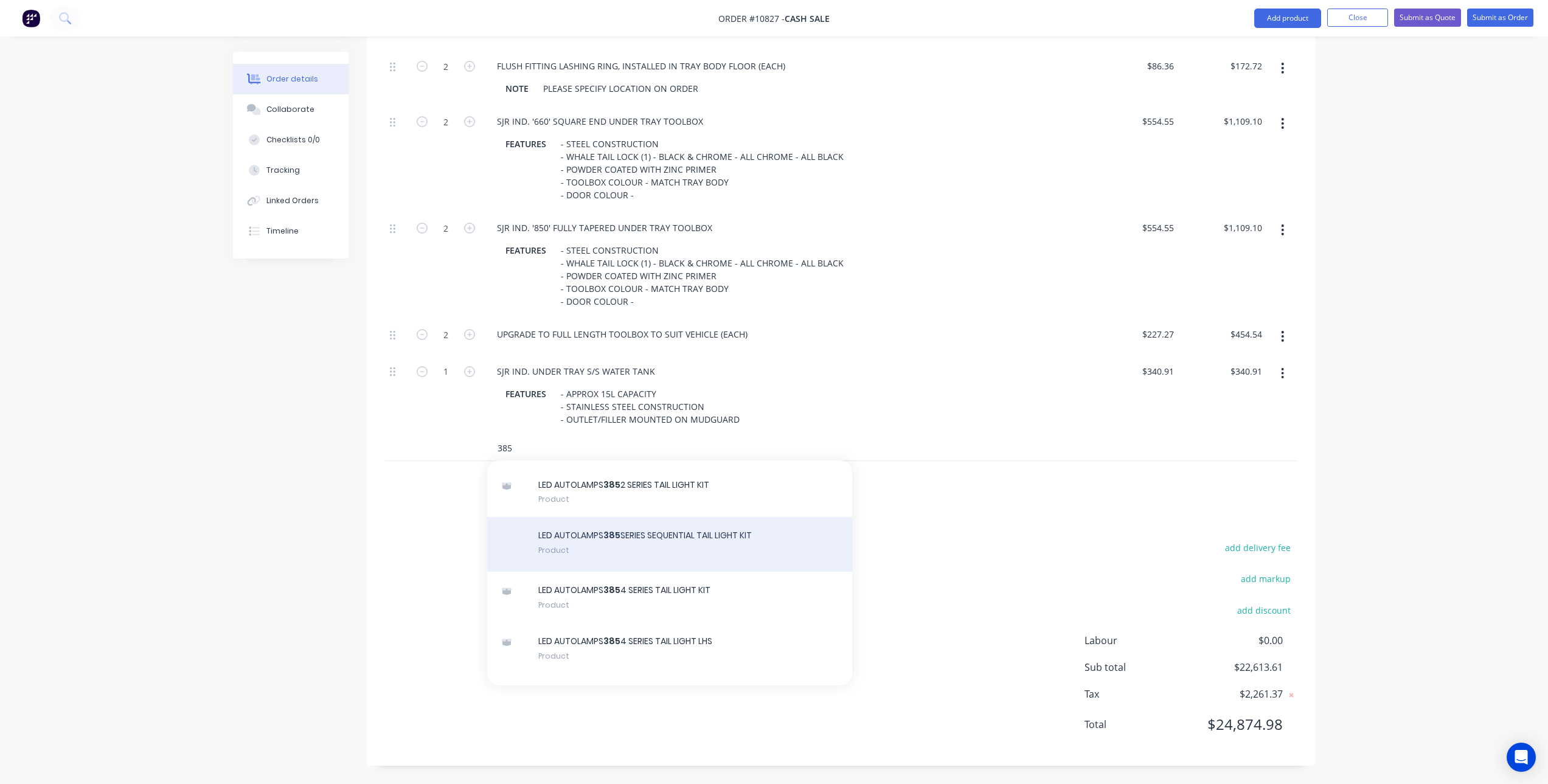
scroll to position [304, 0]
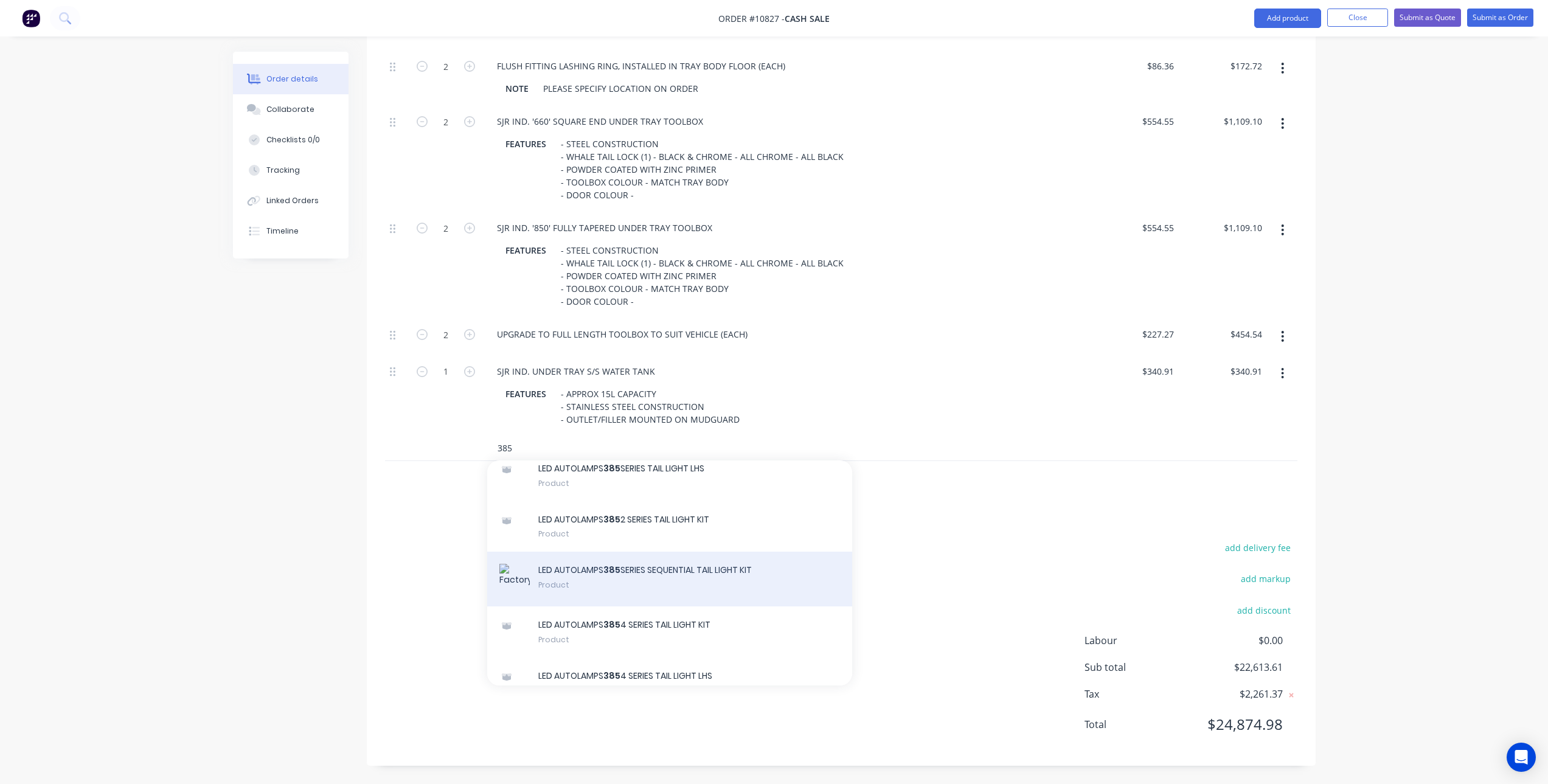
type input "385"
click at [597, 586] on div "LED AUTOLAMPS 385 SERIES SEQUENTIAL TAIL LIGHT KIT Product" at bounding box center [670, 579] width 365 height 55
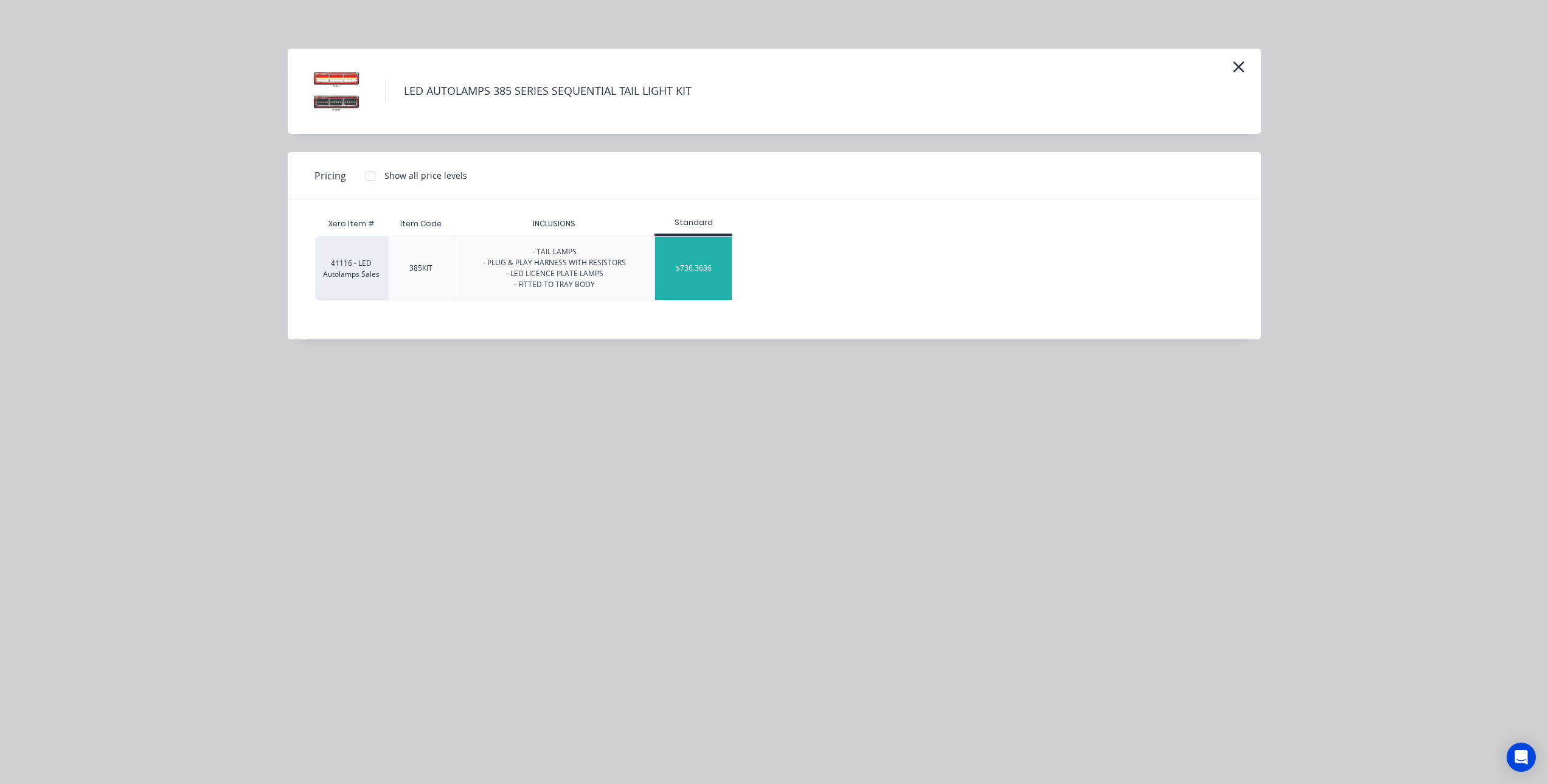
click at [689, 265] on div "$736.3636" at bounding box center [693, 268] width 77 height 63
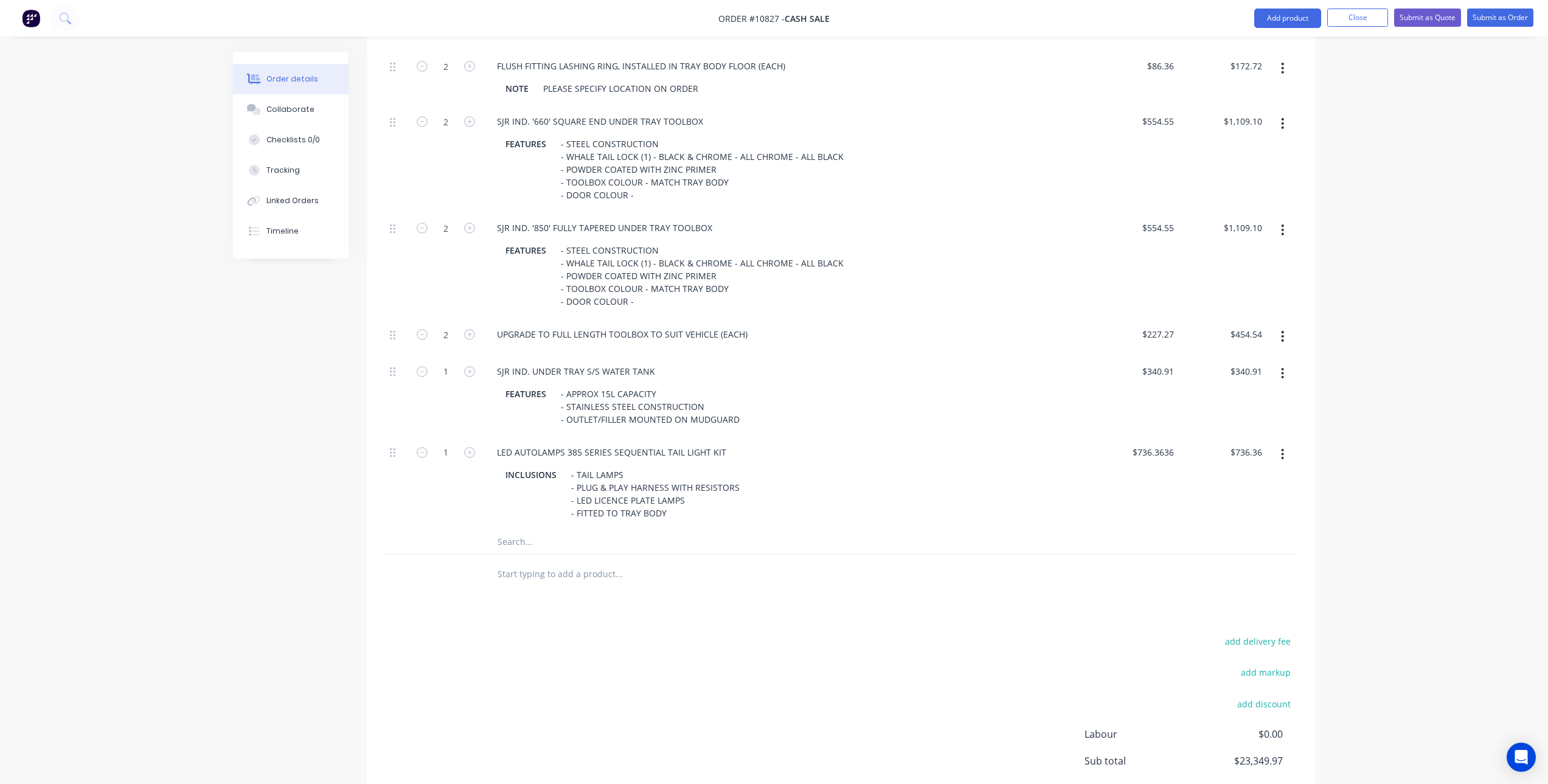
click at [522, 541] on input "text" at bounding box center [618, 542] width 243 height 24
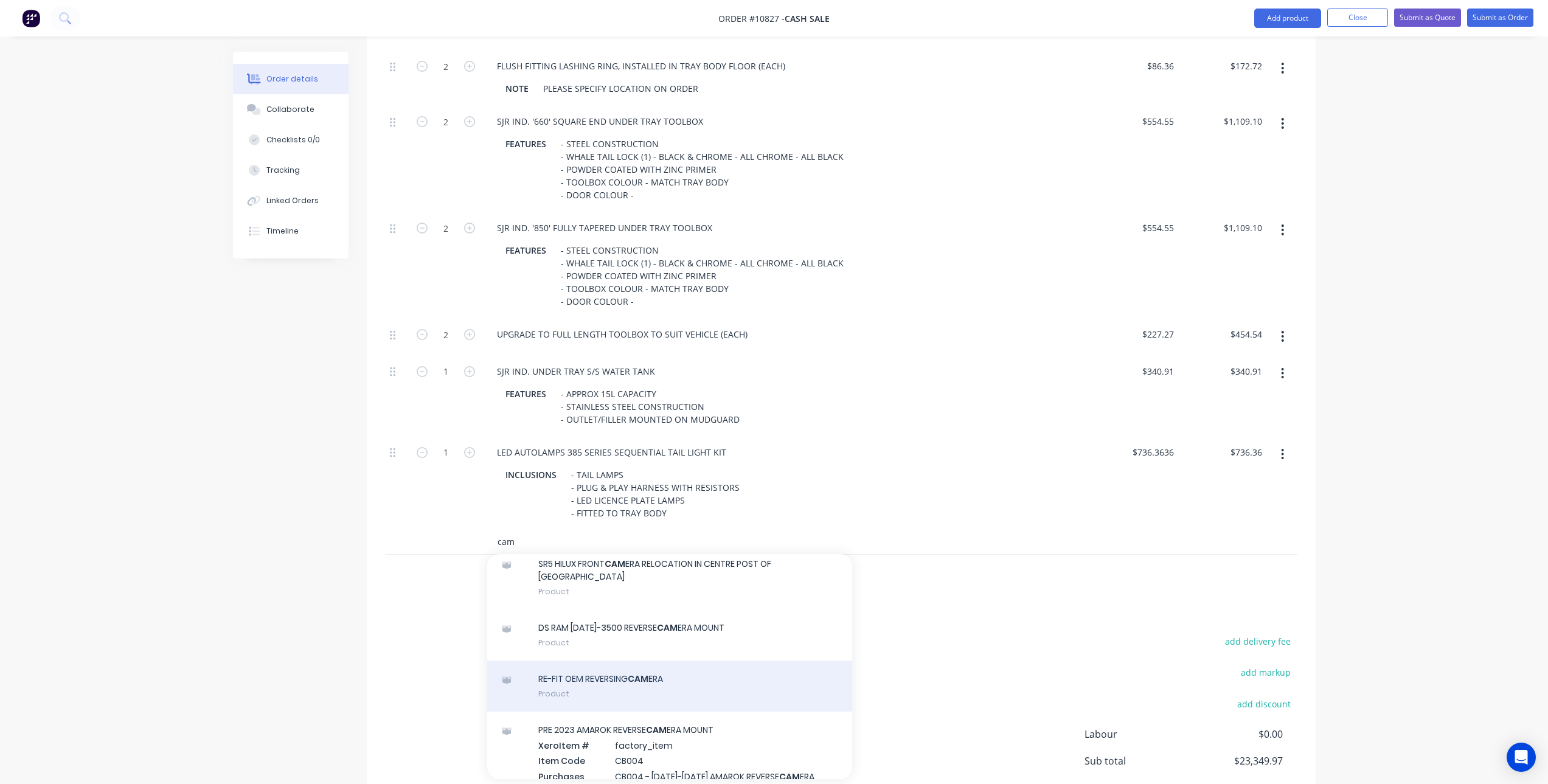
scroll to position [426, 0]
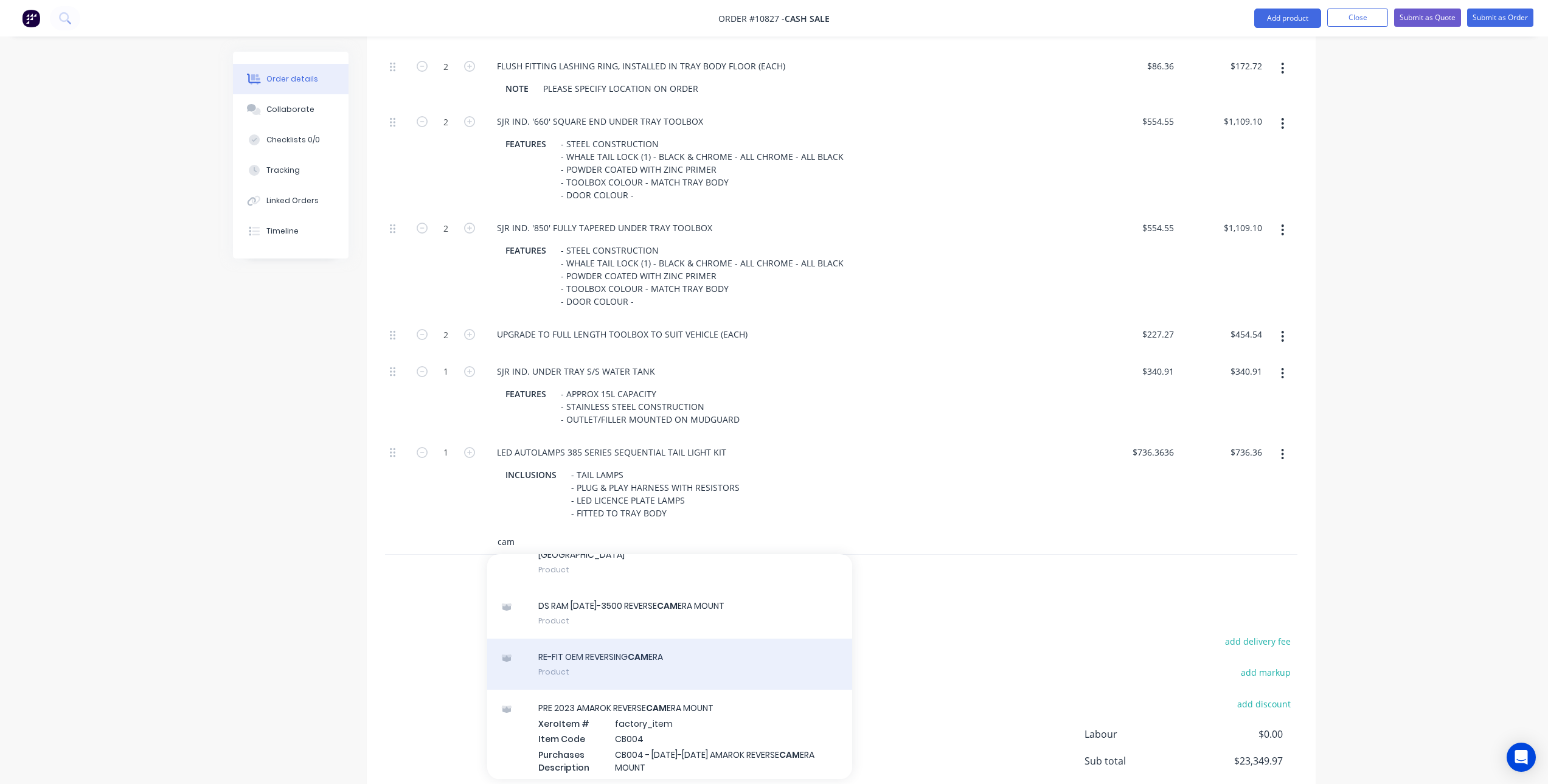
type input "cam"
click at [624, 674] on div "RE-FIT OEM REVERSING CAM ERA Product" at bounding box center [670, 664] width 365 height 51
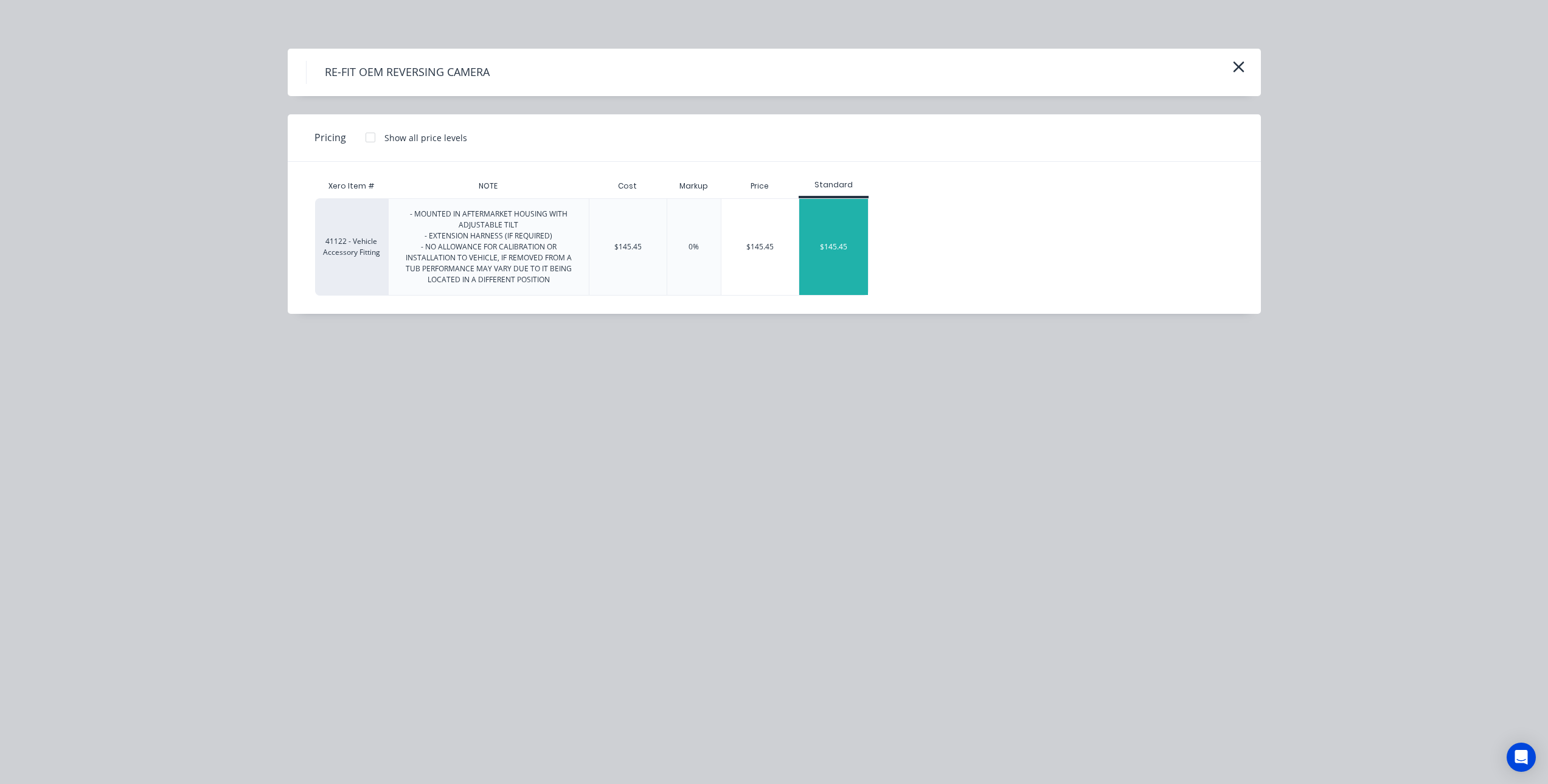
click at [846, 225] on div "$145.45" at bounding box center [833, 247] width 69 height 96
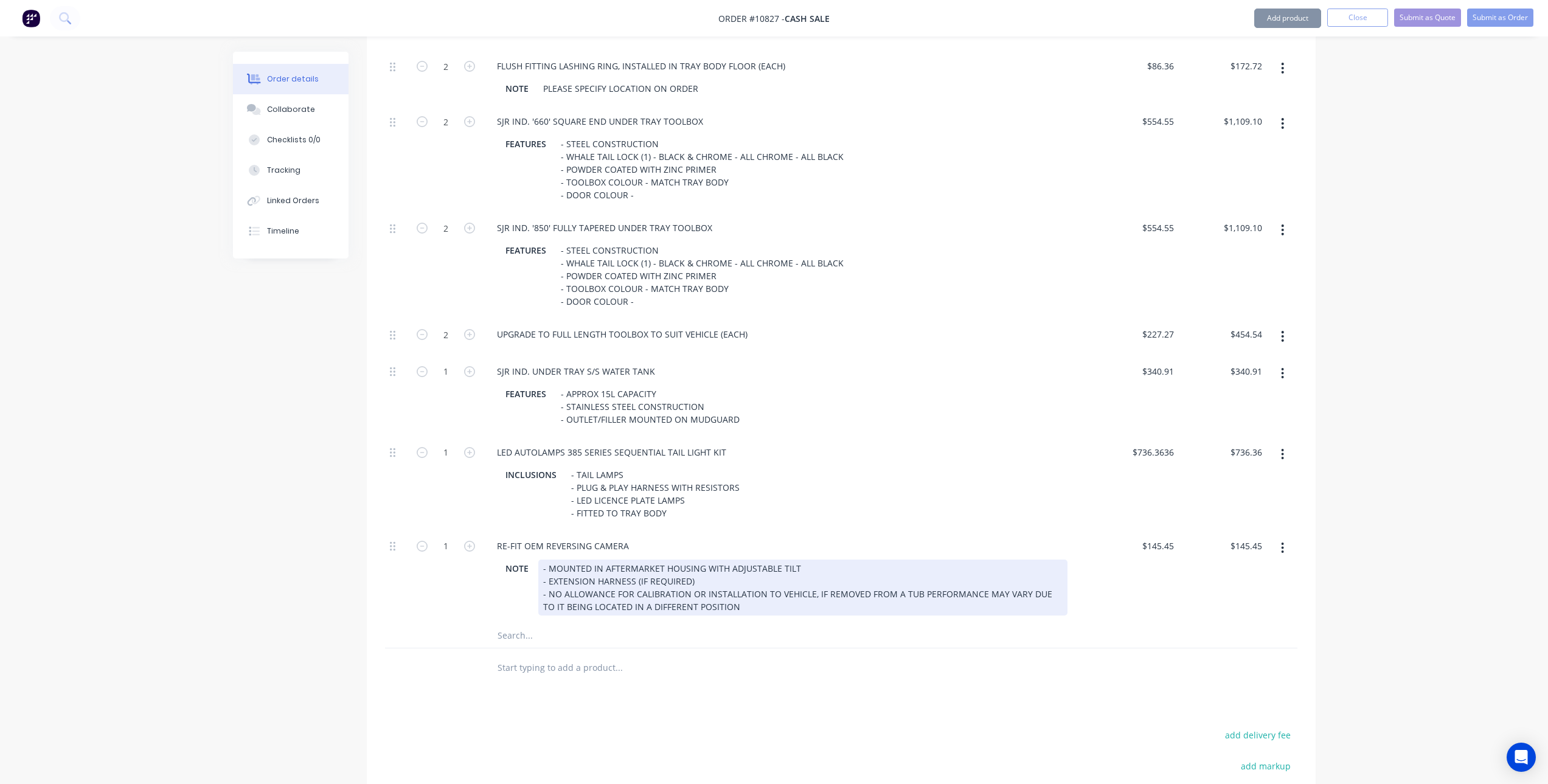
click at [608, 600] on div "- MOUNTED IN AFTERMARKET HOUSING WITH ADJUSTABLE TILT - EXTENSION HARNESS (IF R…" at bounding box center [803, 588] width 529 height 56
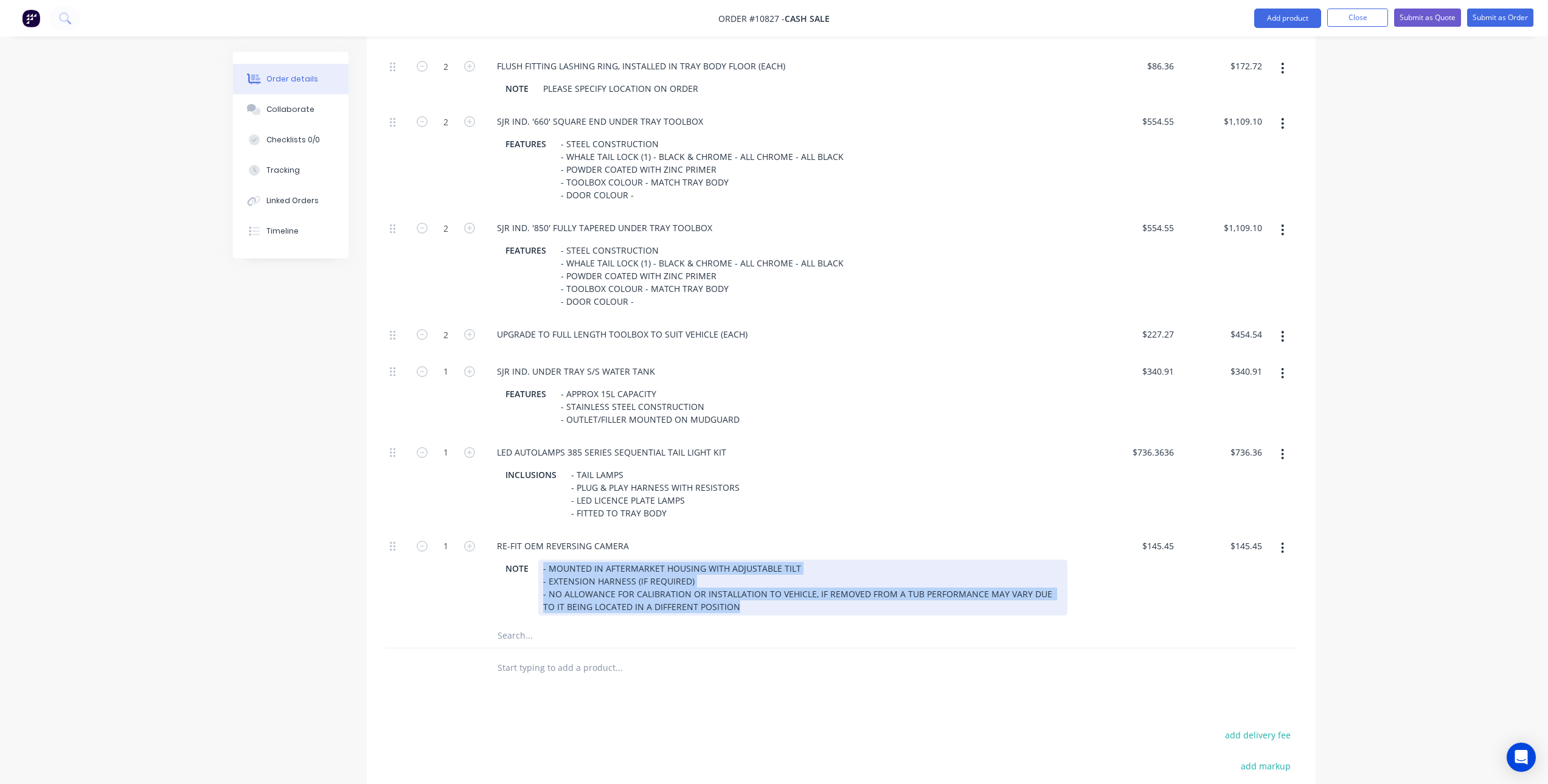
drag, startPoint x: 573, startPoint y: 574, endPoint x: 835, endPoint y: 648, distance: 272.2
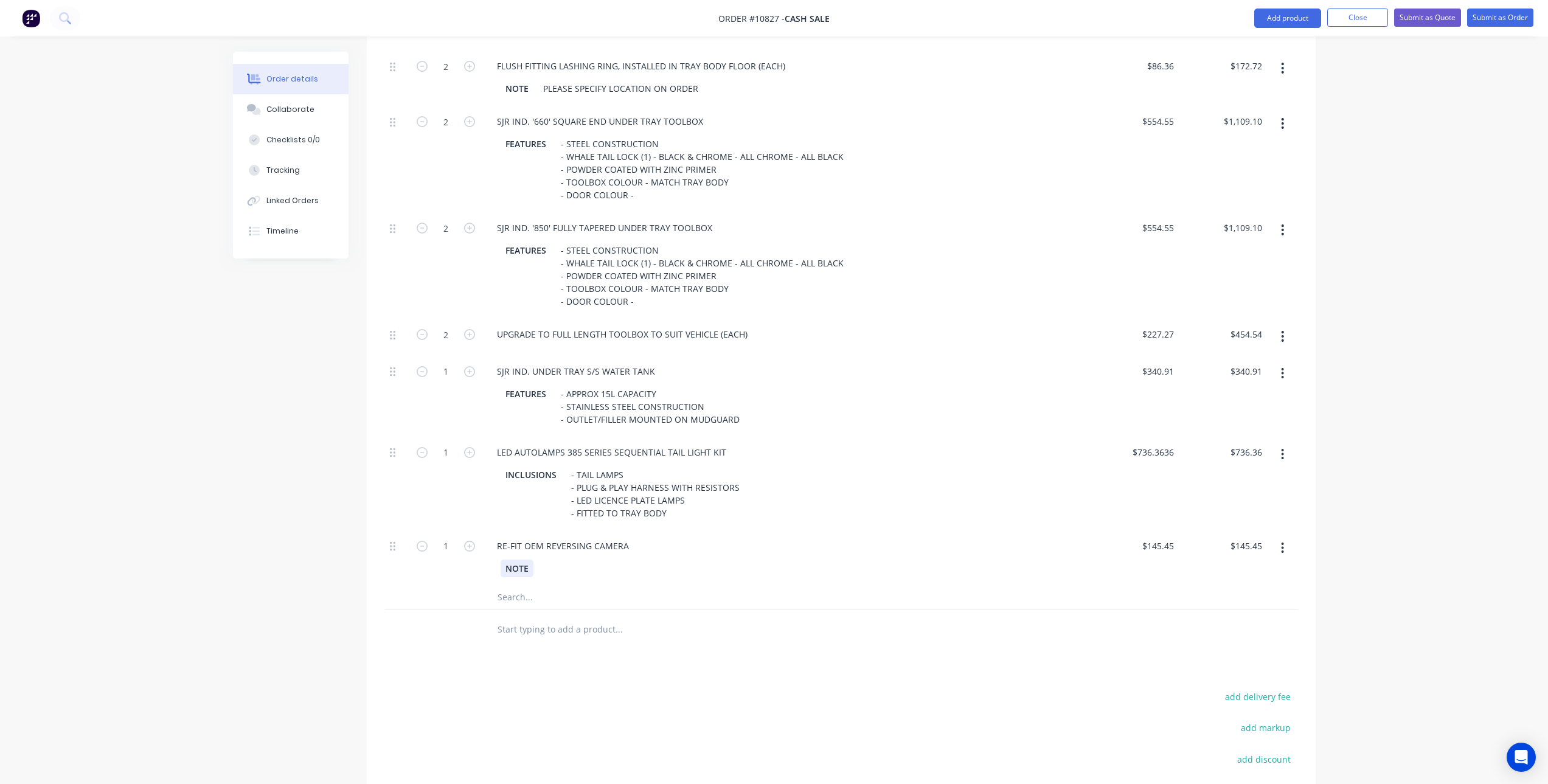
click at [527, 570] on div "NOTE" at bounding box center [517, 568] width 33 height 17
click at [522, 597] on input "text" at bounding box center [618, 597] width 243 height 24
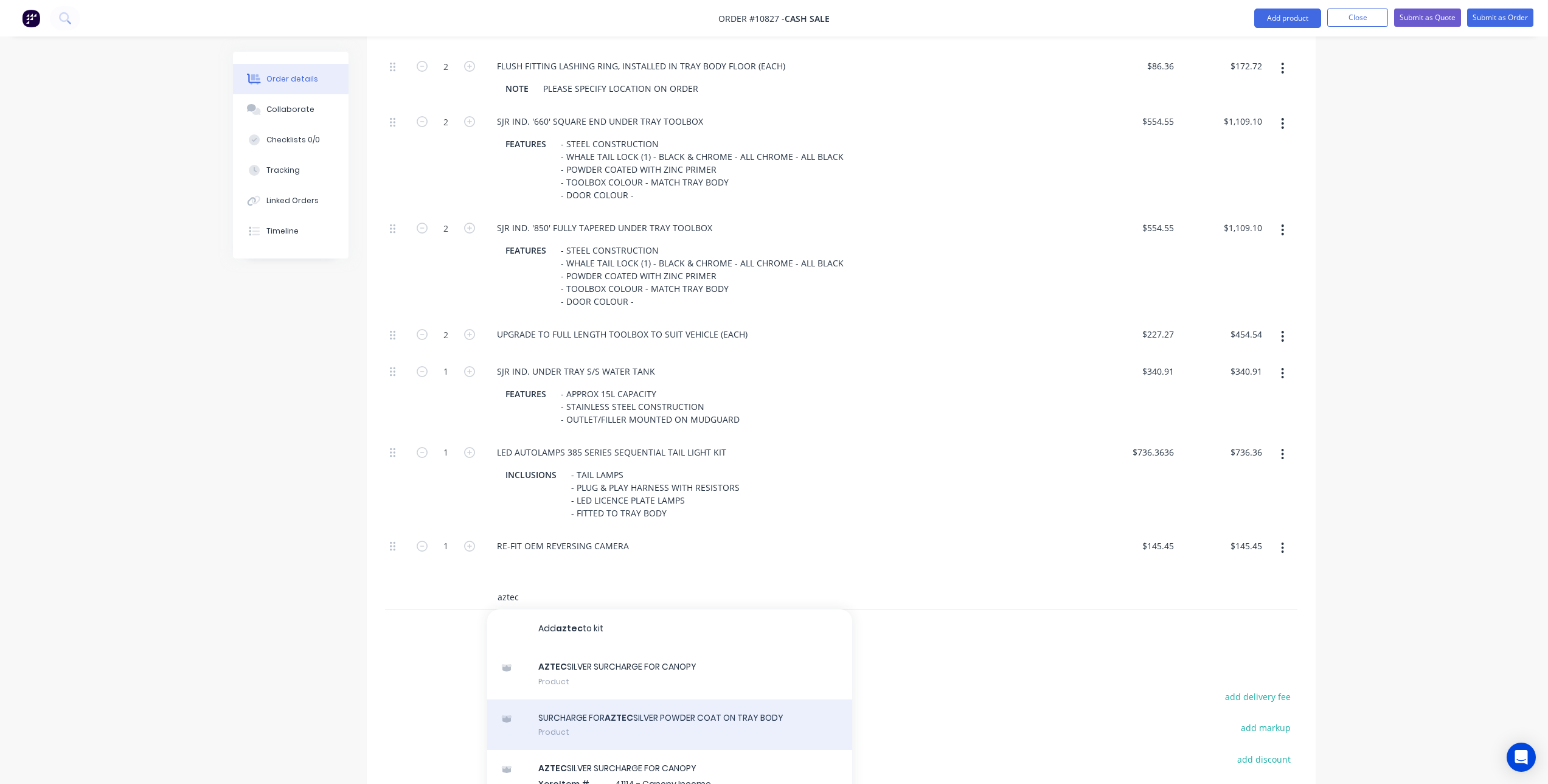
type input "aztec"
click at [685, 715] on div "SURCHARGE FOR AZTEC SILVER POWDER COAT ON TRAY BODY Product" at bounding box center [670, 725] width 365 height 51
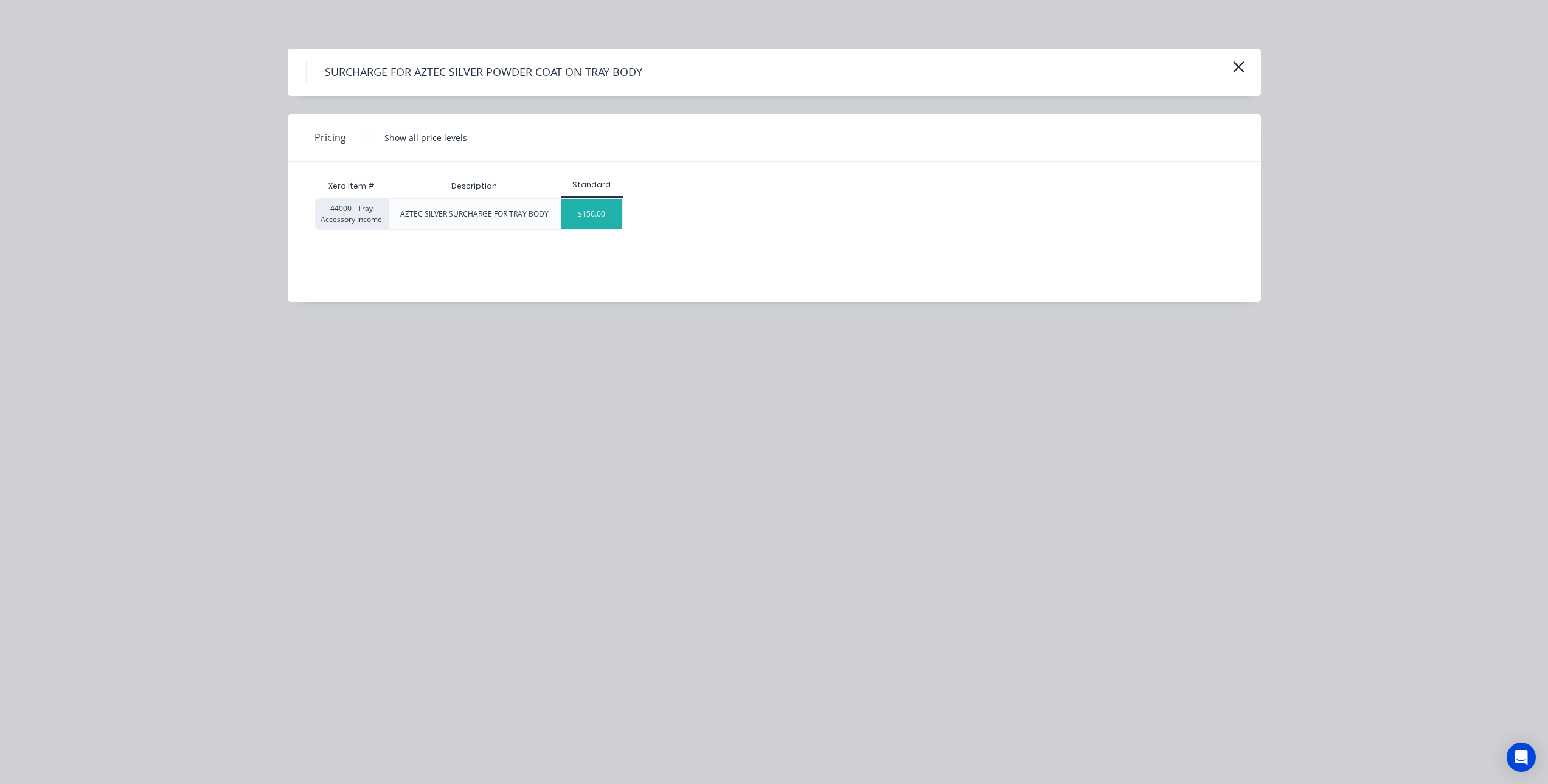
click at [605, 208] on div "$150.00" at bounding box center [592, 214] width 61 height 31
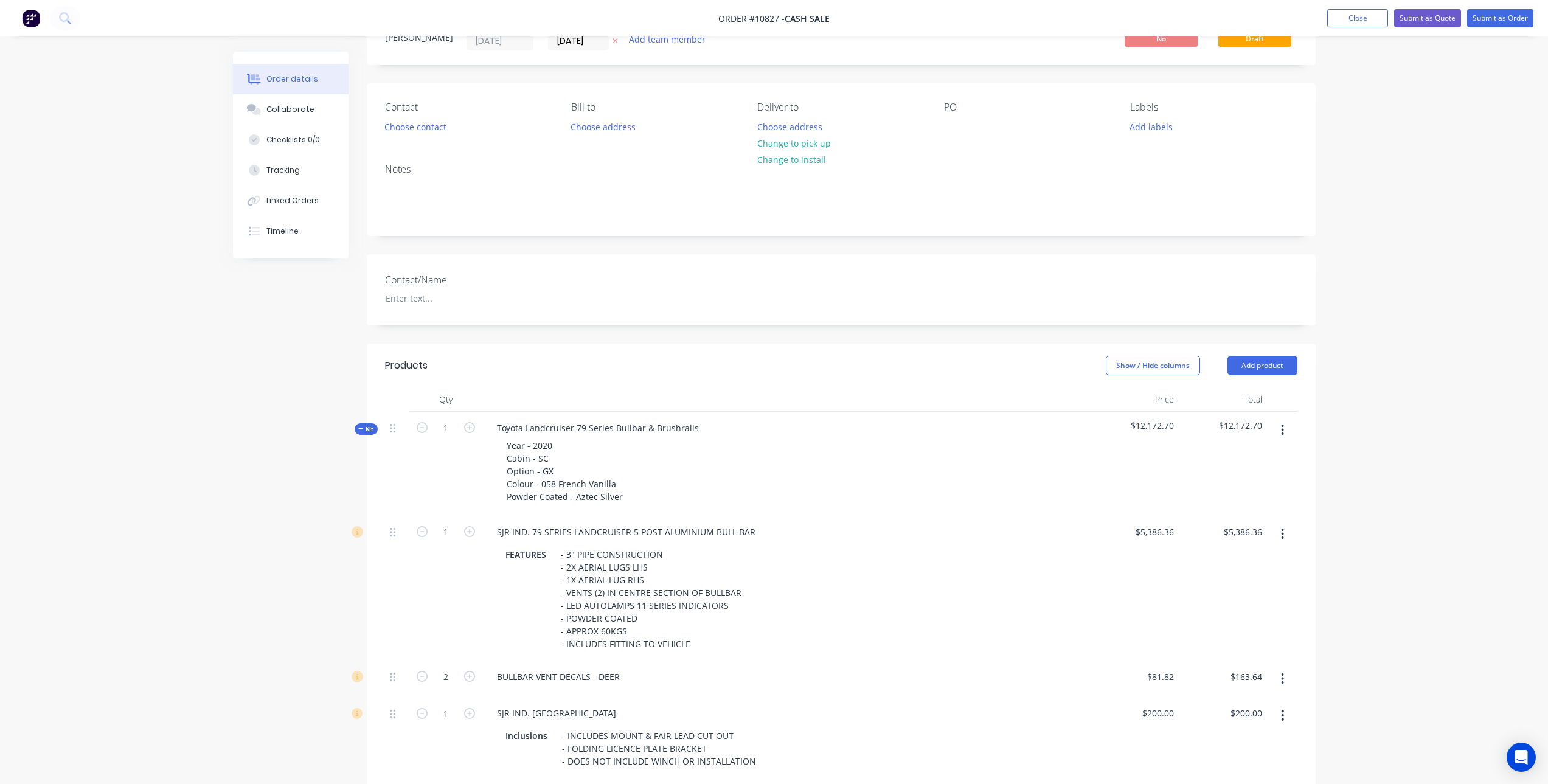
scroll to position [0, 0]
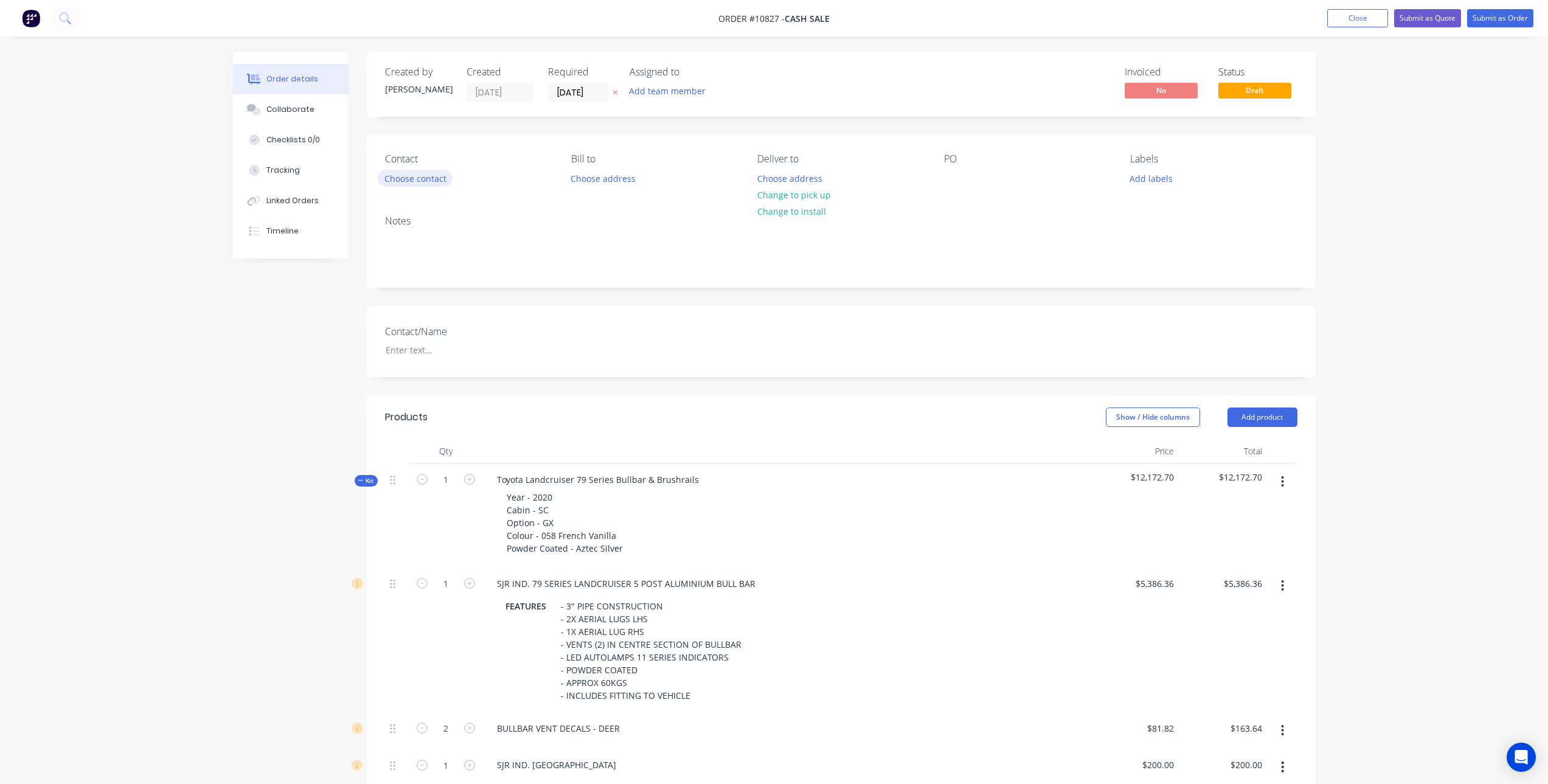
click at [426, 184] on button "Choose contact" at bounding box center [415, 178] width 75 height 17
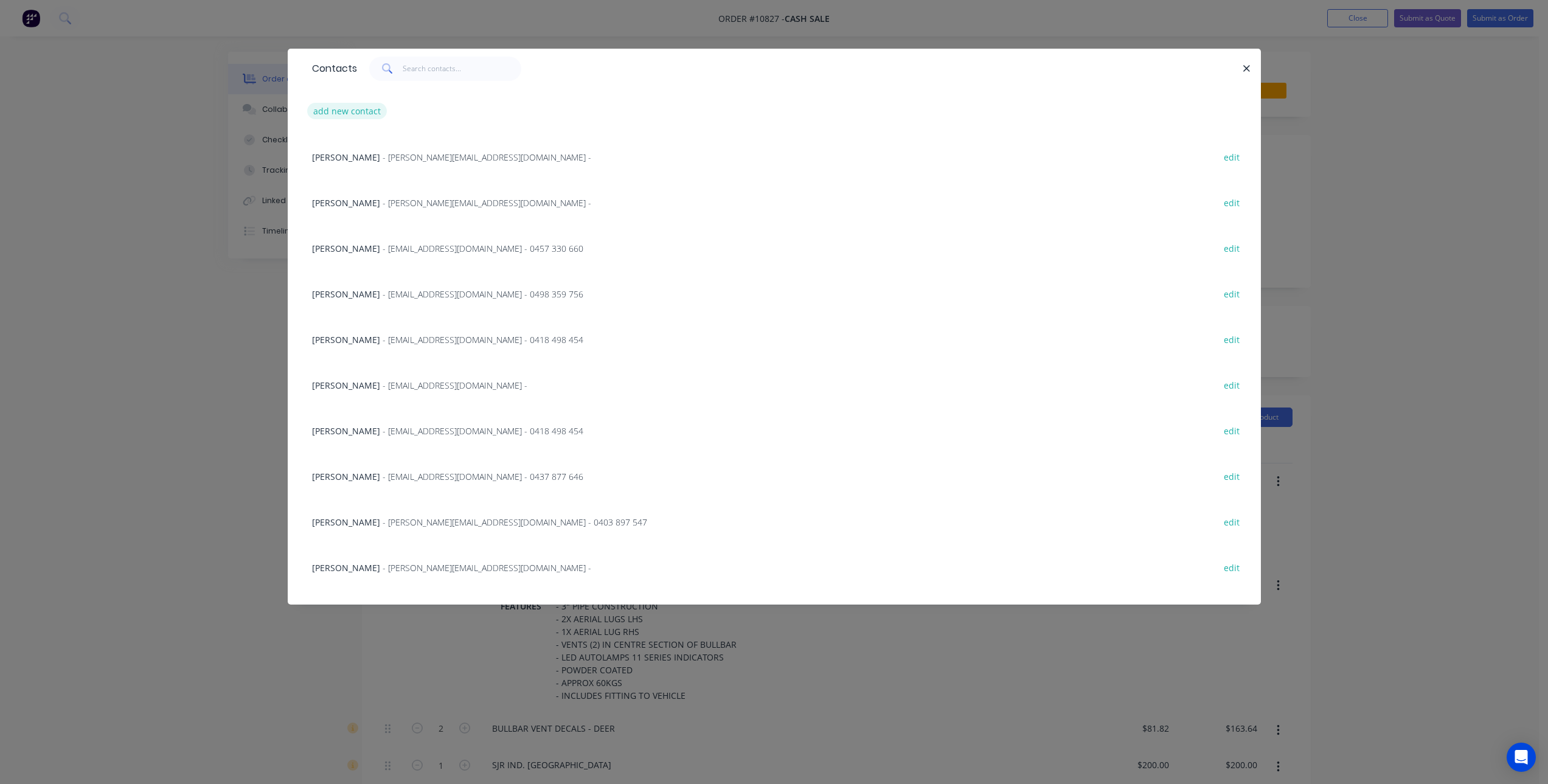
click at [367, 108] on button "add new contact" at bounding box center [347, 111] width 80 height 17
select select "AU"
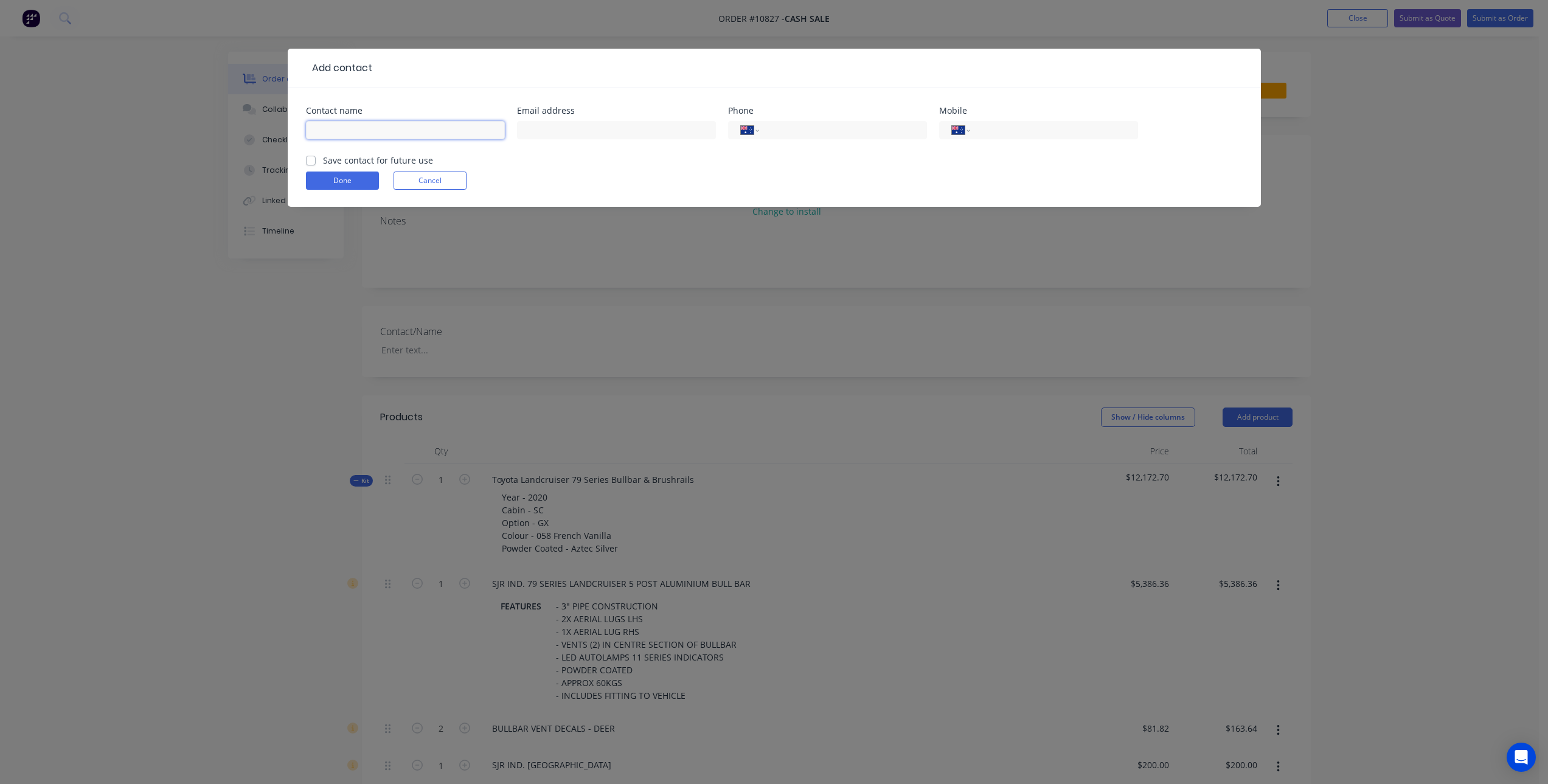
click at [427, 134] on input "text" at bounding box center [405, 130] width 199 height 18
paste input "Robert Harper"
type input "Robert Harper"
click at [576, 129] on input "text" at bounding box center [616, 130] width 199 height 18
paste input "robharper4@bigpond.com"
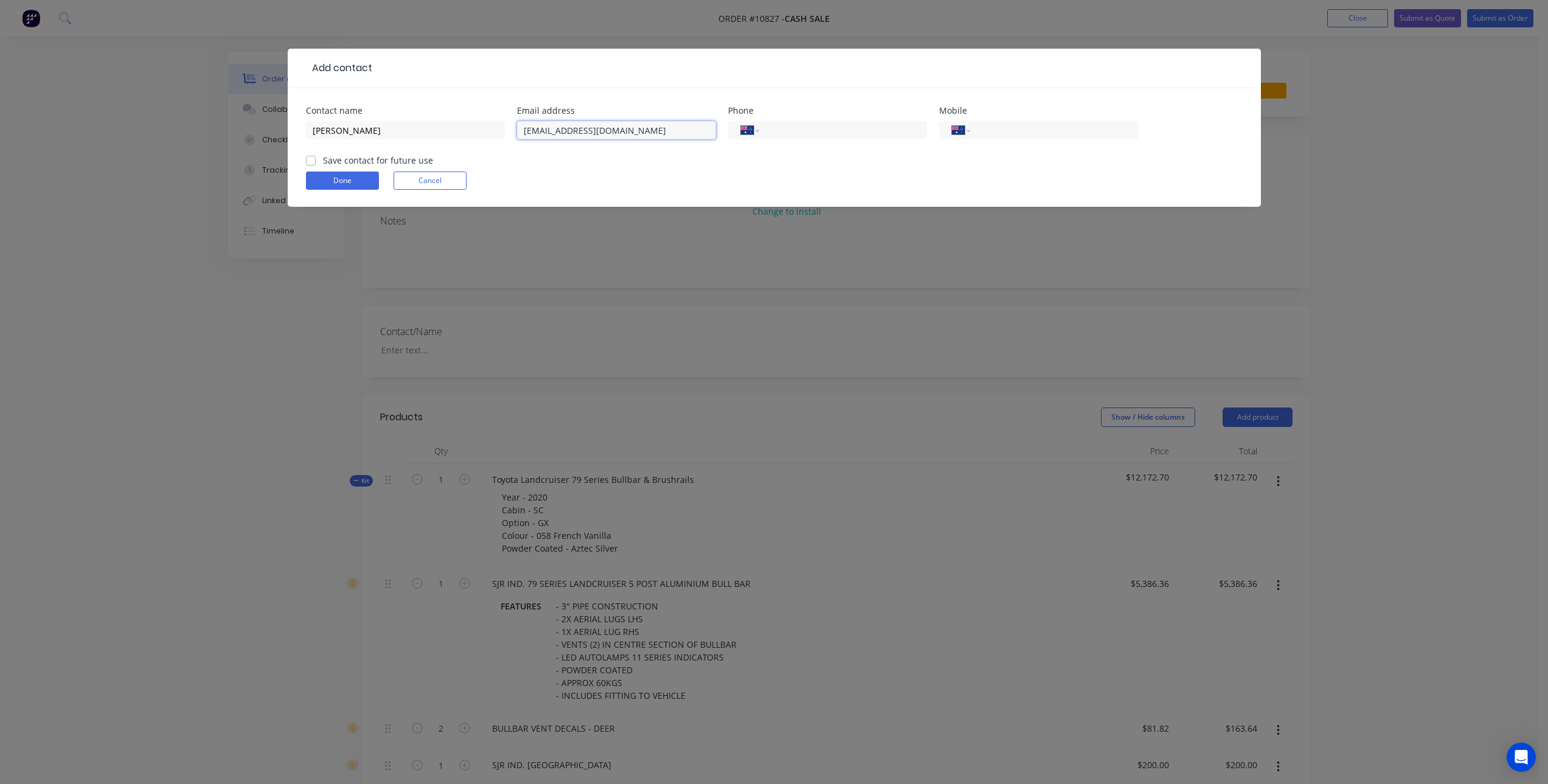
type input "robharper4@bigpond.com"
click at [1006, 132] on input "tel" at bounding box center [1052, 130] width 146 height 14
paste input "0418 762 870"
type input "0418 762 870"
click at [323, 163] on label "Save contact for future use" at bounding box center [378, 160] width 110 height 13
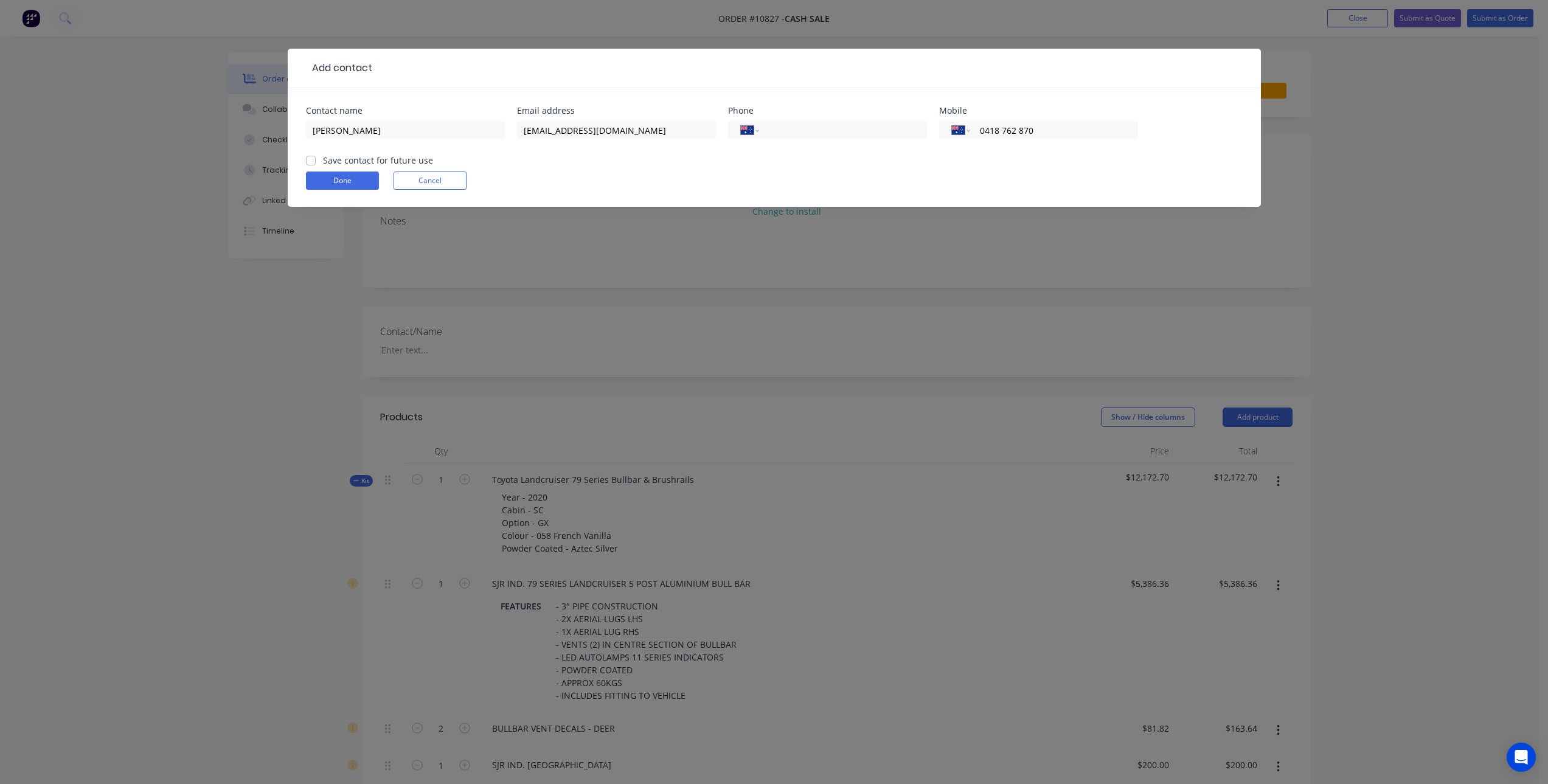
click at [308, 163] on input "Save contact for future use" at bounding box center [311, 159] width 10 height 11
checkbox input "true"
click at [341, 180] on button "Done" at bounding box center [342, 180] width 73 height 18
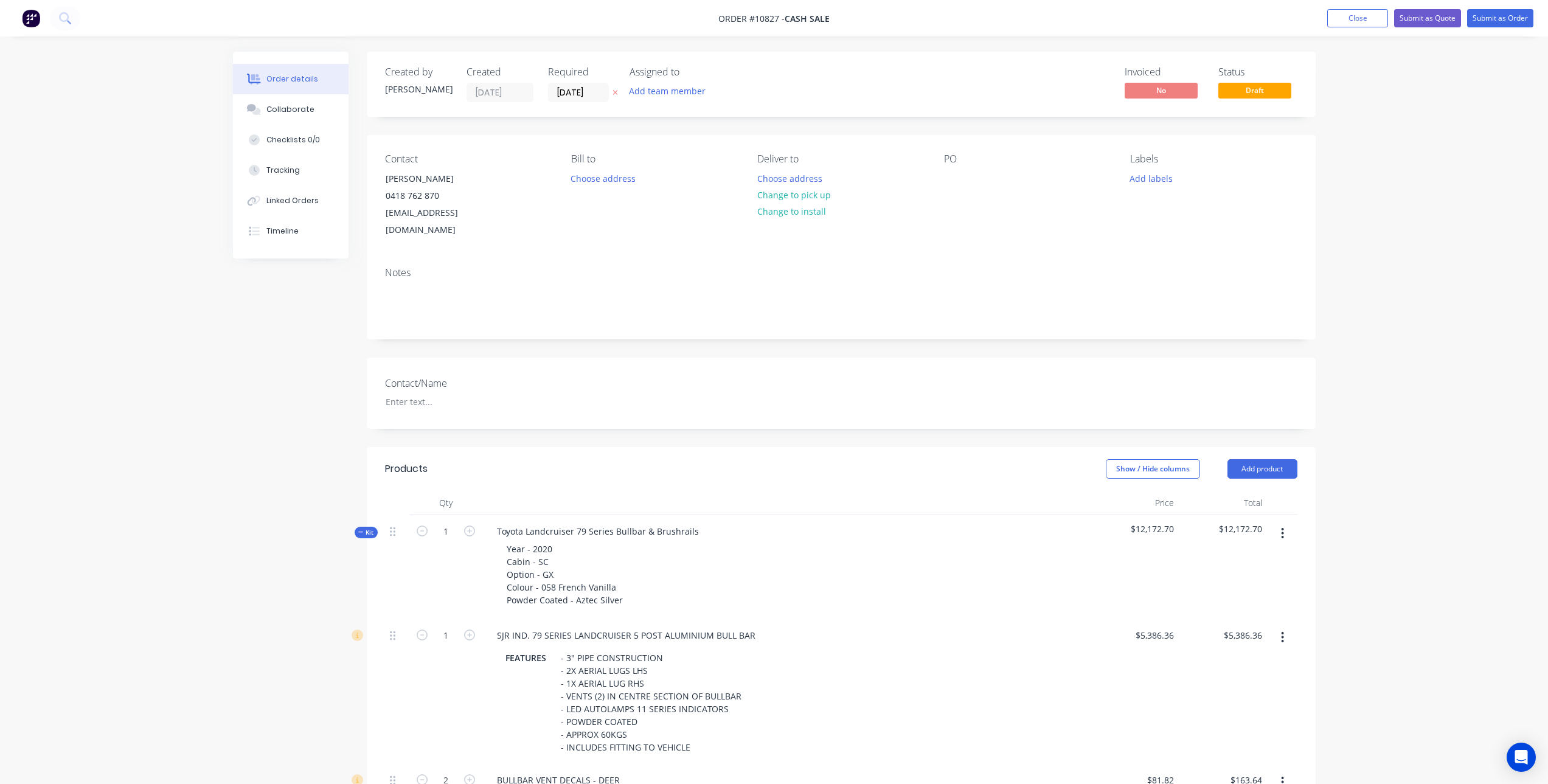
click at [1414, 3] on nav "Order #10827 - Cash Sale Add product Close Submit as Quote Submit as Order" at bounding box center [774, 18] width 1548 height 37
click at [1406, 22] on button "Submit as Quote" at bounding box center [1428, 18] width 67 height 18
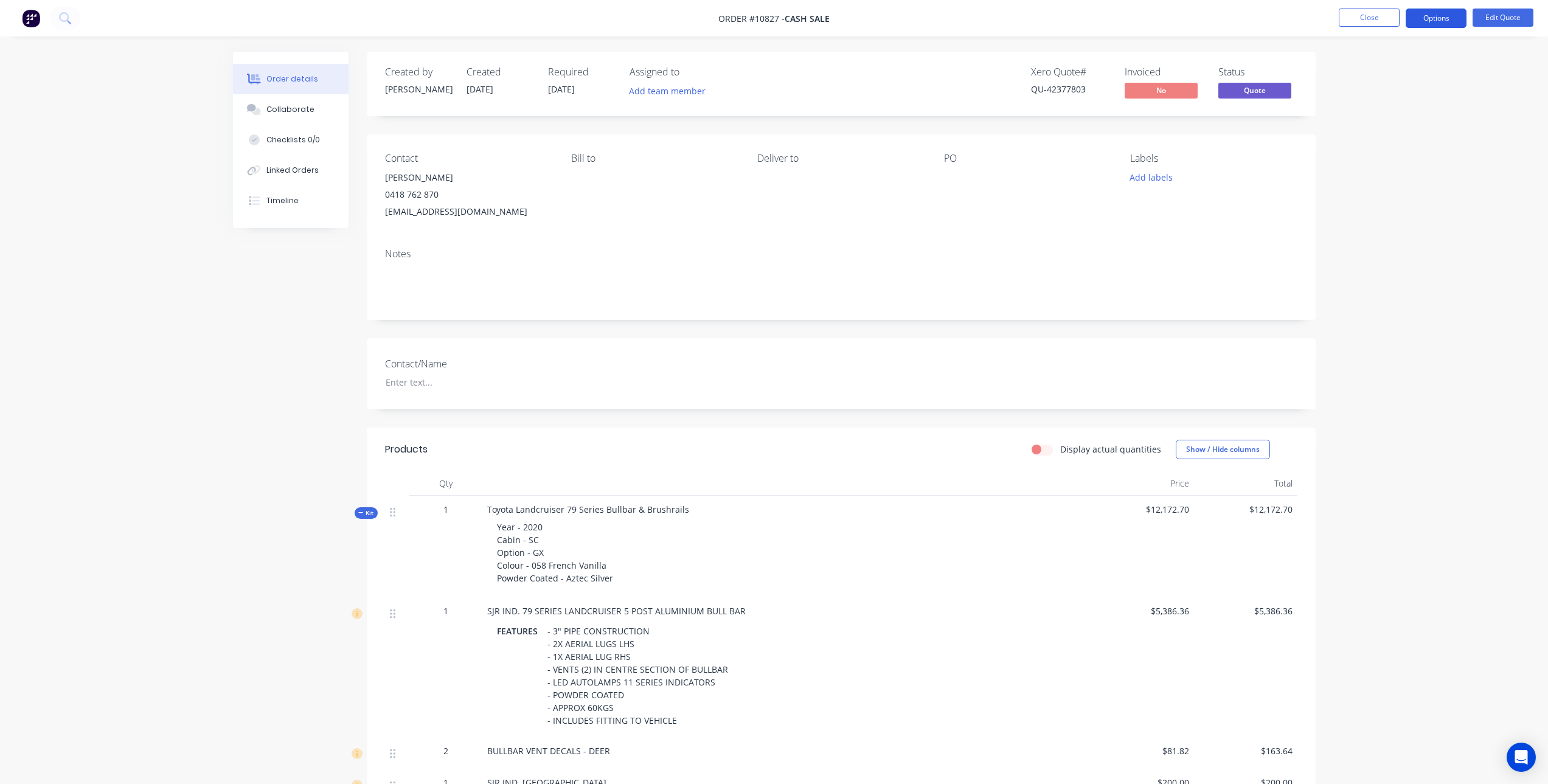
click at [1416, 17] on button "Options" at bounding box center [1436, 18] width 61 height 19
click at [1364, 76] on div "Quote" at bounding box center [1400, 73] width 112 height 17
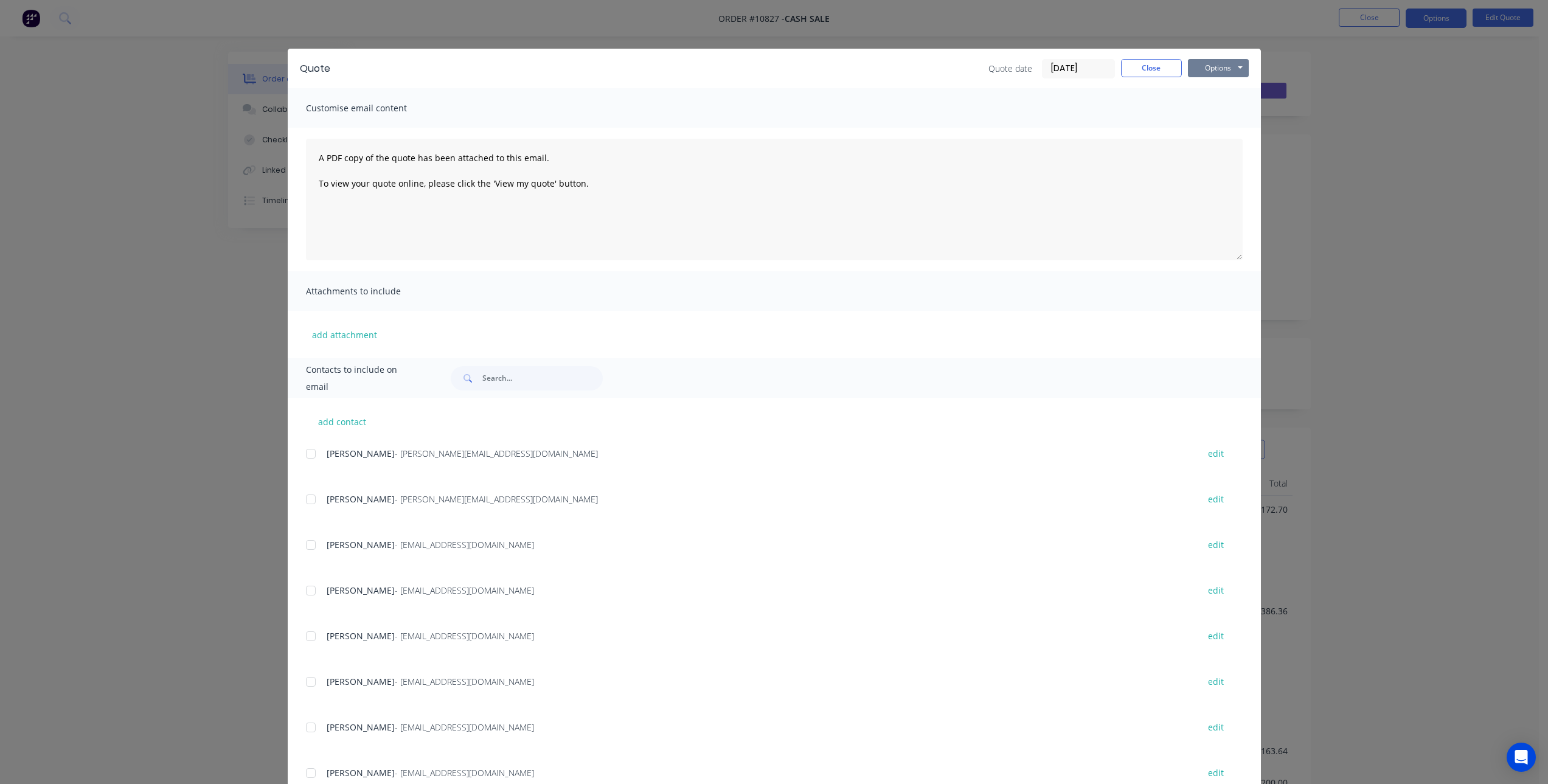
click at [1199, 62] on button "Options" at bounding box center [1218, 67] width 61 height 18
click at [1220, 94] on button "Preview" at bounding box center [1227, 89] width 78 height 20
click at [1128, 69] on button "Close" at bounding box center [1151, 67] width 61 height 18
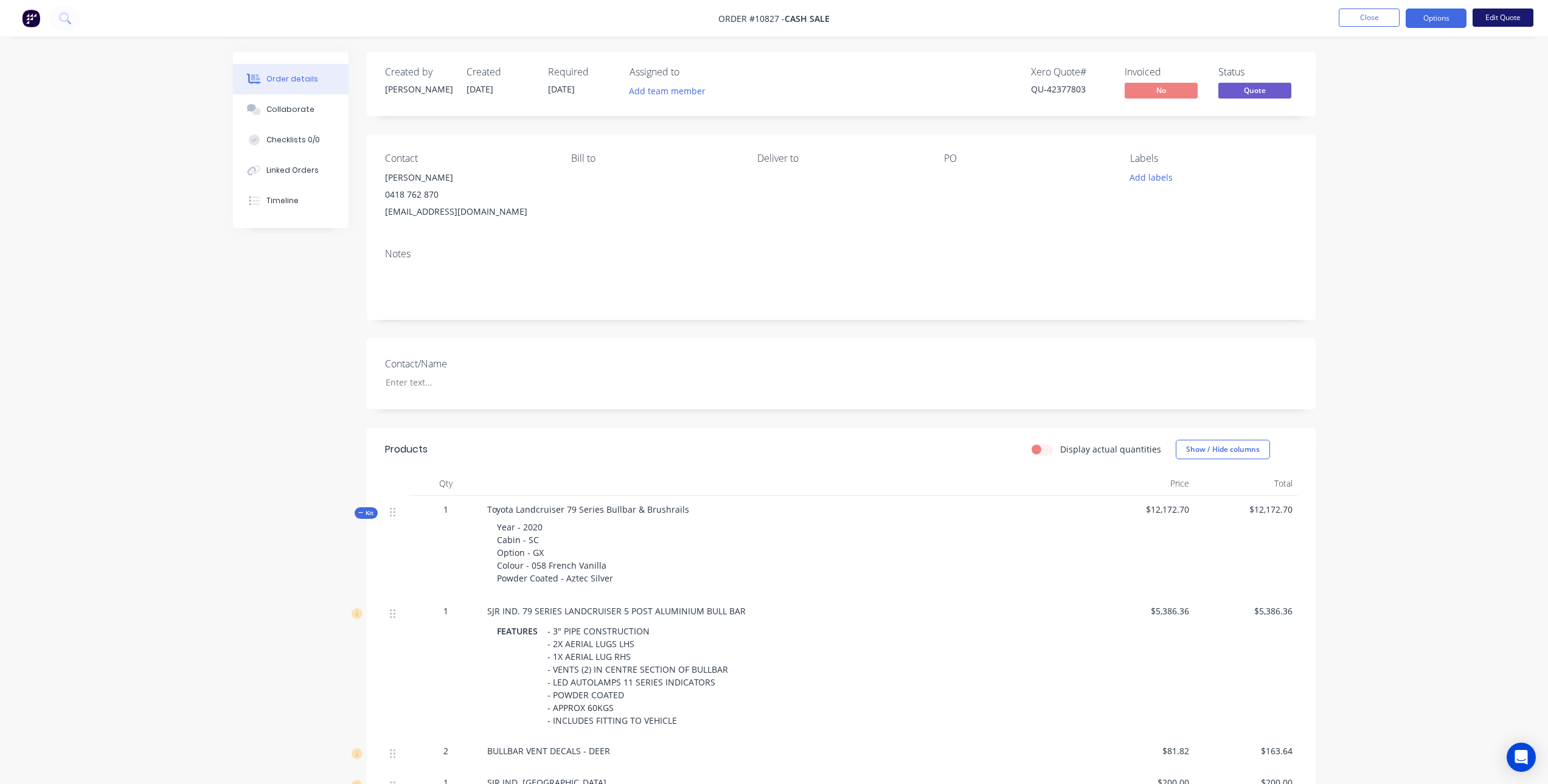
click at [1498, 13] on button "Edit Quote" at bounding box center [1503, 17] width 61 height 18
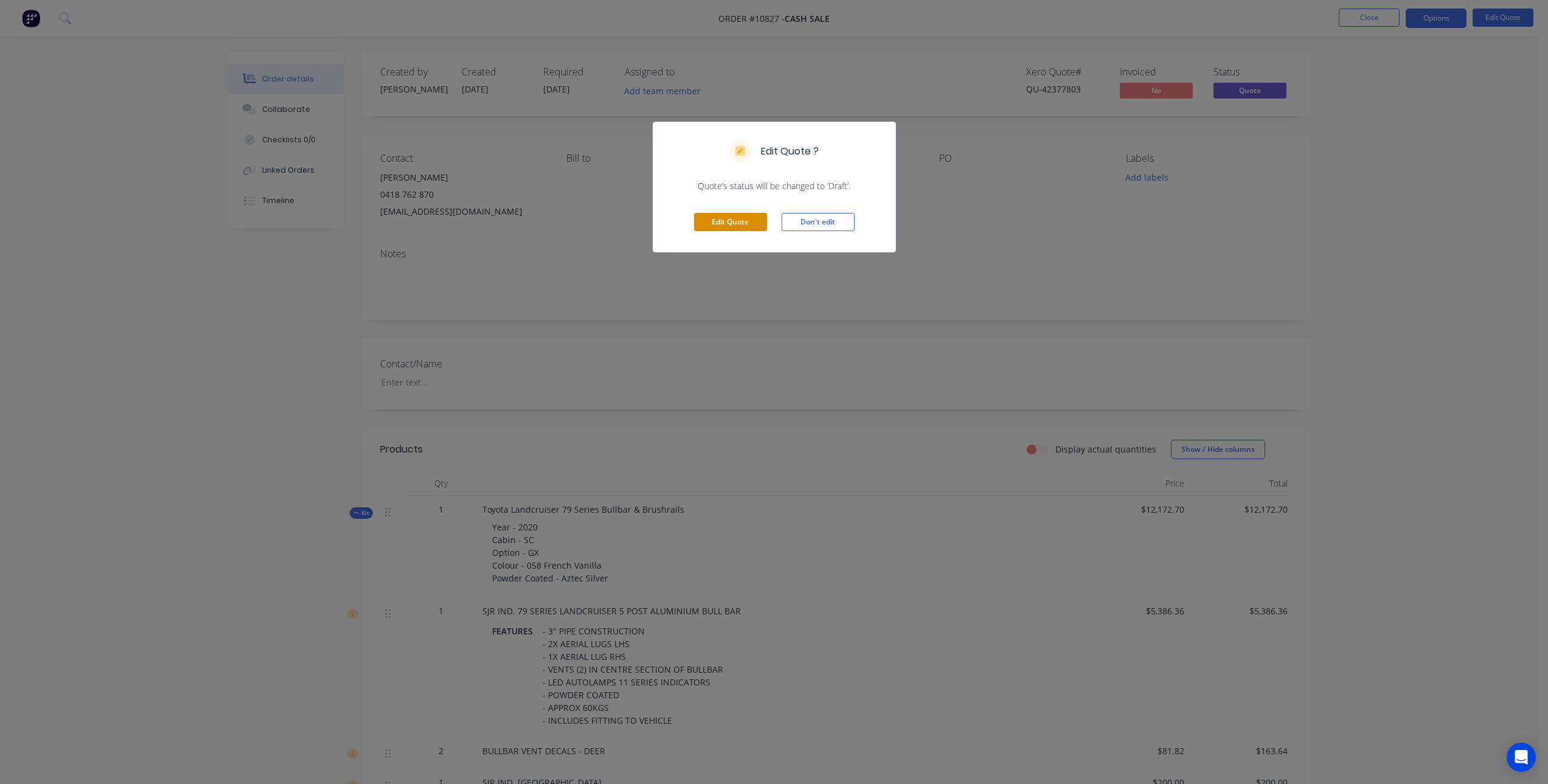
click at [744, 216] on button "Edit Quote" at bounding box center [730, 222] width 73 height 18
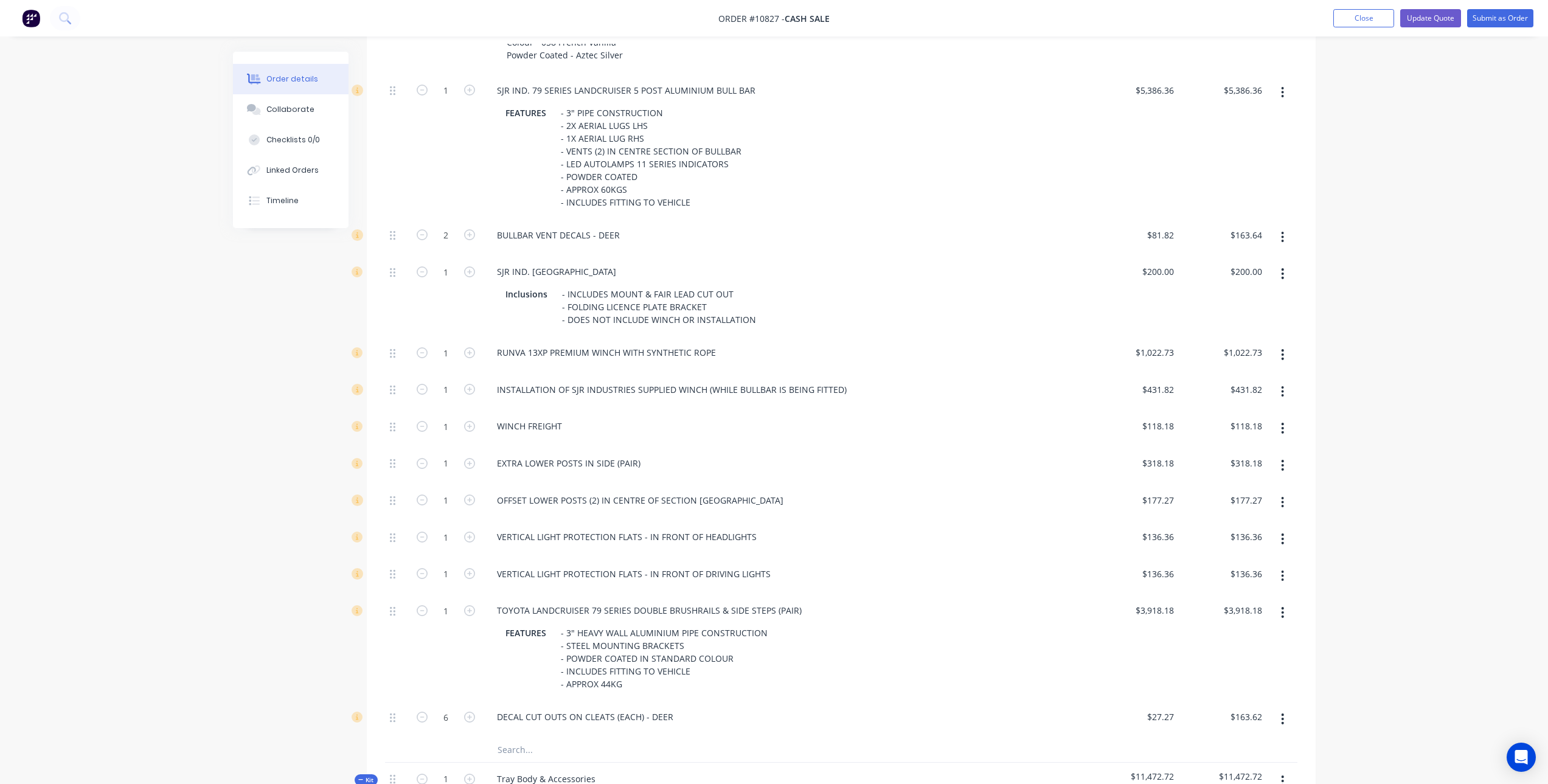
scroll to position [548, 0]
click at [1284, 345] on icon "button" at bounding box center [1282, 352] width 3 height 13
click at [1199, 424] on div "Delete" at bounding box center [1239, 433] width 93 height 17
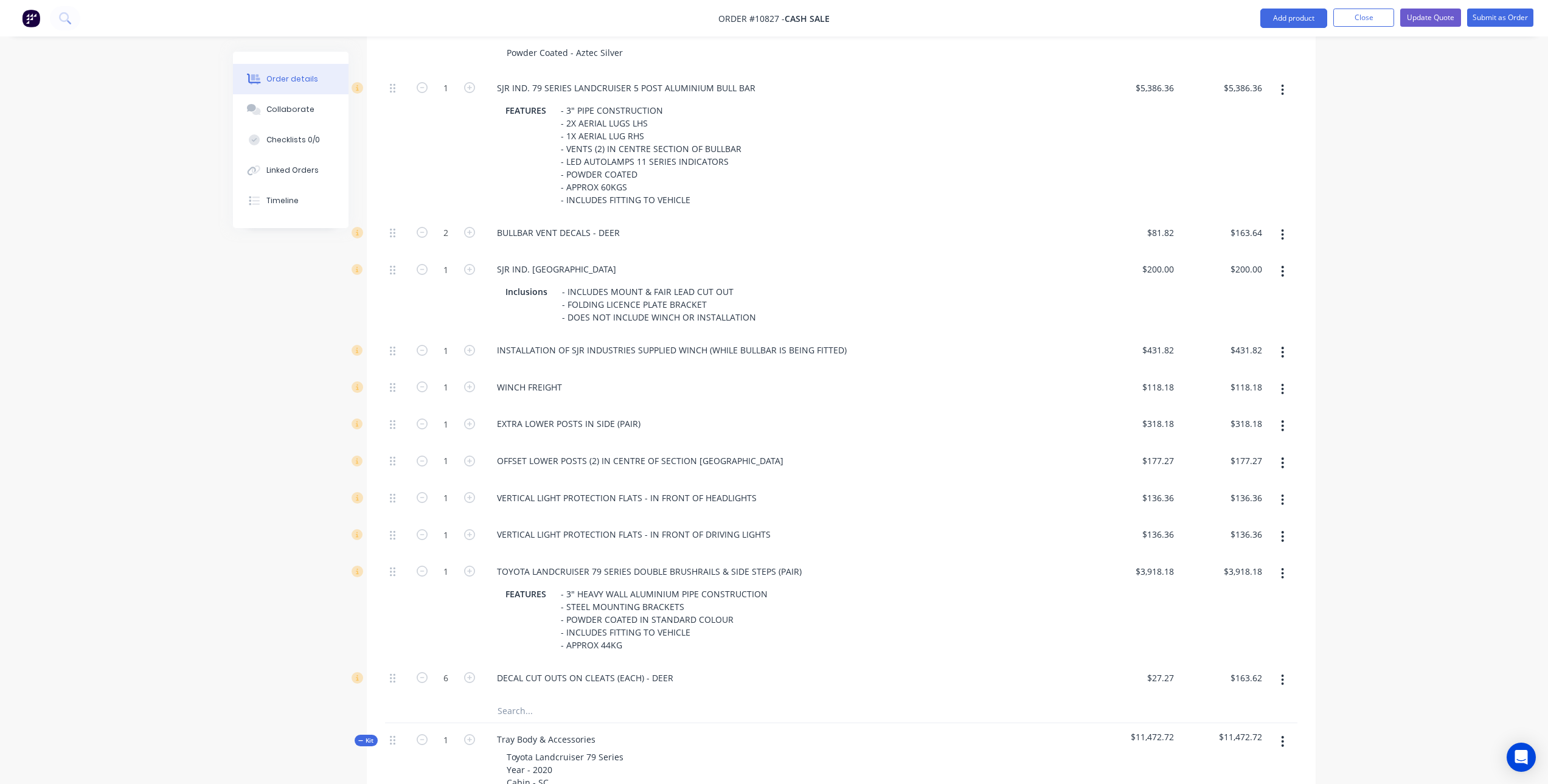
click at [527, 699] on input "text" at bounding box center [618, 711] width 243 height 24
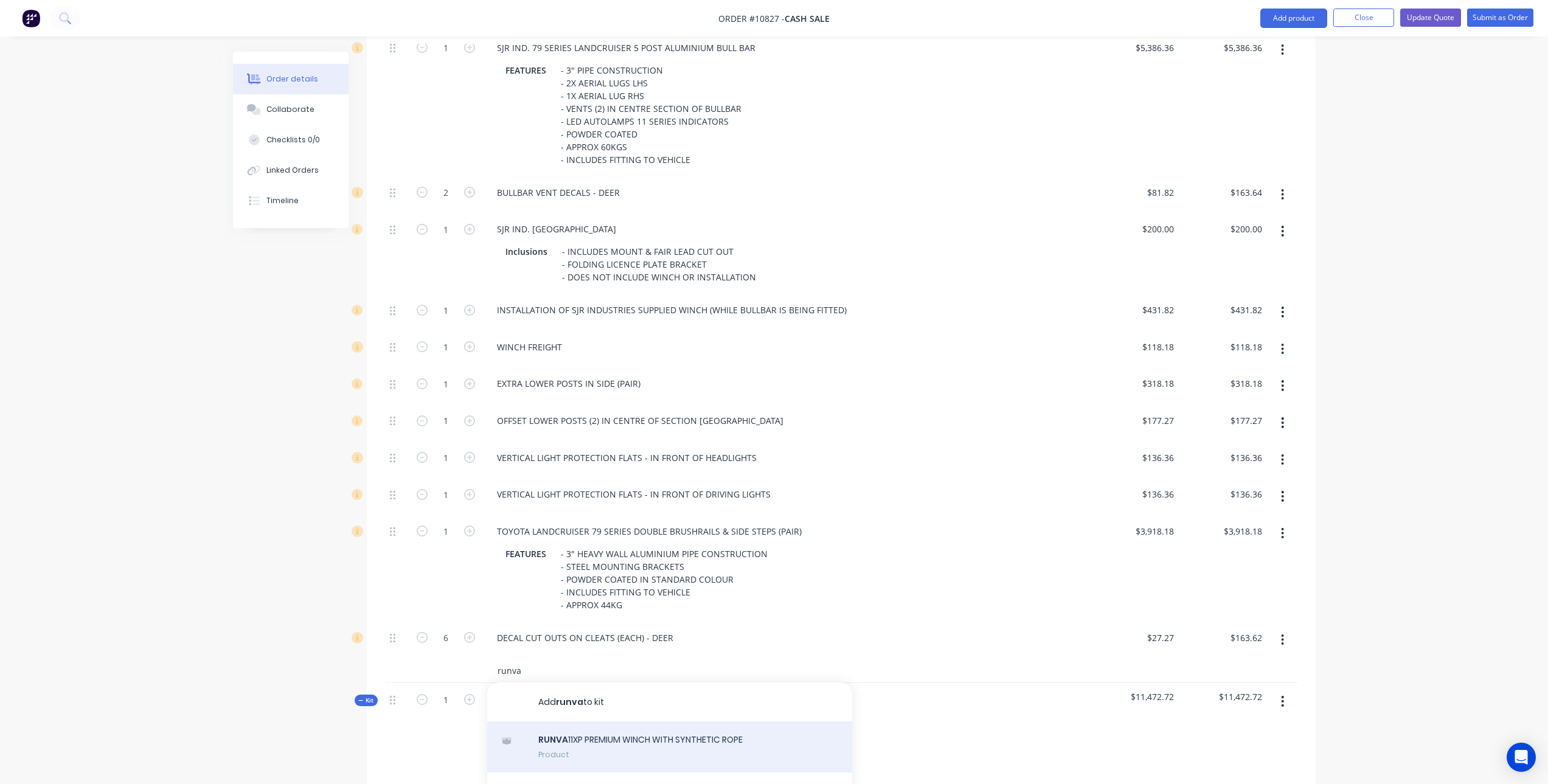
scroll to position [608, 0]
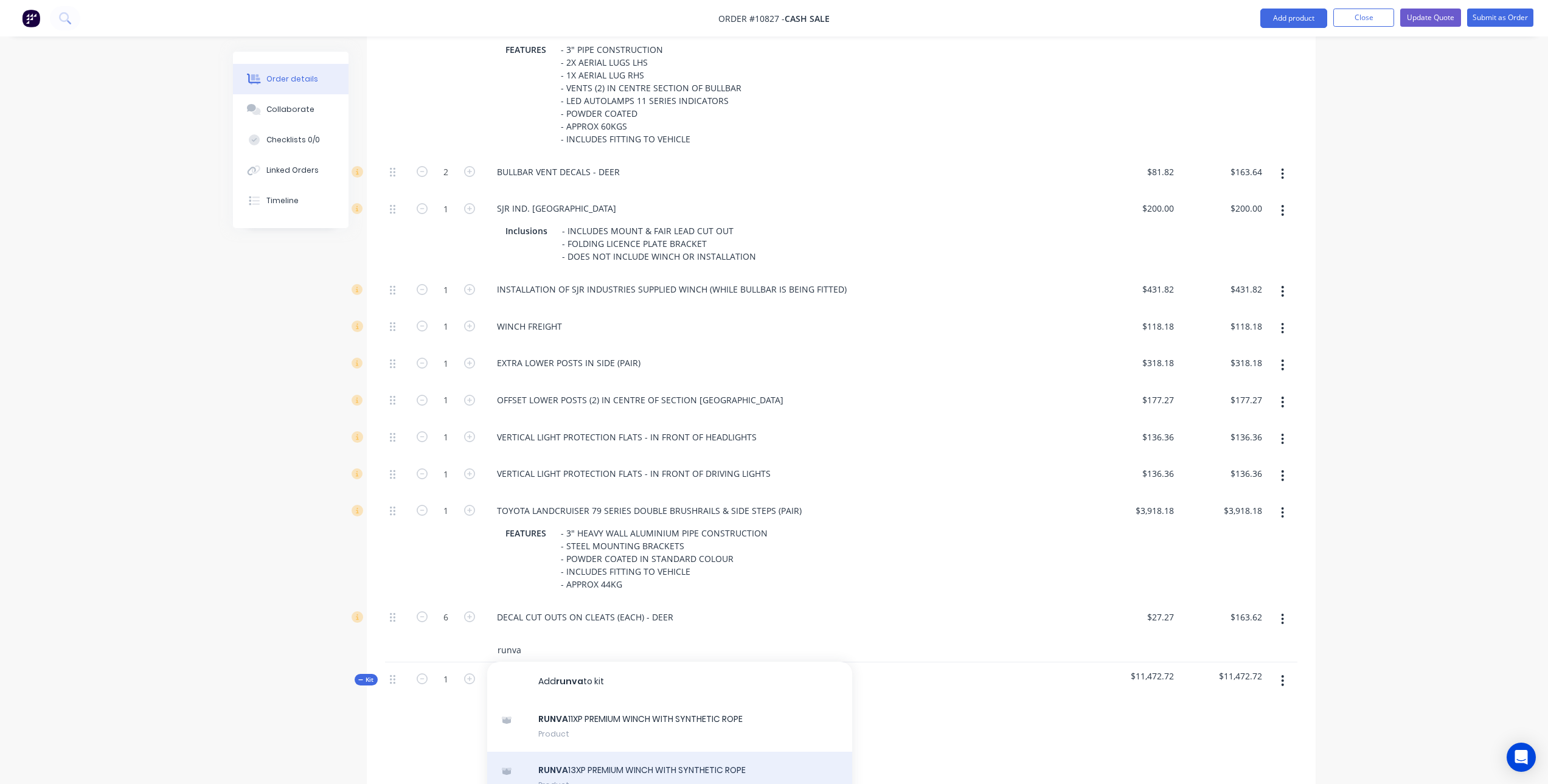
type input "runva"
click at [625, 753] on div "RUNVA 13XP PREMIUM WINCH WITH SYNTHETIC ROPE Product" at bounding box center [670, 777] width 365 height 51
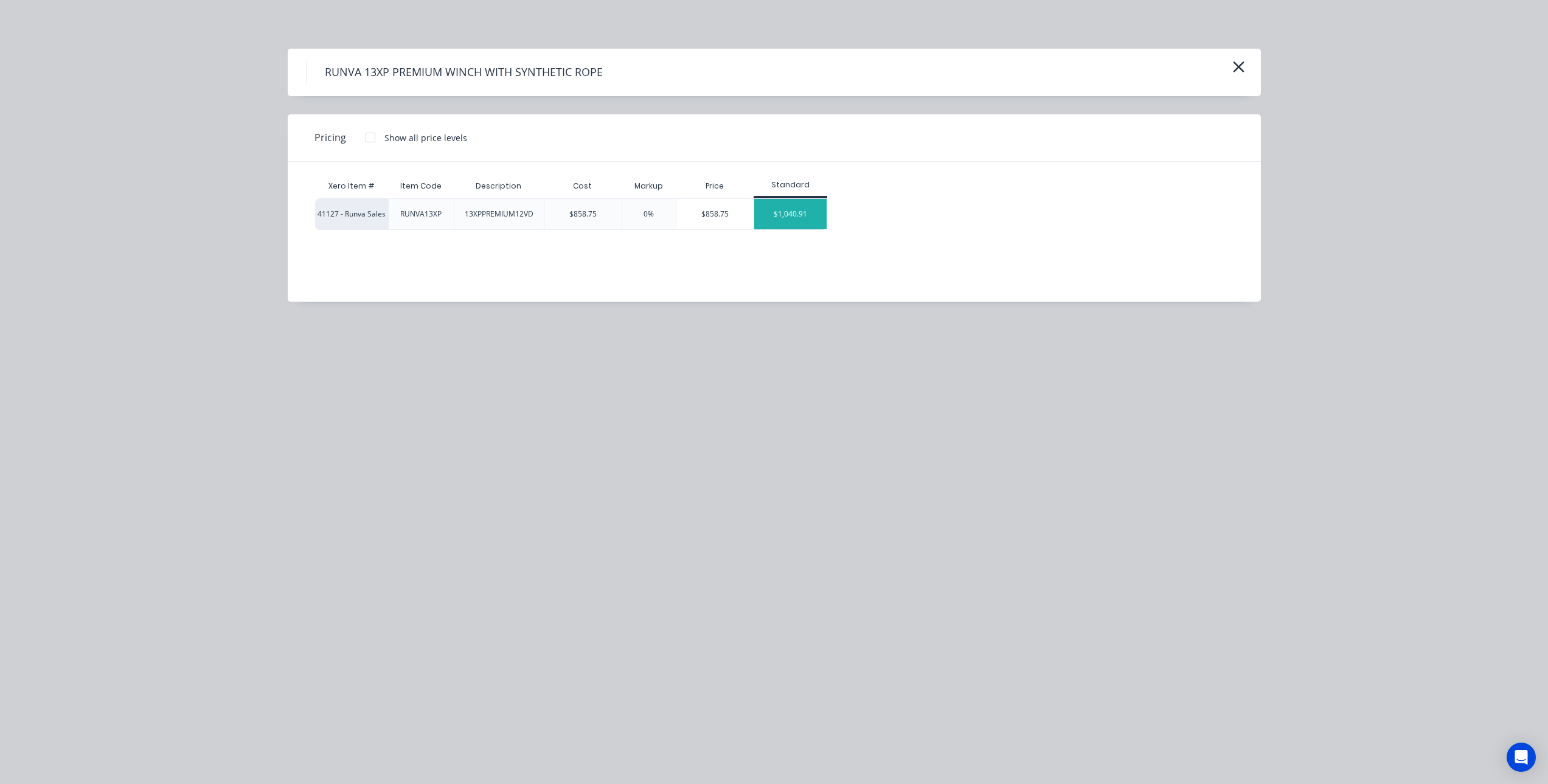
click at [805, 212] on div "$1,040.91" at bounding box center [791, 214] width 73 height 31
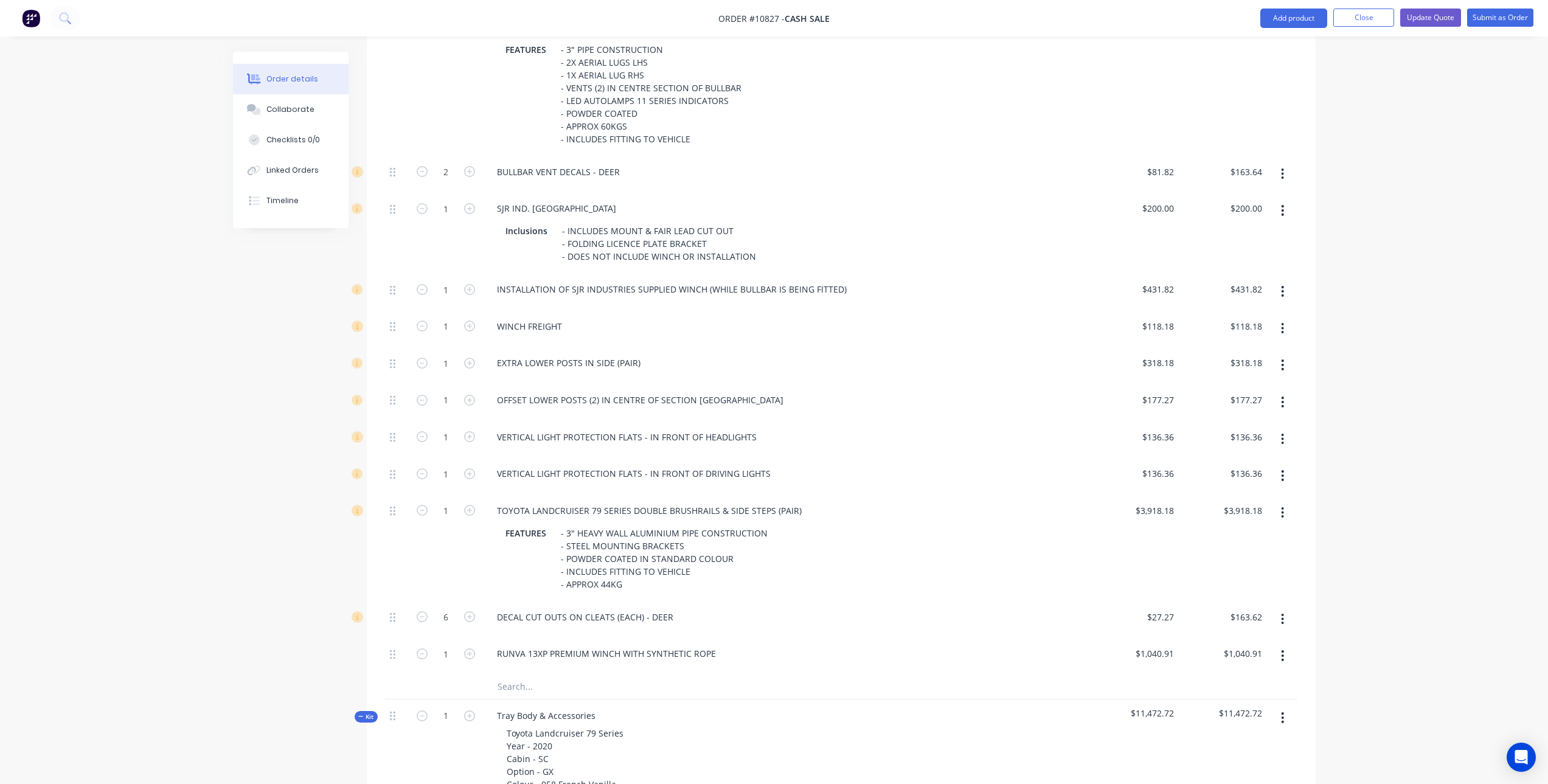
scroll to position [610, 0]
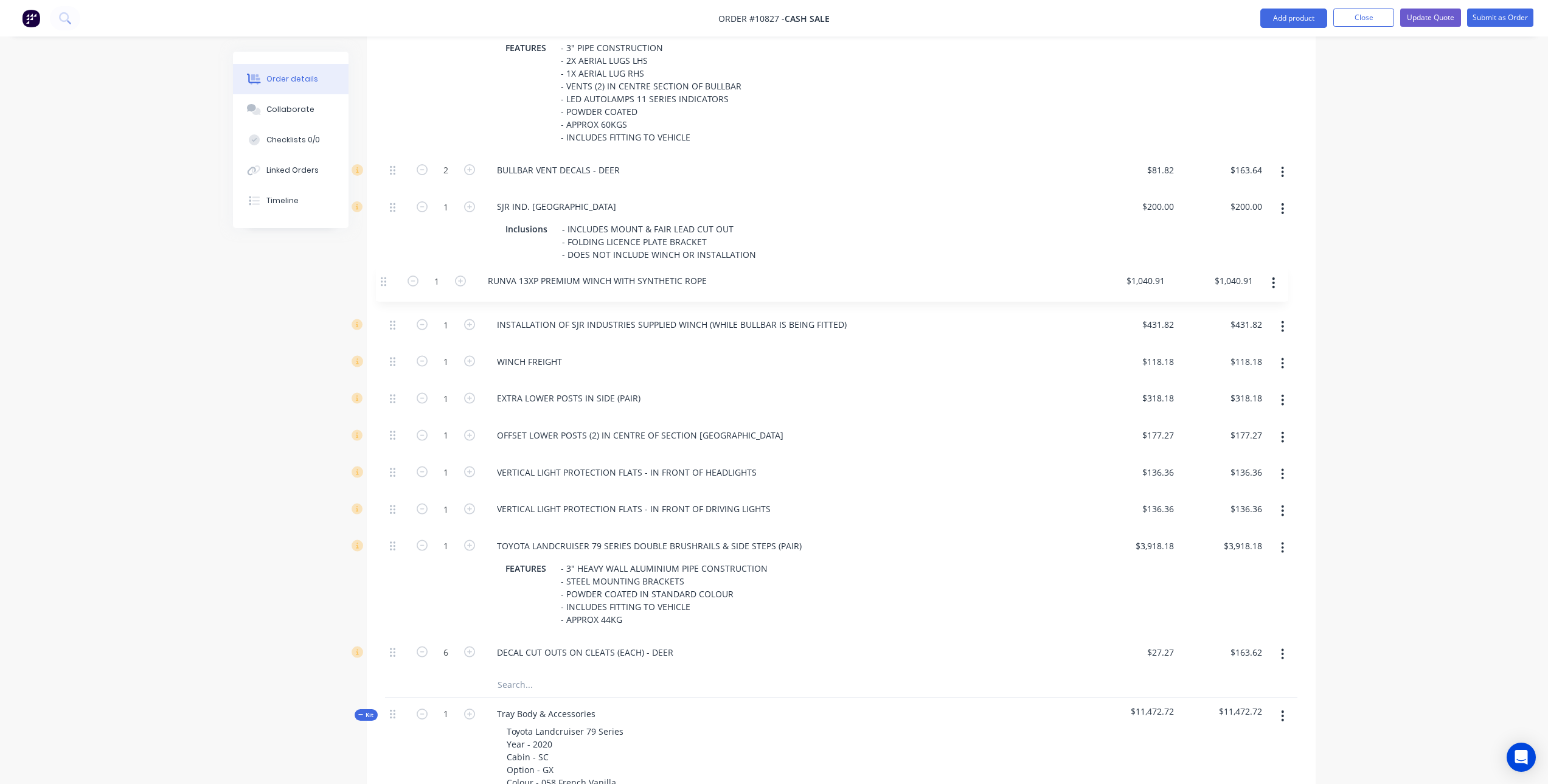
drag, startPoint x: 391, startPoint y: 638, endPoint x: 383, endPoint y: 273, distance: 365.1
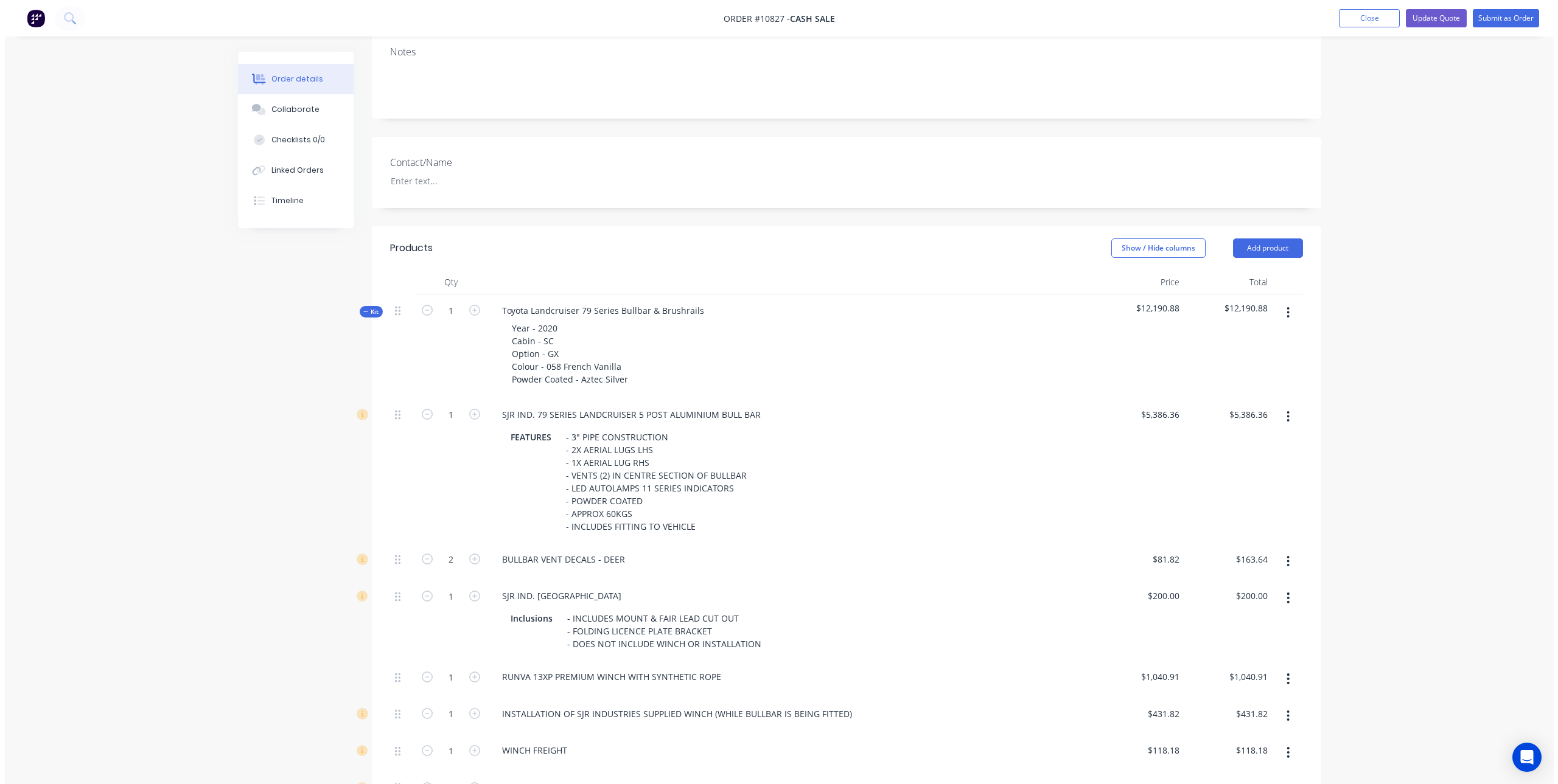
scroll to position [0, 0]
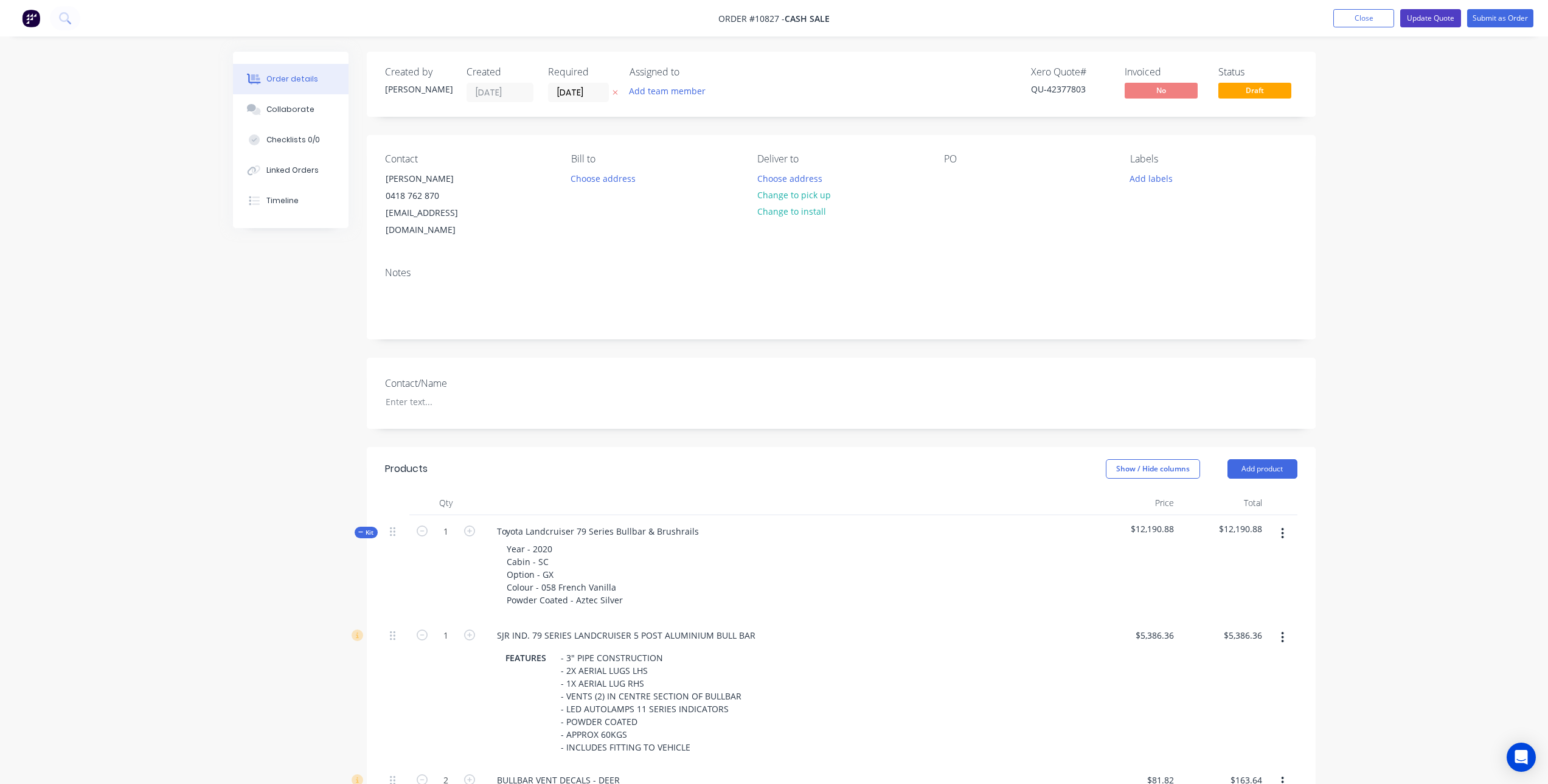
click at [1427, 14] on button "Update Quote" at bounding box center [1430, 18] width 61 height 18
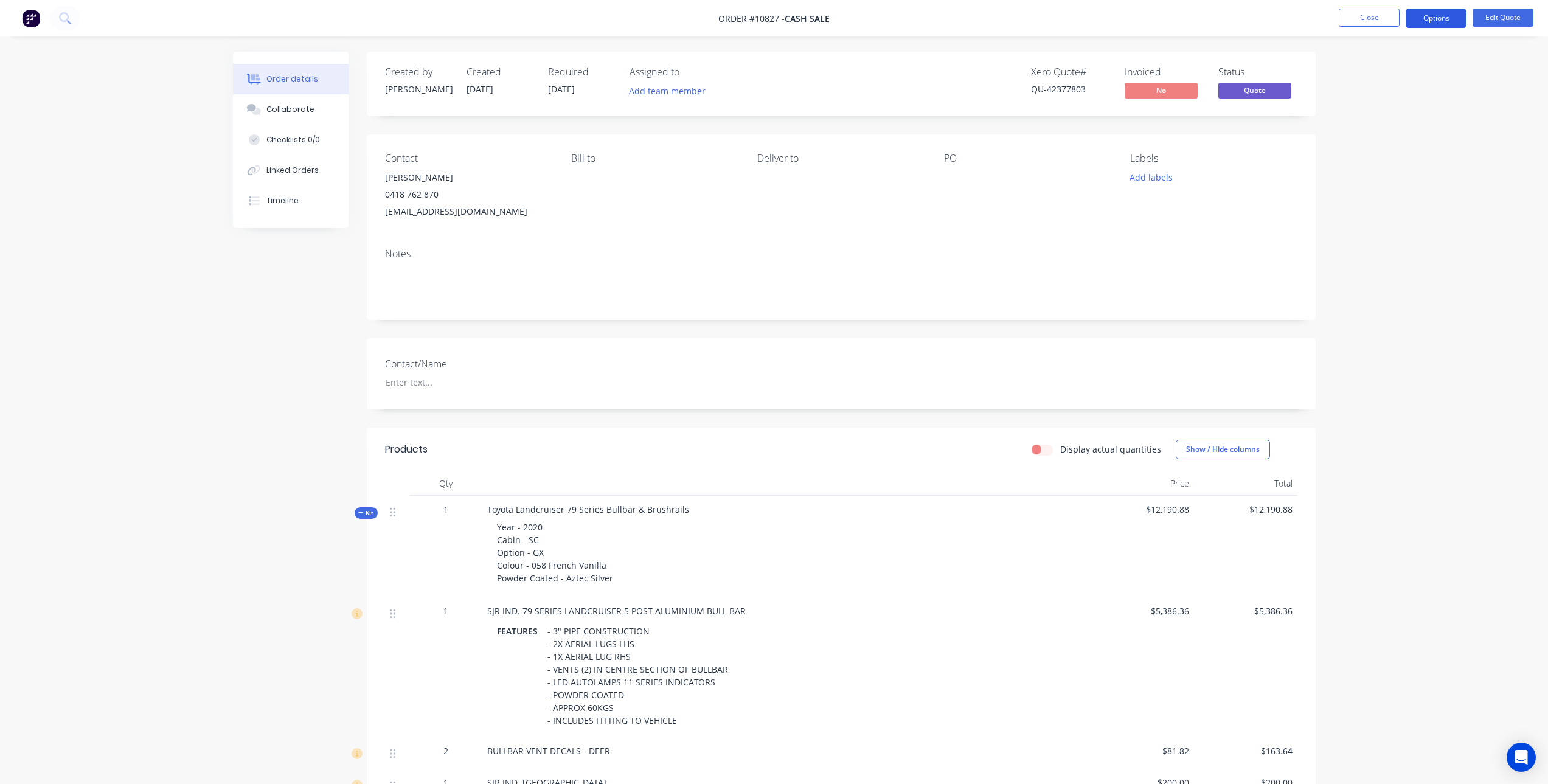
click at [1422, 20] on button "Options" at bounding box center [1436, 18] width 61 height 19
click at [1370, 65] on div "Quote" at bounding box center [1400, 73] width 112 height 17
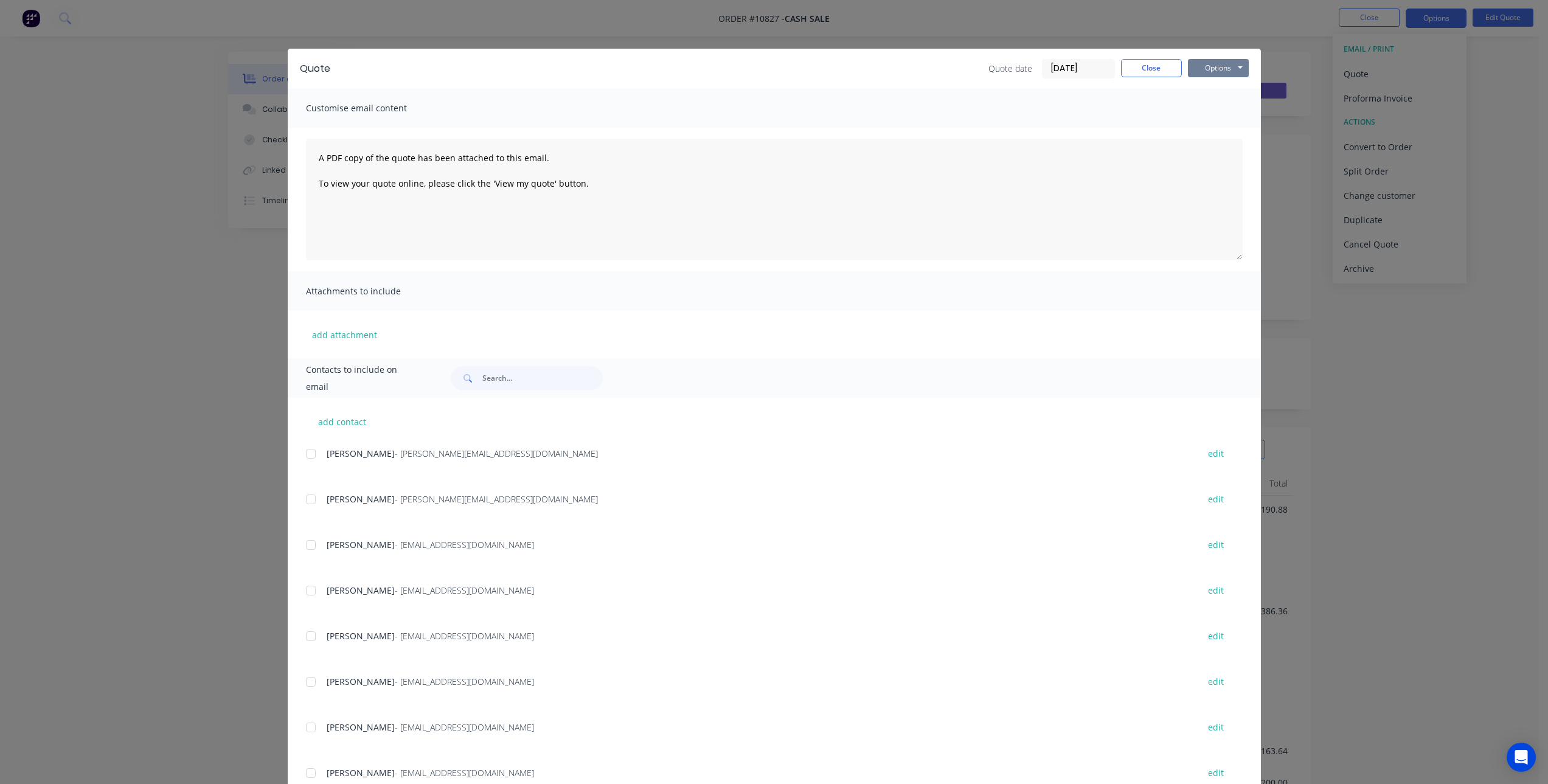
click at [1219, 65] on button "Options" at bounding box center [1218, 67] width 61 height 18
click at [1227, 95] on button "Preview" at bounding box center [1227, 89] width 78 height 20
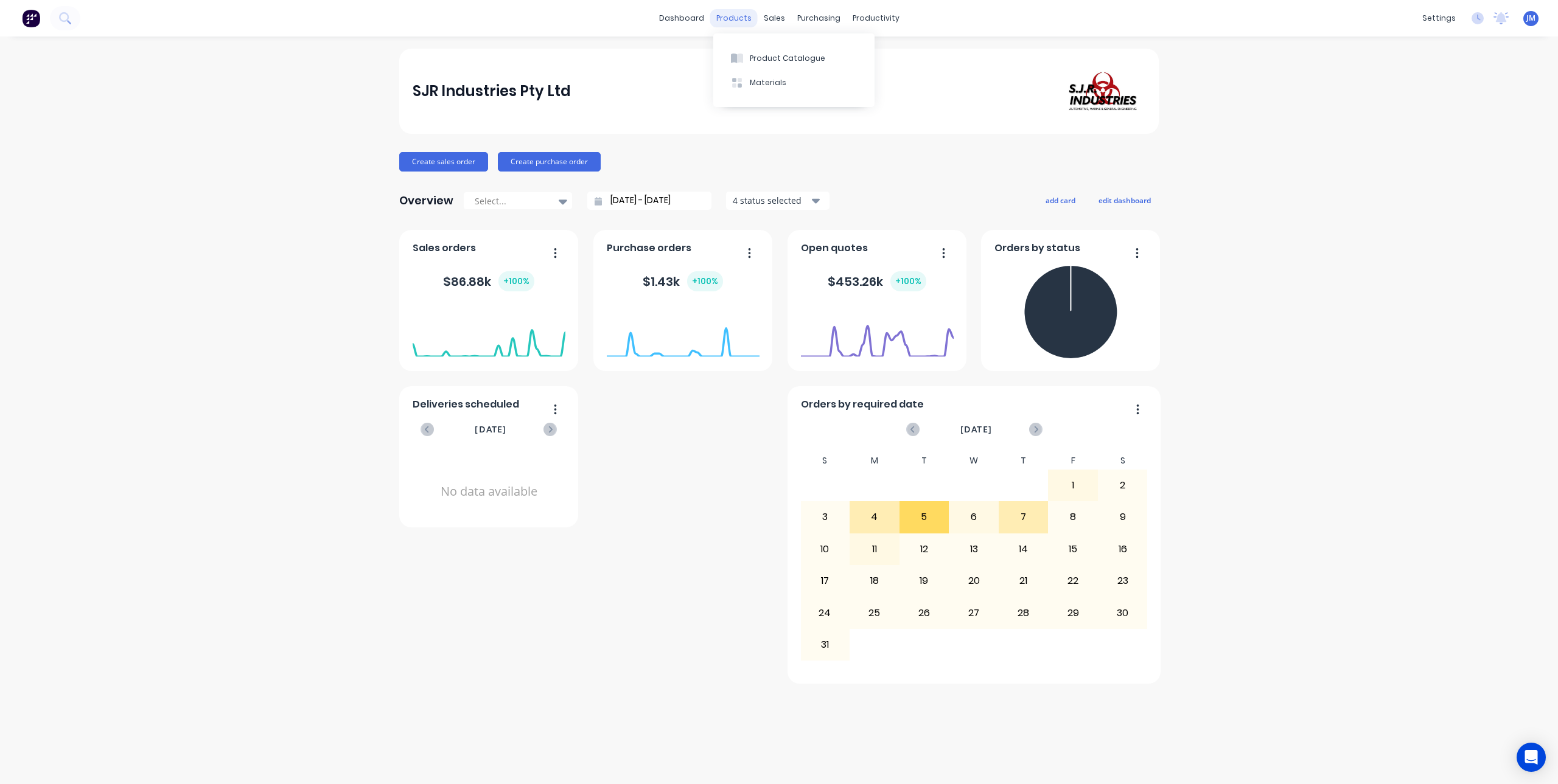
click at [732, 24] on div "products" at bounding box center [734, 18] width 47 height 18
click at [742, 57] on icon at bounding box center [740, 58] width 6 height 10
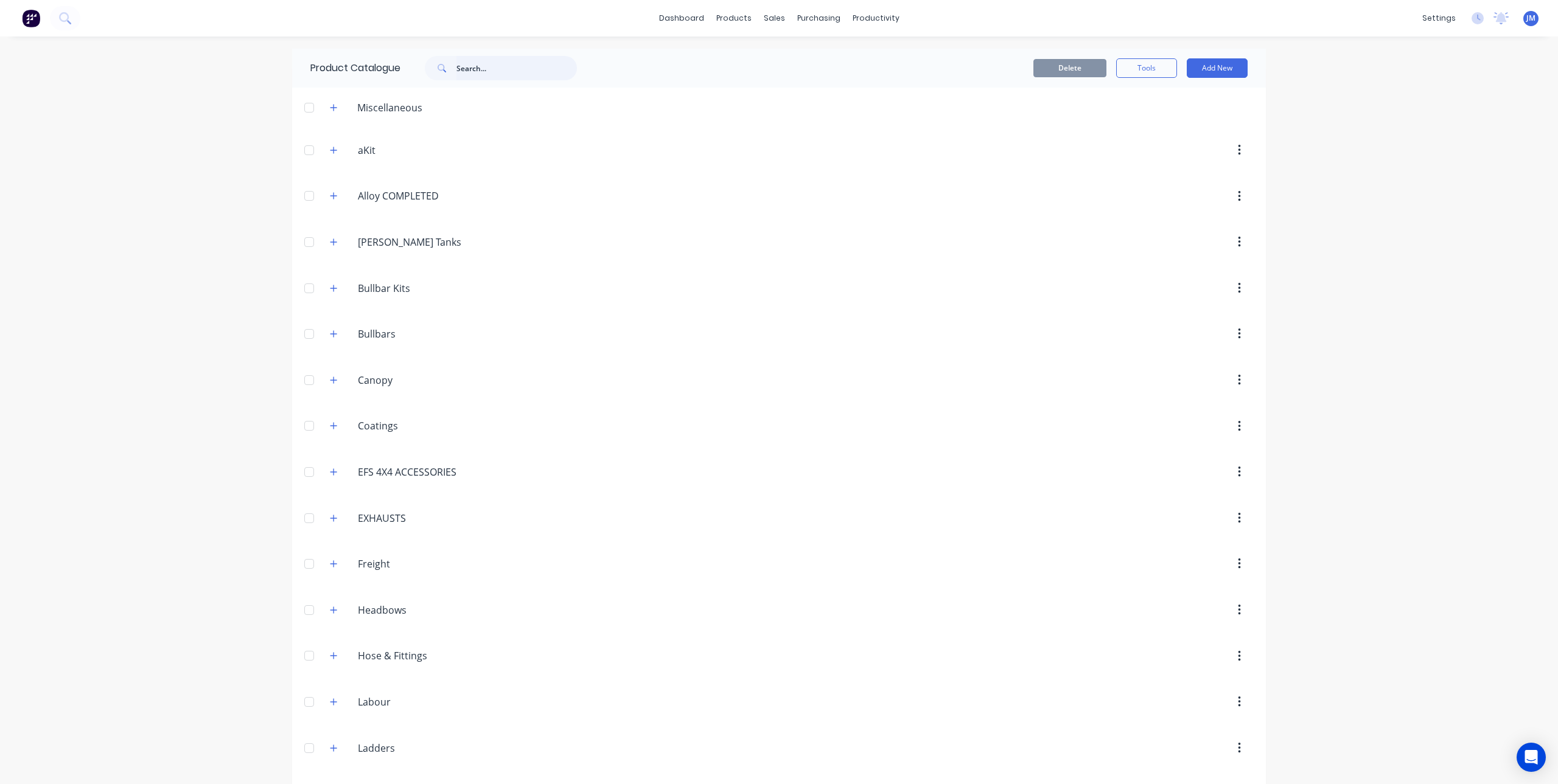
click at [502, 75] on input "text" at bounding box center [516, 68] width 120 height 24
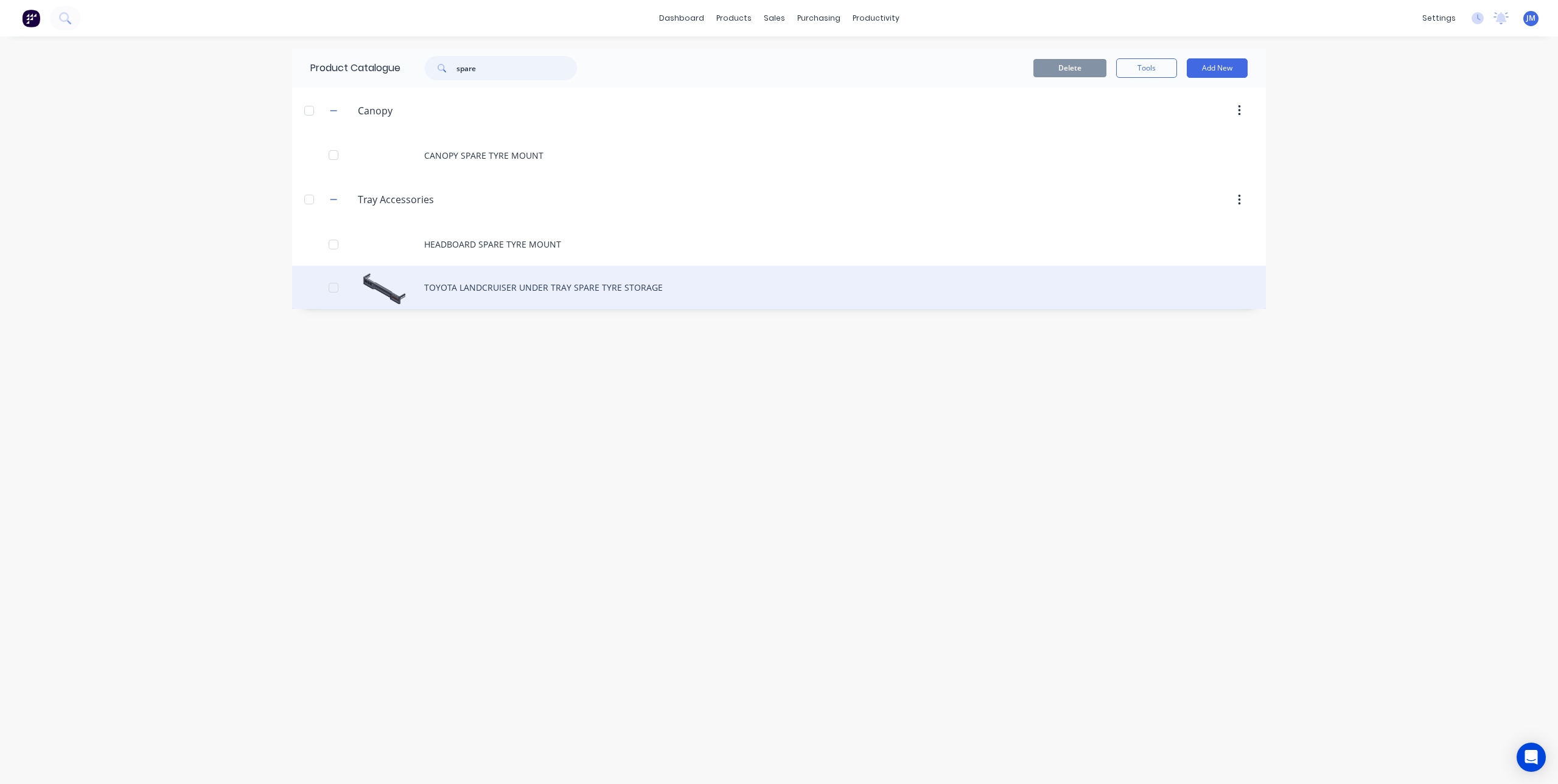
type input "spare"
click at [540, 280] on div "TOYOTA LANDCRUISER UNDER TRAY SPARE TYRE STORAGE" at bounding box center [778, 287] width 973 height 43
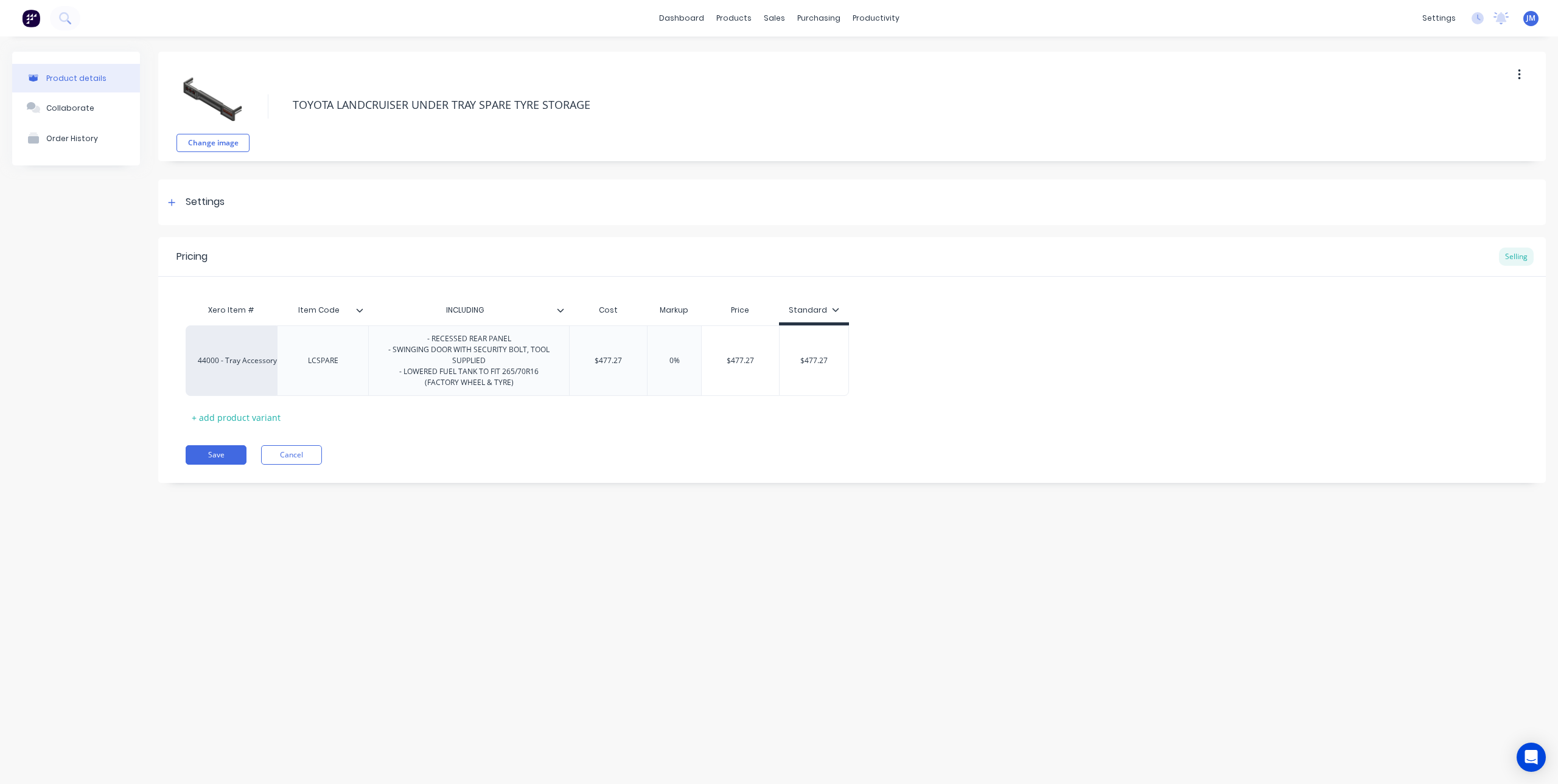
type textarea "x"
click at [558, 318] on div "INCLUDING" at bounding box center [465, 311] width 194 height 31
type input "INCLUDING"
click at [563, 313] on icon at bounding box center [560, 310] width 7 height 7
click at [559, 415] on div at bounding box center [559, 416] width 24 height 24
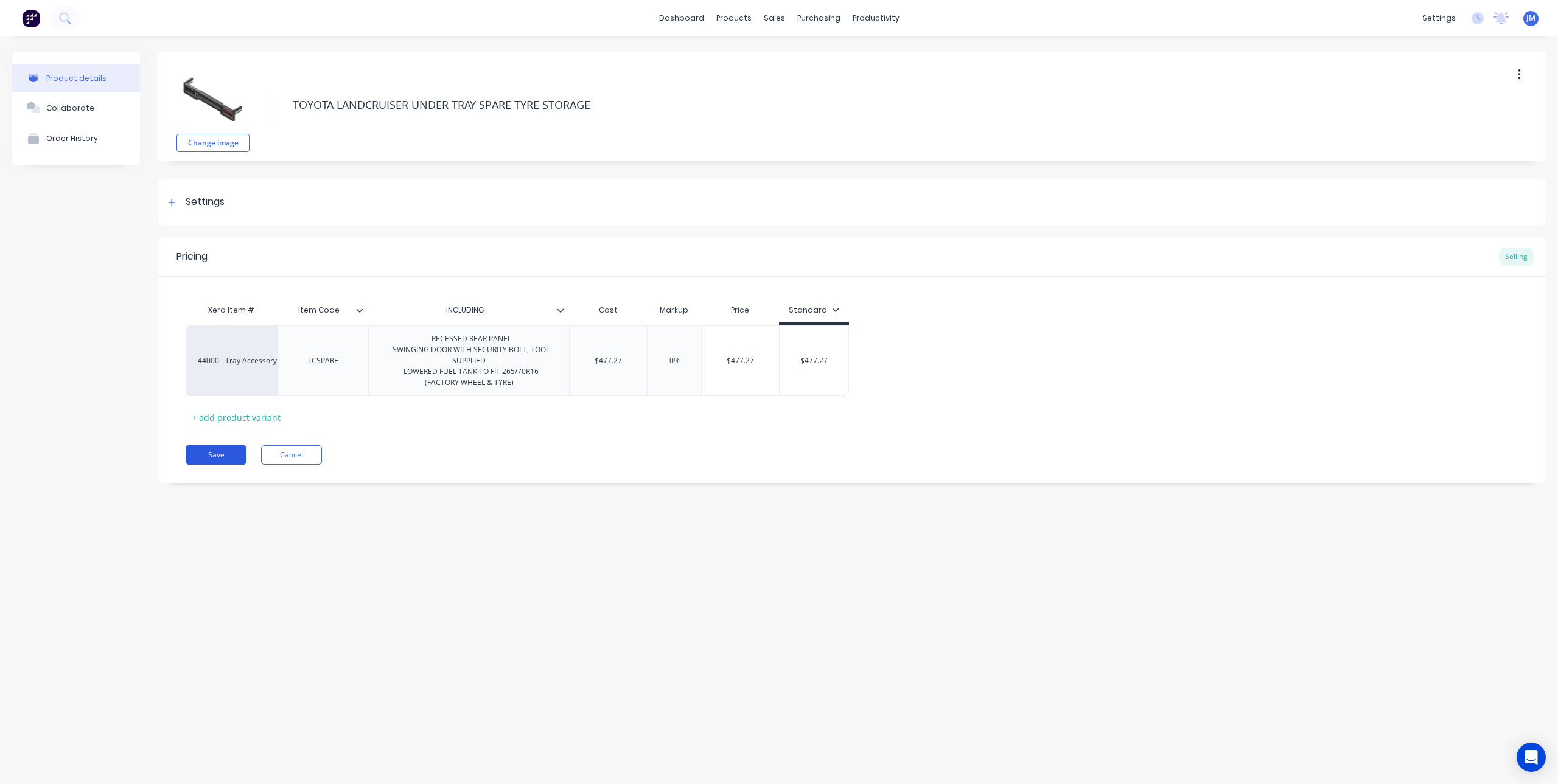
click at [217, 454] on button "Save" at bounding box center [216, 455] width 61 height 19
type textarea "x"
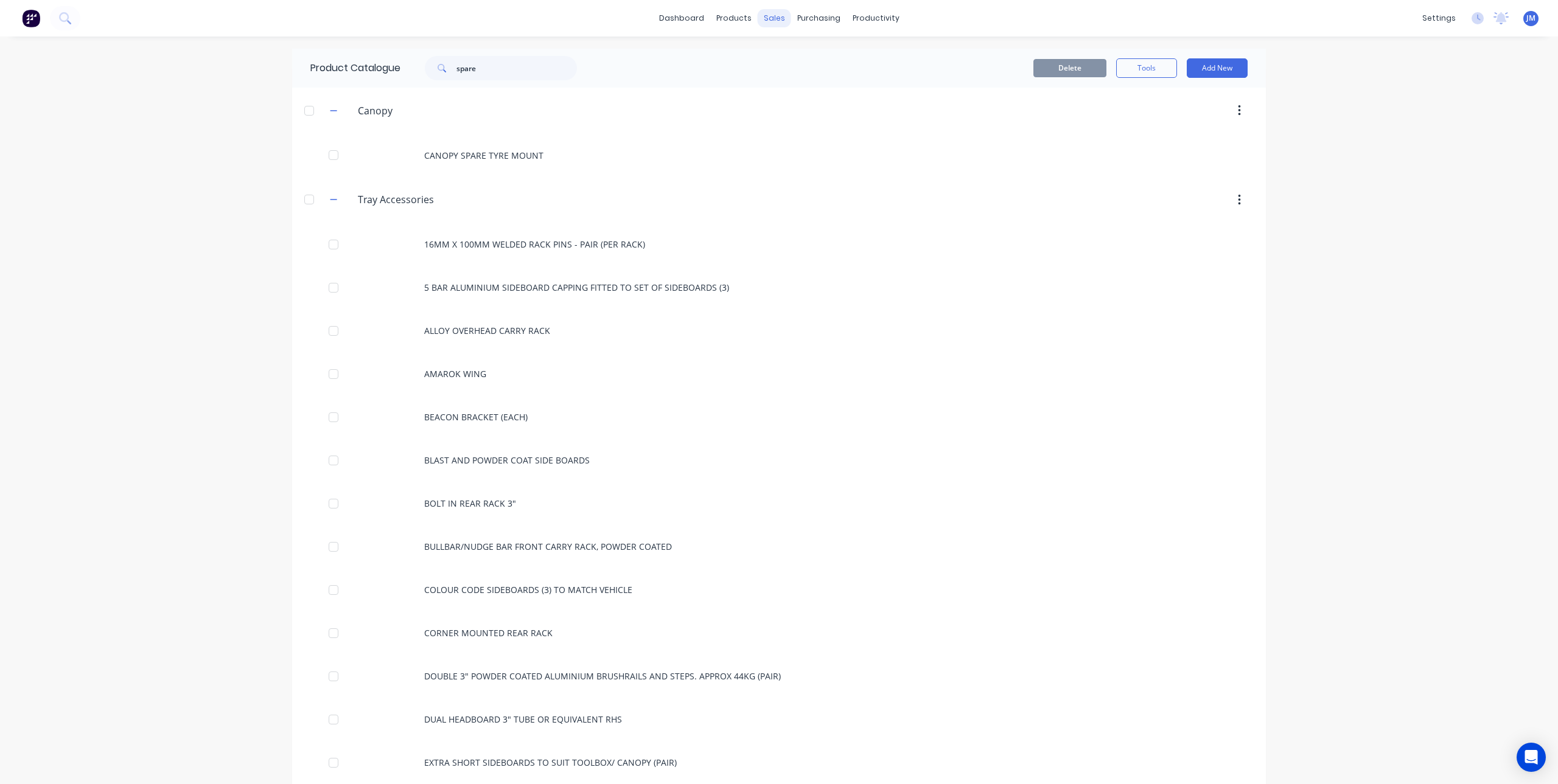
click at [768, 17] on div "sales" at bounding box center [774, 18] width 33 height 18
click at [739, 66] on button "Product Catalogue" at bounding box center [789, 57] width 161 height 24
drag, startPoint x: 498, startPoint y: 71, endPoint x: 445, endPoint y: 85, distance: 54.8
click at [445, 85] on div "Product Catalogue spare" at bounding box center [450, 68] width 315 height 39
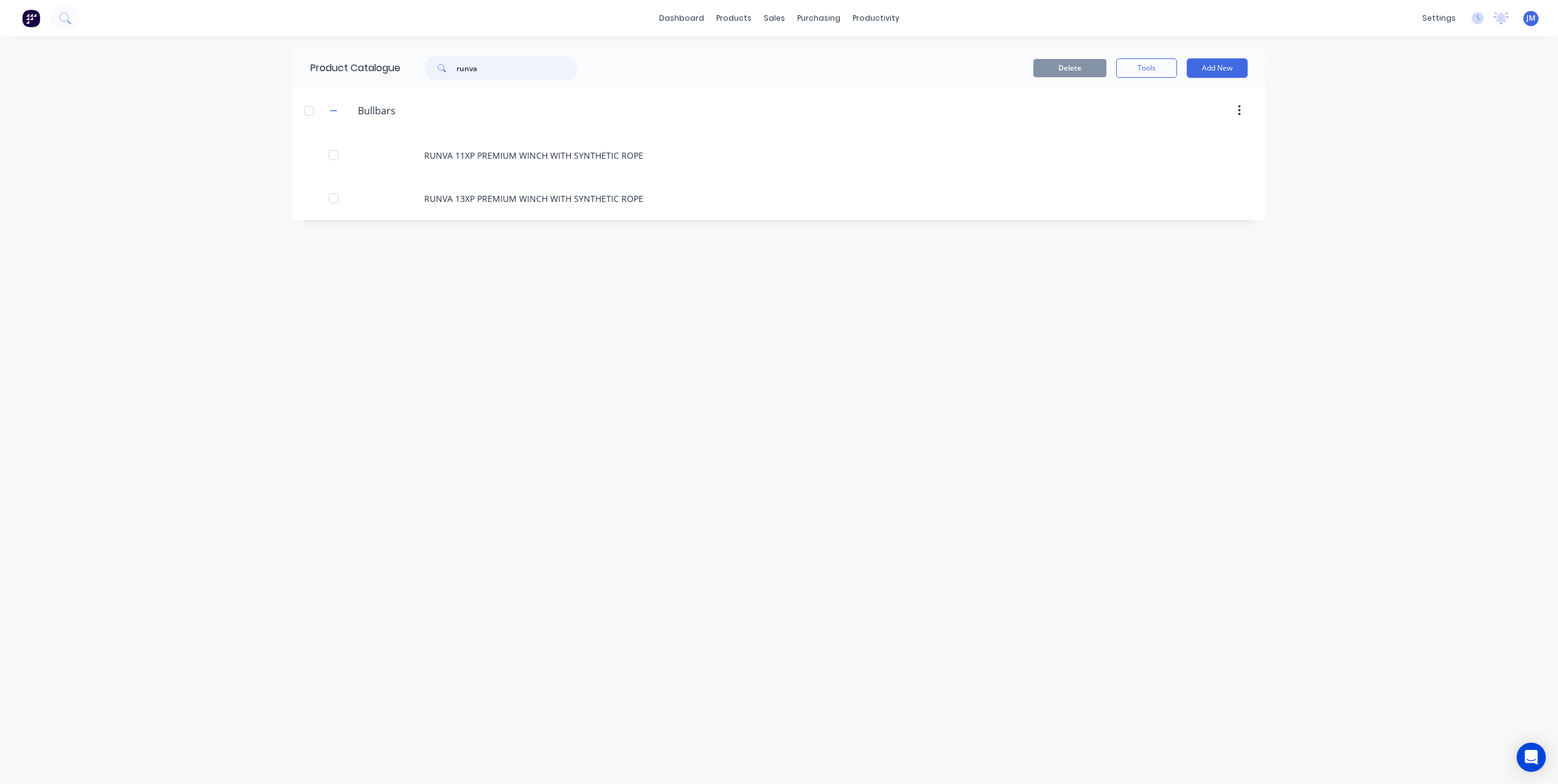
type input "runva"
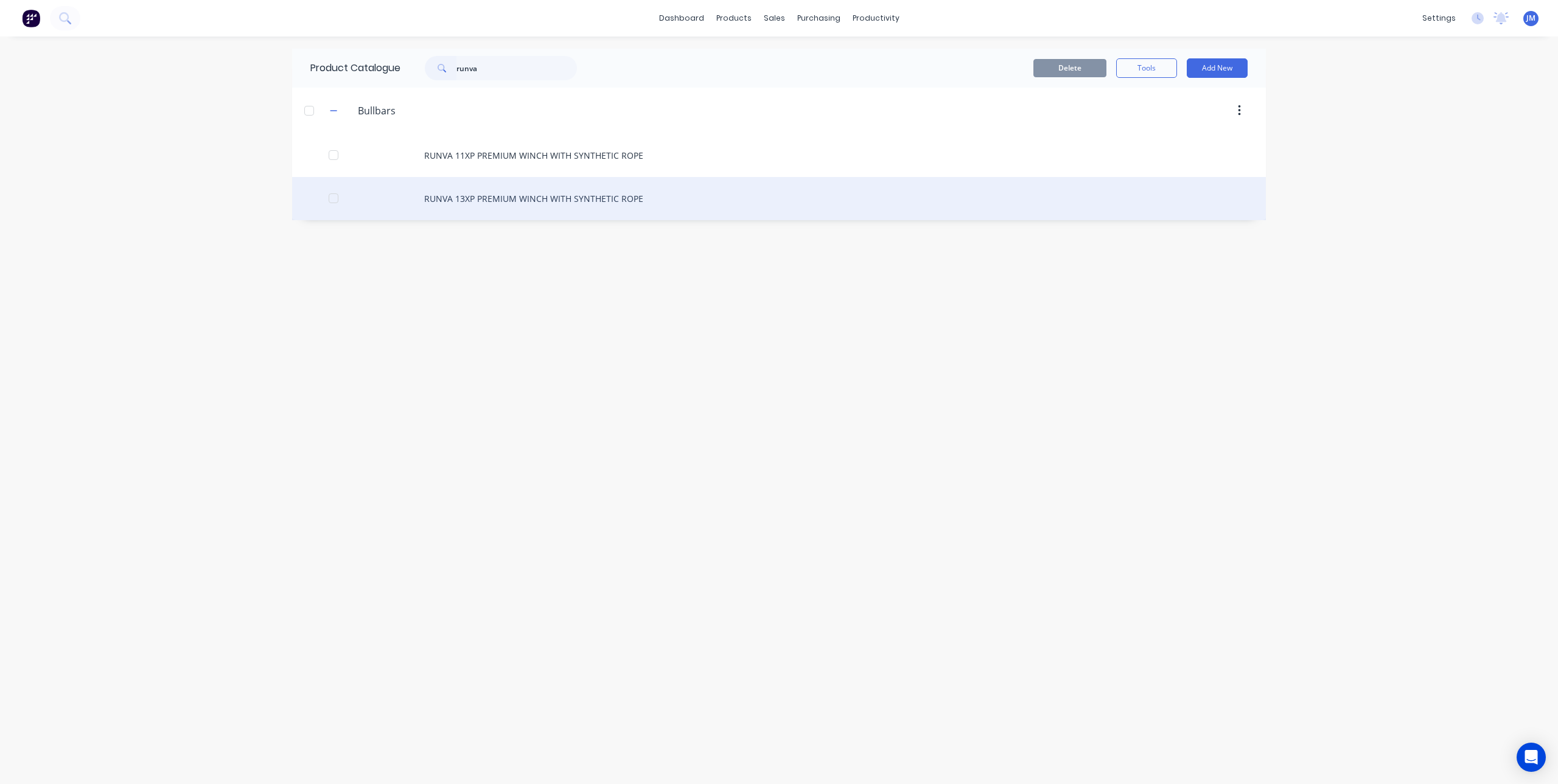
click at [492, 198] on div "RUNVA 13XP PREMIUM WINCH WITH SYNTHETIC ROPE" at bounding box center [778, 198] width 973 height 43
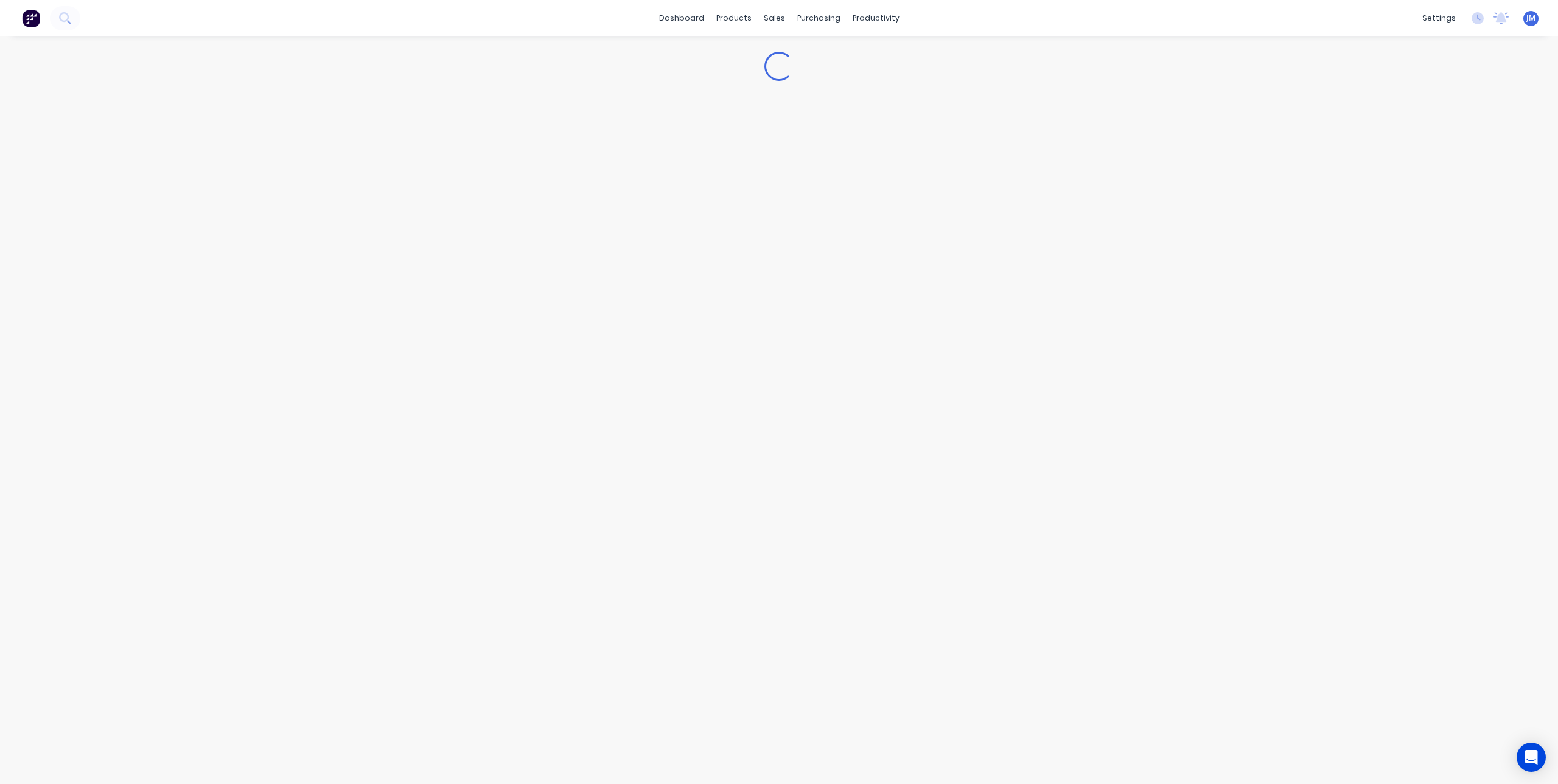
type textarea "x"
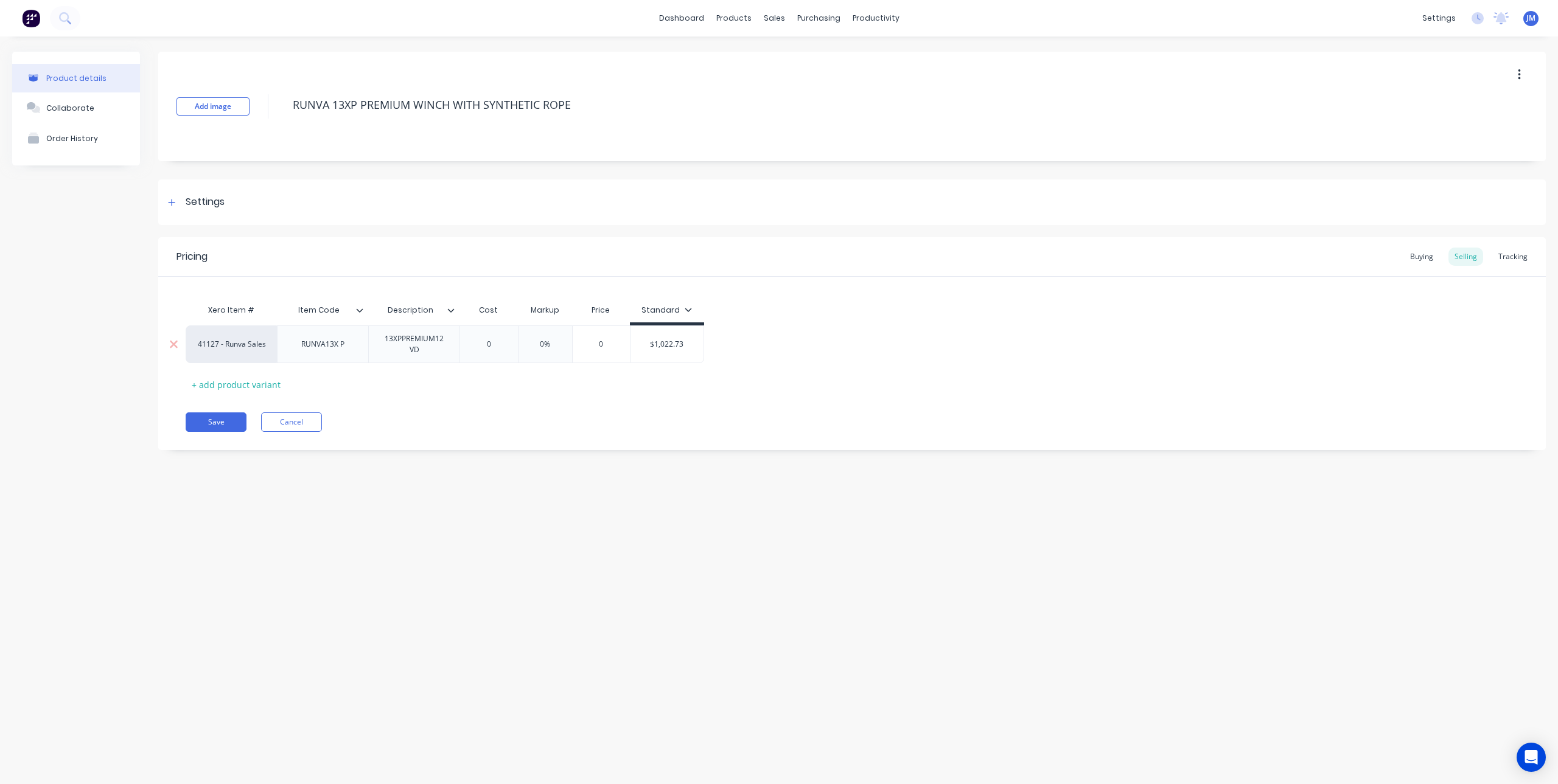
type input "$1,022.73"
click at [659, 341] on input "$1,022.73" at bounding box center [667, 344] width 73 height 11
drag, startPoint x: 641, startPoint y: 341, endPoint x: 755, endPoint y: 347, distance: 114.2
click at [755, 347] on div "41127 - Runva Sales RUNVA13X P 13XPPREMIUM12VD 0 0% 0 $1,022.73 $1,022.73" at bounding box center [852, 344] width 1333 height 37
type textarea "x"
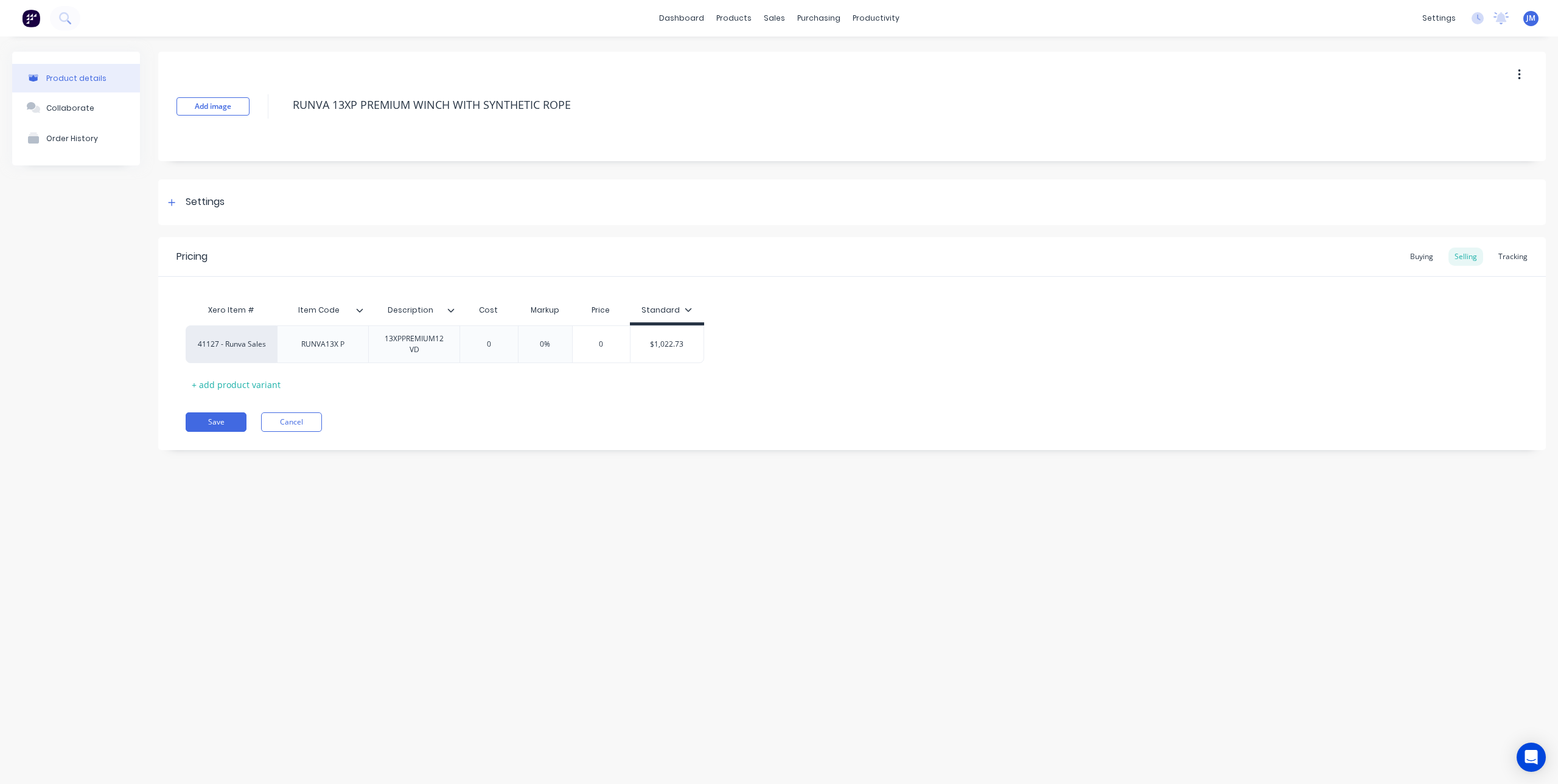
type input "1"
type textarea "x"
type input "10"
type textarea "x"
type input "104"
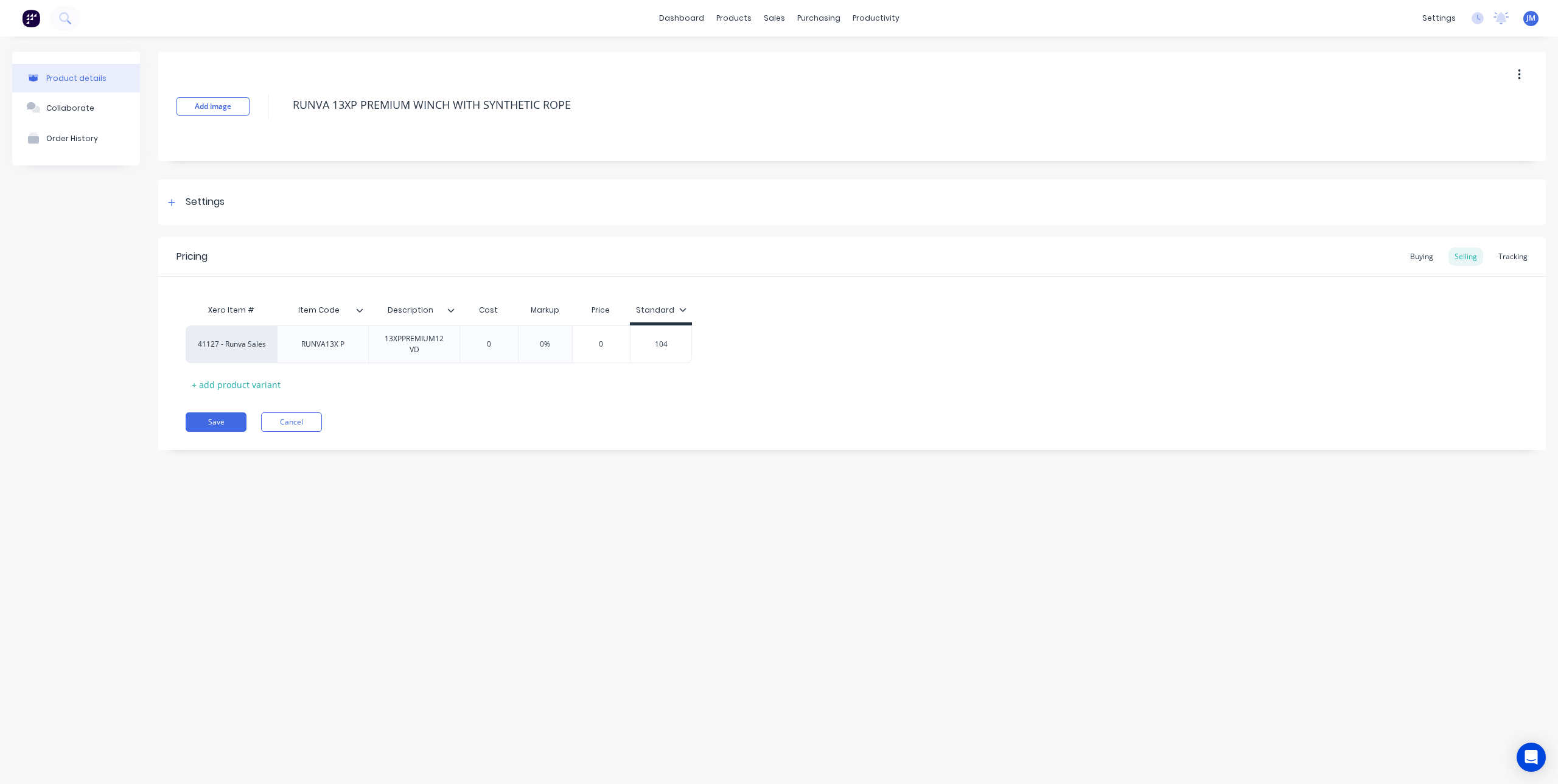
type textarea "x"
type input "1040"
type textarea "x"
type input "1040."
type textarea "x"
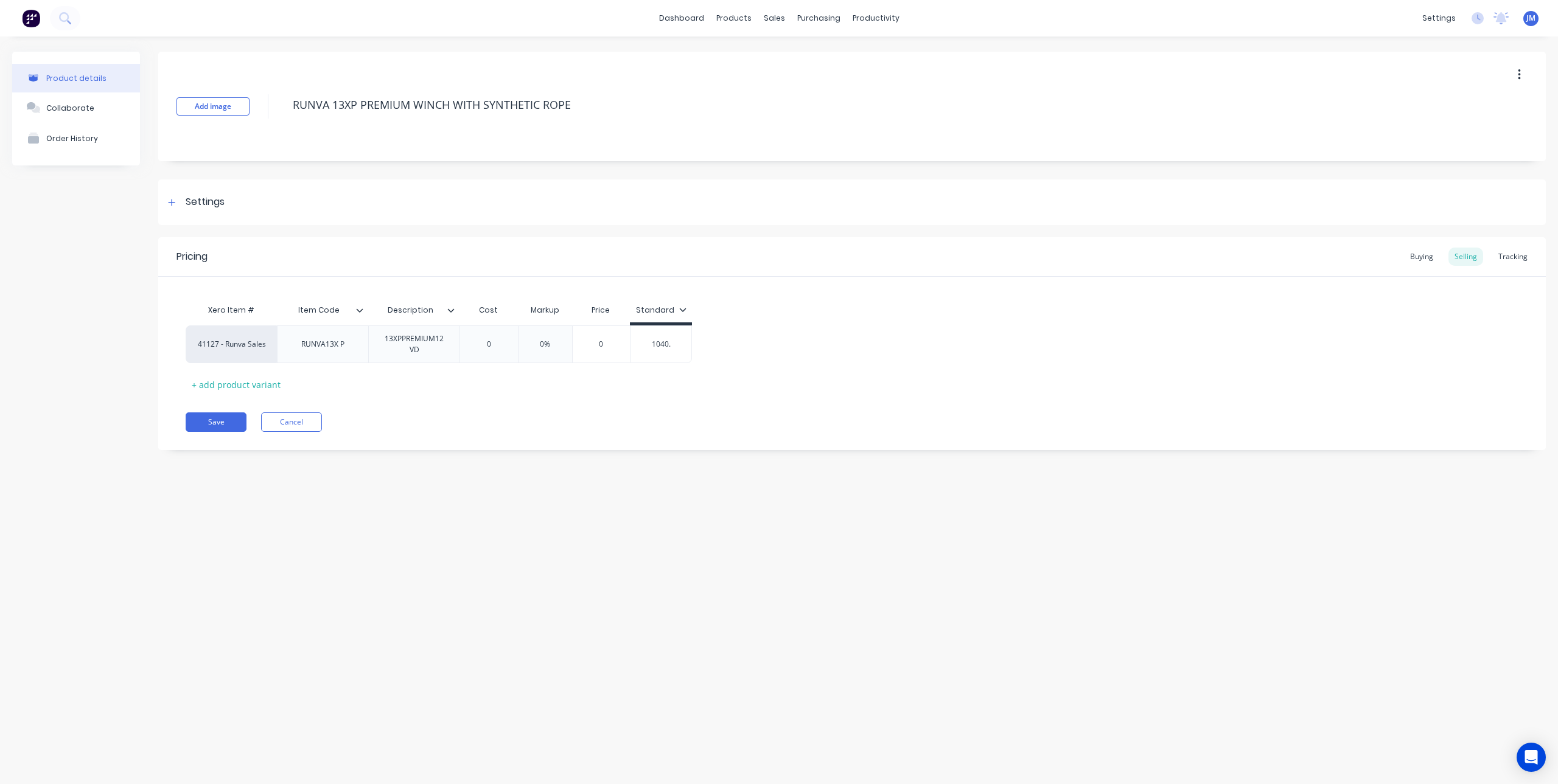
type input "1040.9"
type textarea "x"
click at [755, 359] on div "41127 - Runva Sales RUNVA13X P 13XPPREMIUM12VD 0 0% 0 $1,040.91 1040.91" at bounding box center [852, 344] width 1333 height 37
type input "$1,040.91"
drag, startPoint x: 683, startPoint y: 345, endPoint x: 626, endPoint y: 348, distance: 57.1
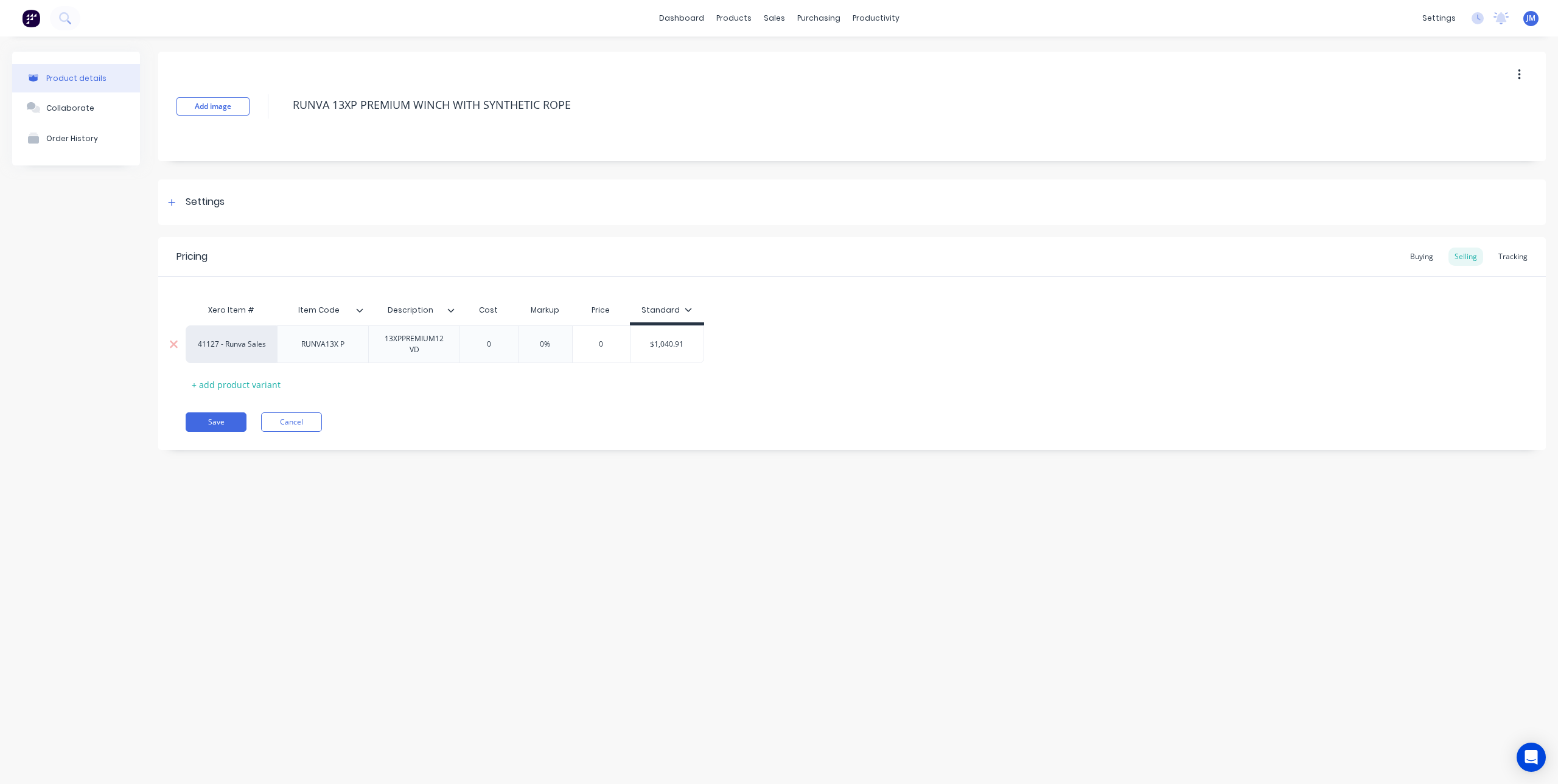
click at [626, 348] on div "41127 - Runva Sales RUNVA13X P 13XPPREMIUM12VD 0 0% 0 $1,040.91 $1,040.91" at bounding box center [445, 344] width 518 height 37
type input "0"
click at [607, 345] on input "0" at bounding box center [601, 344] width 61 height 11
drag, startPoint x: 610, startPoint y: 345, endPoint x: 576, endPoint y: 343, distance: 34.1
click at [576, 343] on input "0" at bounding box center [601, 344] width 61 height 11
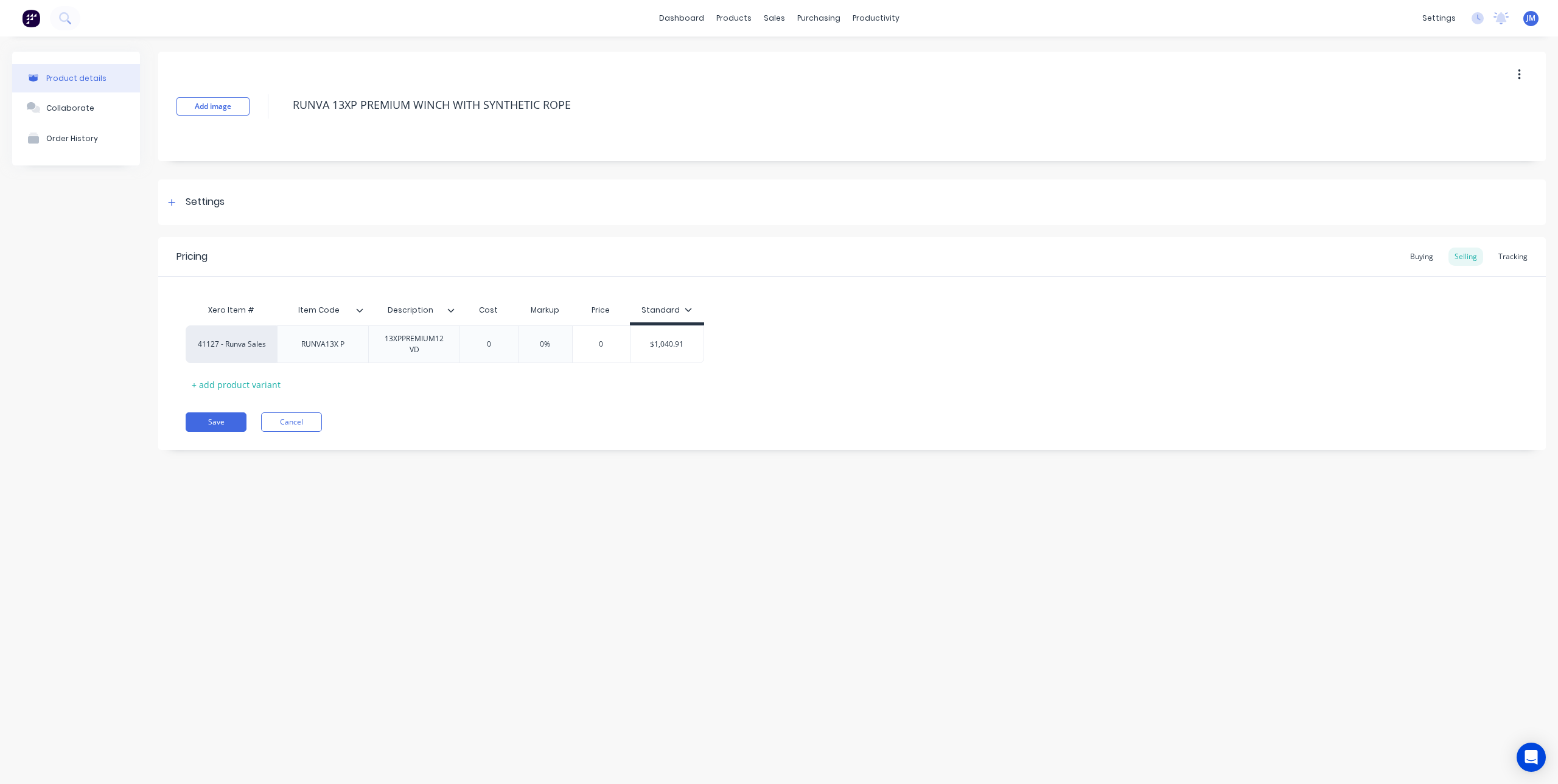
paste input "$1,040.91"
type textarea "x"
type input "$1,040.91"
click at [641, 410] on div "Pricing Buying Selling Tracking Xero Item # Item Code Description Cost Markup P…" at bounding box center [852, 343] width 1388 height 213
type input "$1,040.91"
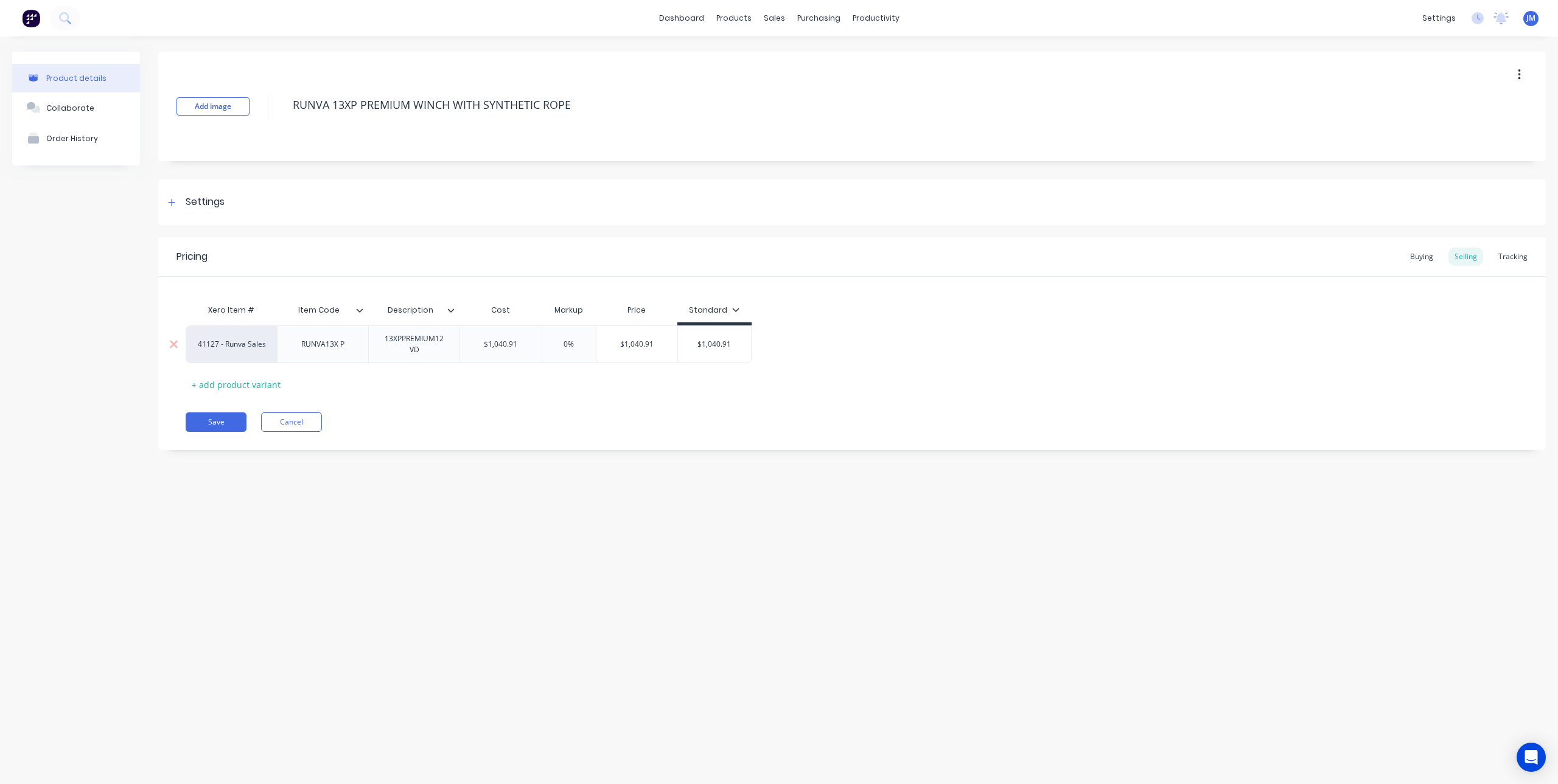
click at [520, 345] on input "$1,040.91" at bounding box center [501, 344] width 82 height 11
drag, startPoint x: 529, startPoint y: 345, endPoint x: 483, endPoint y: 345, distance: 46.0
click at [483, 345] on input "$1,040.91" at bounding box center [501, 344] width 82 height 11
type textarea "x"
type input "8"
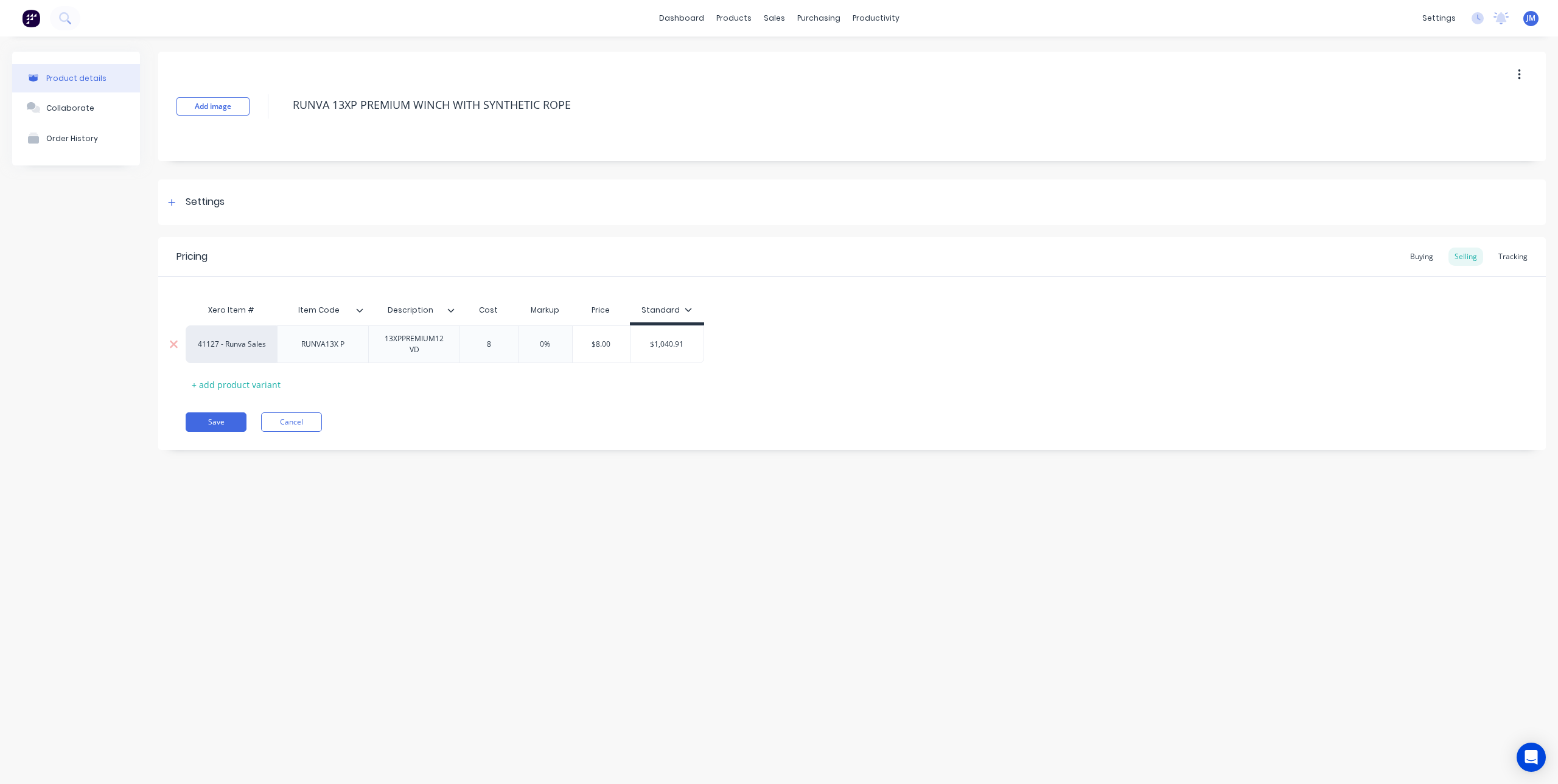
type textarea "x"
type input "85"
type textarea "x"
type input "858."
type textarea "x"
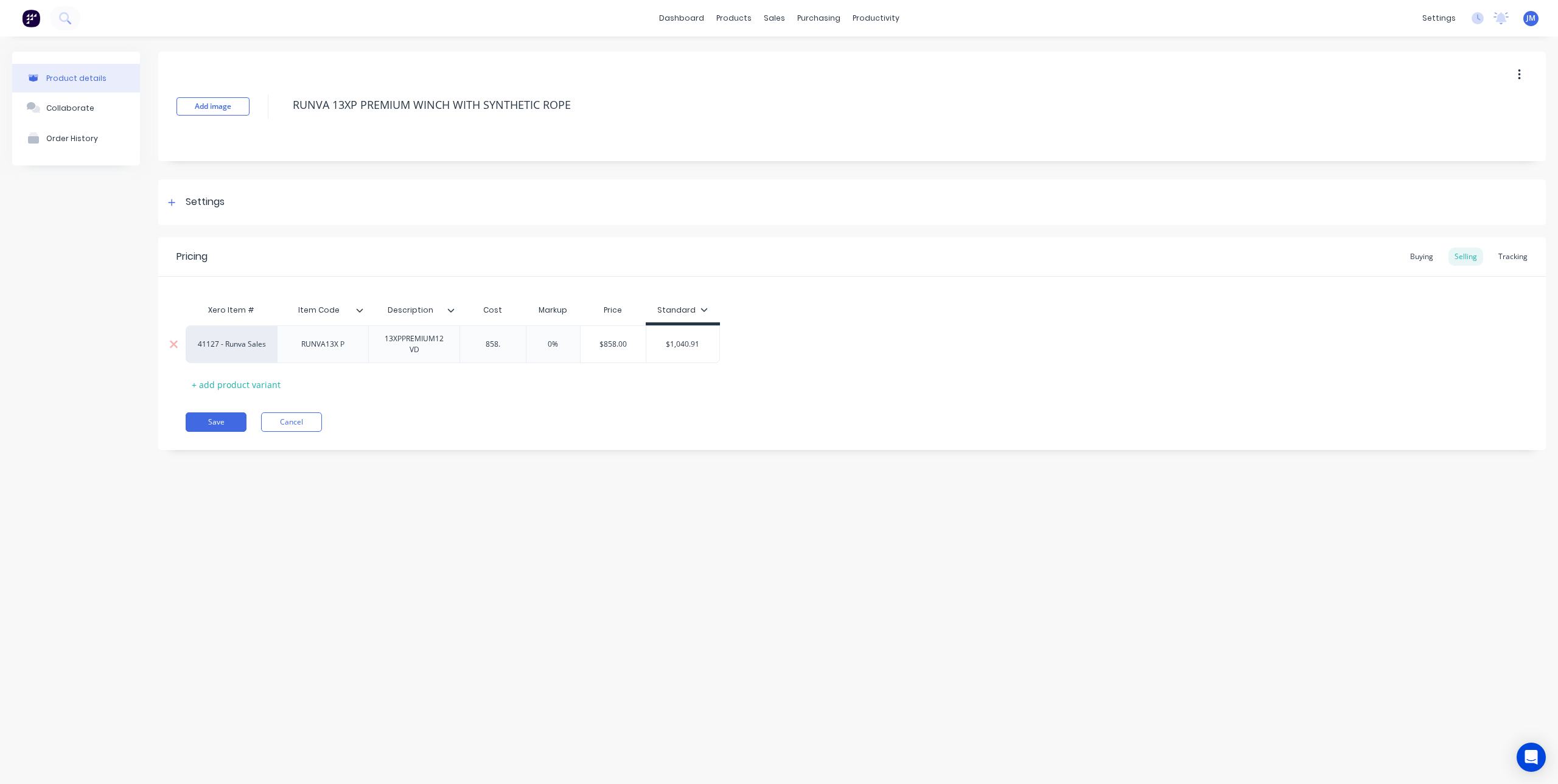
type input "858.7"
type textarea "x"
type input "858.75"
click at [502, 389] on div "Xero Item # Item Code Description Cost Markup Price Standard 41127 - Runva Sale…" at bounding box center [852, 346] width 1333 height 96
click at [340, 350] on div "RUNVA13X P" at bounding box center [323, 345] width 63 height 16
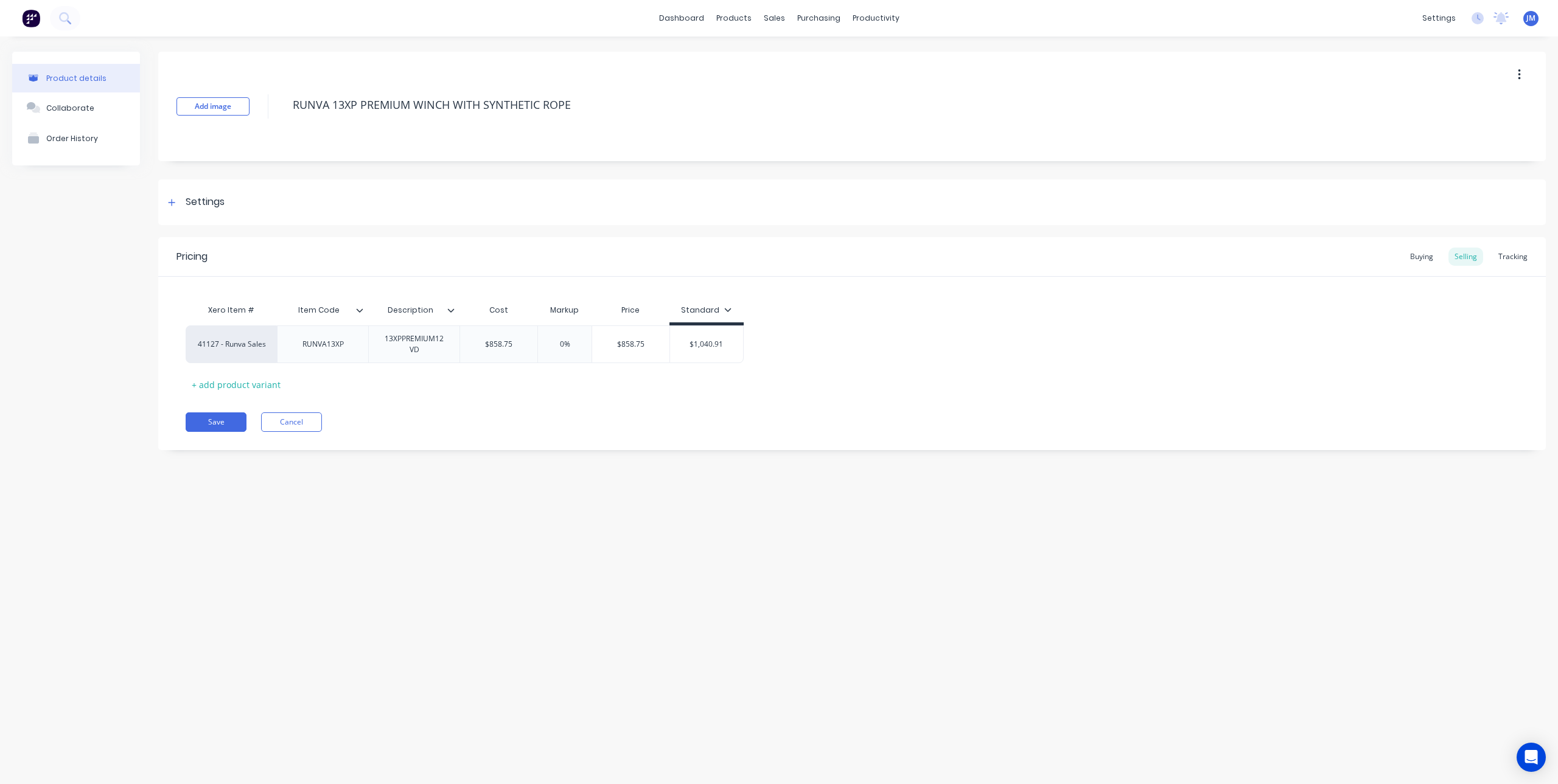
click at [434, 417] on div "Save Cancel" at bounding box center [866, 422] width 1360 height 19
click at [409, 339] on div "13XPPREMIUM12VD" at bounding box center [414, 345] width 81 height 27
click at [450, 309] on icon at bounding box center [451, 310] width 7 height 7
click at [449, 289] on div "Xero Item # Item Code Description Cost Markup Price Standard 41127 - Runva Sale…" at bounding box center [852, 335] width 1388 height 118
click at [214, 421] on button "Save" at bounding box center [216, 422] width 61 height 19
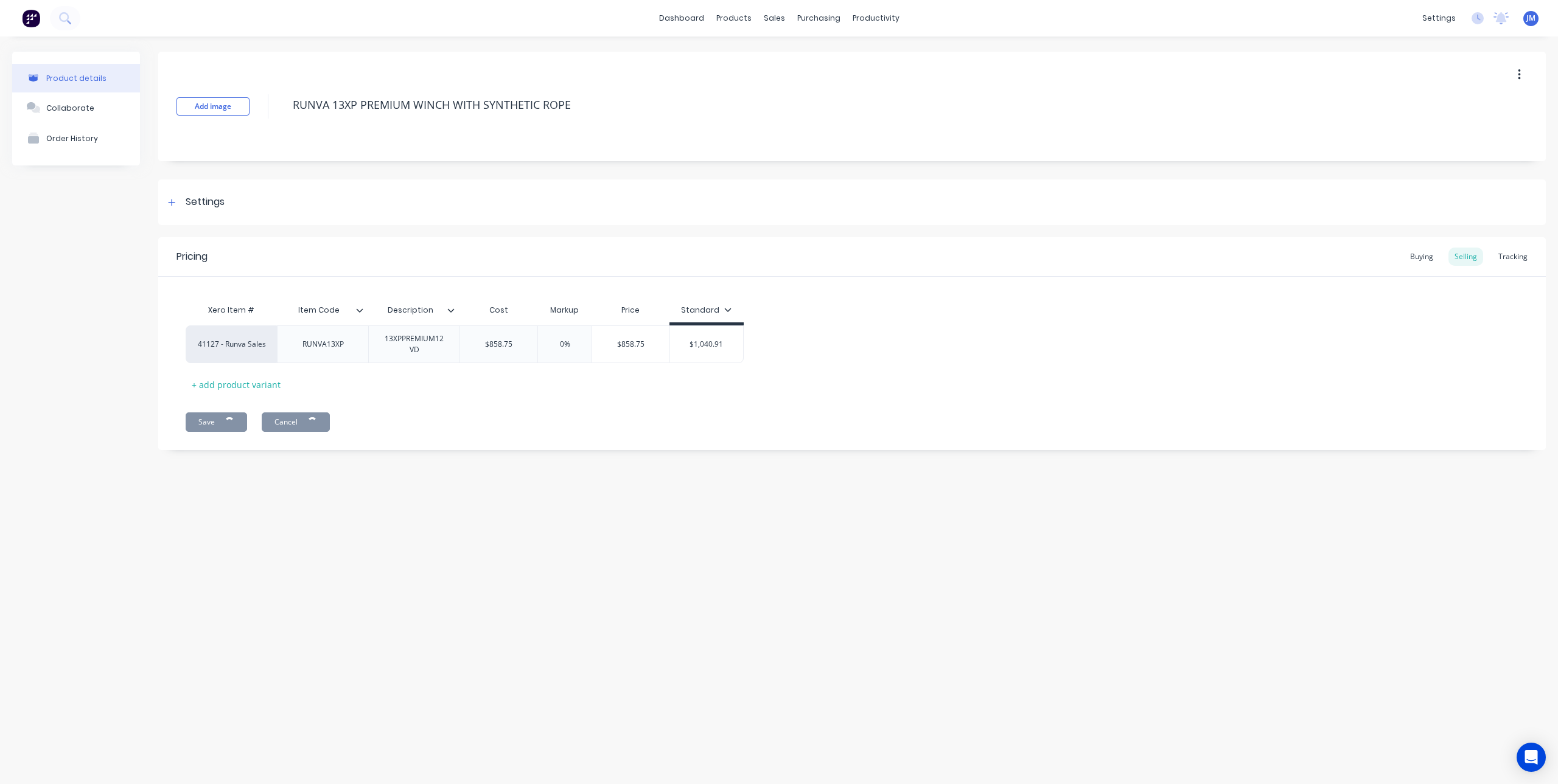
type textarea "x"
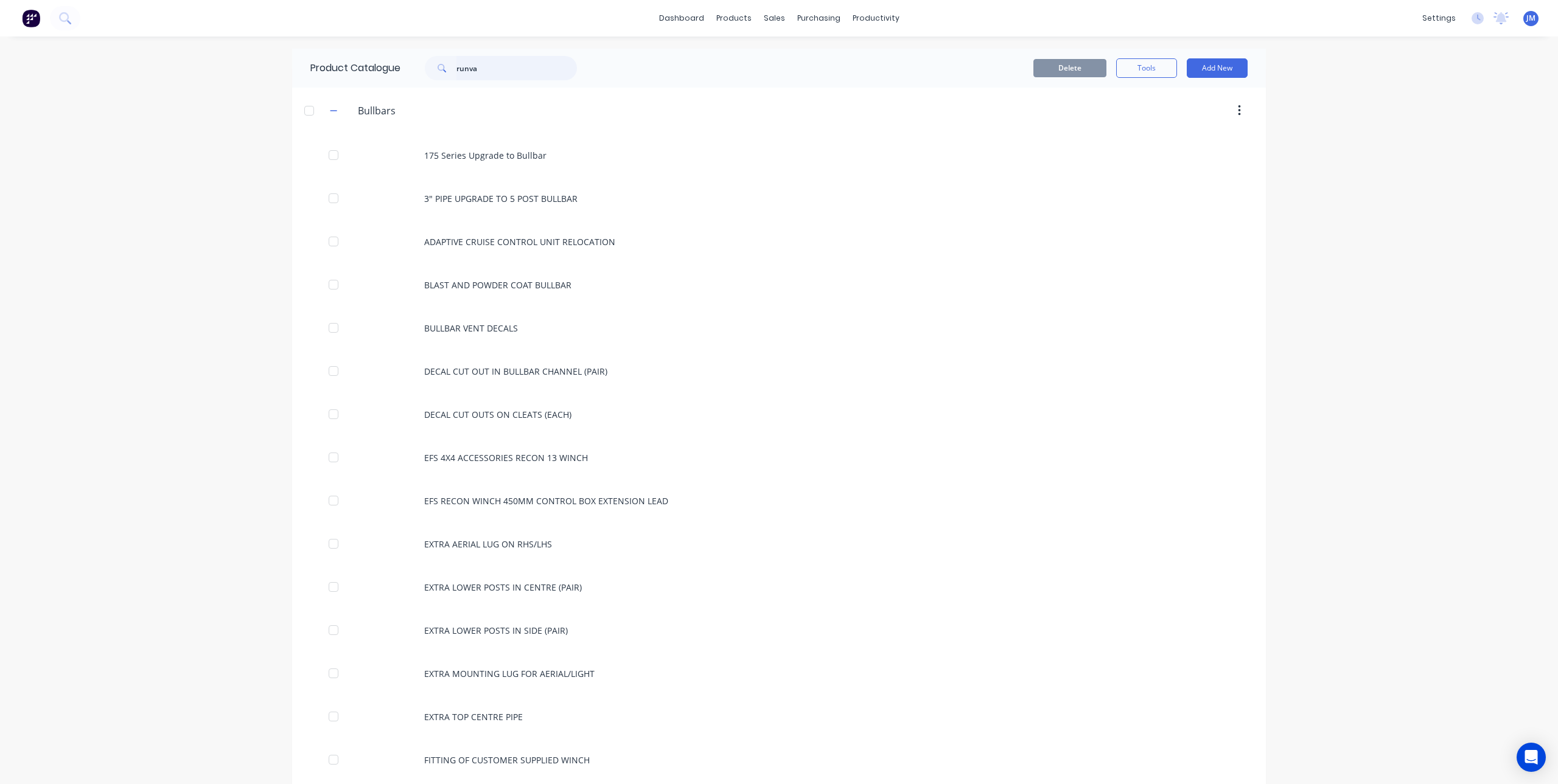
click at [492, 71] on input "runva" at bounding box center [516, 68] width 120 height 24
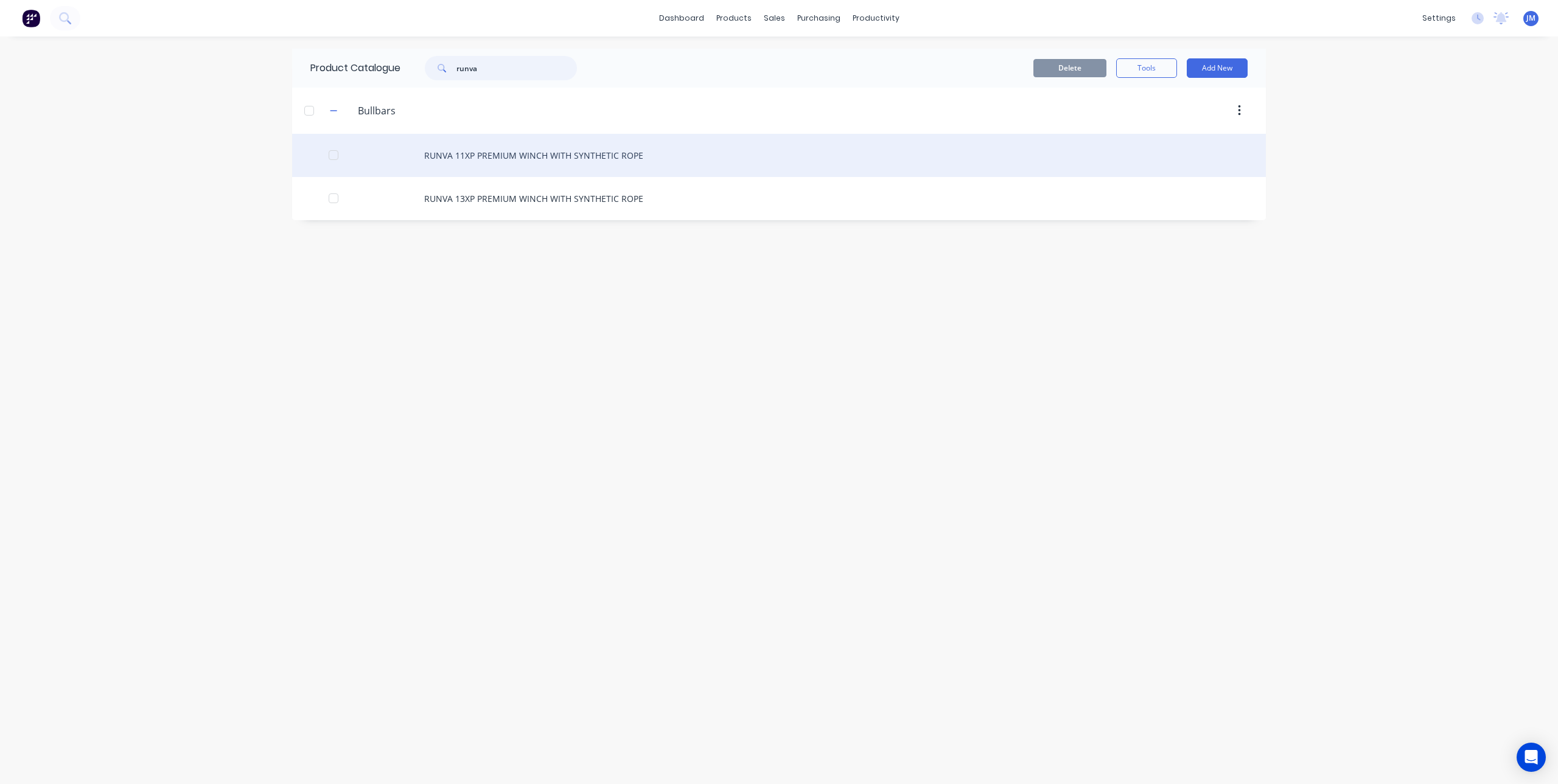
type input "runva"
click at [485, 148] on div "RUNVA 11XP PREMIUM WINCH WITH SYNTHETIC ROPE" at bounding box center [778, 155] width 973 height 43
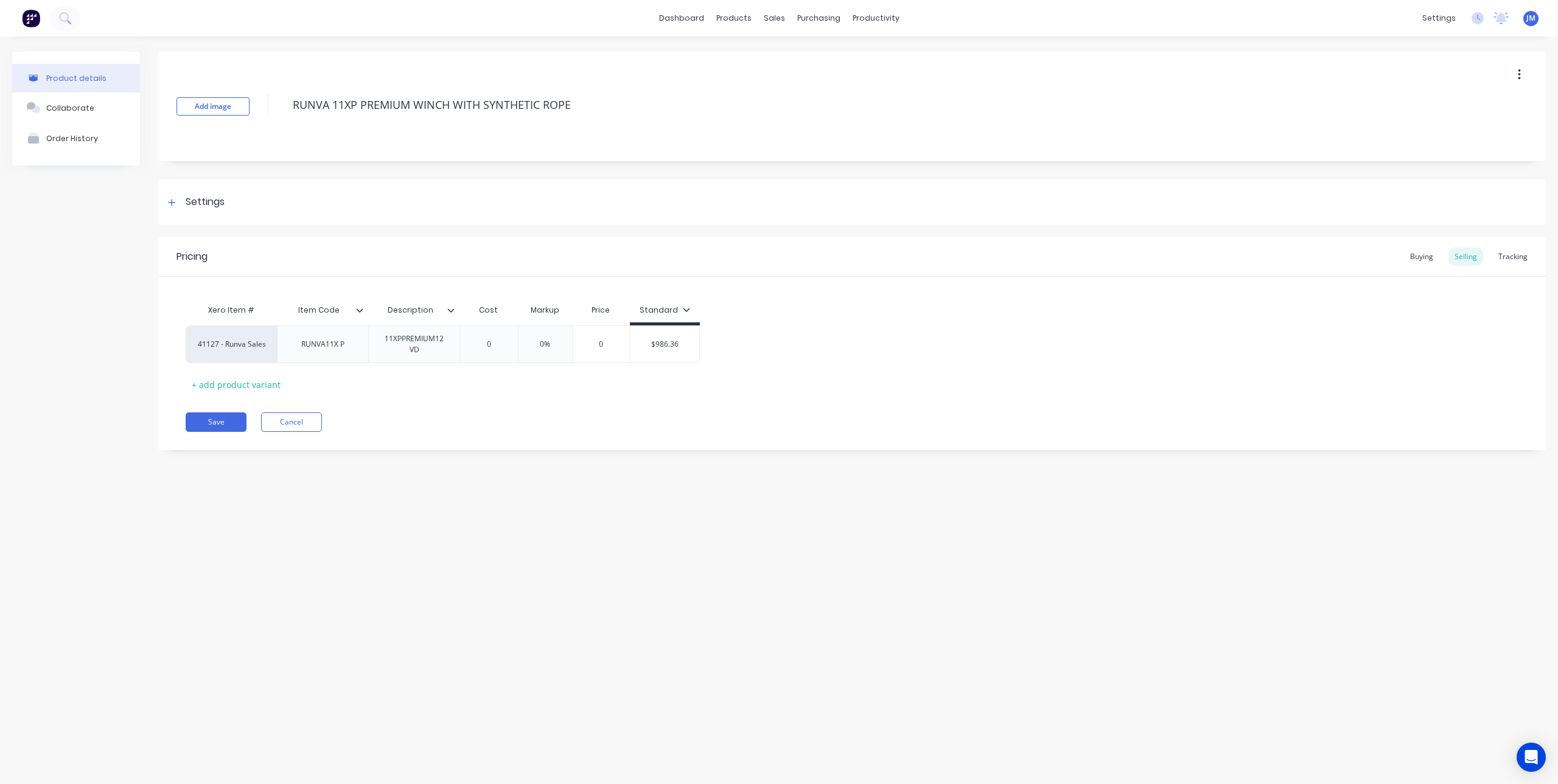
type textarea "x"
click at [657, 338] on div "$986.36" at bounding box center [665, 345] width 69 height 31
type input "$986.36"
drag, startPoint x: 642, startPoint y: 346, endPoint x: 713, endPoint y: 351, distance: 71.2
click at [713, 351] on div "41127 - Runva Sales RUNVA11X P 11XPPREMIUM12VD 0 0% 0 $986.36 $986.36" at bounding box center [852, 344] width 1333 height 37
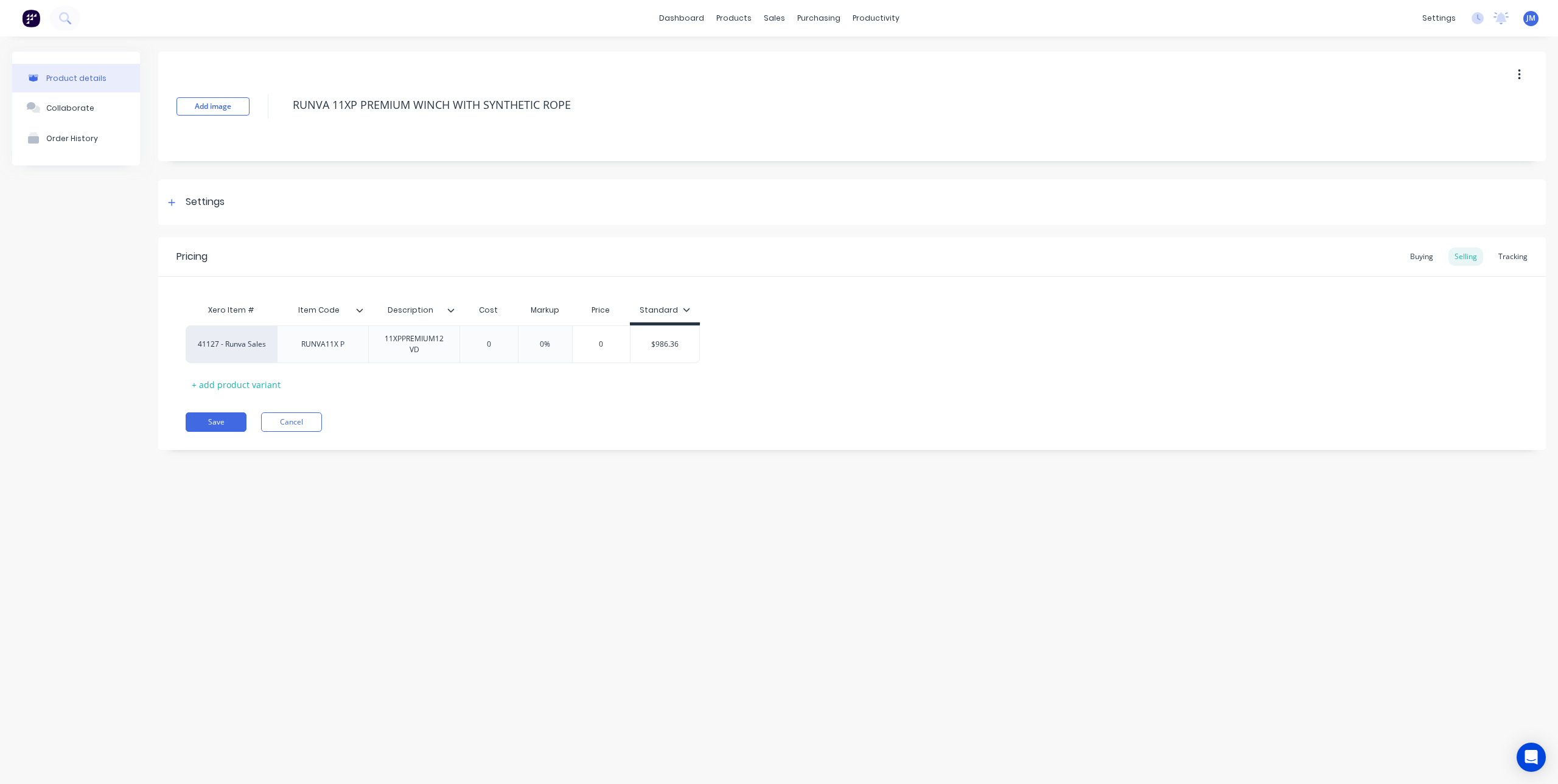
type textarea "x"
type input "9"
type textarea "x"
type input "99"
type textarea "x"
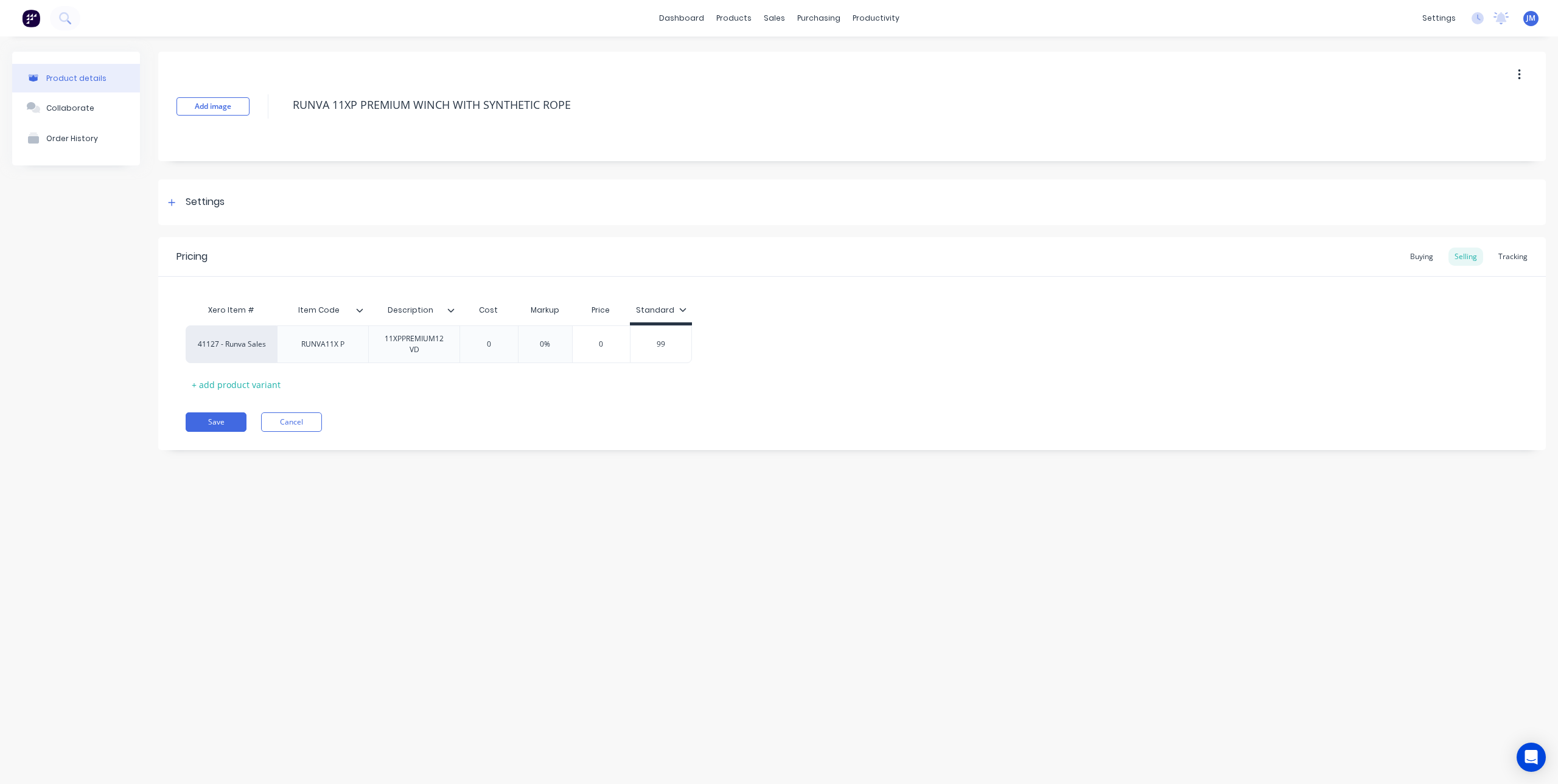
type input "995"
type textarea "x"
type input "995."
type textarea "x"
type input "995.4"
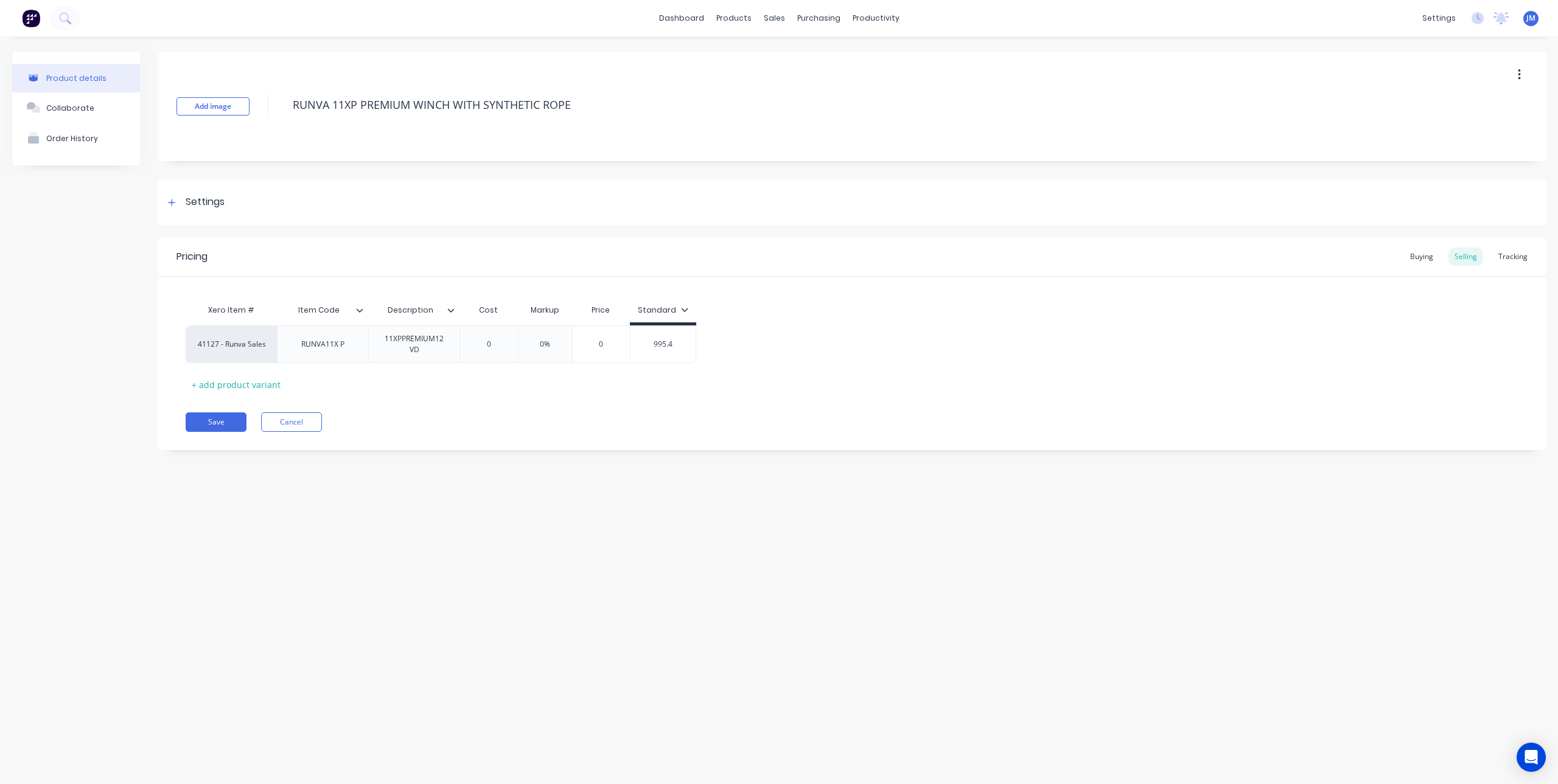
type textarea "x"
type input "995.45"
type textarea "x"
type input "995.454"
type textarea "x"
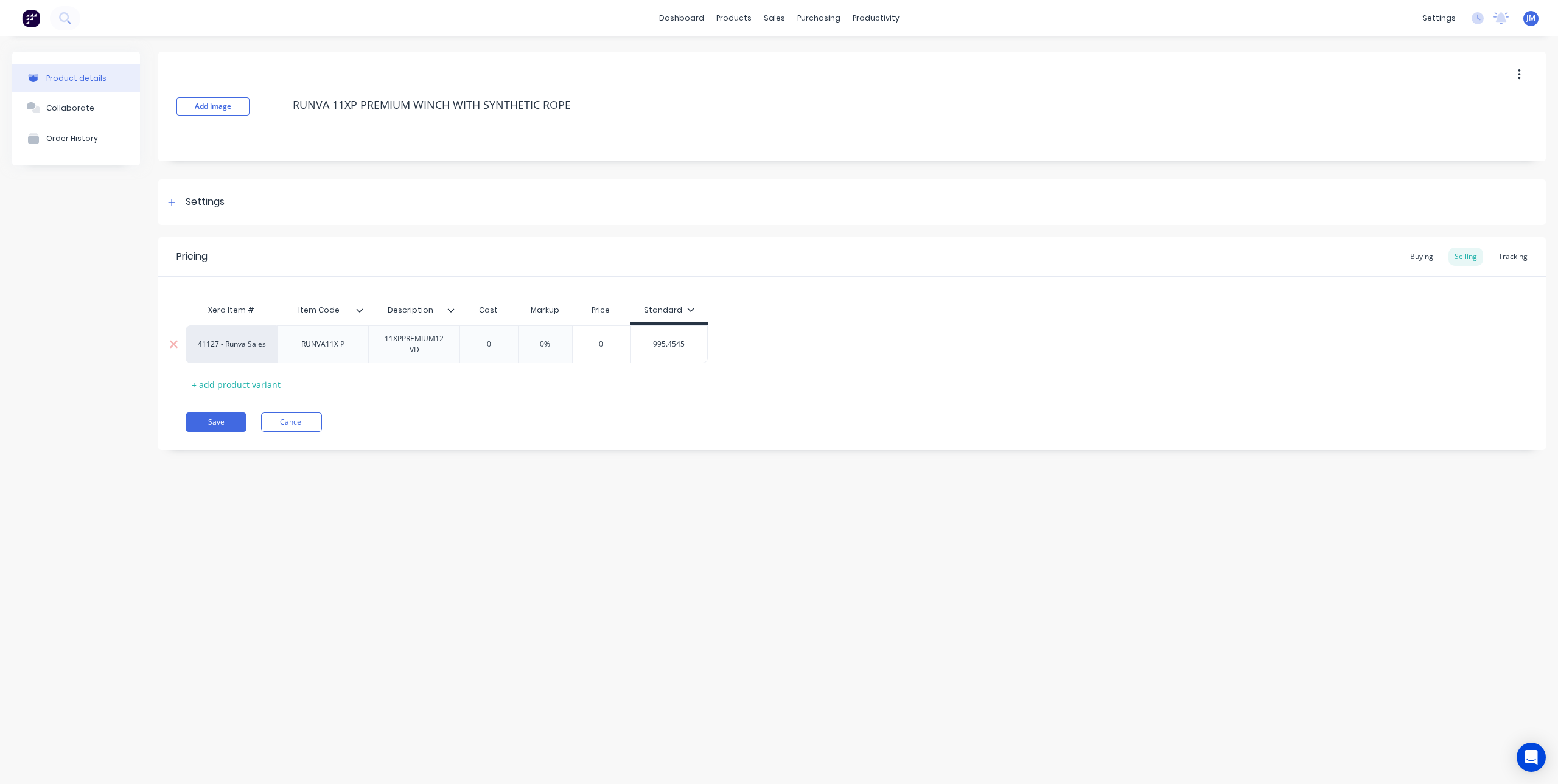
drag, startPoint x: 686, startPoint y: 342, endPoint x: 634, endPoint y: 340, distance: 52.0
click at [634, 340] on input "995.4545" at bounding box center [669, 344] width 77 height 11
drag, startPoint x: 615, startPoint y: 351, endPoint x: 591, endPoint y: 341, distance: 26.0
click at [591, 341] on div "41127 - Runva Sales RUNVA11X P 11XPPREMIUM12VD 0 0% 0 $995.4545 995.4545" at bounding box center [852, 344] width 1333 height 37
type input "995.4545"
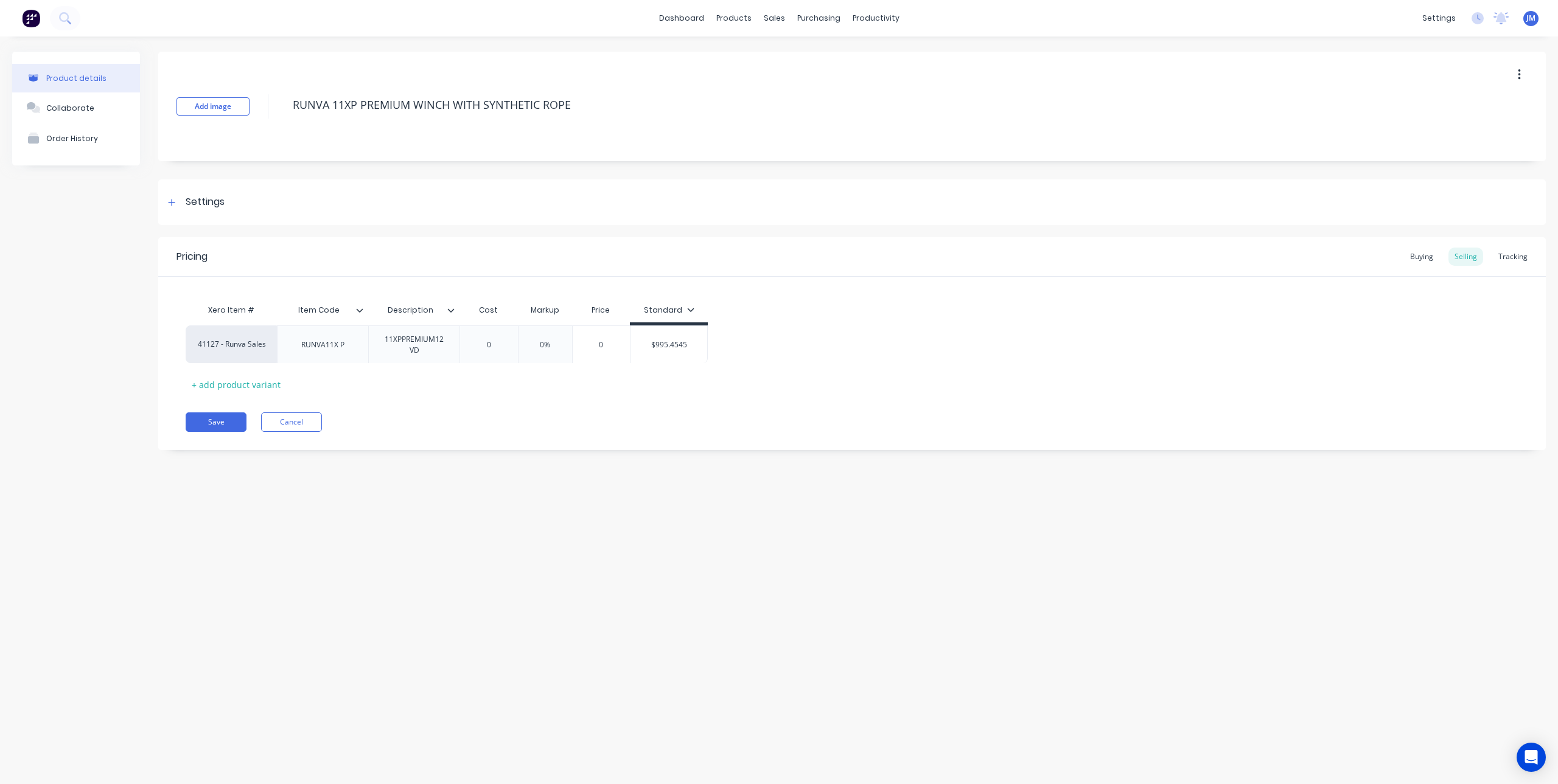
click at [604, 347] on div "41127 - Runva Sales RUNVA11X P 11XPPREMIUM12VD 0 0% 0 $995.4545 995.4545" at bounding box center [852, 344] width 1333 height 37
type input "0"
drag, startPoint x: 600, startPoint y: 345, endPoint x: 593, endPoint y: 342, distance: 7.6
click at [593, 342] on input "0" at bounding box center [601, 344] width 61 height 11
drag, startPoint x: 598, startPoint y: 343, endPoint x: 613, endPoint y: 346, distance: 15.3
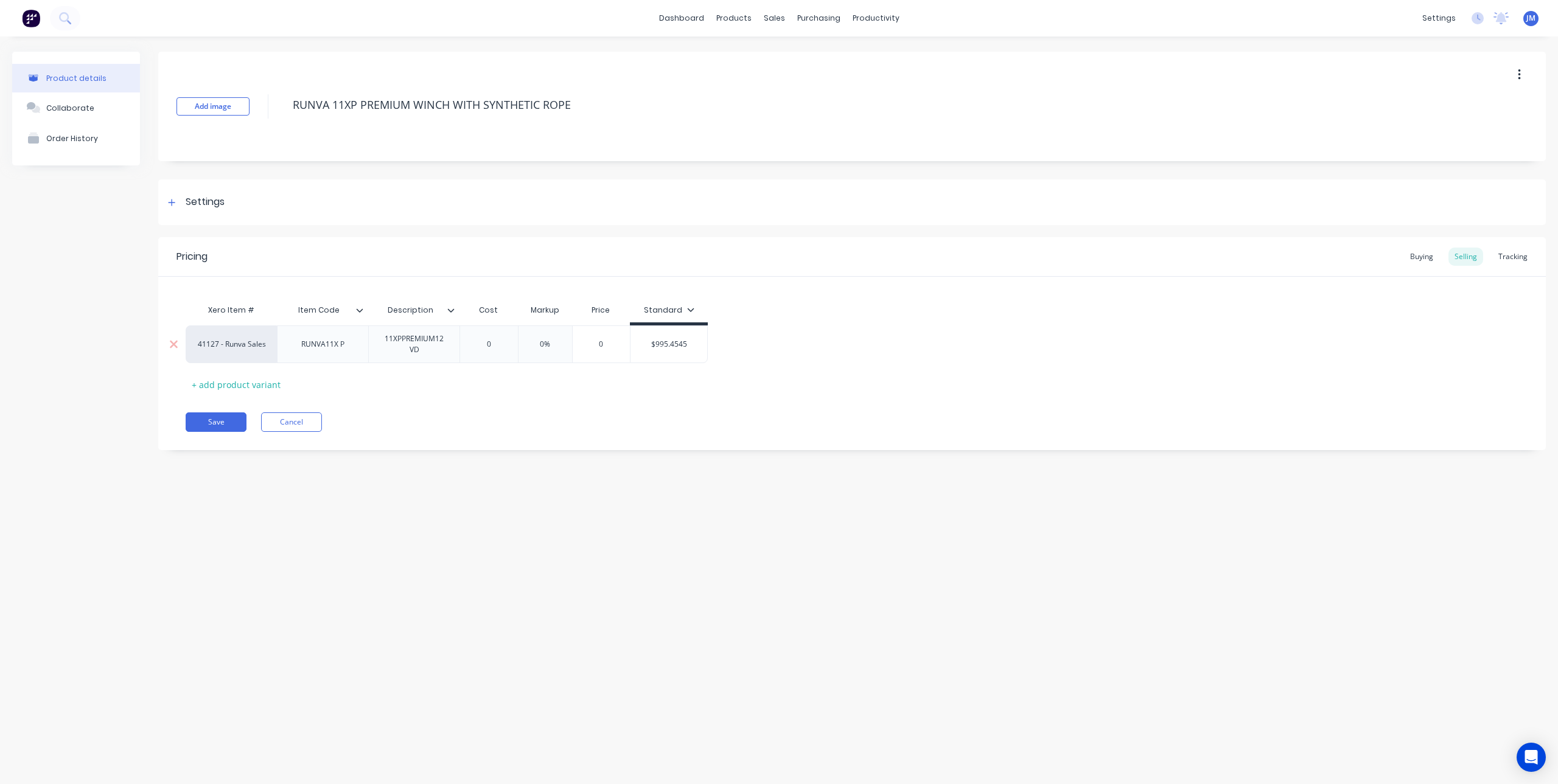
click at [613, 346] on input "0" at bounding box center [601, 344] width 61 height 11
paste input "995.4545"
type textarea "x"
type input "995.4545"
type input "$995.4545"
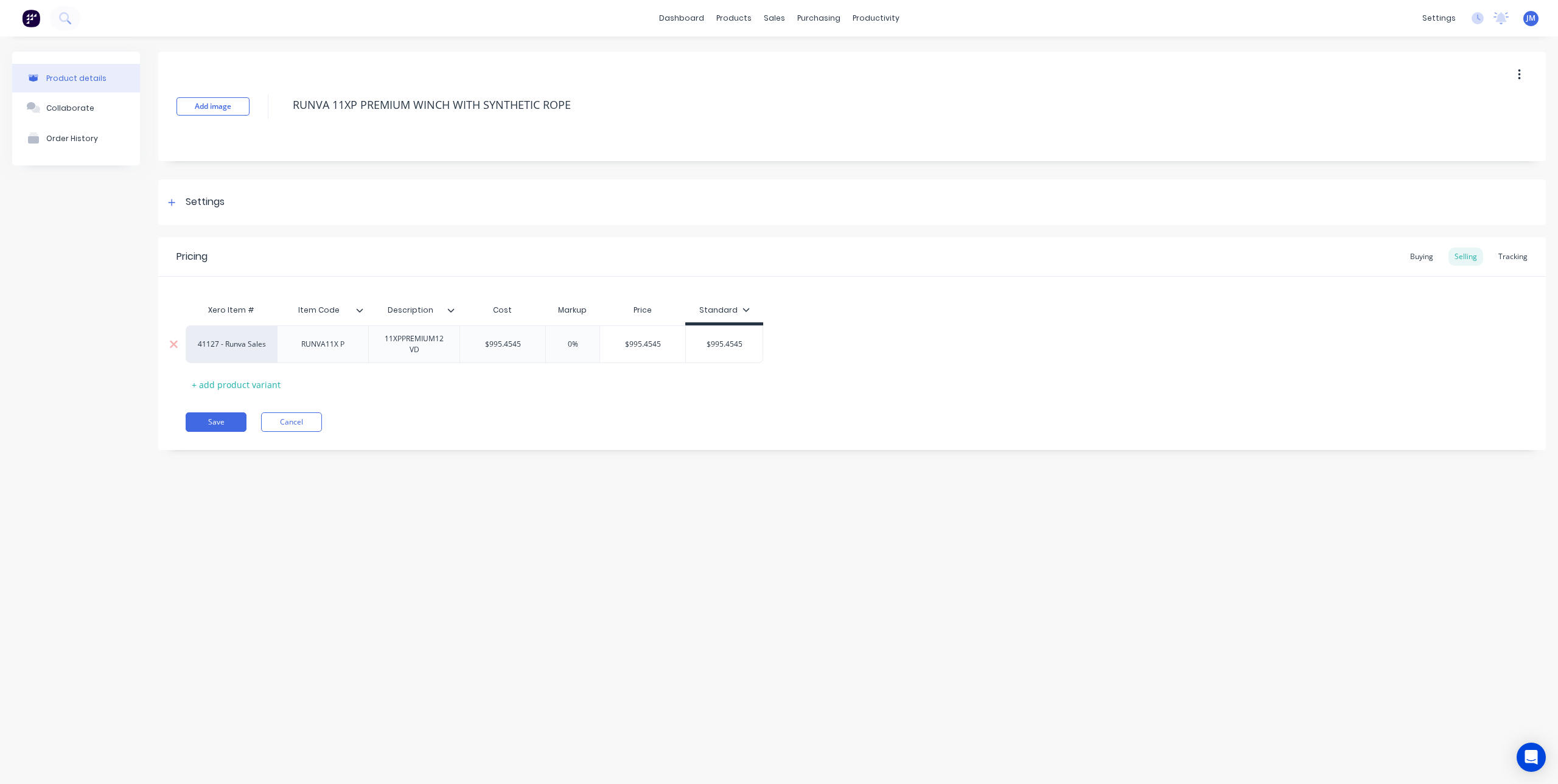
click at [523, 341] on input "$995.4545" at bounding box center [503, 344] width 86 height 11
drag, startPoint x: 529, startPoint y: 345, endPoint x: 466, endPoint y: 341, distance: 63.1
click at [466, 341] on input "$995.4545" at bounding box center [503, 344] width 86 height 11
type input "$995.4545"
click at [625, 348] on input "$995.4545" at bounding box center [643, 344] width 86 height 11
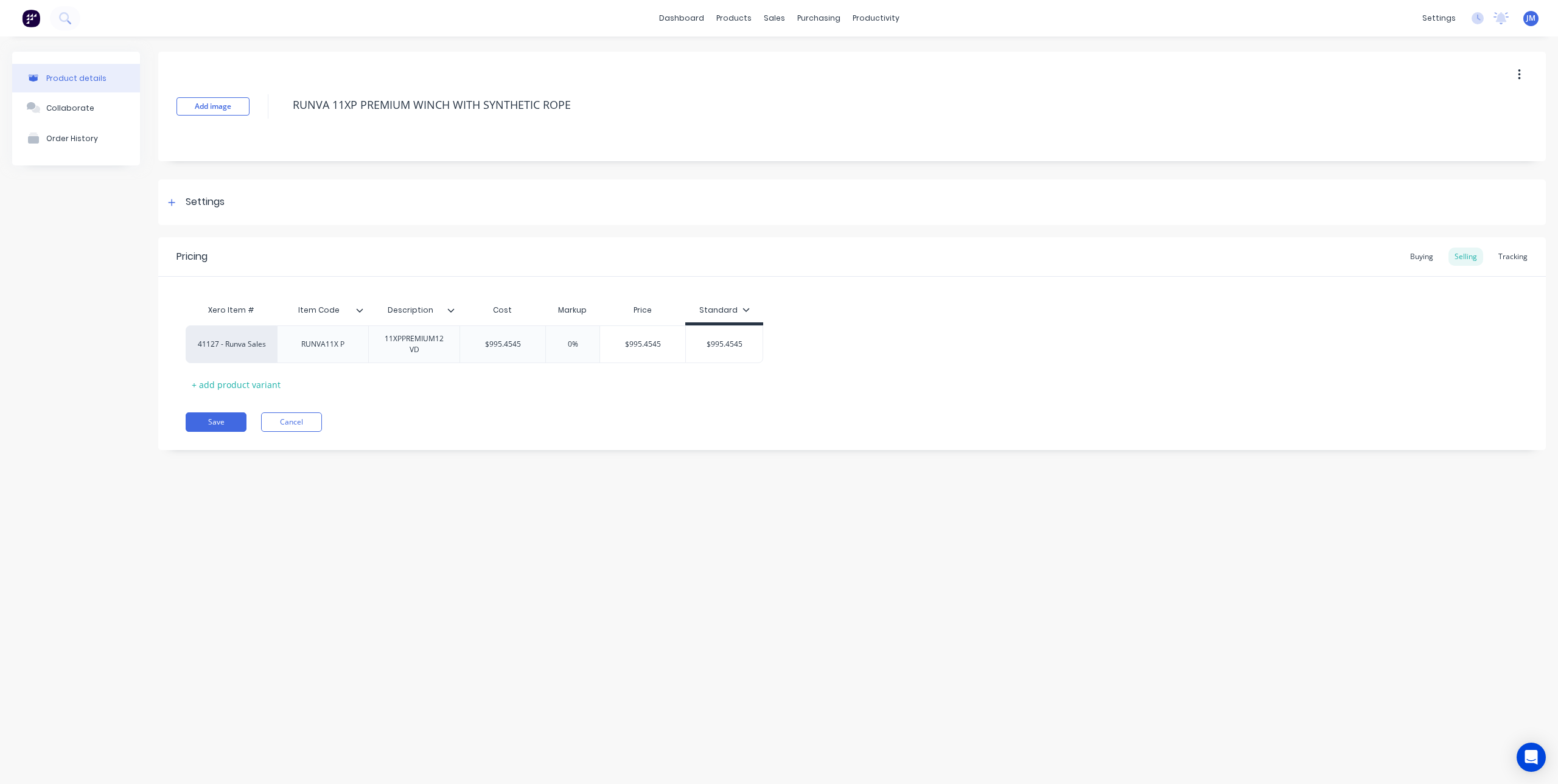
drag, startPoint x: 484, startPoint y: 345, endPoint x: 625, endPoint y: 370, distance: 143.2
click at [625, 370] on div "Xero Item # Item Code Description Cost Markup Price Standard 41127 - Runva Sale…" at bounding box center [852, 346] width 1333 height 96
type textarea "x"
type input "8"
type textarea "x"
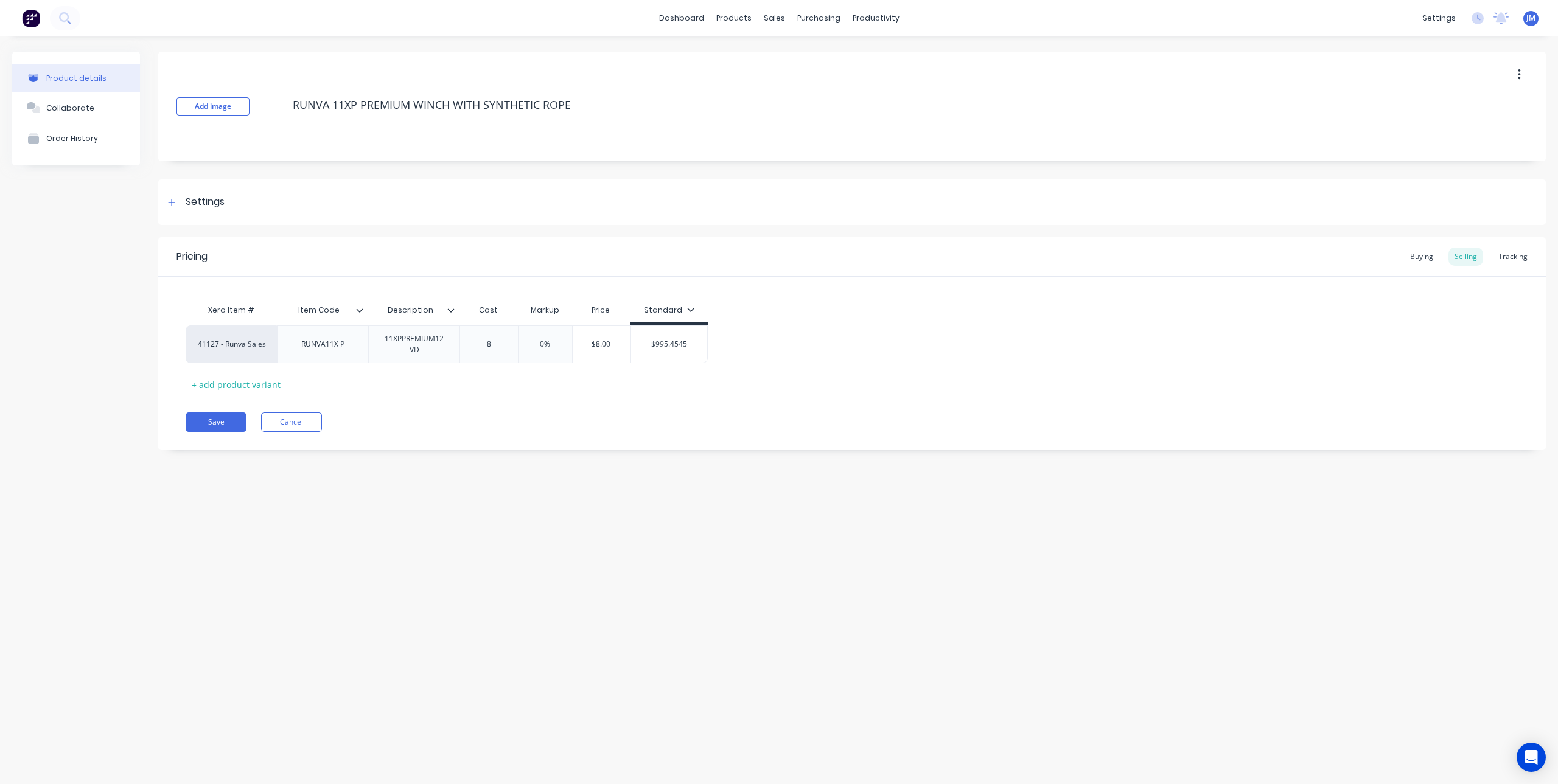
type input "82"
type textarea "x"
type input "821."
type textarea "x"
type input "821.2"
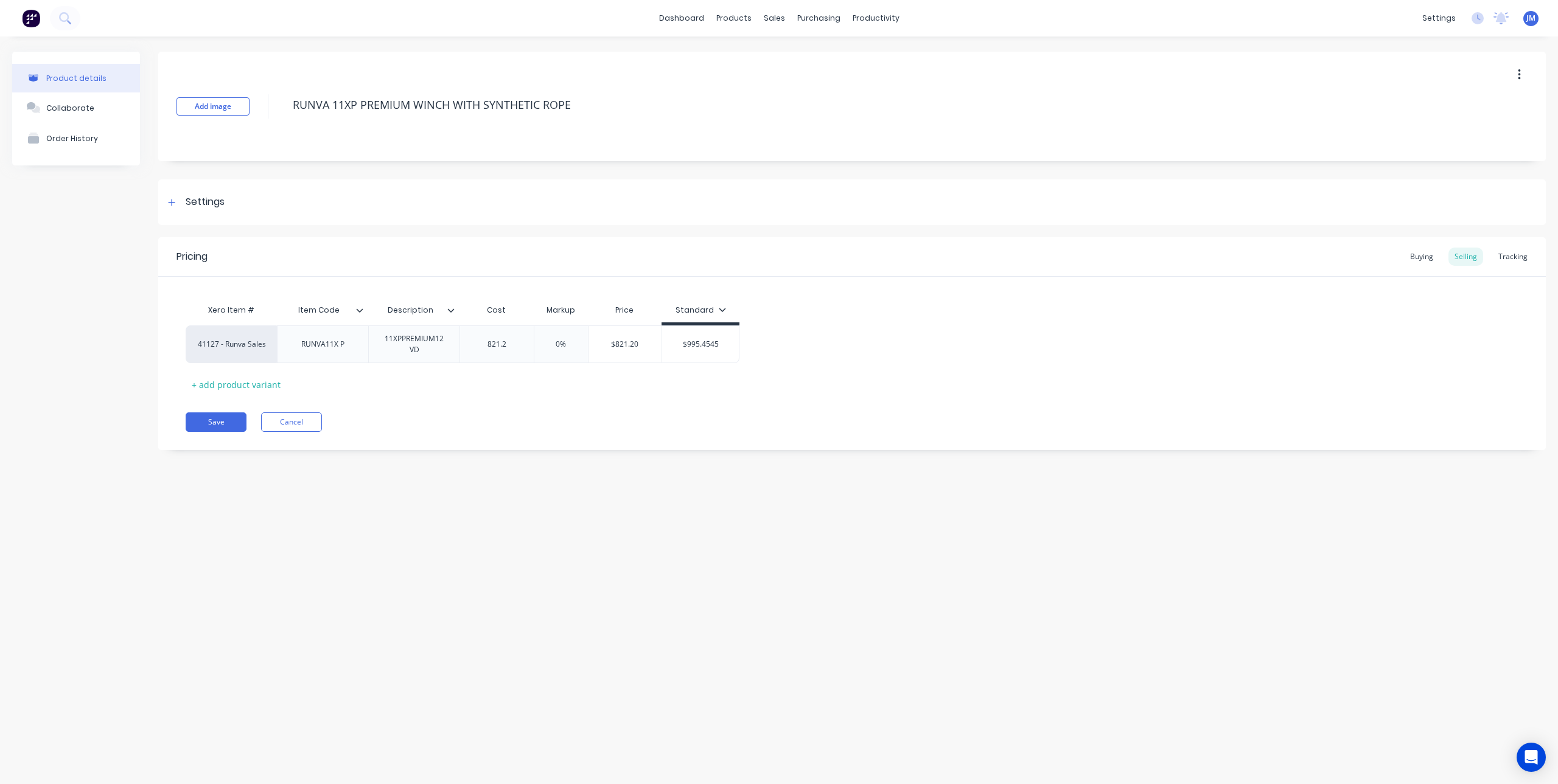
type textarea "x"
type input "821.25"
click at [206, 415] on button "Save" at bounding box center [216, 422] width 61 height 19
type textarea "x"
